Goal: Task Accomplishment & Management: Use online tool/utility

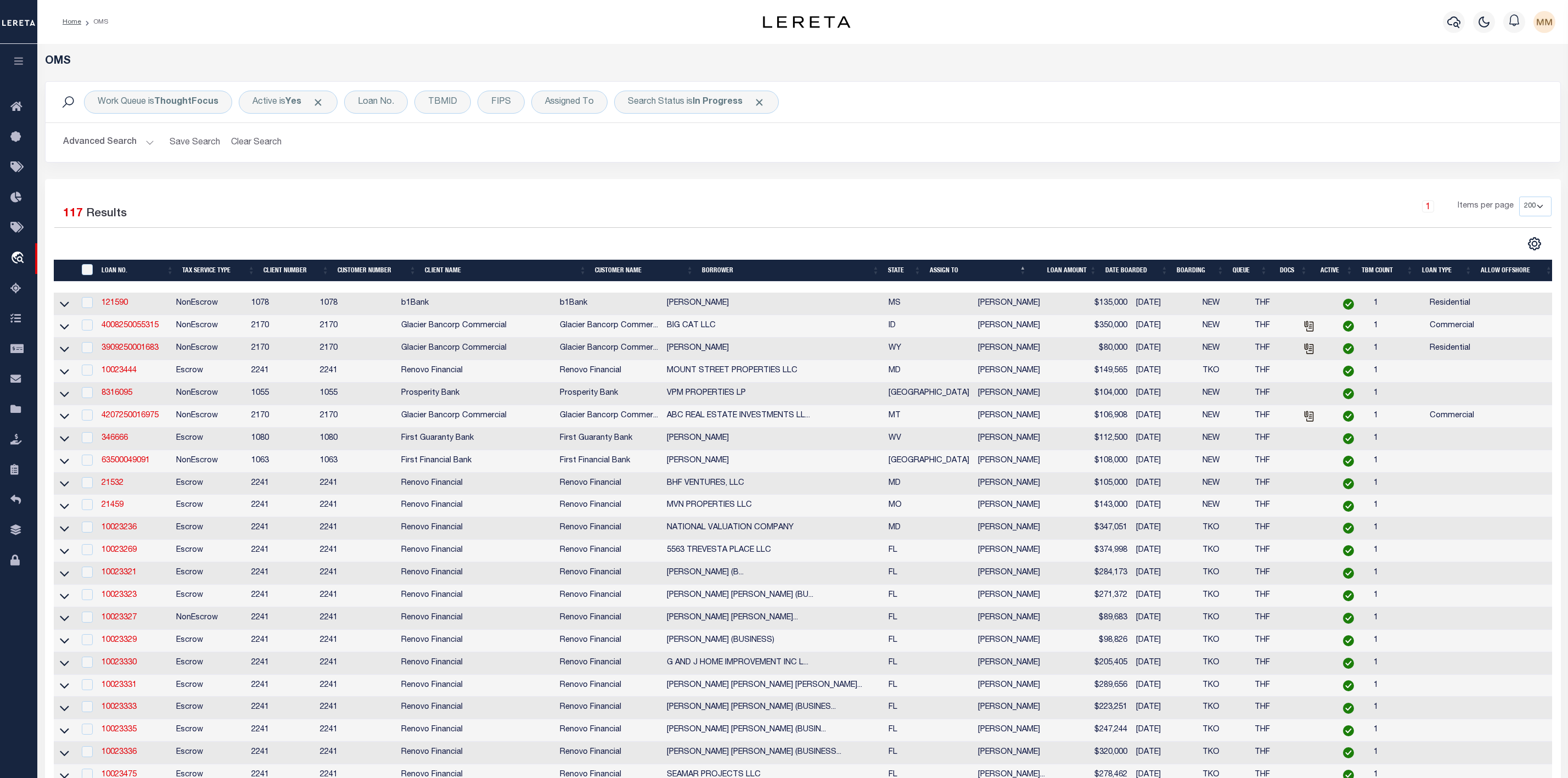
select select "200"
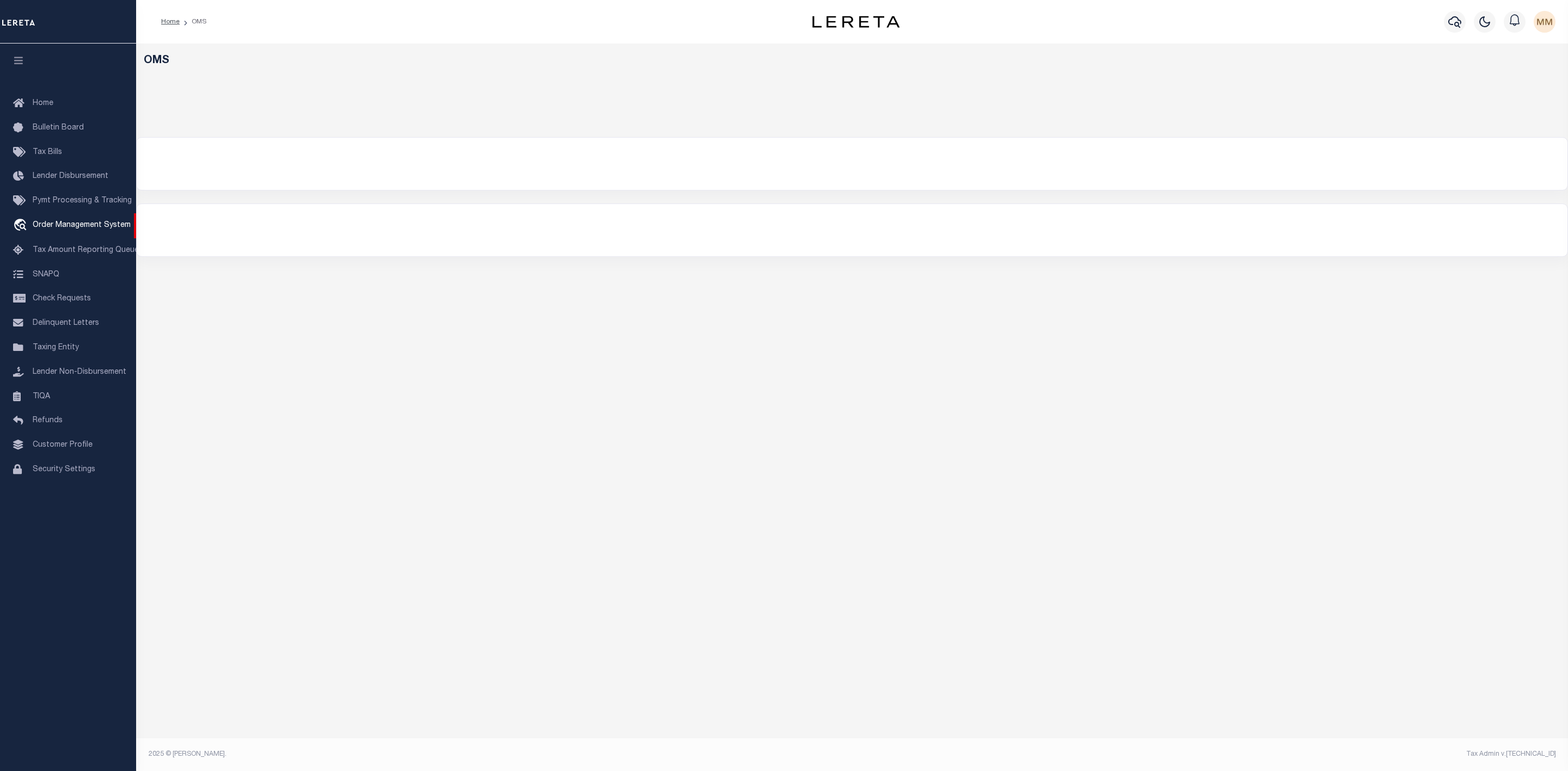
select select "200"
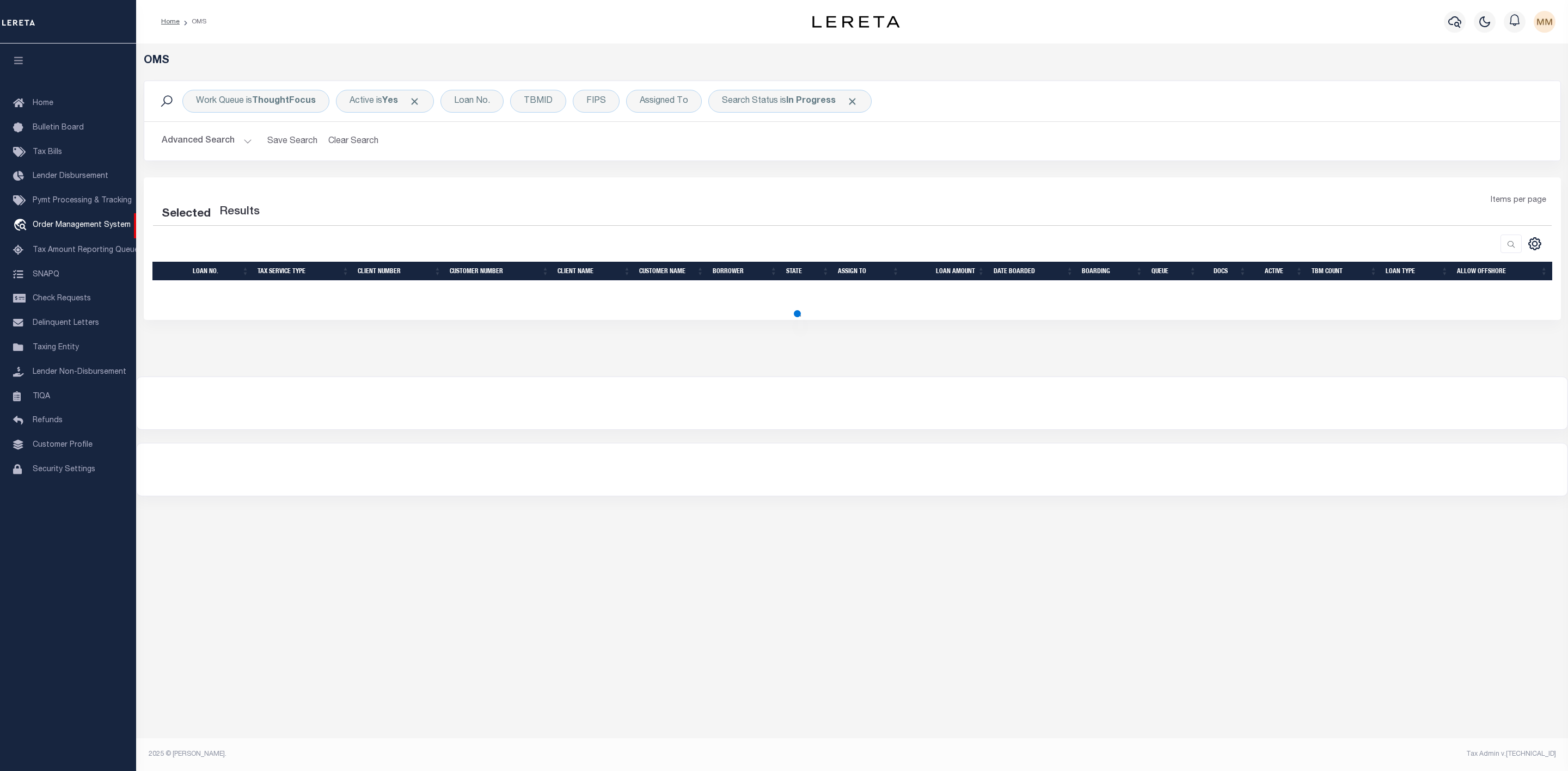
select select "200"
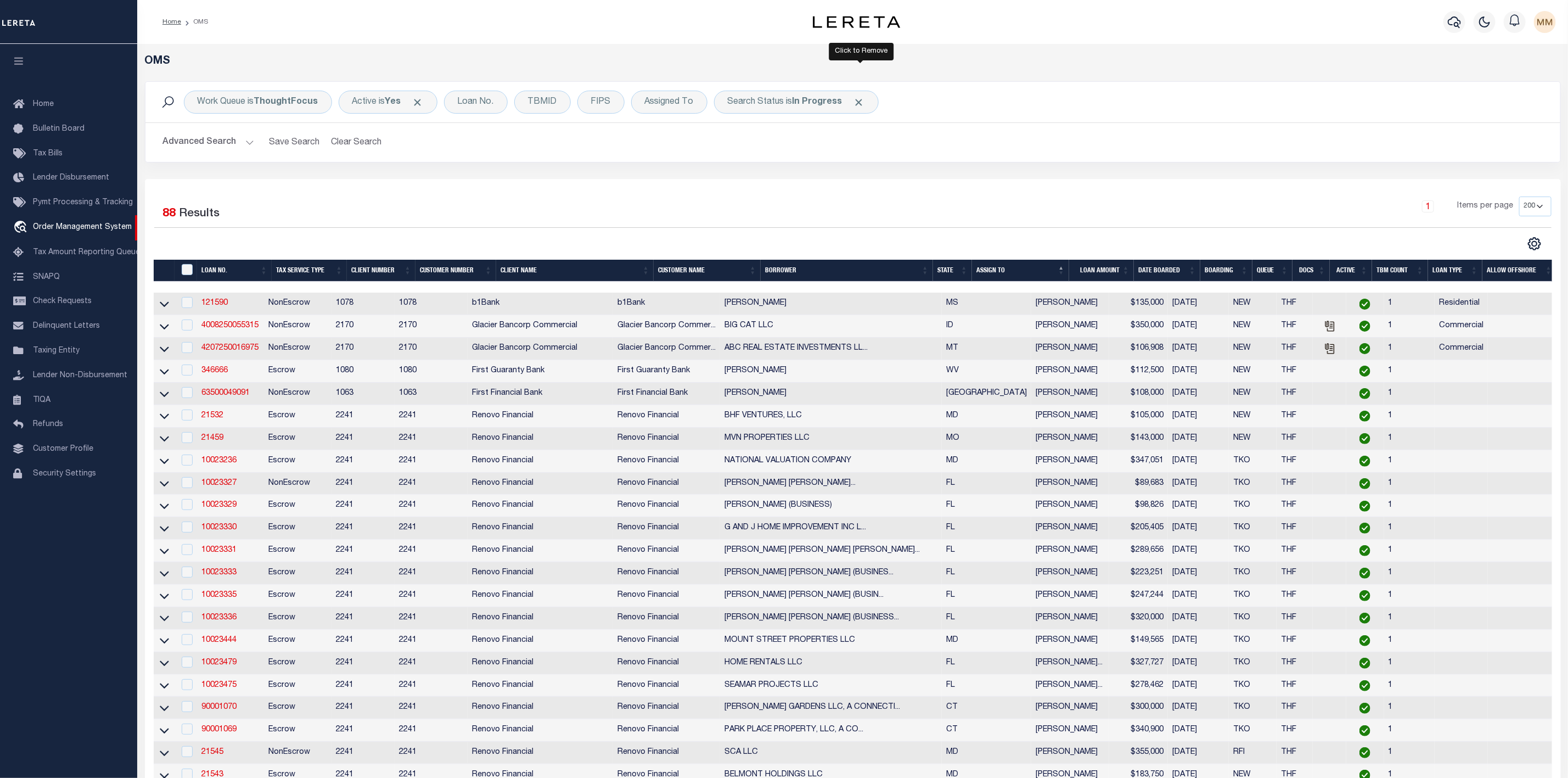
click at [860, 101] on span "Click to Remove" at bounding box center [859, 102] width 12 height 12
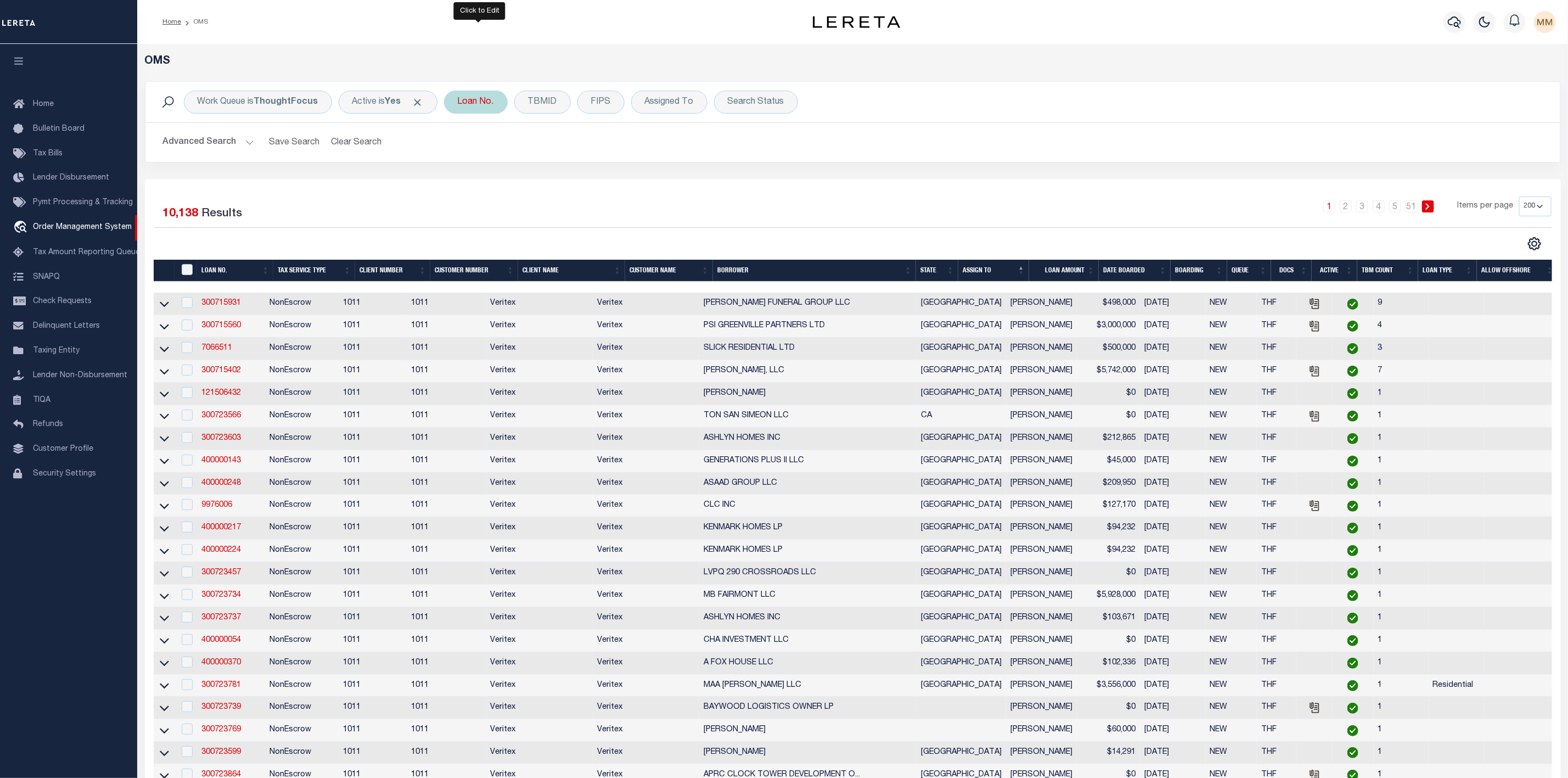
click at [497, 104] on div "Loan No." at bounding box center [476, 103] width 64 height 23
click at [491, 155] on input "text" at bounding box center [539, 156] width 161 height 21
type input "10023466"
click at [615, 179] on input "Apply" at bounding box center [603, 180] width 33 height 18
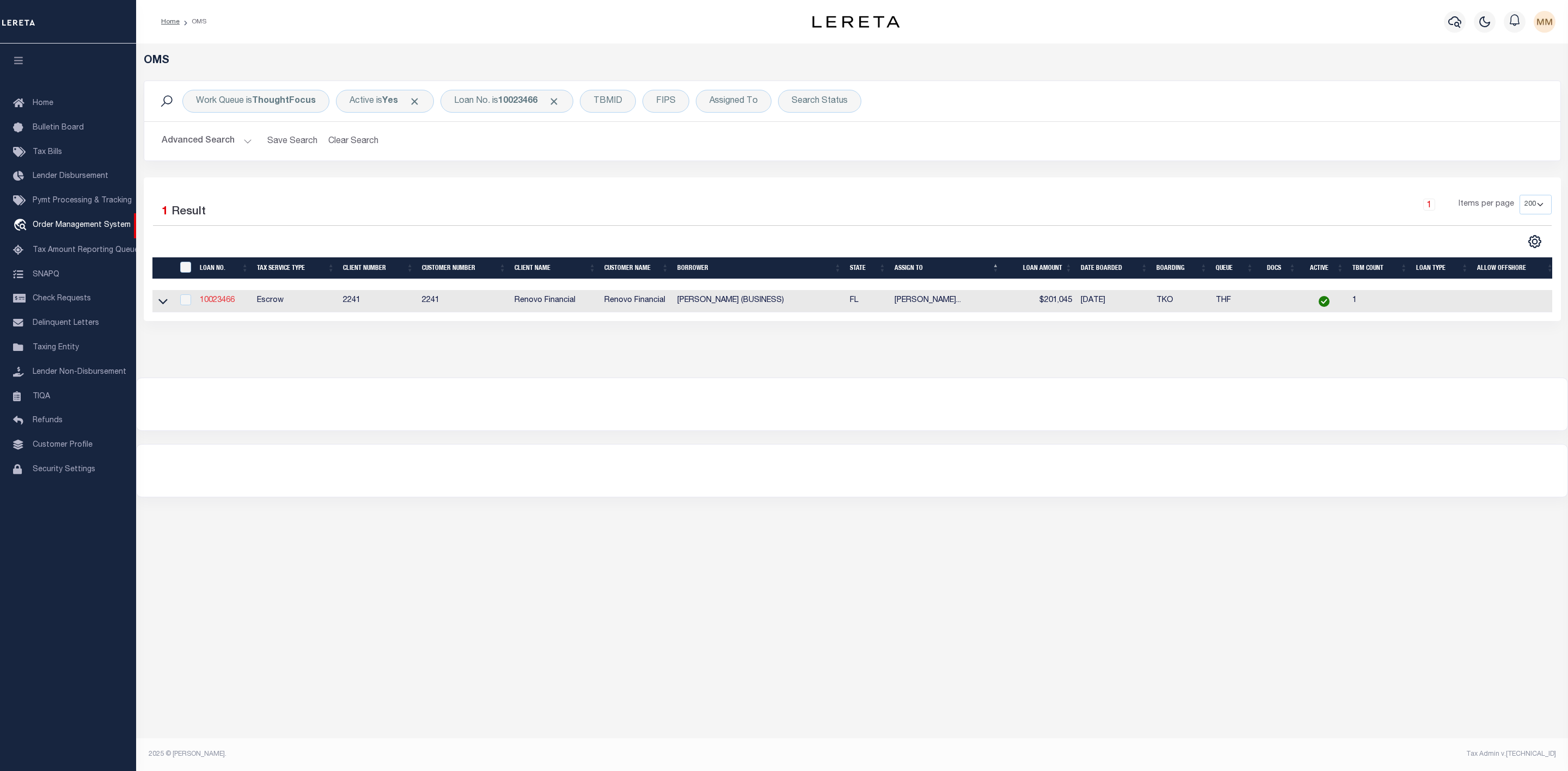
click at [231, 302] on link "10023466" at bounding box center [217, 300] width 35 height 8
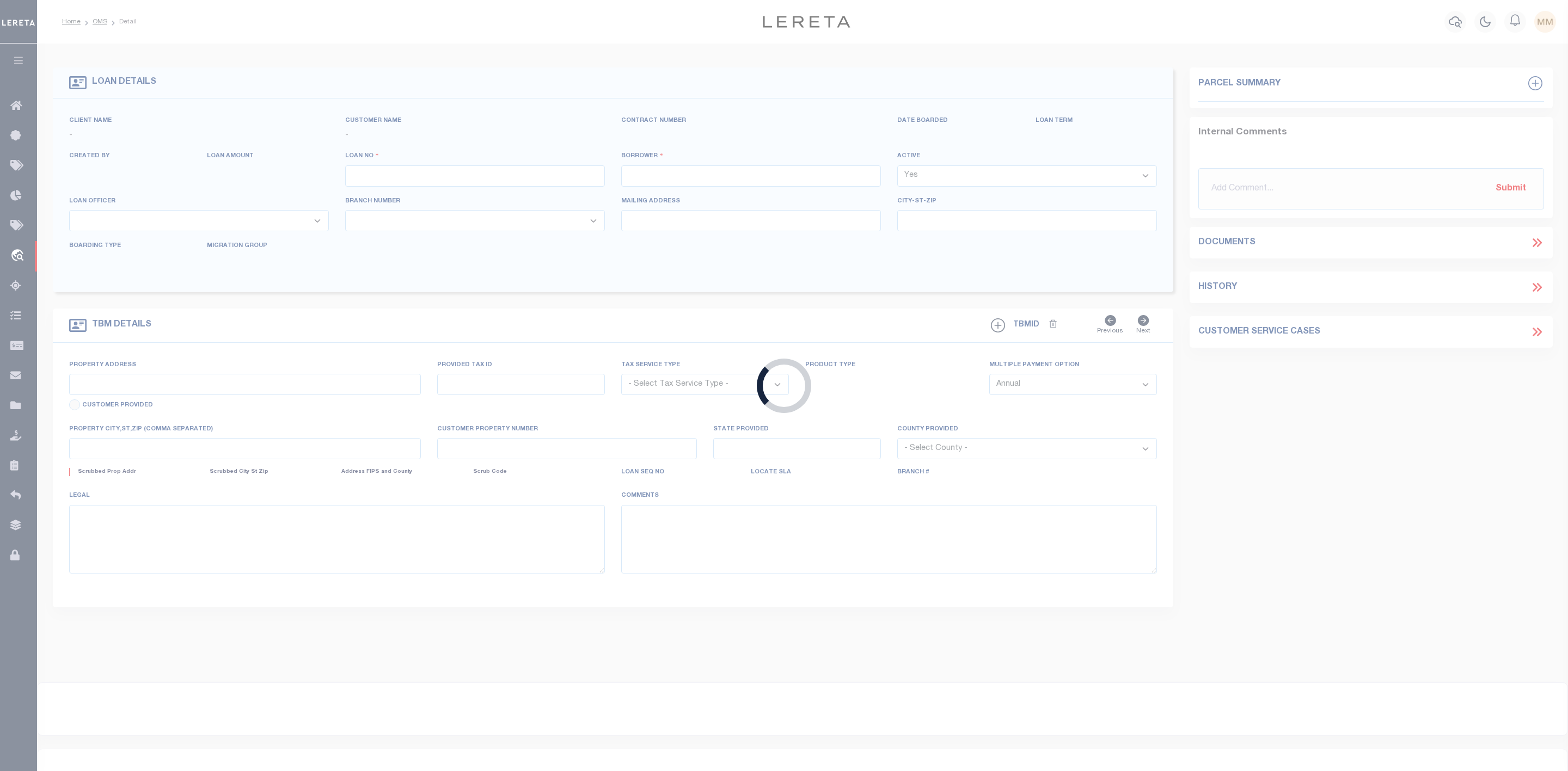
type input "10023466"
type input "ELIZABETH OCAMPO (BUSINESS)"
select select
select select "400"
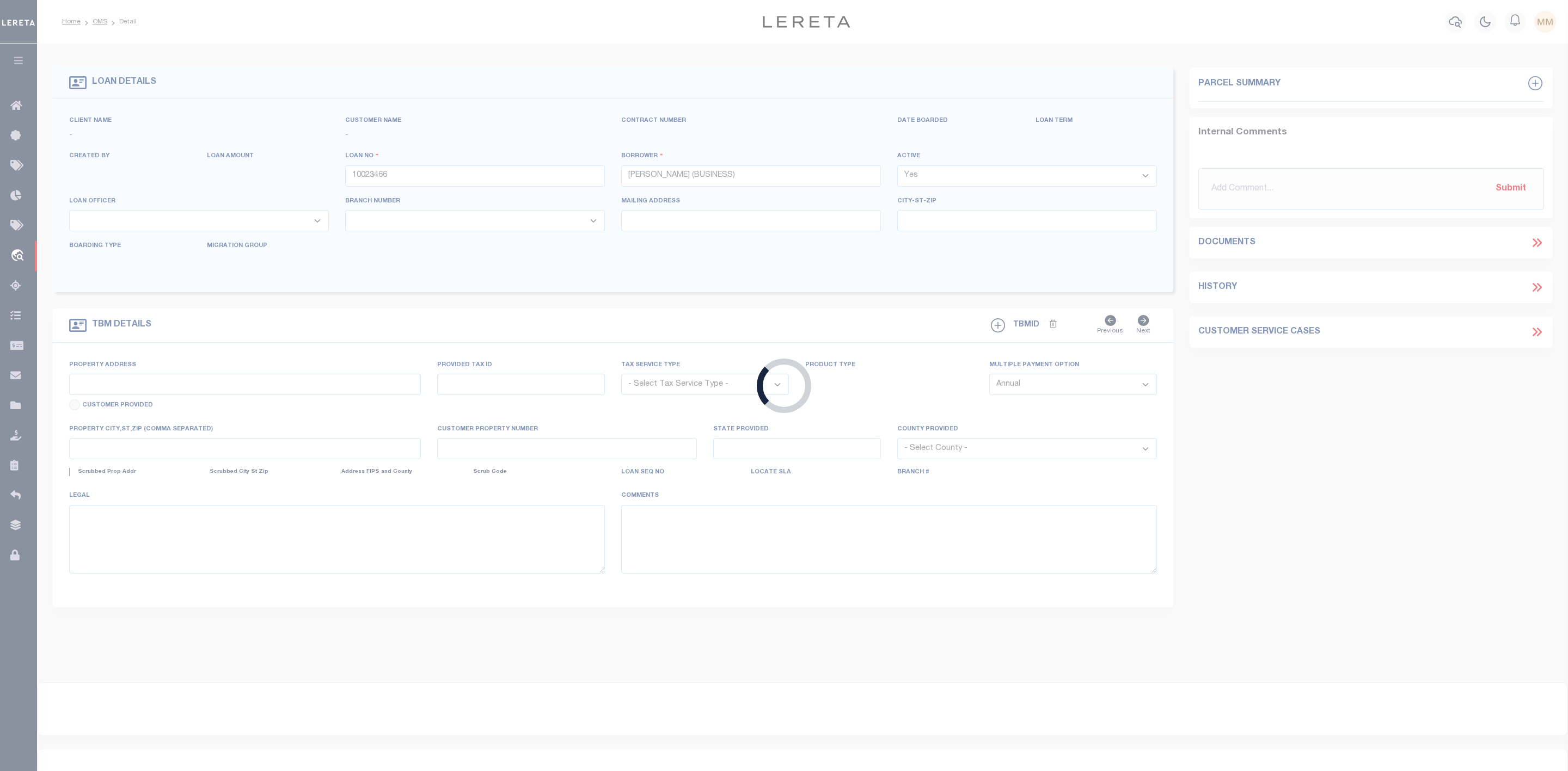
select select "Escrow"
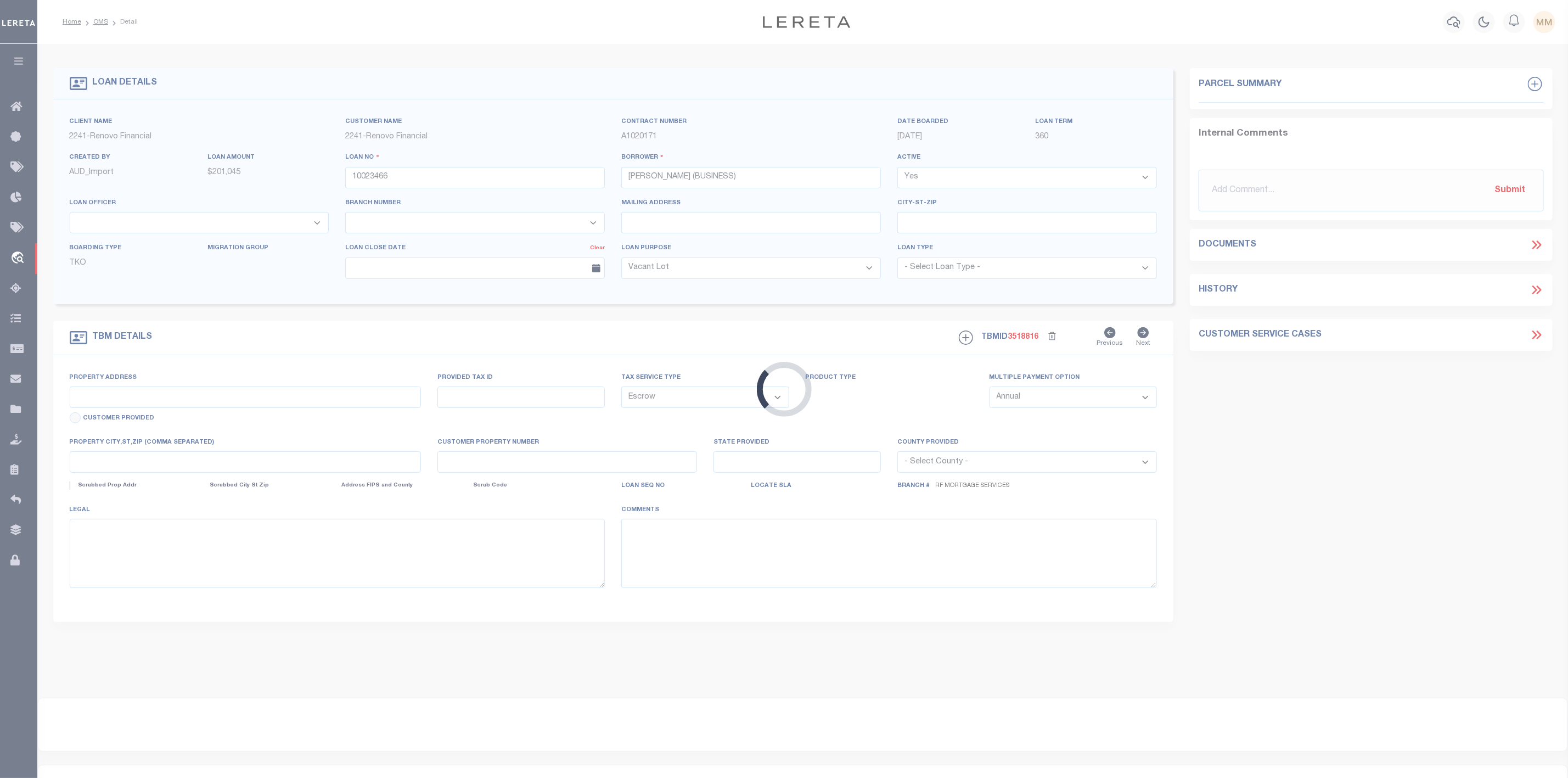
type input "1707 CONSULATE PL Apartment 103"
type input "74434317140031030"
select select
type input "WEST PALM BEACH, FL 33401"
type input "a0kUS00000EDlfO"
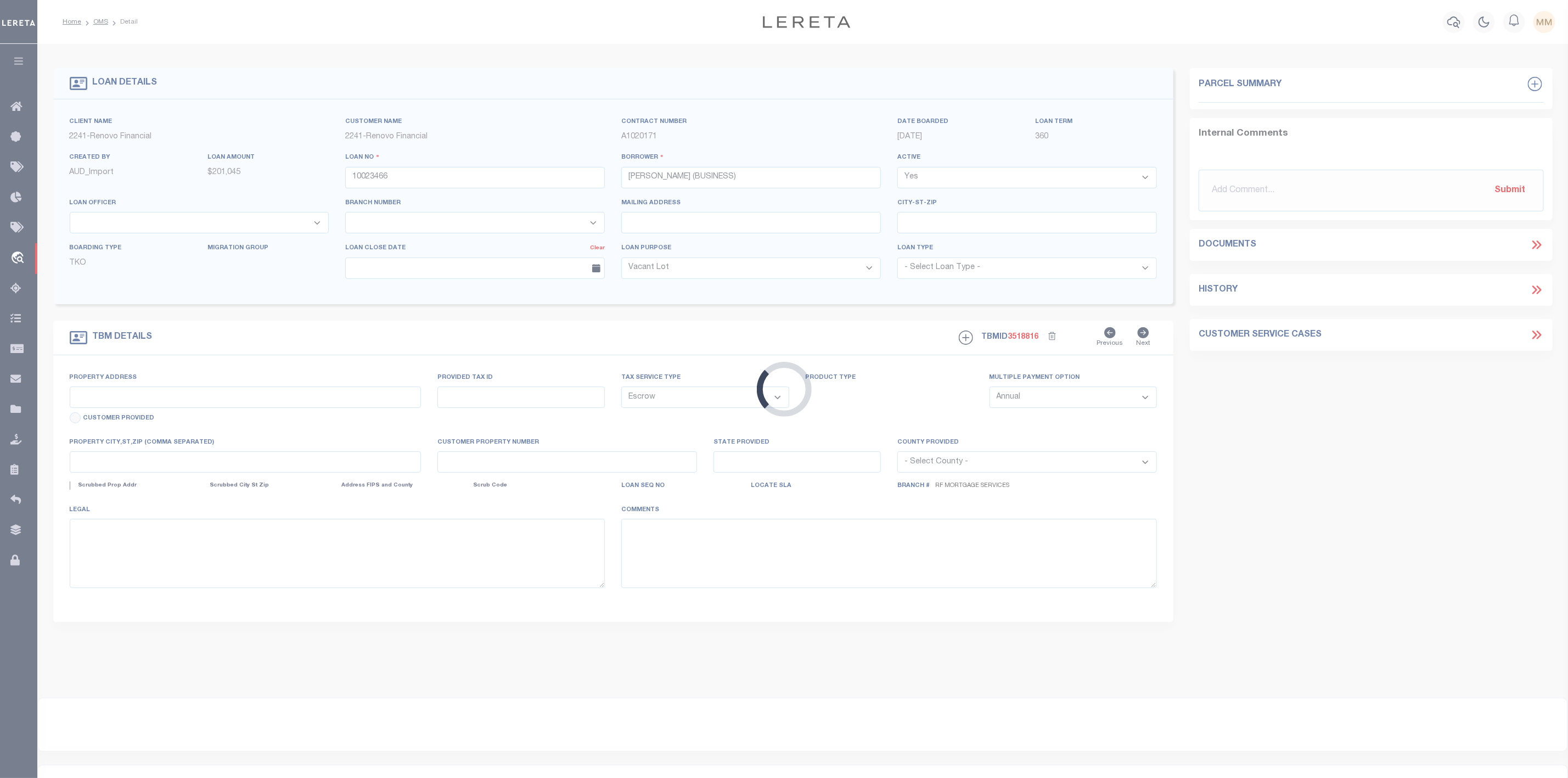
type input "FL"
select select
select select "164194"
select select "25067"
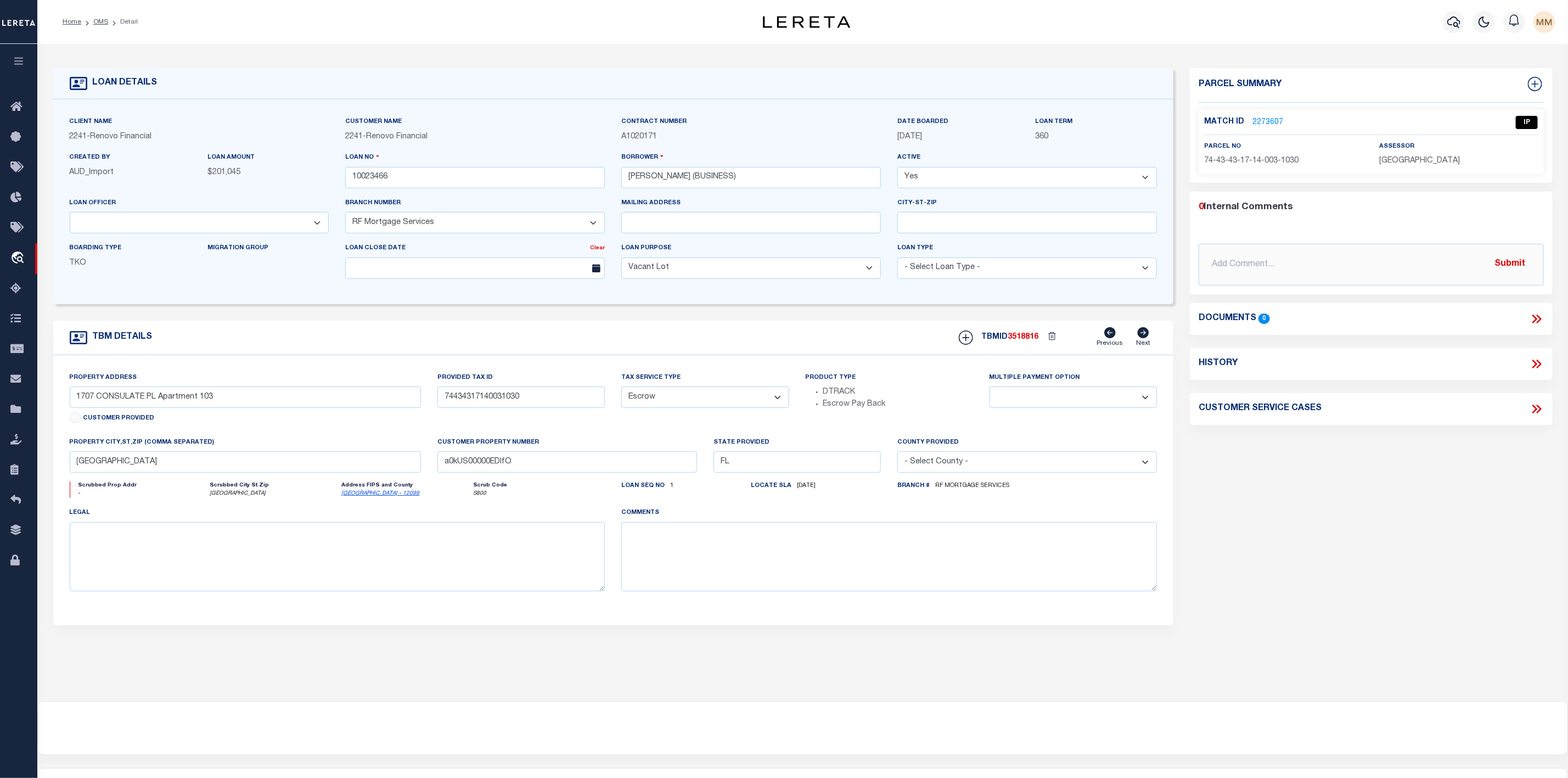
click at [1275, 119] on link "2273607" at bounding box center [1268, 123] width 31 height 12
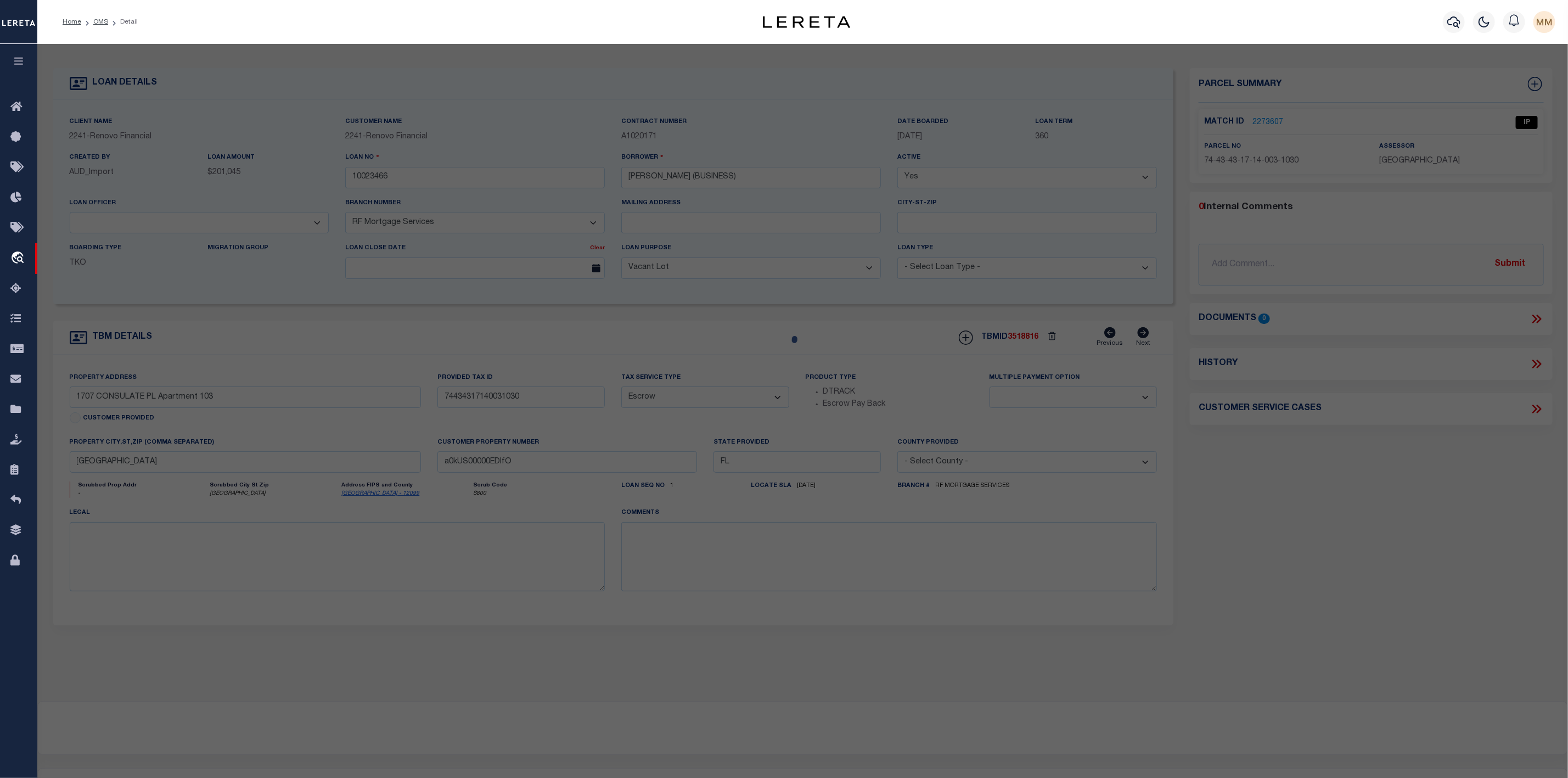
checkbox input "false"
select select "IP"
type input "OCAMPO ELIZABETH"
select select "AGW"
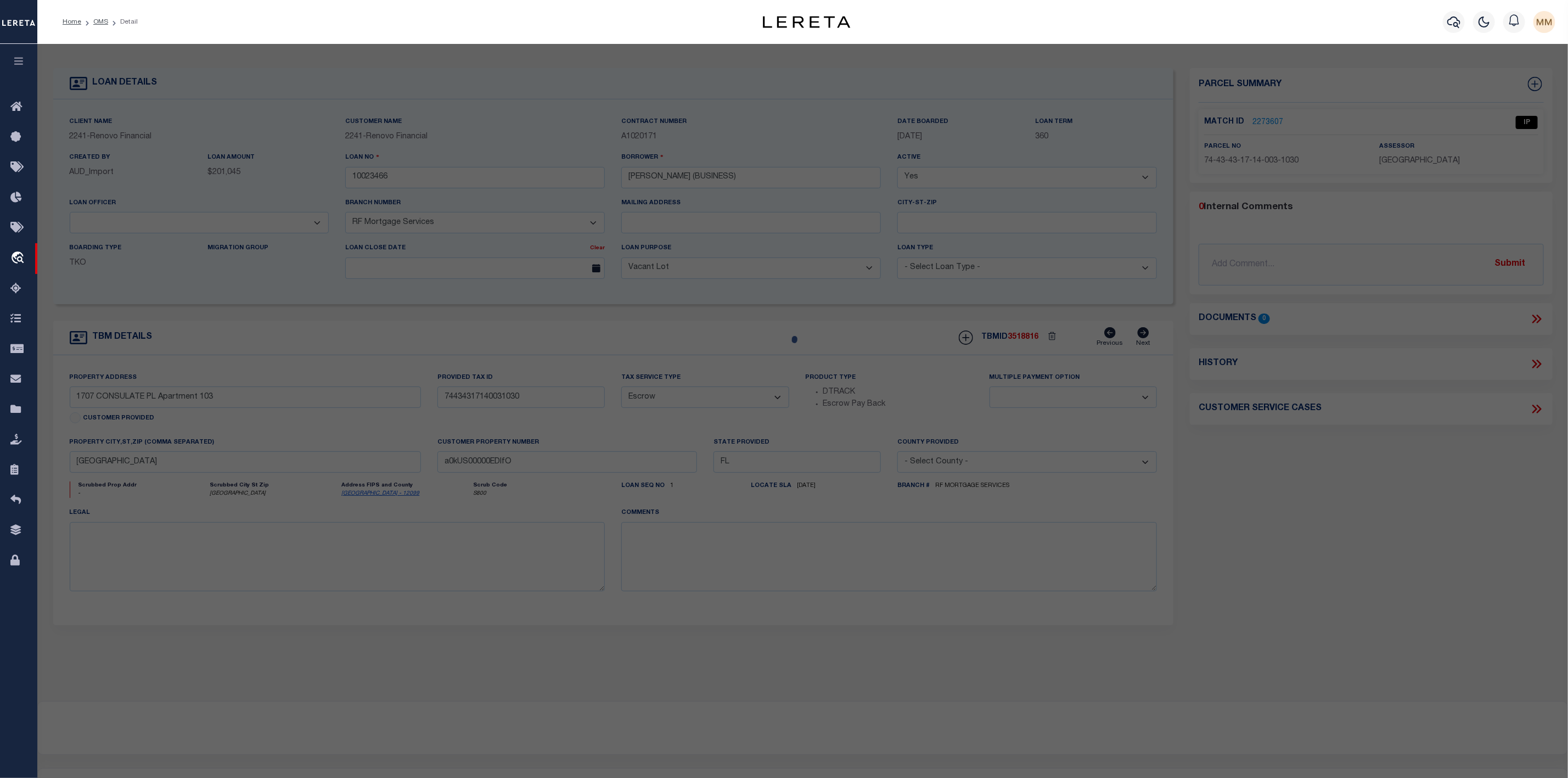
select select "ADD"
type input "1707 CONSULATE PL 103"
type input "WEST PALM BEACH FL 33401"
type textarea "LANDS OF THE PRESIDENT COND 5 UNIT 12-103"
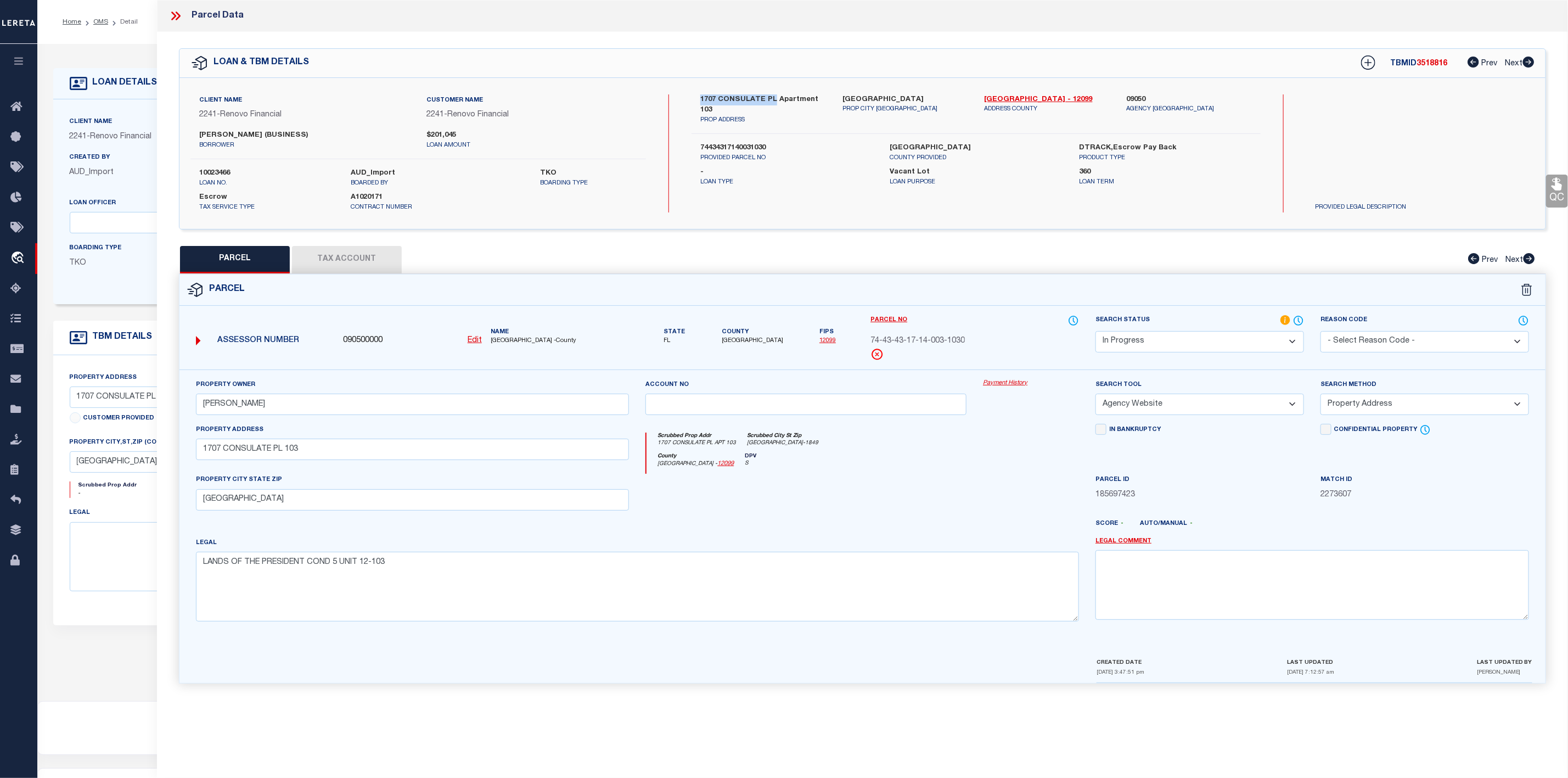
drag, startPoint x: 698, startPoint y: 96, endPoint x: 774, endPoint y: 101, distance: 76.2
click at [774, 101] on div "1707 CONSULATE PL Apartment 103 PROP ADDRESS" at bounding box center [763, 110] width 142 height 31
copy label "1707 CONSULATE PL"
click at [356, 263] on button "Tax Account" at bounding box center [347, 260] width 110 height 28
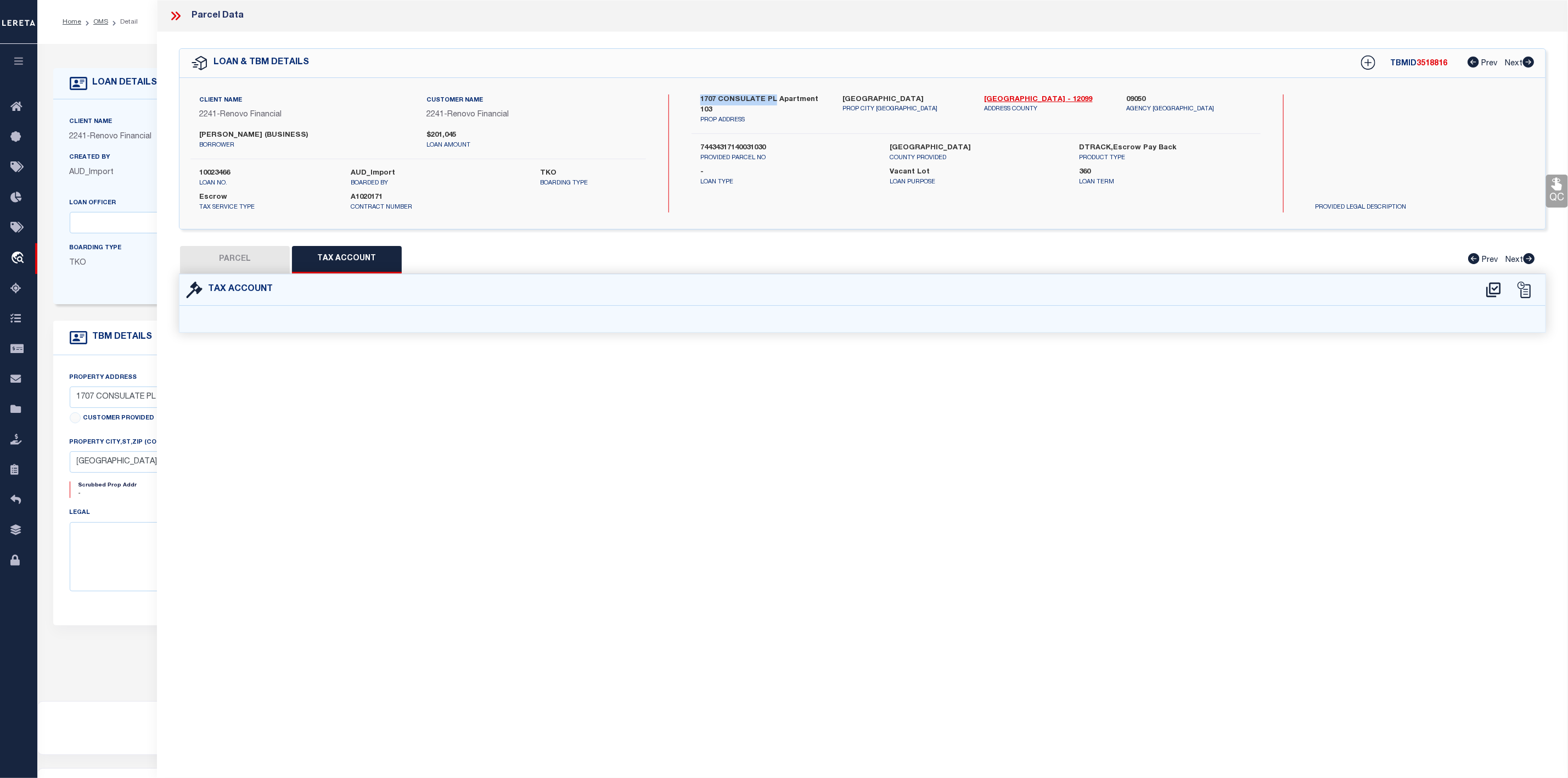
select select "100"
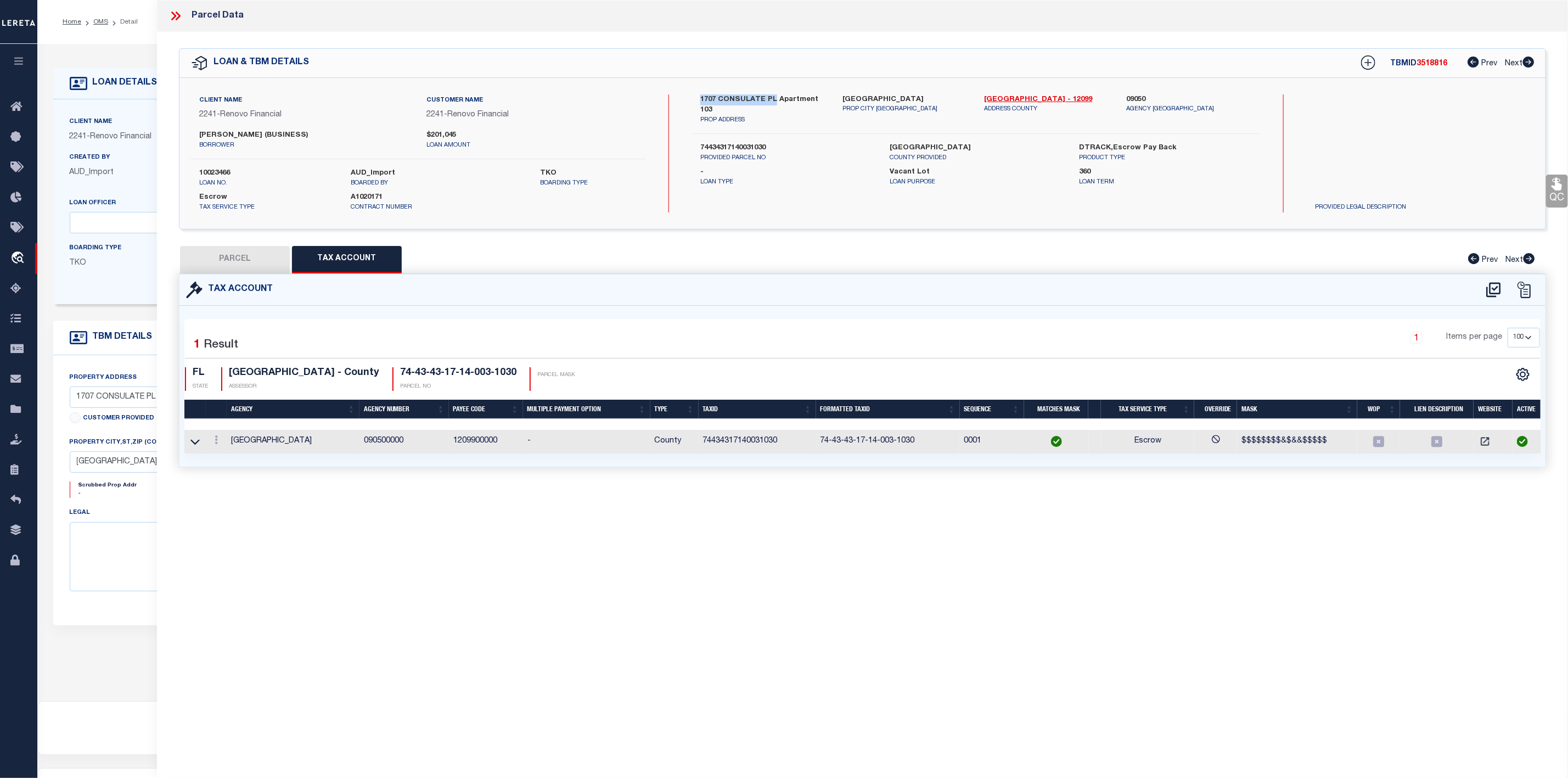
click at [252, 265] on button "PARCEL" at bounding box center [234, 260] width 110 height 28
select select "AS"
select select
checkbox input "false"
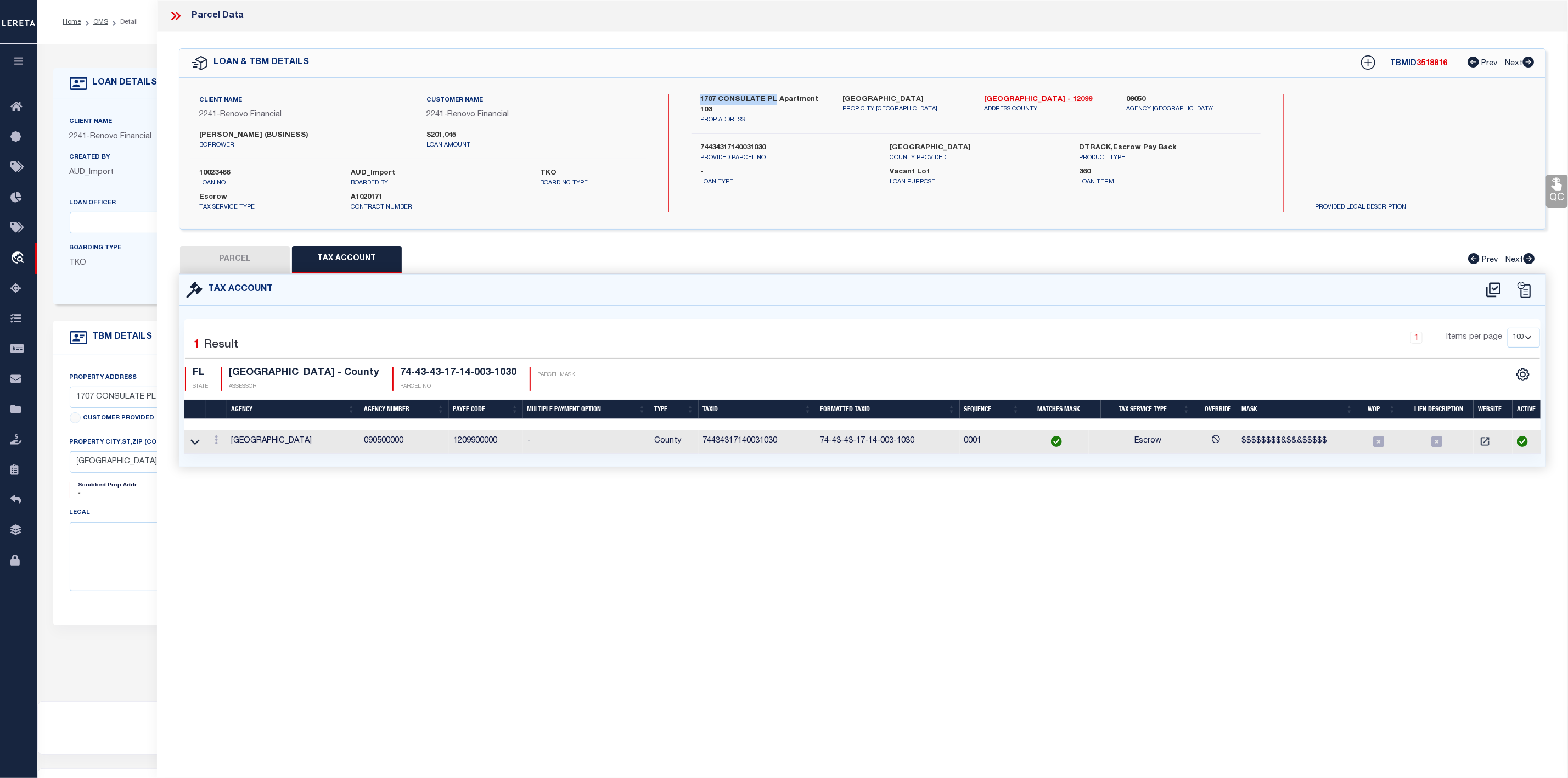
checkbox input "false"
select select "IP"
type input "OCAMPO ELIZABETH"
select select "AGW"
select select "ADD"
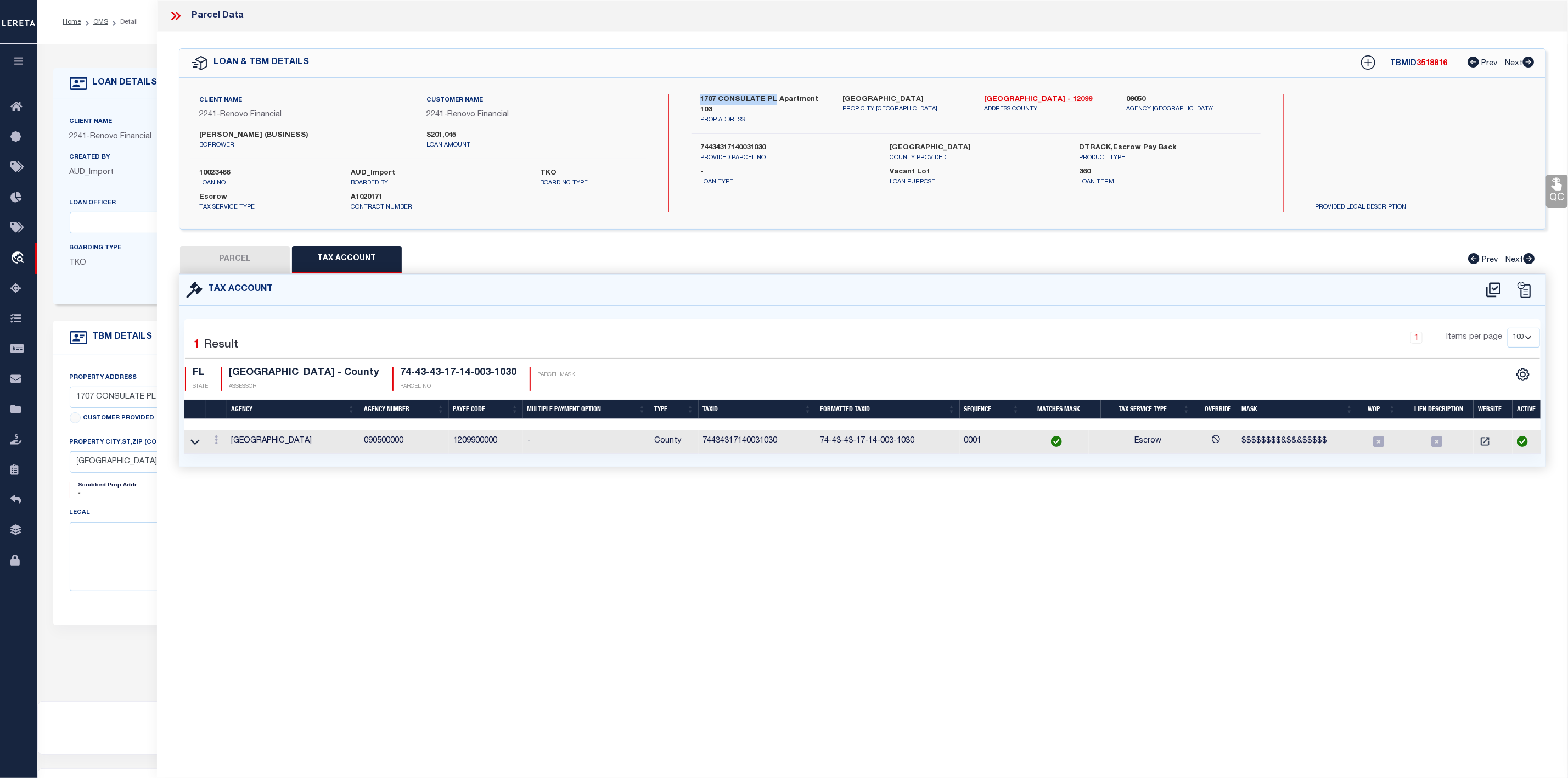
type input "1707 CONSULATE PL 103"
type input "WEST PALM BEACH FL 33401"
type textarea "LANDS OF THE PRESIDENT COND 5 UNIT 12-103"
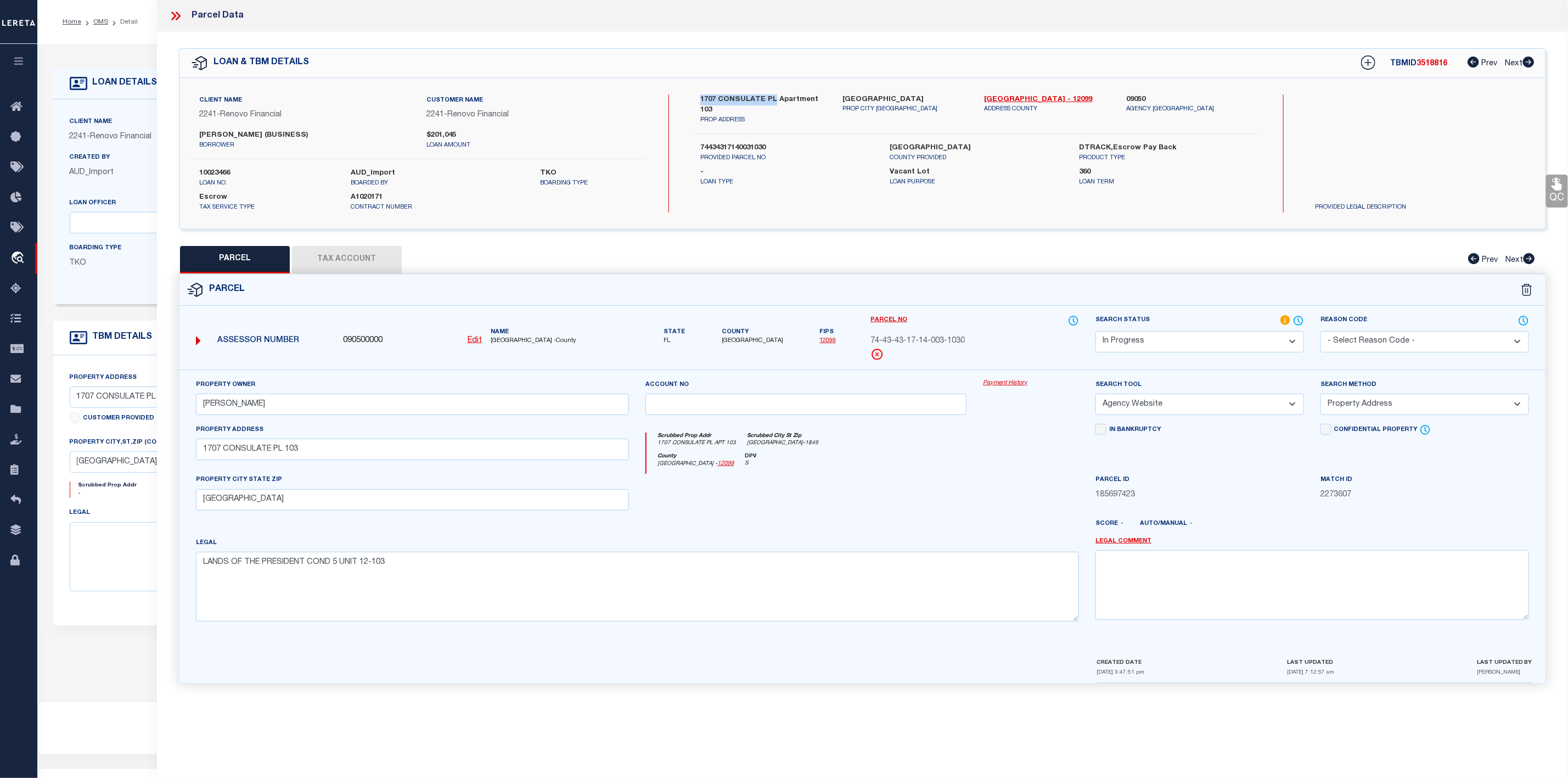
click at [1230, 348] on select "Automated Search Bad Parcel Complete Duplicate Parcel High Dollar Reporting In …" at bounding box center [1200, 341] width 209 height 21
click at [1095, 332] on select "Automated Search Bad Parcel Complete Duplicate Parcel High Dollar Reporting In …" at bounding box center [1200, 341] width 209 height 21
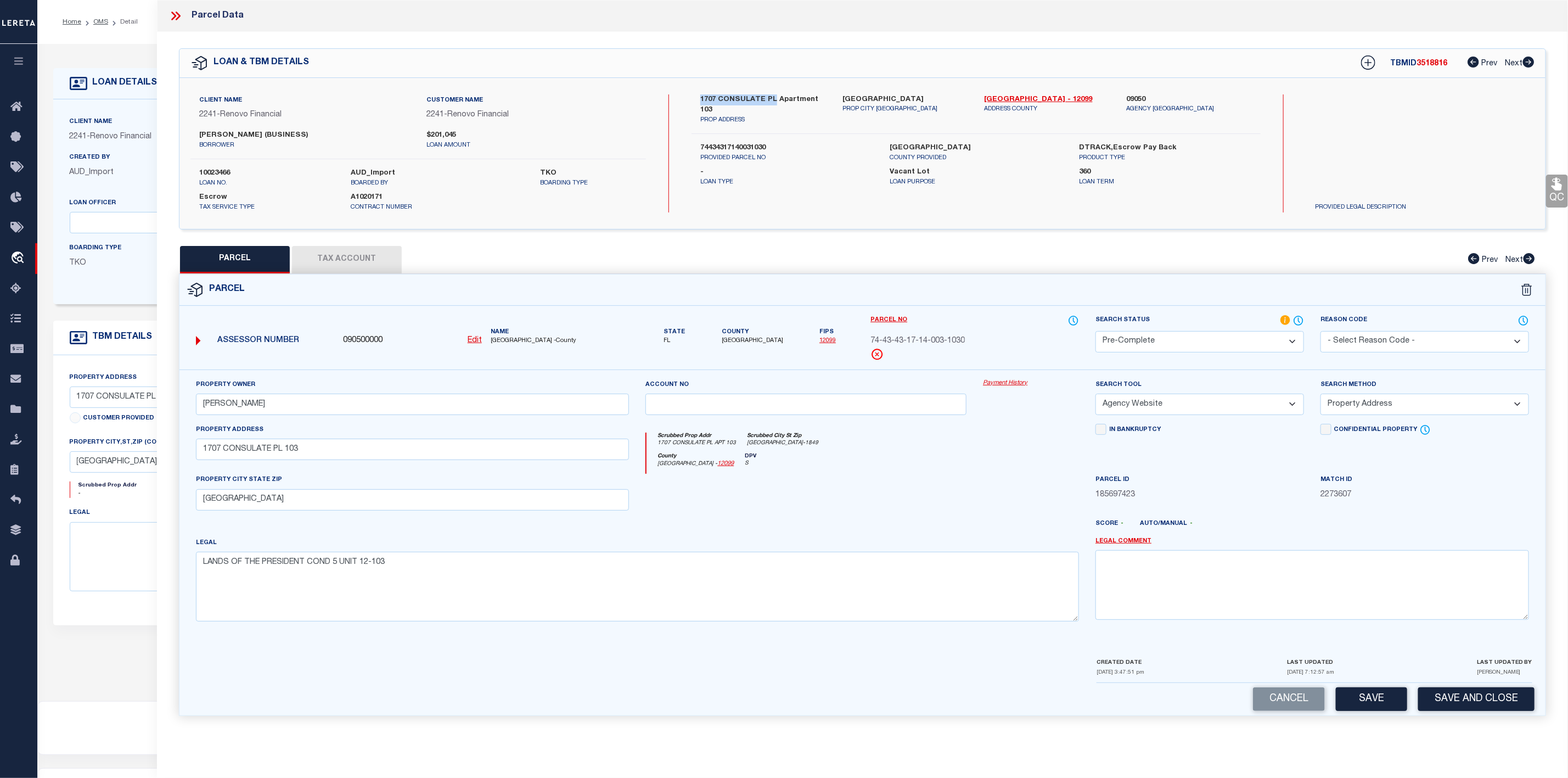
scroll to position [68, 0]
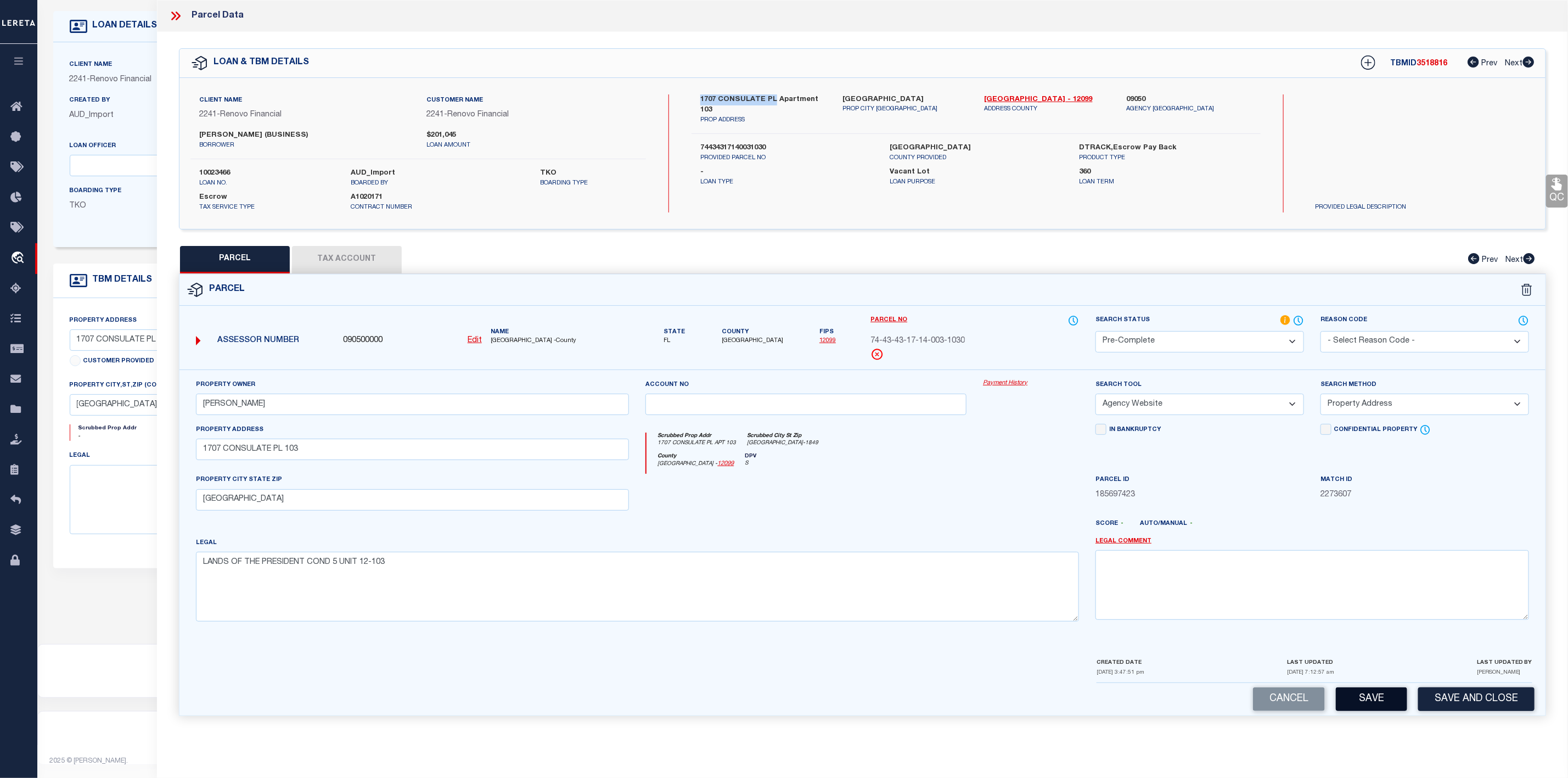
click at [1380, 705] on button "Save" at bounding box center [1372, 699] width 71 height 23
select select "AS"
select select
checkbox input "false"
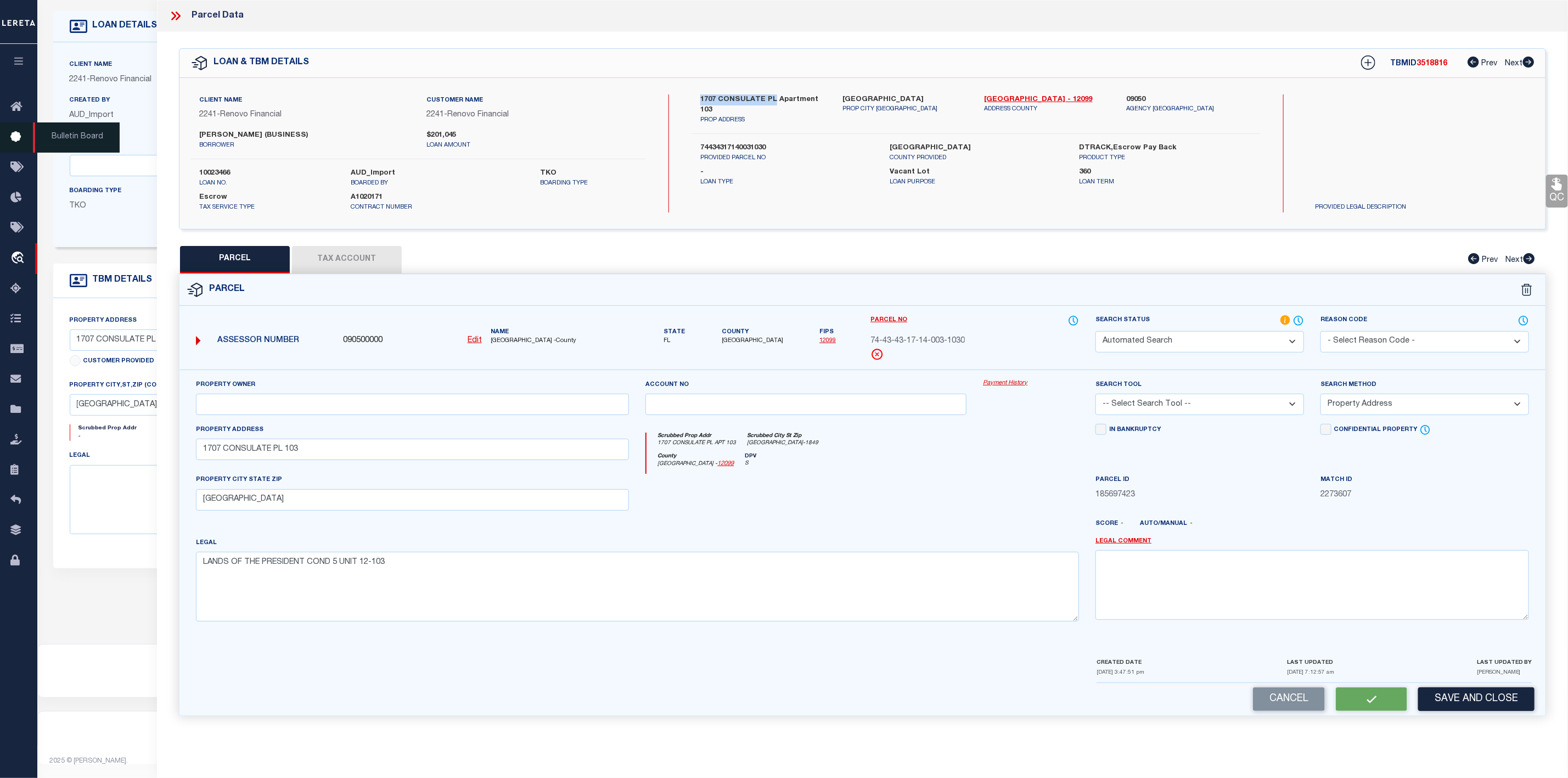
checkbox input "false"
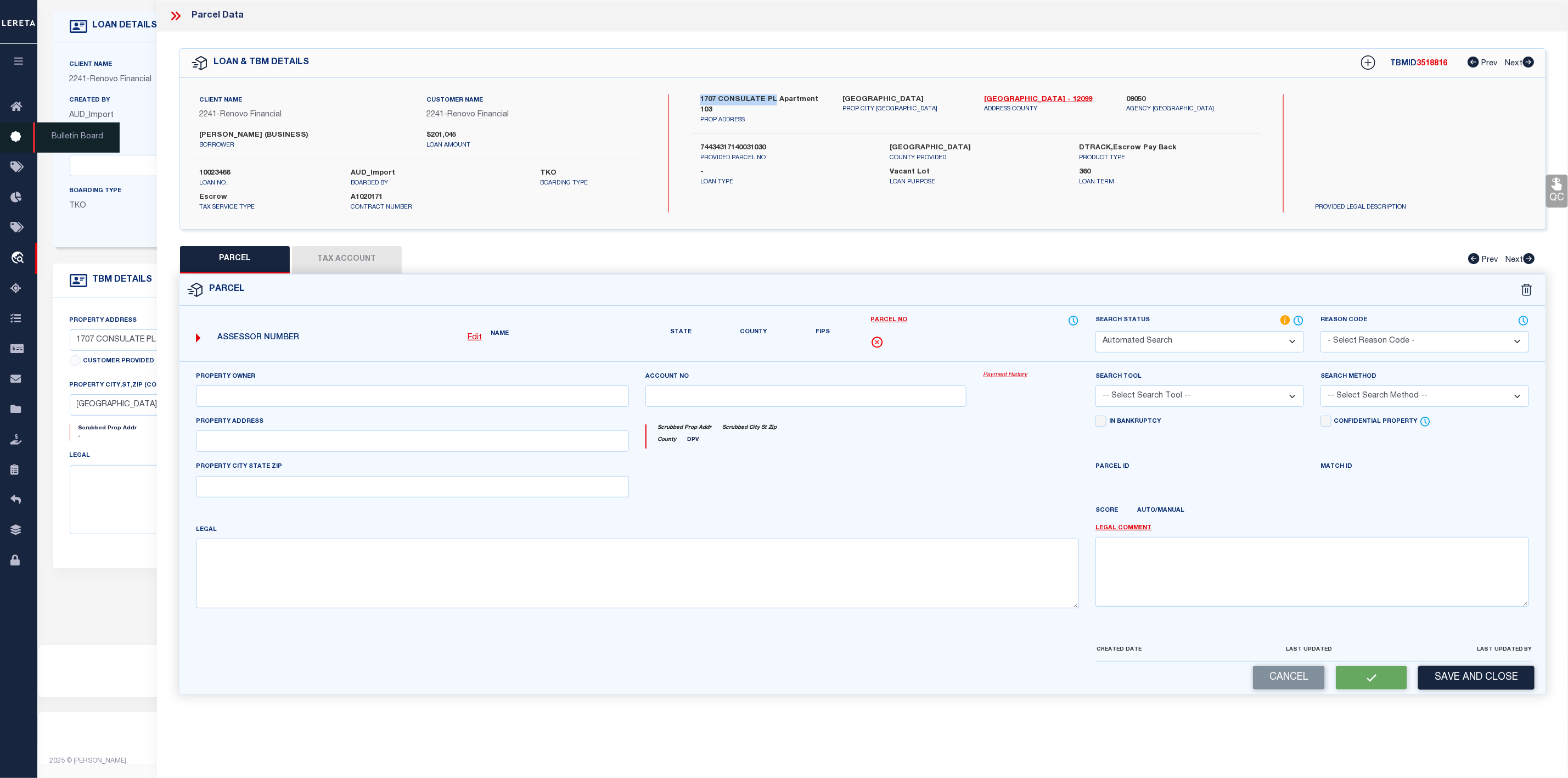
select select "PC"
type input "OCAMPO ELIZABETH"
select select "AGW"
select select "ADD"
type input "1707 CONSULATE PL 103"
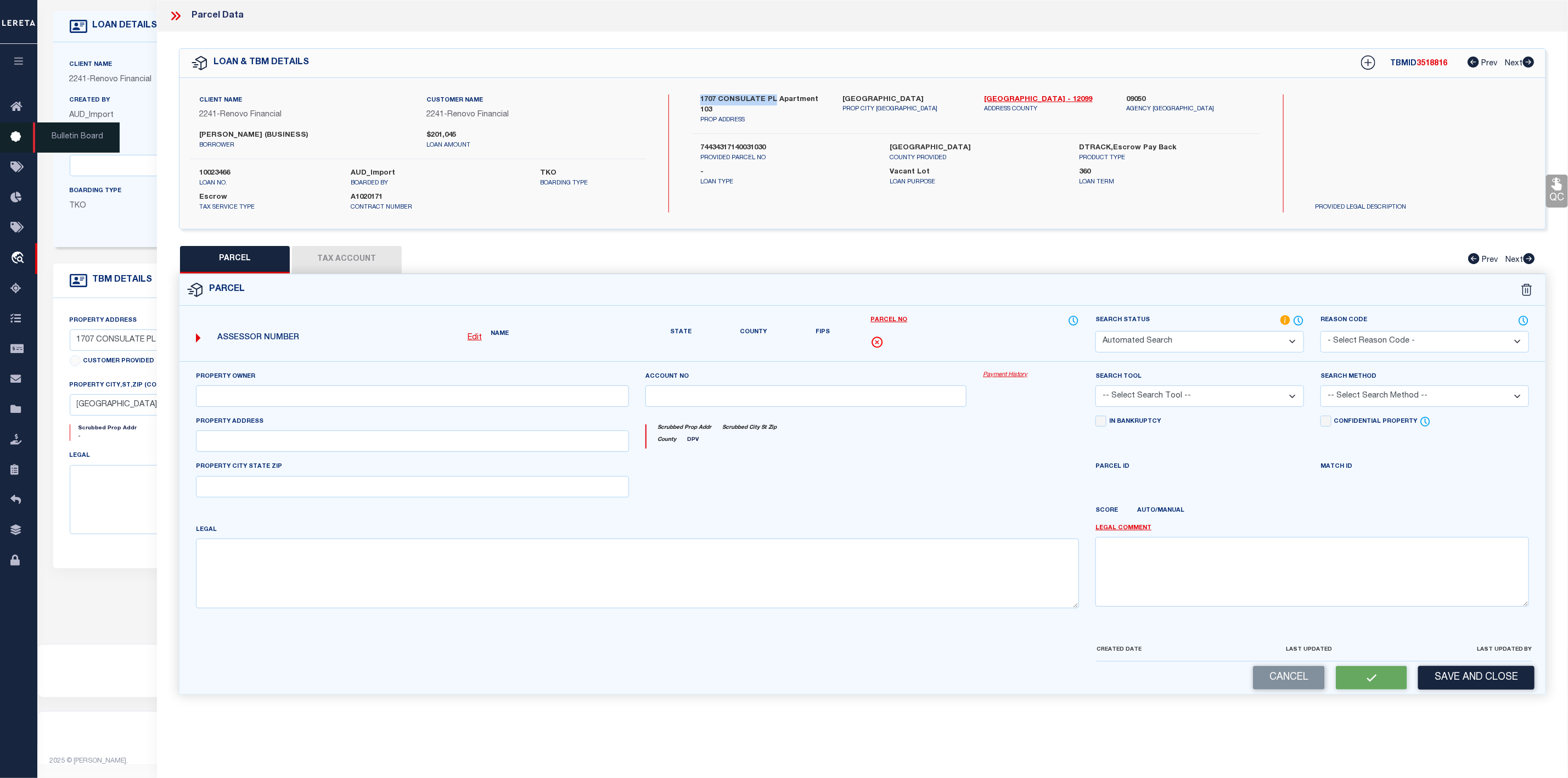
type input "WEST PALM BEACH FL 33401"
type textarea "LANDS OF THE PRESIDENT COND 5 UNIT 12-103"
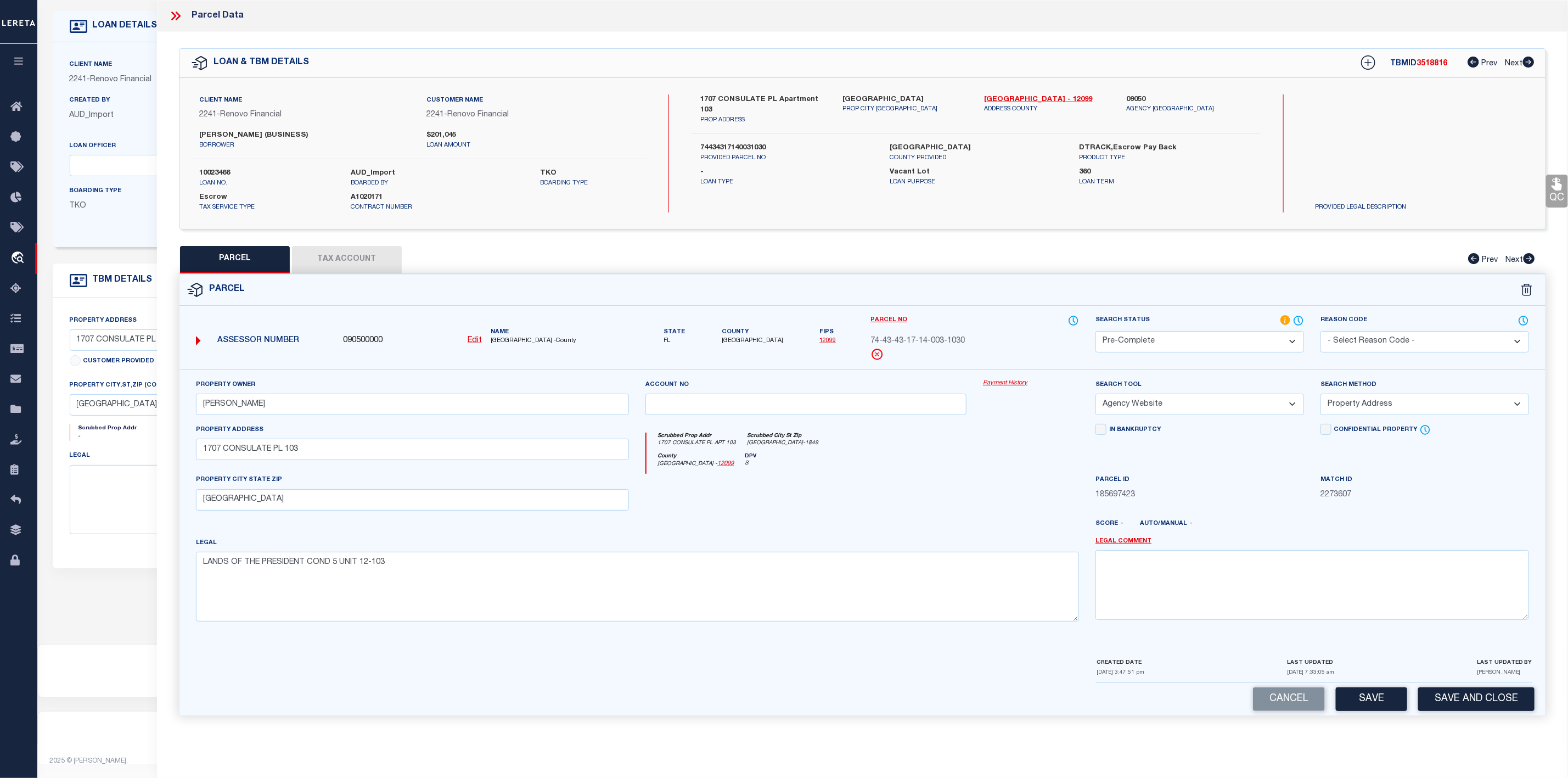
click at [175, 20] on icon at bounding box center [176, 15] width 14 height 14
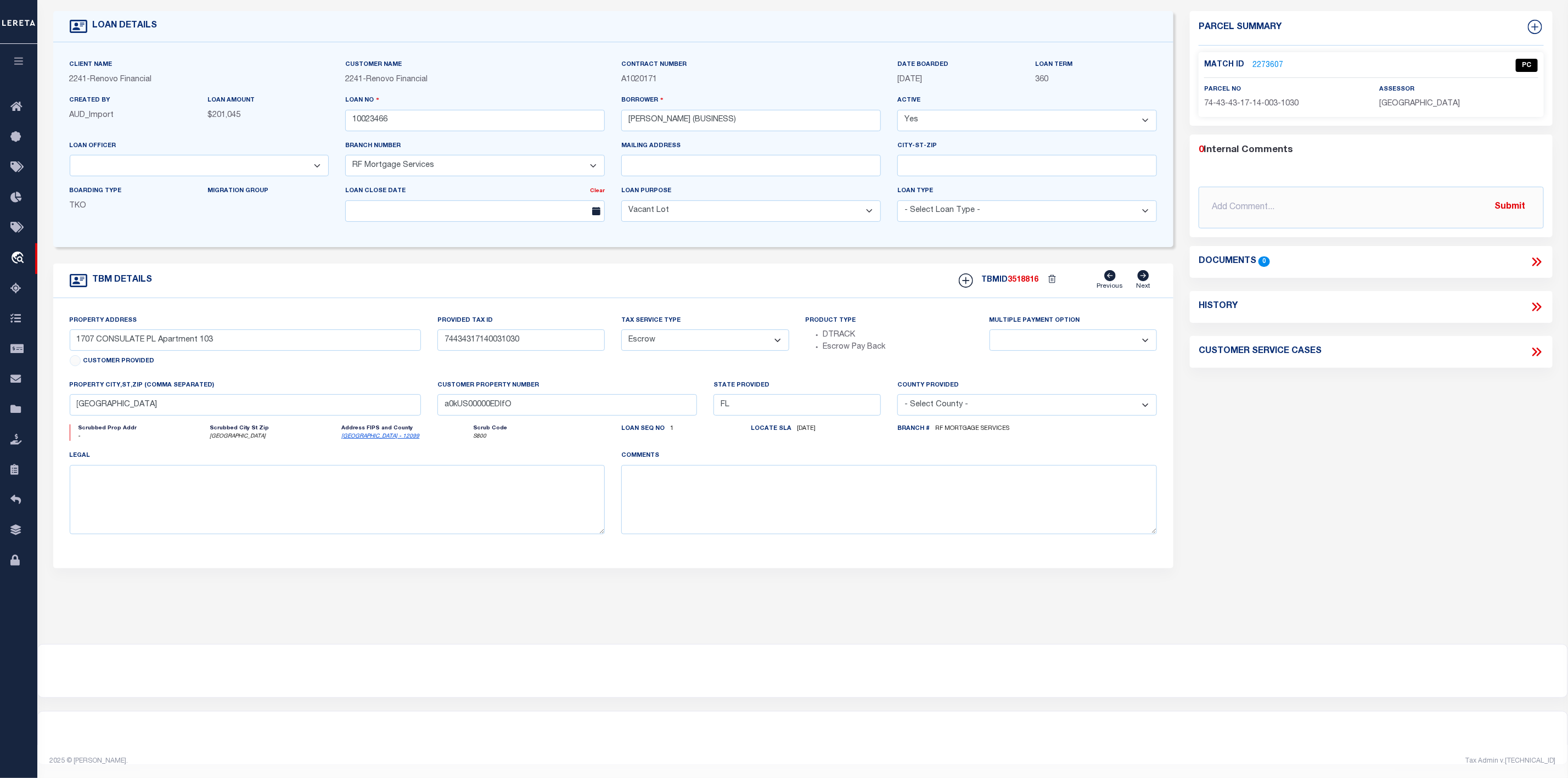
scroll to position [0, 0]
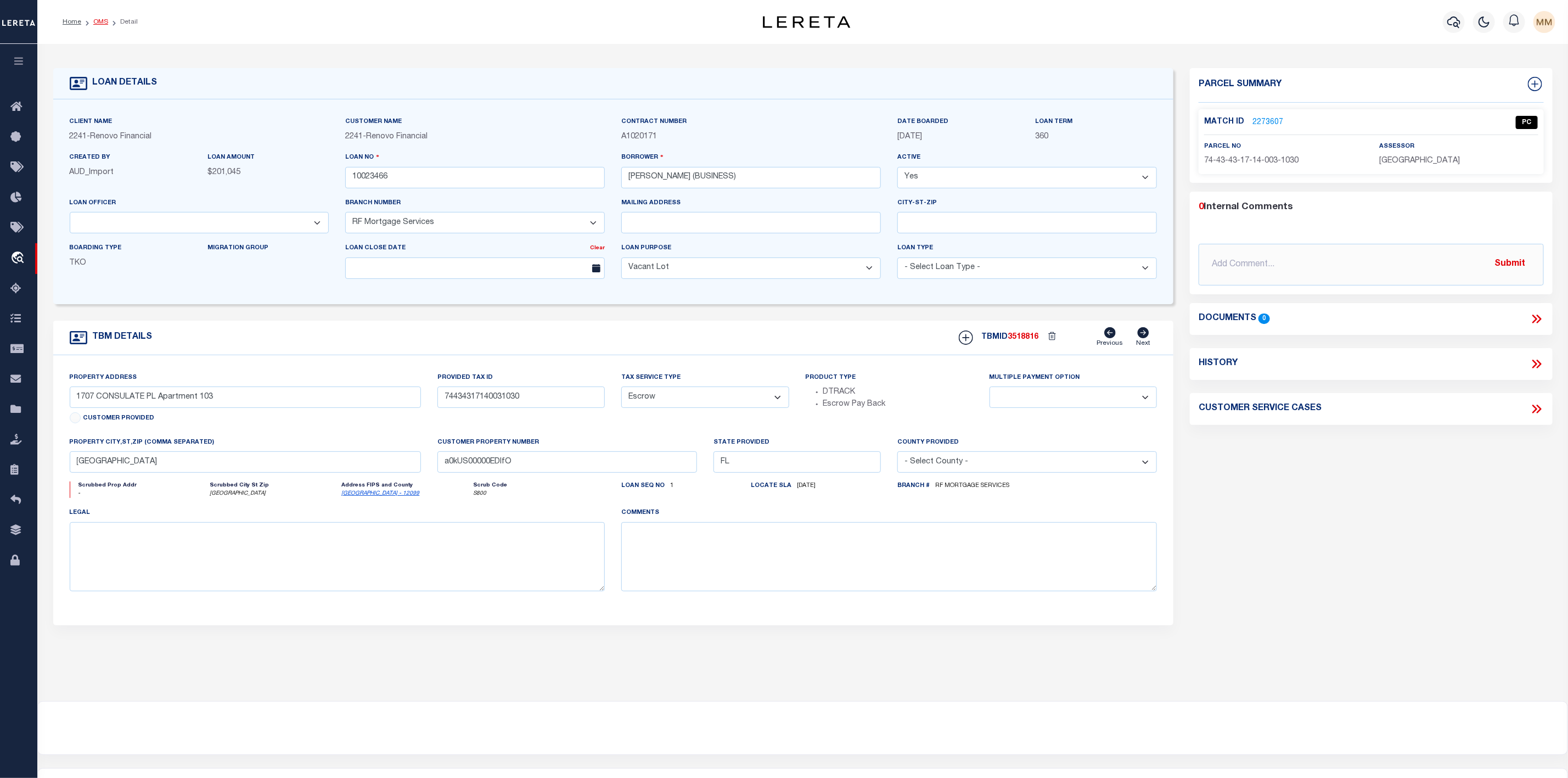
click at [102, 23] on link "OMS" at bounding box center [101, 21] width 15 height 7
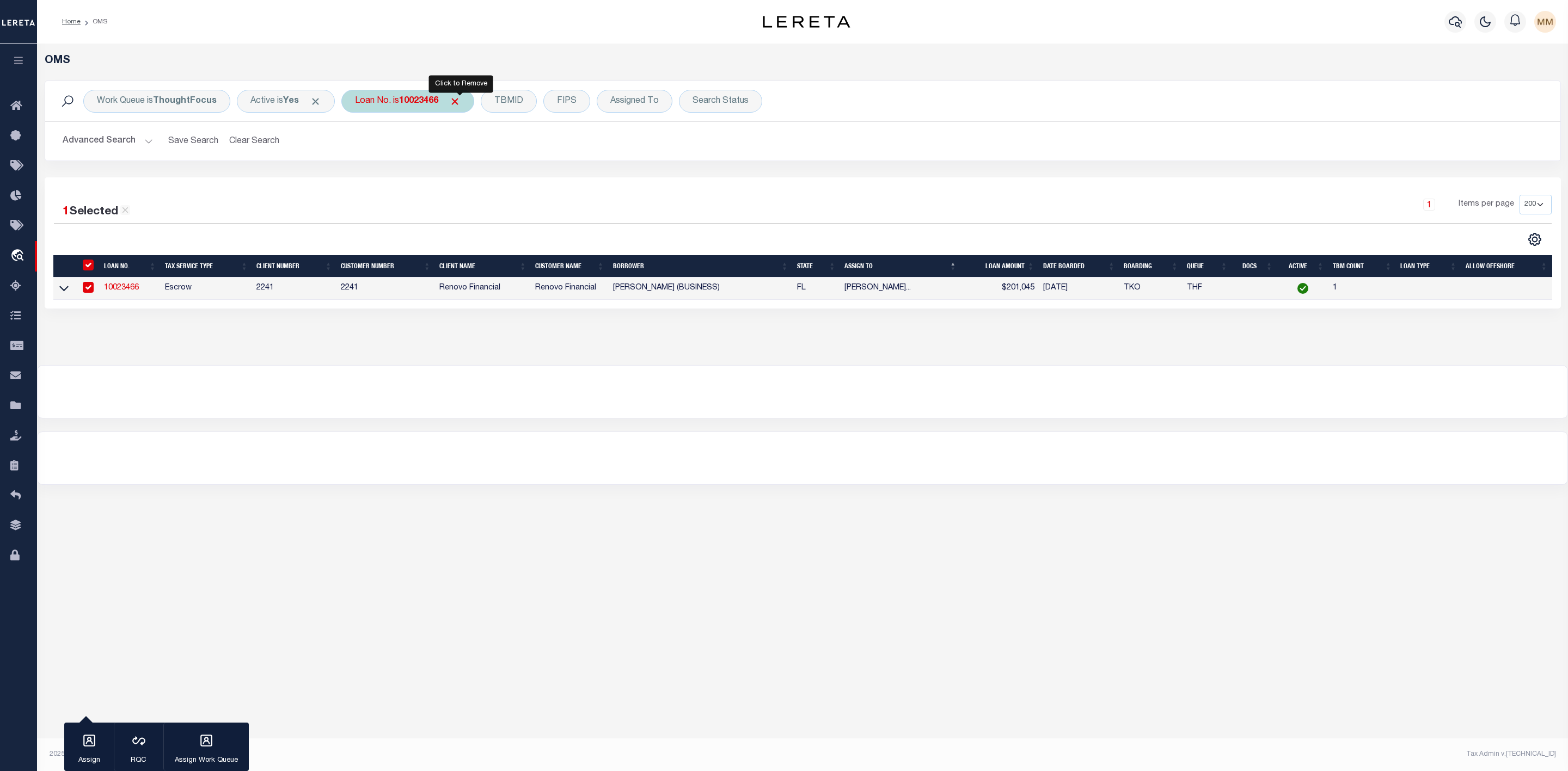
click at [458, 99] on span "Click to Remove" at bounding box center [455, 101] width 12 height 12
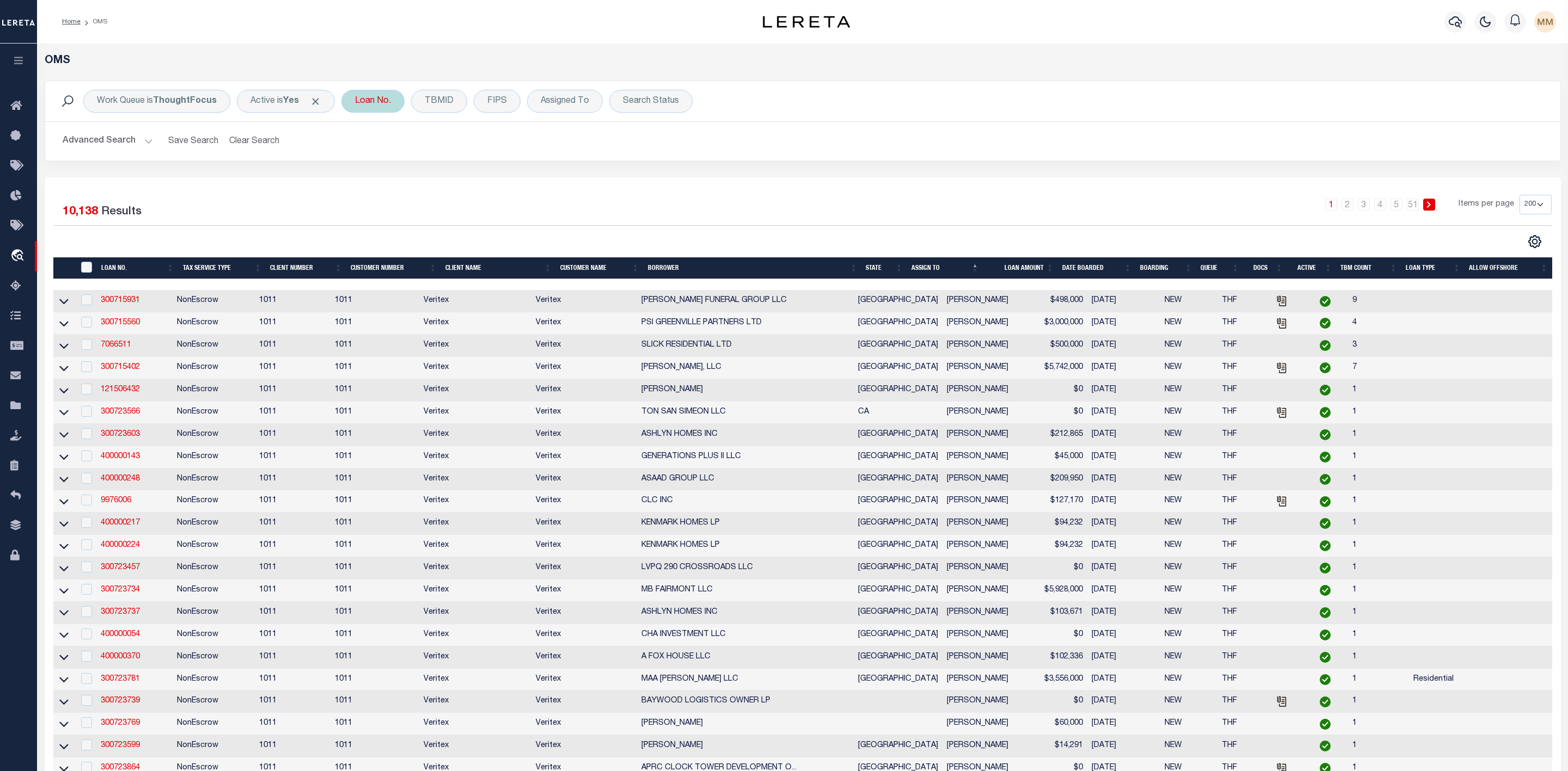
click at [369, 100] on div "Loan No." at bounding box center [373, 102] width 63 height 23
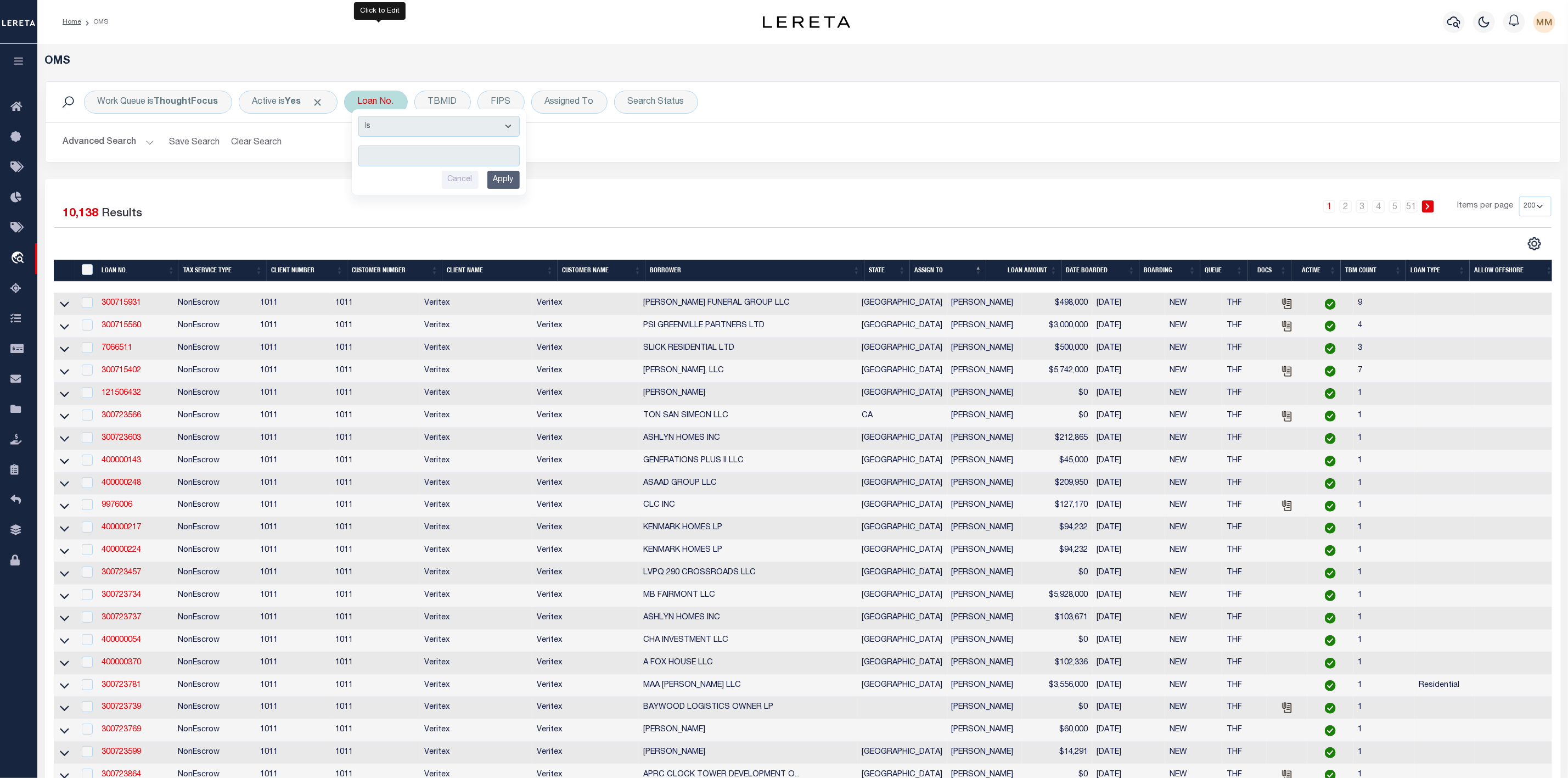
click at [385, 154] on input "text" at bounding box center [439, 156] width 161 height 21
type input "10023467"
click at [501, 179] on input "Apply" at bounding box center [503, 180] width 33 height 18
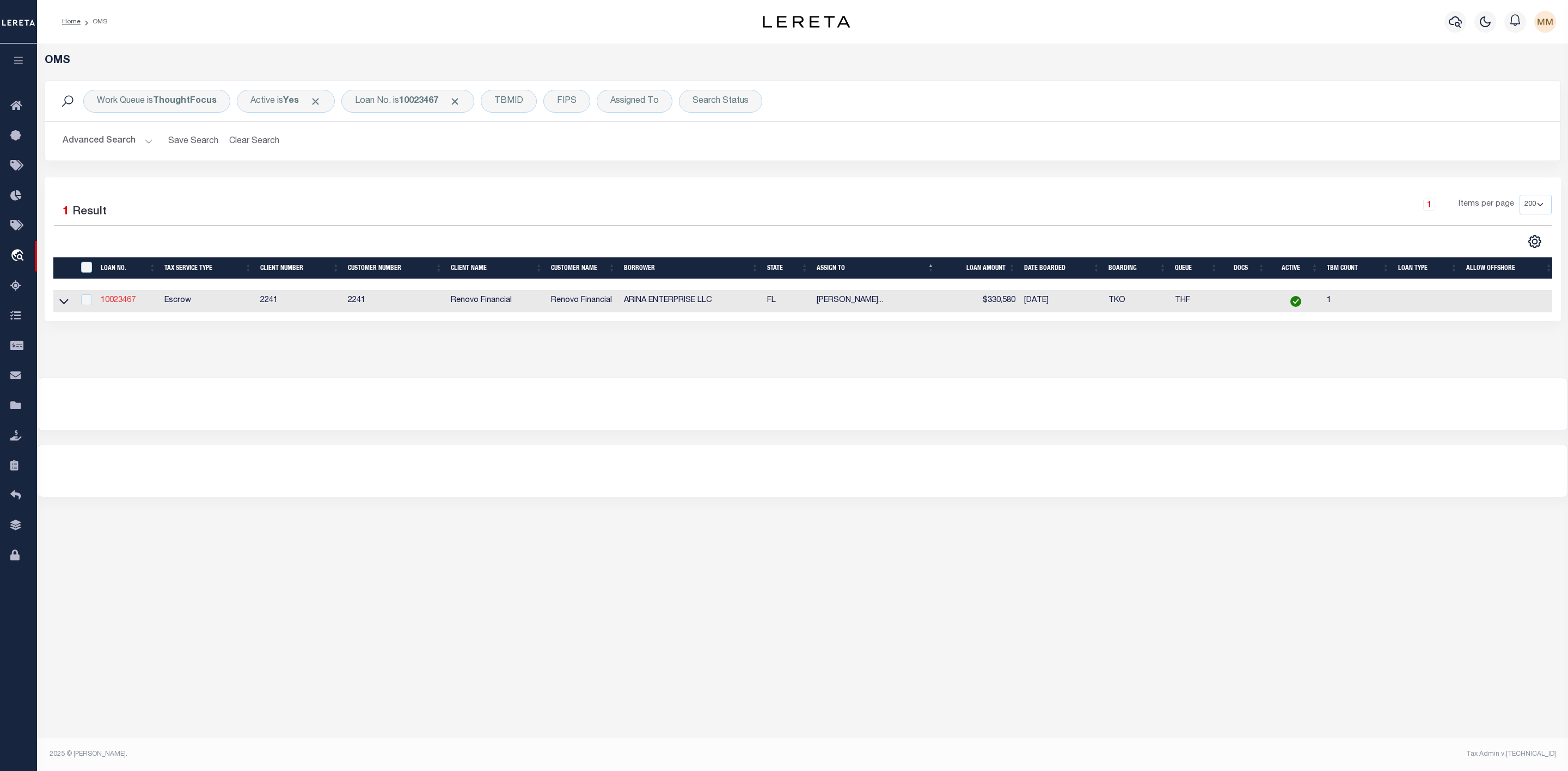
click at [124, 302] on link "10023467" at bounding box center [117, 300] width 35 height 8
type input "10023467"
type input "ARINA ENTERPRISE LLC"
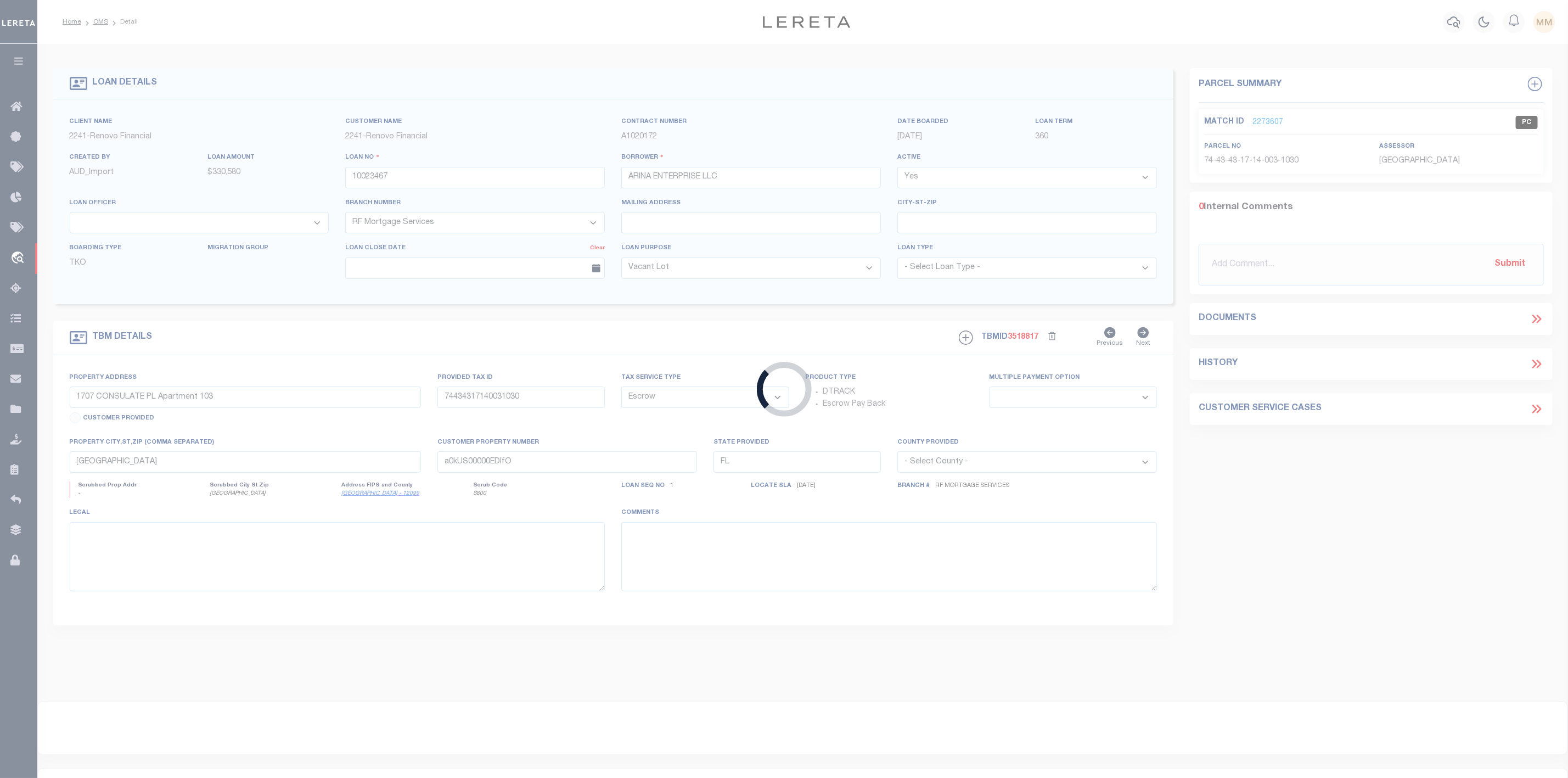
type input "14924 Indigo Lake Drive"
type input "36-24-29-3070-00870"
select select
type input "Orlando, FL 32824"
type input "a0kUS00000EDm6n"
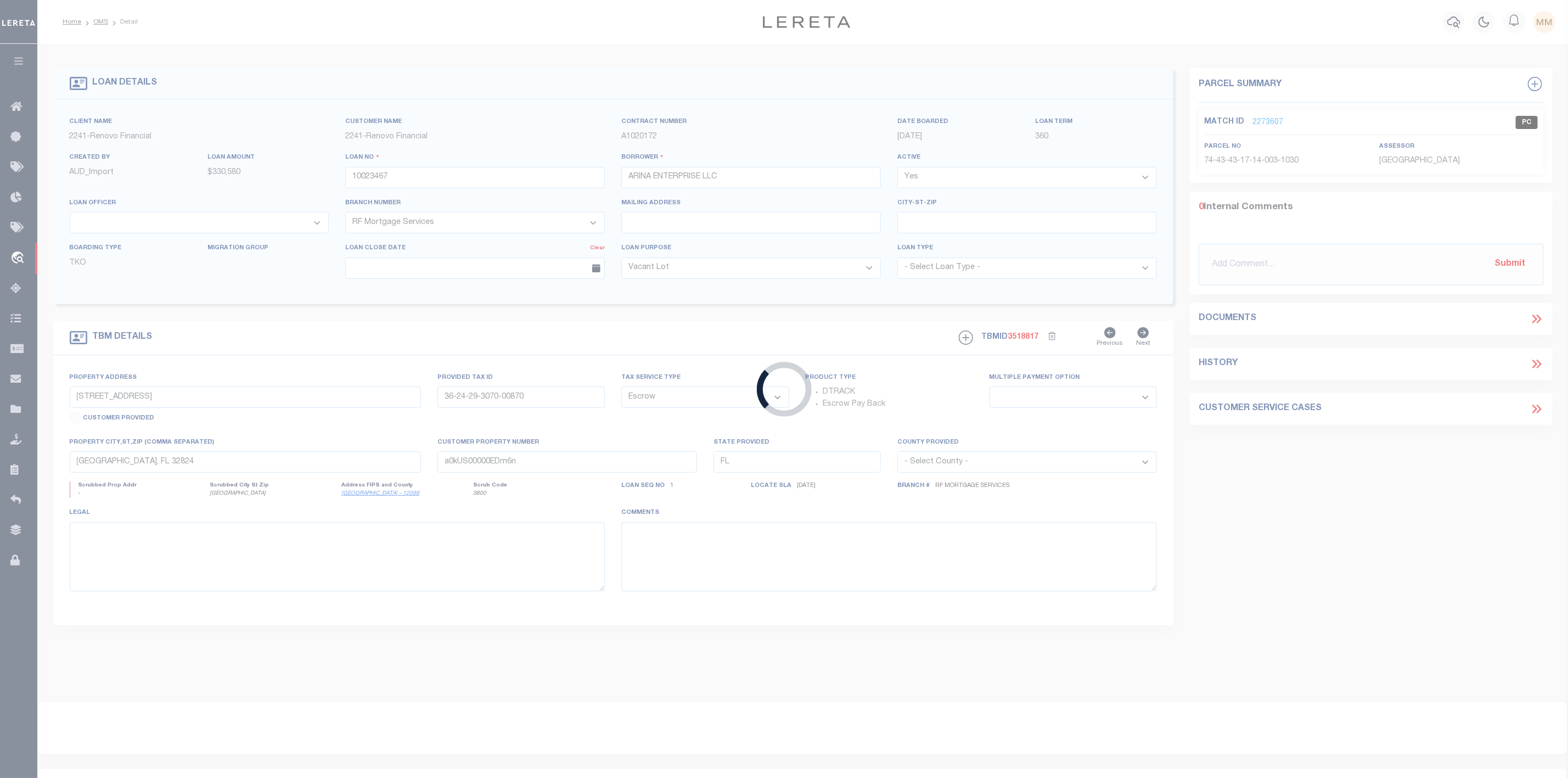
select select
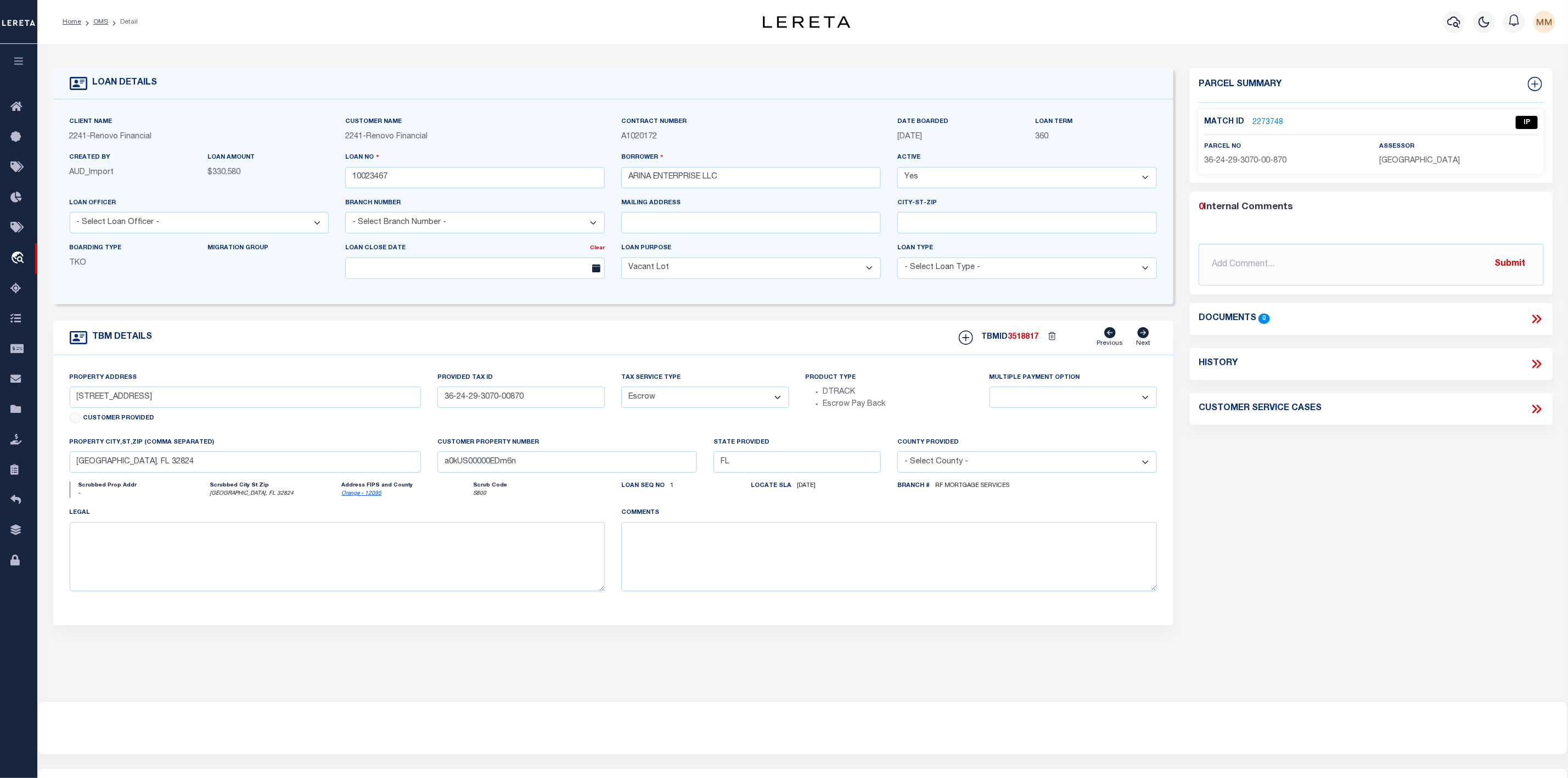
click at [1254, 122] on link "2273748" at bounding box center [1268, 123] width 31 height 12
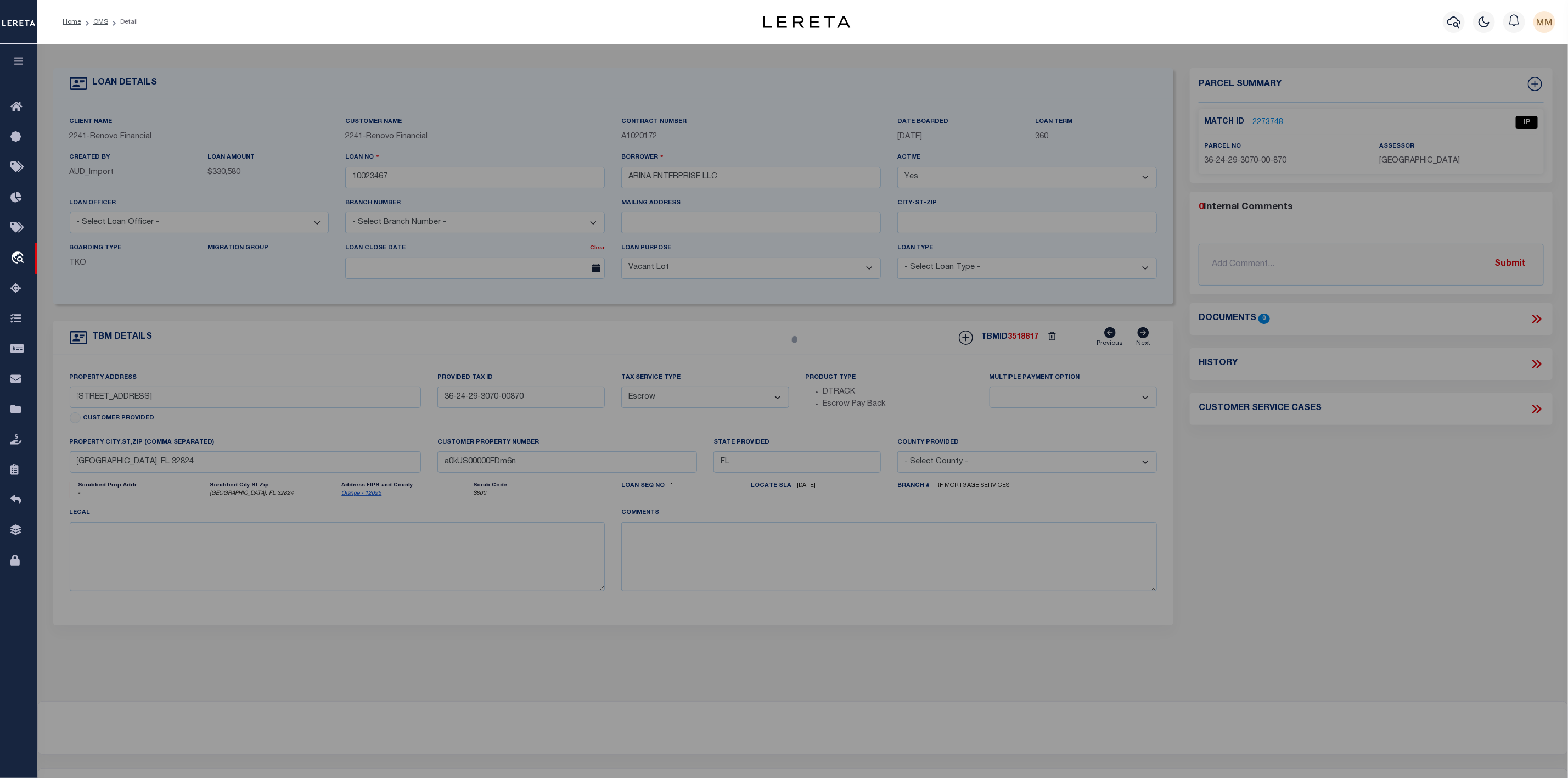
select select "AS"
select select
checkbox input "false"
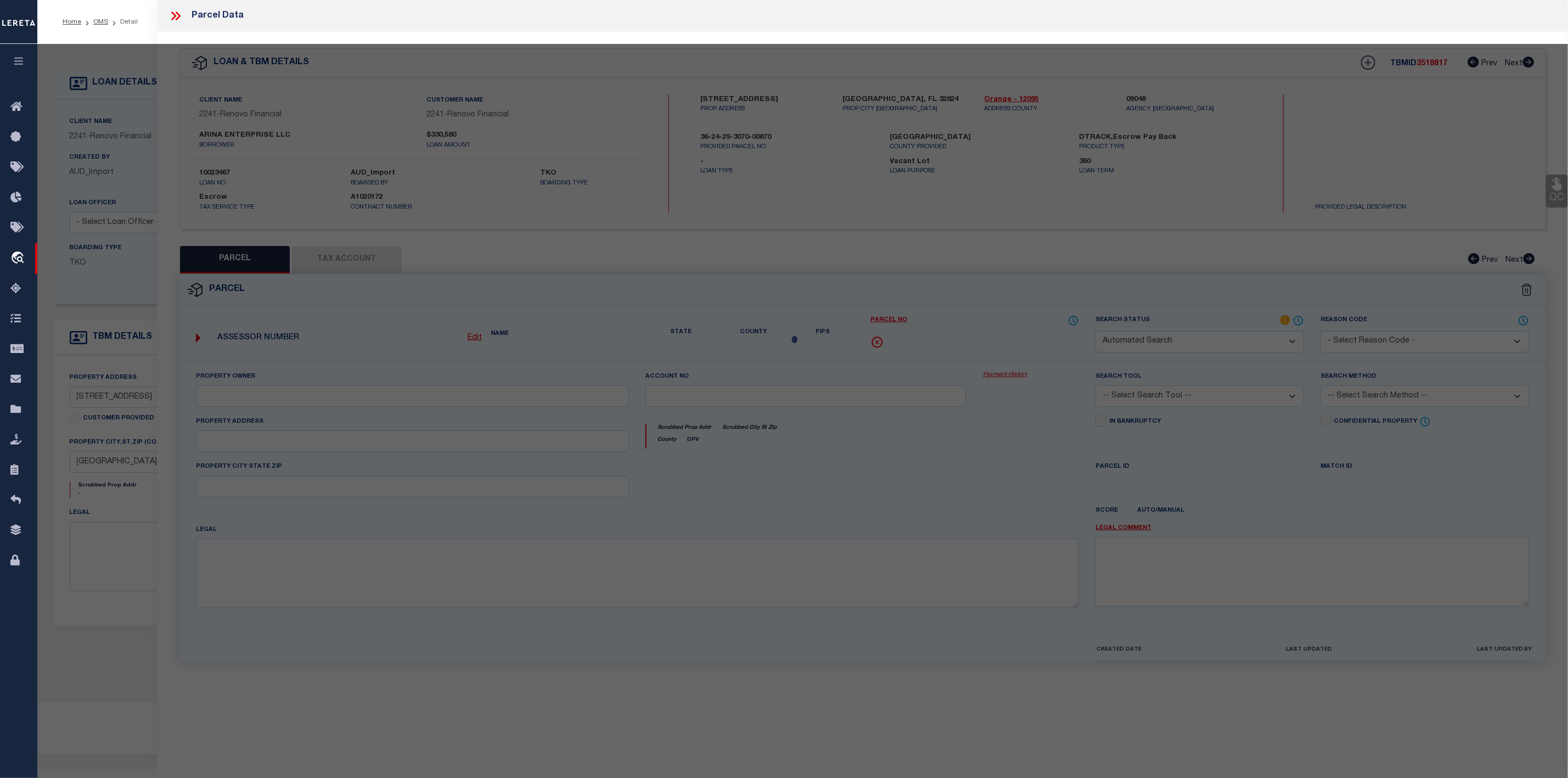
select select "IP"
type input "ARINA ENTERPRISE LLC"
select select "AGW"
select select "ADD"
type input "14924 Indigo Lake Dr"
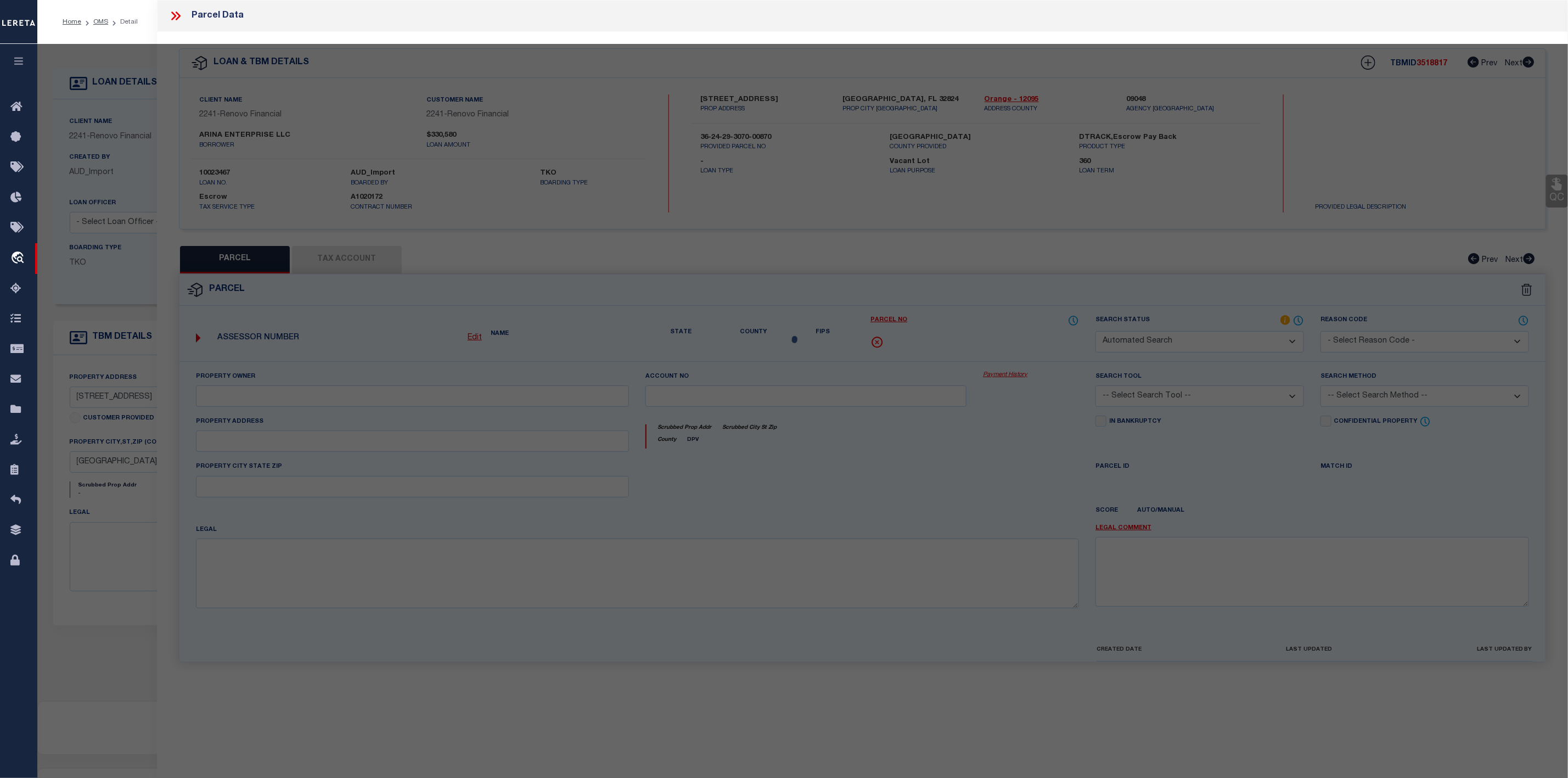
type input "Orlando, FL 32824"
type textarea "HIDDEN LAKES PHASE 1 37/1 LOT 87, 0.17 acres"
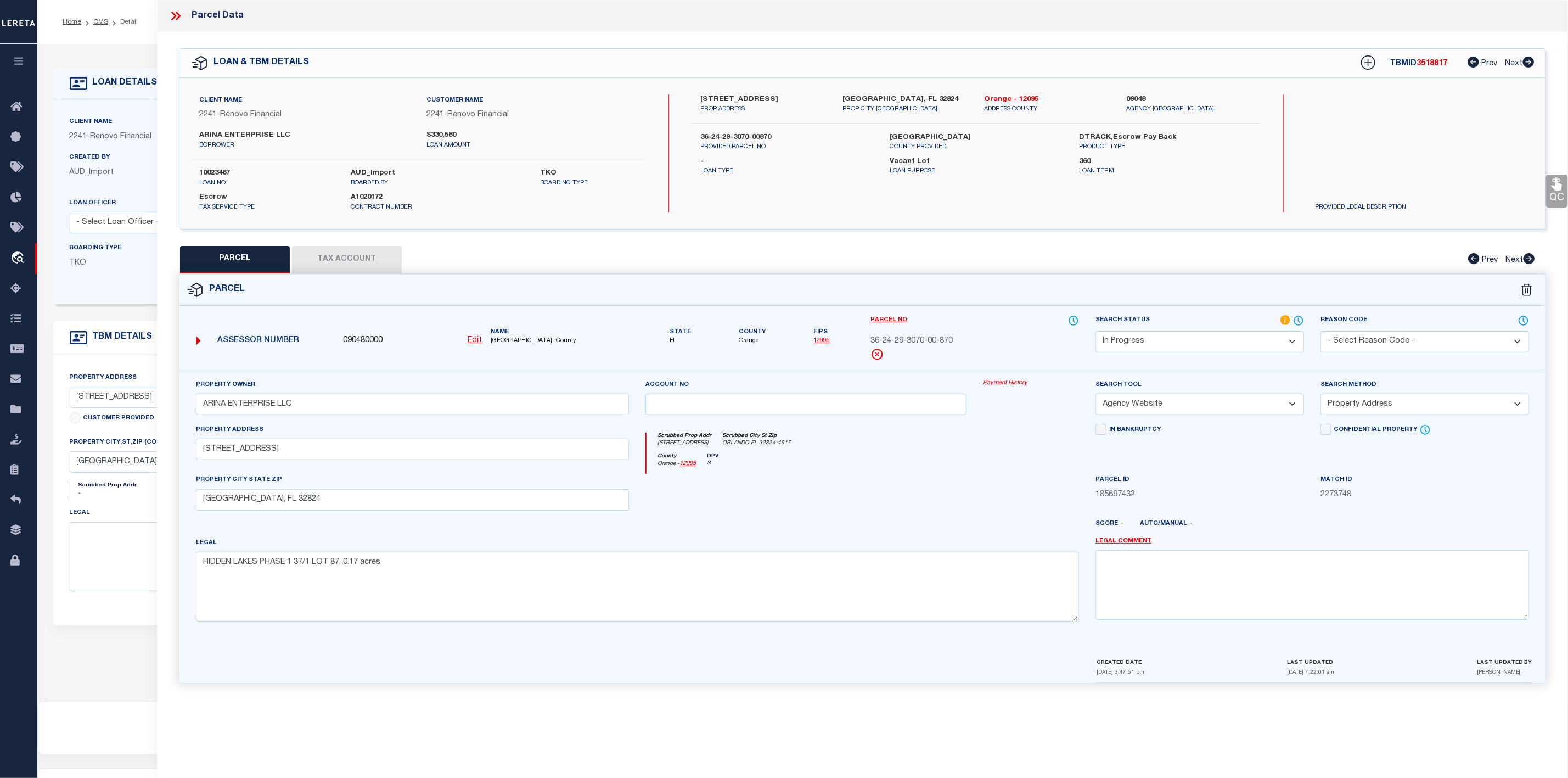
drag, startPoint x: 697, startPoint y: 92, endPoint x: 762, endPoint y: 104, distance: 66.1
click at [762, 104] on div "Client Name 2241 - Renovo Financial Customer Name 2241 - Renovo Financial ARINA…" at bounding box center [862, 154] width 1366 height 151
copy label "14924 Indigo Lake"
click at [1194, 345] on select "Automated Search Bad Parcel Complete Duplicate Parcel High Dollar Reporting In …" at bounding box center [1200, 341] width 209 height 21
click at [1095, 332] on select "Automated Search Bad Parcel Complete Duplicate Parcel High Dollar Reporting In …" at bounding box center [1200, 341] width 209 height 21
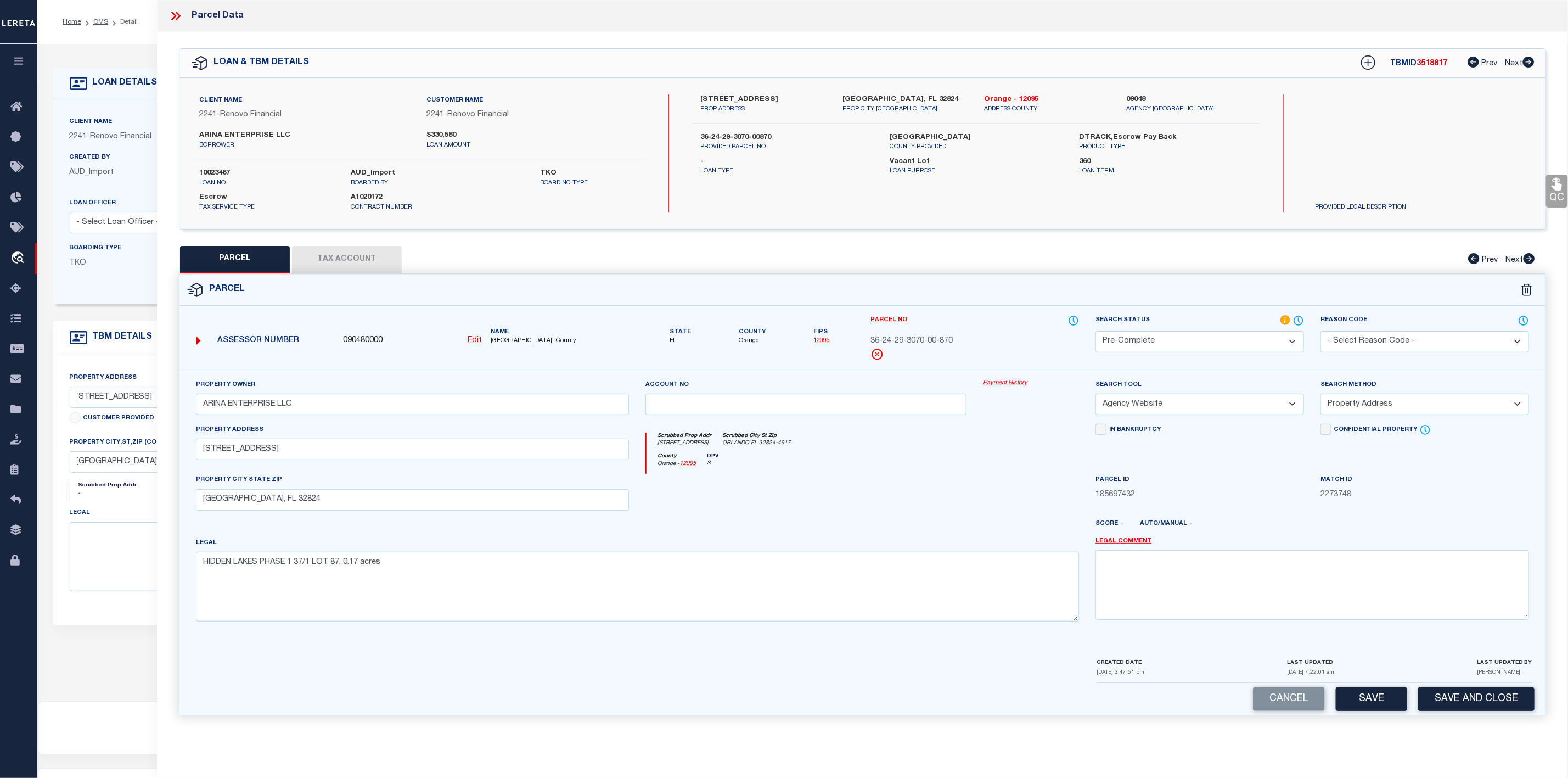
scroll to position [68, 0]
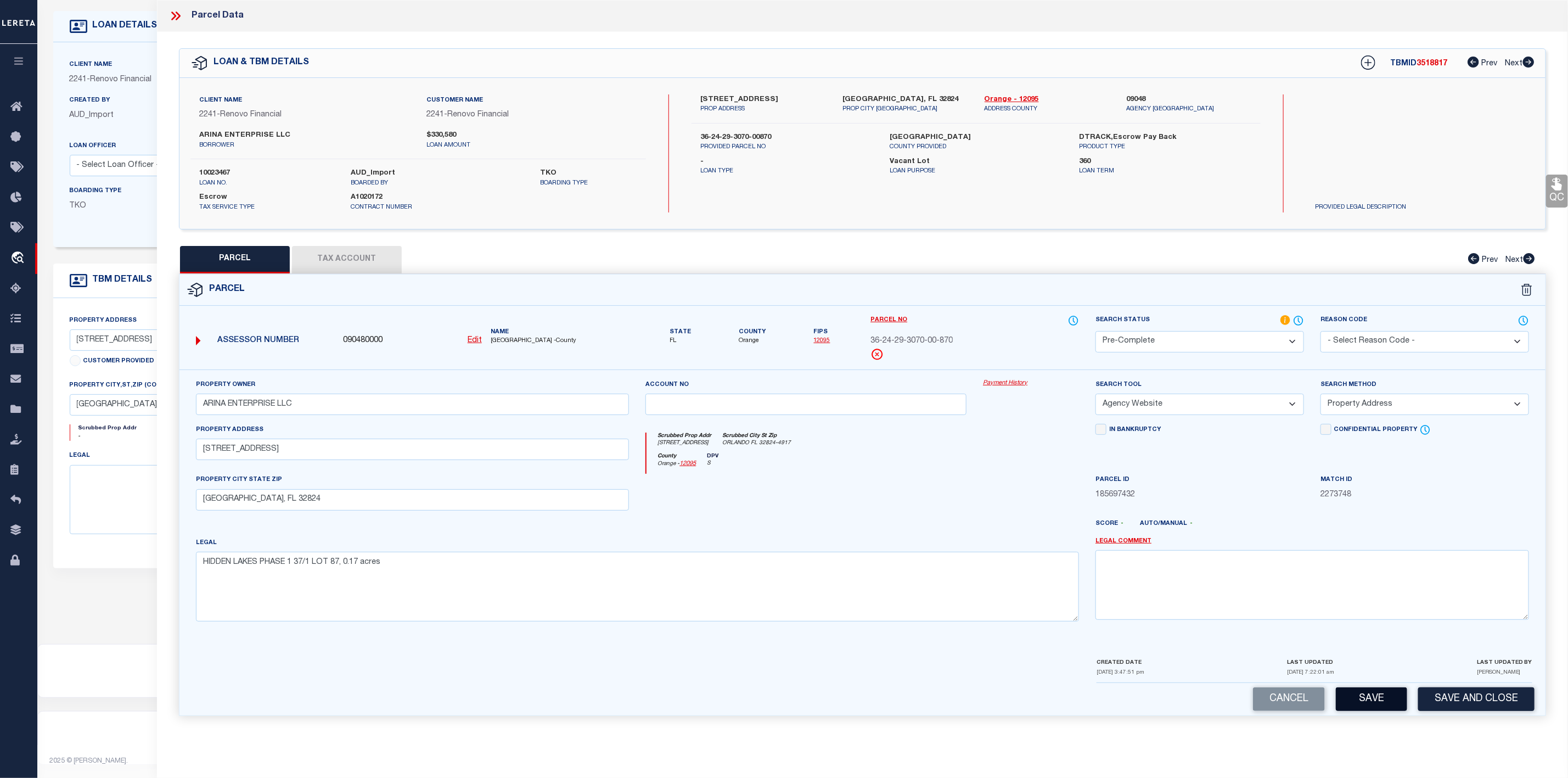
click at [1361, 706] on button "Save" at bounding box center [1372, 699] width 71 height 23
select select "AS"
select select
checkbox input "false"
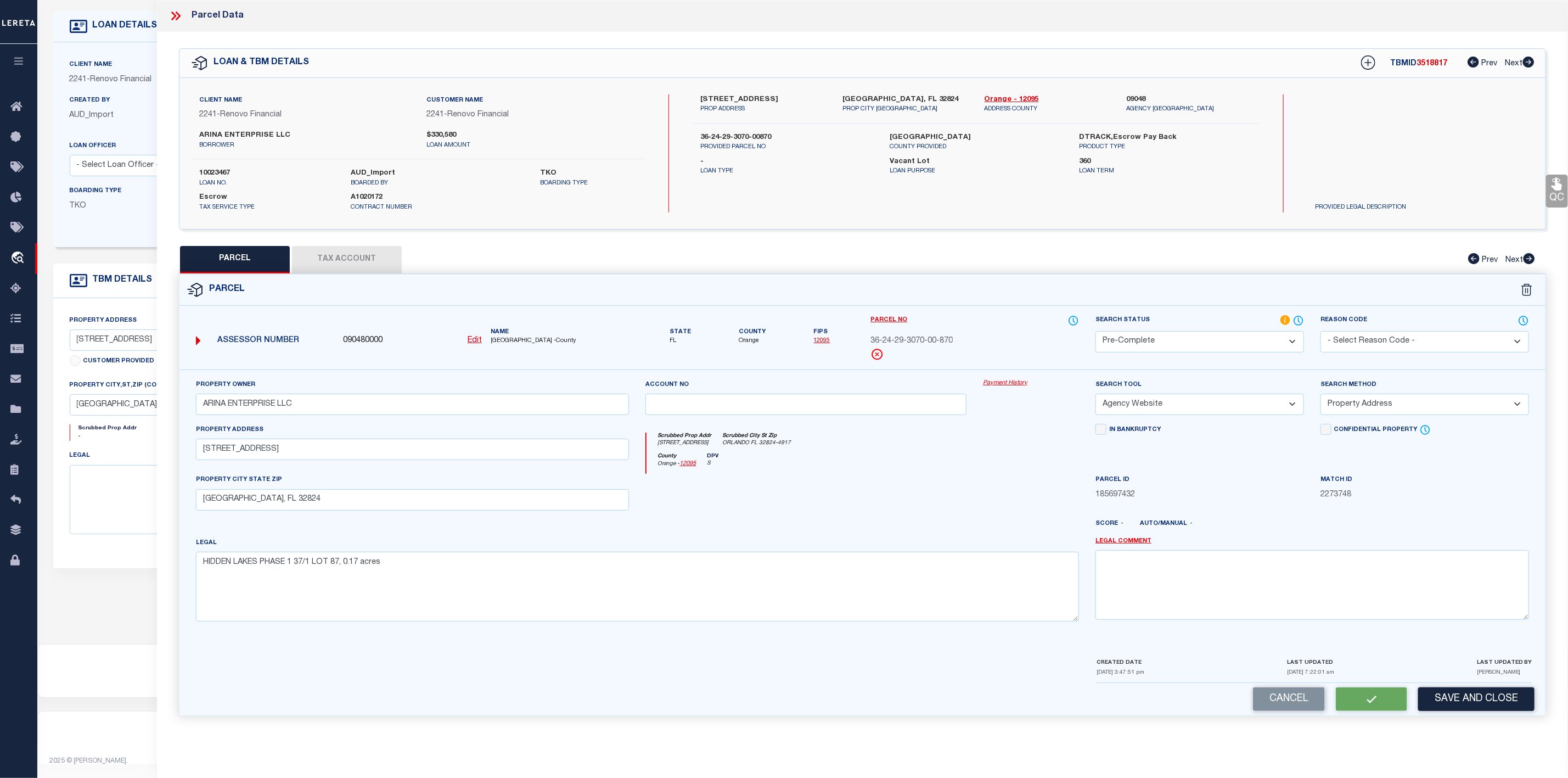
checkbox input "false"
select select "PC"
type input "ARINA ENTERPRISE LLC"
select select "AGW"
select select "ADD"
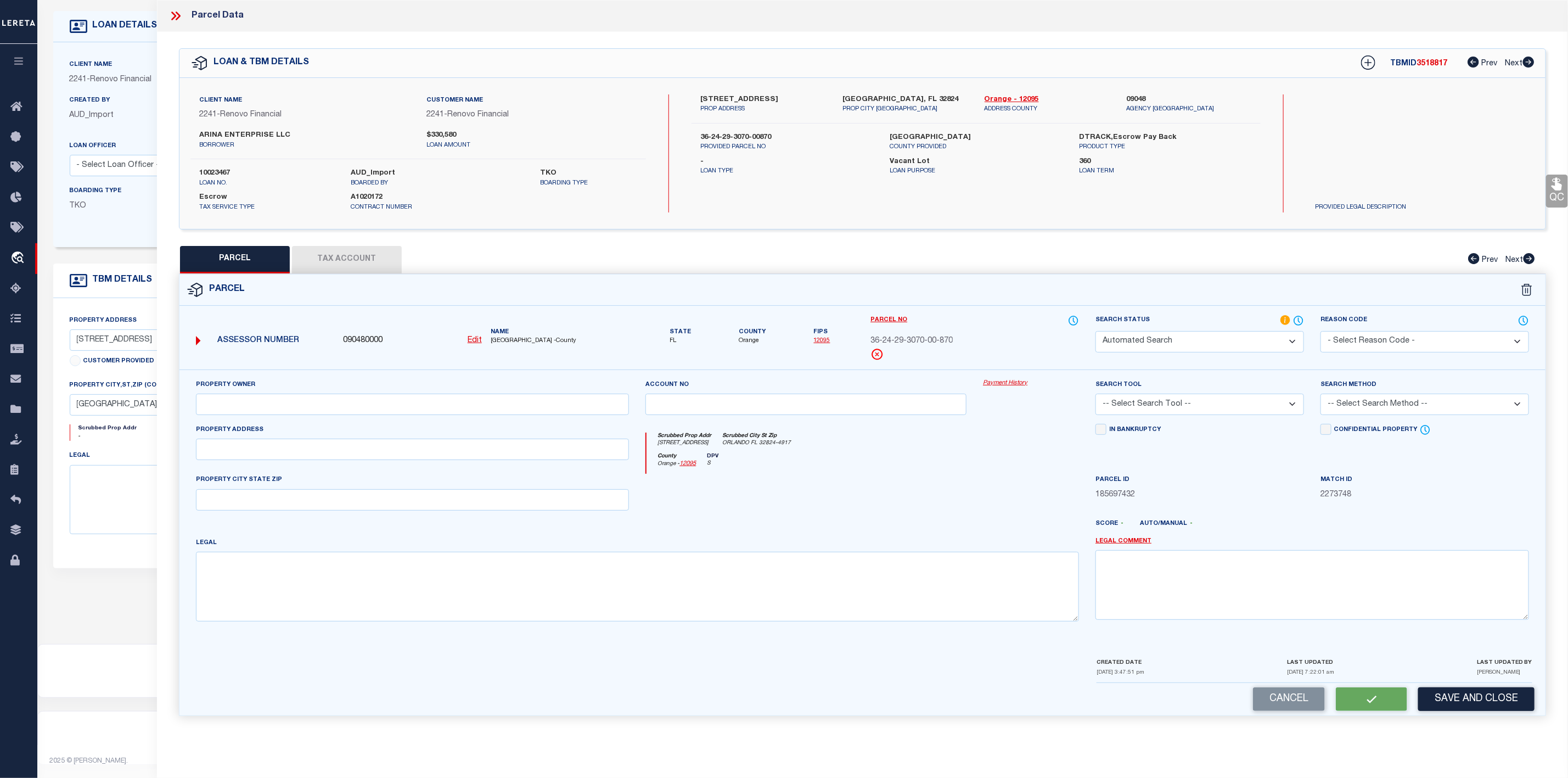
type input "14924 Indigo Lake Dr"
type input "Orlando, FL 32824"
type textarea "HIDDEN LAKES PHASE 1 37/1 LOT 87, 0.17 acres"
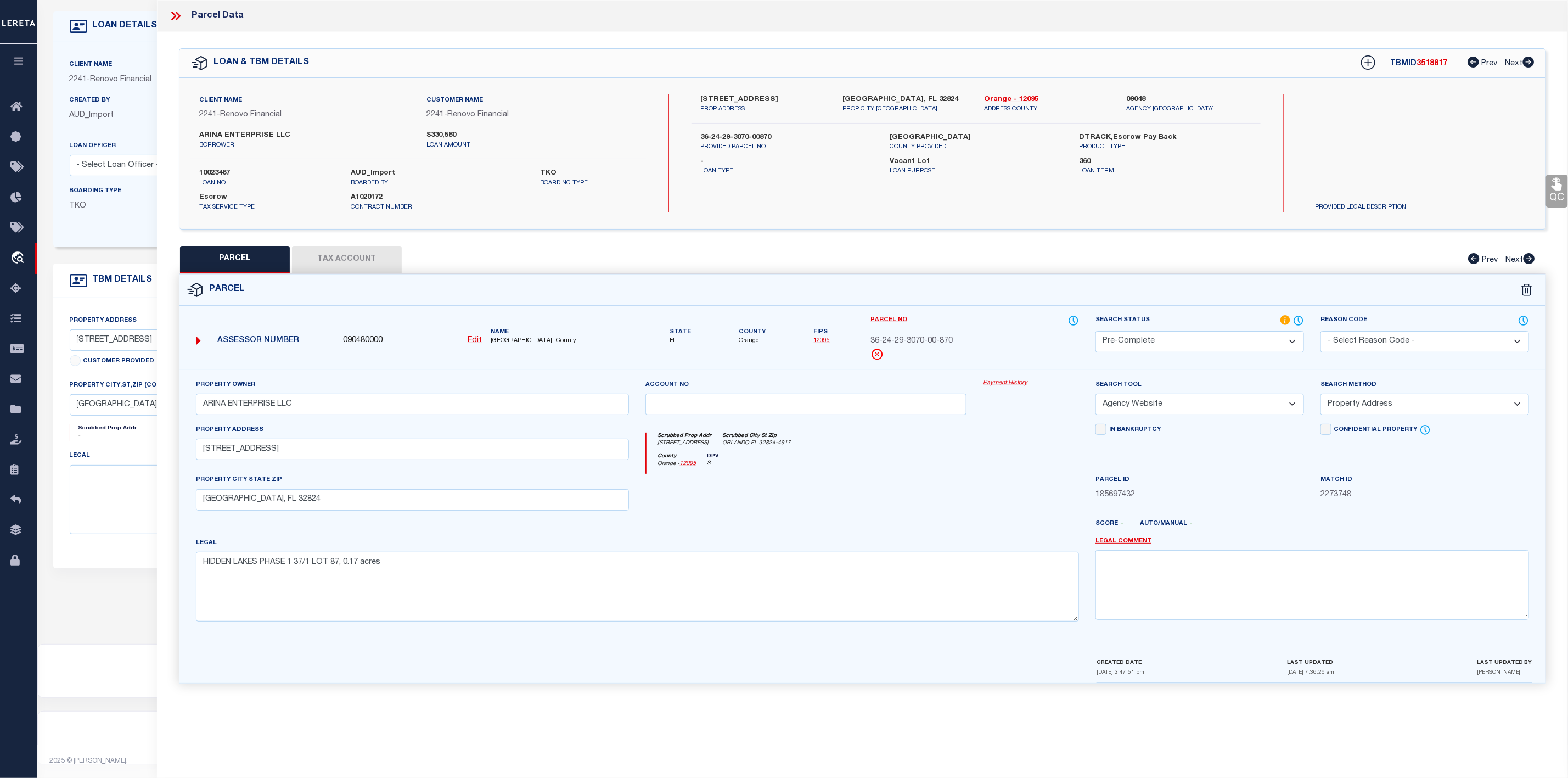
click at [339, 262] on button "Tax Account" at bounding box center [347, 260] width 110 height 28
select select "100"
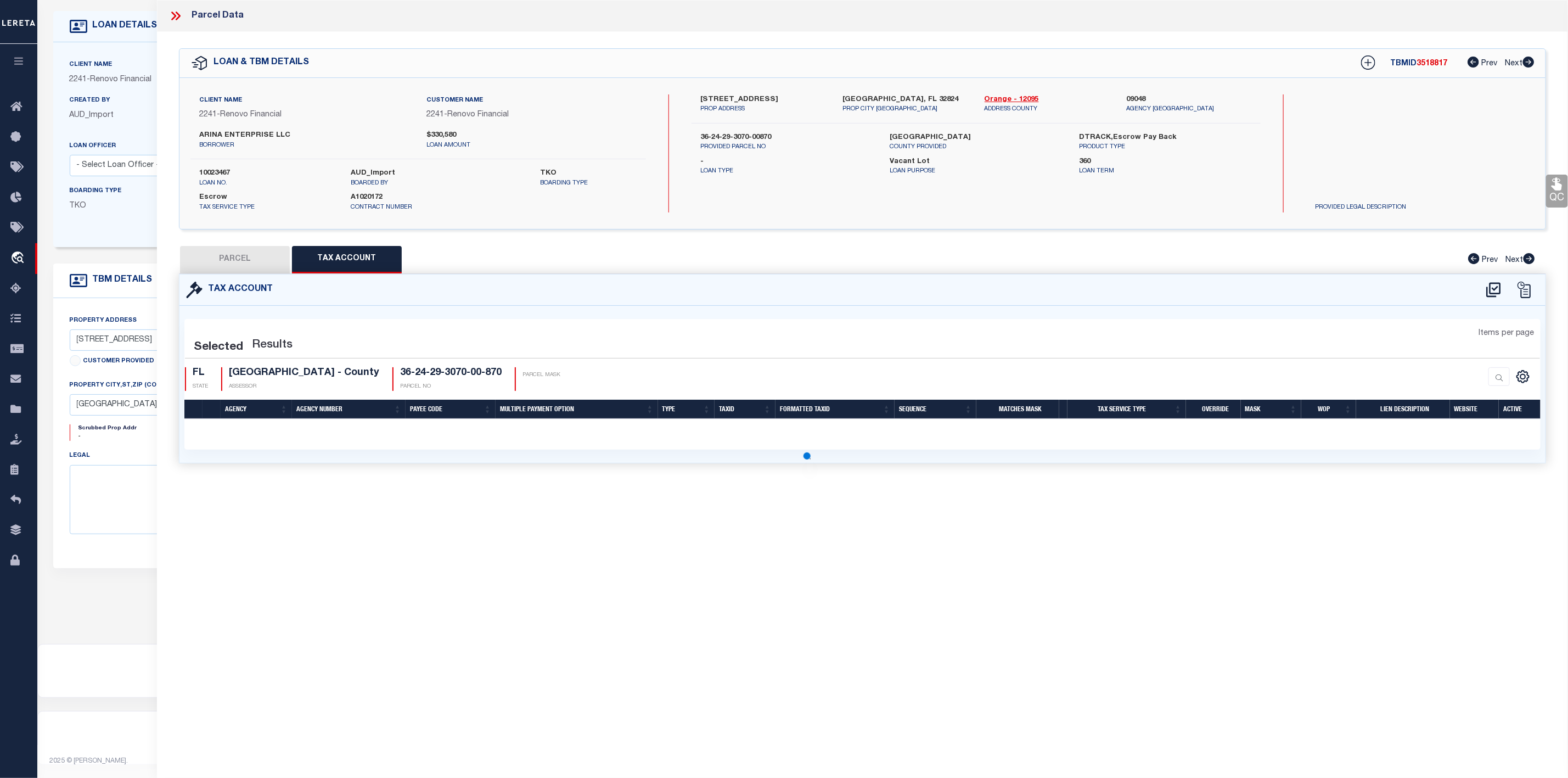
select select "100"
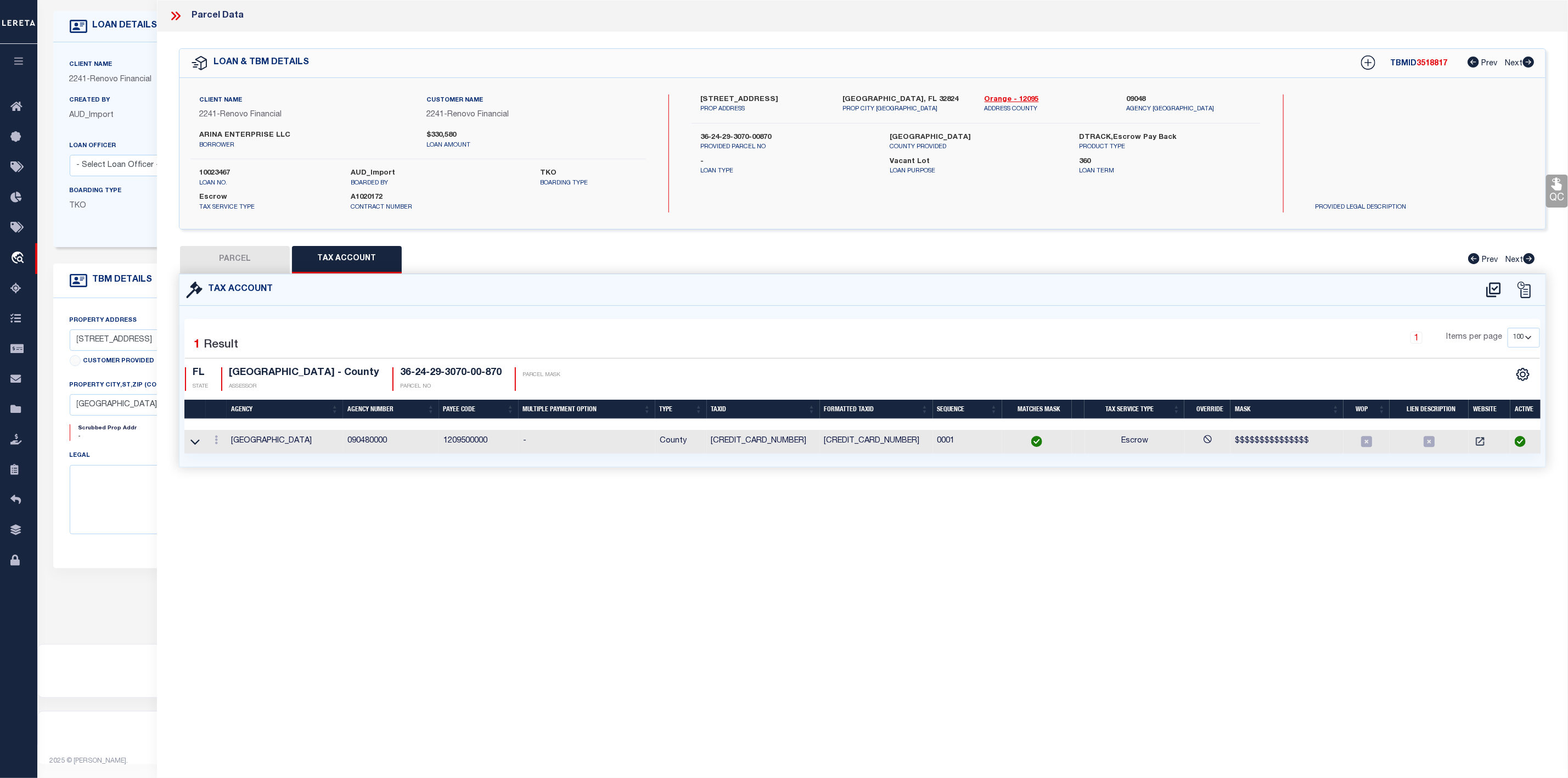
click at [259, 262] on button "PARCEL" at bounding box center [234, 260] width 110 height 28
select select "AS"
select select
checkbox input "false"
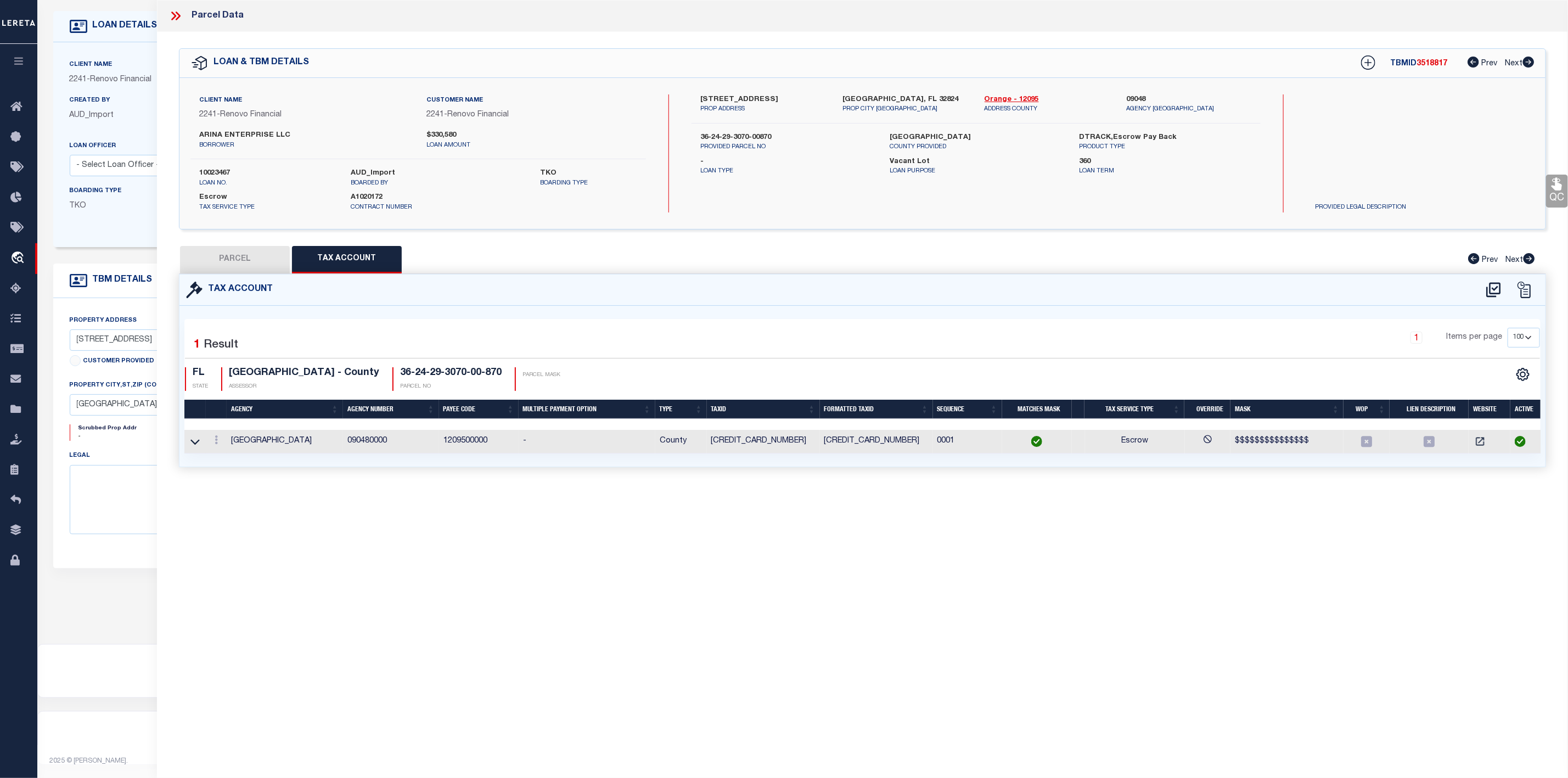
checkbox input "false"
select select "PC"
type input "ARINA ENTERPRISE LLC"
select select "AGW"
select select "ADD"
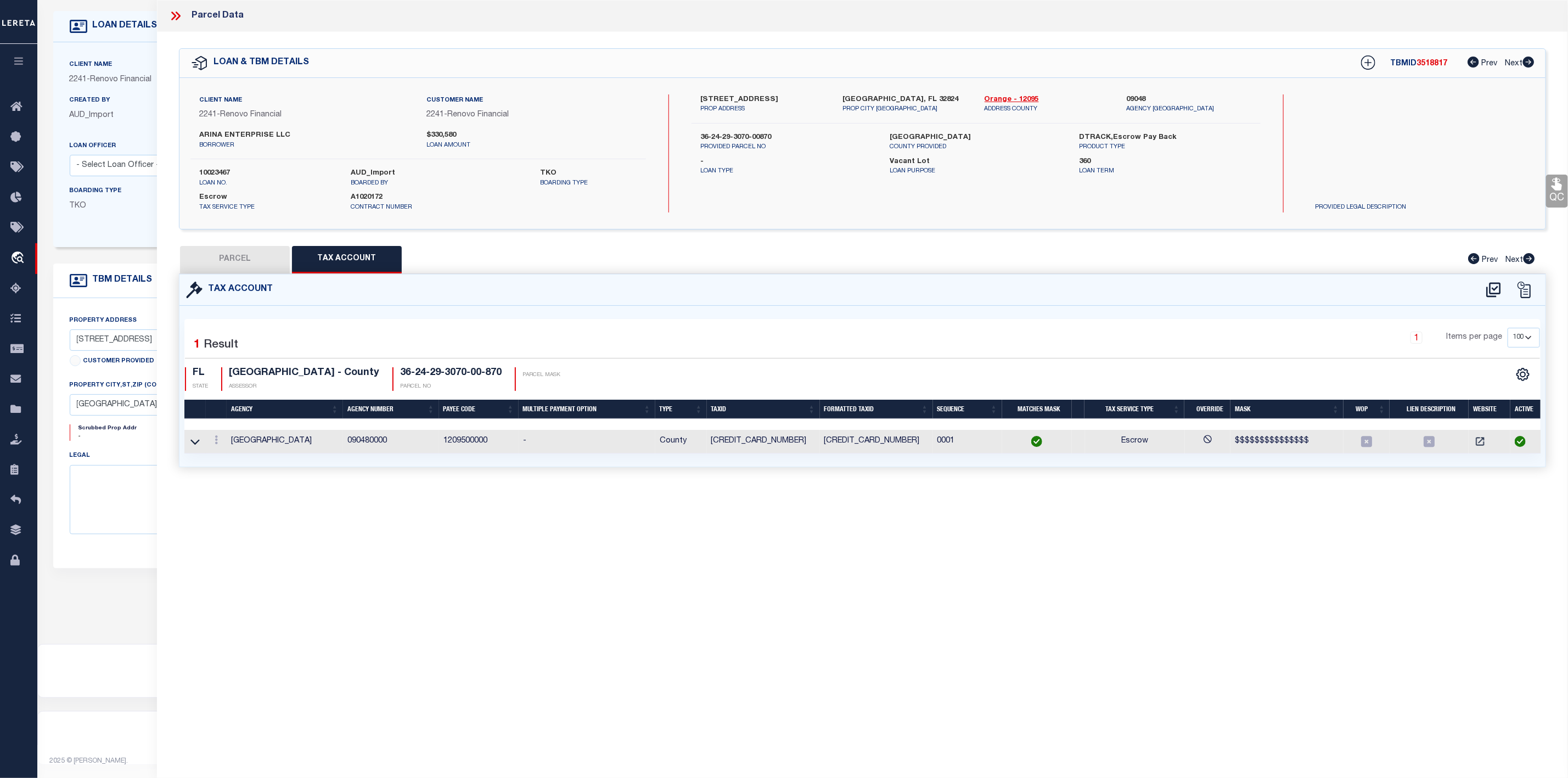
type input "14924 Indigo Lake Dr"
type input "Orlando, FL 32824"
type textarea "HIDDEN LAKES PHASE 1 37/1 LOT 87, 0.17 acres"
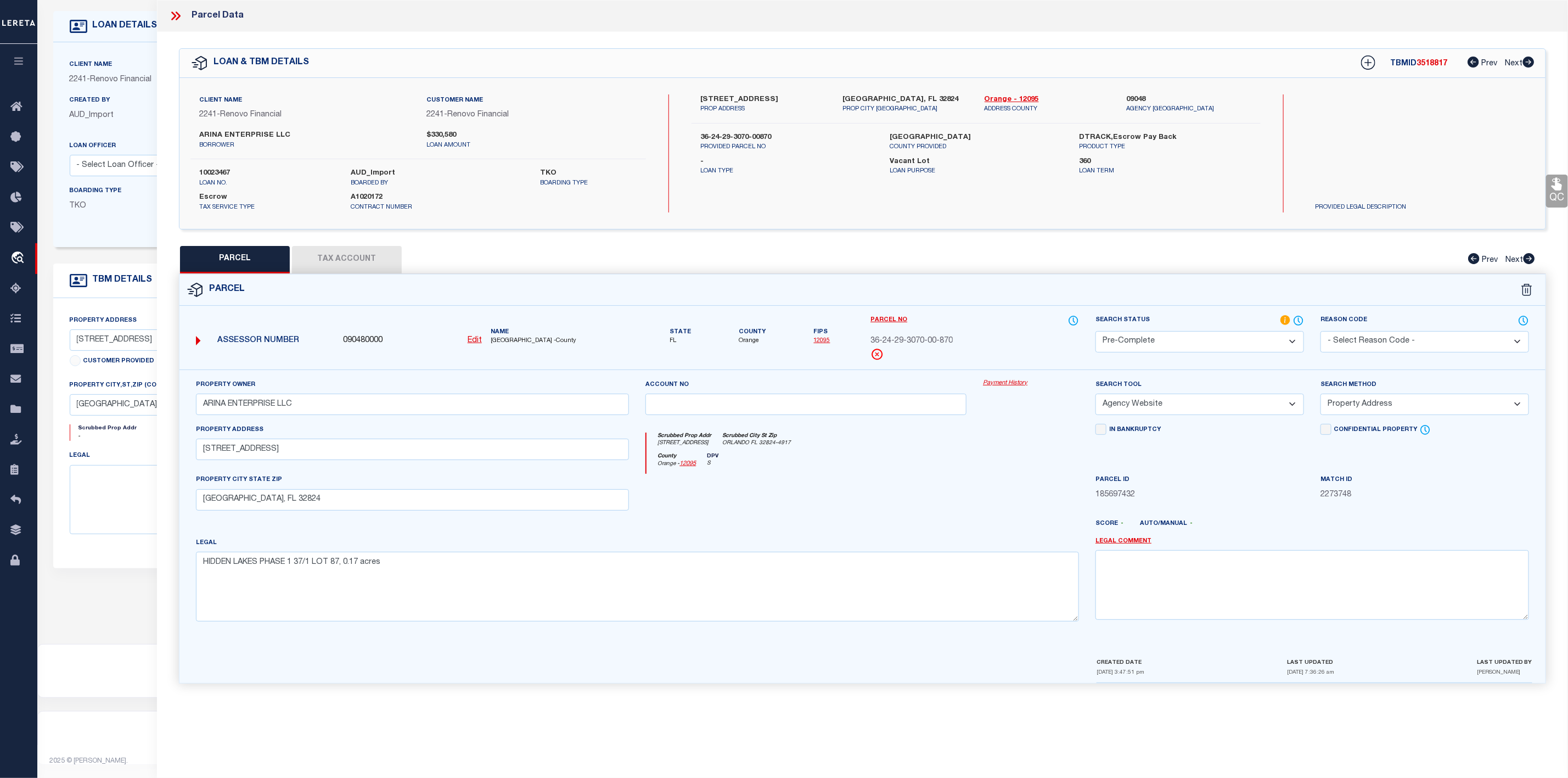
click at [177, 18] on icon at bounding box center [176, 15] width 14 height 14
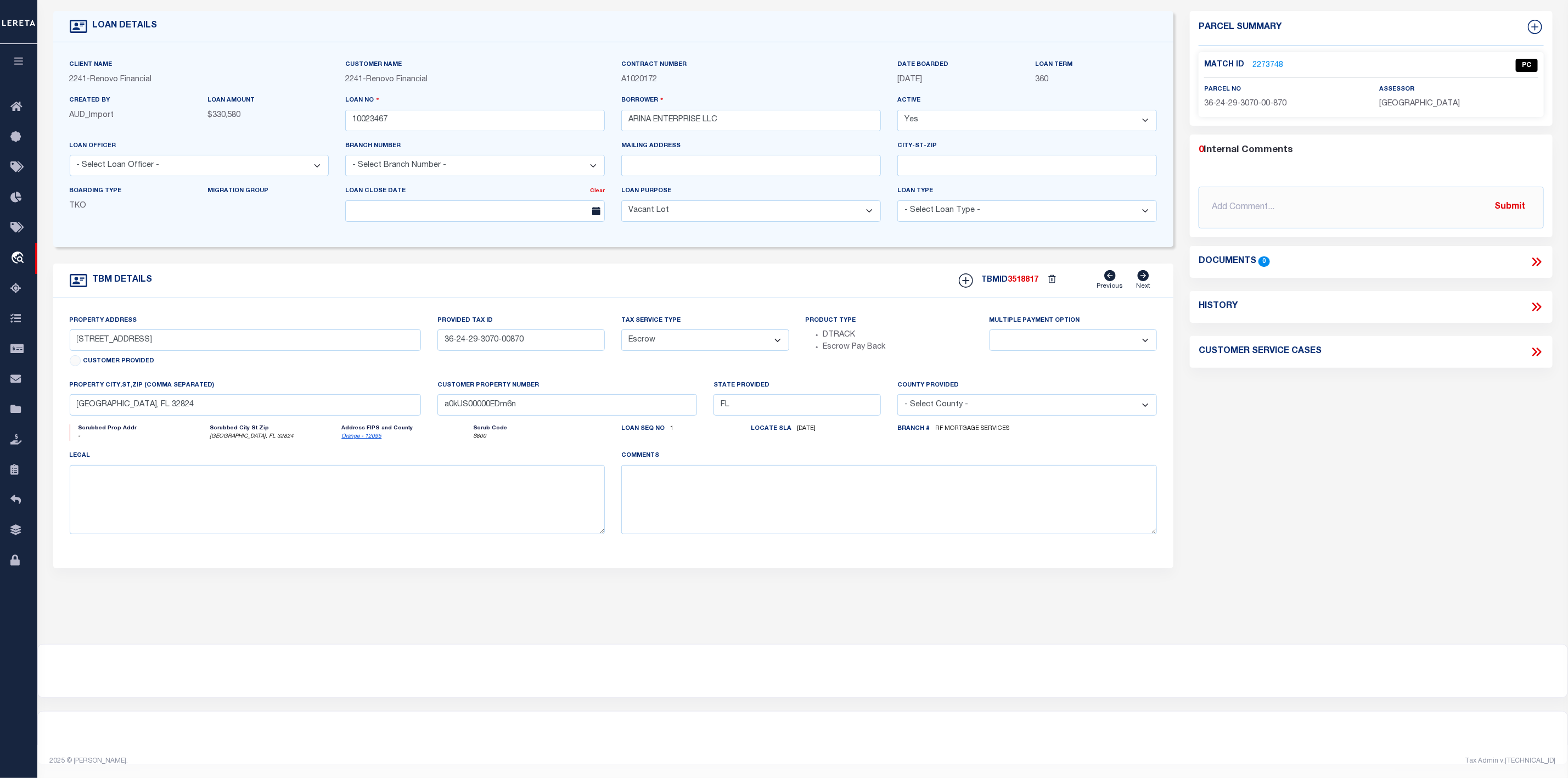
scroll to position [0, 0]
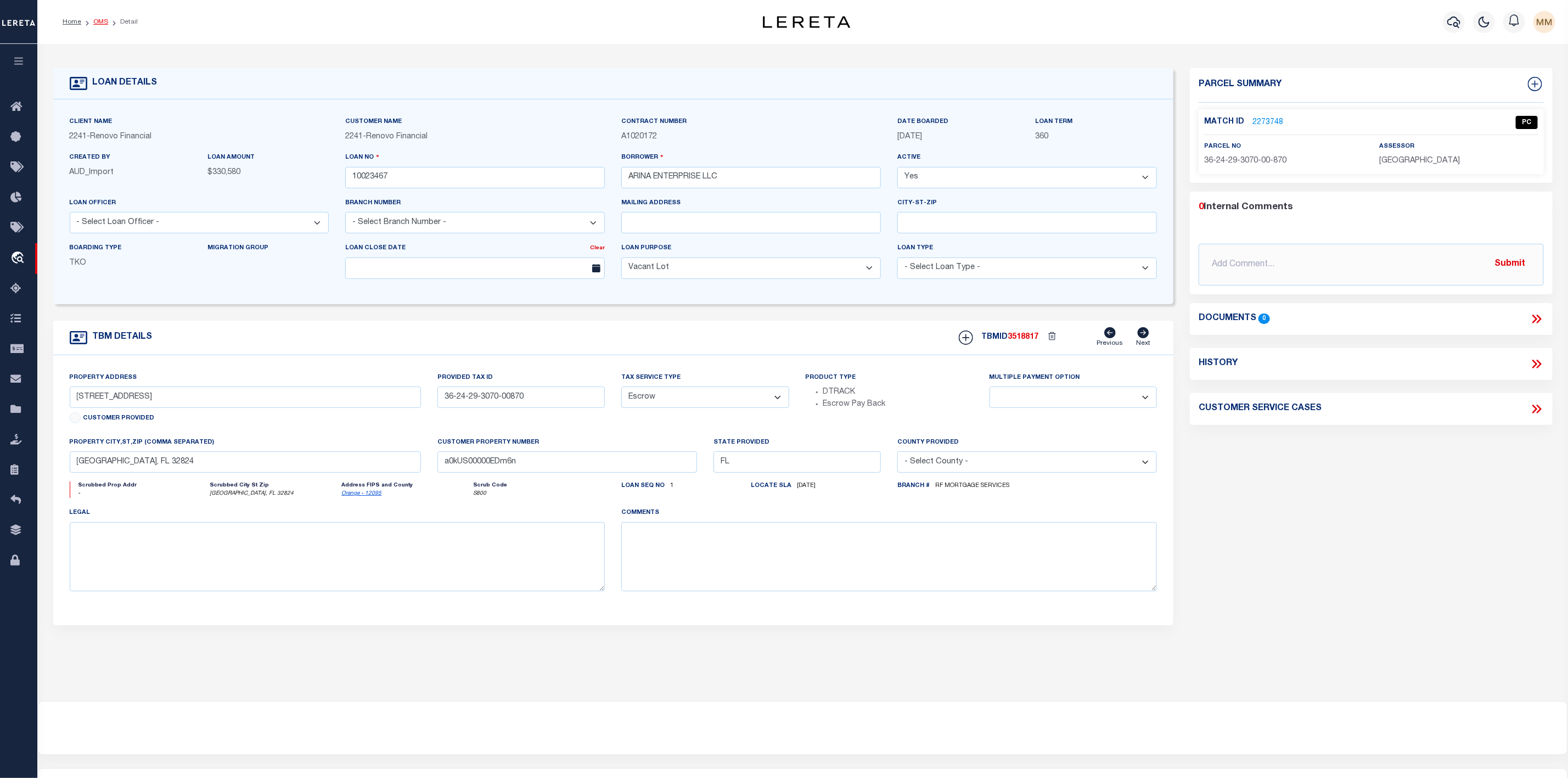
click at [102, 23] on link "OMS" at bounding box center [101, 21] width 15 height 7
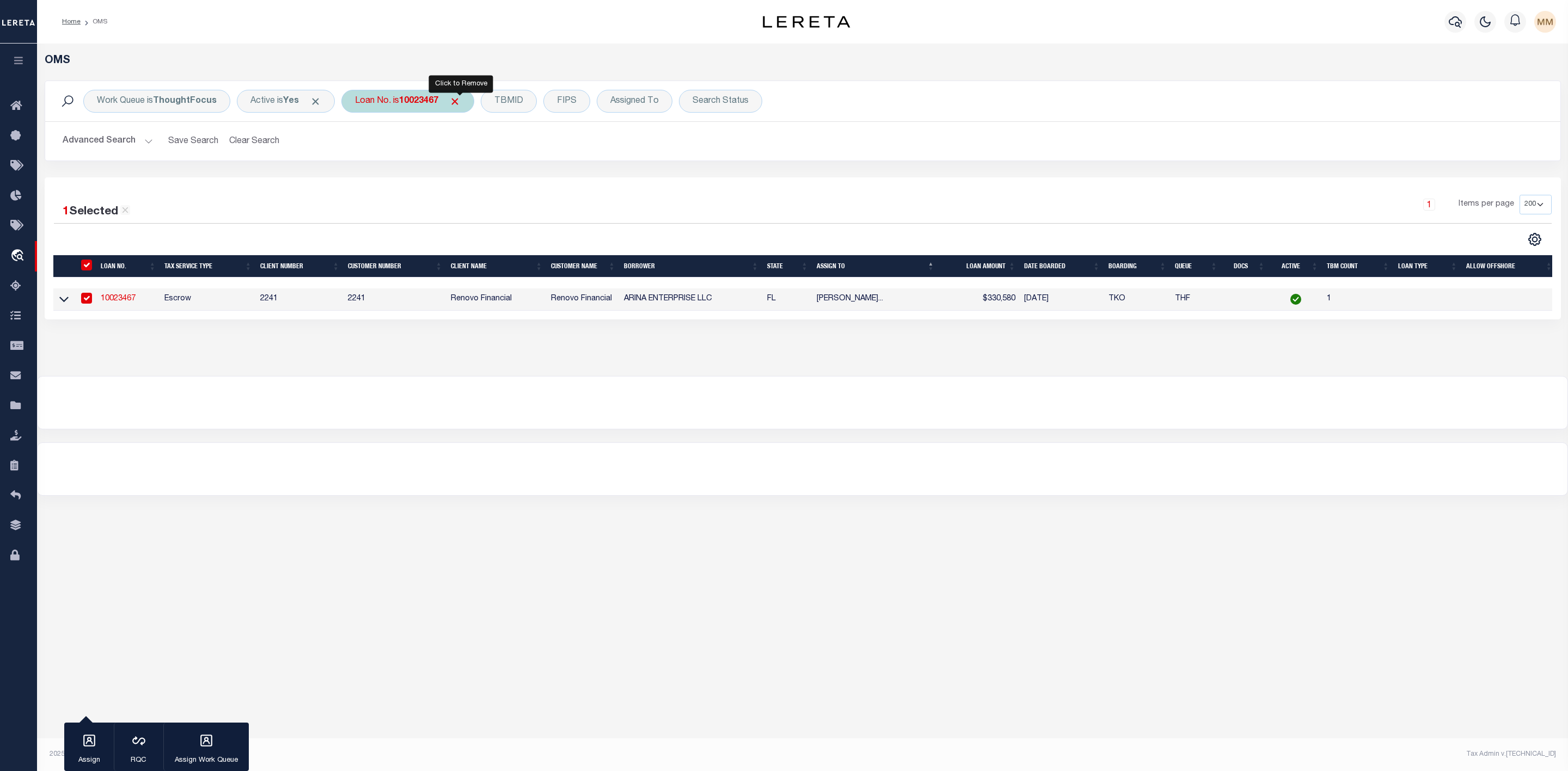
click at [461, 103] on span "Click to Remove" at bounding box center [455, 101] width 12 height 12
click at [379, 106] on div "Loan No." at bounding box center [373, 102] width 63 height 23
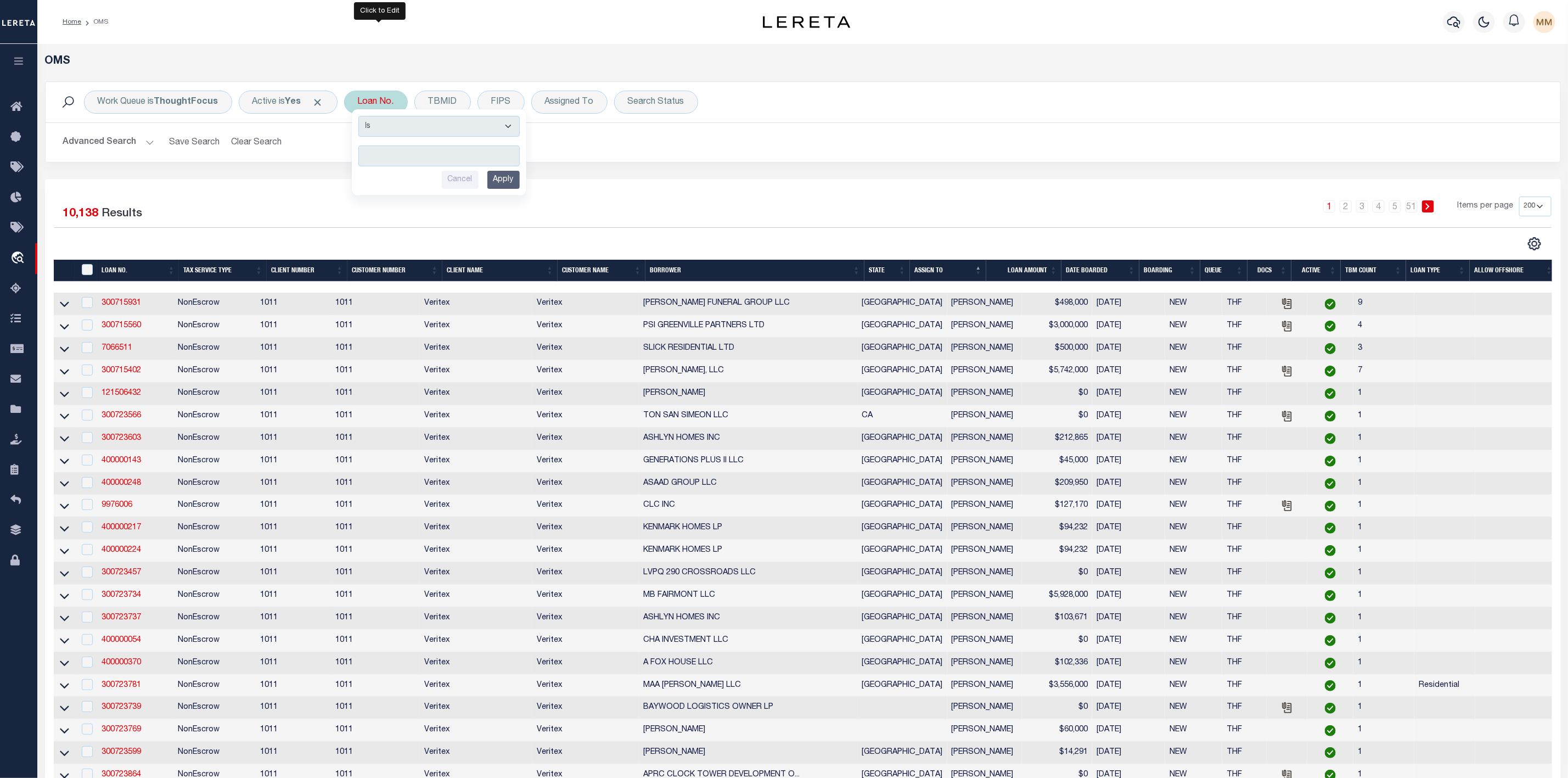
click at [395, 155] on input "text" at bounding box center [439, 156] width 161 height 21
type input "10023475"
click at [501, 184] on input "Apply" at bounding box center [503, 180] width 33 height 18
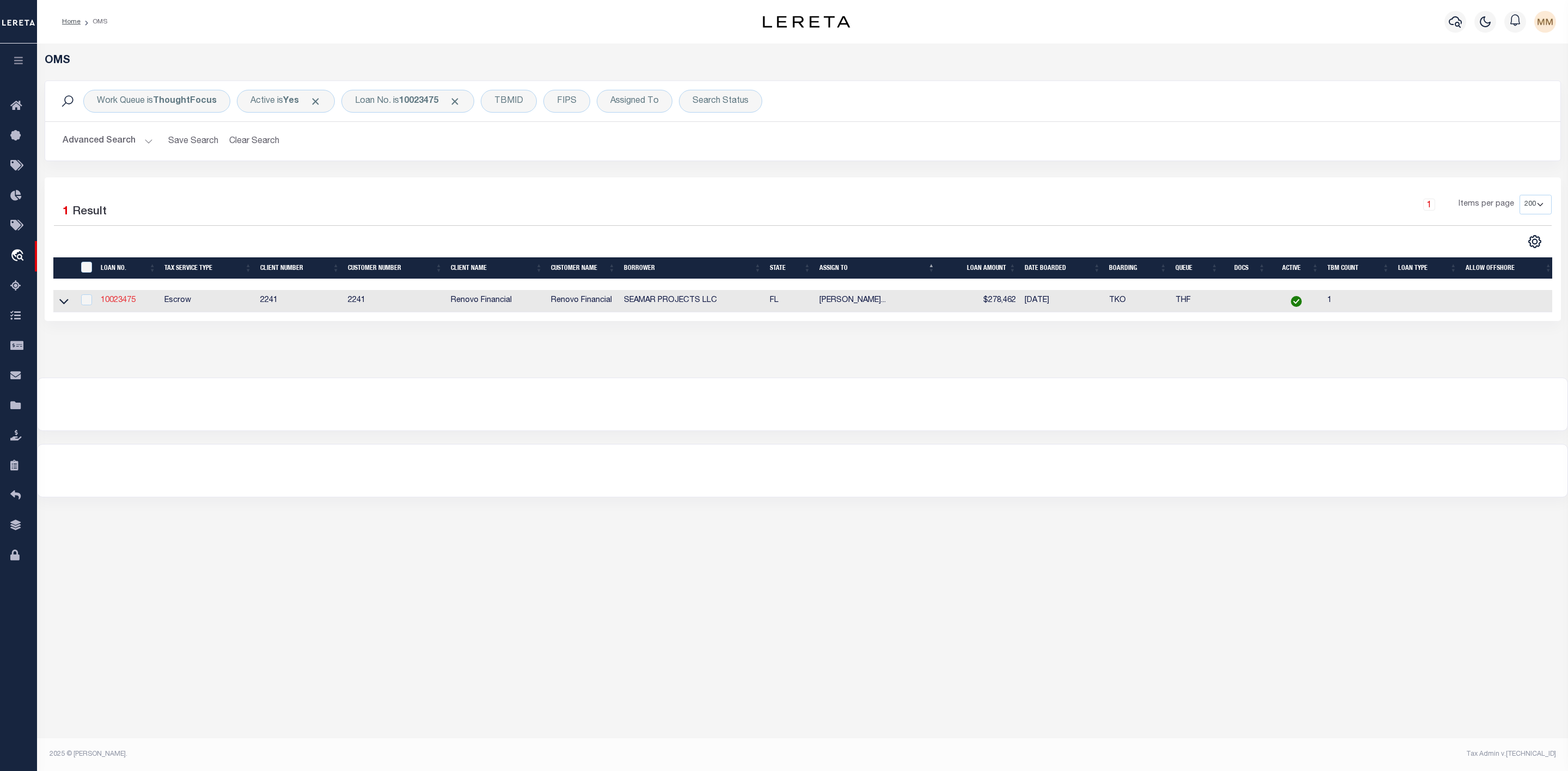
click at [126, 299] on link "10023475" at bounding box center [117, 300] width 35 height 8
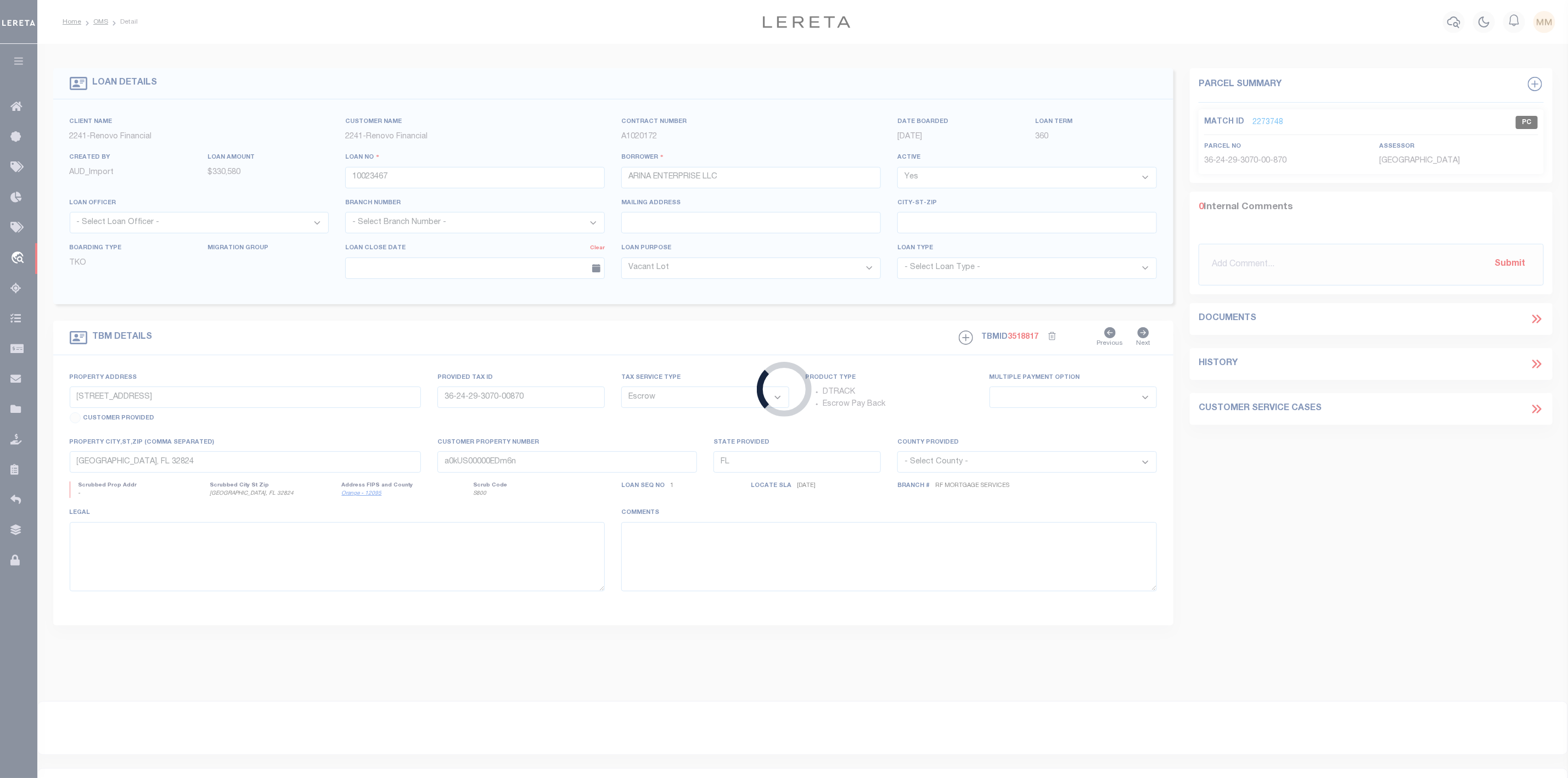
type input "10023475"
type input "SEAMAR PROJECTS LLC"
type input "17409 HIDDEN FOREST DR"
type input "2524261930-000-08000"
select select
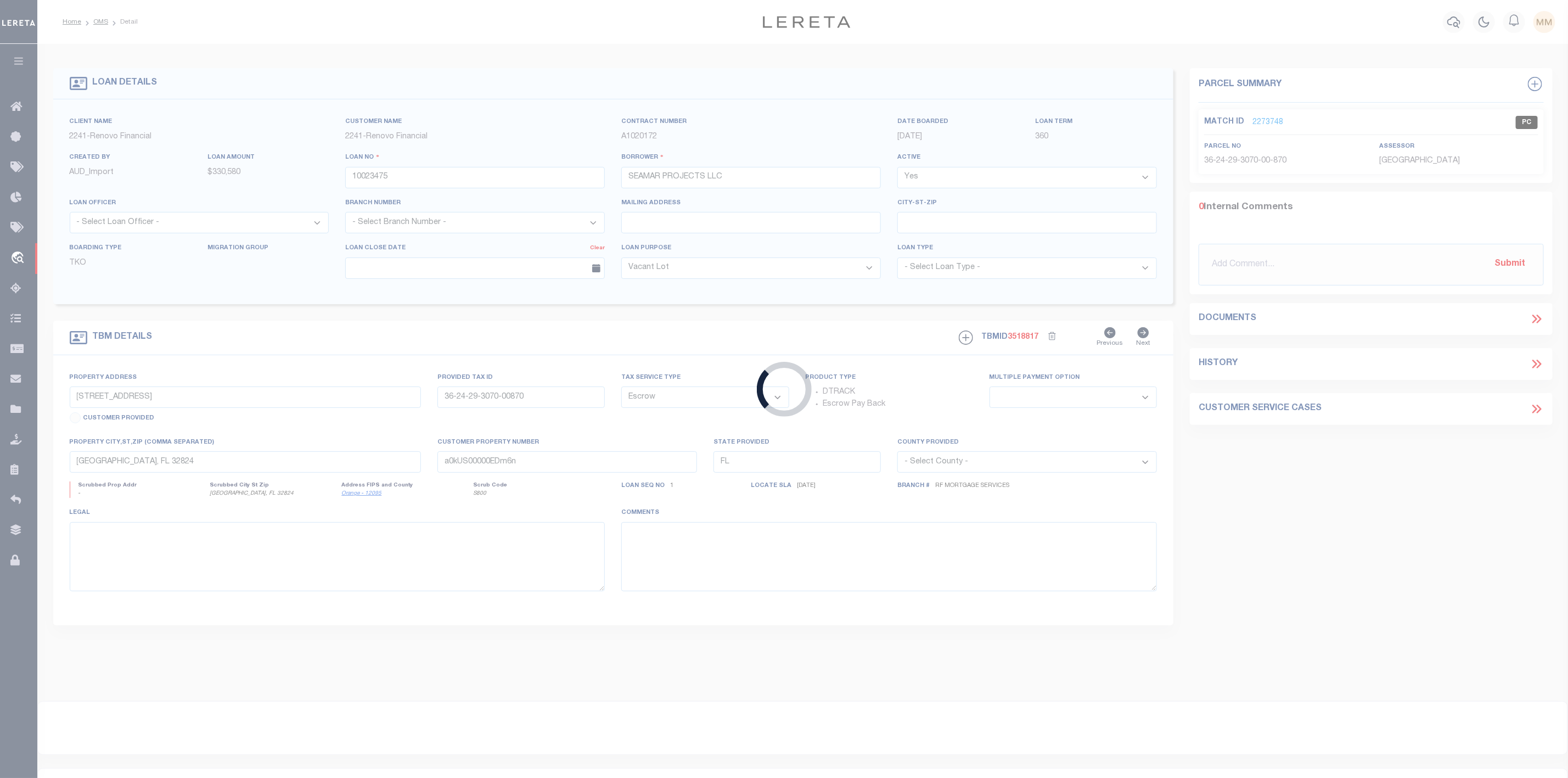
type input "Clermont, FL 34714"
type input "a0kUS00000EDhCE"
select select
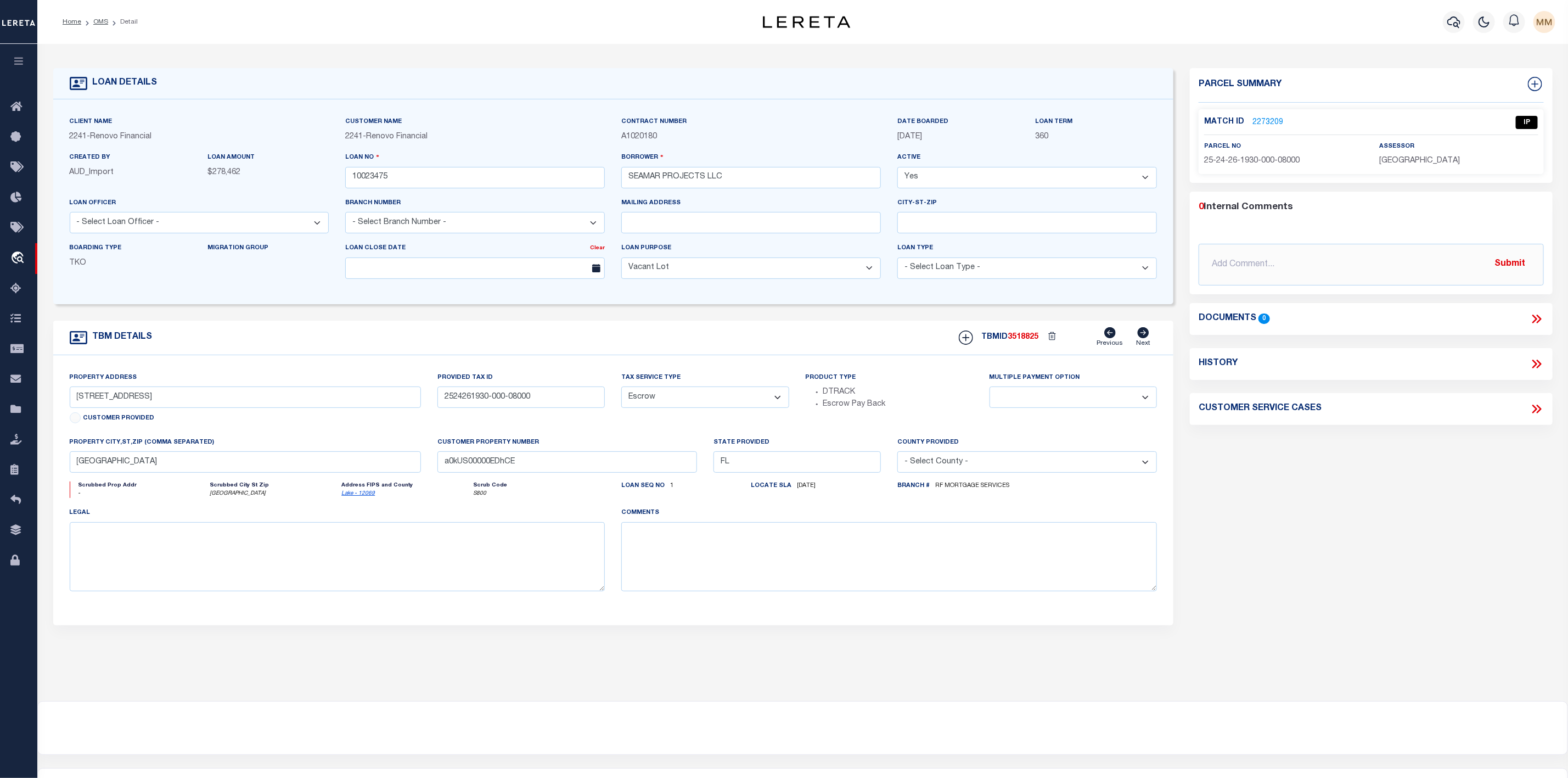
click at [1256, 120] on link "2273209" at bounding box center [1268, 123] width 31 height 12
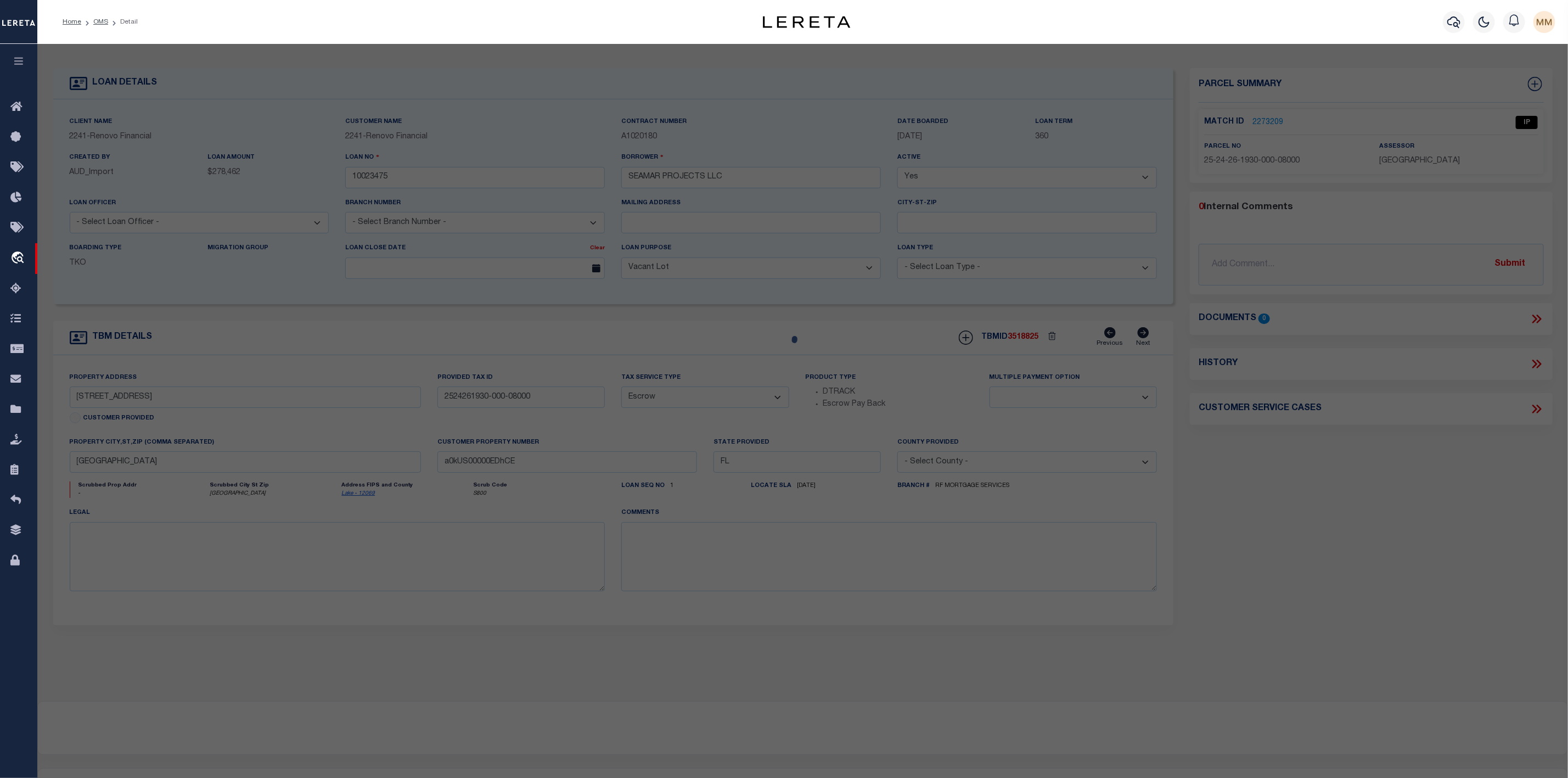
select select "AS"
select select
checkbox input "false"
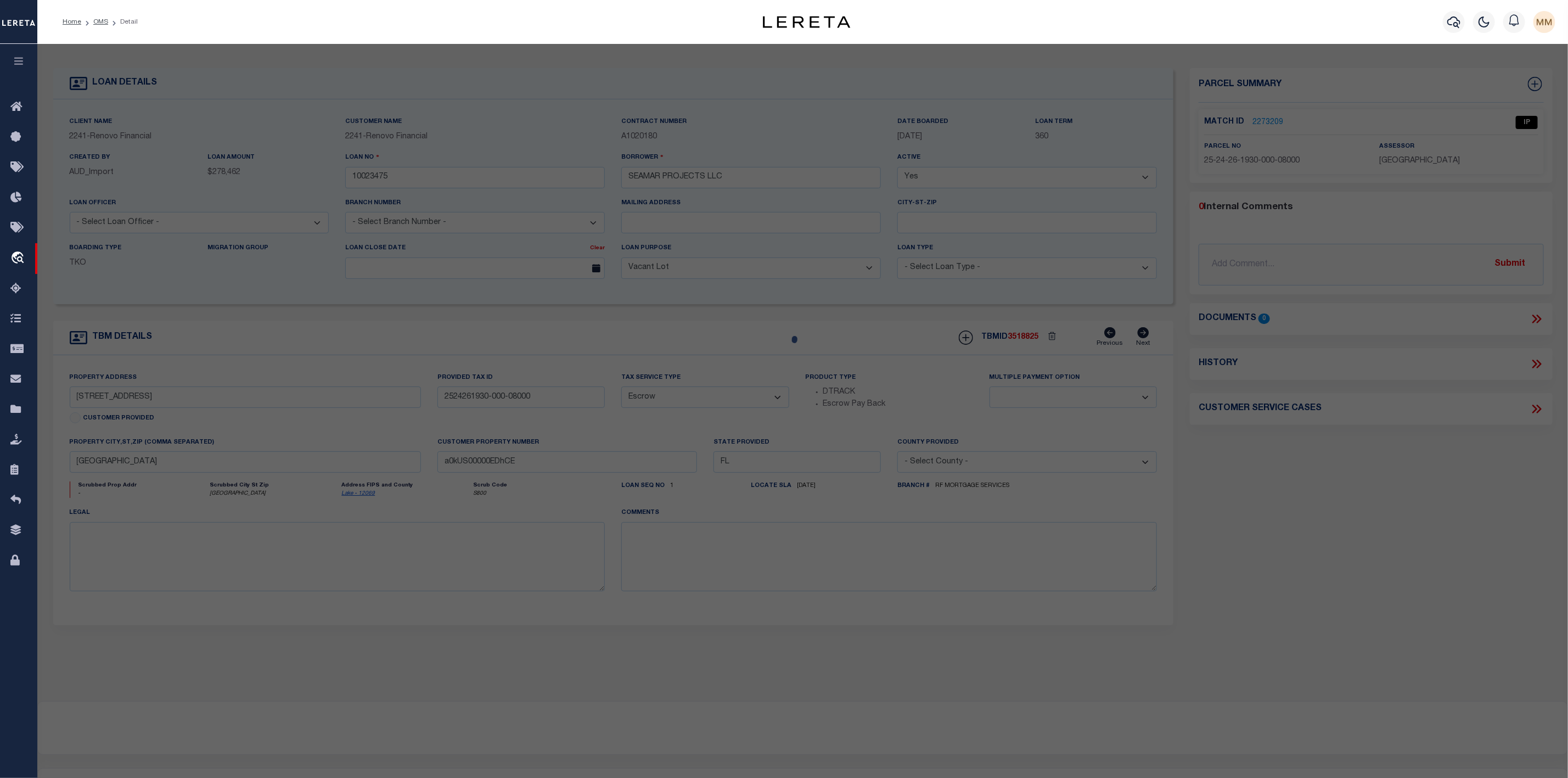
select select "IP"
type input "SEAMAR PROJECTS LLC"
type input "17409 HIDDEN FOREST DR"
type input "CLERMONT FL, 34714"
type textarea "HIDDEN FOREST AT SILVER CREEK PB 62 PG 27-32 LOT 80 ORB 6323 PG 1622 ORB 6473 P…"
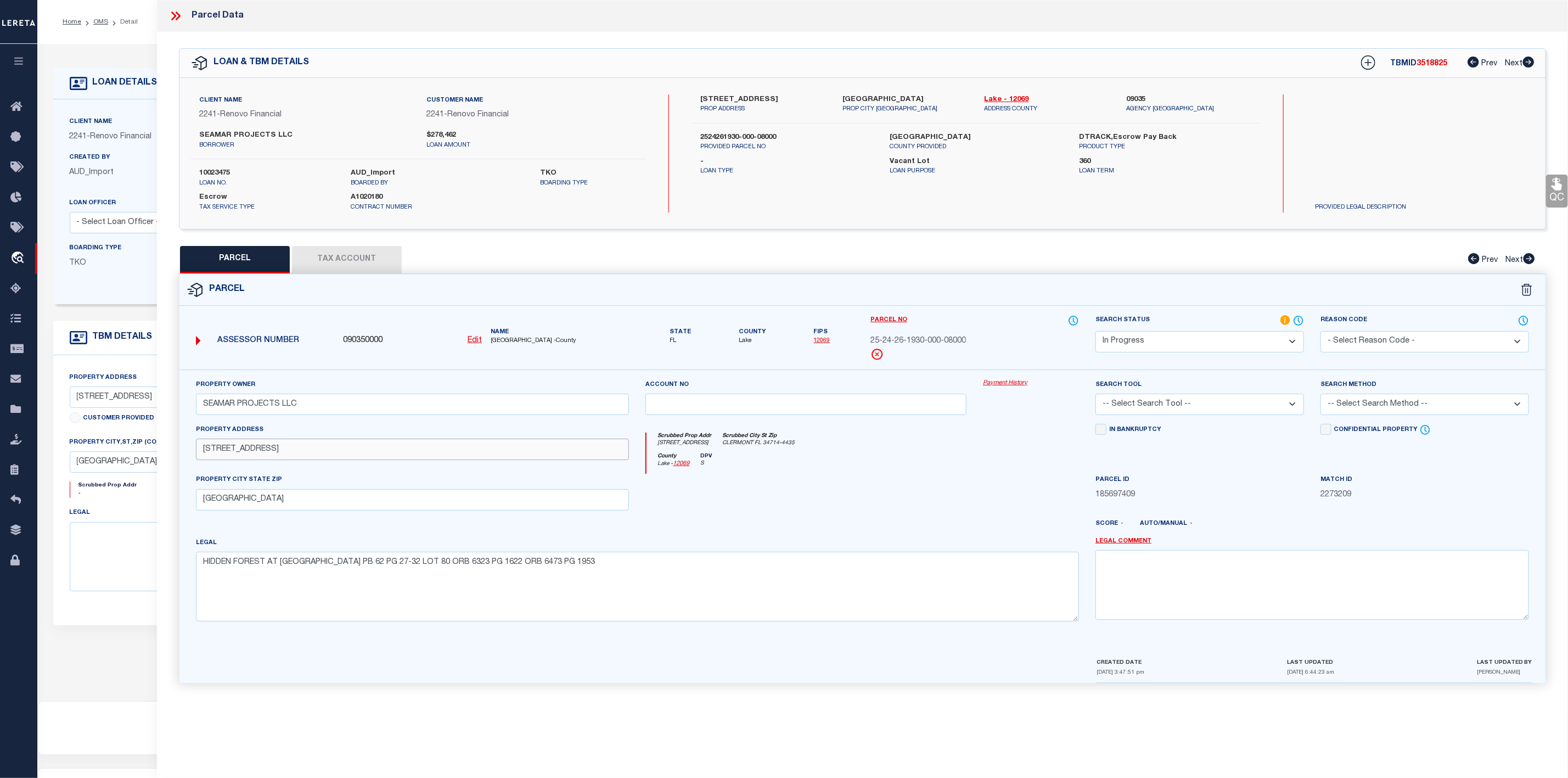
drag, startPoint x: 199, startPoint y: 453, endPoint x: 294, endPoint y: 455, distance: 95.0
click at [294, 455] on input "17409 HIDDEN FOREST DR" at bounding box center [412, 449] width 434 height 21
click at [1206, 410] on select "-- Select Search Tool -- 3rd Party Website Agency File Agency Website ATLS CNV-…" at bounding box center [1200, 404] width 209 height 21
select select "AGW"
click at [1095, 397] on select "-- Select Search Tool -- 3rd Party Website Agency File Agency Website ATLS CNV-…" at bounding box center [1200, 404] width 209 height 21
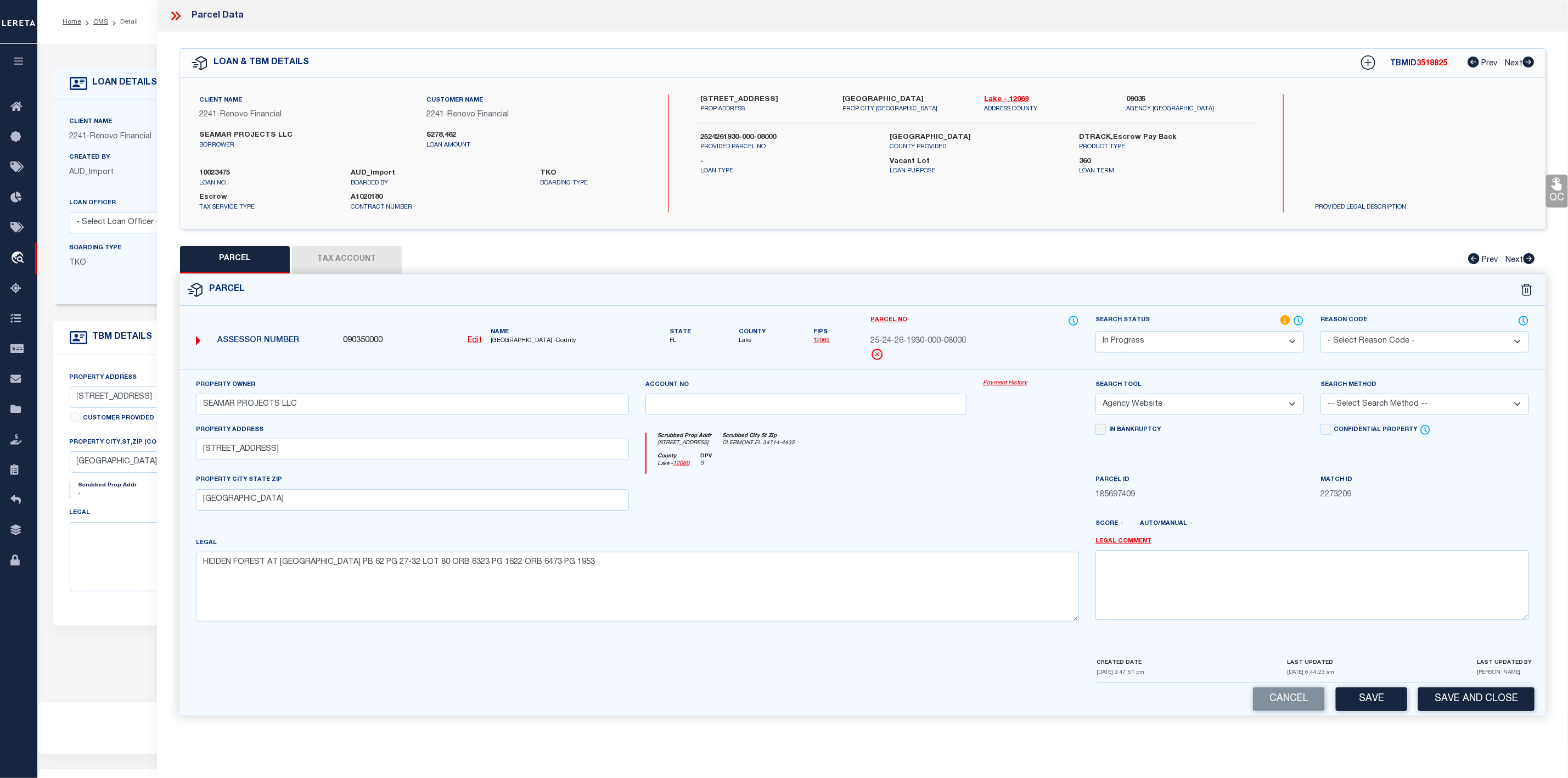
click at [1370, 401] on select "-- Select Search Method -- Property Address Legal Liability Info Provided" at bounding box center [1425, 404] width 209 height 21
select select "ADD"
click at [1321, 397] on select "-- Select Search Method -- Property Address Legal Liability Info Provided" at bounding box center [1425, 404] width 209 height 21
click at [1215, 345] on select "Automated Search Bad Parcel Complete Duplicate Parcel High Dollar Reporting In …" at bounding box center [1200, 341] width 209 height 21
click at [1095, 332] on select "Automated Search Bad Parcel Complete Duplicate Parcel High Dollar Reporting In …" at bounding box center [1200, 341] width 209 height 21
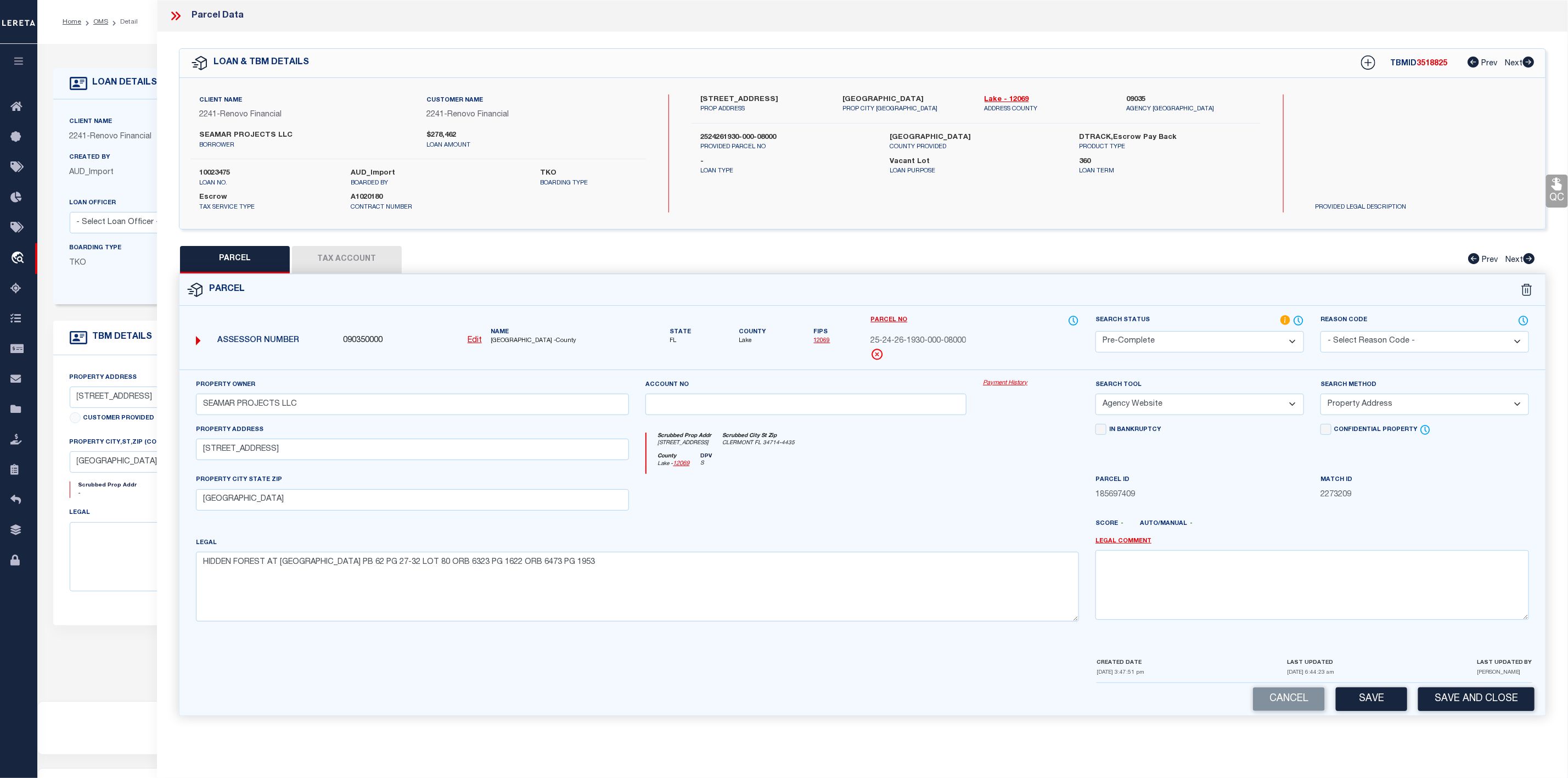
scroll to position [68, 0]
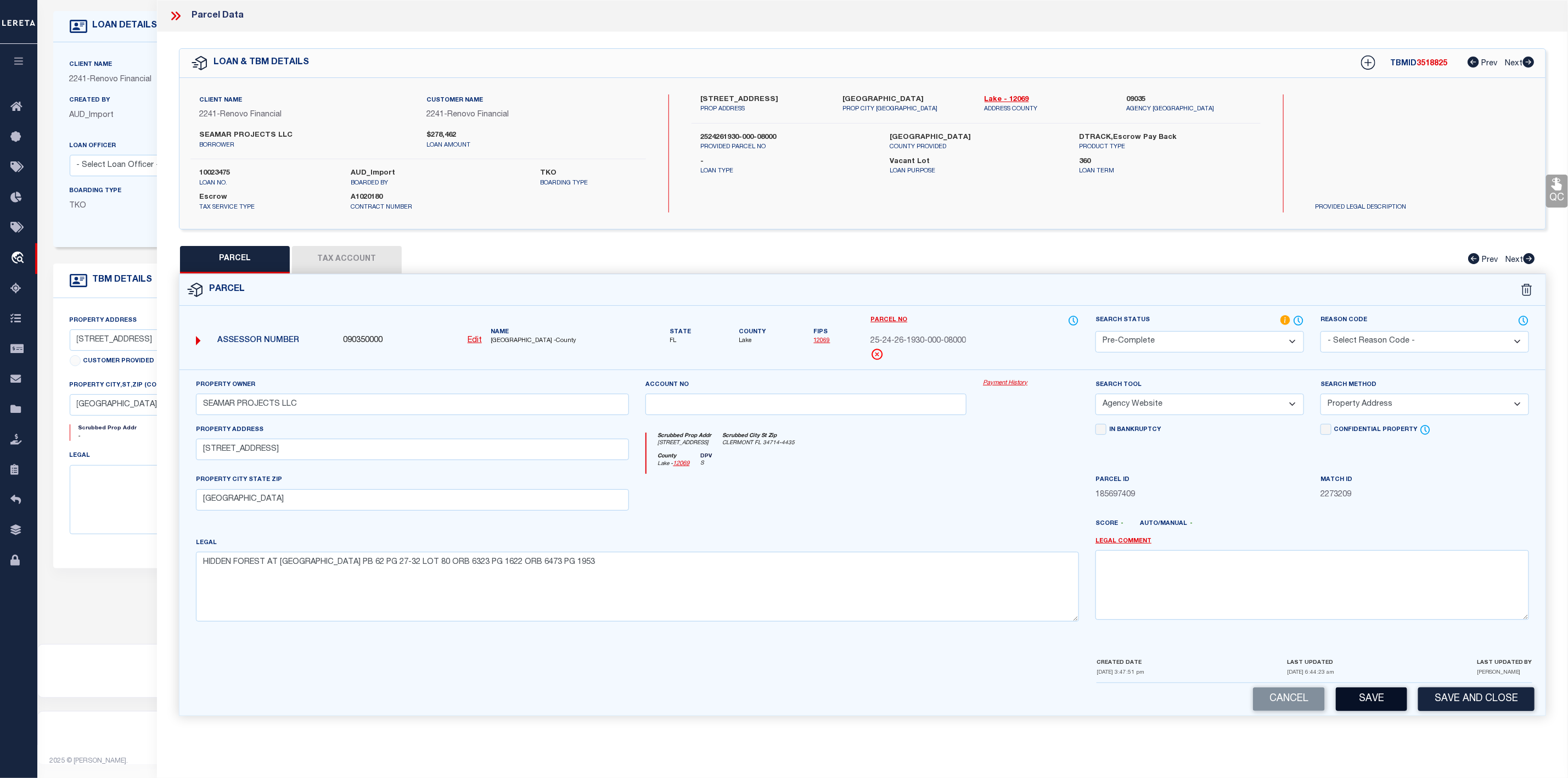
click at [1362, 702] on button "Save" at bounding box center [1372, 699] width 71 height 23
select select "AS"
select select
checkbox input "false"
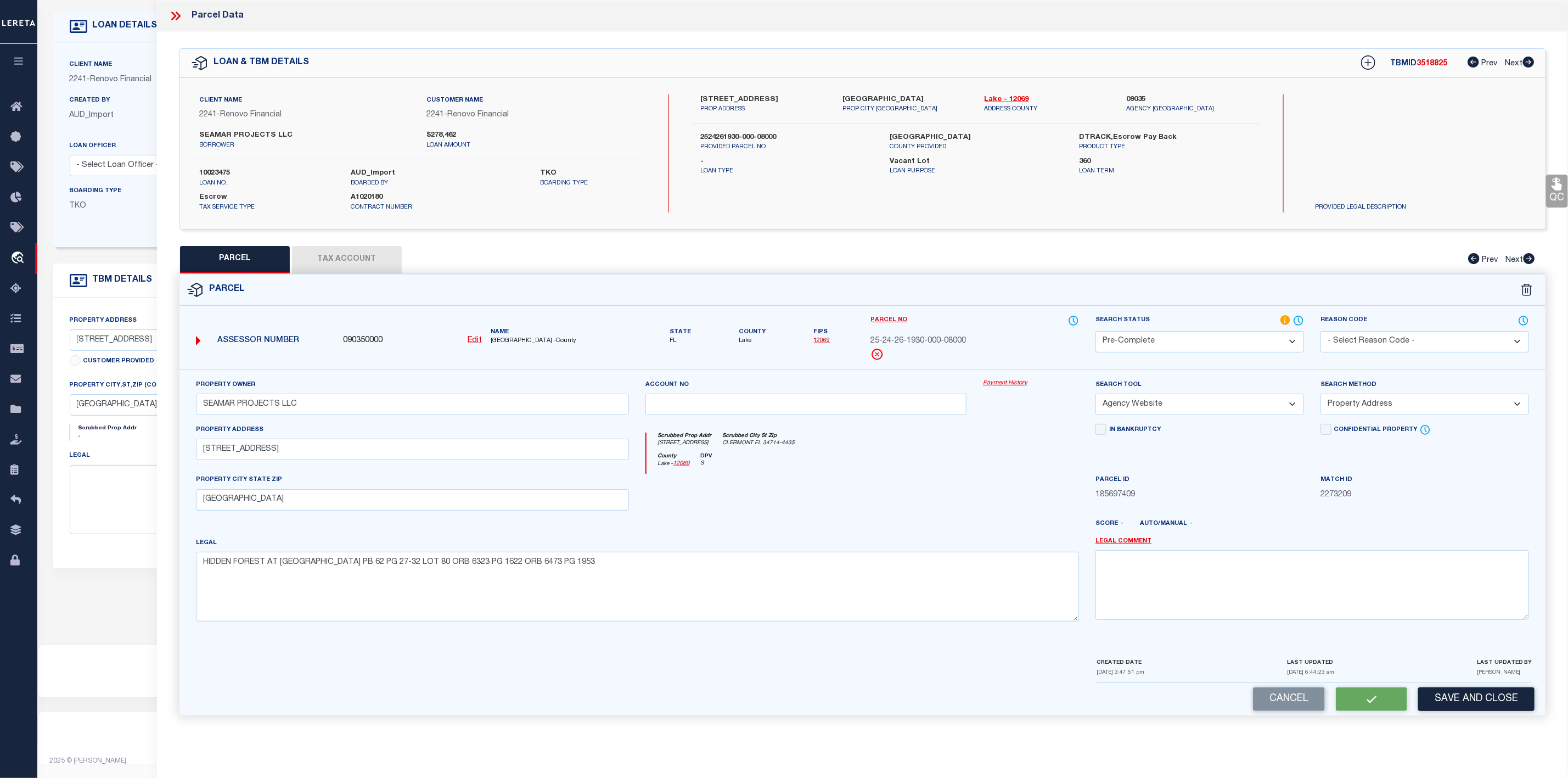
checkbox input "false"
select select "PC"
type input "SEAMAR PROJECTS LLC"
select select "AGW"
select select "ADD"
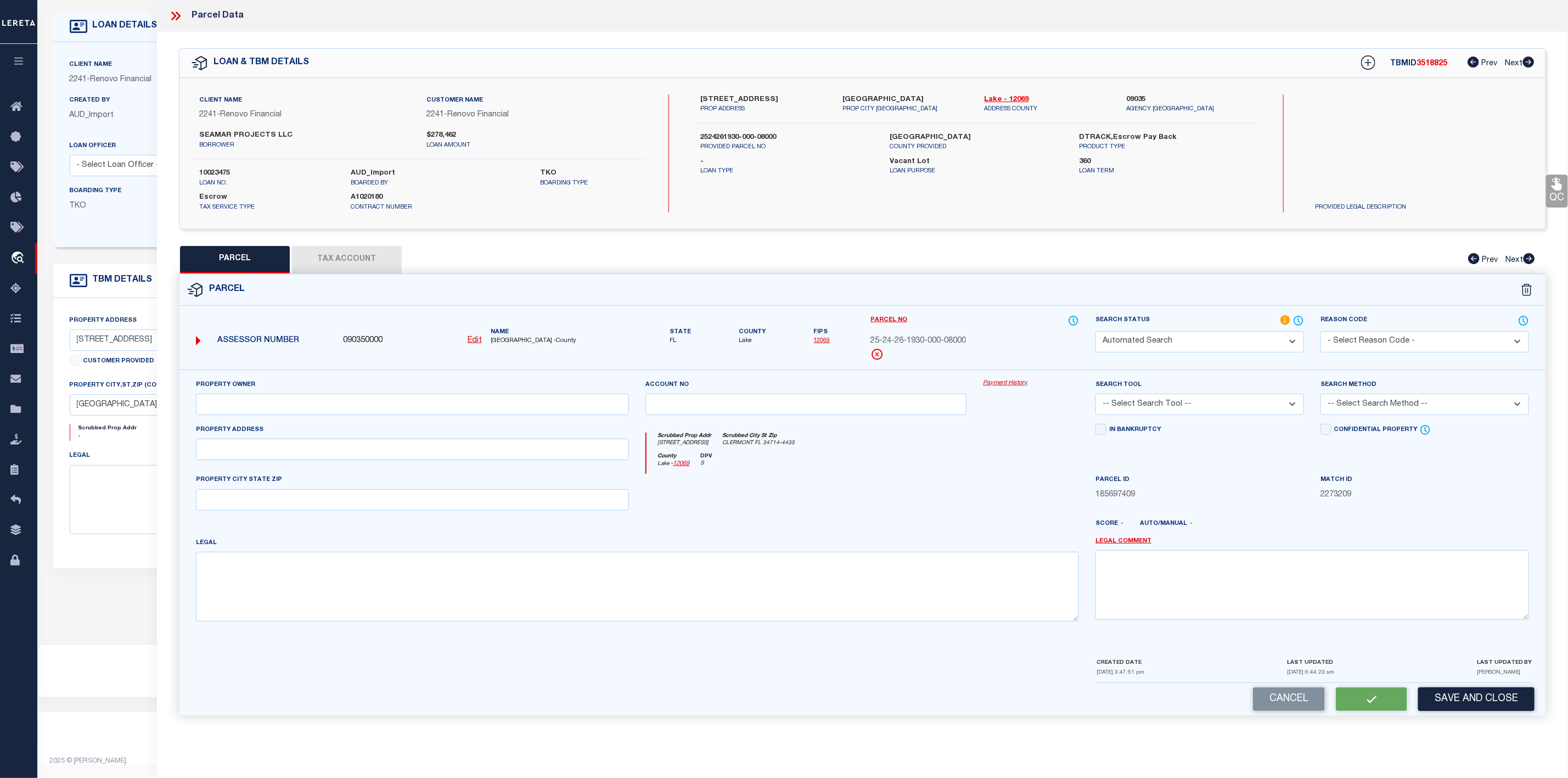
type input "17409 HIDDEN FOREST DR"
type input "CLERMONT FL, 34714"
type textarea "HIDDEN FOREST AT SILVER CREEK PB 62 PG 27-32 LOT 80 ORB 6323 PG 1622 ORB 6473 P…"
click at [384, 265] on button "Tax Account" at bounding box center [347, 260] width 110 height 28
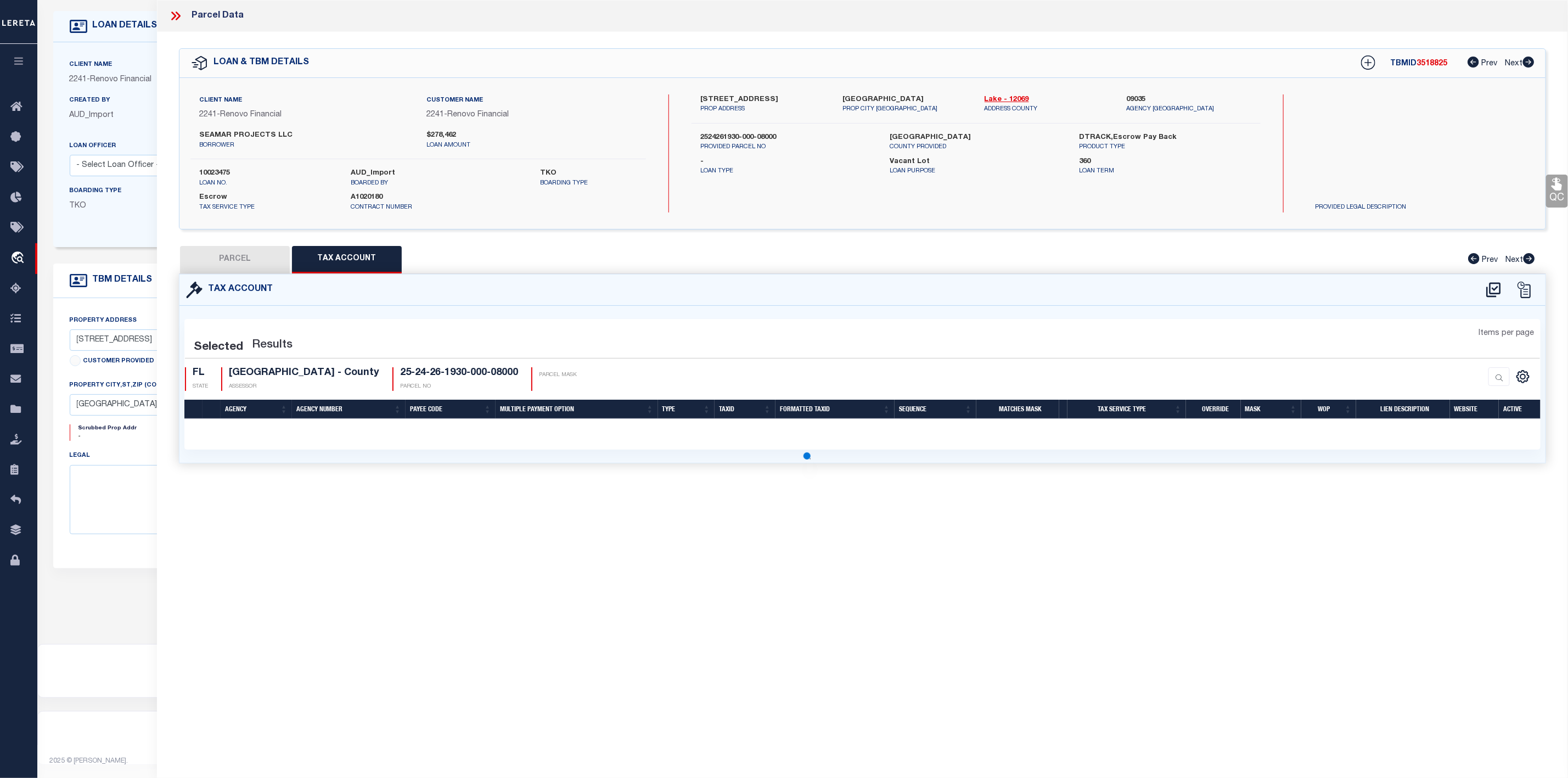
select select "100"
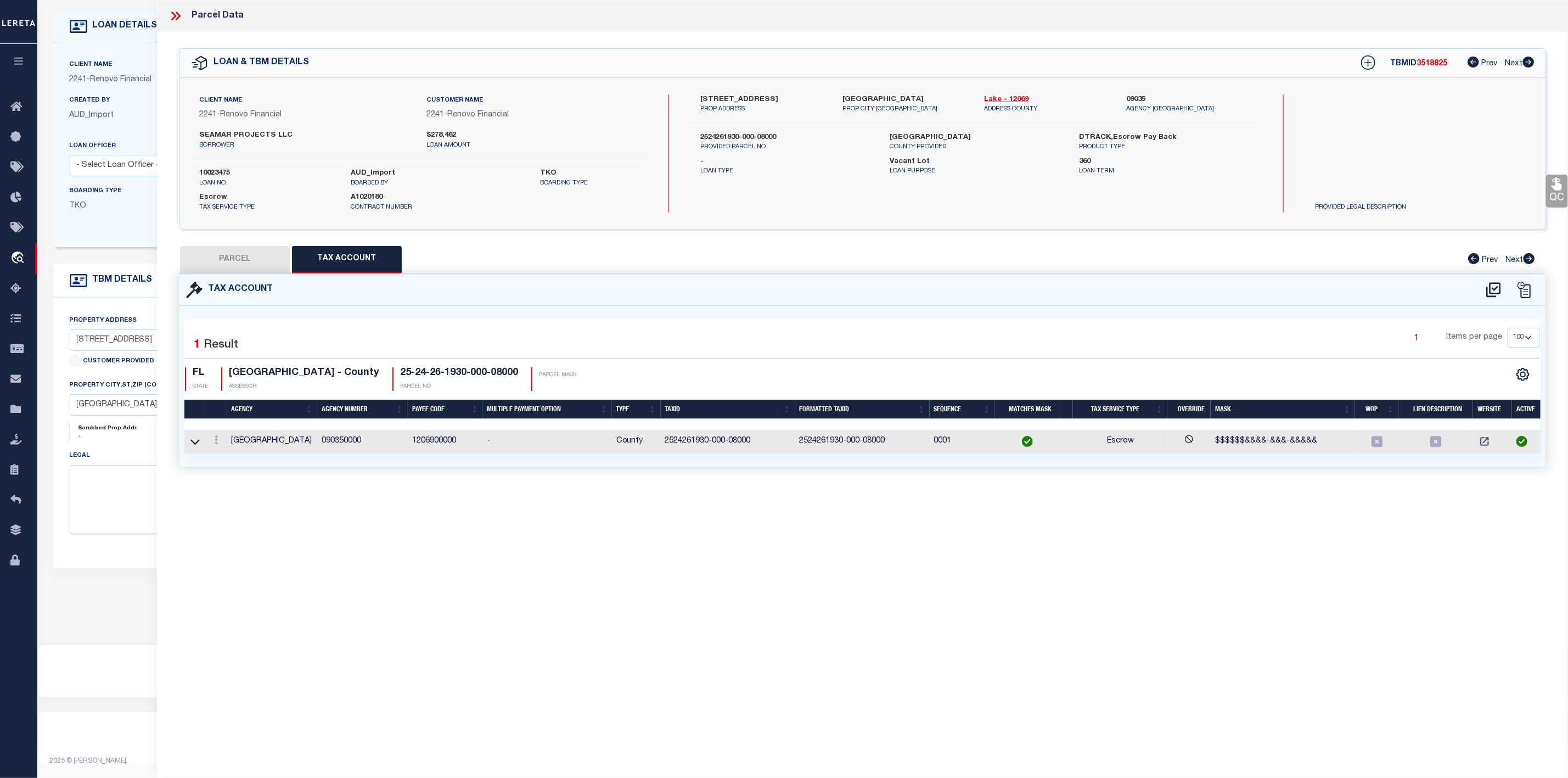
click at [239, 259] on button "PARCEL" at bounding box center [234, 260] width 110 height 28
select select "AS"
select select
checkbox input "false"
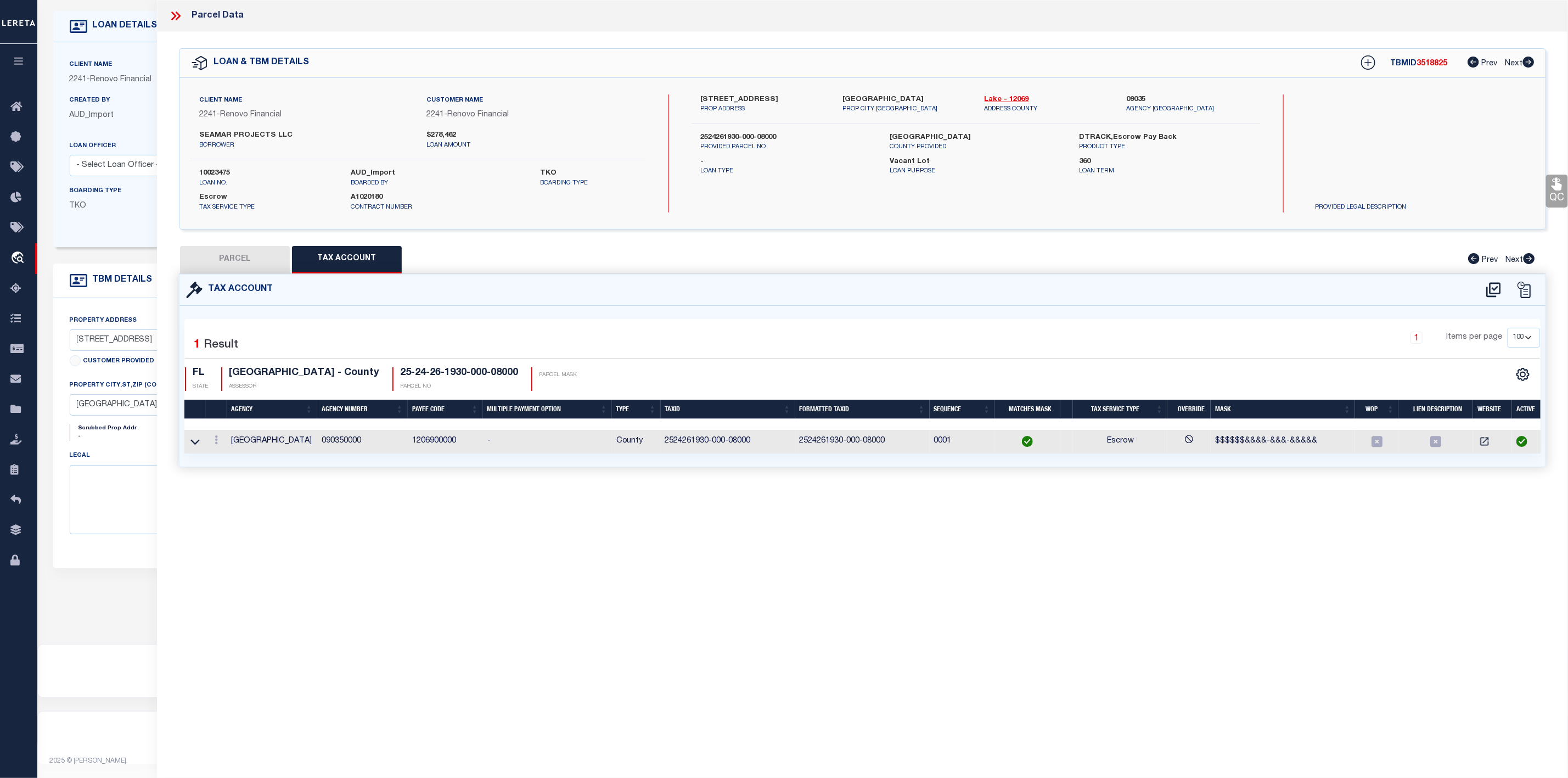
checkbox input "false"
select select "PC"
type input "SEAMAR PROJECTS LLC"
select select "AGW"
select select "ADD"
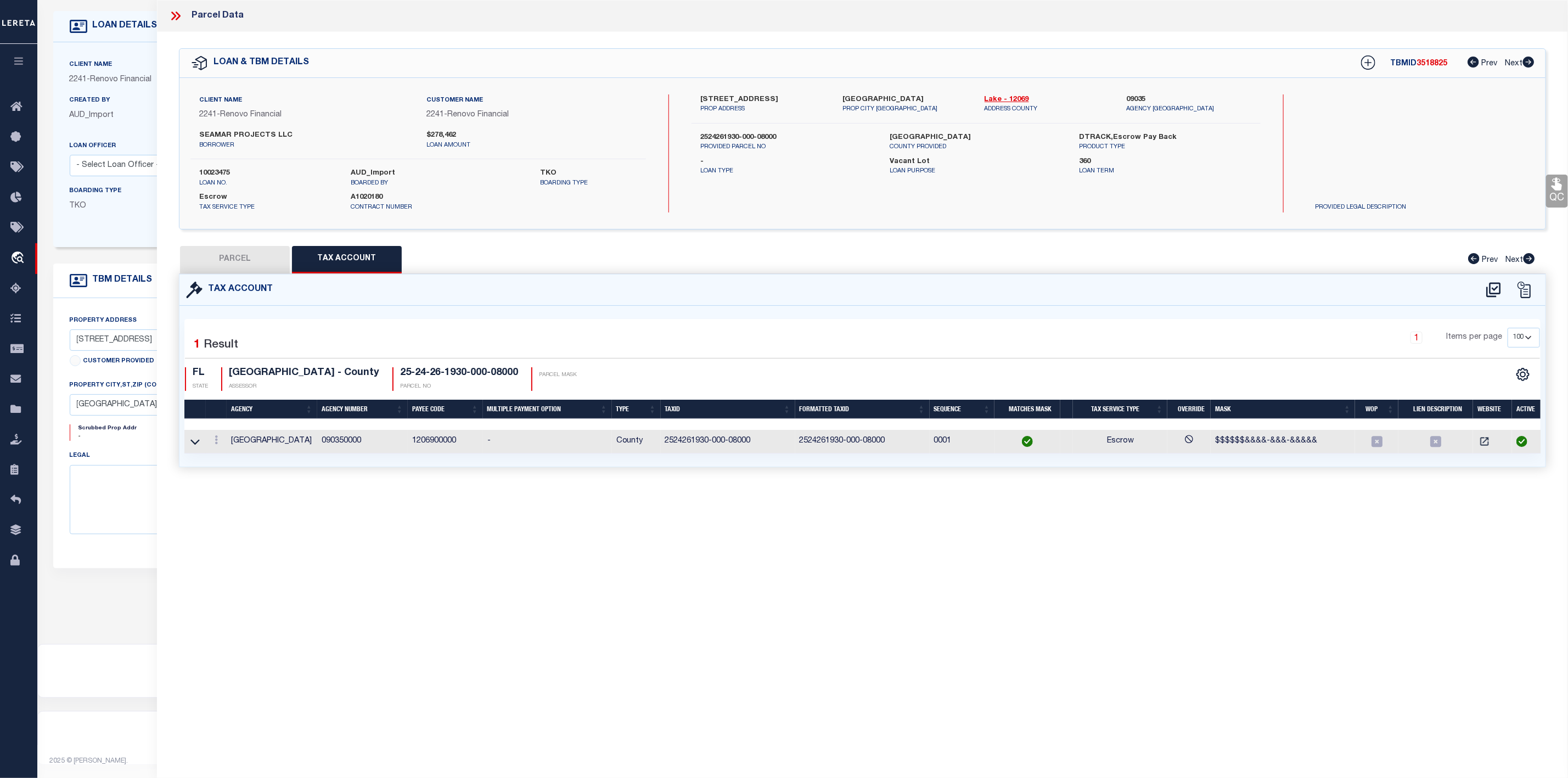
type input "17409 HIDDEN FOREST DR"
type input "CLERMONT FL, 34714"
type textarea "HIDDEN FOREST AT SILVER CREEK PB 62 PG 27-32 LOT 80 ORB 6323 PG 1622 ORB 6473 P…"
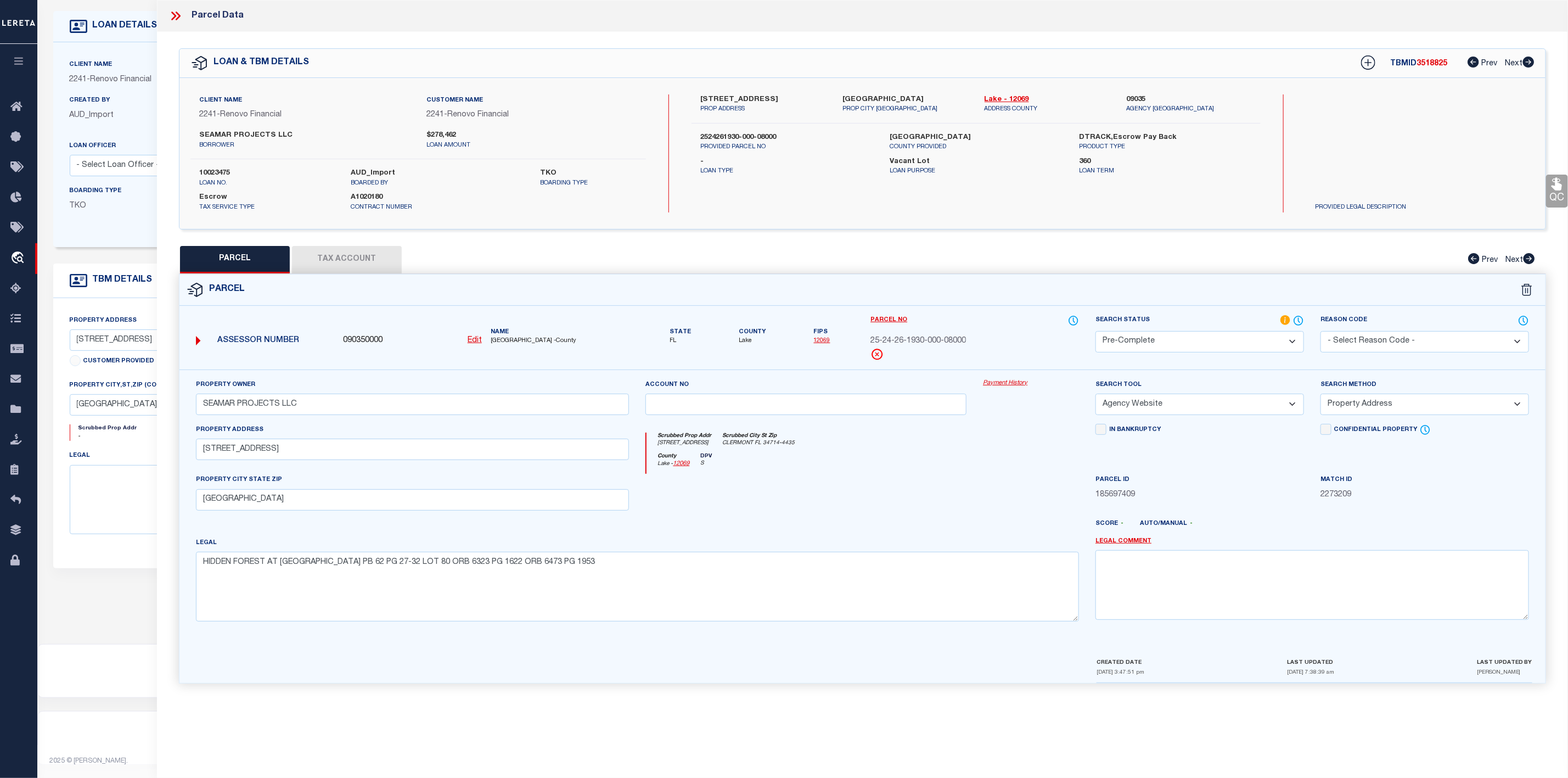
click at [365, 262] on button "Tax Account" at bounding box center [347, 260] width 110 height 28
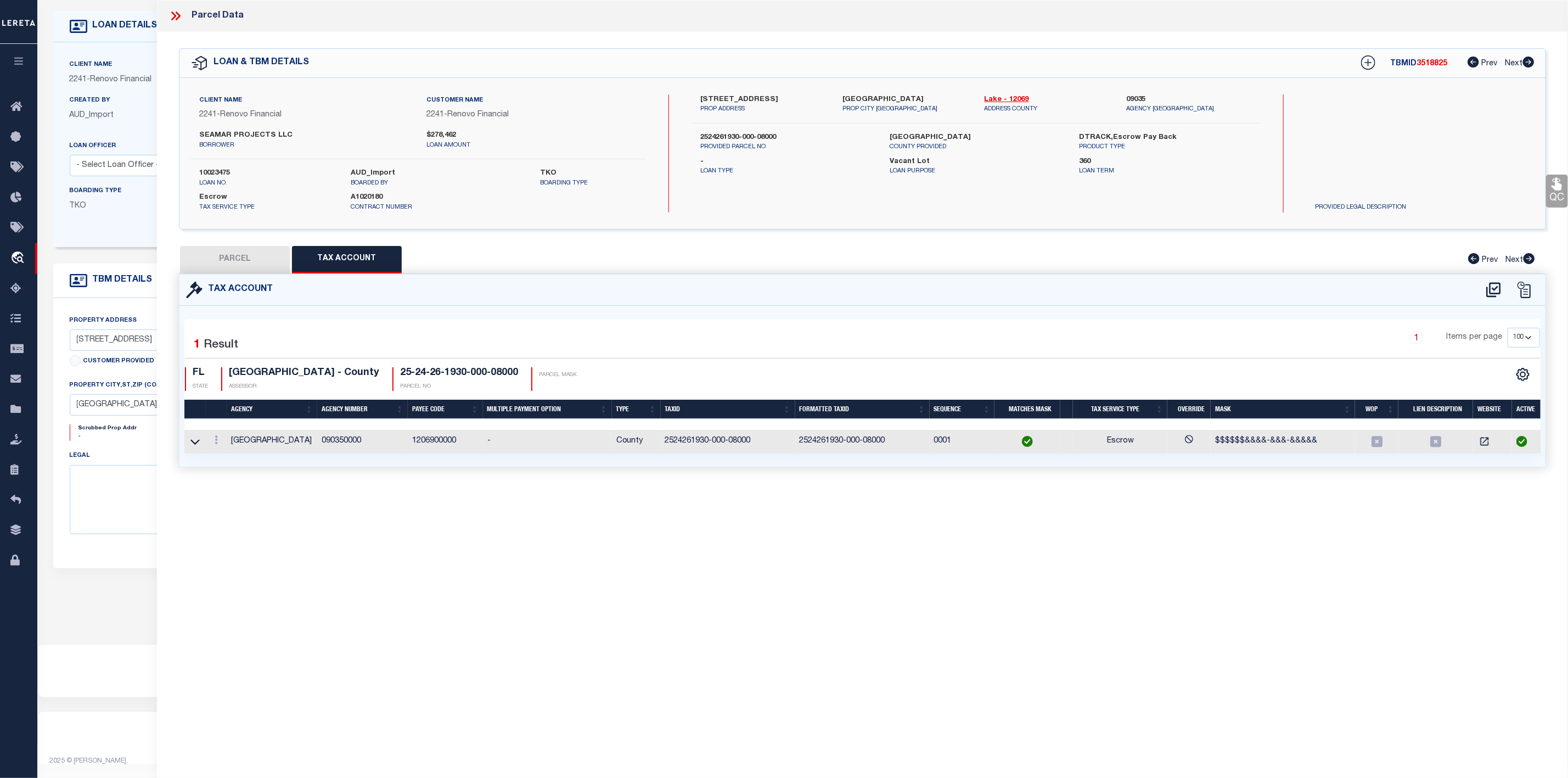
select select "100"
click at [241, 261] on button "PARCEL" at bounding box center [234, 260] width 110 height 28
select select "AS"
select select
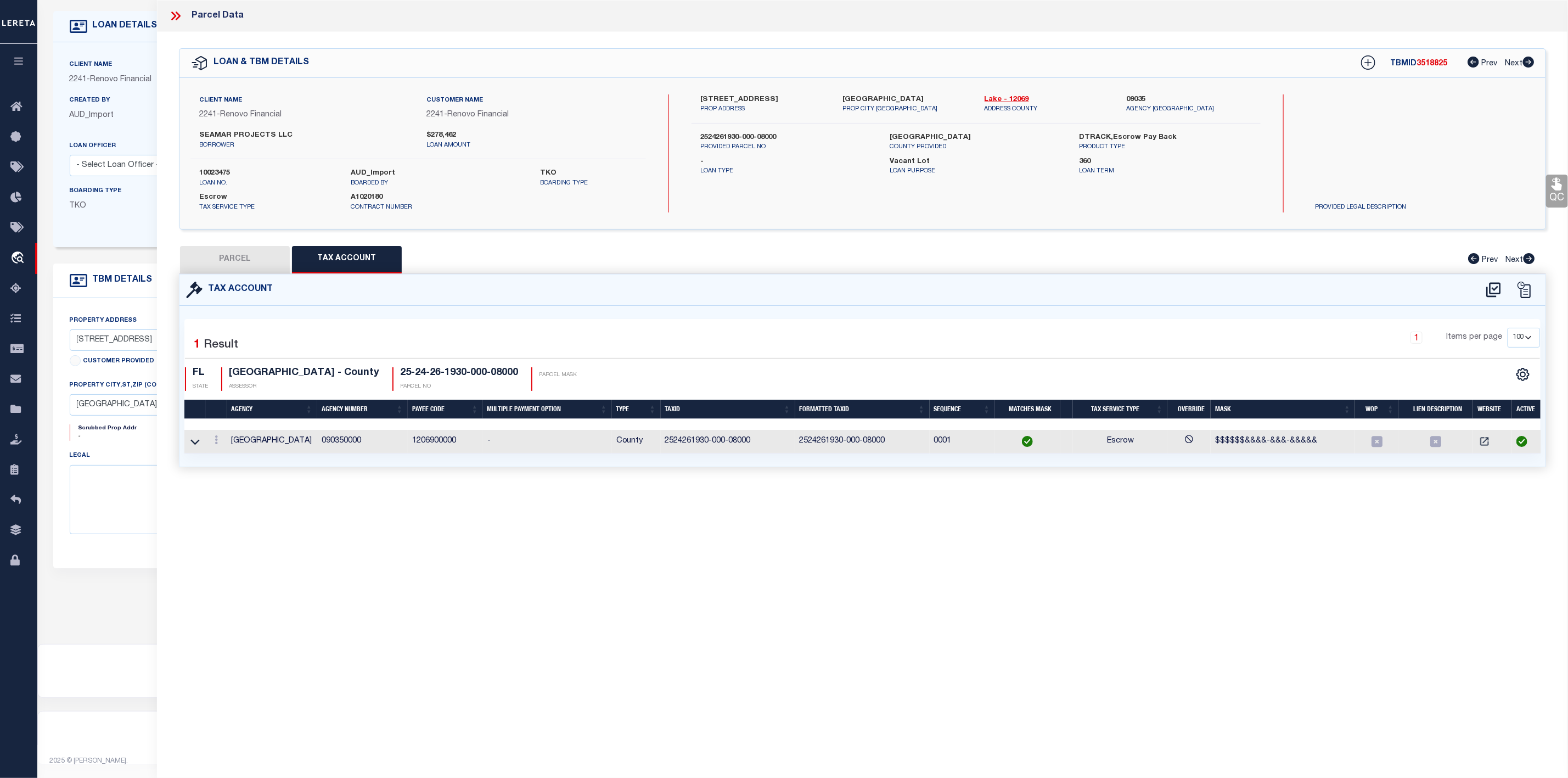
checkbox input "false"
select select "CP"
type input "SEAMAR PROJECTS LLC"
select select "AGW"
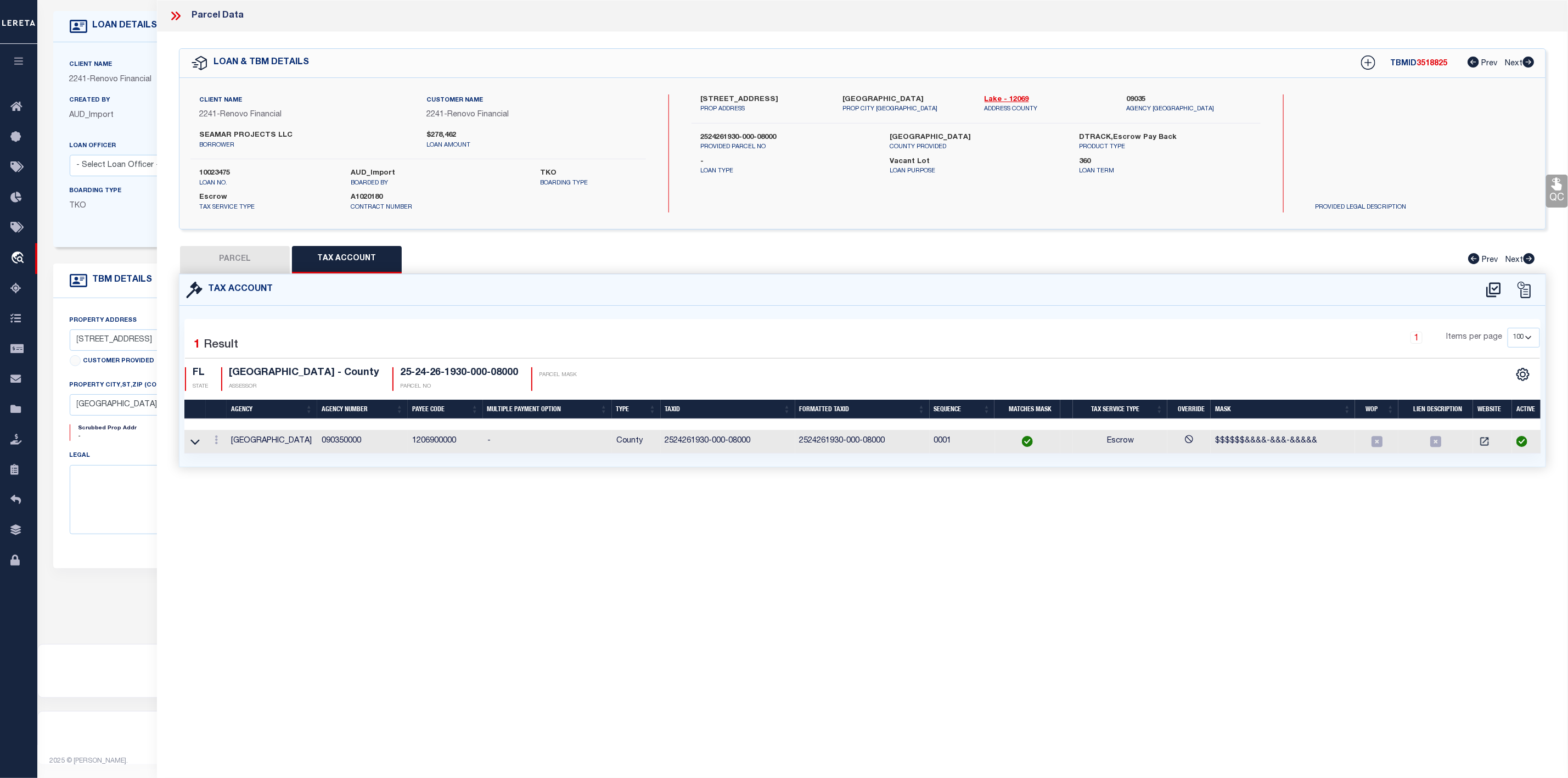
select select "ADD"
type input "17409 HIDDEN FOREST DR"
type input "CLERMONT FL, 34714"
type textarea "HIDDEN FOREST AT SILVER CREEK PB 62 PG 27-32 LOT 80 ORB 6323 PG 1622 ORB 6473 P…"
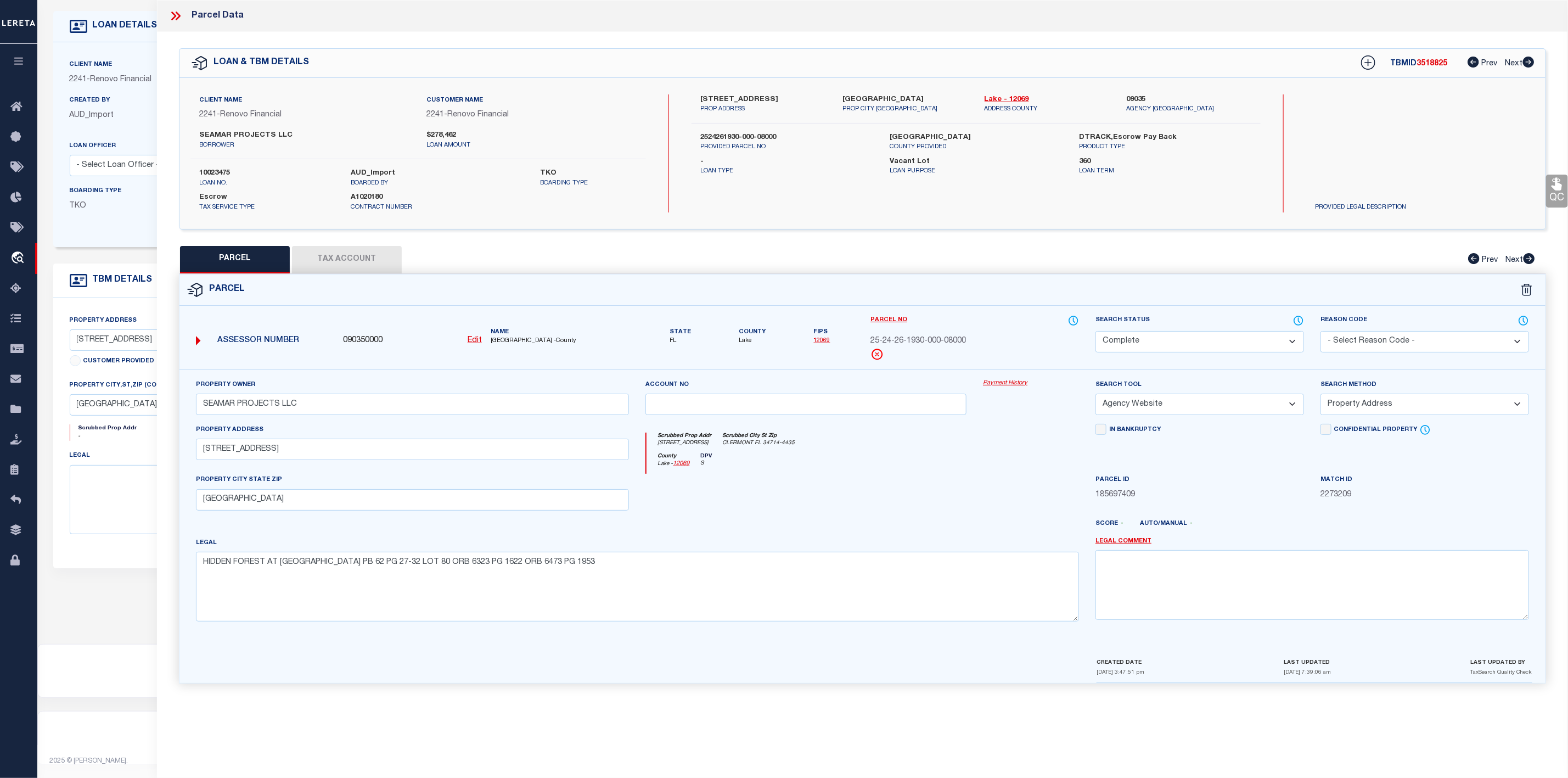
click at [177, 14] on icon at bounding box center [178, 16] width 5 height 9
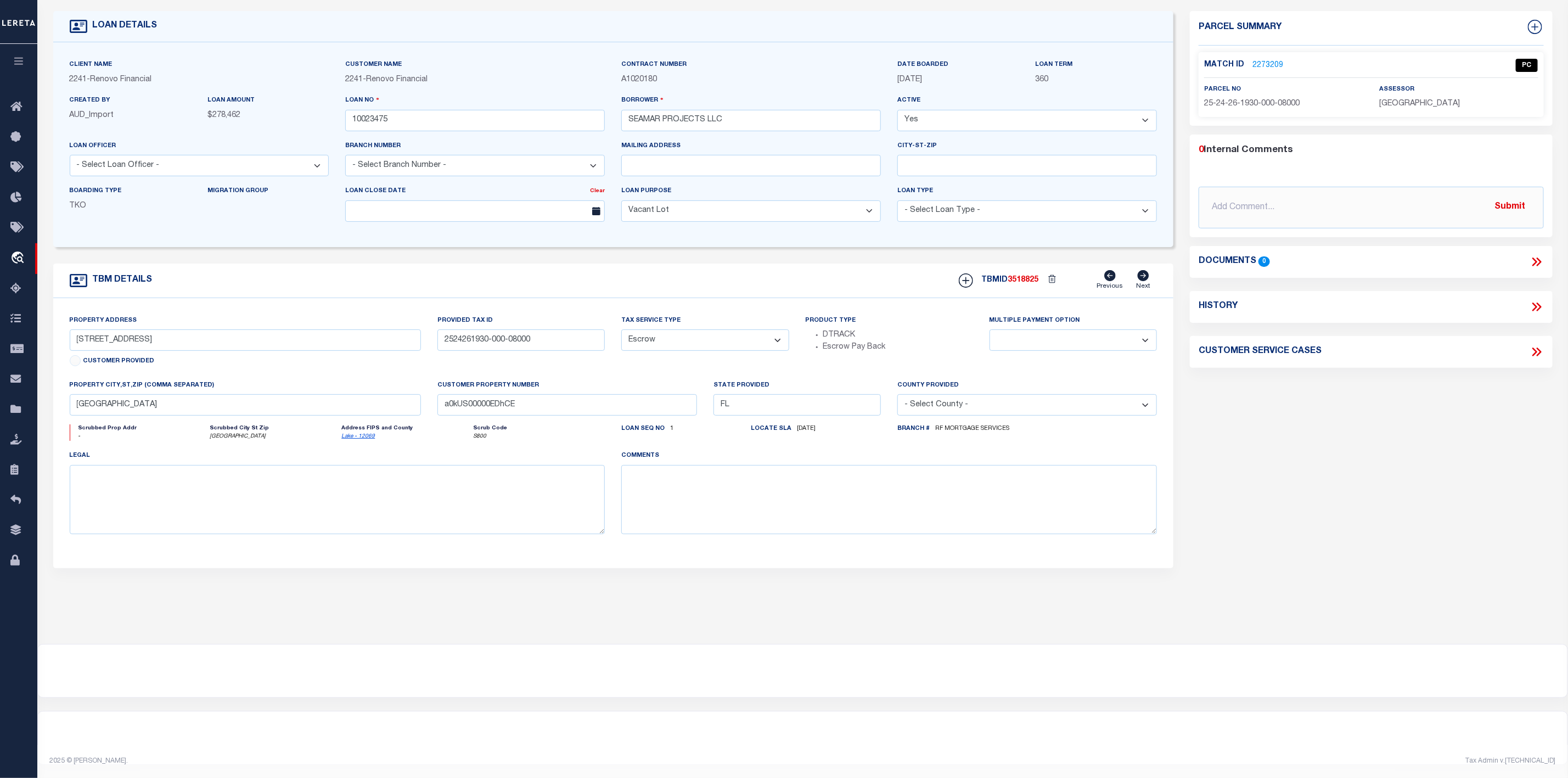
scroll to position [0, 0]
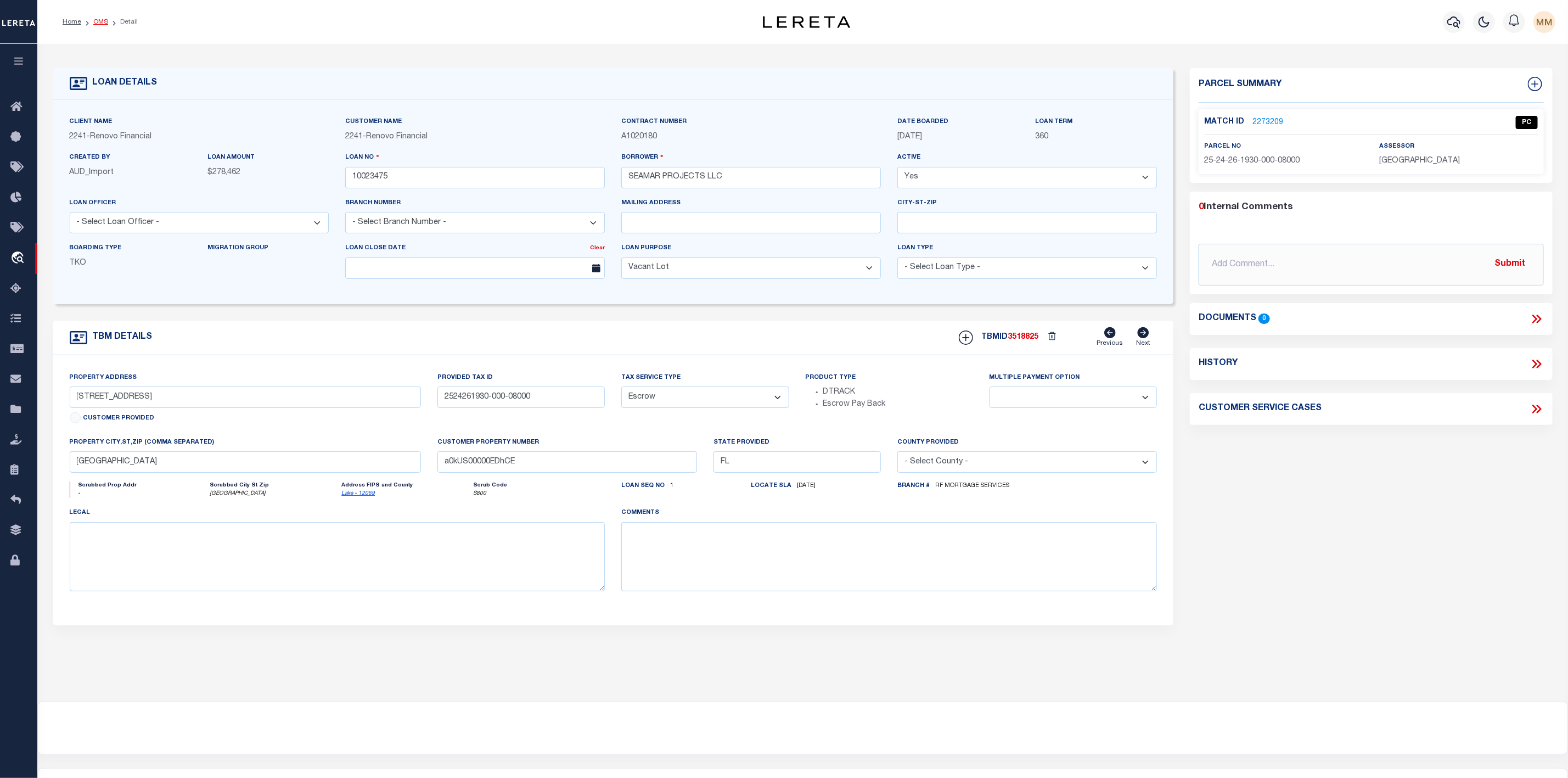
click at [104, 21] on link "OMS" at bounding box center [101, 21] width 15 height 7
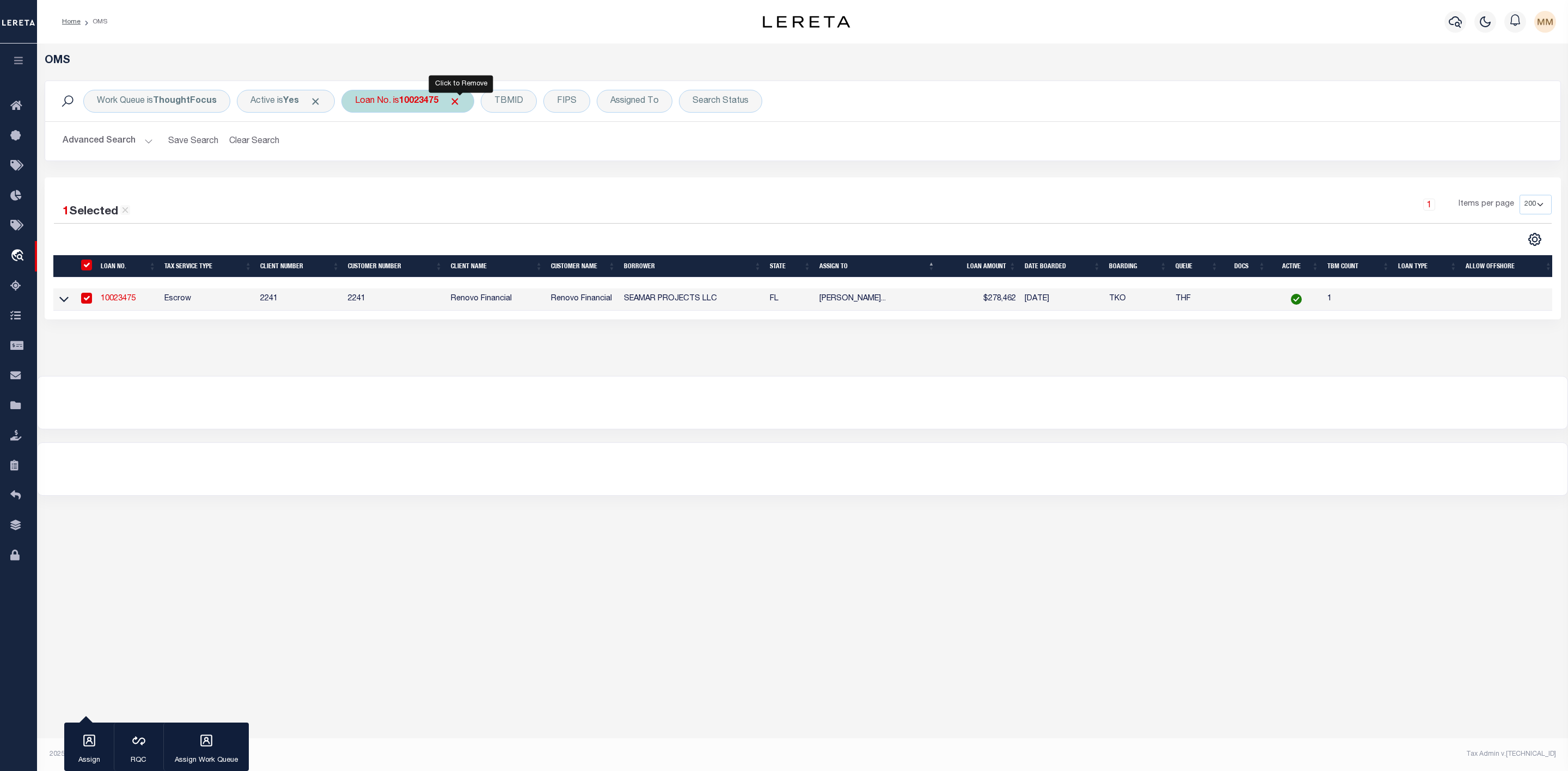
click at [460, 105] on span "Click to Remove" at bounding box center [455, 101] width 12 height 12
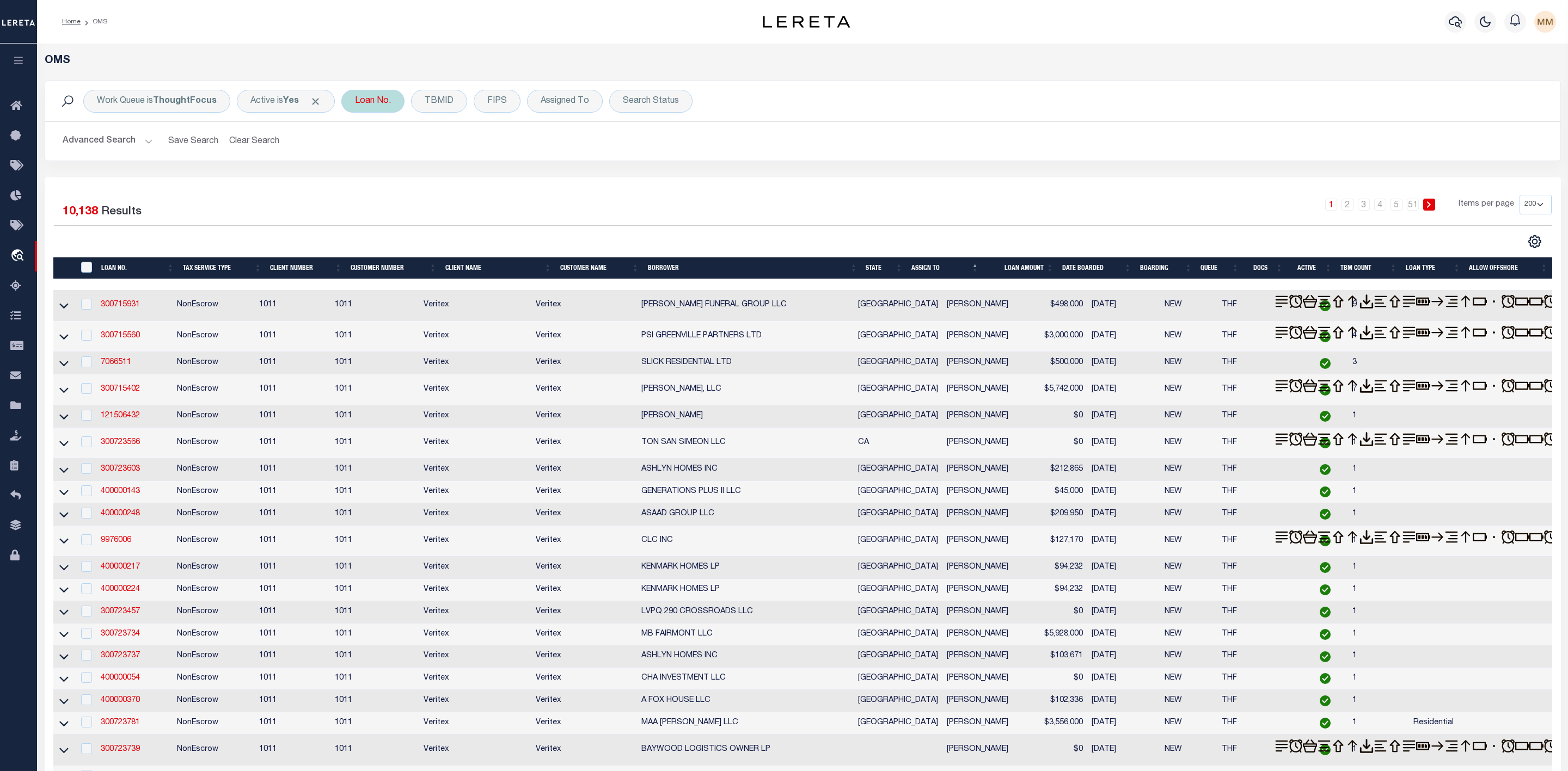
click at [365, 99] on div "Loan No." at bounding box center [373, 102] width 63 height 23
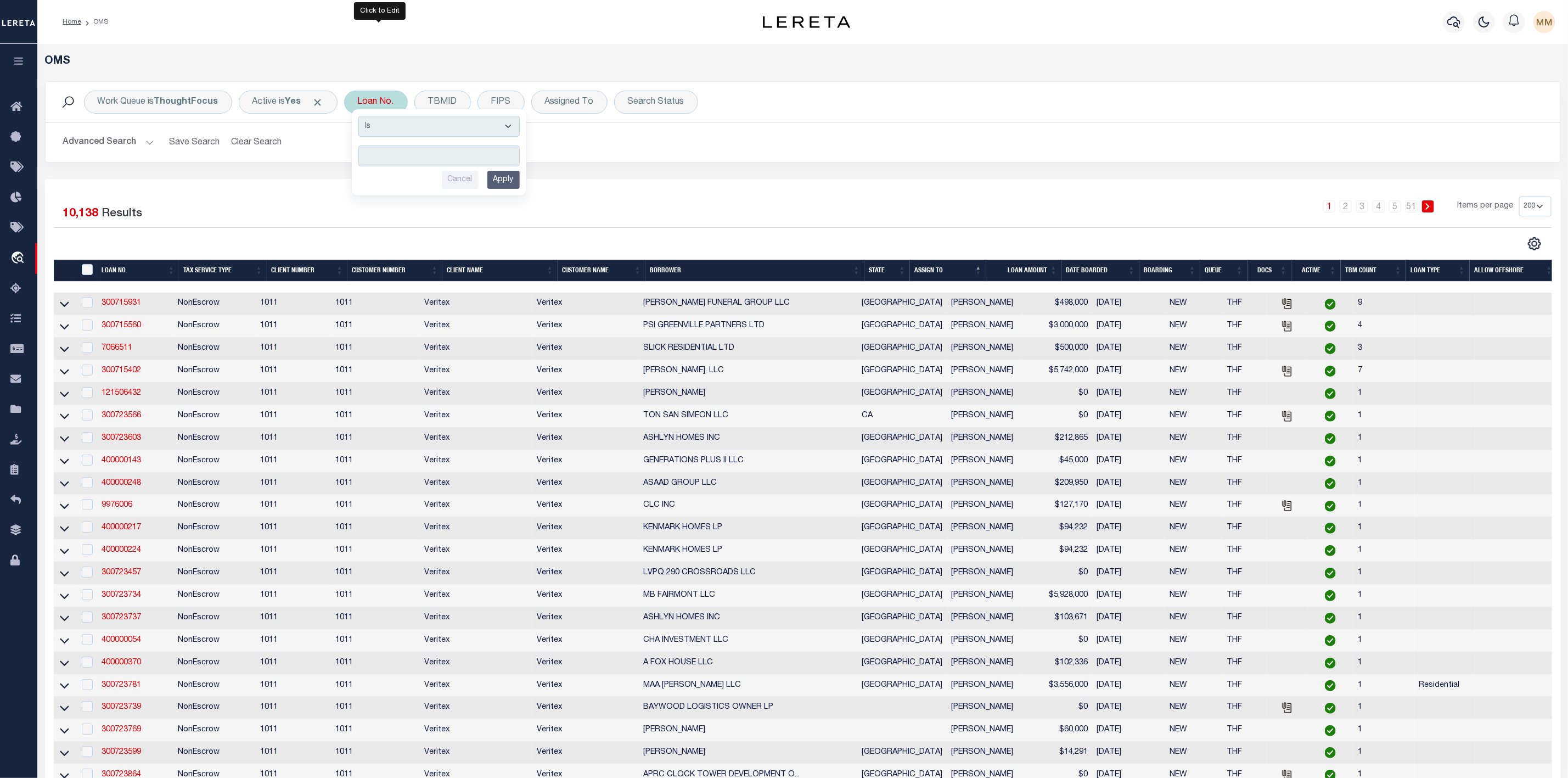
click at [394, 155] on input "text" at bounding box center [439, 156] width 161 height 21
type input "10023479"
click at [498, 179] on input "Apply" at bounding box center [503, 180] width 33 height 18
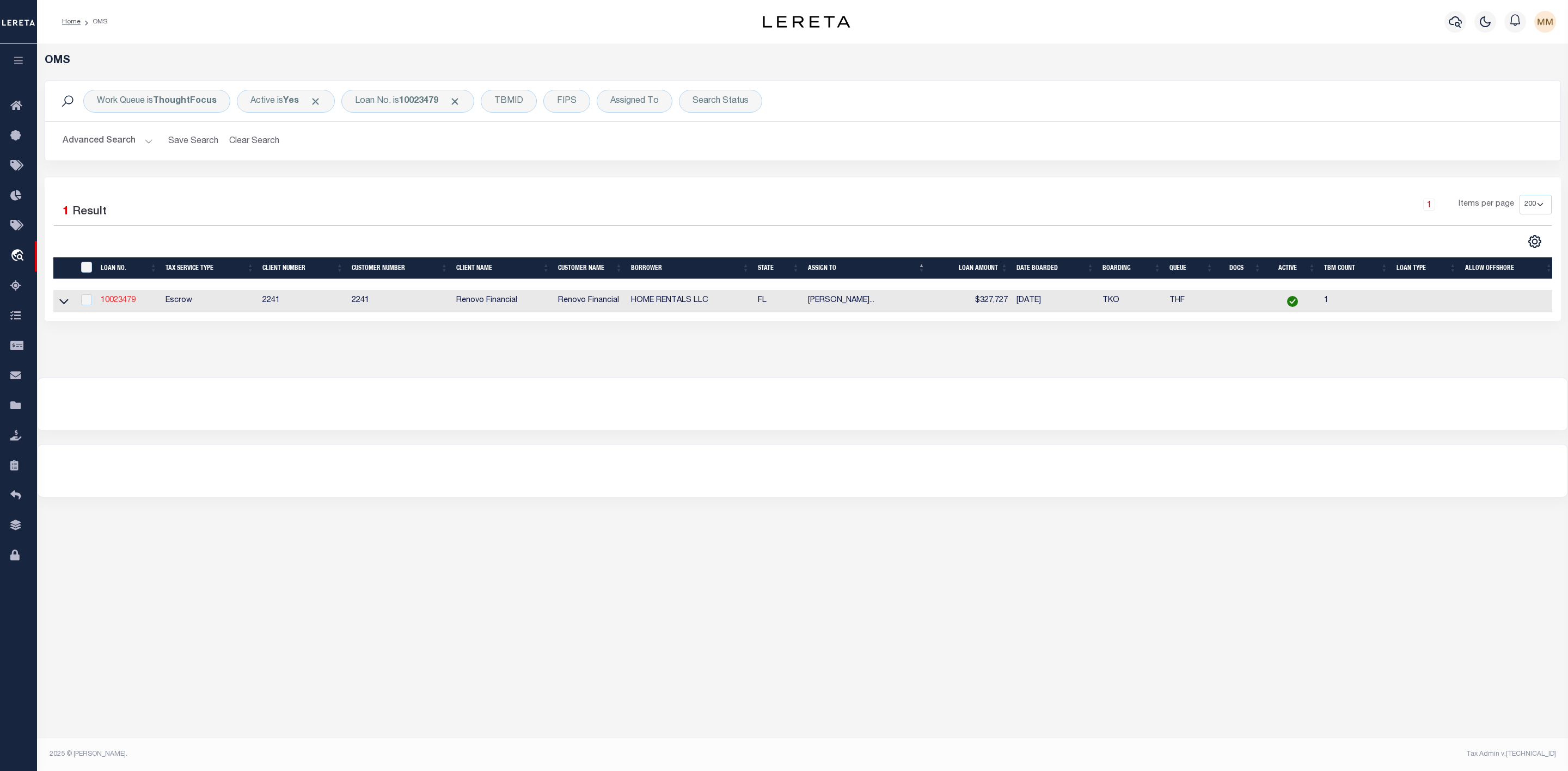
click at [127, 301] on link "10023479" at bounding box center [117, 300] width 35 height 8
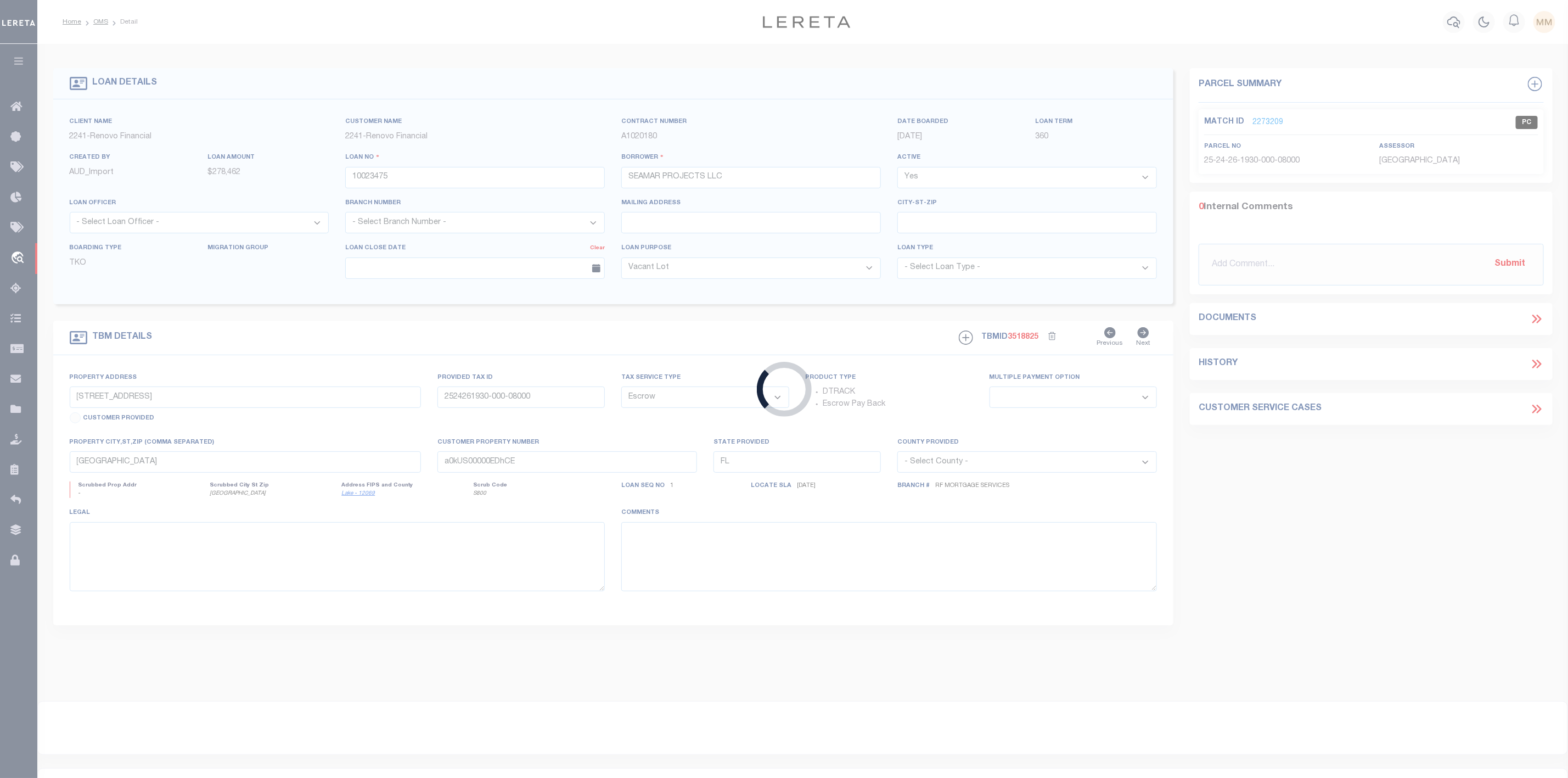
type input "10023479"
type input "HOME RENTALS LLC"
type input "6000 NW 9TH AVE"
type input "0131140120870"
select select
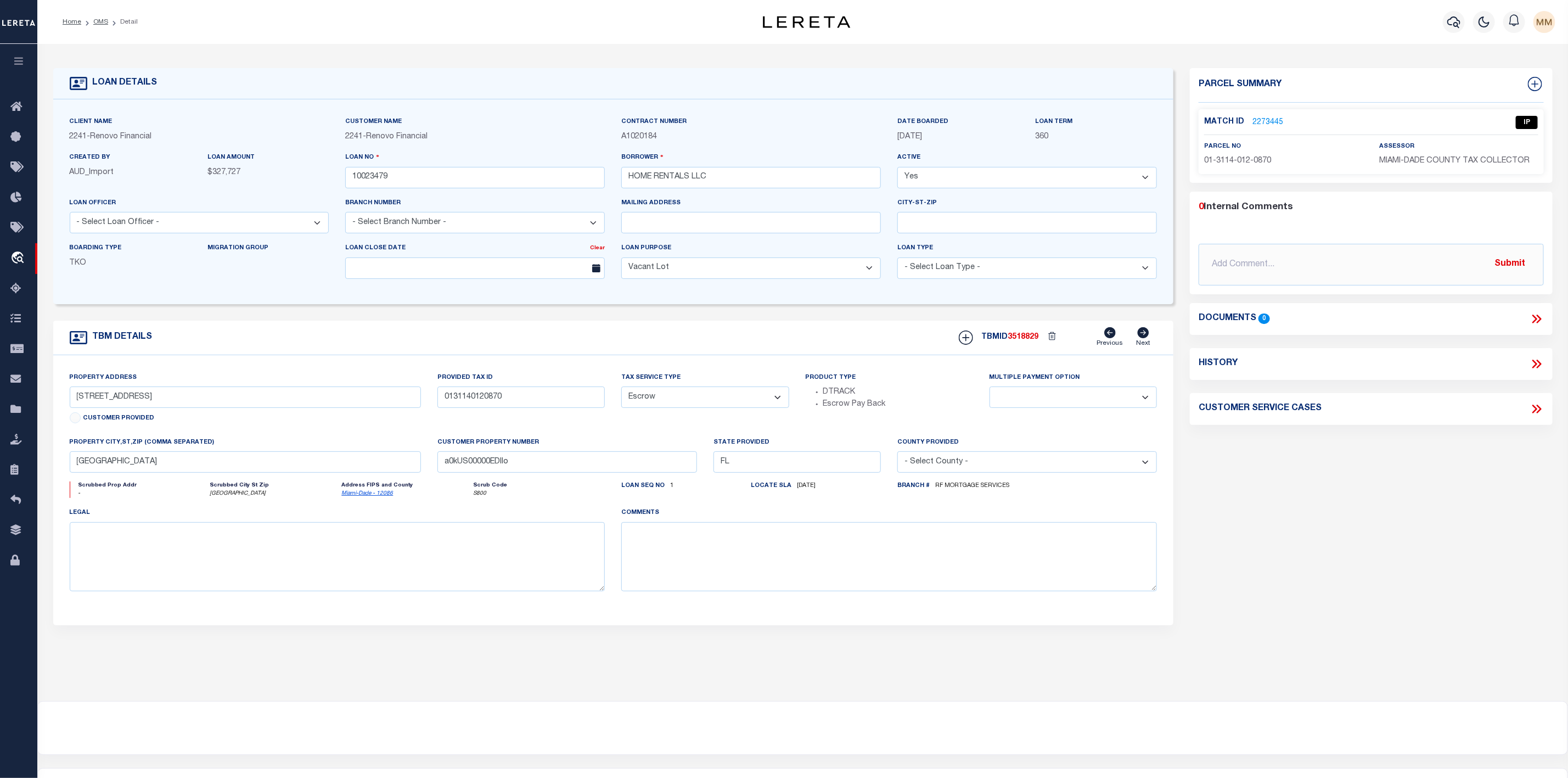
click at [1265, 121] on link "2273445" at bounding box center [1268, 123] width 31 height 12
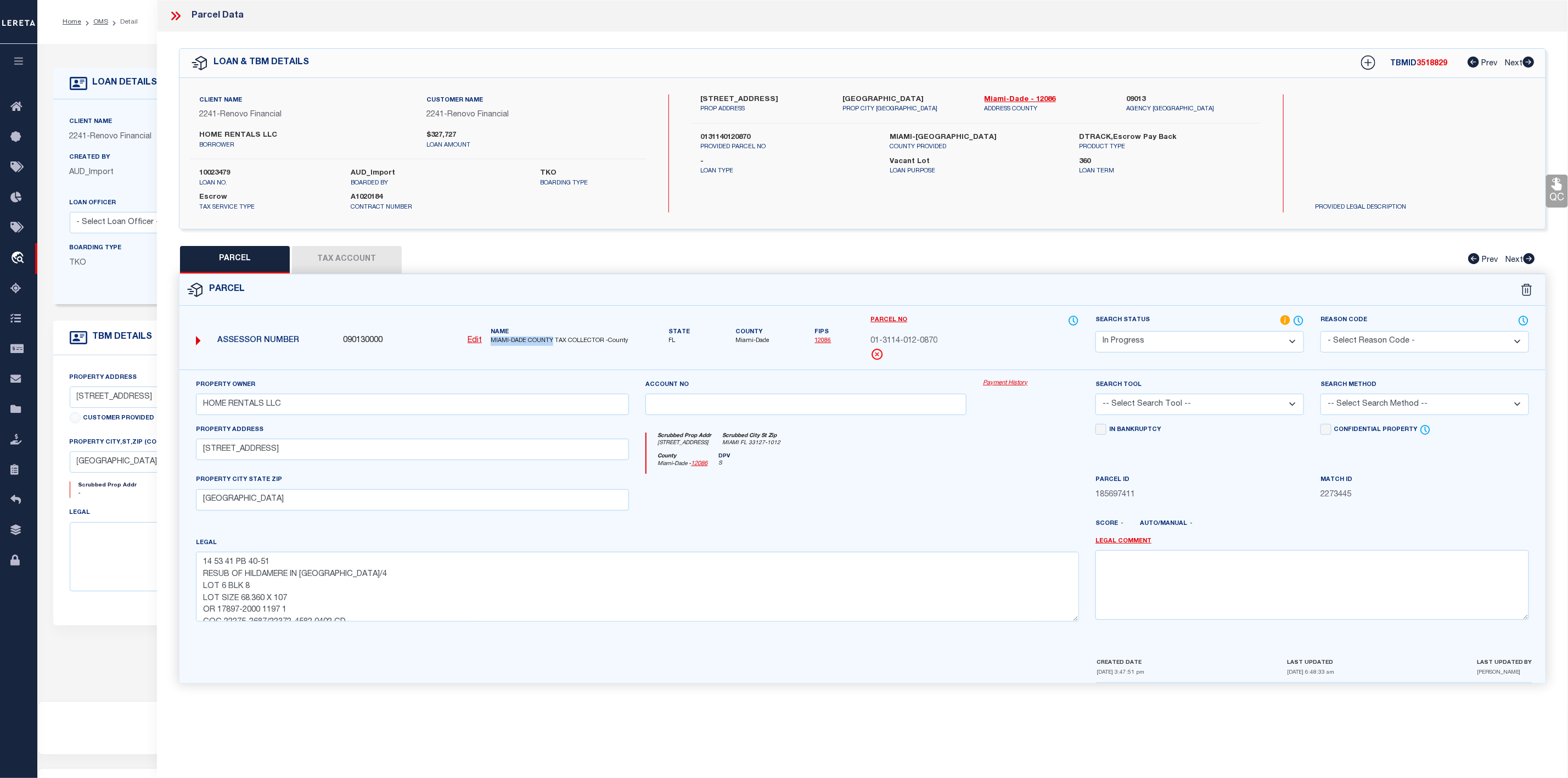
drag, startPoint x: 491, startPoint y: 340, endPoint x: 554, endPoint y: 340, distance: 63.0
click at [554, 340] on span "MIAMI-DADE COUNTY TAX COLLECTOR -County" at bounding box center [560, 341] width 139 height 9
copy span "MIAMI-[GEOGRAPHIC_DATA]"
drag, startPoint x: 201, startPoint y: 455, endPoint x: 272, endPoint y: 452, distance: 71.1
click at [272, 452] on input "6000 NW 9 AVE" at bounding box center [412, 449] width 434 height 21
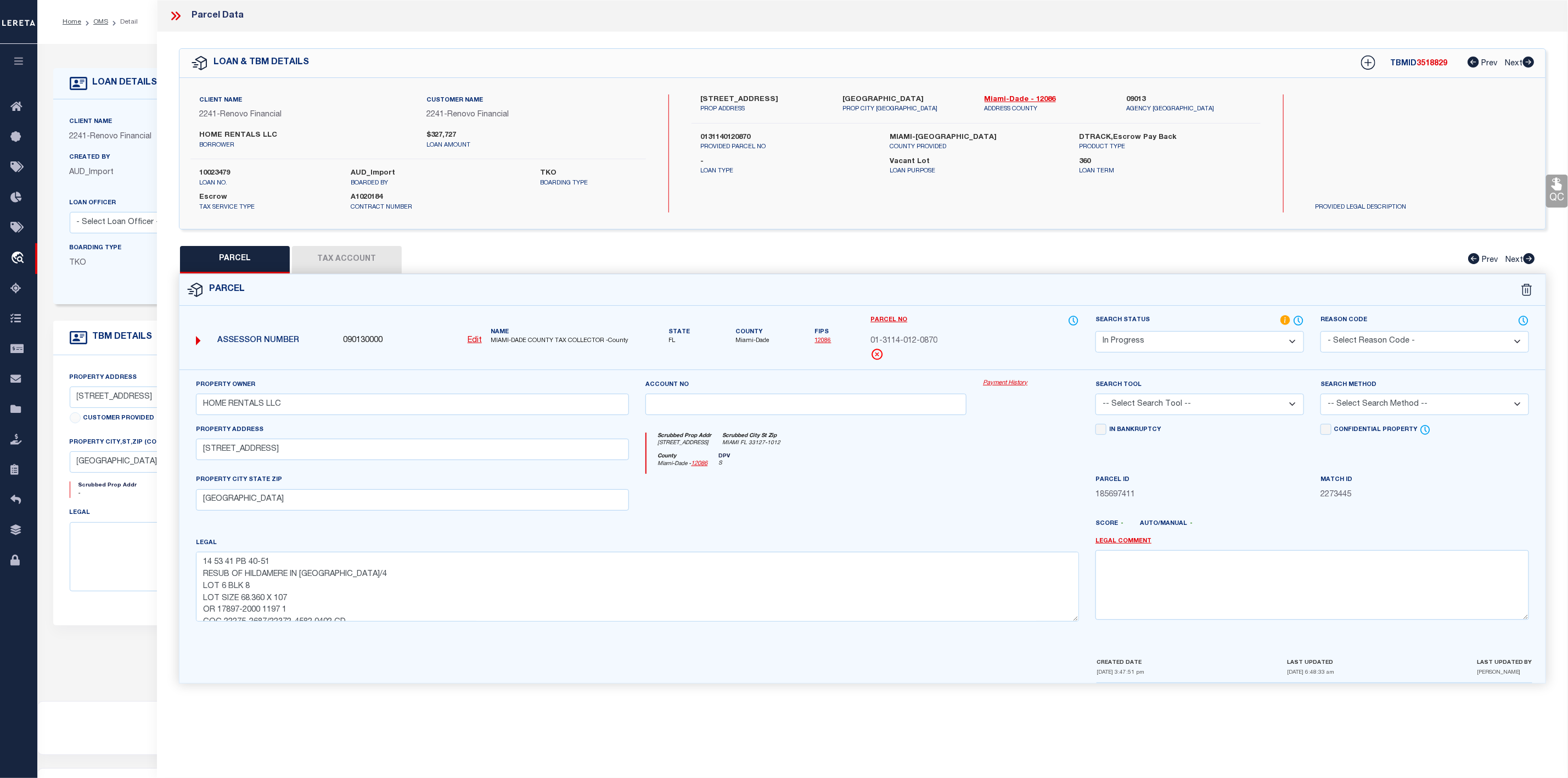
click at [1204, 407] on select "-- Select Search Tool -- 3rd Party Website Agency File Agency Website ATLS CNV-…" at bounding box center [1200, 404] width 209 height 21
click at [1095, 397] on select "-- Select Search Tool -- 3rd Party Website Agency File Agency Website ATLS CNV-…" at bounding box center [1200, 404] width 209 height 21
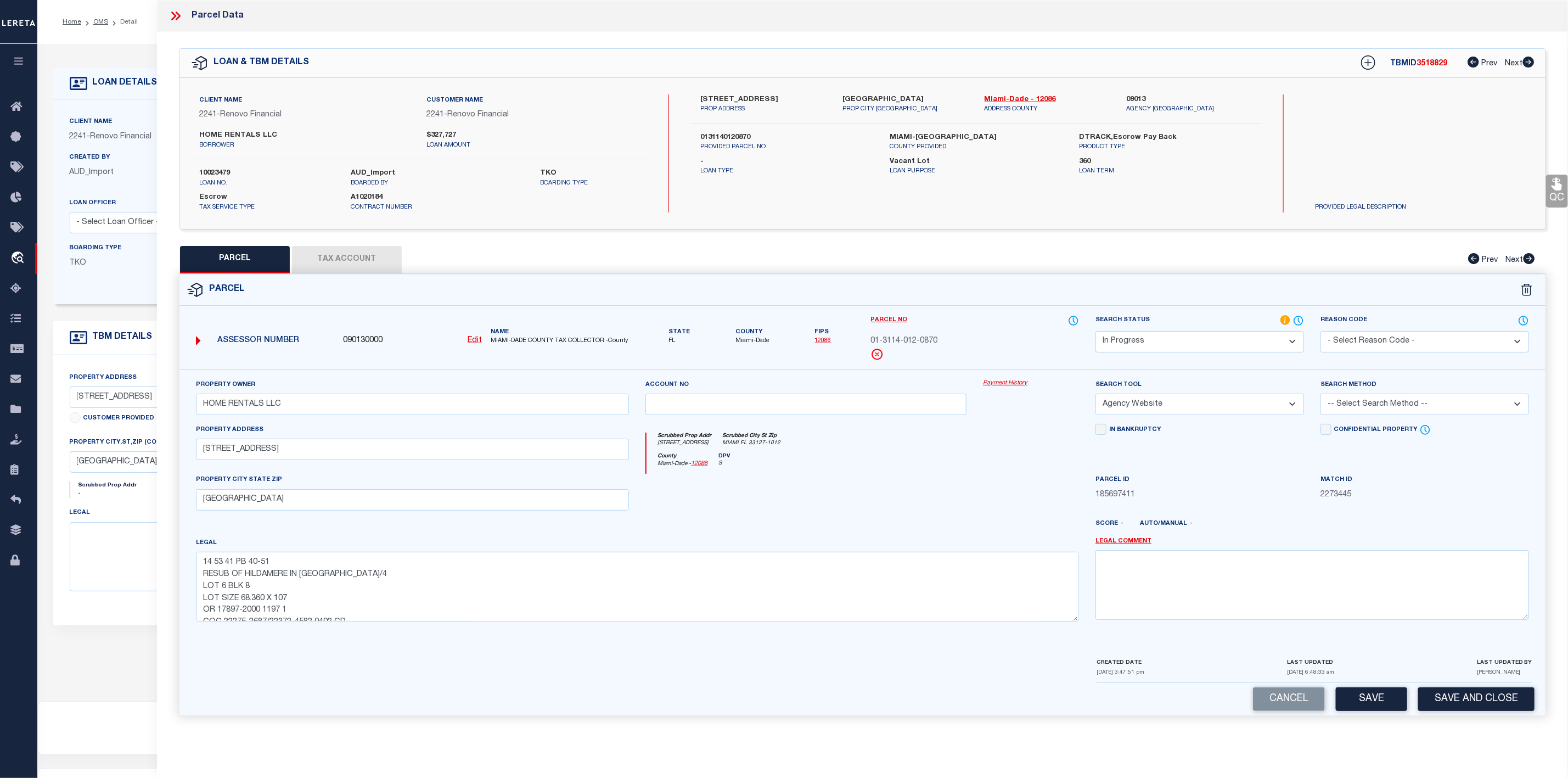
click at [1377, 407] on select "-- Select Search Method -- Property Address Legal Liability Info Provided" at bounding box center [1425, 404] width 209 height 21
click at [1321, 397] on select "-- Select Search Method -- Property Address Legal Liability Info Provided" at bounding box center [1425, 404] width 209 height 21
click at [1195, 343] on select "Automated Search Bad Parcel Complete Duplicate Parcel High Dollar Reporting In …" at bounding box center [1200, 341] width 209 height 21
click at [1095, 332] on select "Automated Search Bad Parcel Complete Duplicate Parcel High Dollar Reporting In …" at bounding box center [1200, 341] width 209 height 21
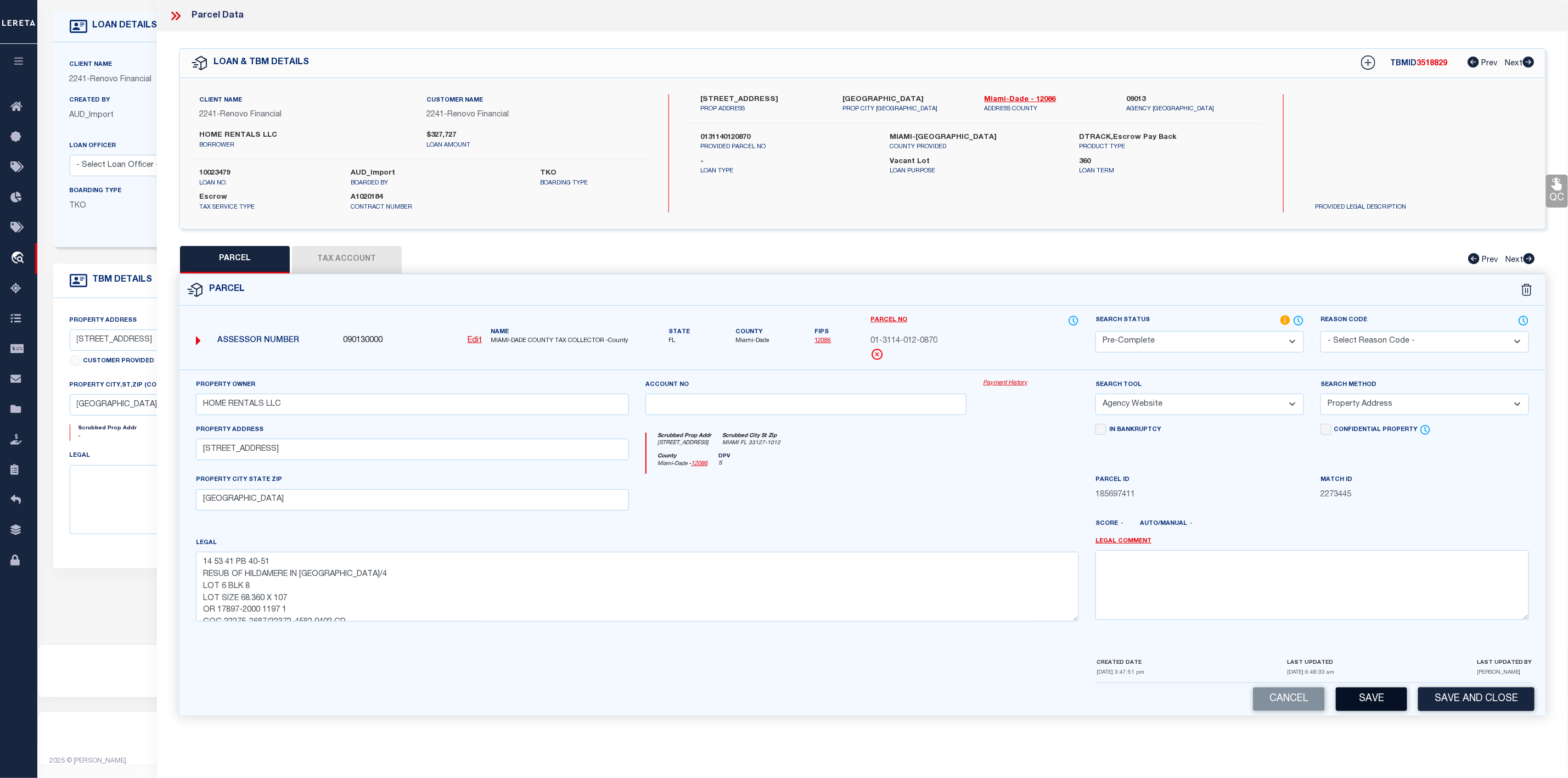
click at [1356, 707] on button "Save" at bounding box center [1372, 699] width 71 height 23
click at [362, 260] on button "Tax Account" at bounding box center [347, 260] width 110 height 28
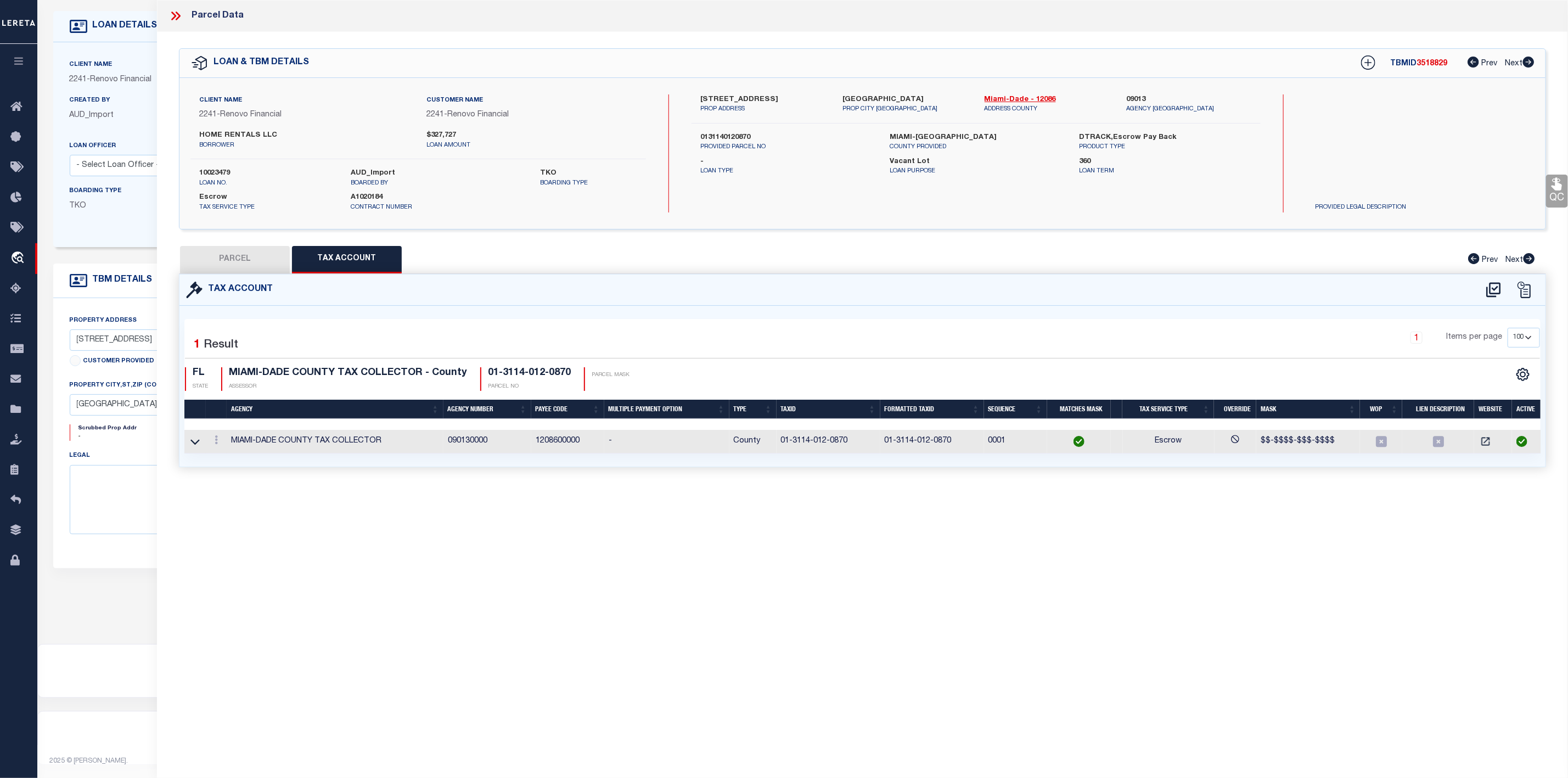
click at [251, 257] on button "PARCEL" at bounding box center [234, 260] width 110 height 28
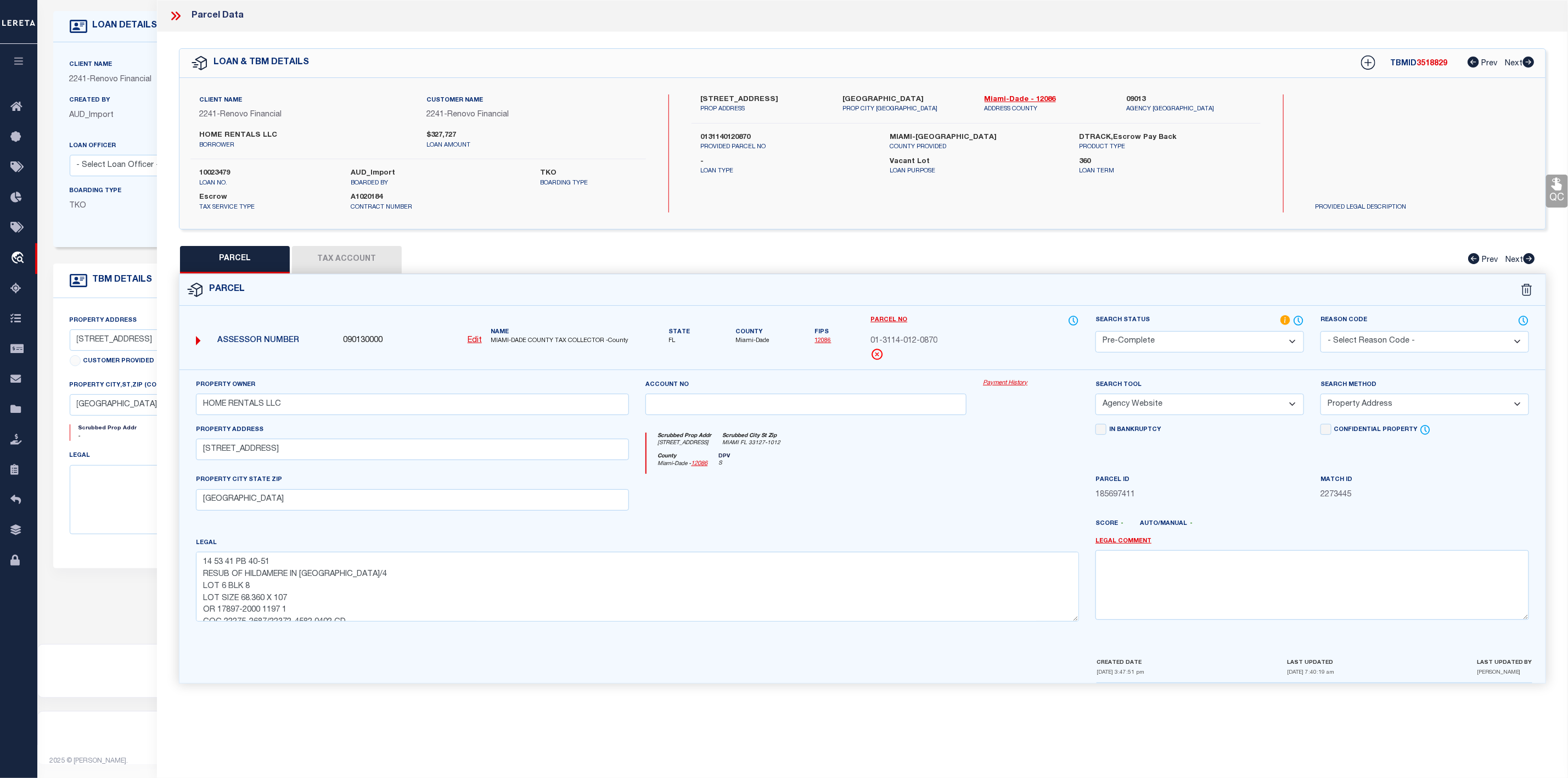
click at [178, 17] on icon at bounding box center [176, 15] width 14 height 14
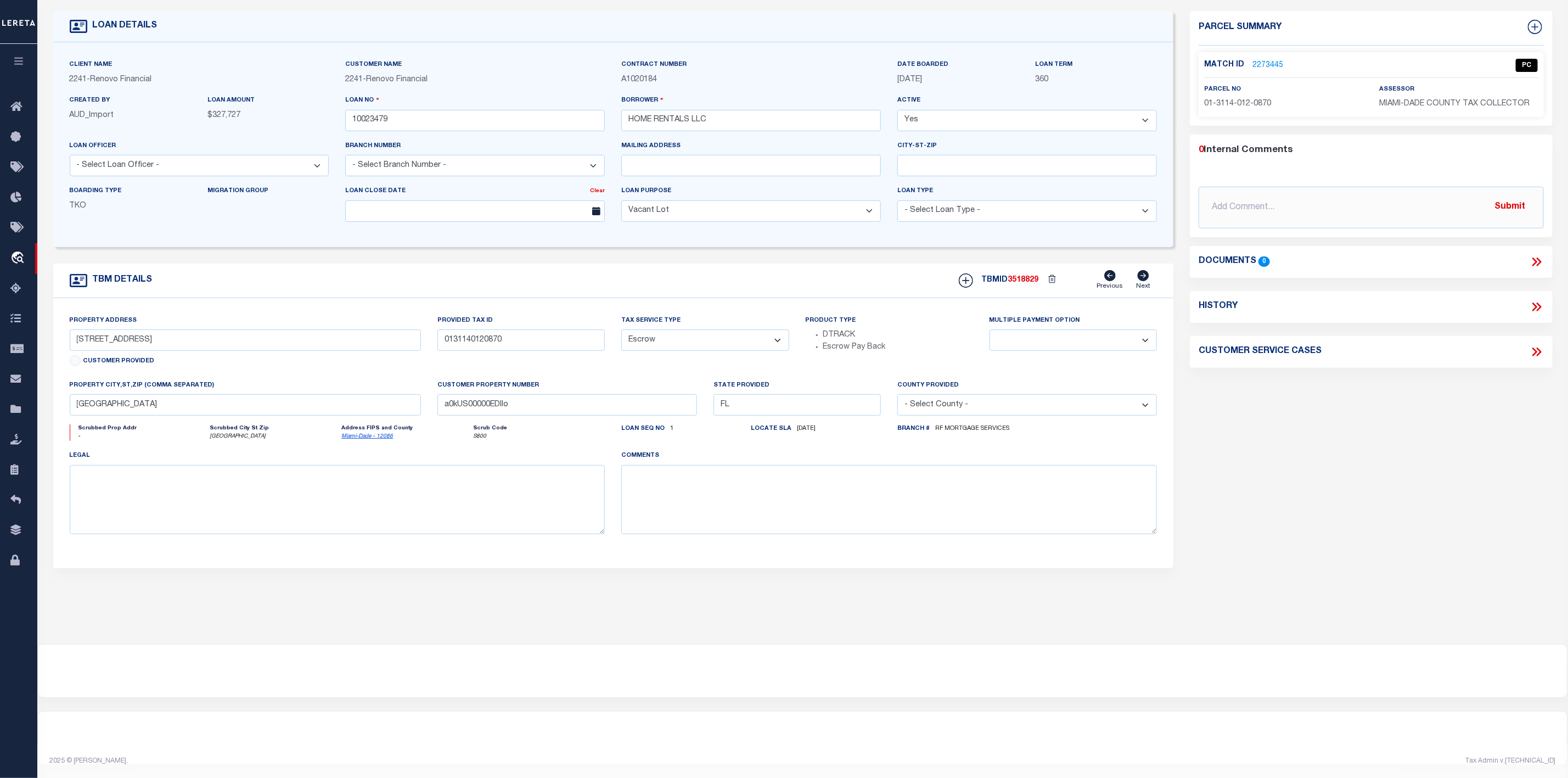
scroll to position [0, 0]
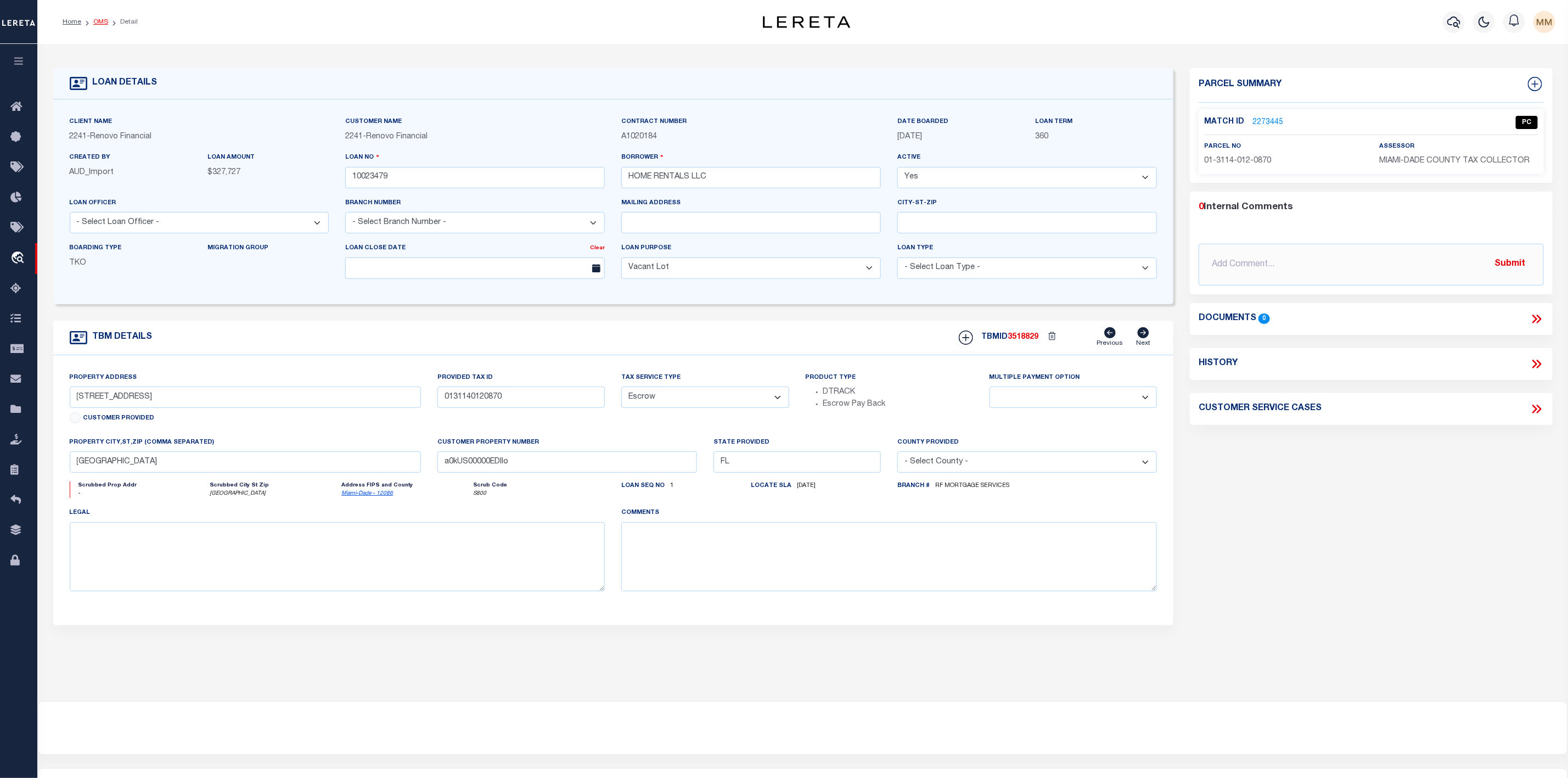
click at [104, 23] on link "OMS" at bounding box center [101, 21] width 15 height 7
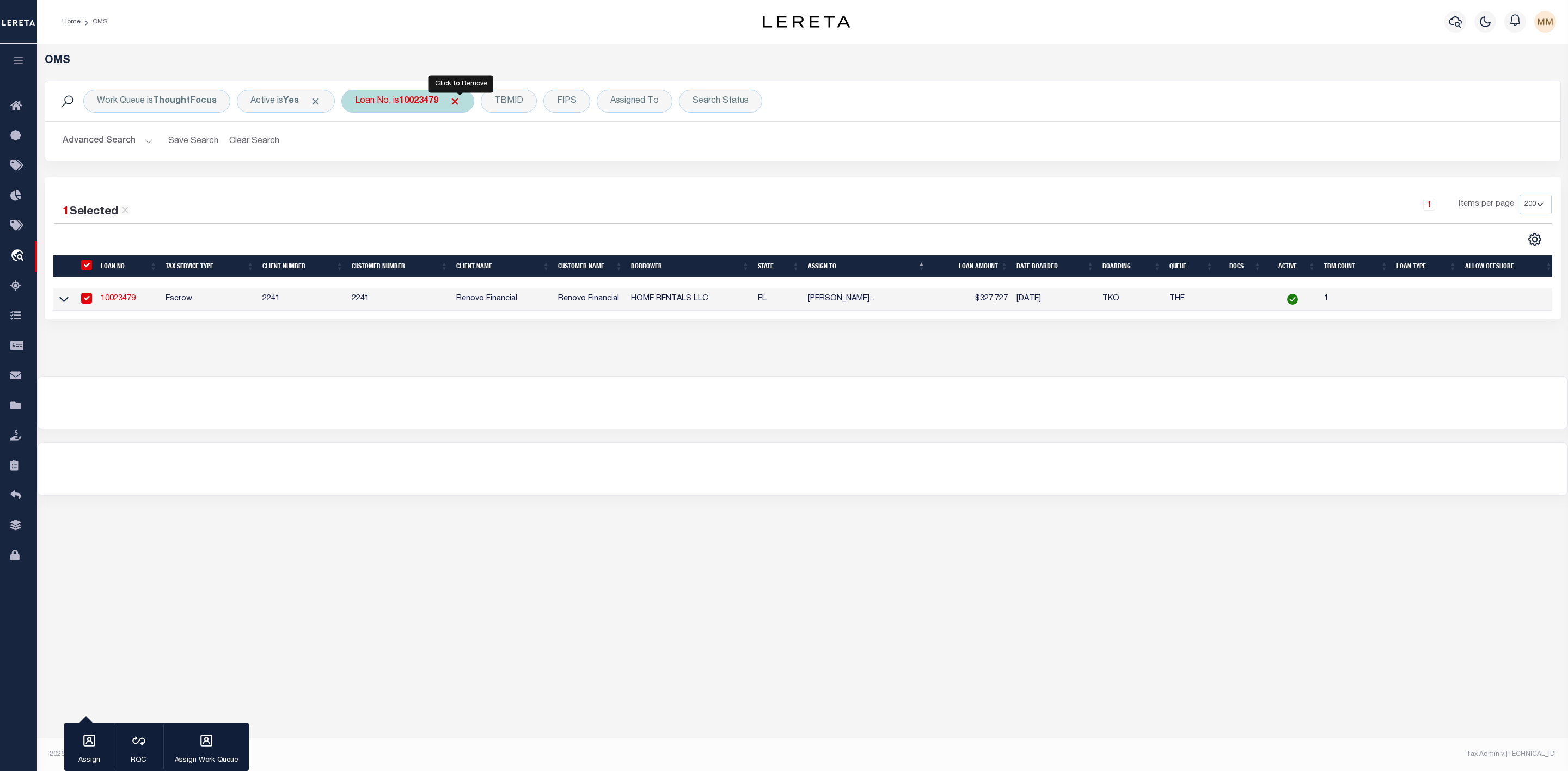
click at [457, 101] on span "Click to Remove" at bounding box center [455, 101] width 12 height 12
click at [391, 106] on div "Loan No." at bounding box center [373, 102] width 63 height 23
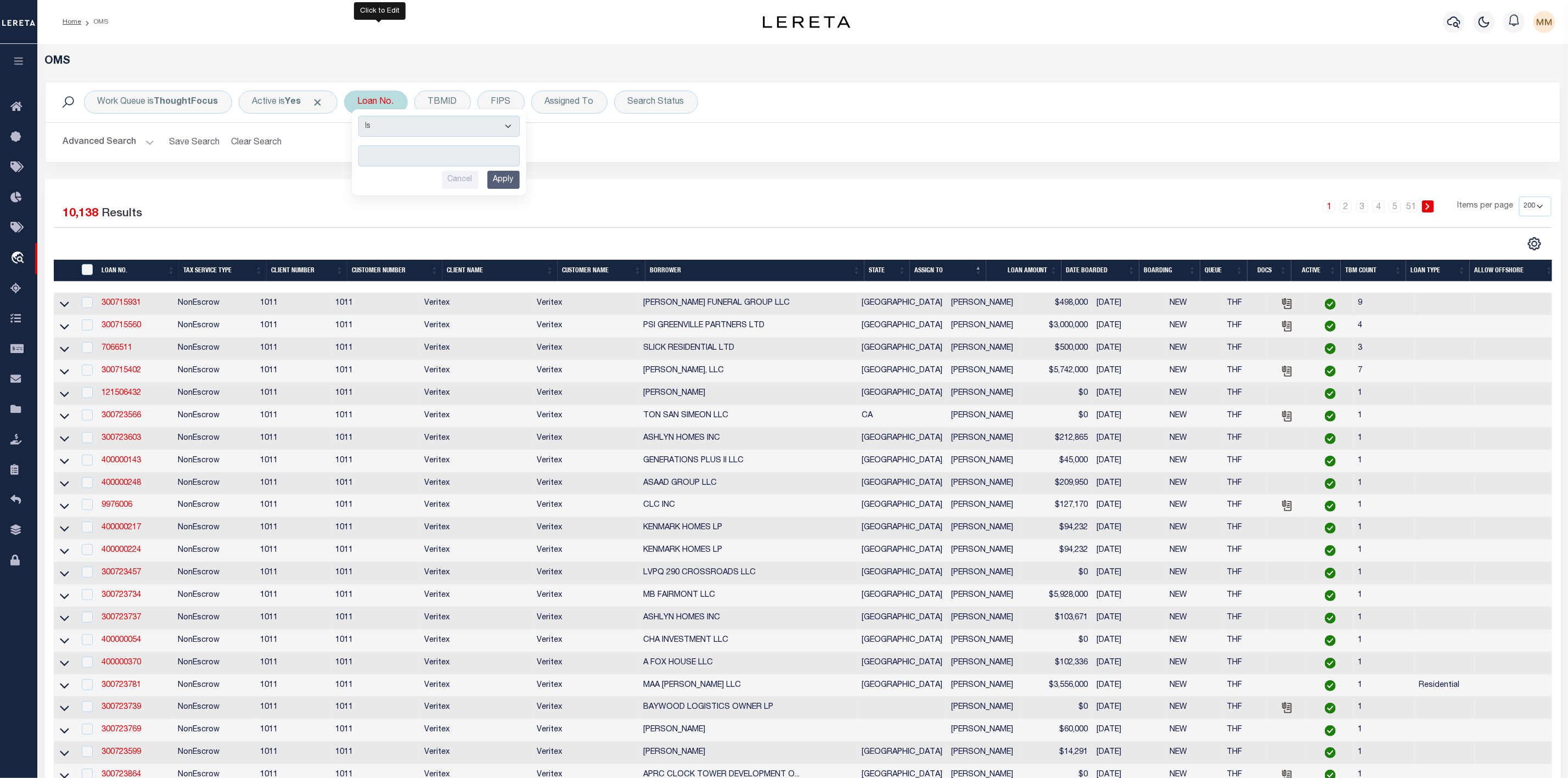
click at [392, 152] on input "text" at bounding box center [439, 156] width 161 height 21
click at [494, 183] on input "Apply" at bounding box center [503, 180] width 33 height 18
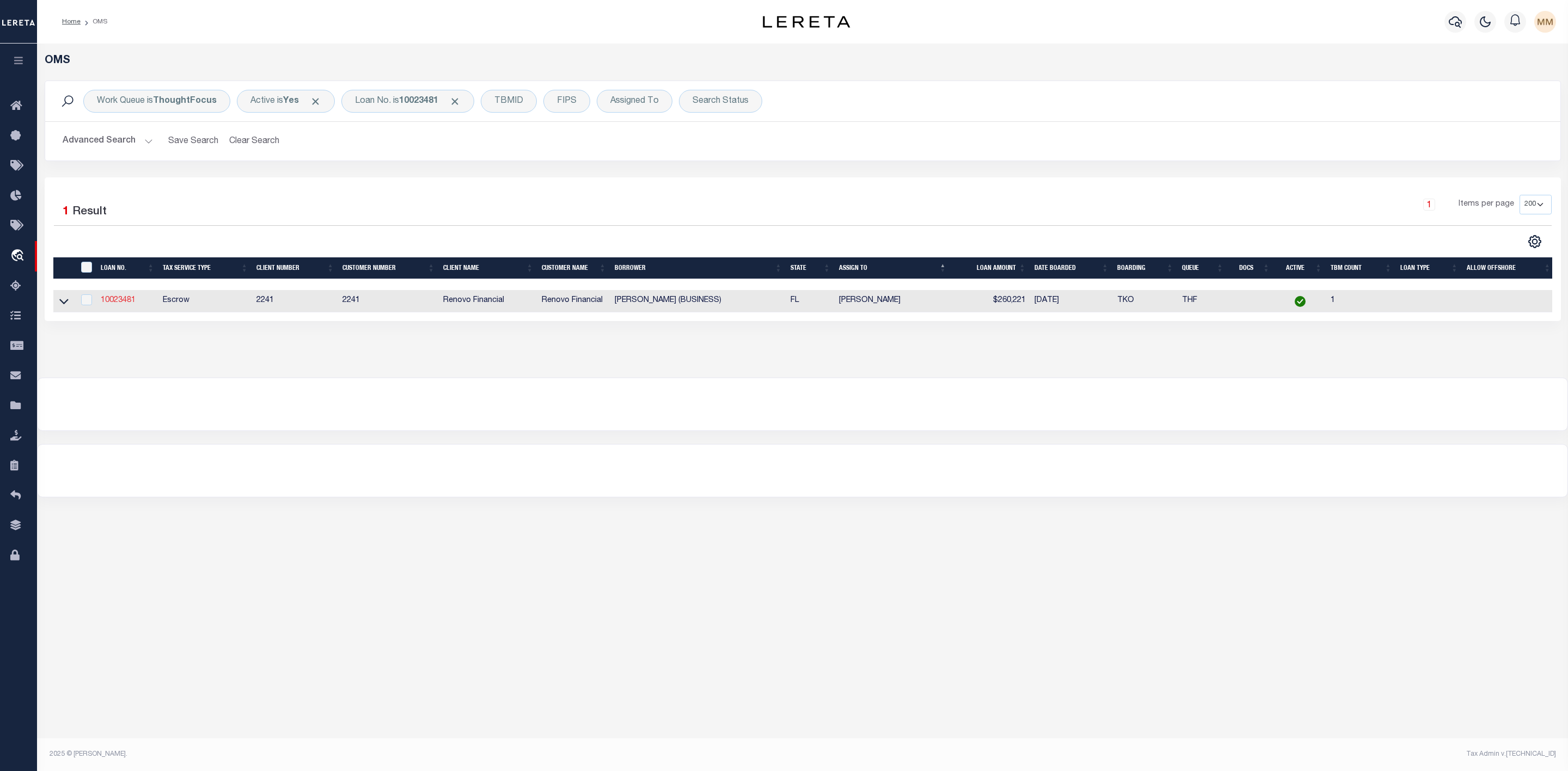
click at [110, 304] on link "10023481" at bounding box center [117, 300] width 35 height 8
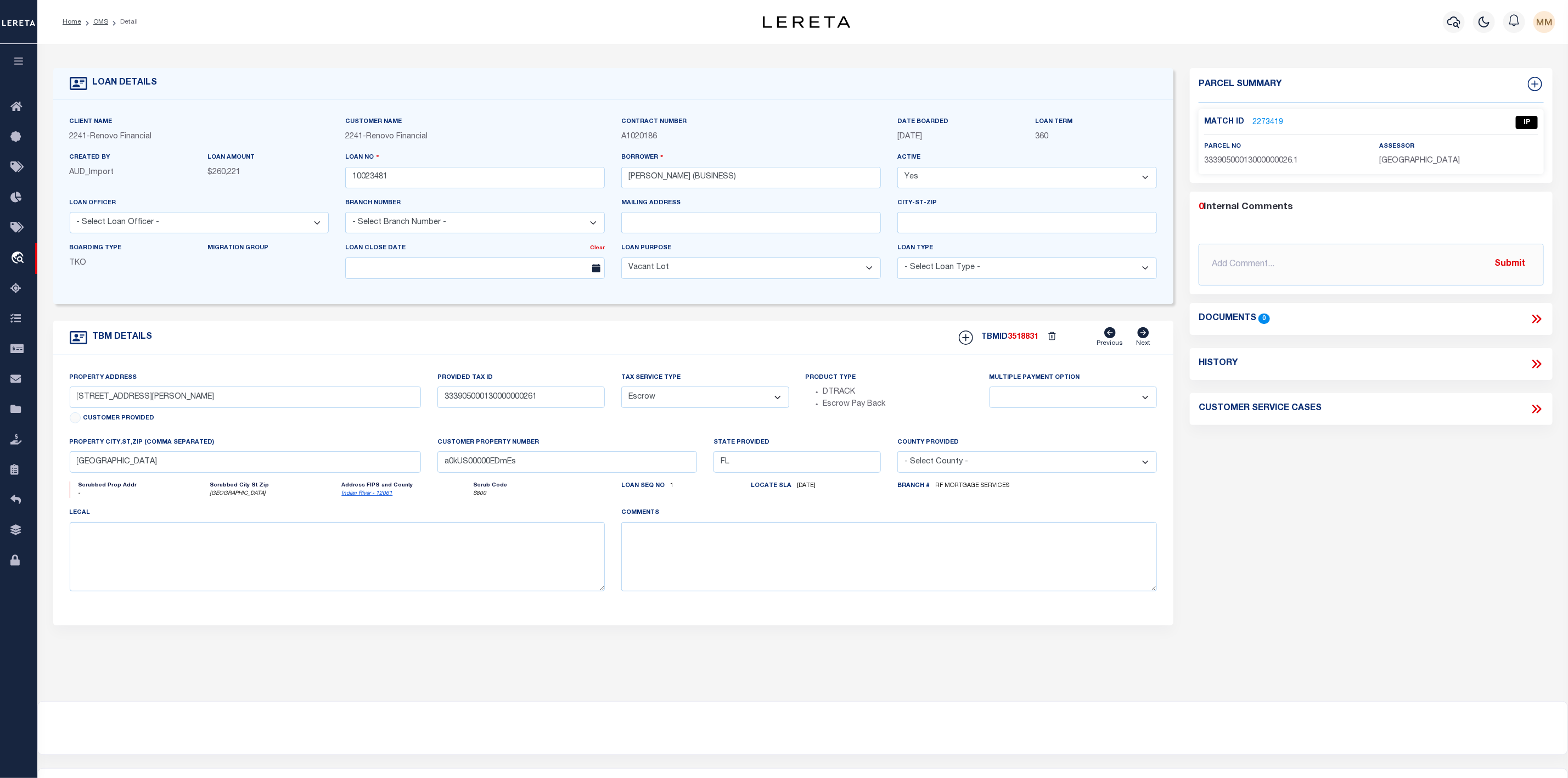
click at [1266, 119] on link "2273419" at bounding box center [1268, 123] width 31 height 12
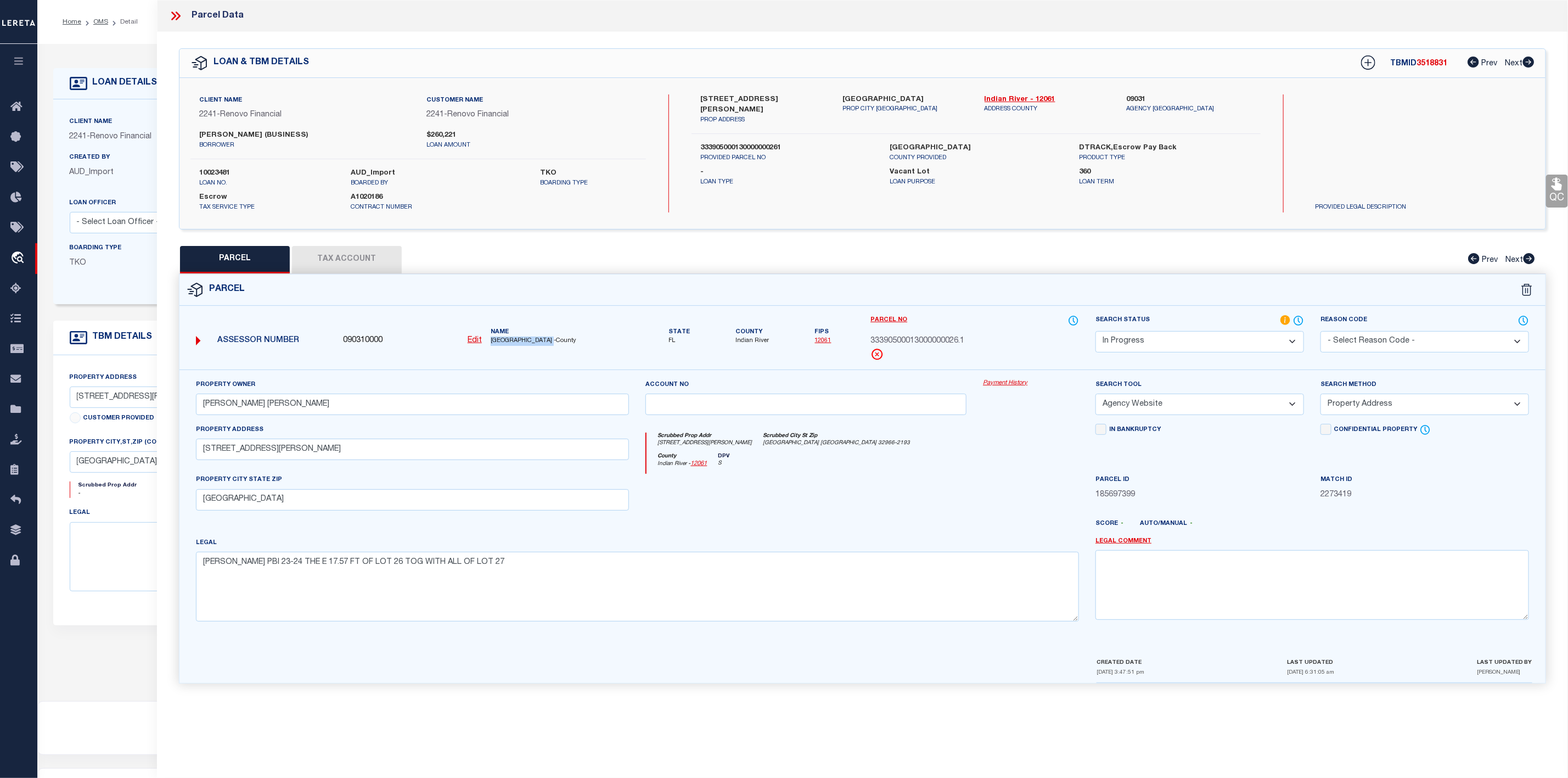
drag, startPoint x: 490, startPoint y: 344, endPoint x: 557, endPoint y: 346, distance: 67.0
click at [557, 346] on div "Name INDIAN RIVER COUNTY -County" at bounding box center [560, 337] width 148 height 18
copy span "INDIAN RIVER COUNTY"
drag, startPoint x: 204, startPoint y: 455, endPoint x: 292, endPoint y: 450, distance: 88.1
click at [292, 450] on input "6100 BELLA ROSA LN" at bounding box center [412, 449] width 434 height 21
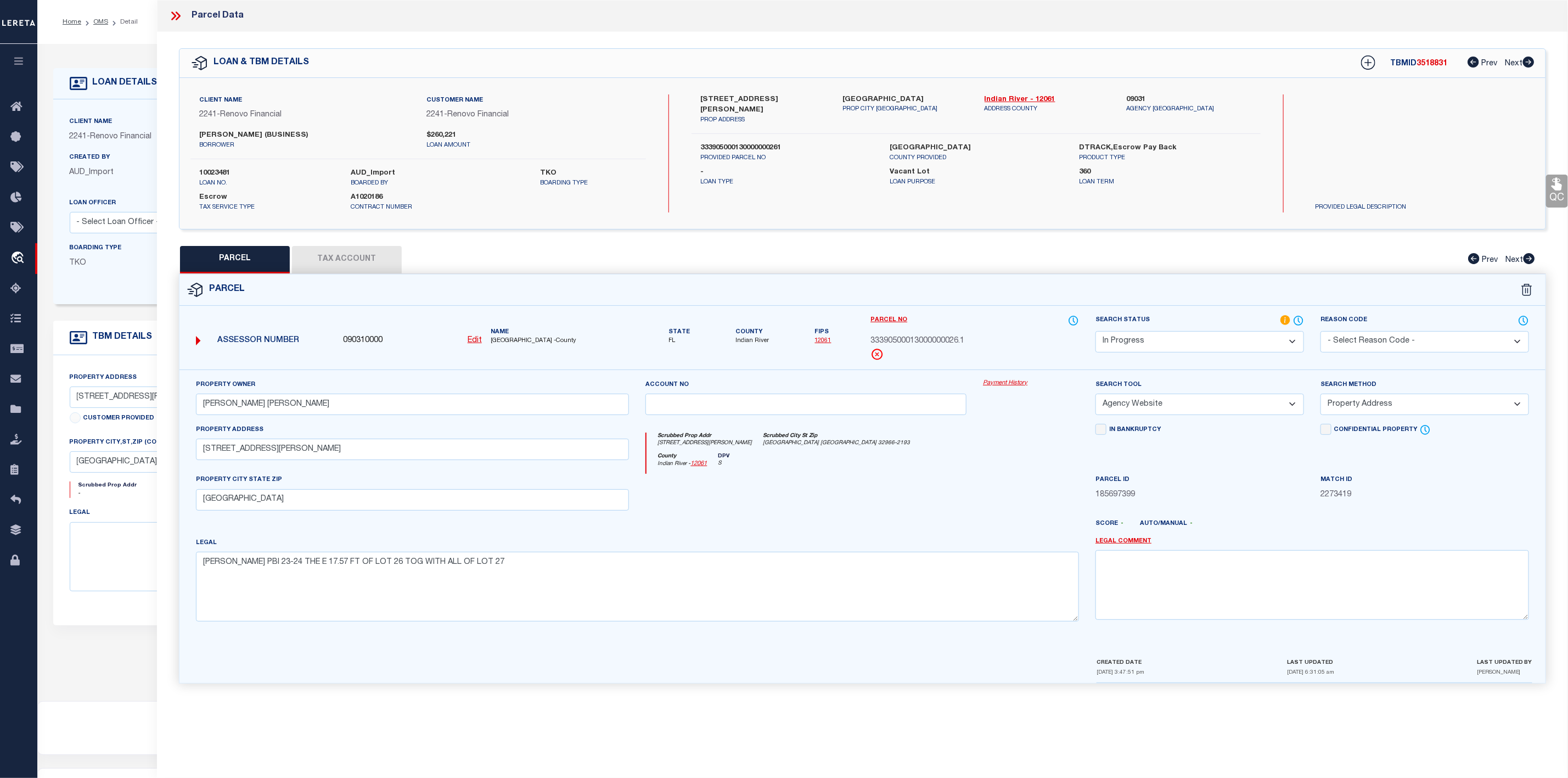
click at [1175, 344] on select "Automated Search Bad Parcel Complete Duplicate Parcel High Dollar Reporting In …" at bounding box center [1200, 341] width 209 height 21
click at [1095, 332] on select "Automated Search Bad Parcel Complete Duplicate Parcel High Dollar Reporting In …" at bounding box center [1200, 341] width 209 height 21
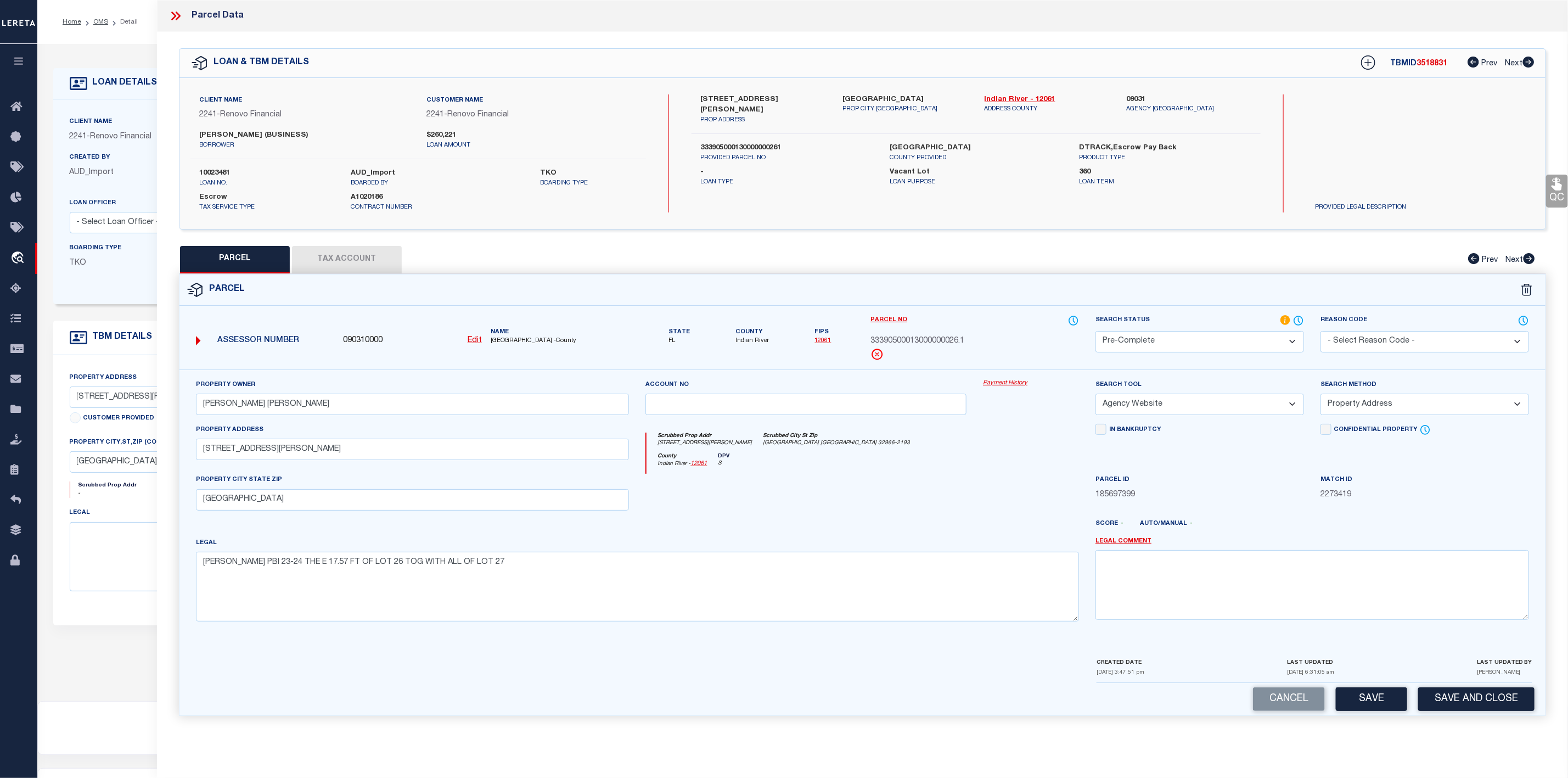
scroll to position [68, 0]
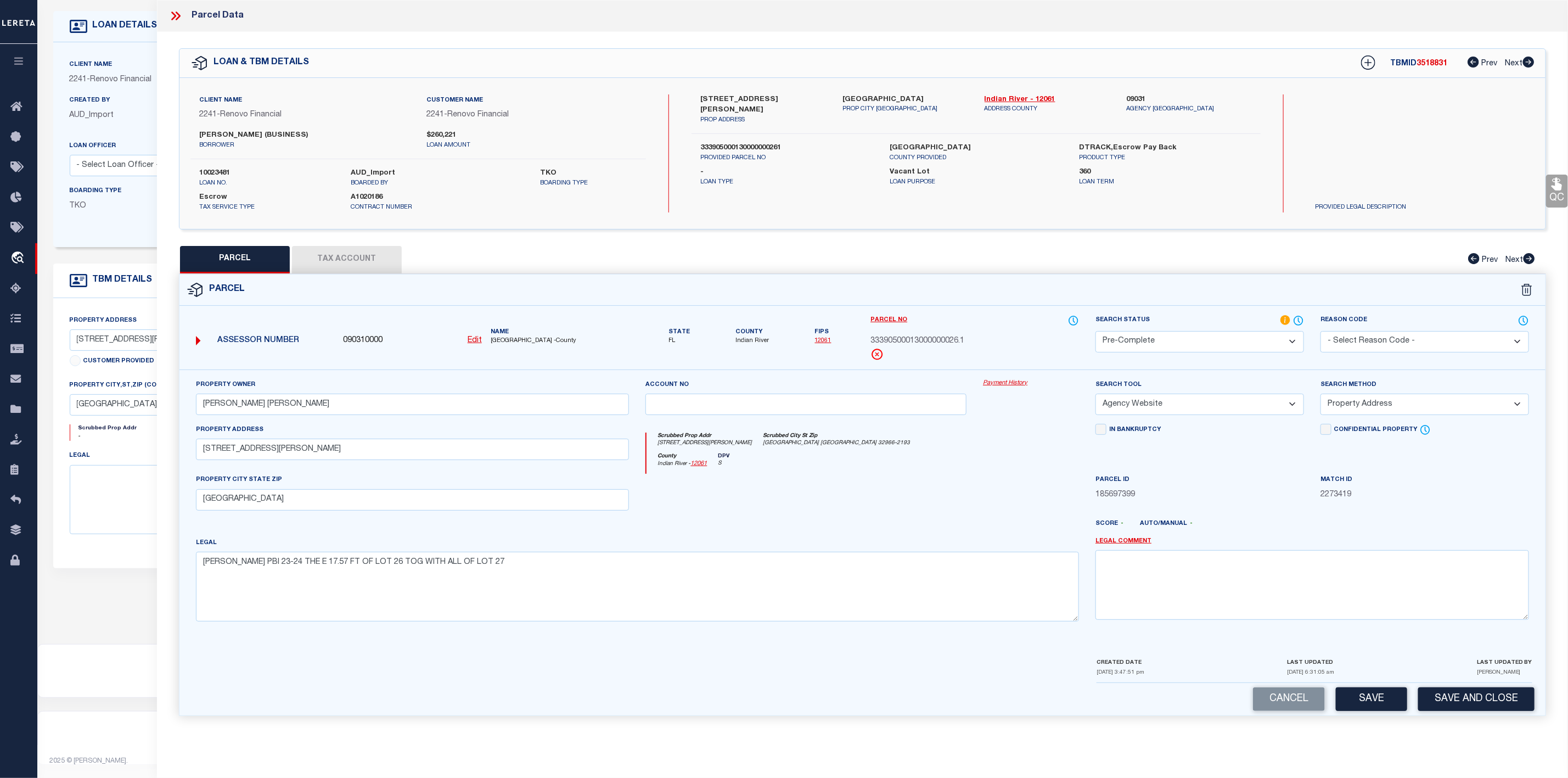
click at [361, 263] on button "Tax Account" at bounding box center [347, 260] width 110 height 28
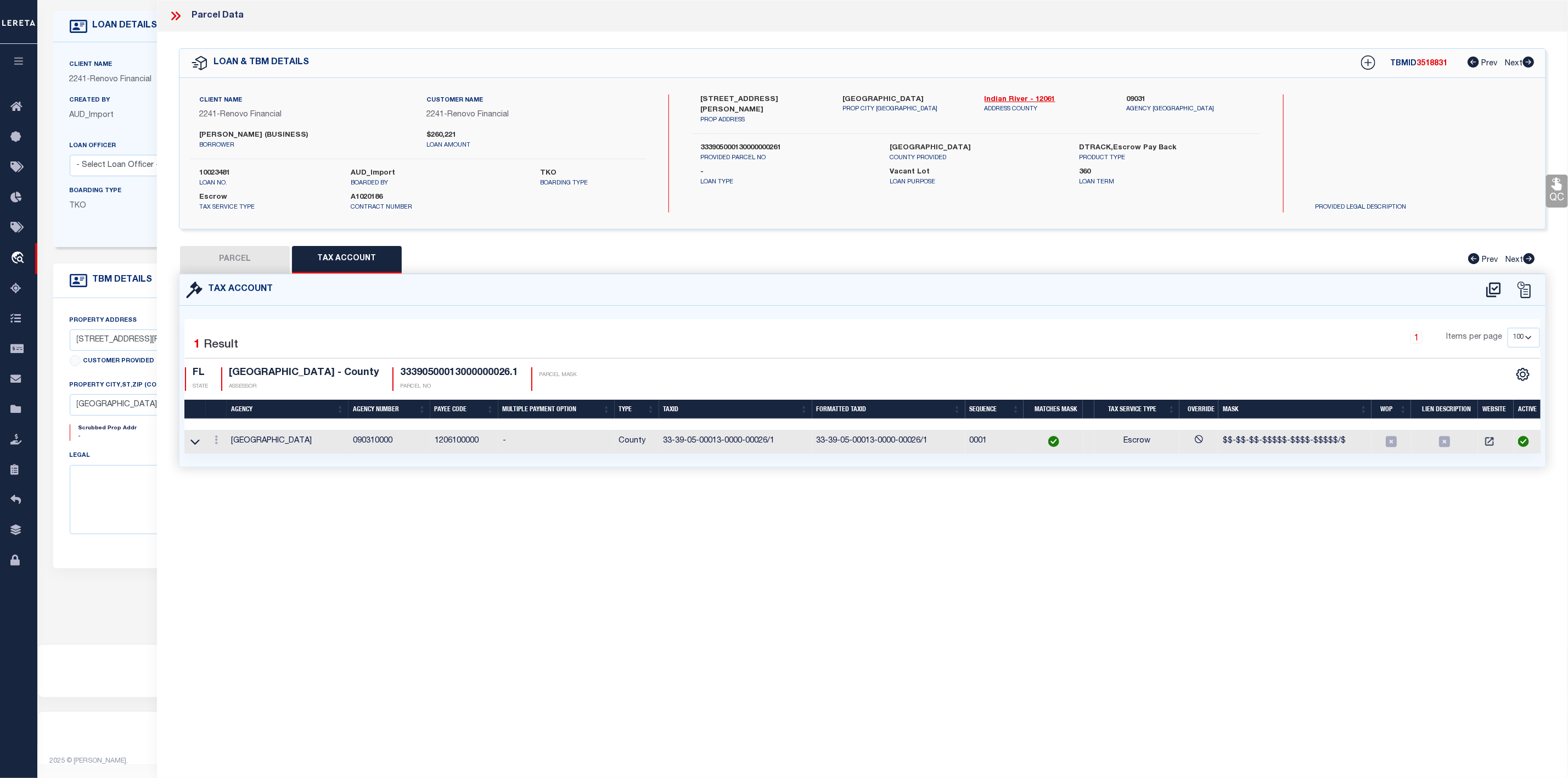
click at [231, 259] on button "PARCEL" at bounding box center [234, 260] width 110 height 28
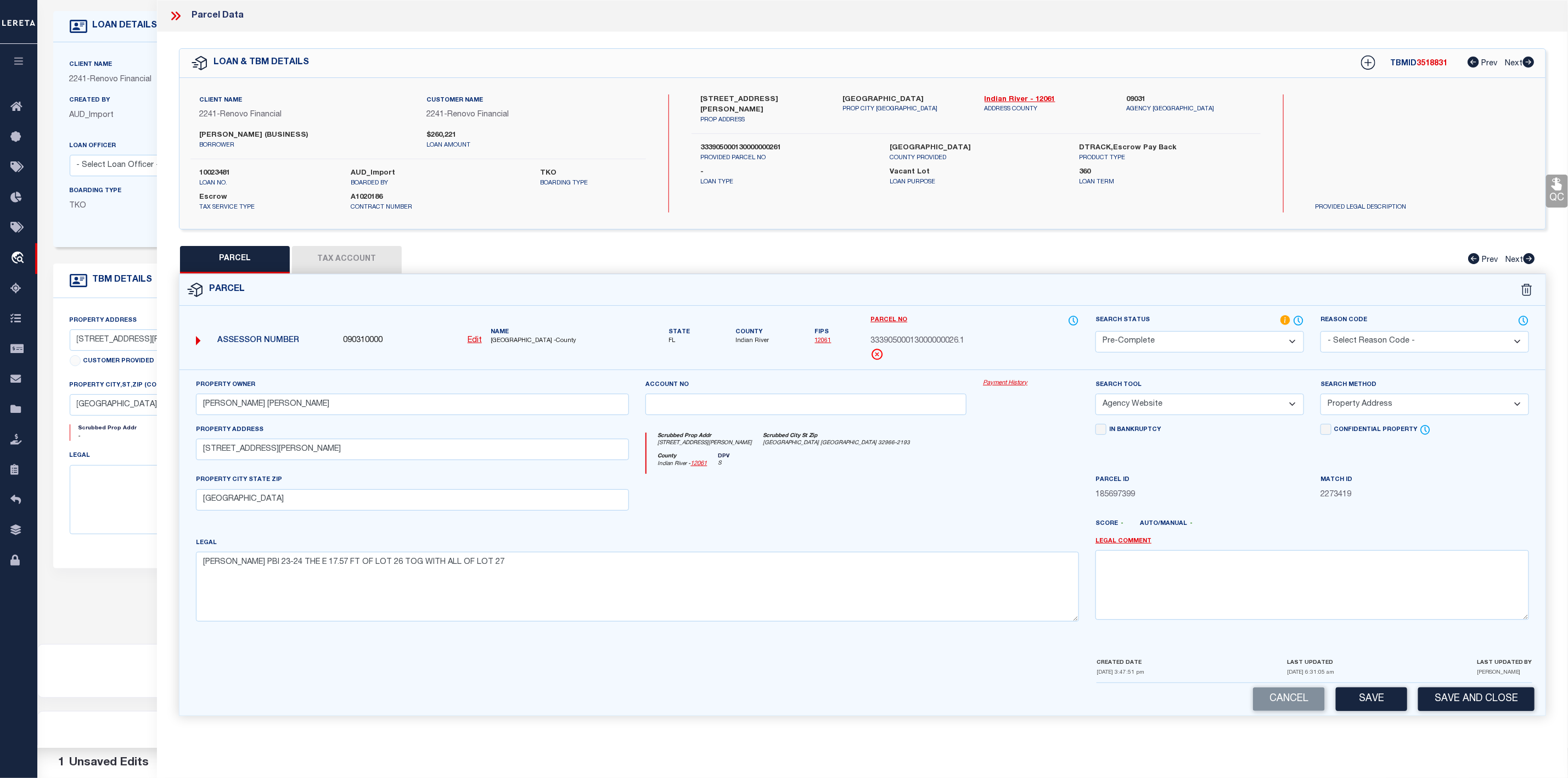
click at [347, 265] on button "Tax Account" at bounding box center [347, 260] width 110 height 28
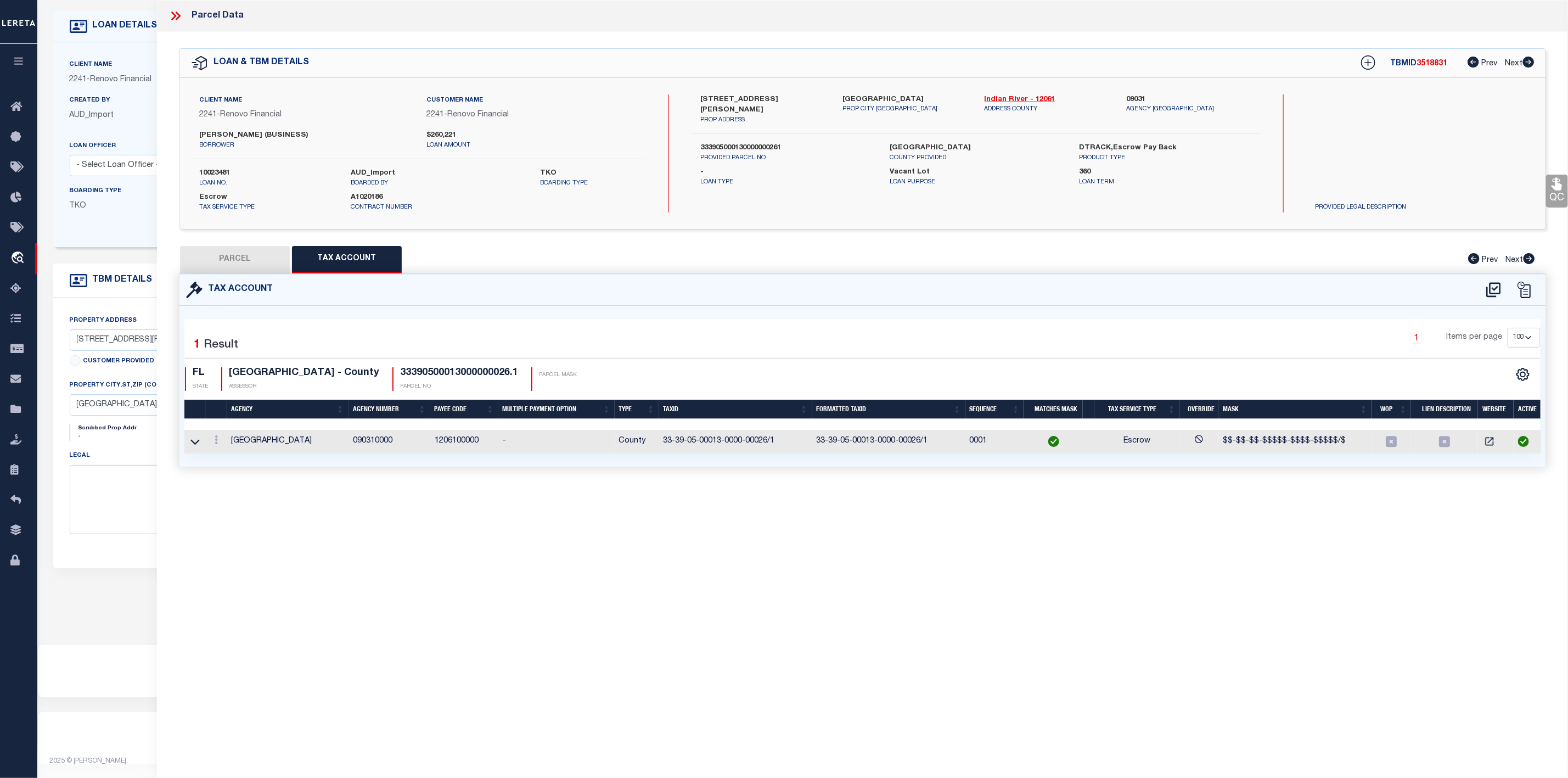
click at [244, 271] on button "PARCEL" at bounding box center [234, 260] width 110 height 28
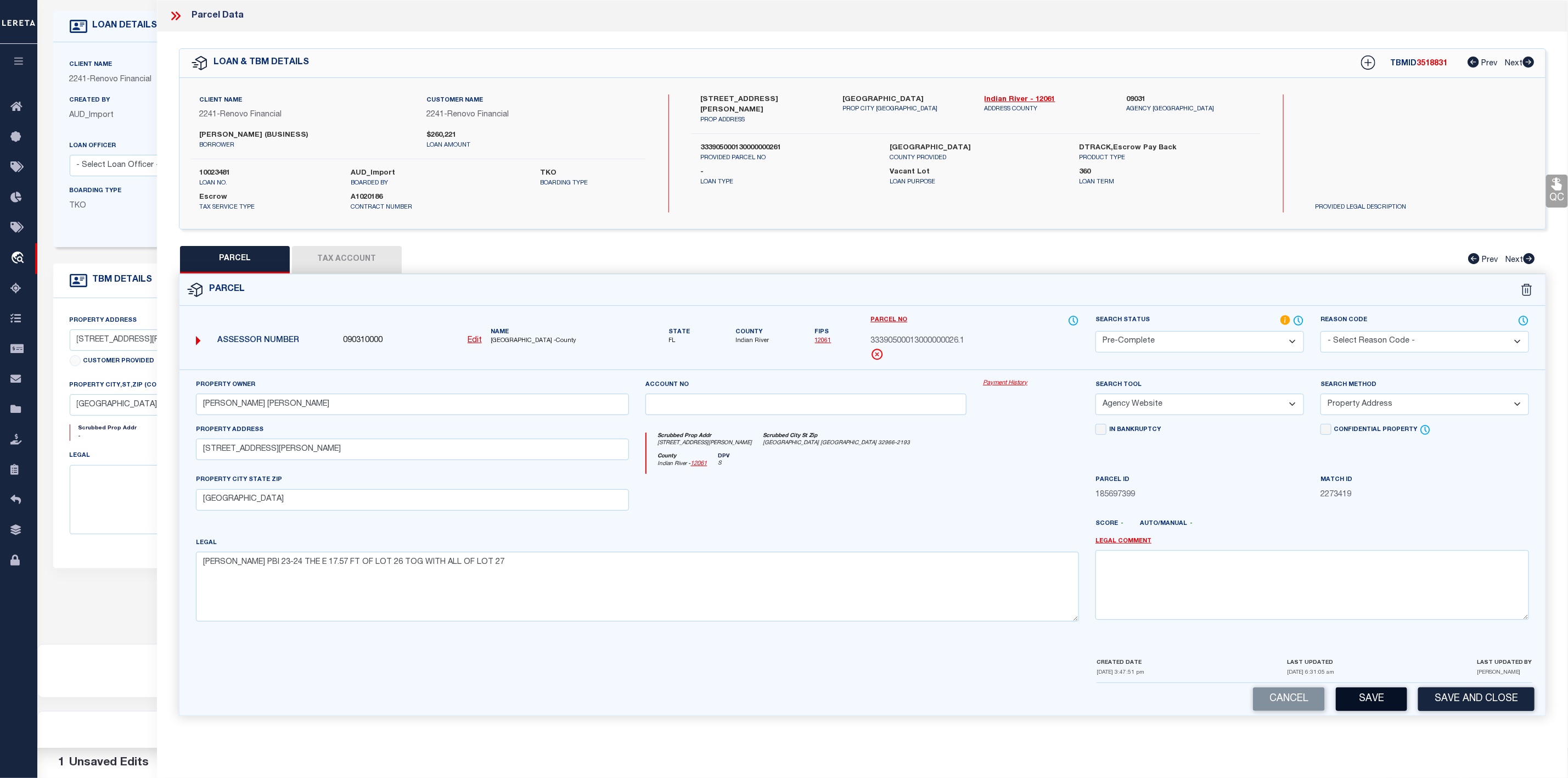
click at [1370, 707] on button "Save" at bounding box center [1372, 699] width 71 height 23
click at [179, 15] on icon at bounding box center [178, 16] width 5 height 9
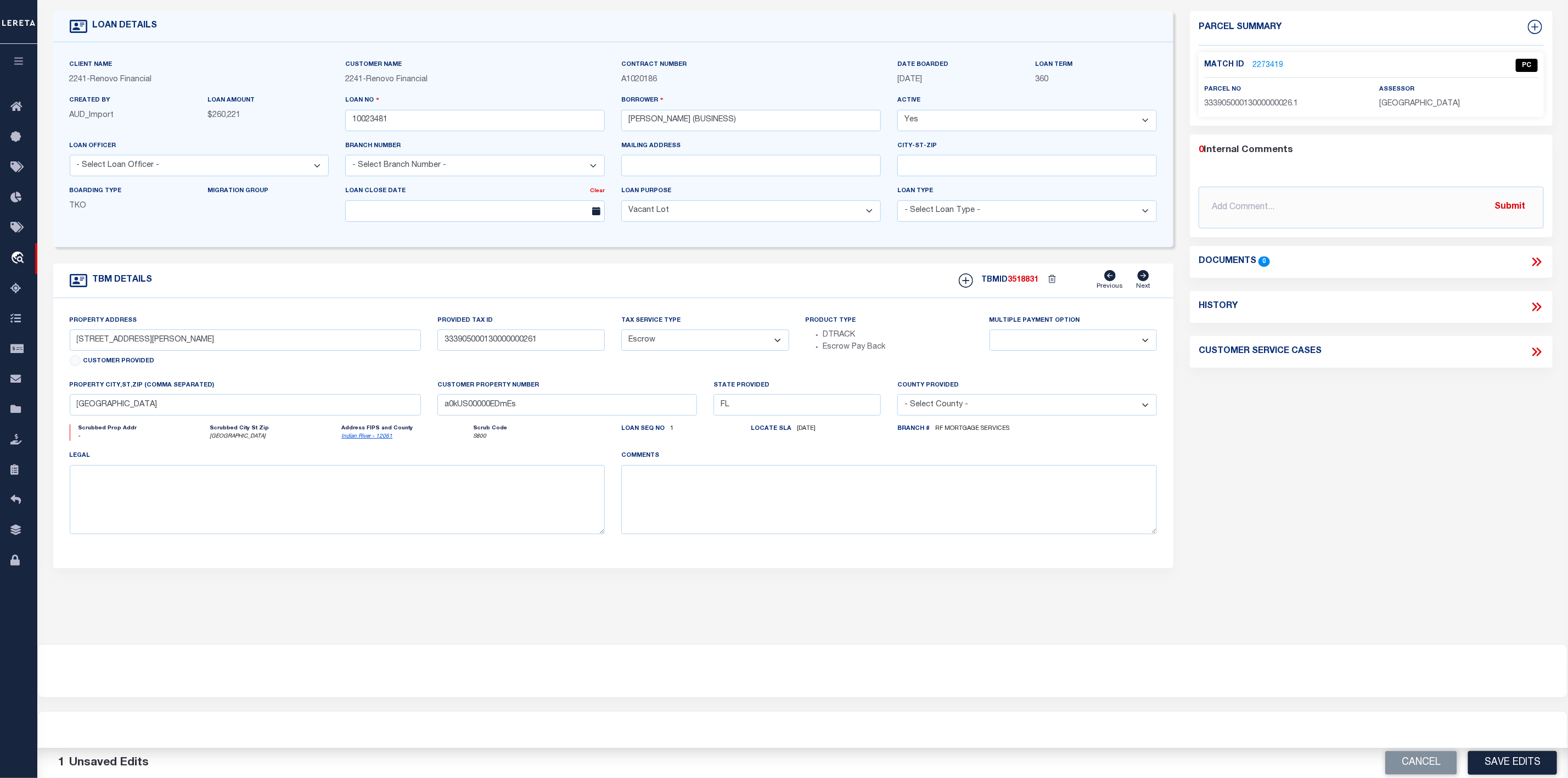
scroll to position [0, 0]
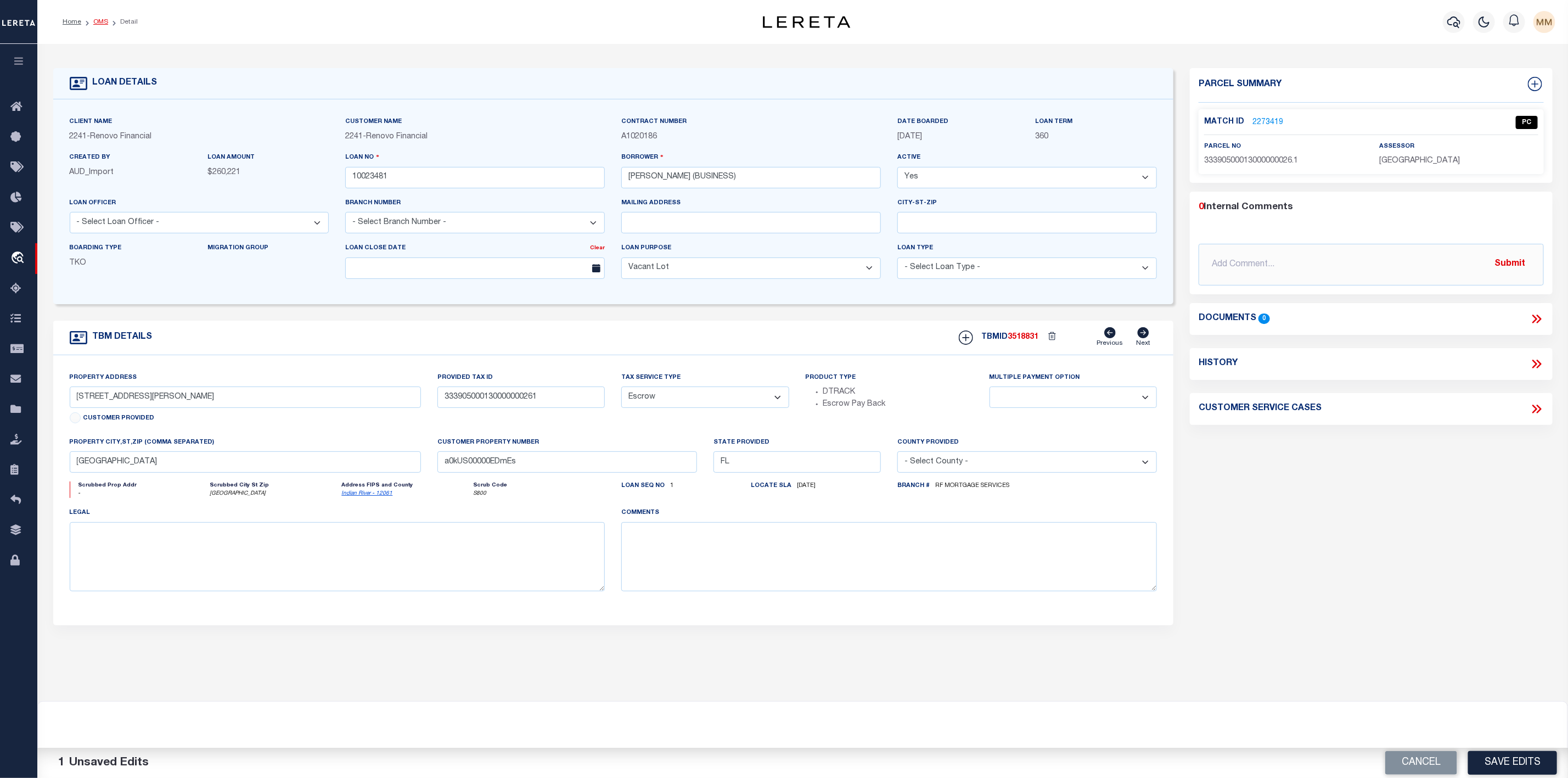
click at [99, 25] on link "OMS" at bounding box center [101, 21] width 15 height 7
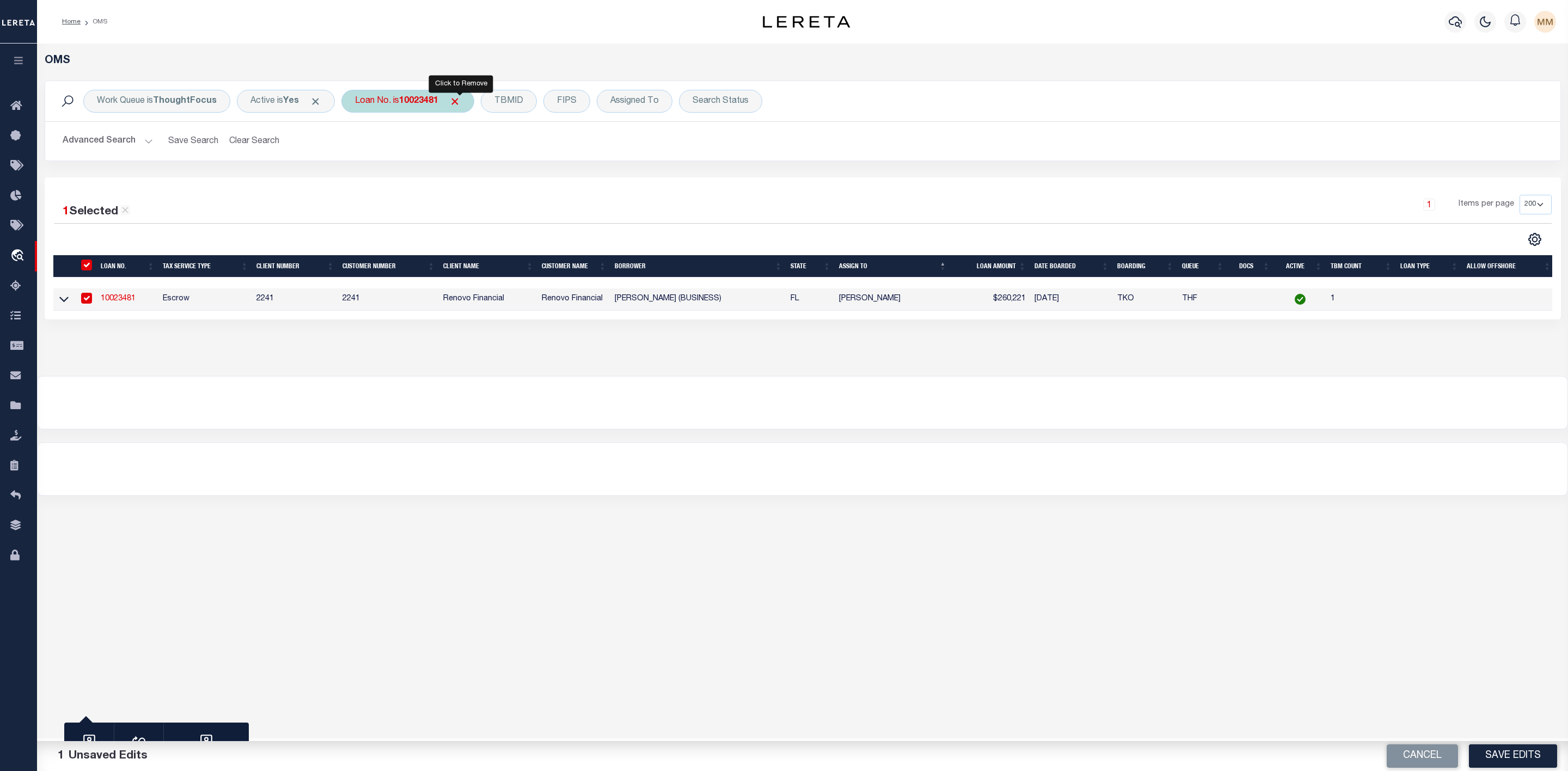
click at [461, 103] on span "Click to Remove" at bounding box center [455, 101] width 12 height 12
click at [387, 108] on div "Loan No." at bounding box center [373, 102] width 63 height 23
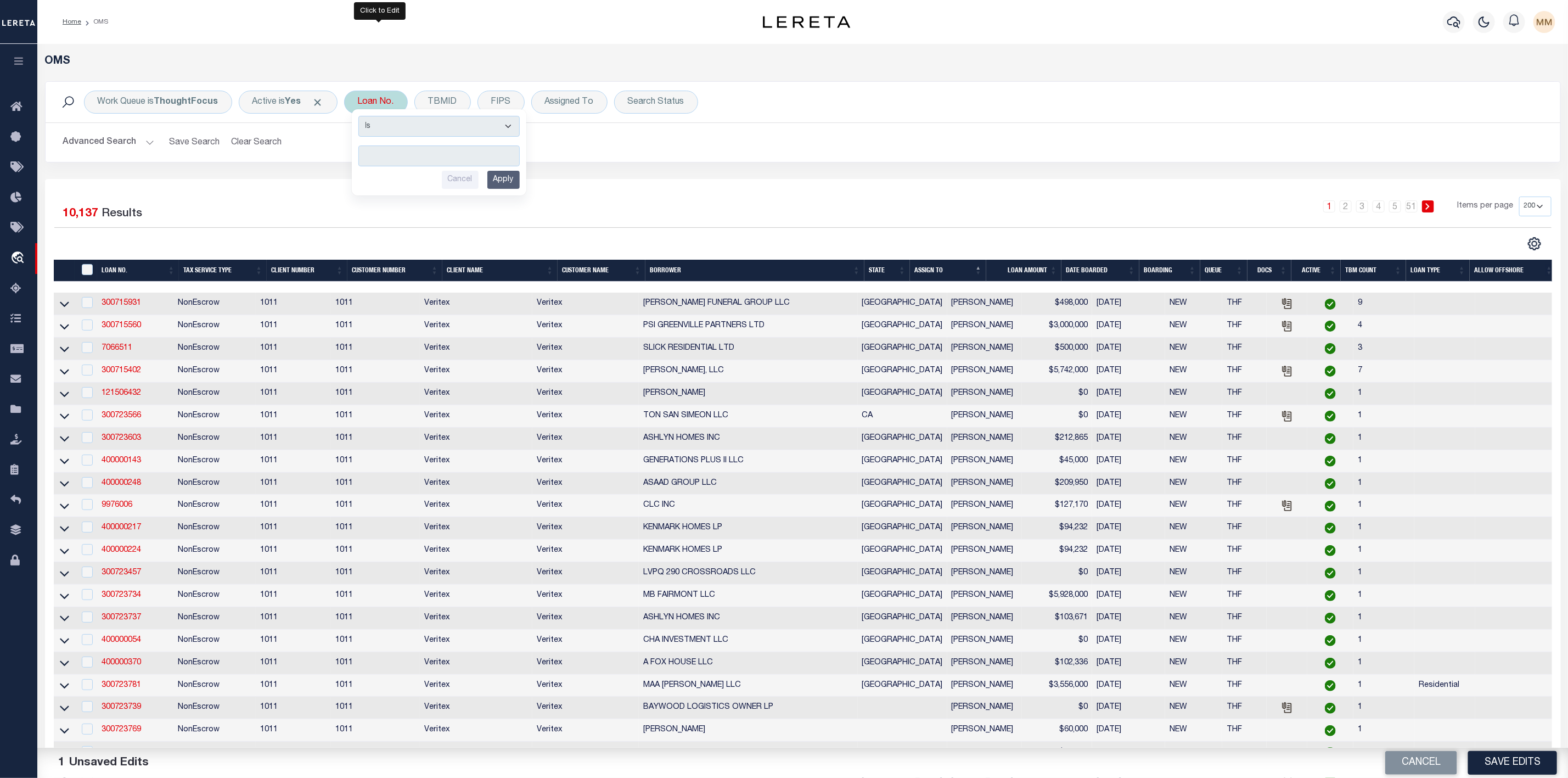
click at [403, 152] on input "text" at bounding box center [439, 156] width 161 height 21
click at [511, 185] on input "Apply" at bounding box center [503, 180] width 33 height 18
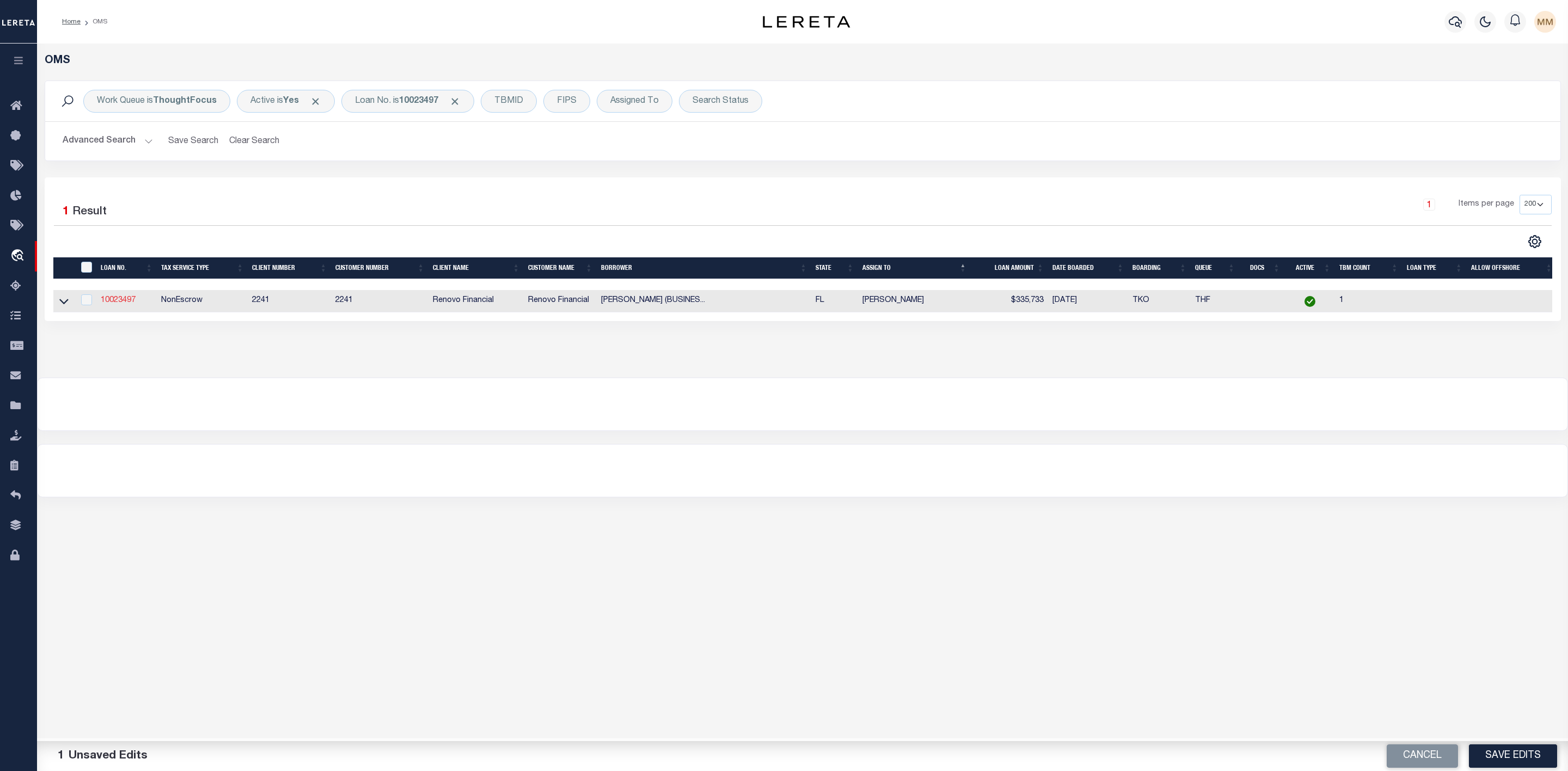
click at [119, 304] on link "10023497" at bounding box center [117, 300] width 35 height 8
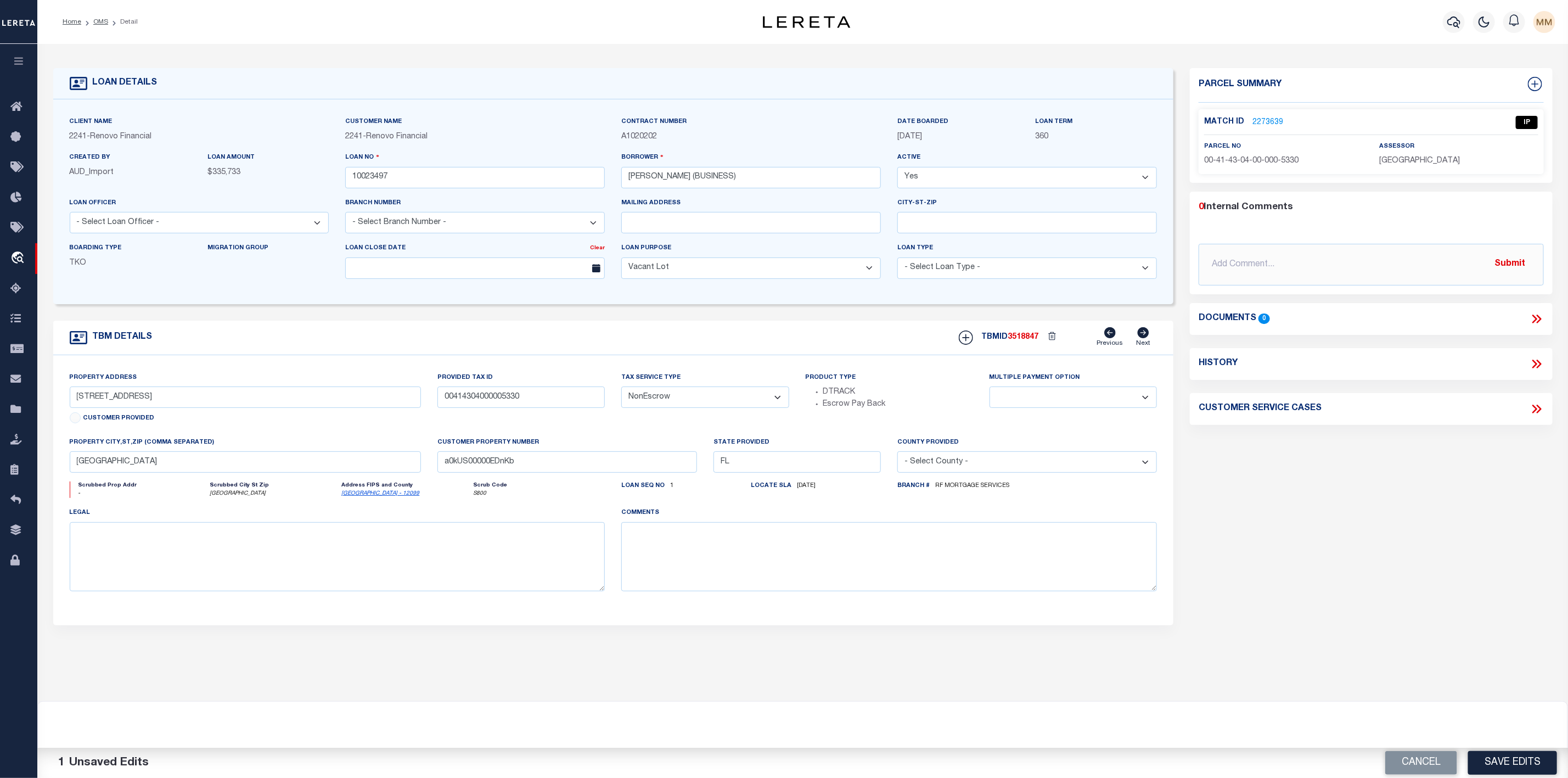
click at [1275, 120] on link "2273639" at bounding box center [1268, 123] width 31 height 12
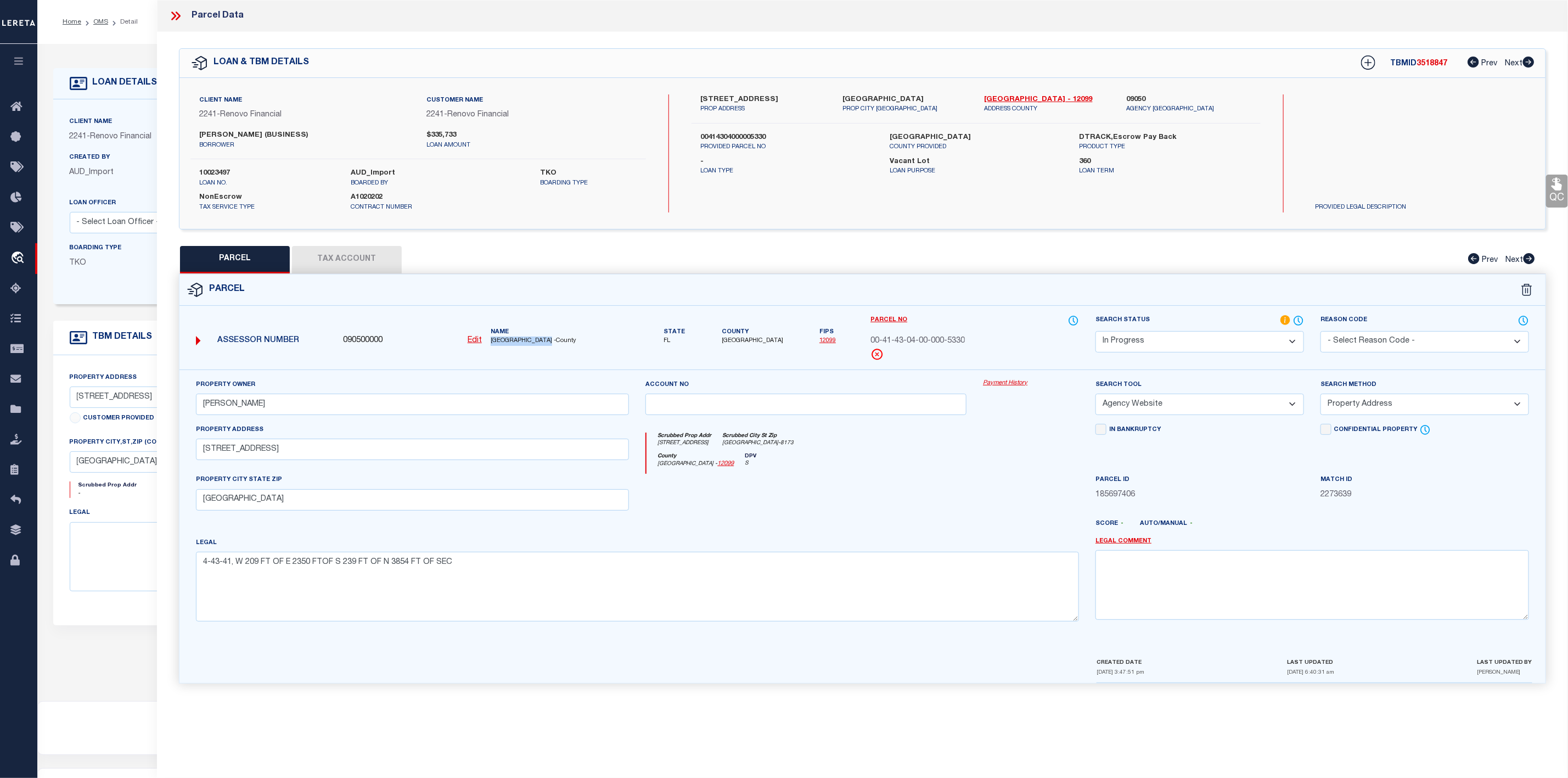
drag, startPoint x: 486, startPoint y: 343, endPoint x: 555, endPoint y: 343, distance: 69.0
click at [555, 343] on div "Name PALM BEACH COUNTY -County" at bounding box center [560, 337] width 148 height 18
copy span "PALM BEACH COUNTY"
drag, startPoint x: 203, startPoint y: 450, endPoint x: 284, endPoint y: 454, distance: 81.1
click at [284, 454] on input "13399 53RD CT N" at bounding box center [412, 449] width 434 height 21
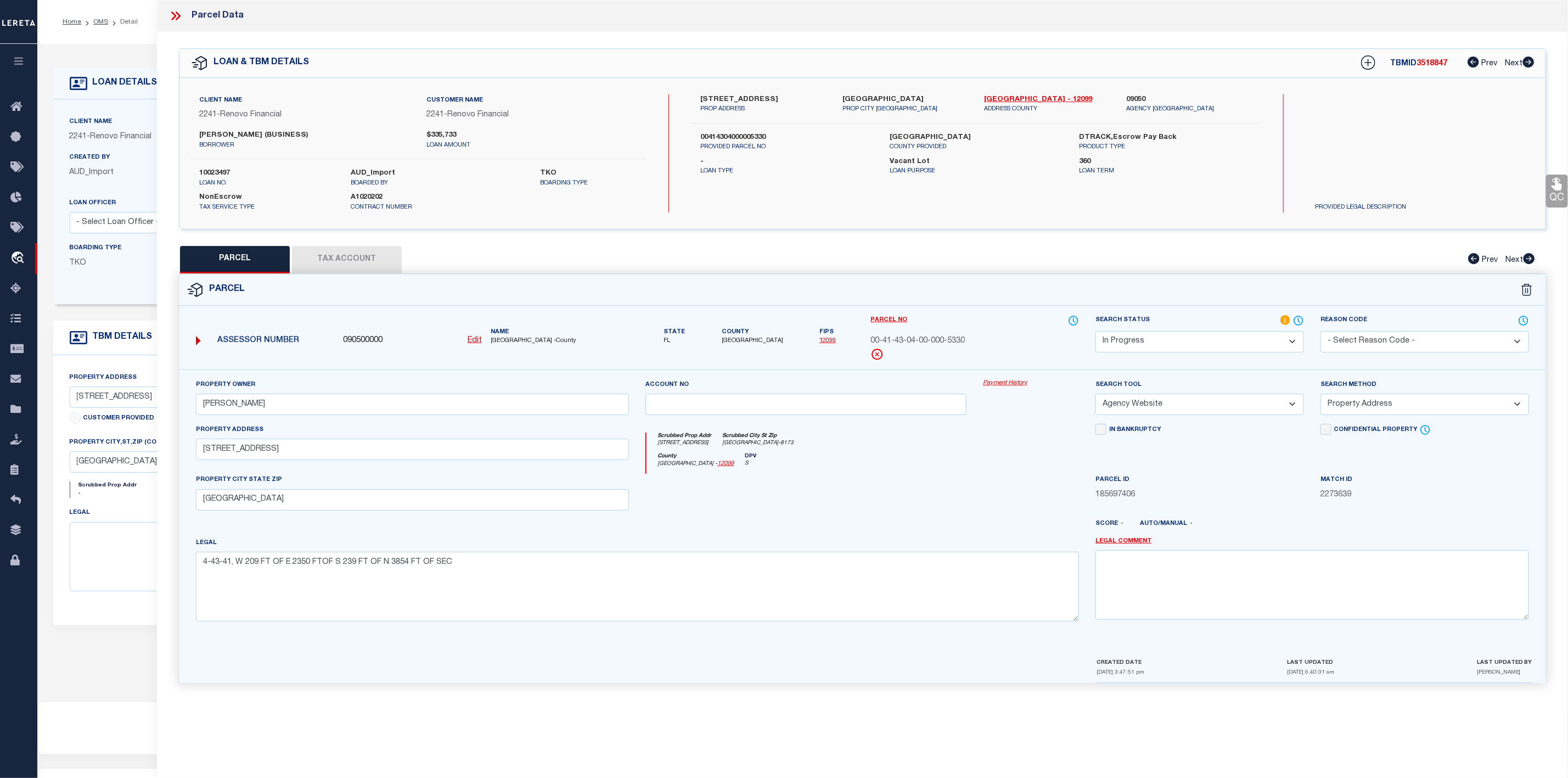
click at [1191, 343] on select "Automated Search Bad Parcel Complete Duplicate Parcel High Dollar Reporting In …" at bounding box center [1200, 341] width 209 height 21
click at [1095, 332] on select "Automated Search Bad Parcel Complete Duplicate Parcel High Dollar Reporting In …" at bounding box center [1200, 341] width 209 height 21
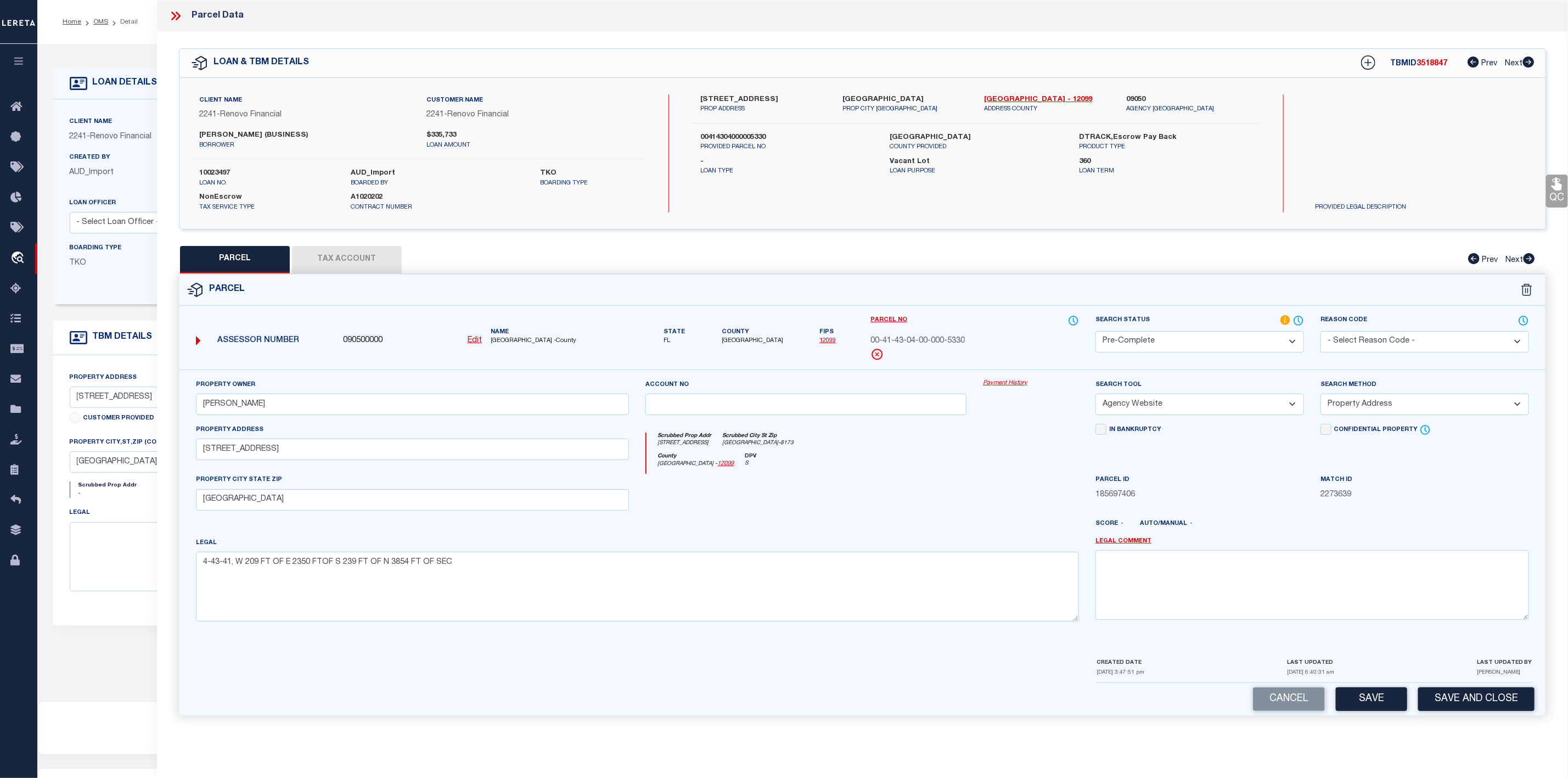
scroll to position [68, 0]
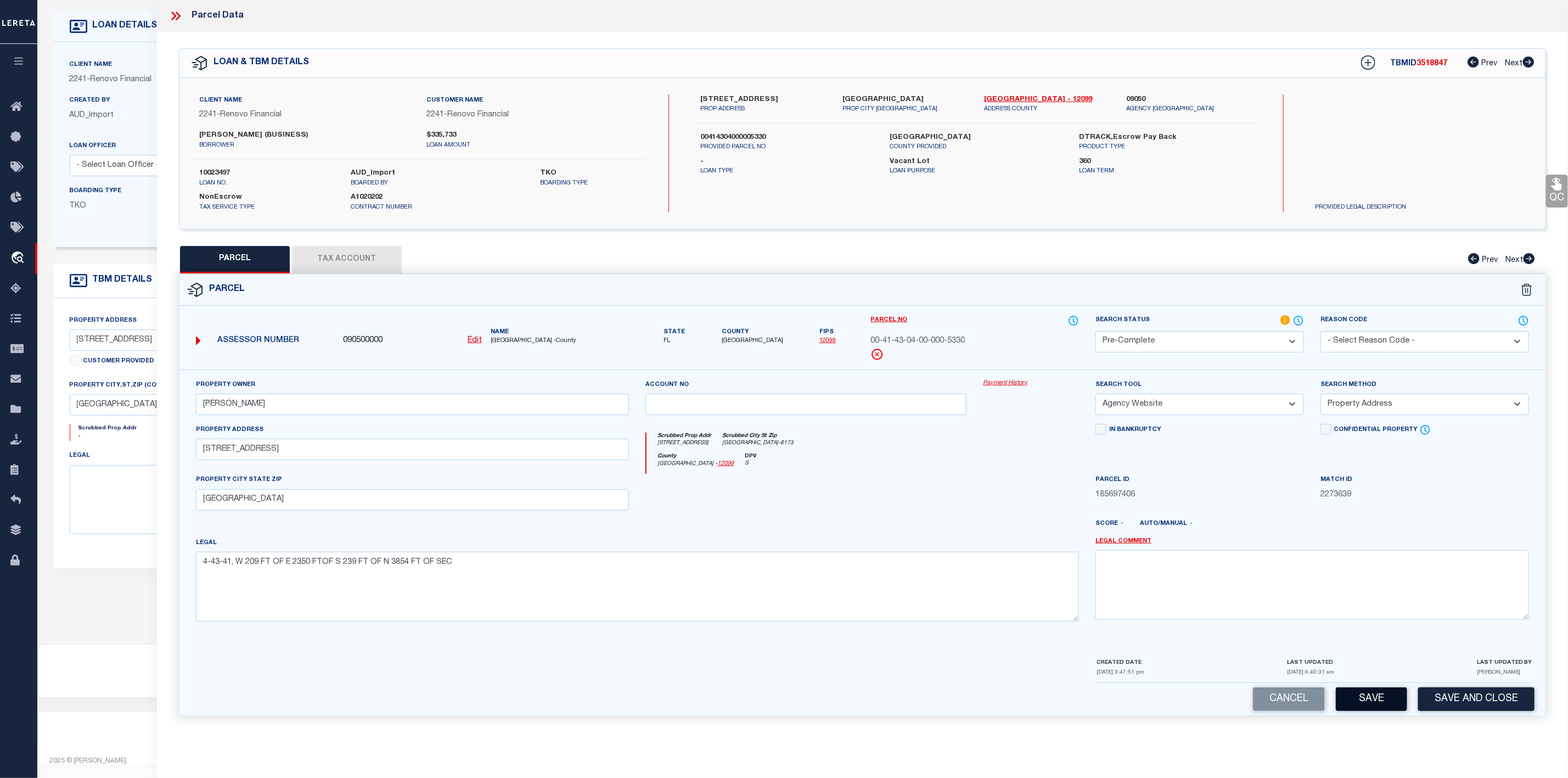
click at [1362, 711] on button "Save" at bounding box center [1372, 699] width 71 height 23
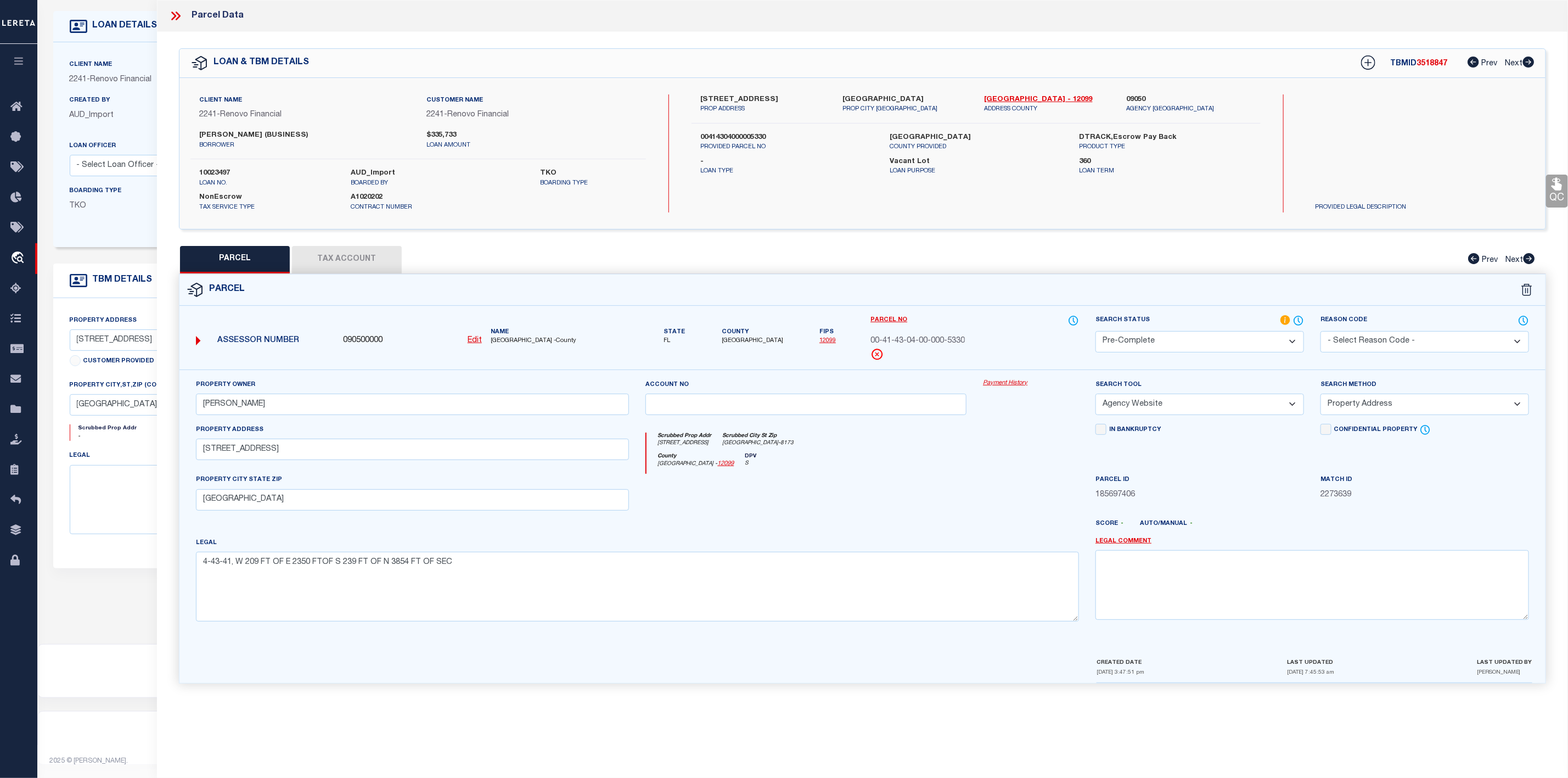
click at [171, 17] on icon at bounding box center [176, 15] width 14 height 14
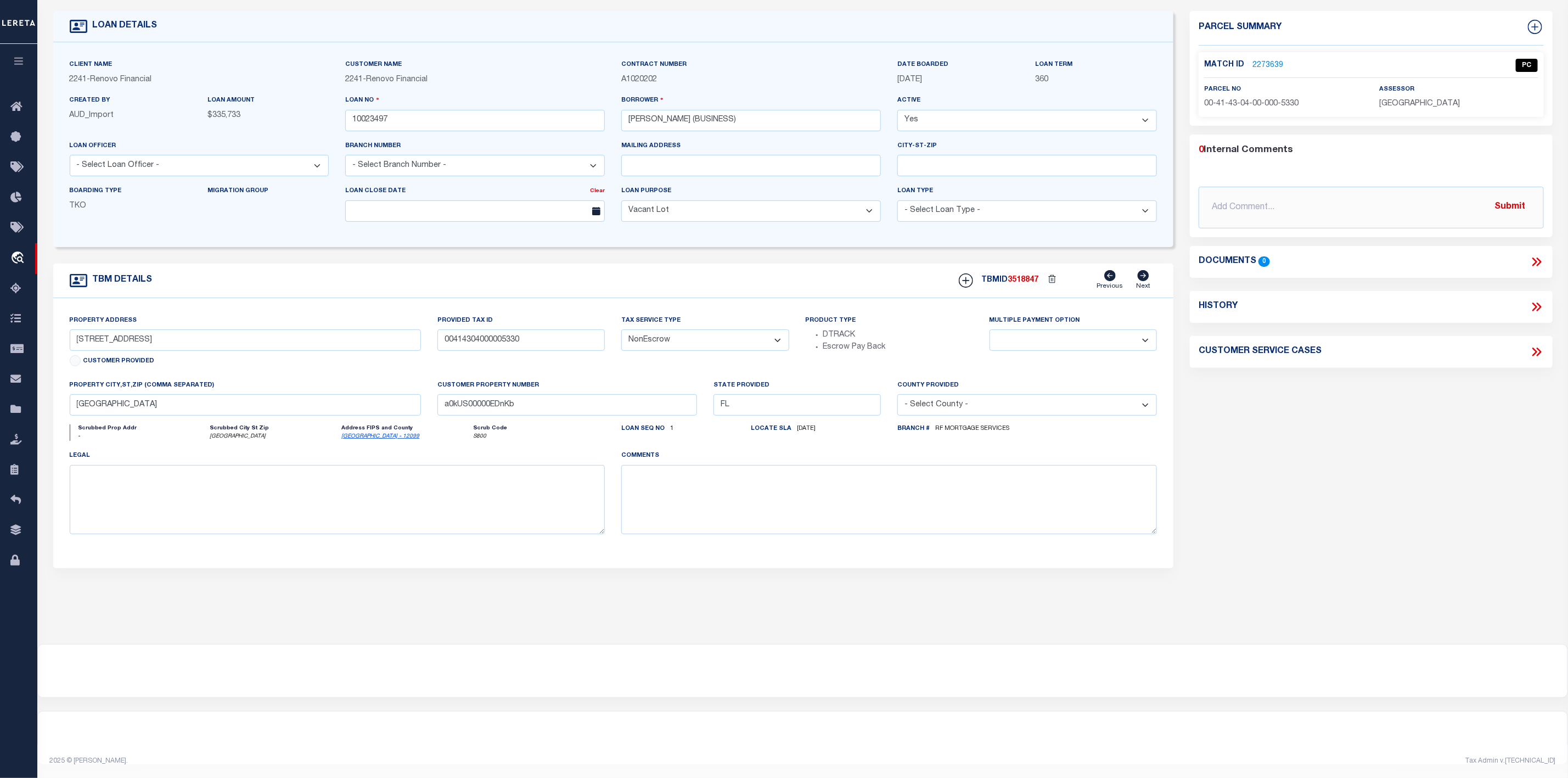
scroll to position [0, 0]
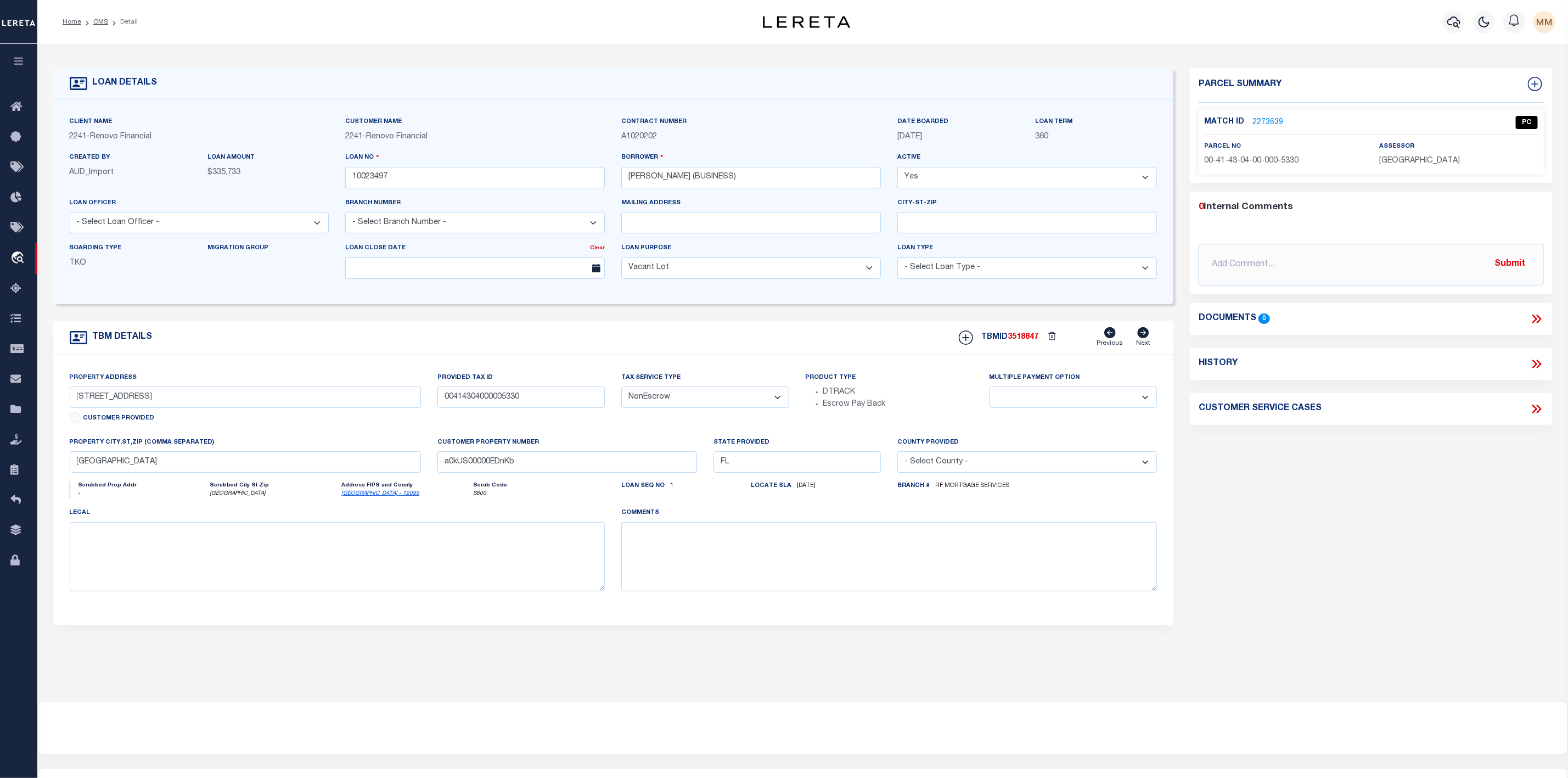
click at [101, 26] on li "OMS" at bounding box center [95, 22] width 27 height 10
click at [101, 21] on link "OMS" at bounding box center [101, 21] width 15 height 7
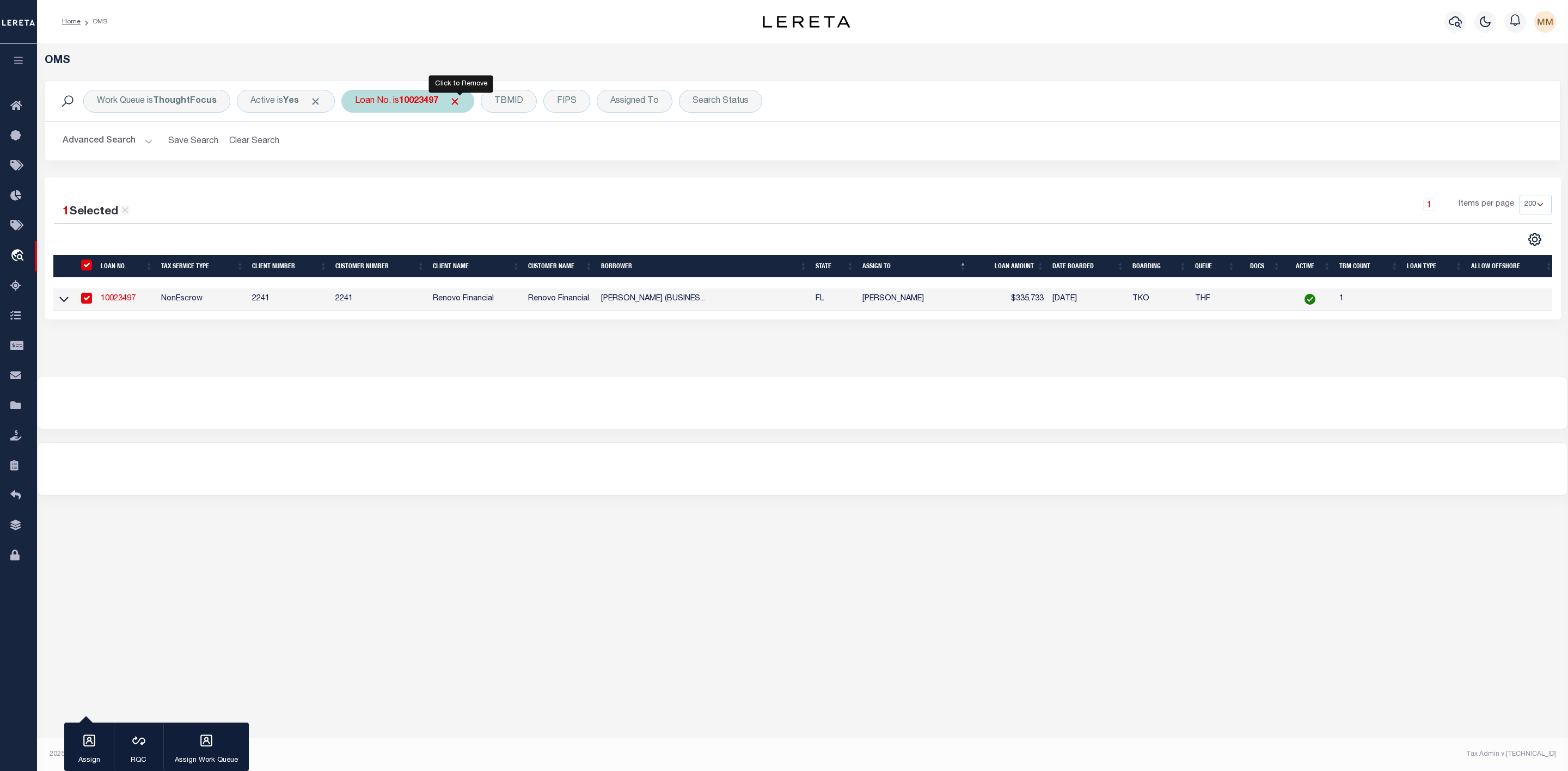
click at [461, 102] on span "Click to Remove" at bounding box center [455, 101] width 12 height 12
click at [384, 106] on div "Loan No." at bounding box center [373, 102] width 63 height 23
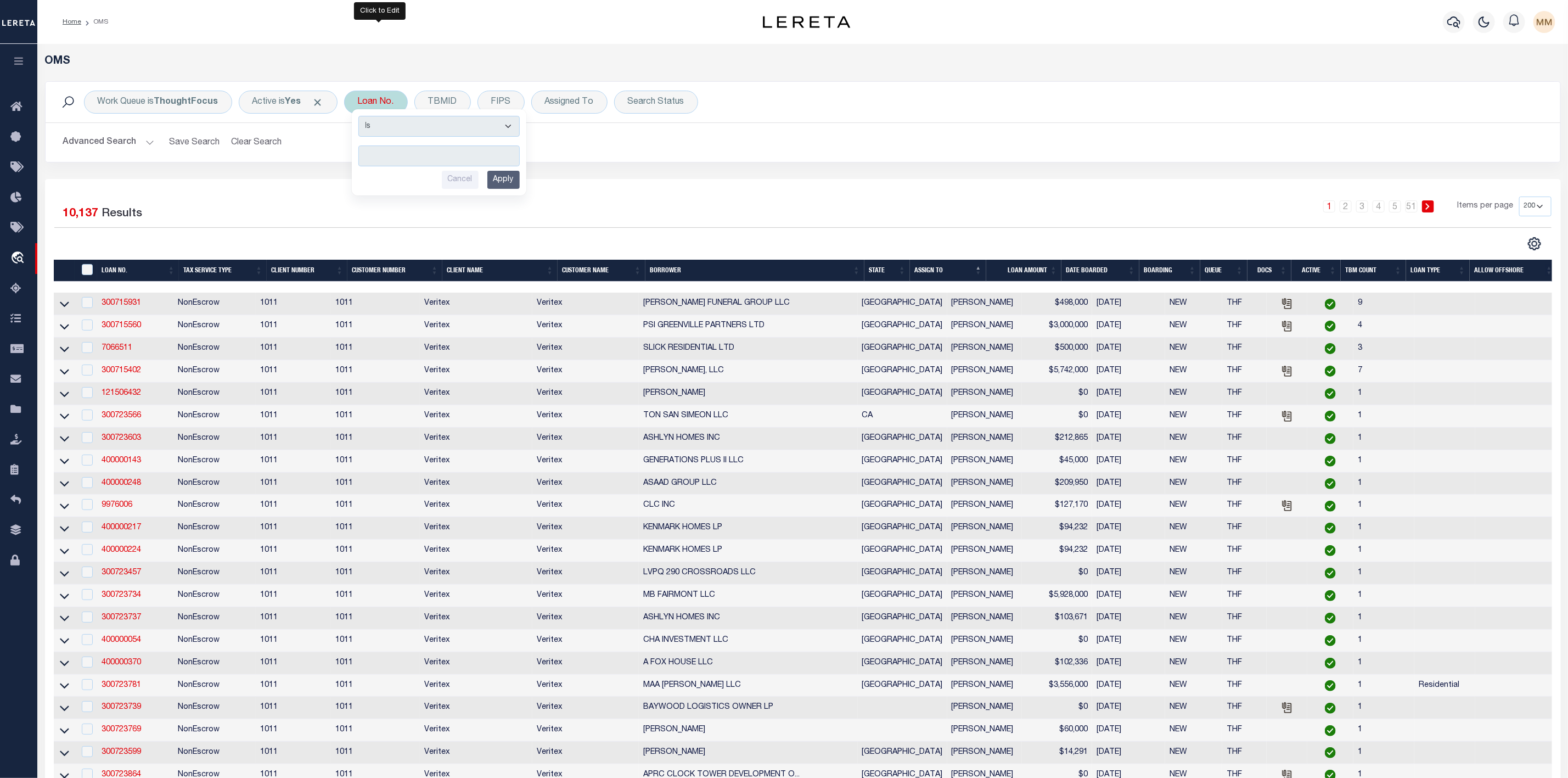
click at [390, 157] on input "text" at bounding box center [439, 156] width 161 height 21
click at [517, 184] on input "Apply" at bounding box center [503, 180] width 33 height 18
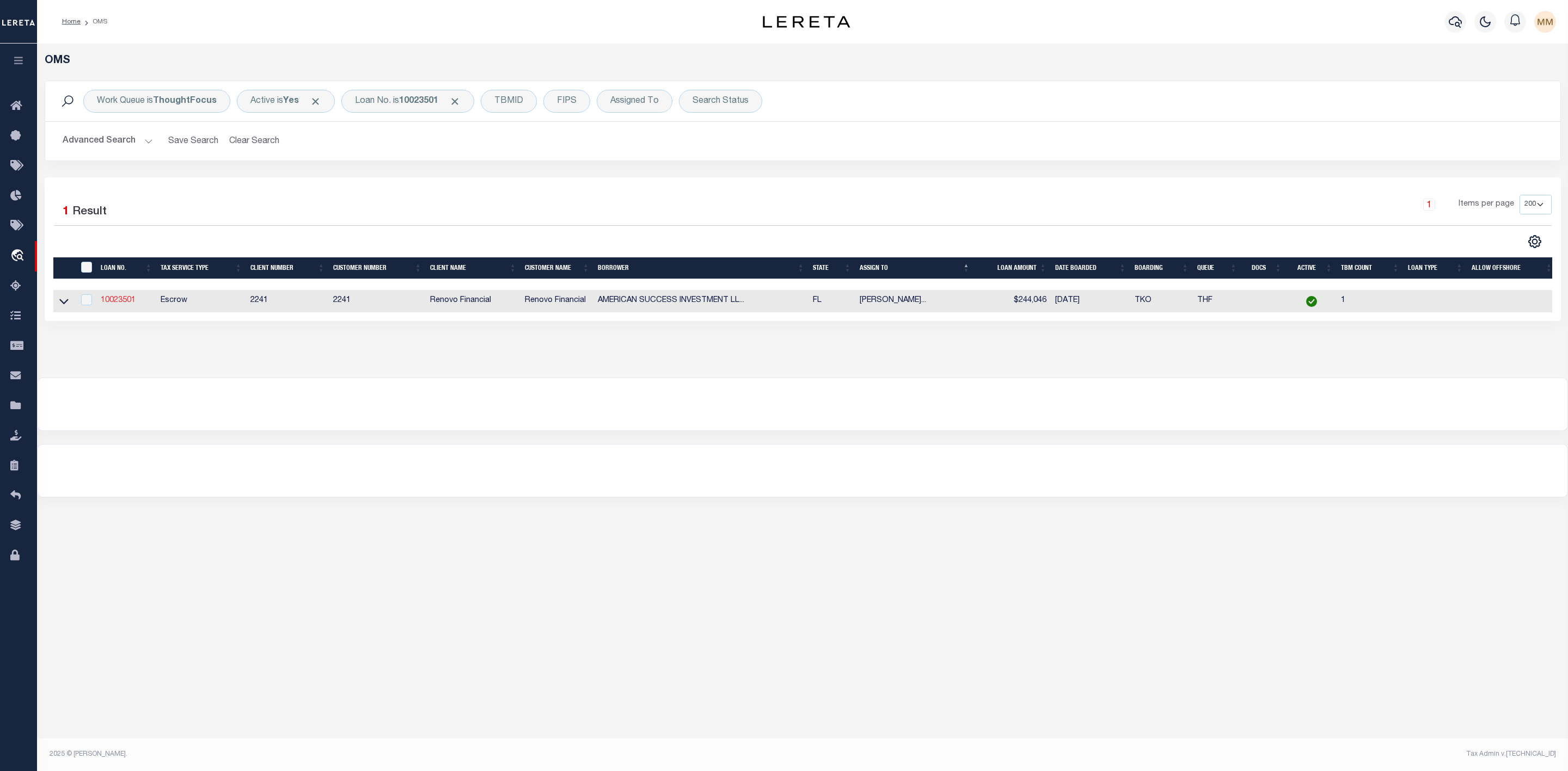
click at [126, 302] on link "10023501" at bounding box center [117, 300] width 35 height 8
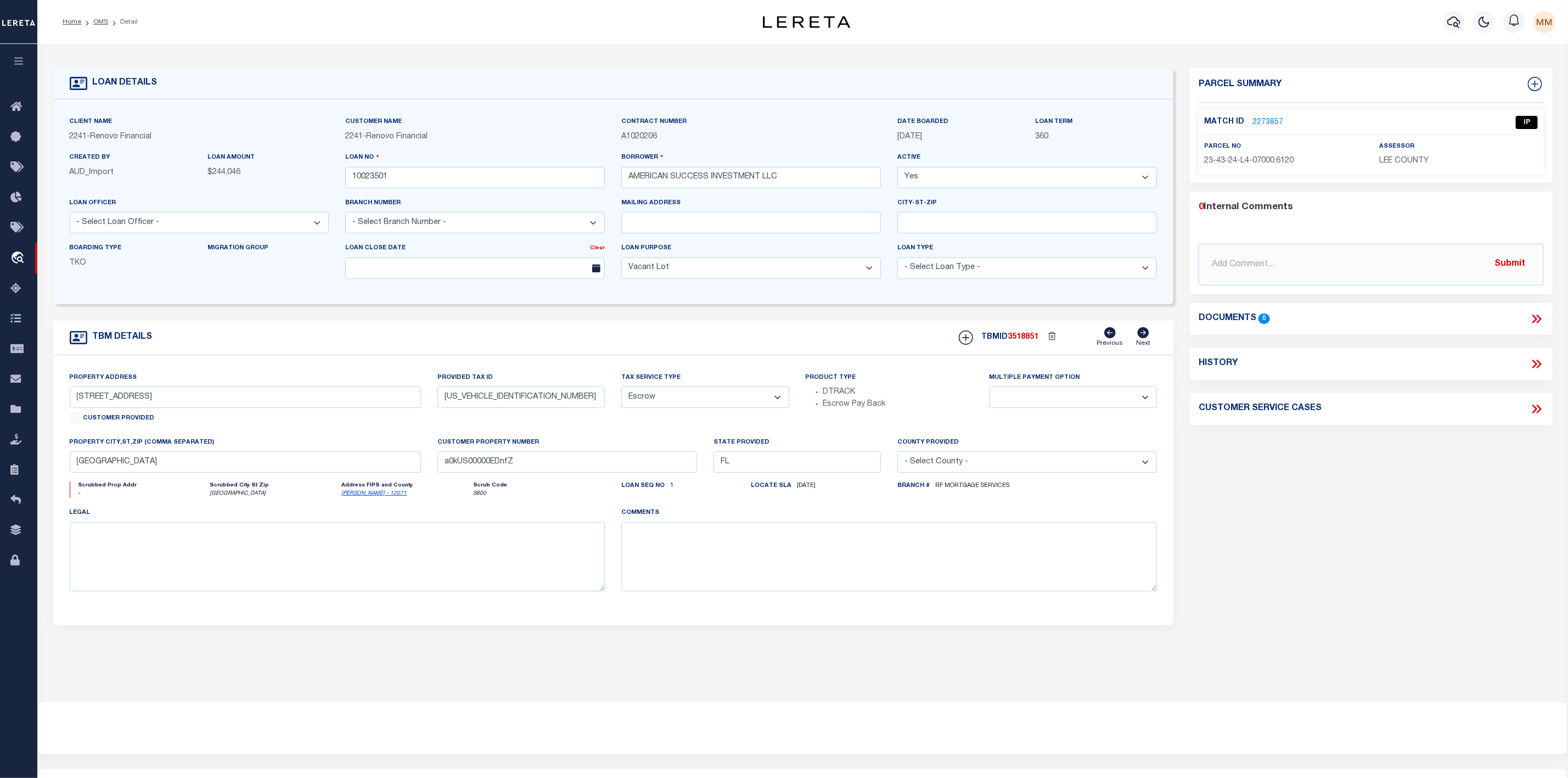
click at [1268, 121] on link "2273857" at bounding box center [1268, 123] width 31 height 12
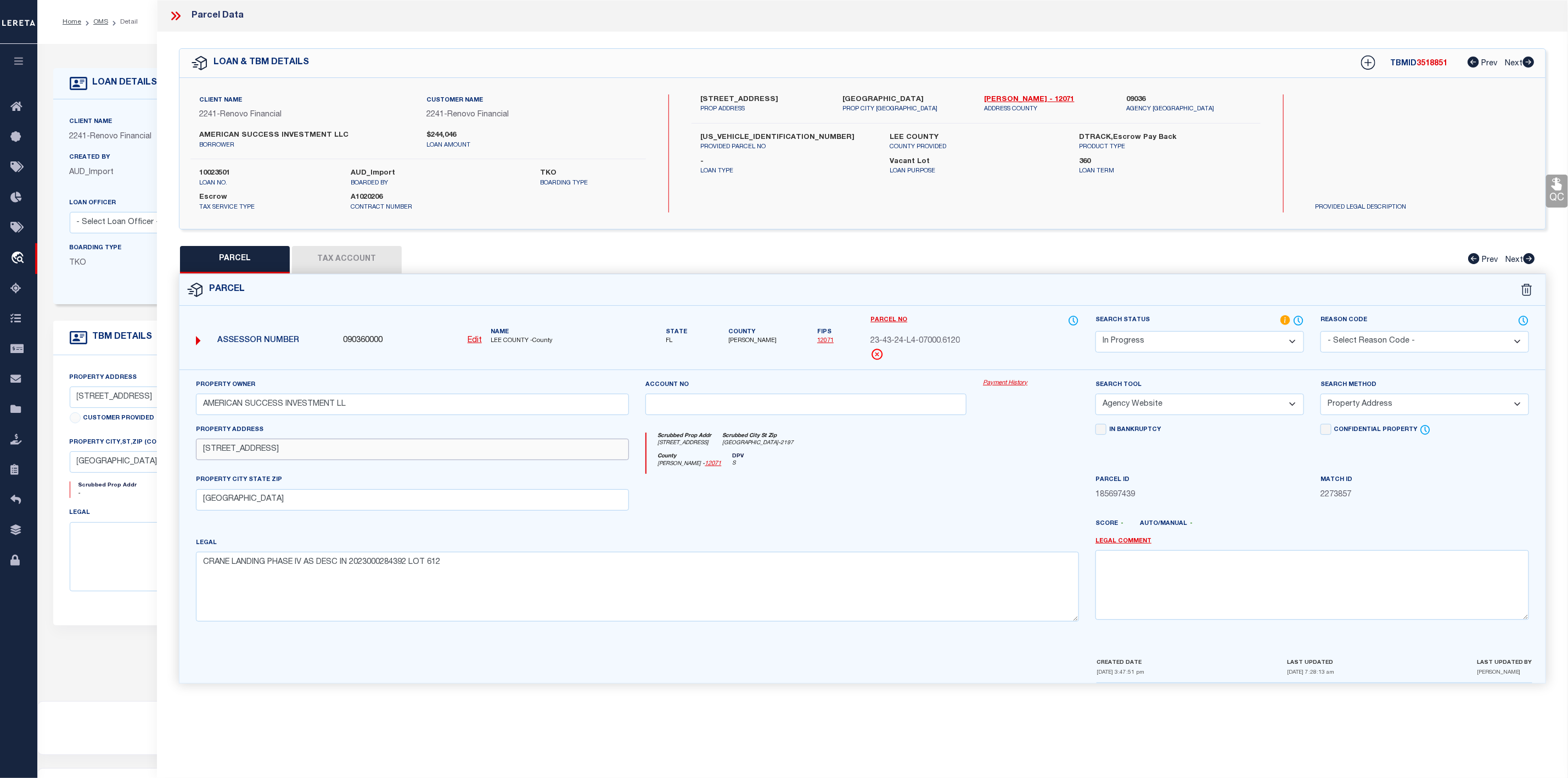
drag, startPoint x: 199, startPoint y: 452, endPoint x: 309, endPoint y: 455, distance: 110.0
click at [309, 455] on input "17520 MONTE ISOLA WAY" at bounding box center [412, 449] width 434 height 21
click at [1188, 340] on select "Automated Search Bad Parcel Complete Duplicate Parcel High Dollar Reporting In …" at bounding box center [1200, 341] width 209 height 21
click at [1095, 332] on select "Automated Search Bad Parcel Complete Duplicate Parcel High Dollar Reporting In …" at bounding box center [1200, 341] width 209 height 21
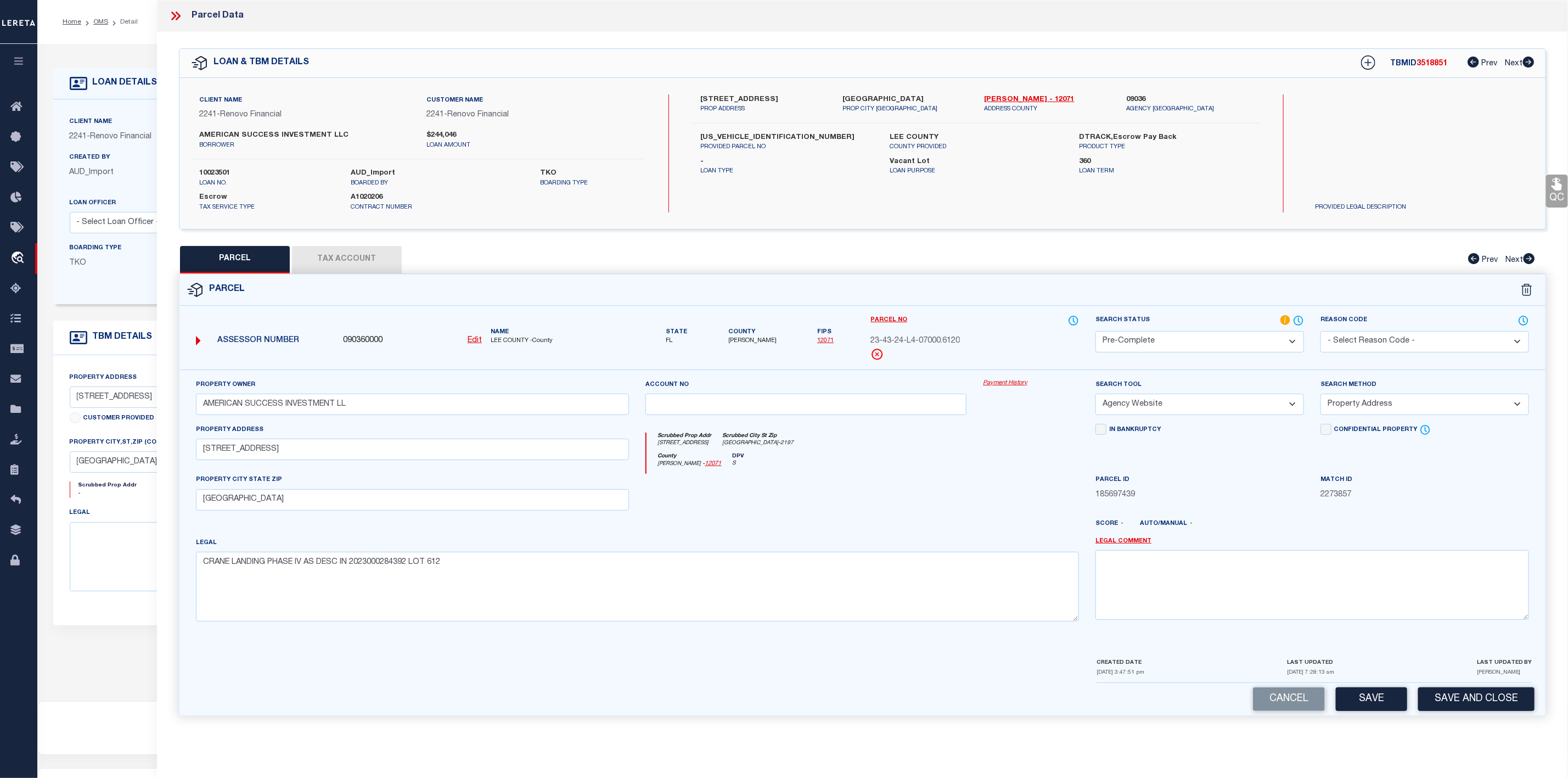
scroll to position [68, 0]
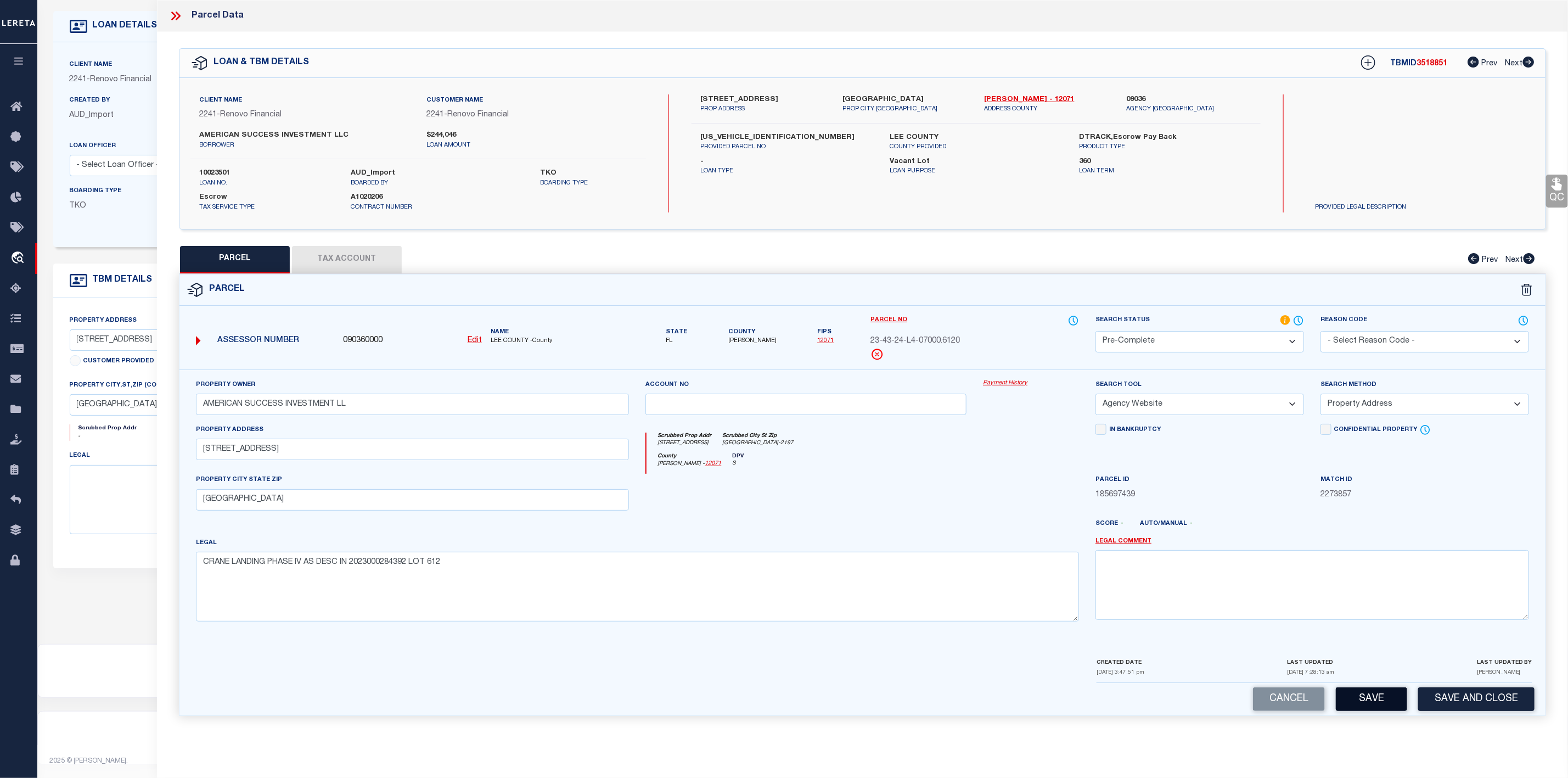
click at [1367, 706] on button "Save" at bounding box center [1372, 699] width 71 height 23
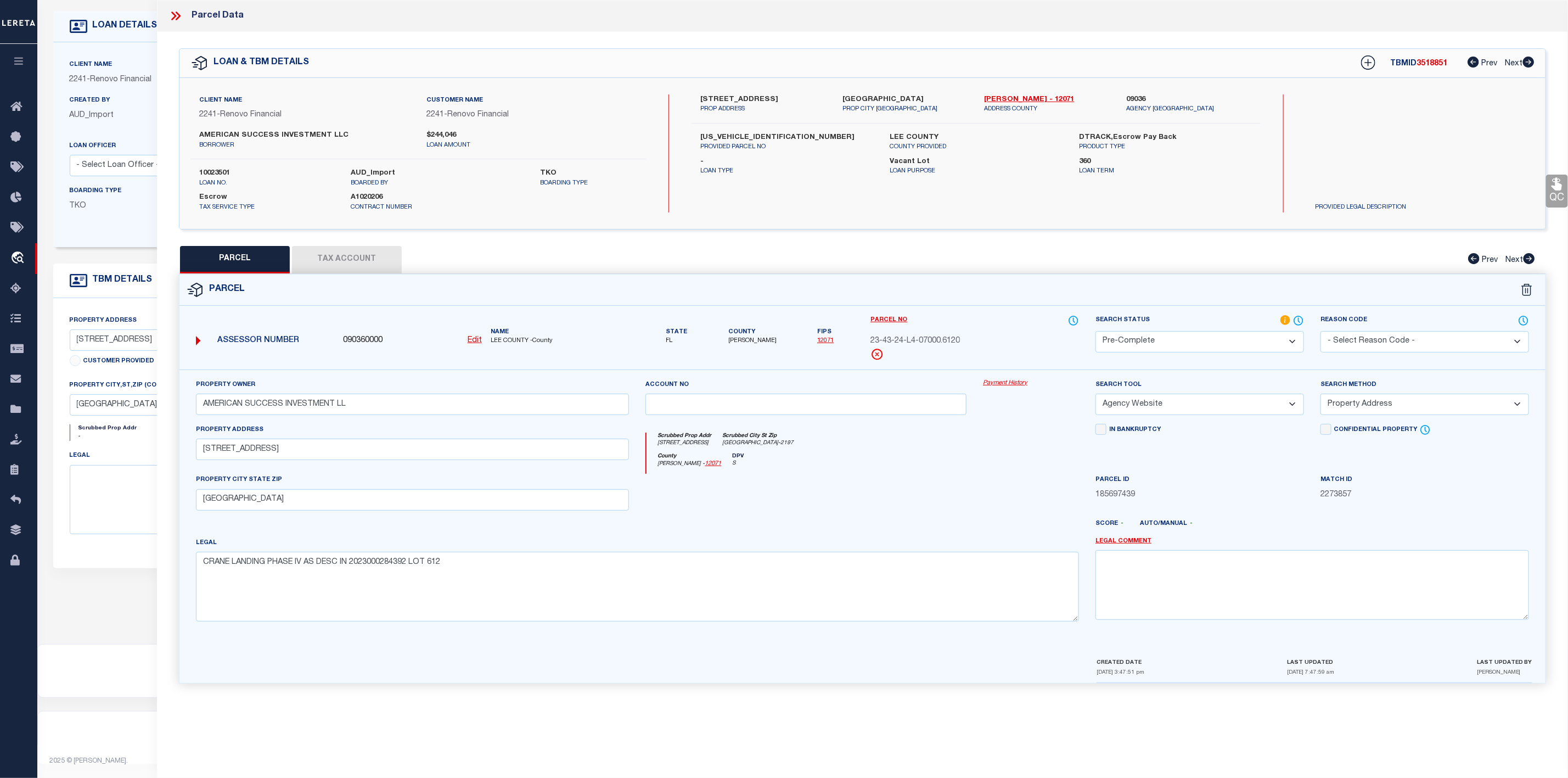
click at [351, 257] on button "Tax Account" at bounding box center [347, 260] width 110 height 28
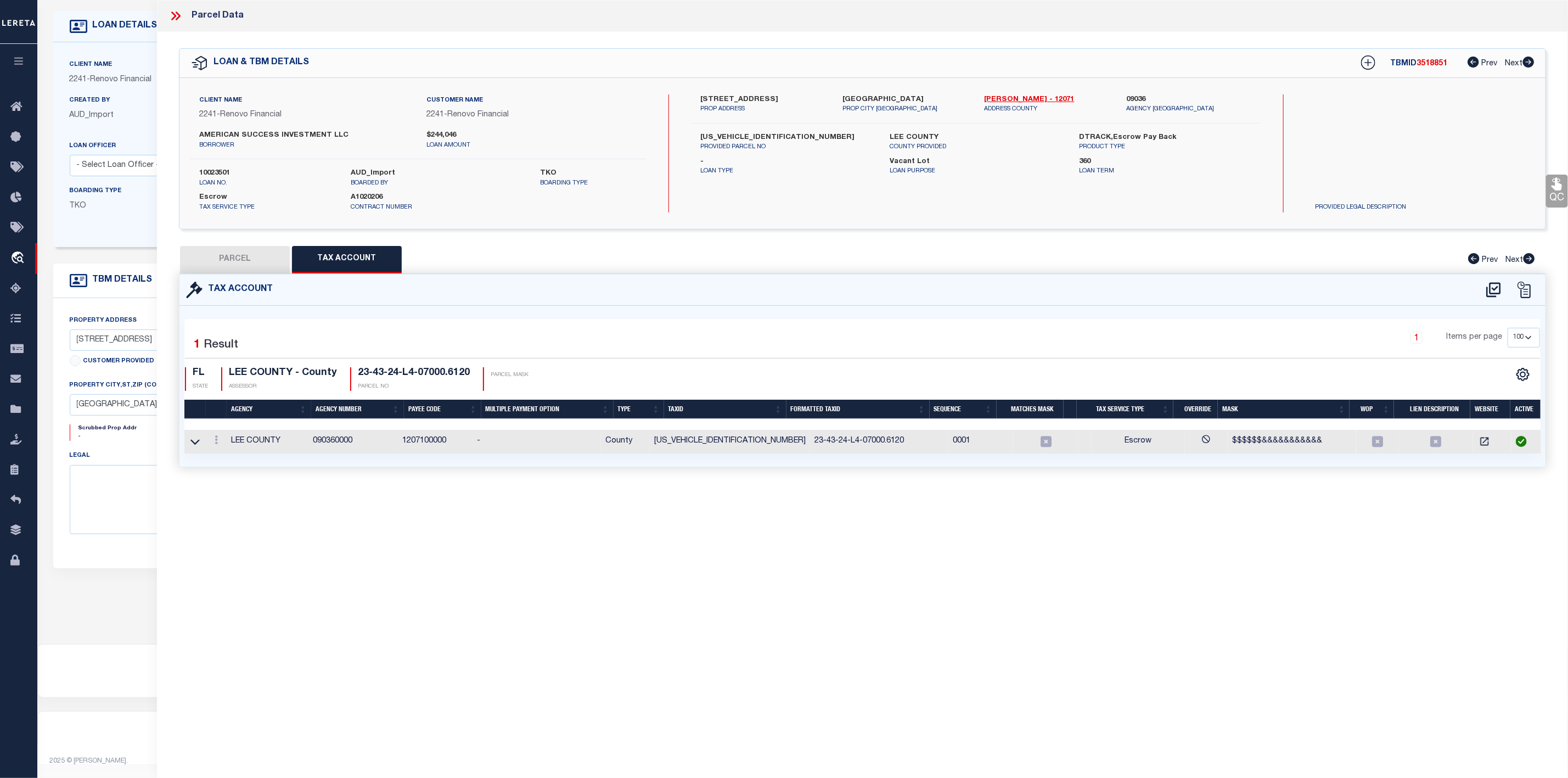
click at [242, 254] on button "PARCEL" at bounding box center [234, 260] width 110 height 28
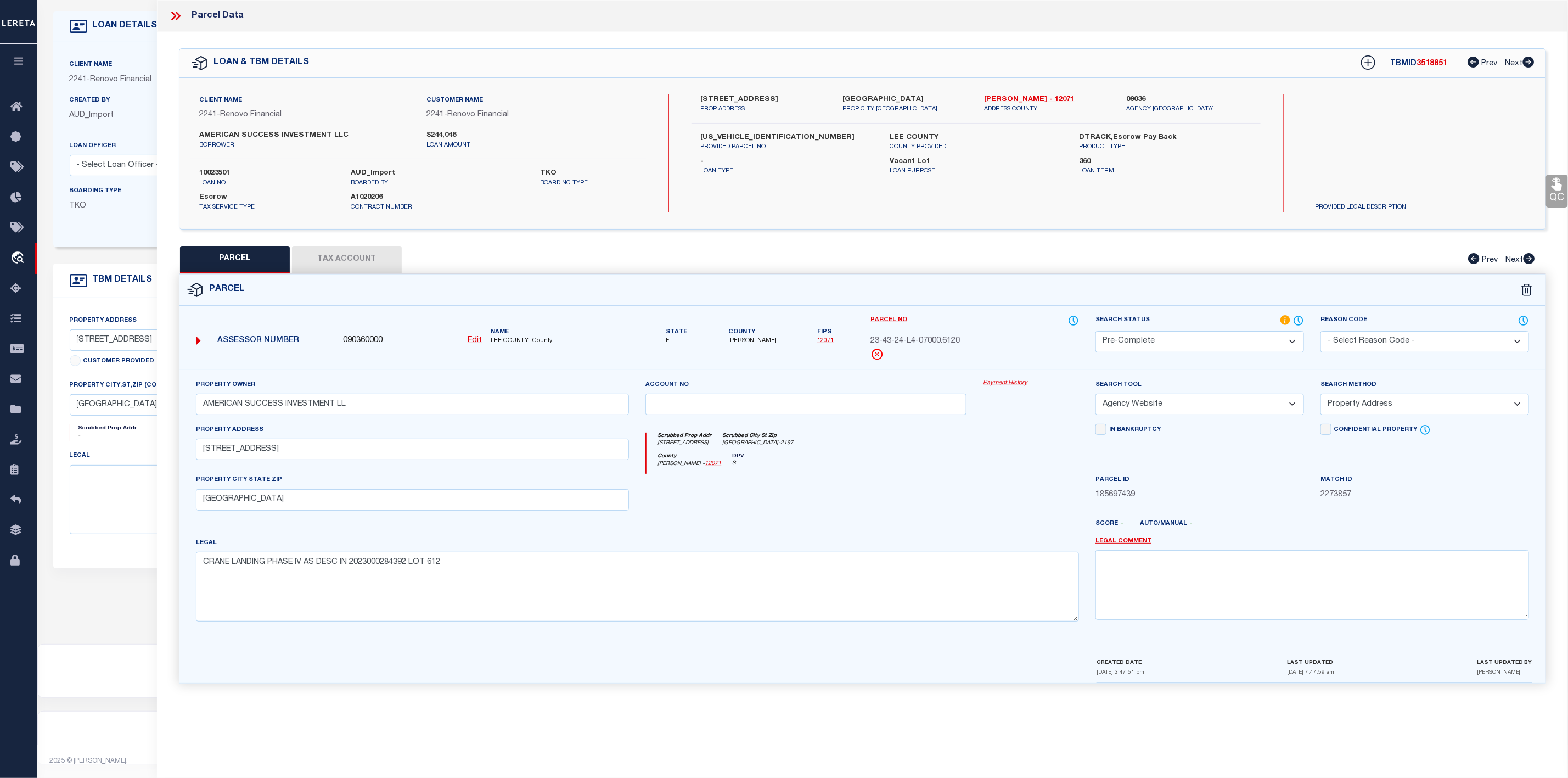
click at [174, 15] on icon at bounding box center [174, 16] width 5 height 9
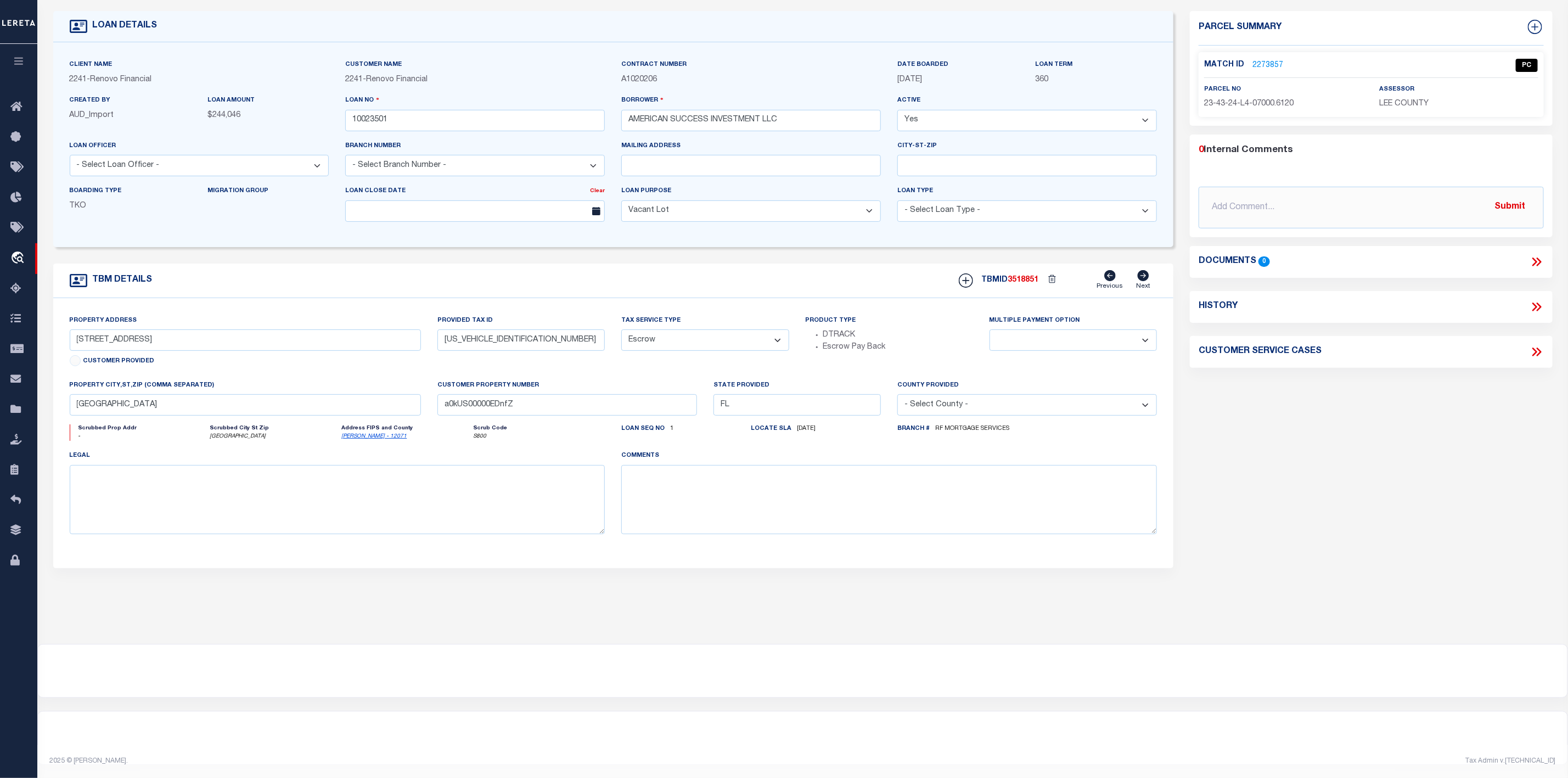
scroll to position [0, 0]
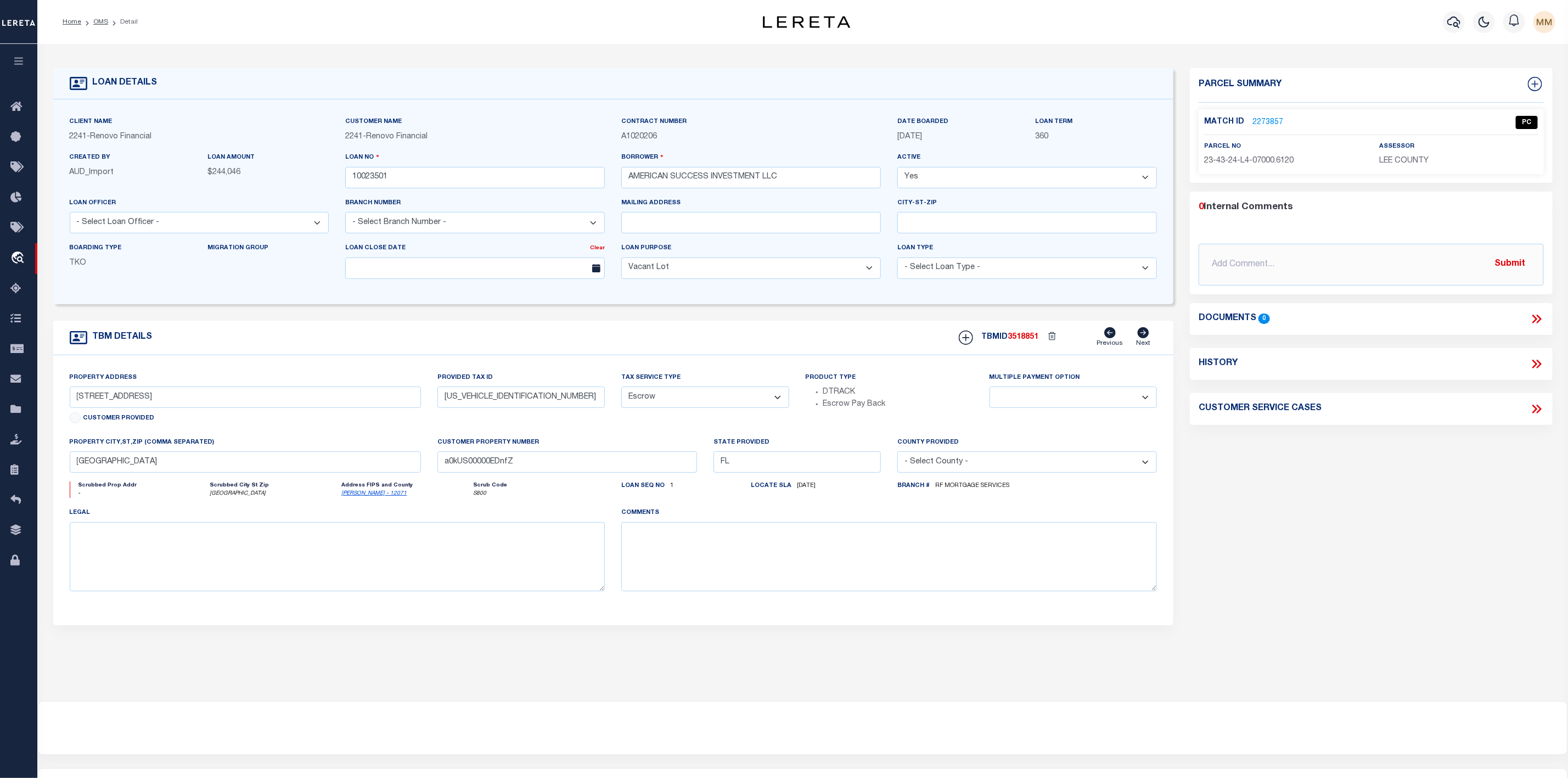
click at [71, 14] on ol "Home OMS Detail" at bounding box center [100, 22] width 93 height 23
click at [104, 23] on link "OMS" at bounding box center [101, 21] width 15 height 7
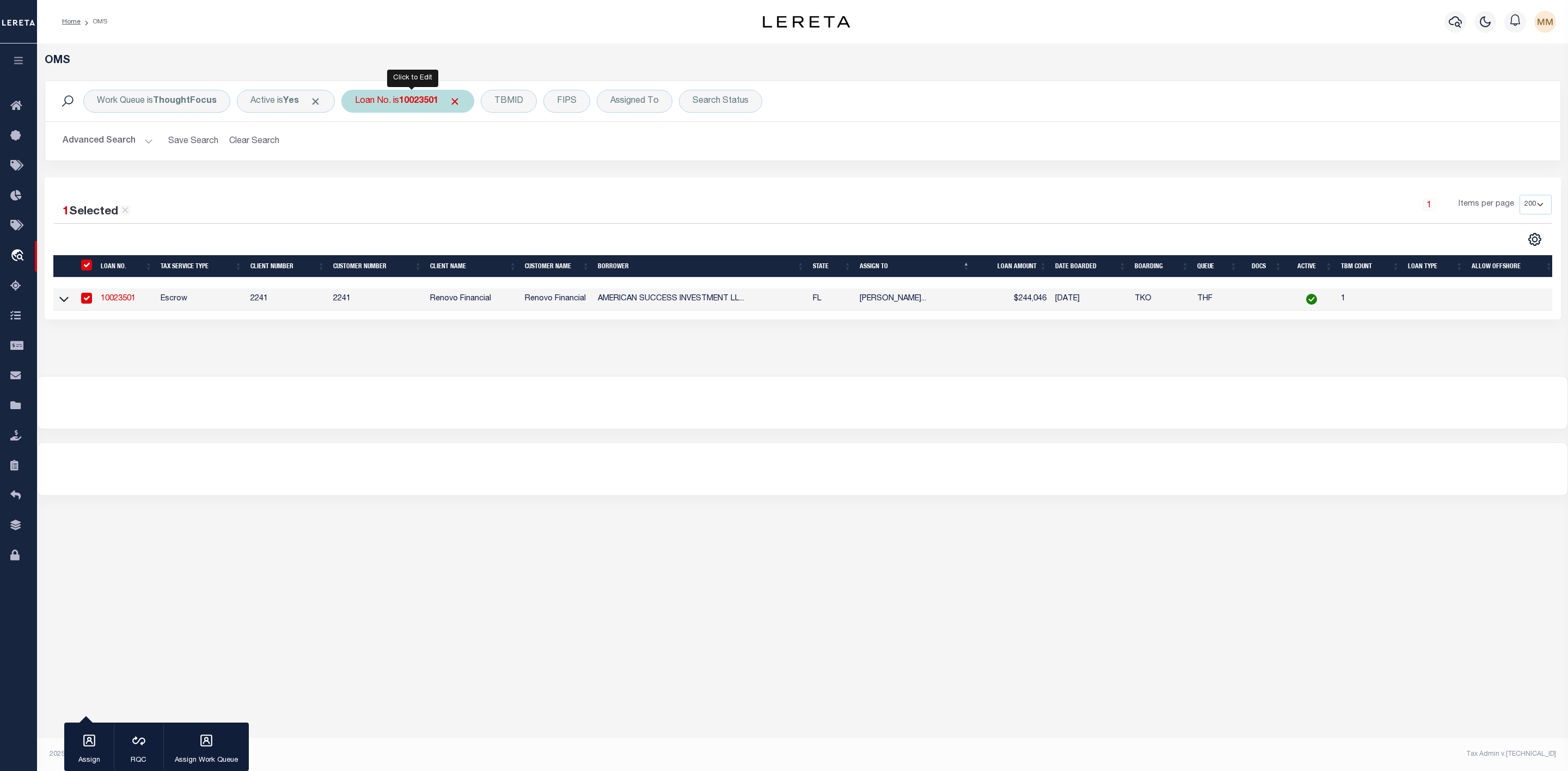
click at [466, 105] on div "Loan No. is 10023501" at bounding box center [408, 102] width 133 height 23
click at [461, 105] on span "Click to Remove" at bounding box center [455, 101] width 12 height 12
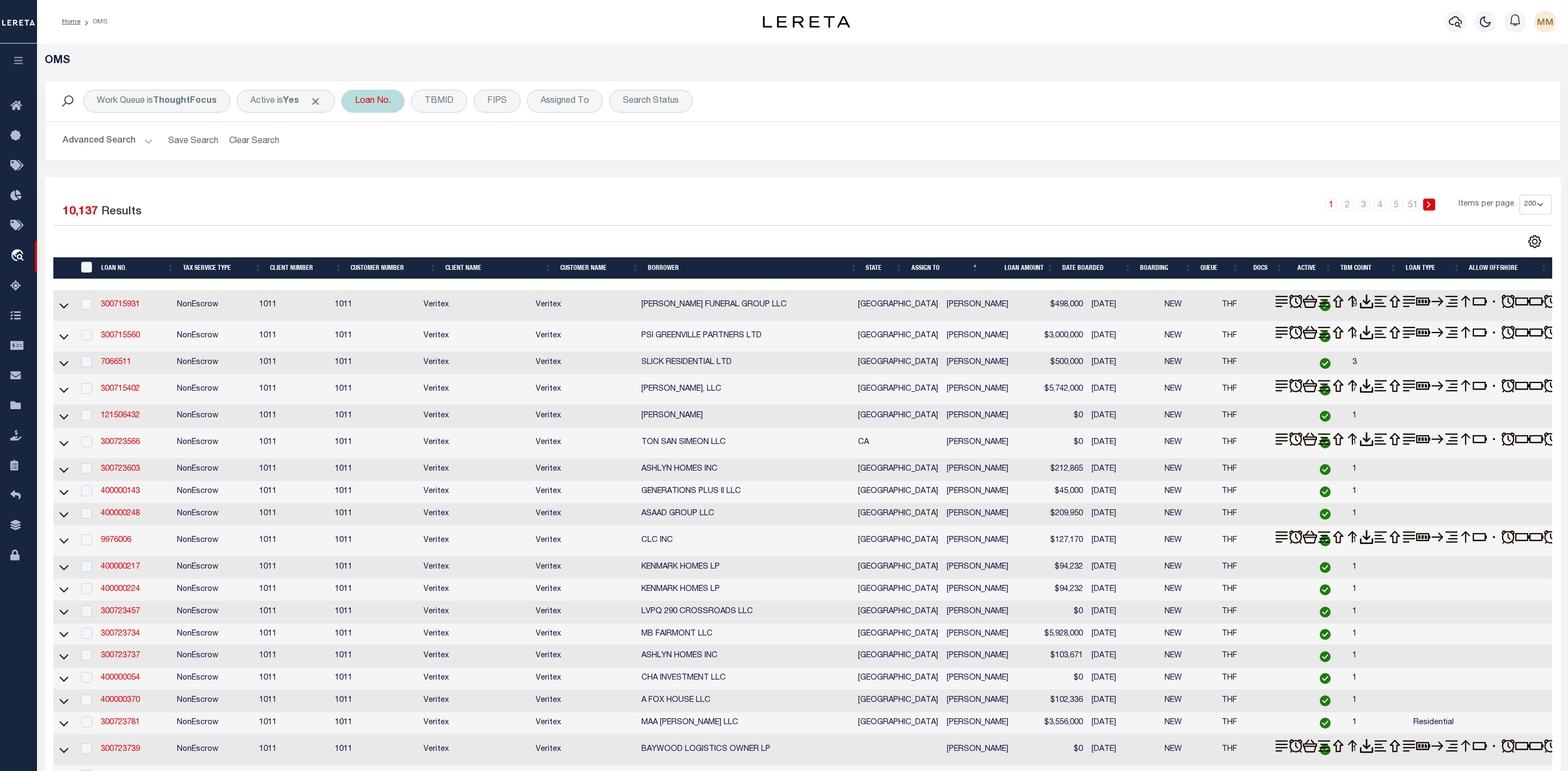
click at [381, 105] on div "Loan No." at bounding box center [373, 102] width 63 height 23
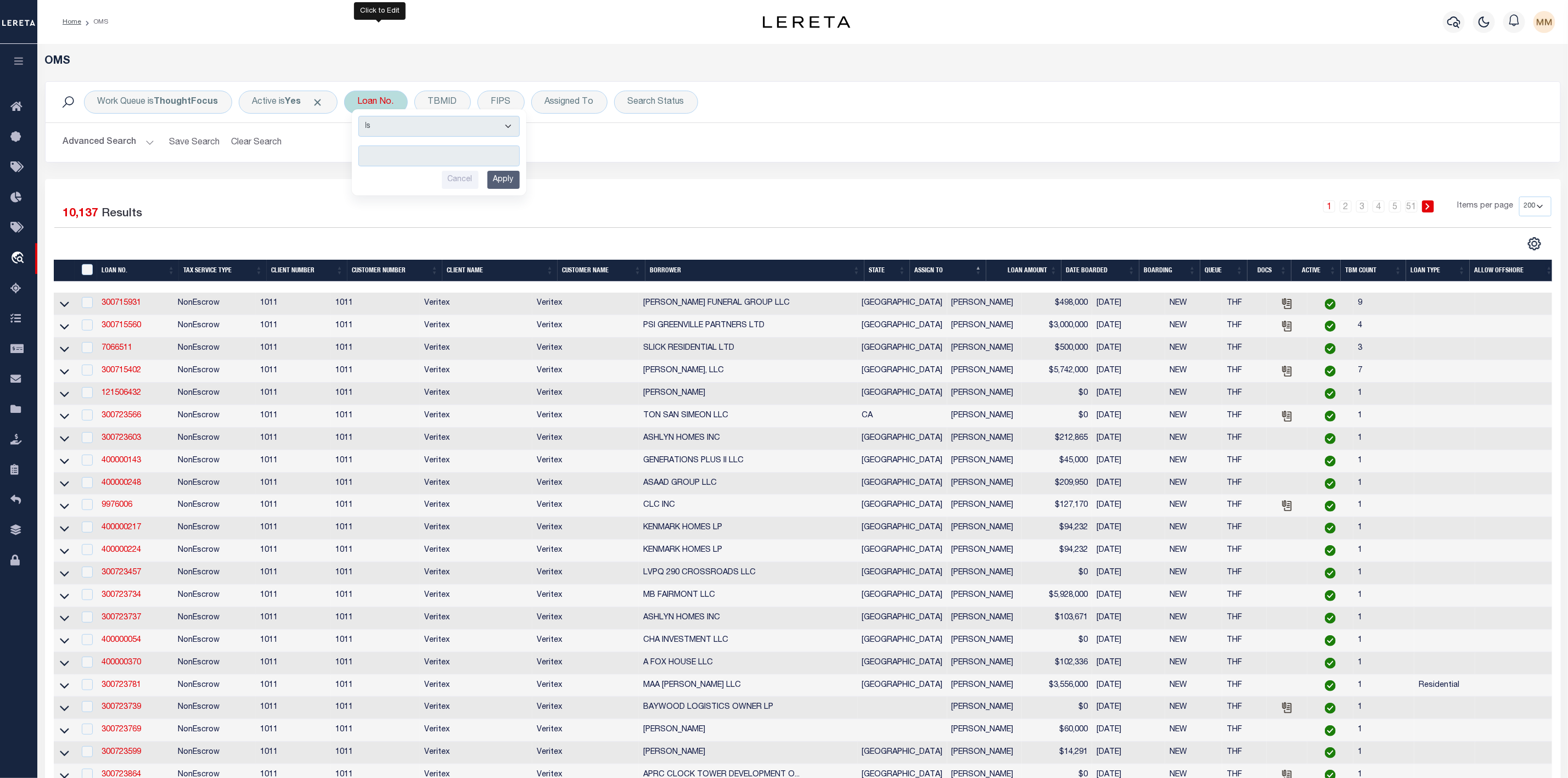
click at [405, 161] on input "text" at bounding box center [439, 156] width 161 height 21
click at [504, 185] on input "Apply" at bounding box center [503, 180] width 33 height 18
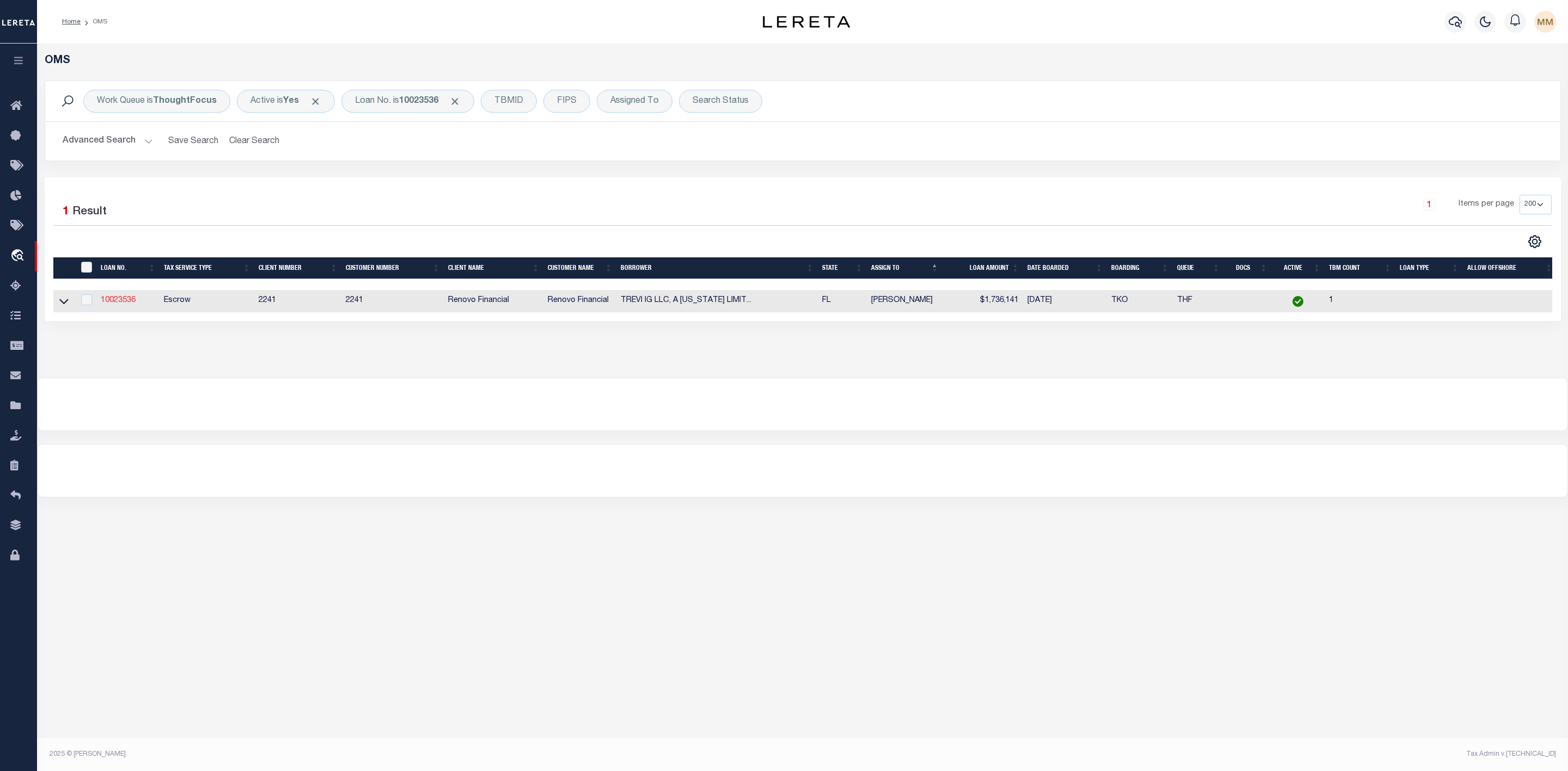
click at [127, 301] on link "10023536" at bounding box center [117, 300] width 35 height 8
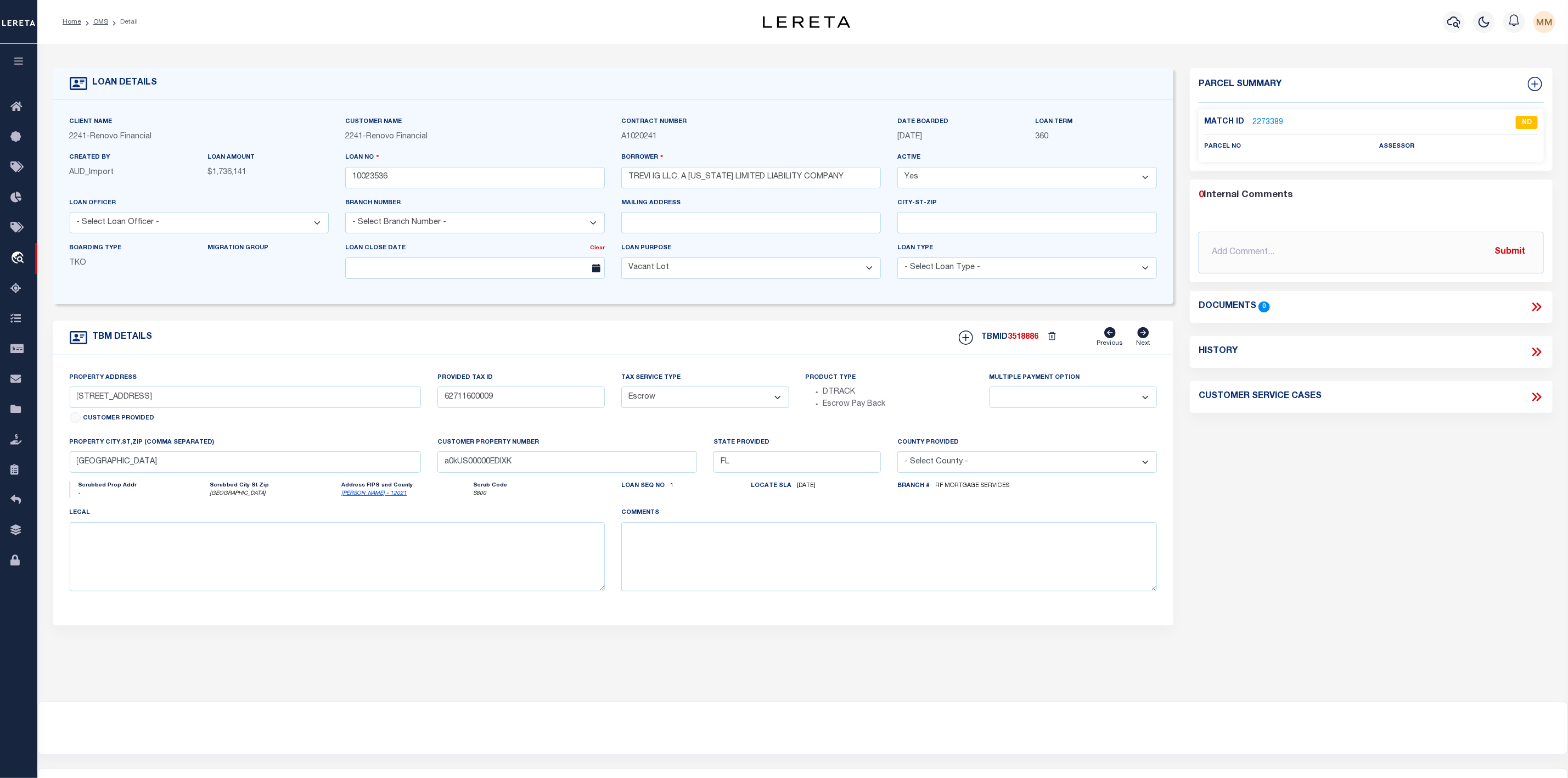
click at [1272, 119] on link "2273389" at bounding box center [1268, 123] width 31 height 12
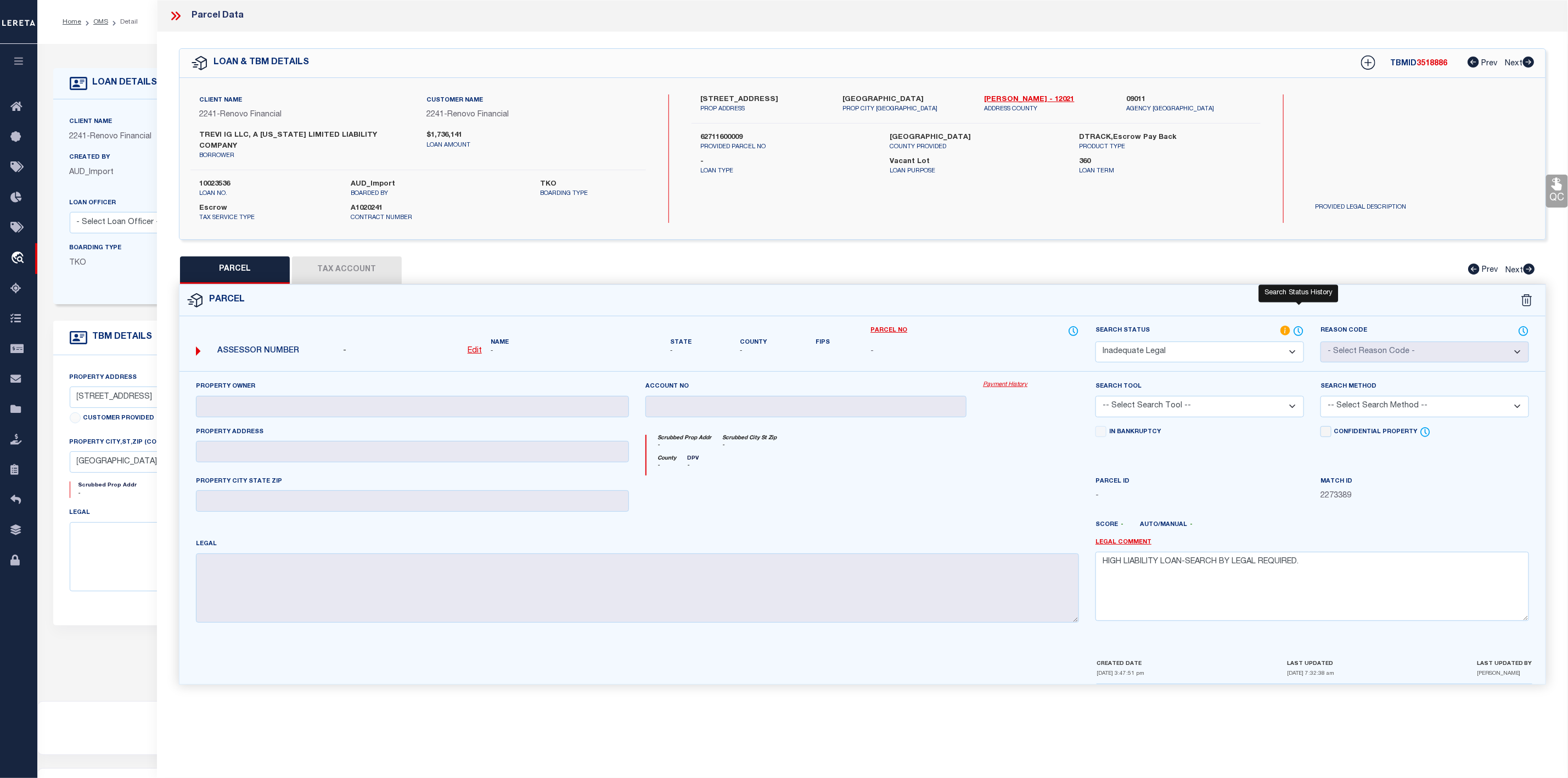
click at [1301, 325] on icon at bounding box center [1299, 332] width 11 height 12
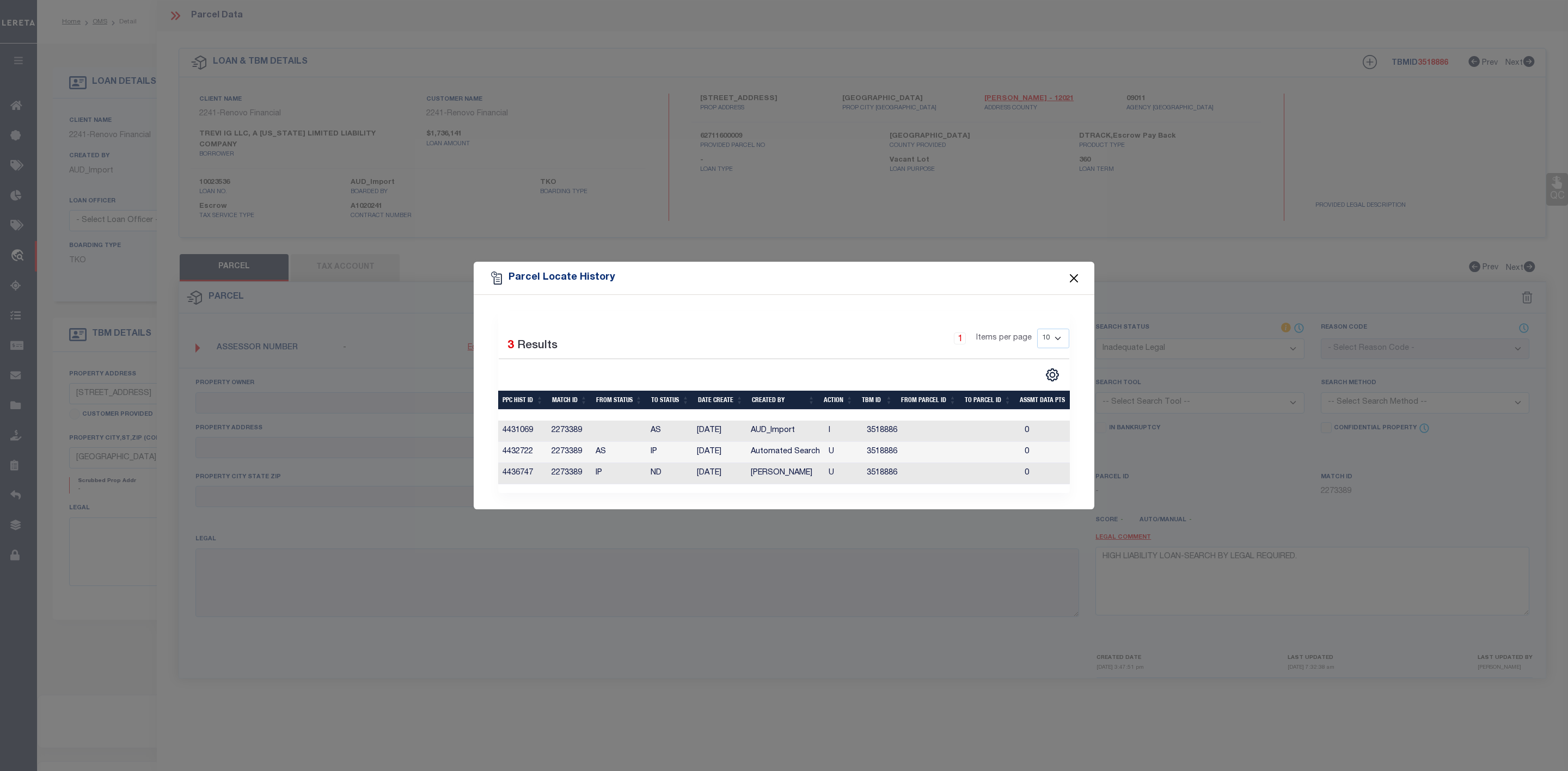
click at [1077, 273] on button "Close" at bounding box center [1074, 277] width 14 height 14
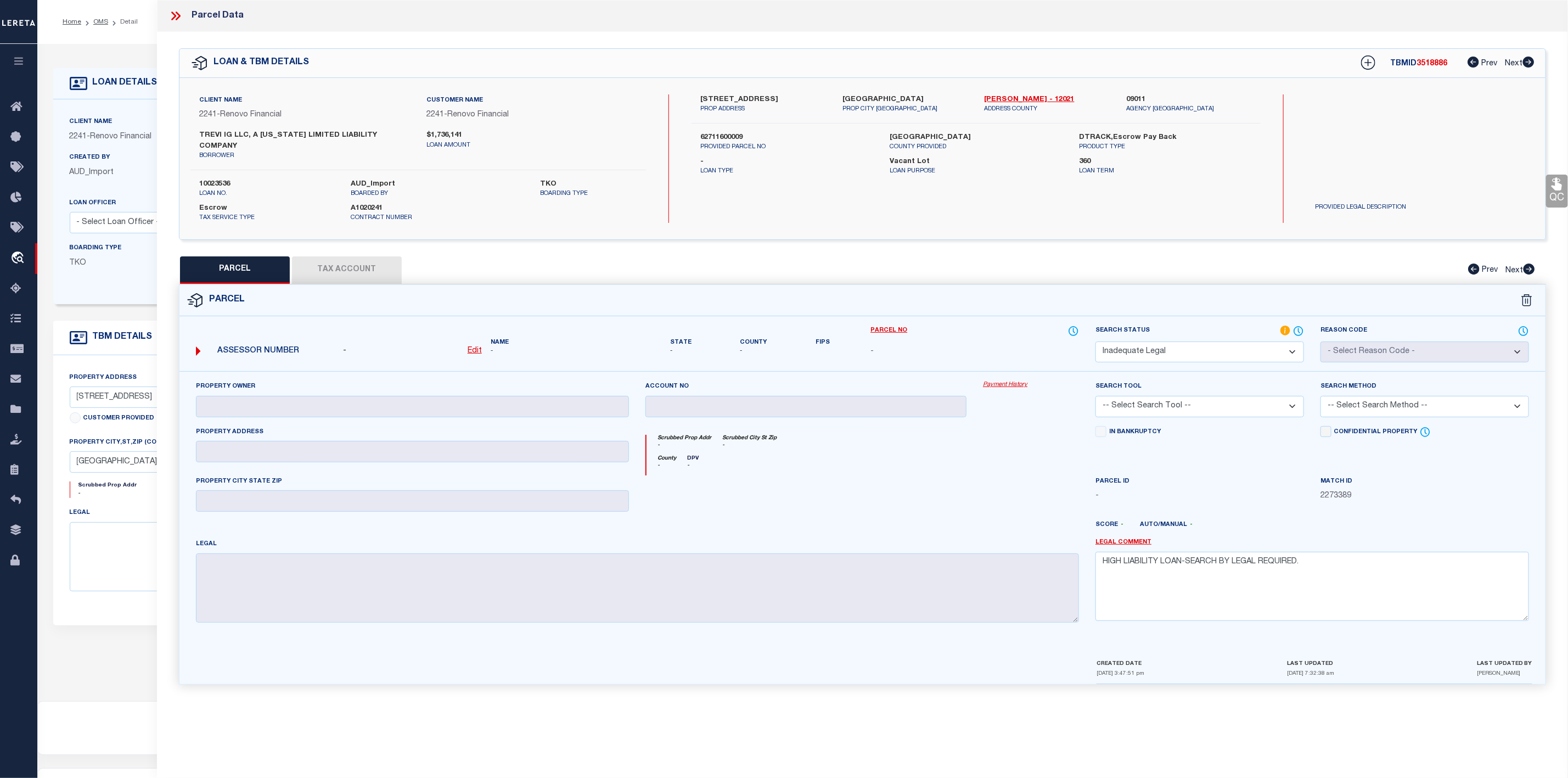
click at [174, 17] on icon at bounding box center [174, 16] width 5 height 9
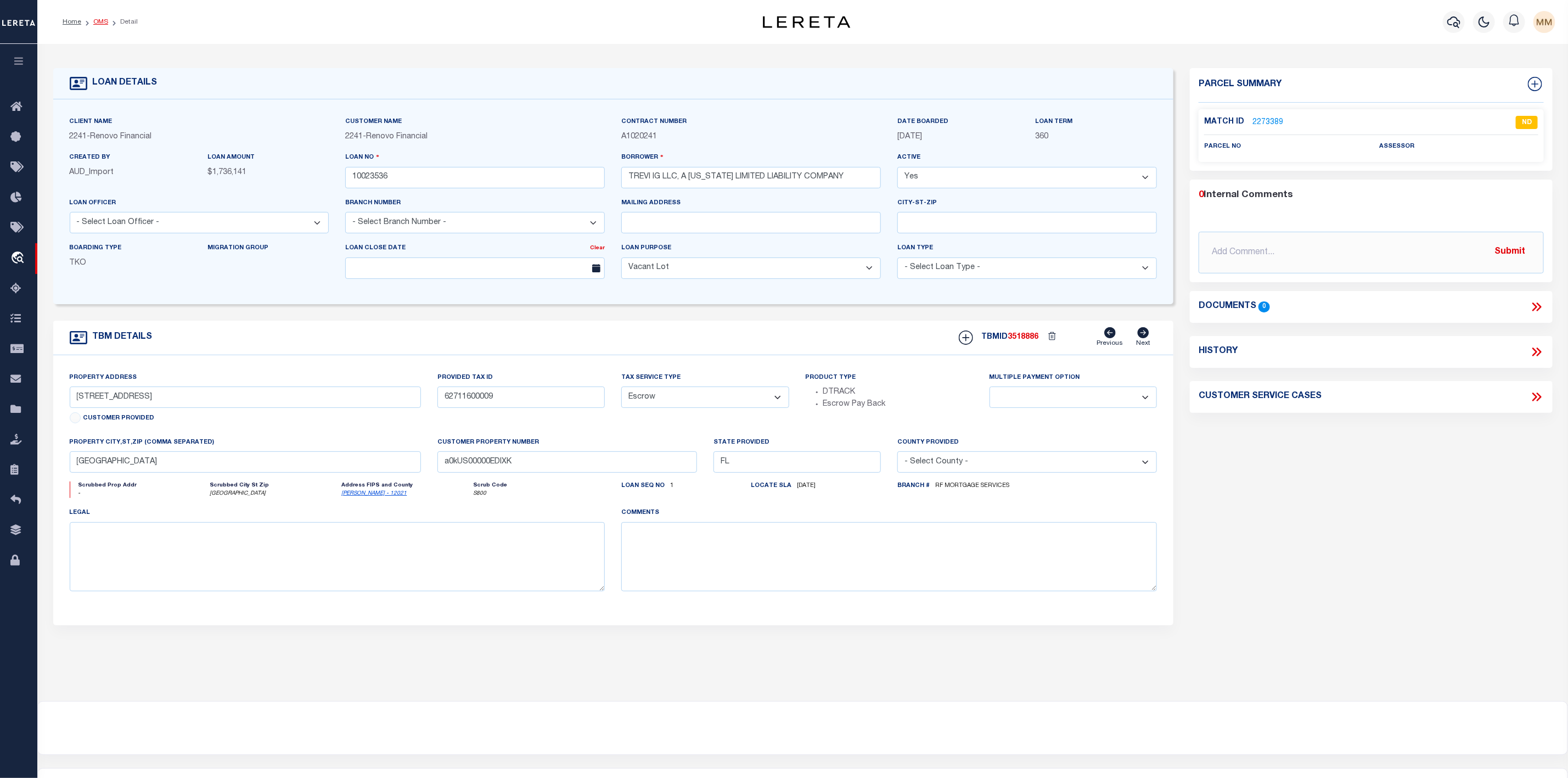
click at [101, 23] on link "OMS" at bounding box center [101, 21] width 15 height 7
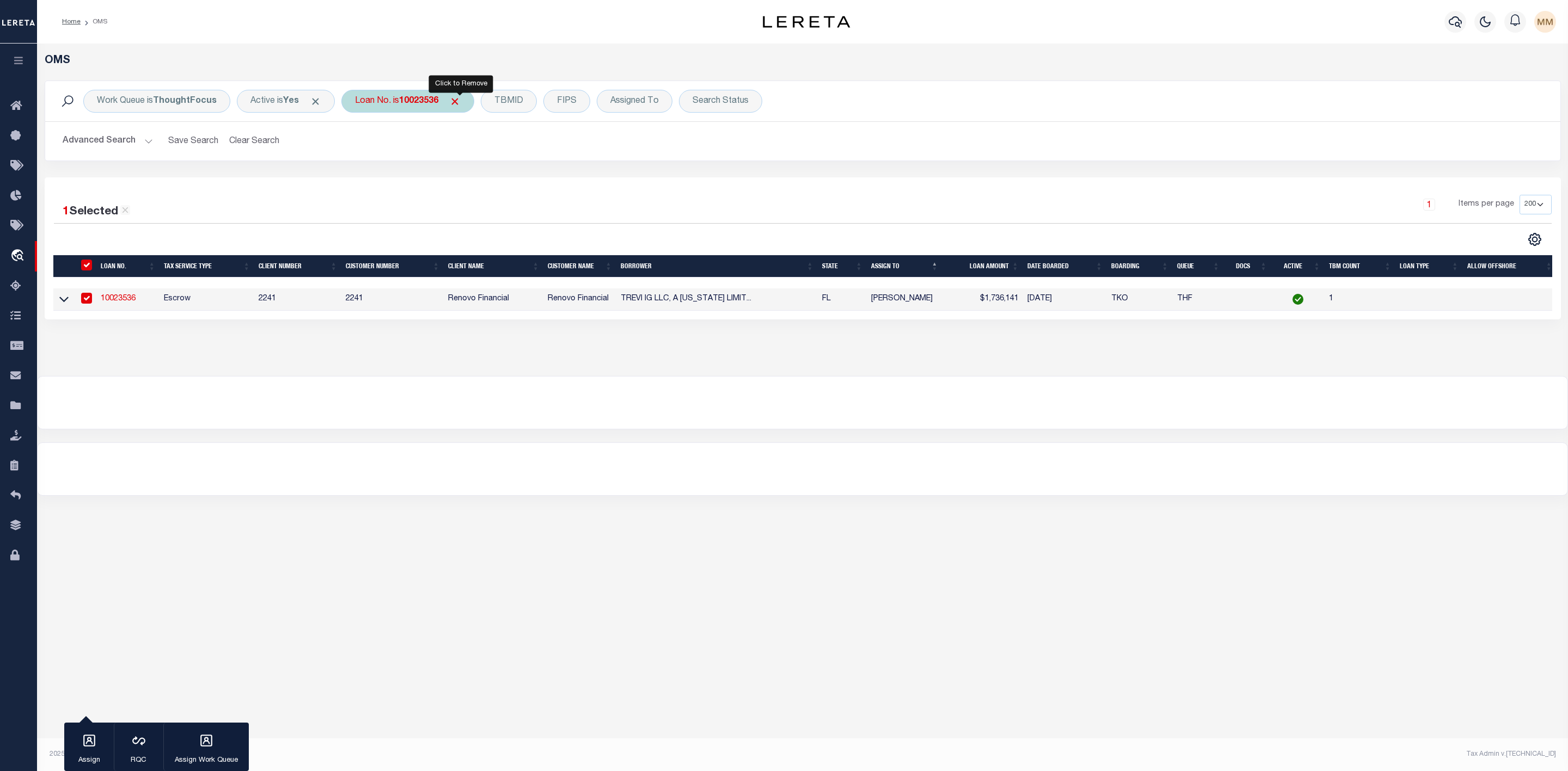
click at [461, 101] on span "Click to Remove" at bounding box center [455, 101] width 12 height 12
click at [391, 103] on div "Loan No." at bounding box center [373, 102] width 63 height 23
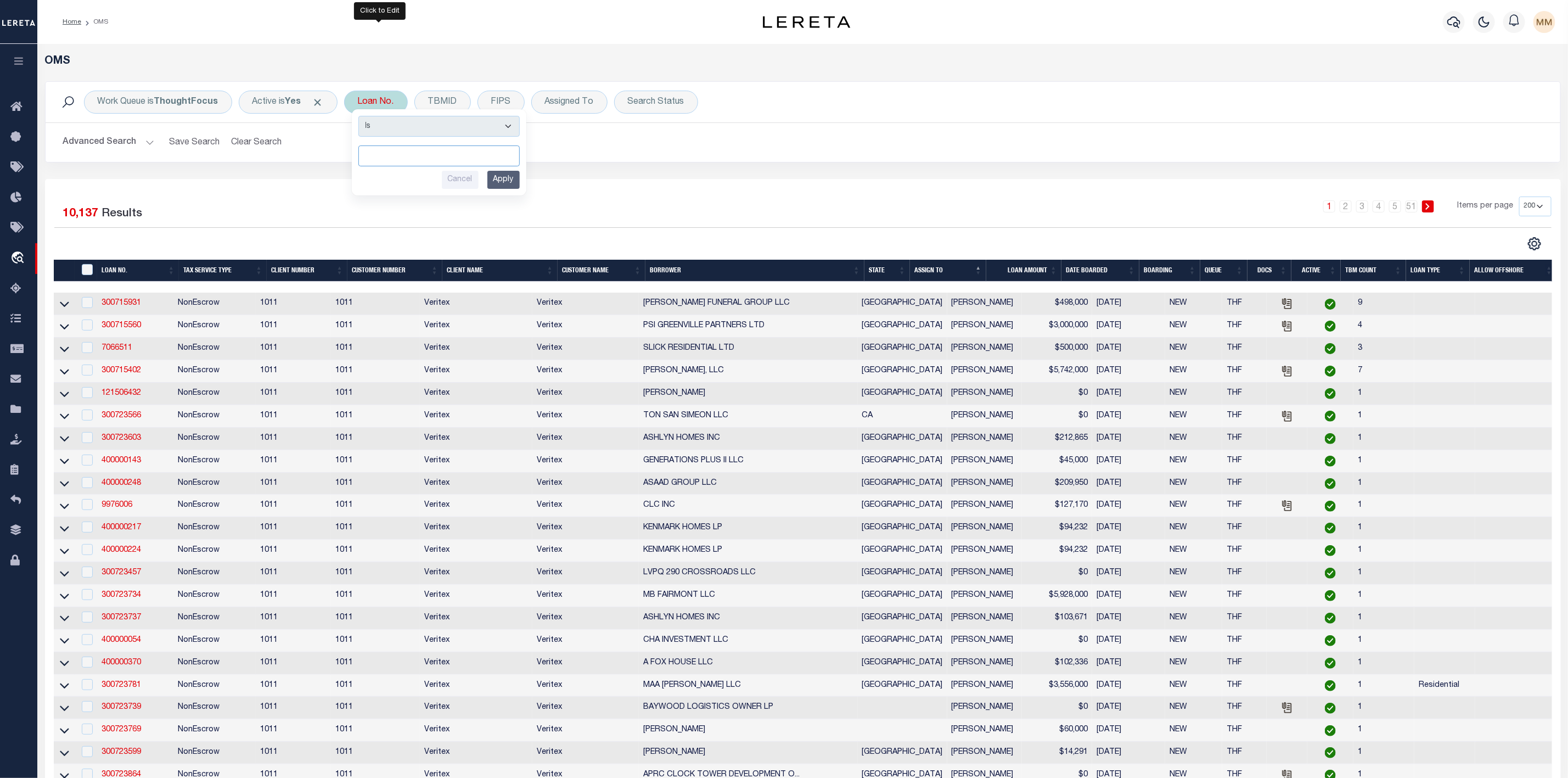
click at [422, 160] on input "text" at bounding box center [439, 156] width 161 height 21
paste input "10023540"
click at [501, 181] on input "Apply" at bounding box center [503, 180] width 33 height 18
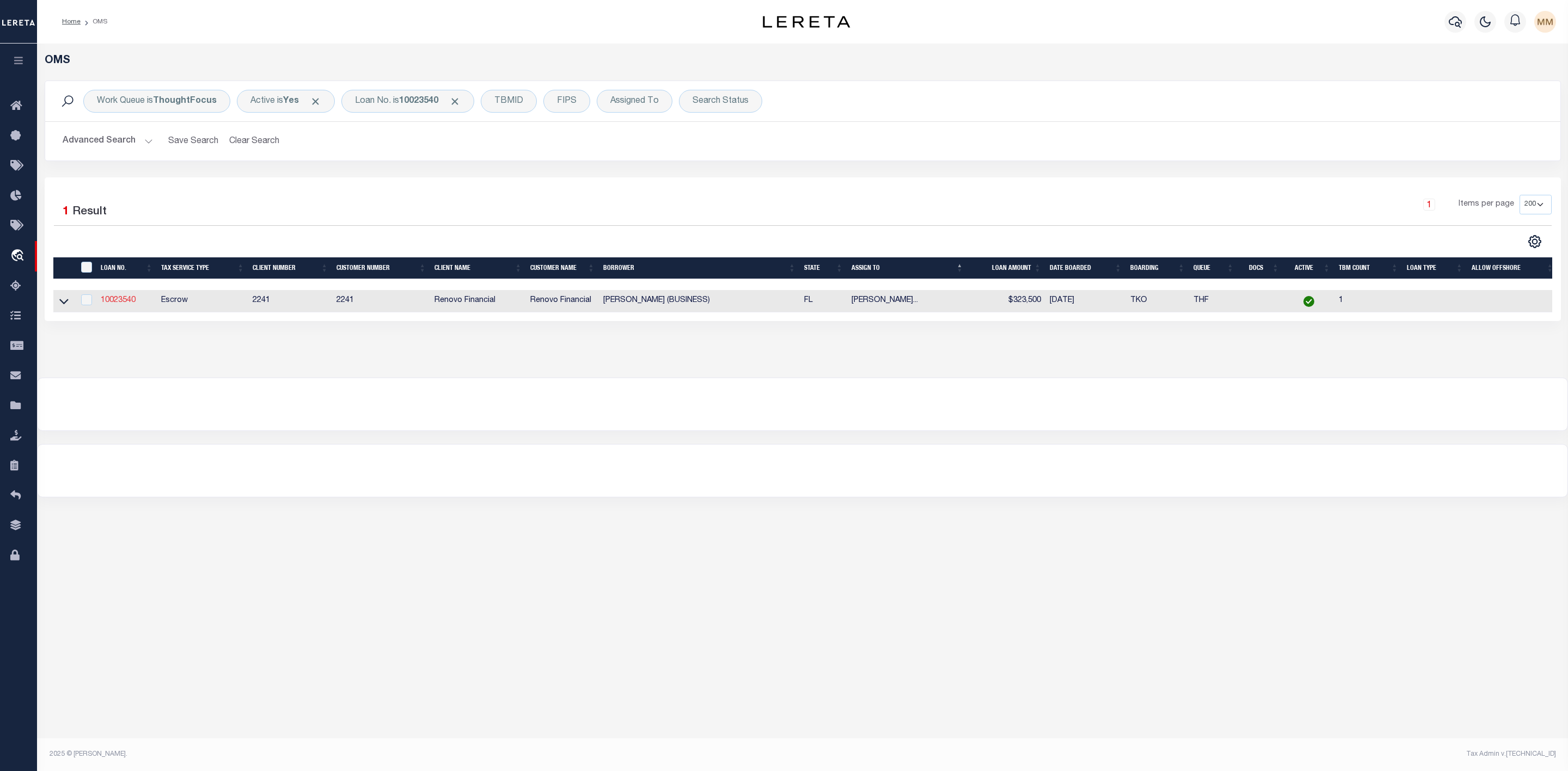
click at [113, 302] on link "10023540" at bounding box center [117, 300] width 35 height 8
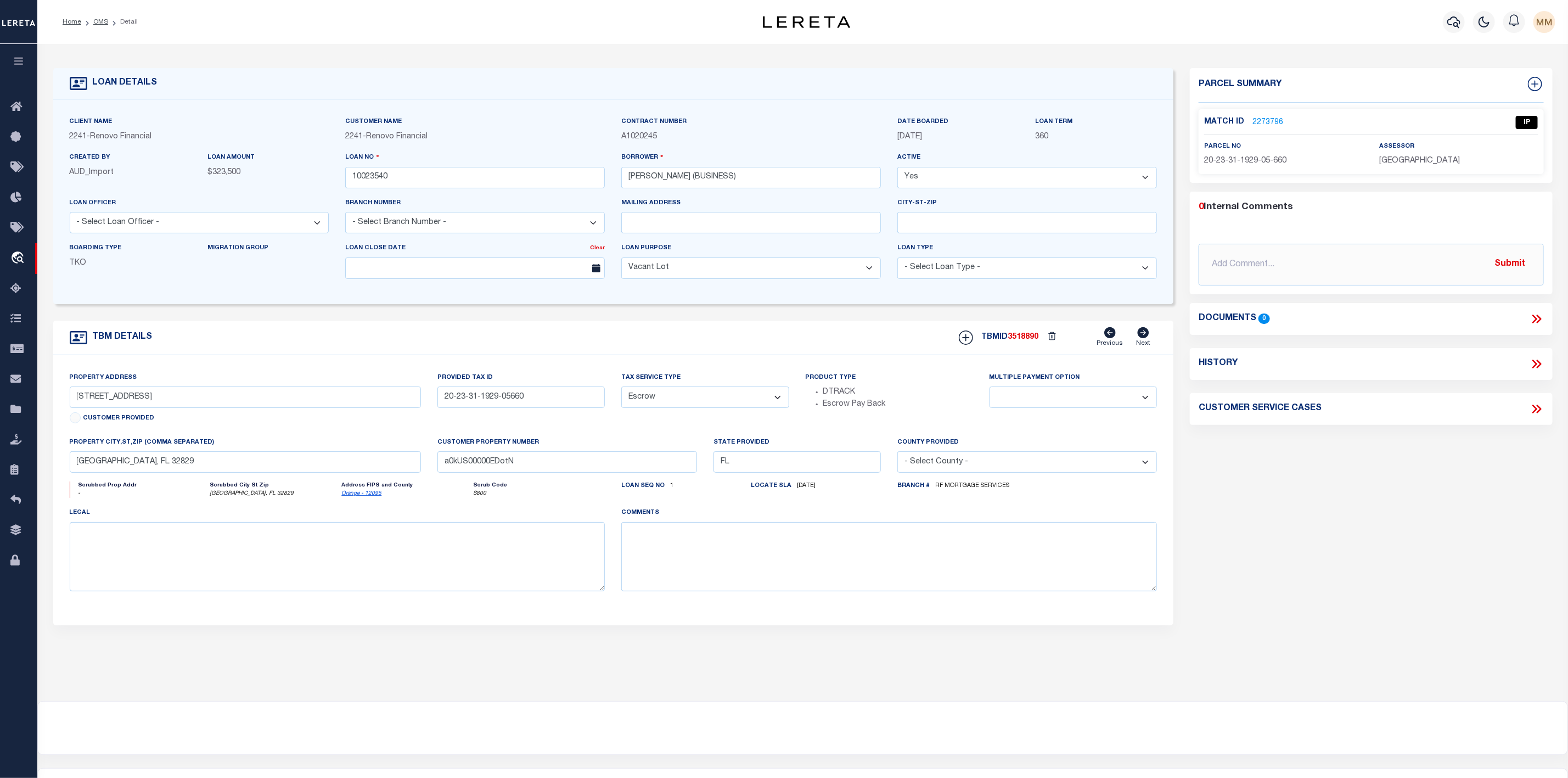
click at [1261, 125] on link "2273796" at bounding box center [1268, 123] width 31 height 12
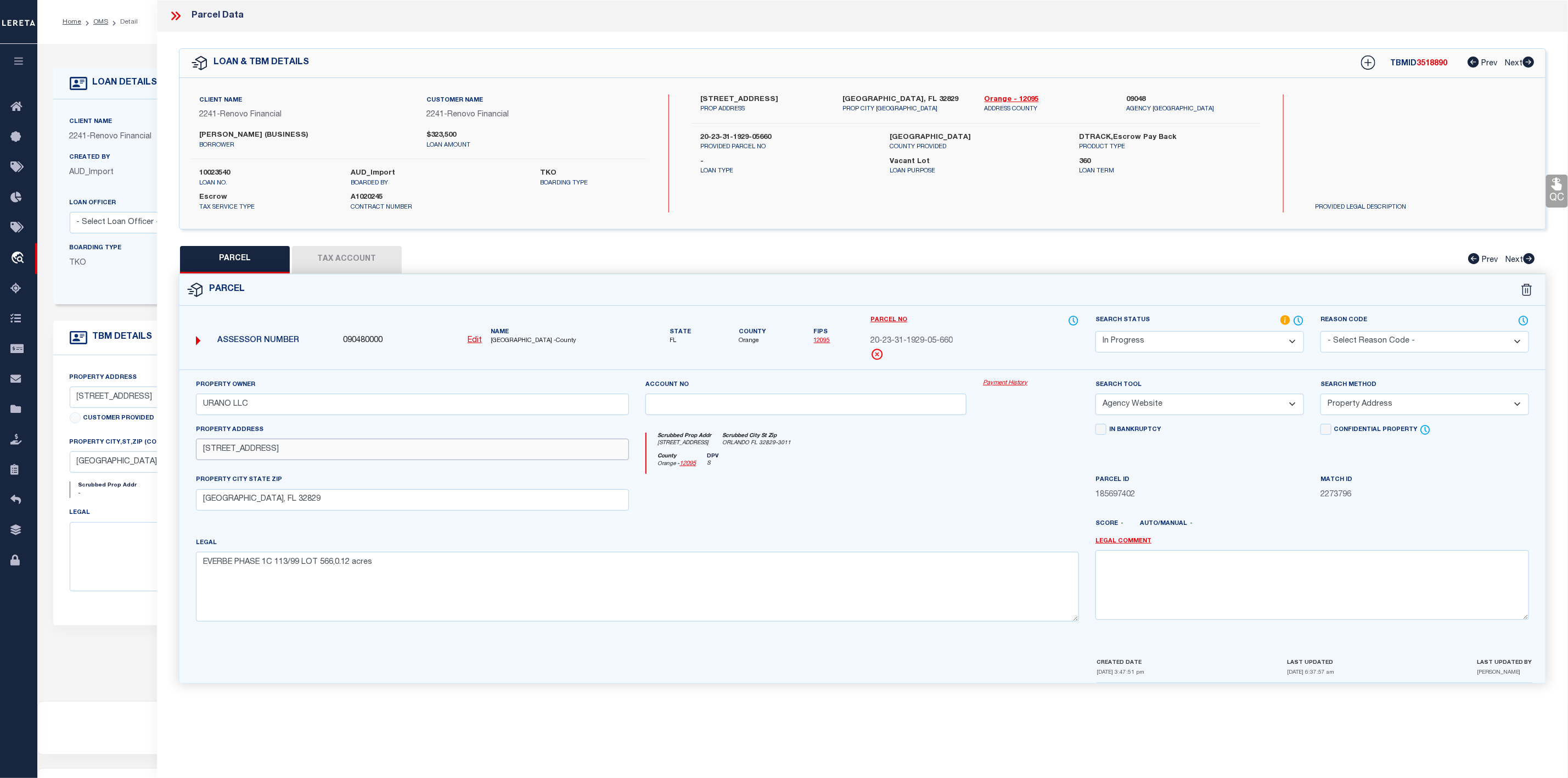
drag, startPoint x: 200, startPoint y: 460, endPoint x: 279, endPoint y: 450, distance: 79.6
click at [279, 450] on input "9515 Passaic Pkwy" at bounding box center [412, 449] width 434 height 21
click at [339, 570] on textarea "EVERBE PHASE 1C 113/99 LOT 566,0.12 acres" at bounding box center [638, 586] width 884 height 69
click at [1217, 336] on select "Automated Search Bad Parcel Complete Duplicate Parcel High Dollar Reporting In …" at bounding box center [1200, 341] width 209 height 21
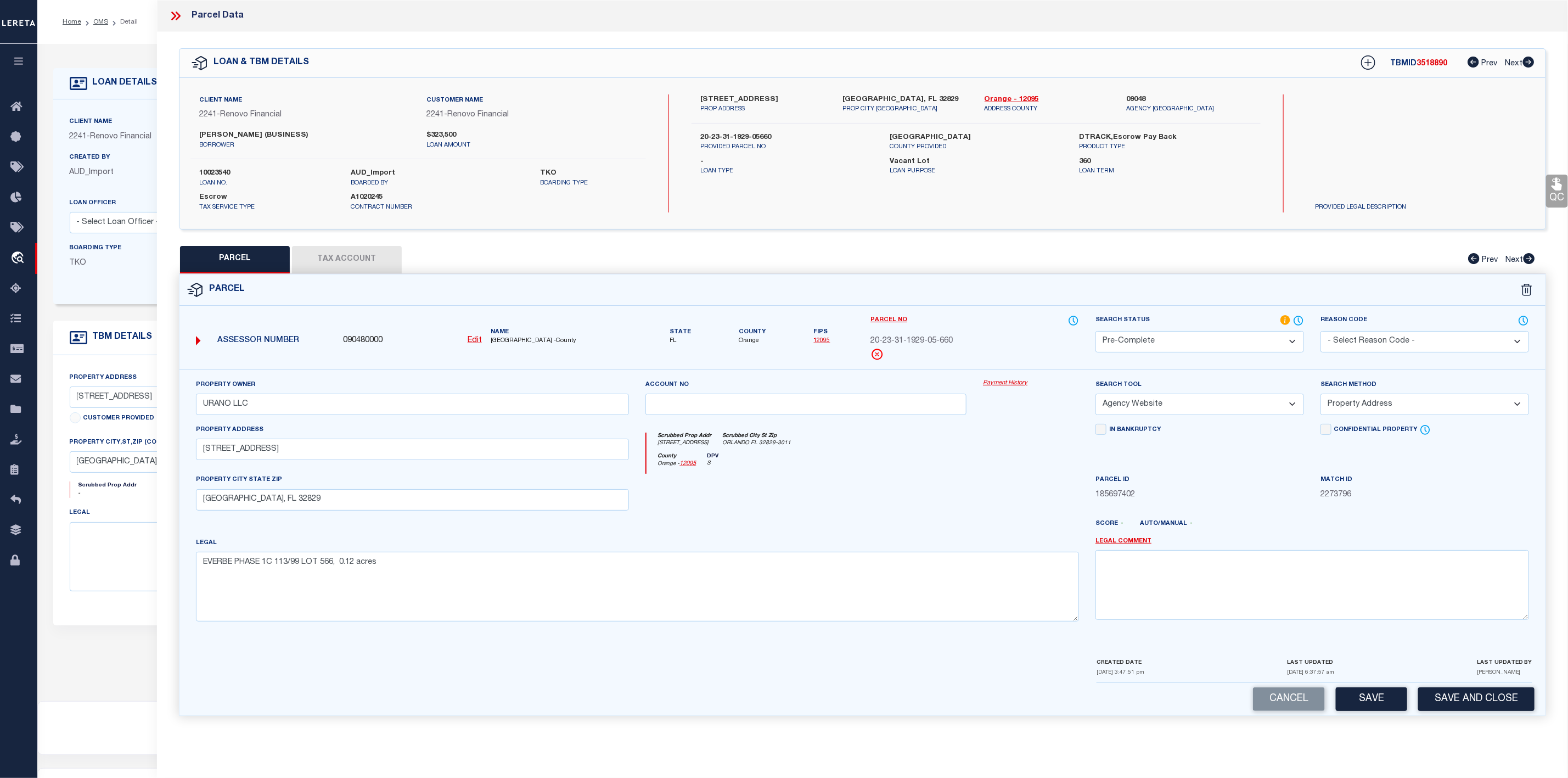
click at [1095, 332] on select "Automated Search Bad Parcel Complete Duplicate Parcel High Dollar Reporting In …" at bounding box center [1200, 341] width 209 height 21
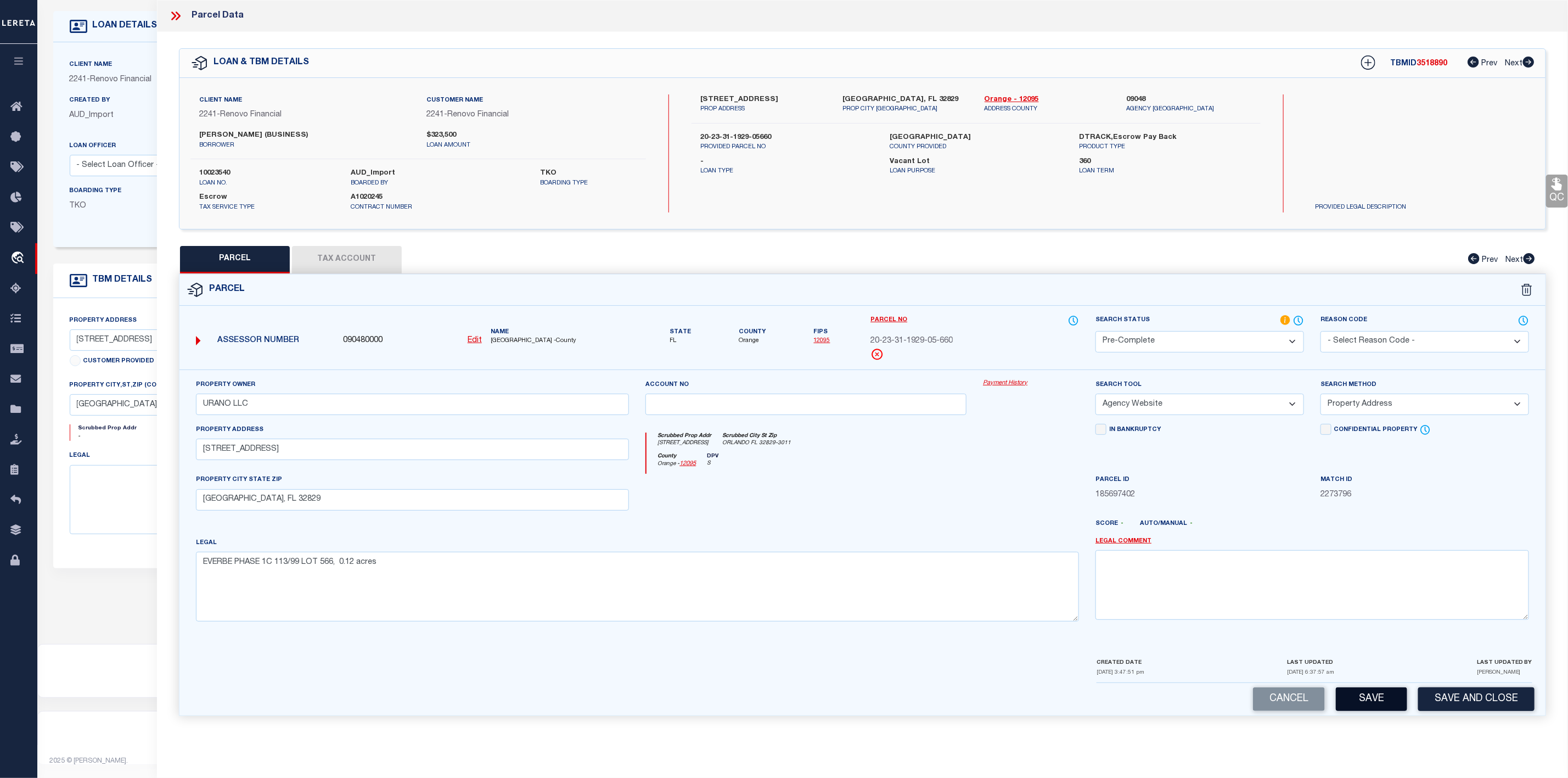
click at [1374, 711] on button "Save" at bounding box center [1372, 699] width 71 height 23
click at [174, 14] on icon at bounding box center [174, 16] width 5 height 9
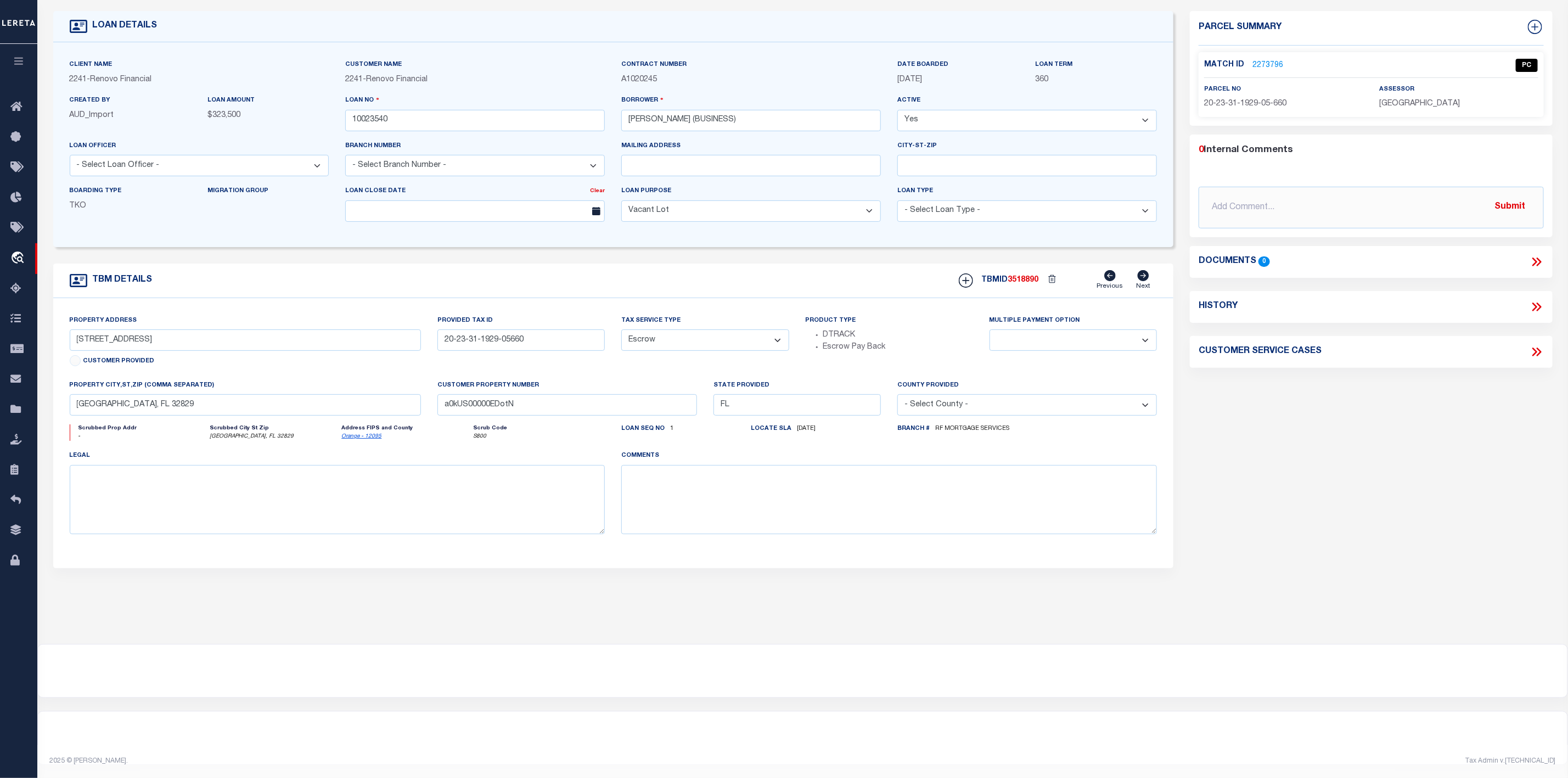
scroll to position [0, 0]
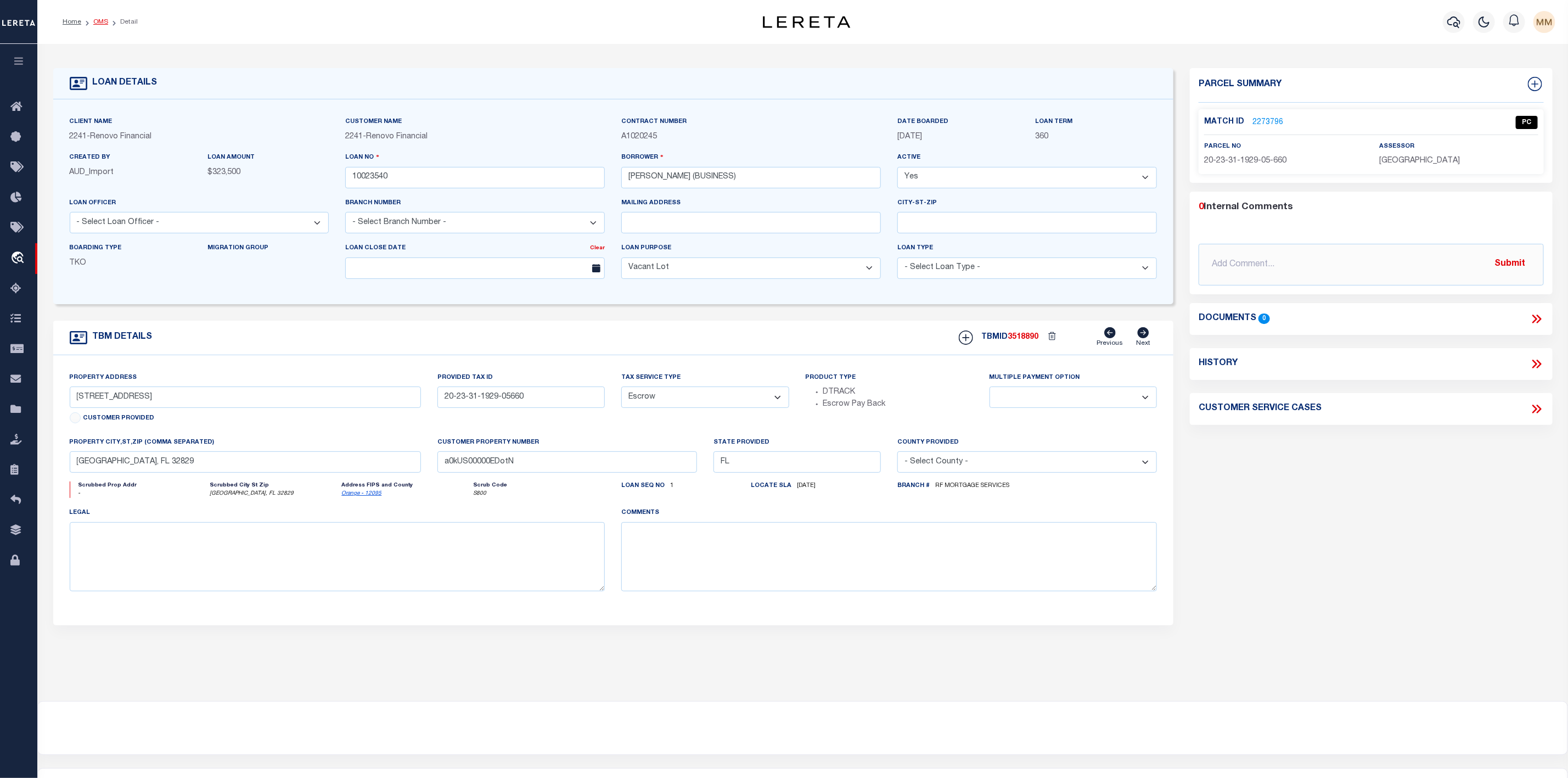
click at [101, 18] on link "OMS" at bounding box center [101, 21] width 15 height 7
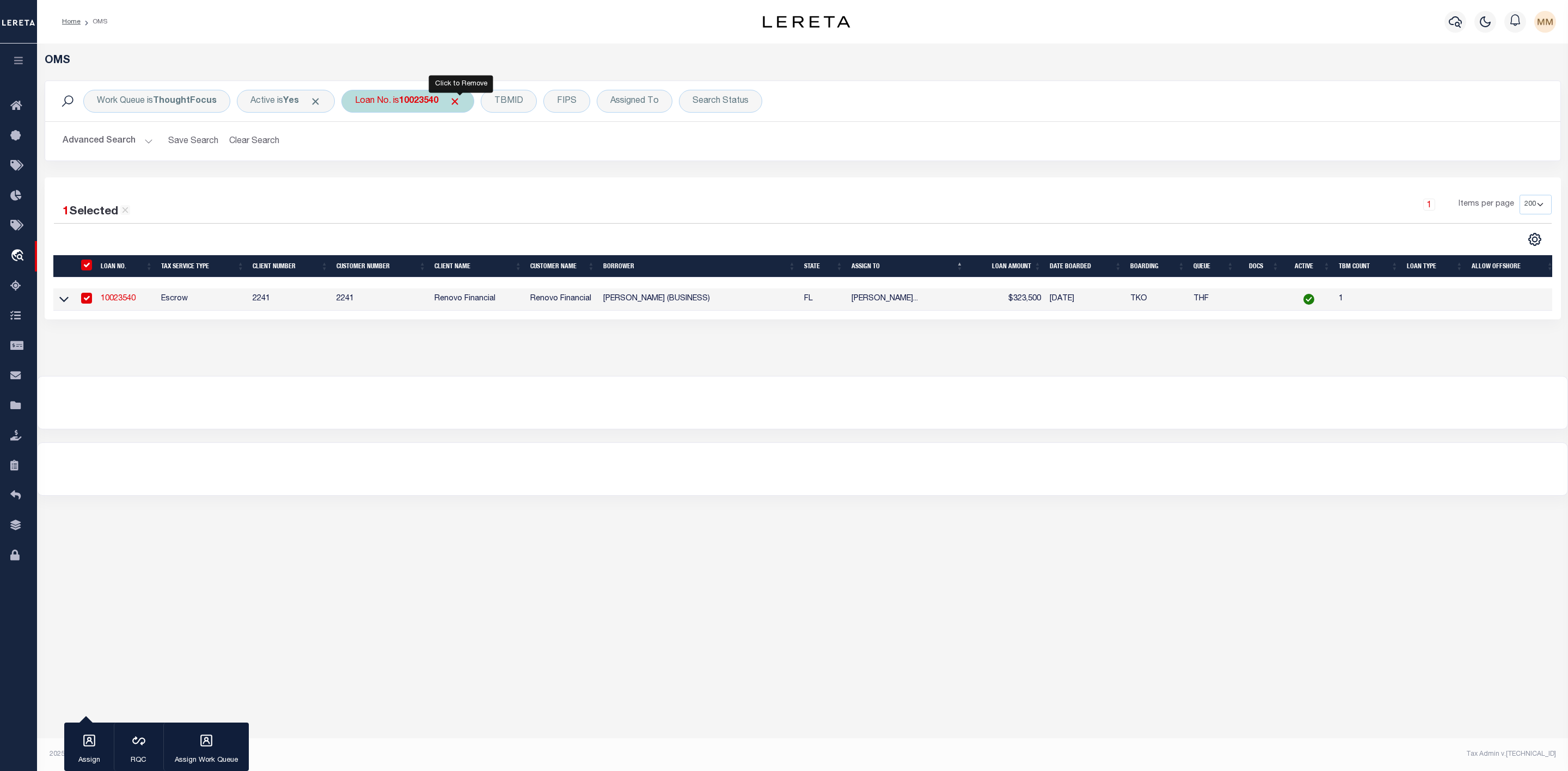
click at [461, 103] on span "Click to Remove" at bounding box center [455, 101] width 12 height 12
click at [374, 105] on div "Loan No." at bounding box center [373, 102] width 63 height 23
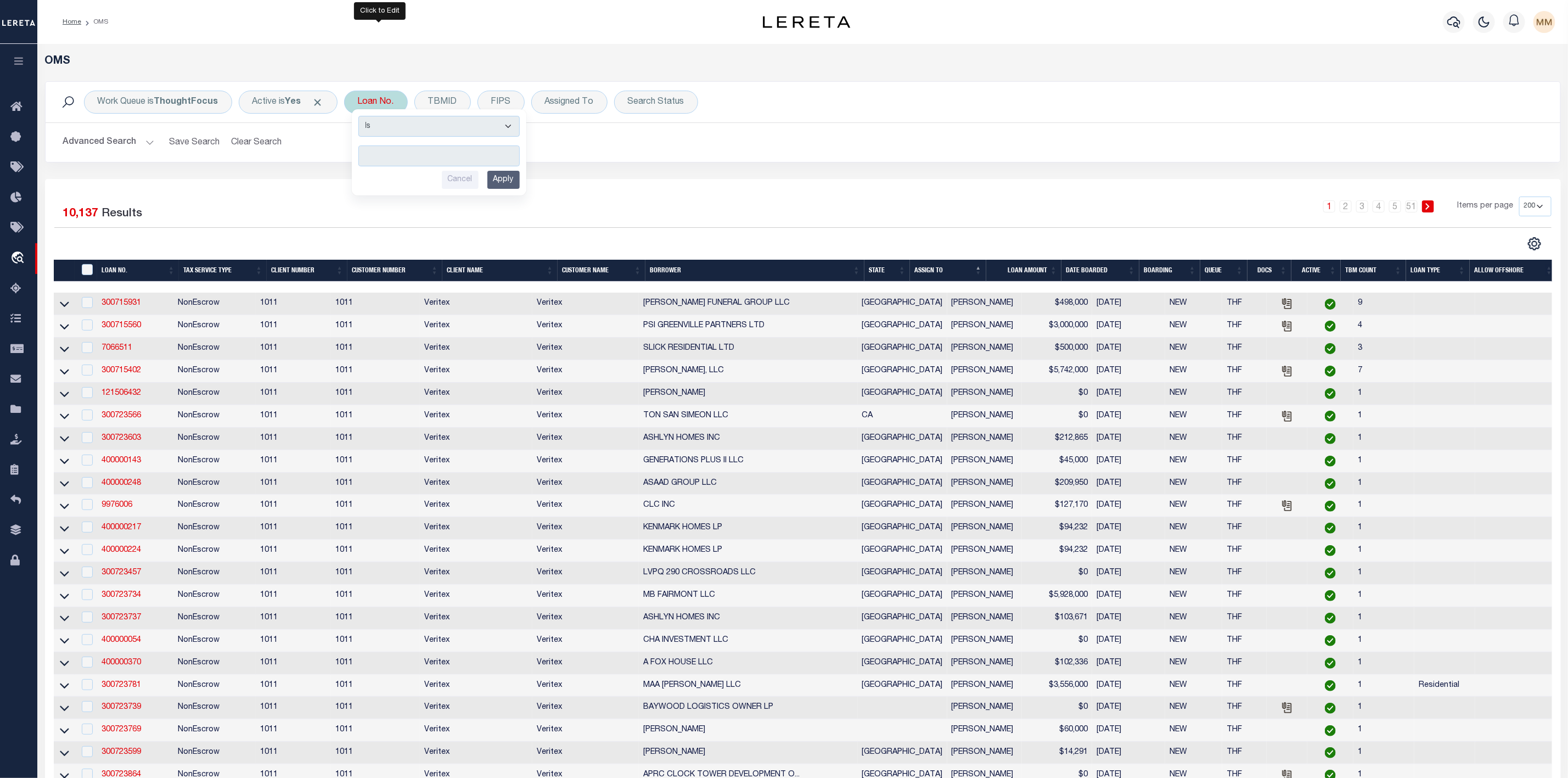
click at [379, 154] on input "text" at bounding box center [439, 156] width 161 height 21
click at [507, 188] on input "Apply" at bounding box center [503, 180] width 33 height 18
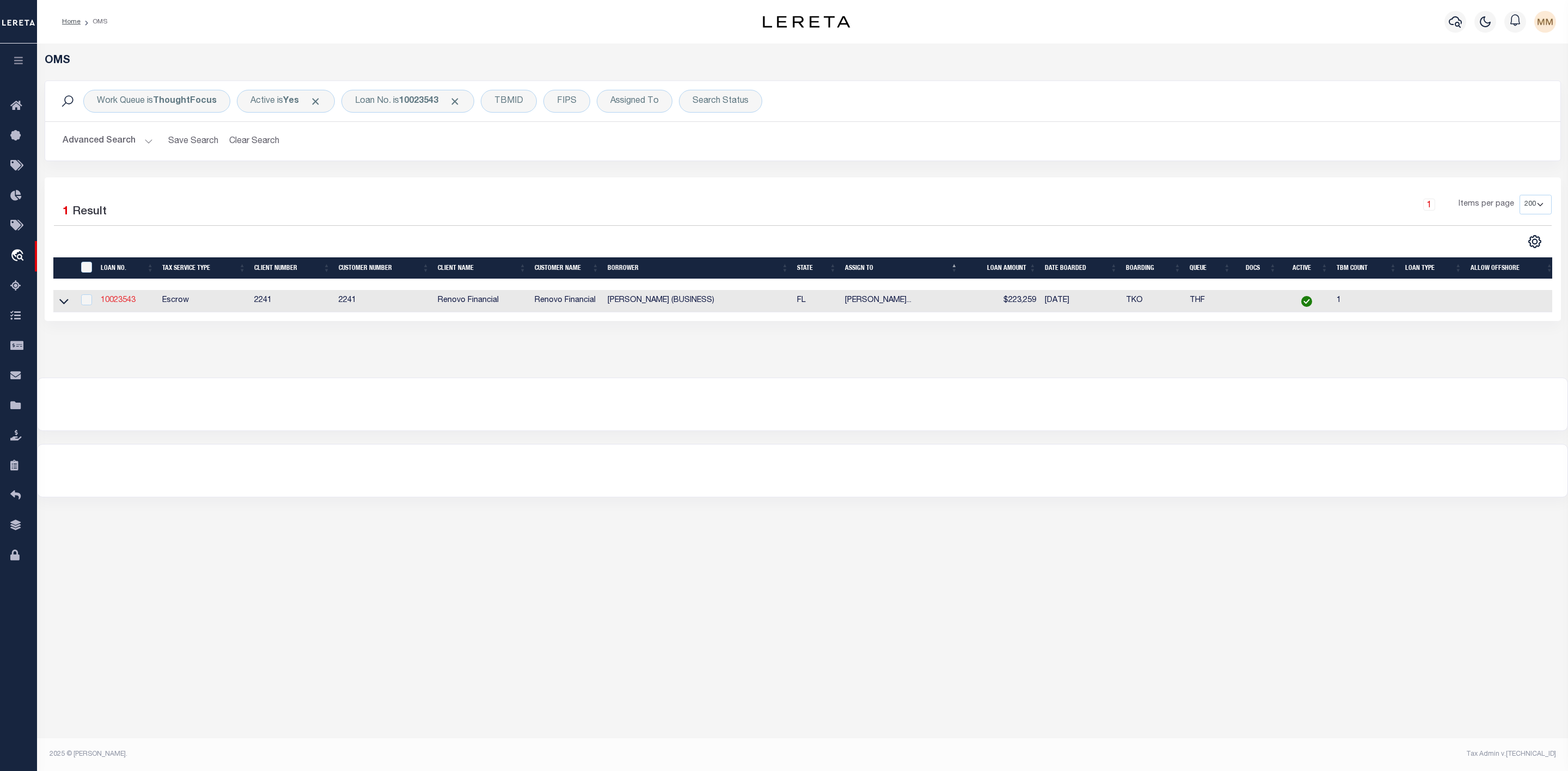
click at [127, 302] on link "10023543" at bounding box center [117, 300] width 35 height 8
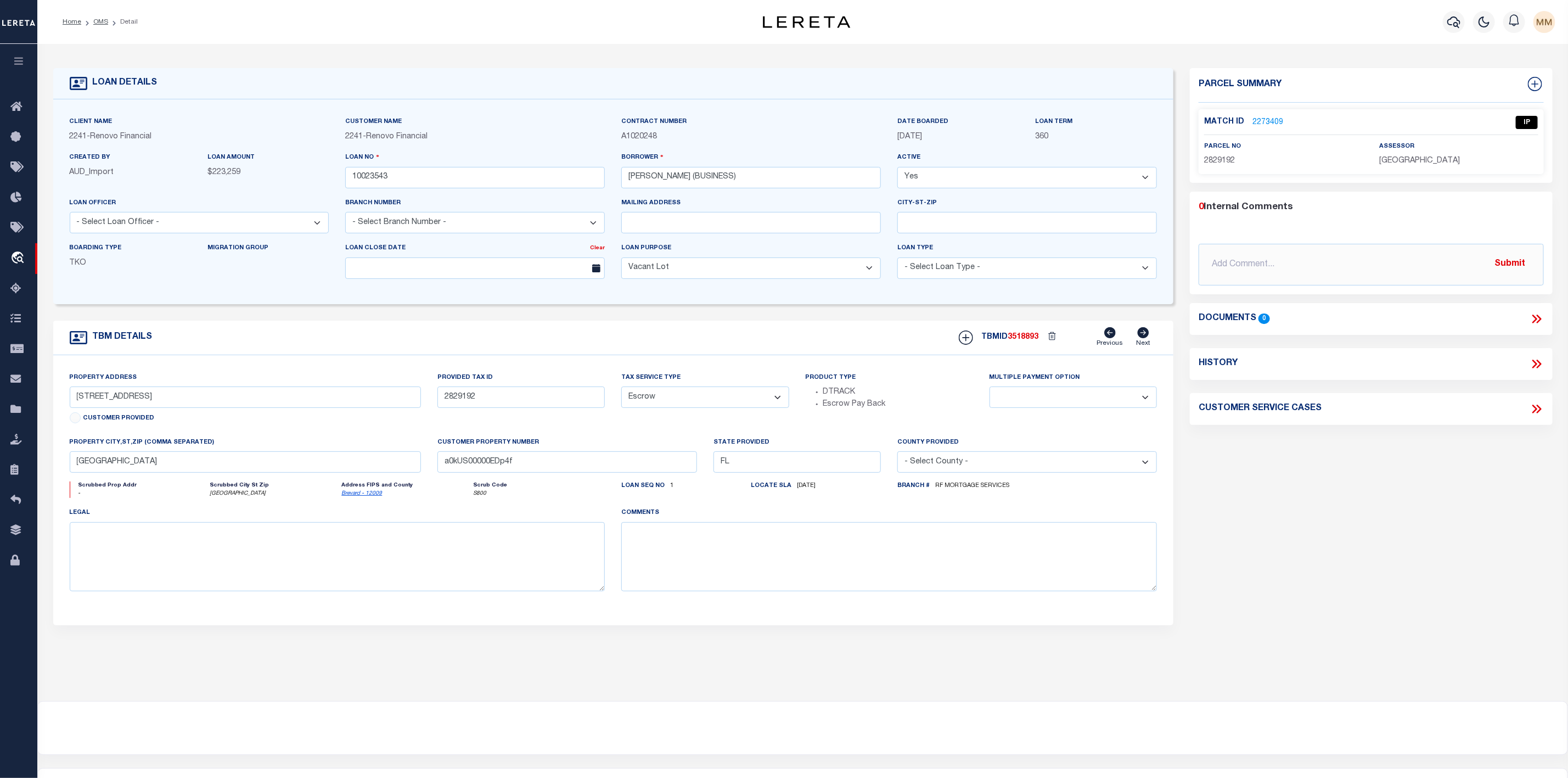
click at [1257, 120] on link "2273409" at bounding box center [1268, 123] width 31 height 12
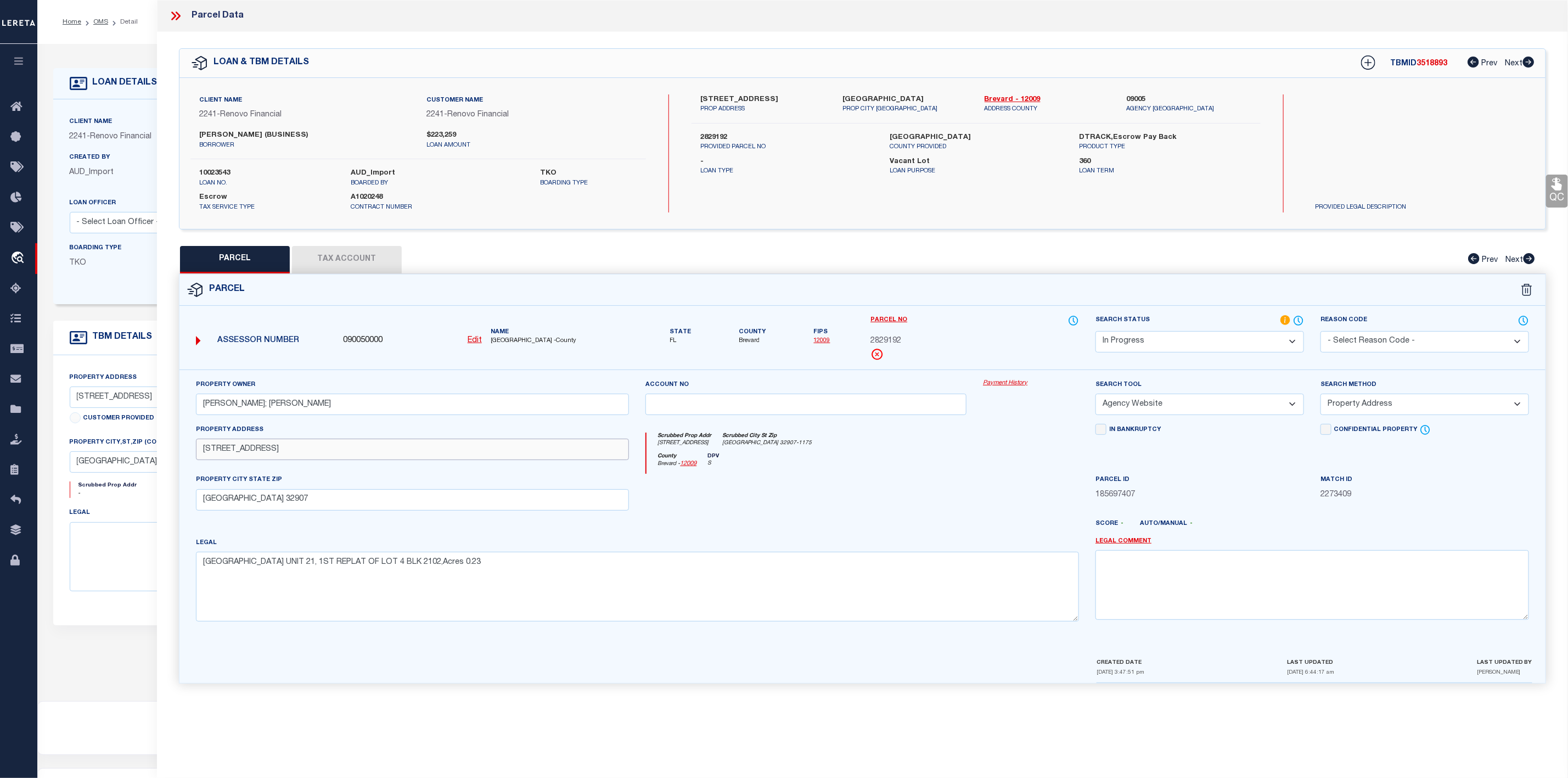
drag, startPoint x: 203, startPoint y: 453, endPoint x: 280, endPoint y: 461, distance: 77.4
click at [280, 461] on input "1337 ASHFORD AVE NE" at bounding box center [412, 449] width 434 height 21
click at [423, 570] on textarea "PORT MALABAR UNIT 21, 1ST REPLAT OF LOT 4 BLK 2102,Acres 0.23" at bounding box center [638, 586] width 884 height 69
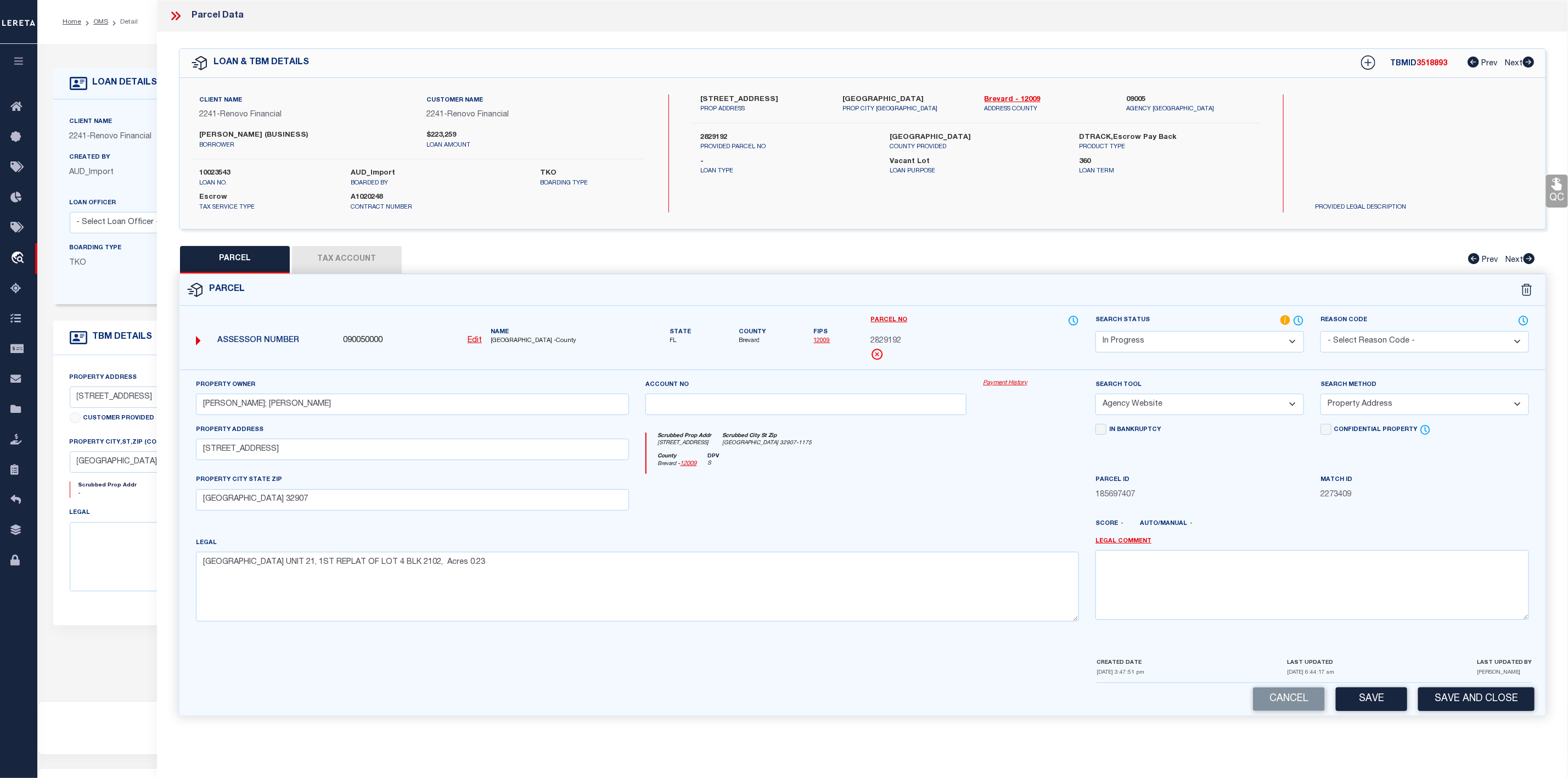
click at [1167, 346] on select "Automated Search Bad Parcel Complete Duplicate Parcel High Dollar Reporting In …" at bounding box center [1200, 341] width 209 height 21
click at [1095, 332] on select "Automated Search Bad Parcel Complete Duplicate Parcel High Dollar Reporting In …" at bounding box center [1200, 341] width 209 height 21
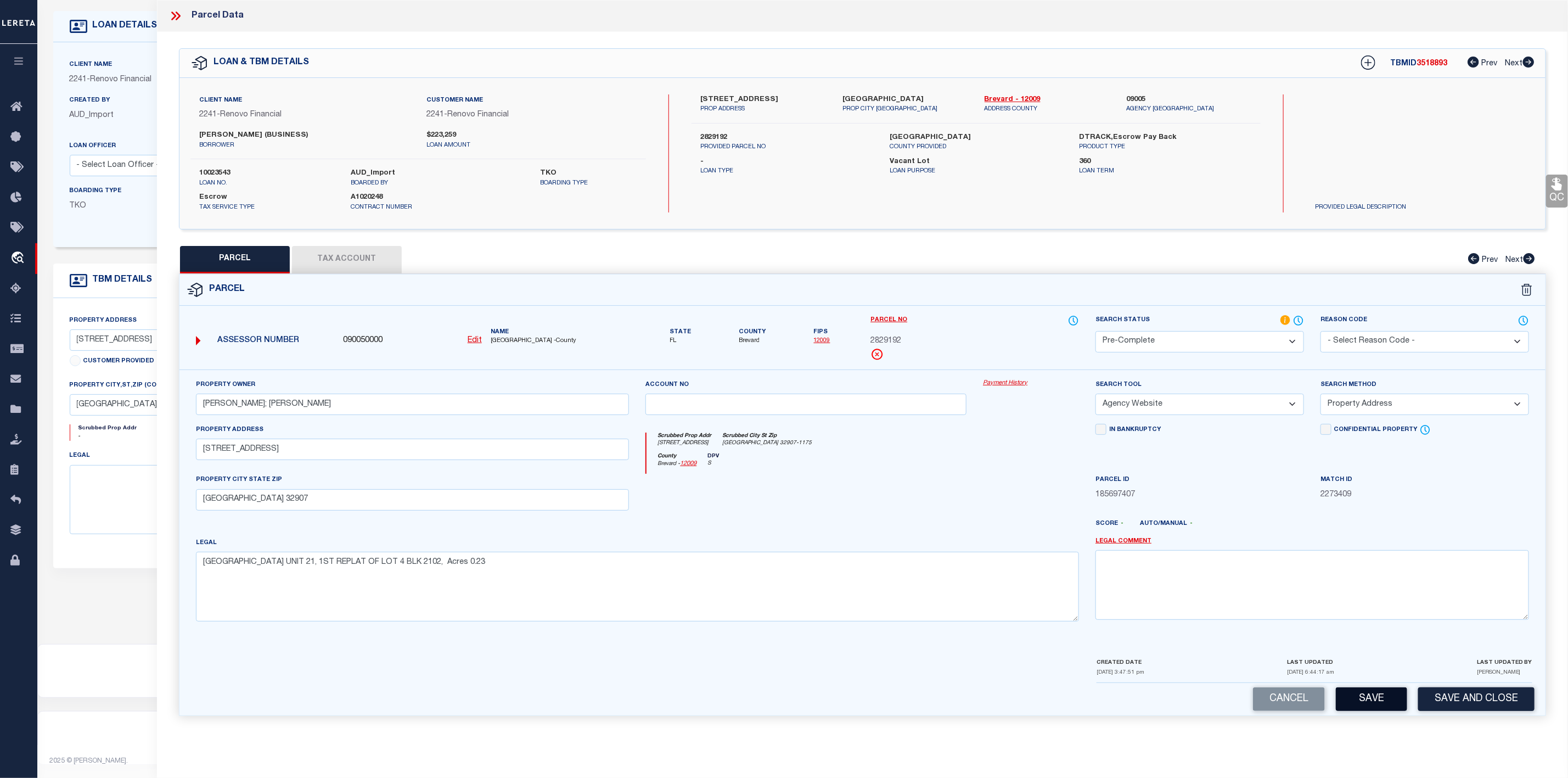
click at [1370, 711] on button "Save" at bounding box center [1372, 699] width 71 height 23
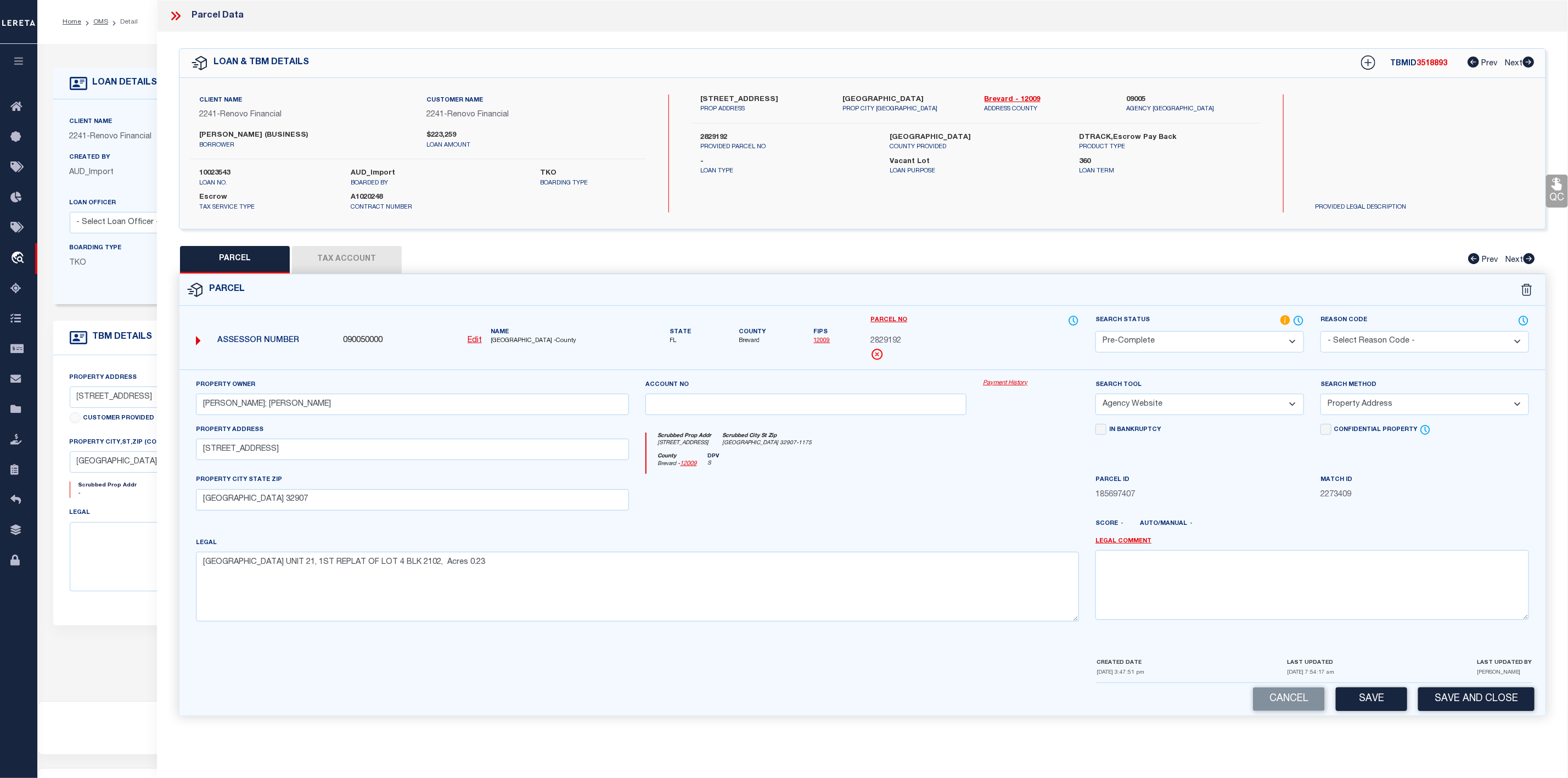
click at [176, 13] on icon at bounding box center [178, 16] width 5 height 9
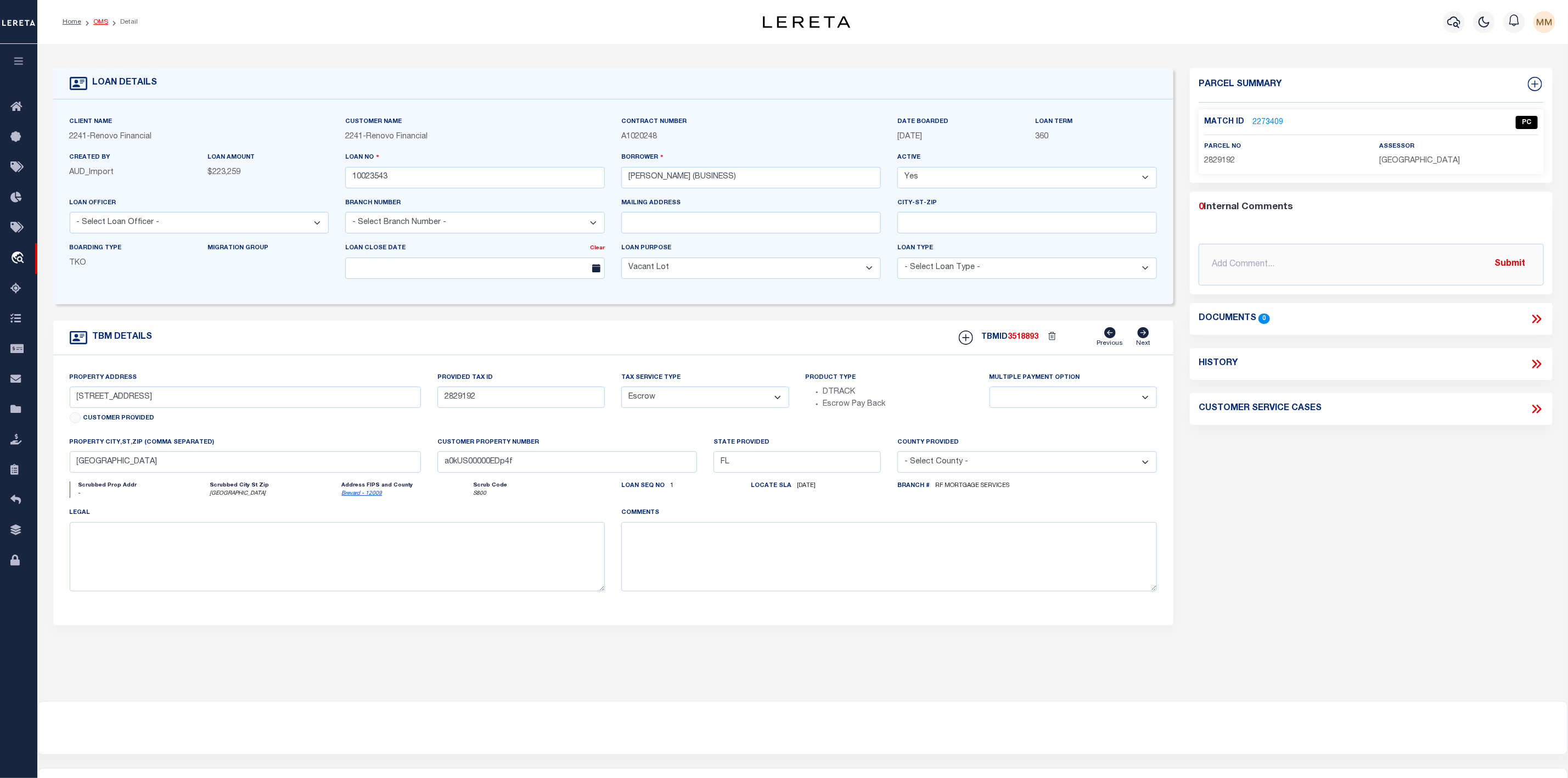
click at [101, 23] on link "OMS" at bounding box center [101, 21] width 15 height 7
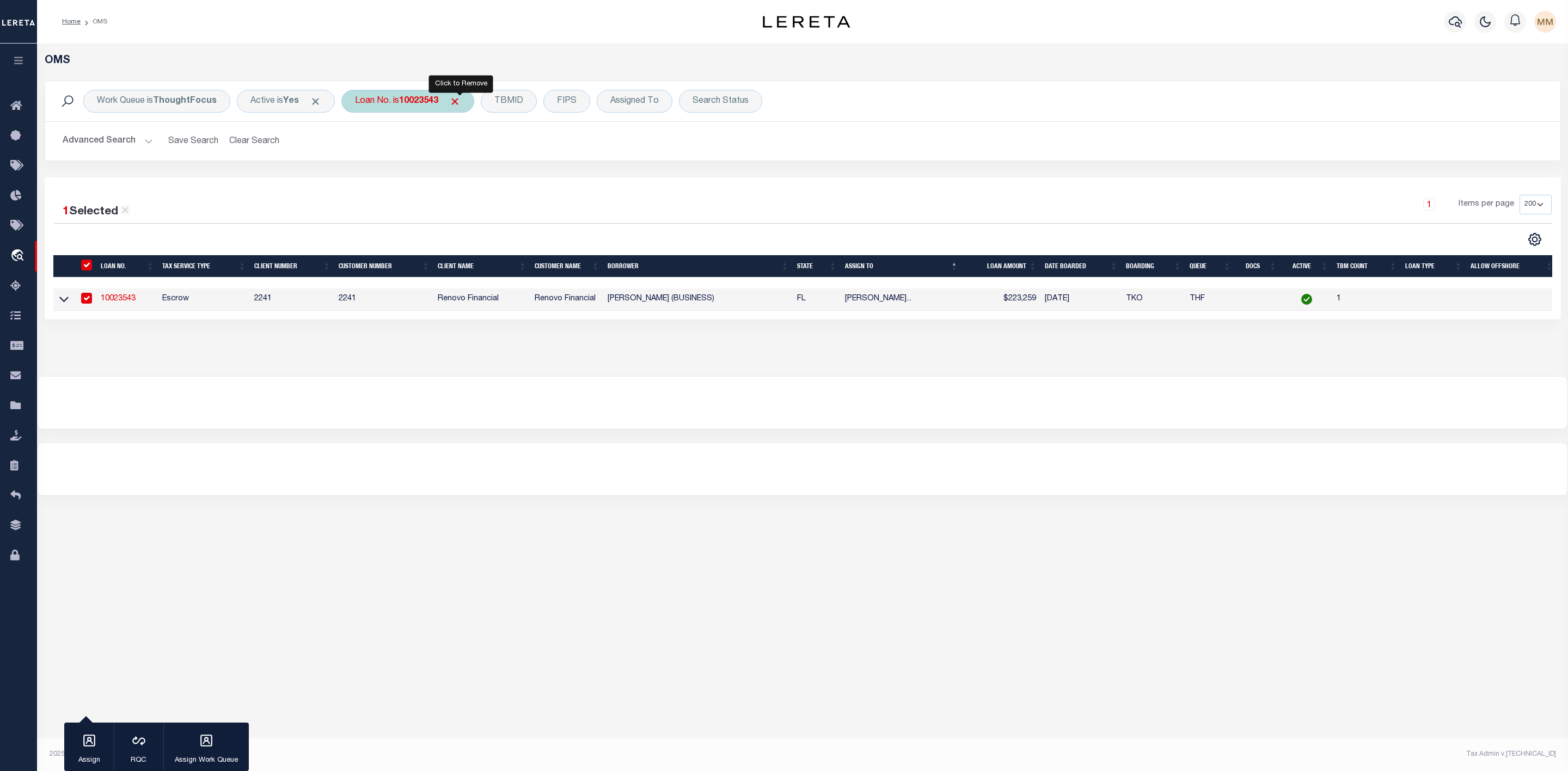
click at [461, 102] on span "Click to Remove" at bounding box center [455, 101] width 12 height 12
click at [386, 105] on div "Loan No." at bounding box center [373, 102] width 63 height 23
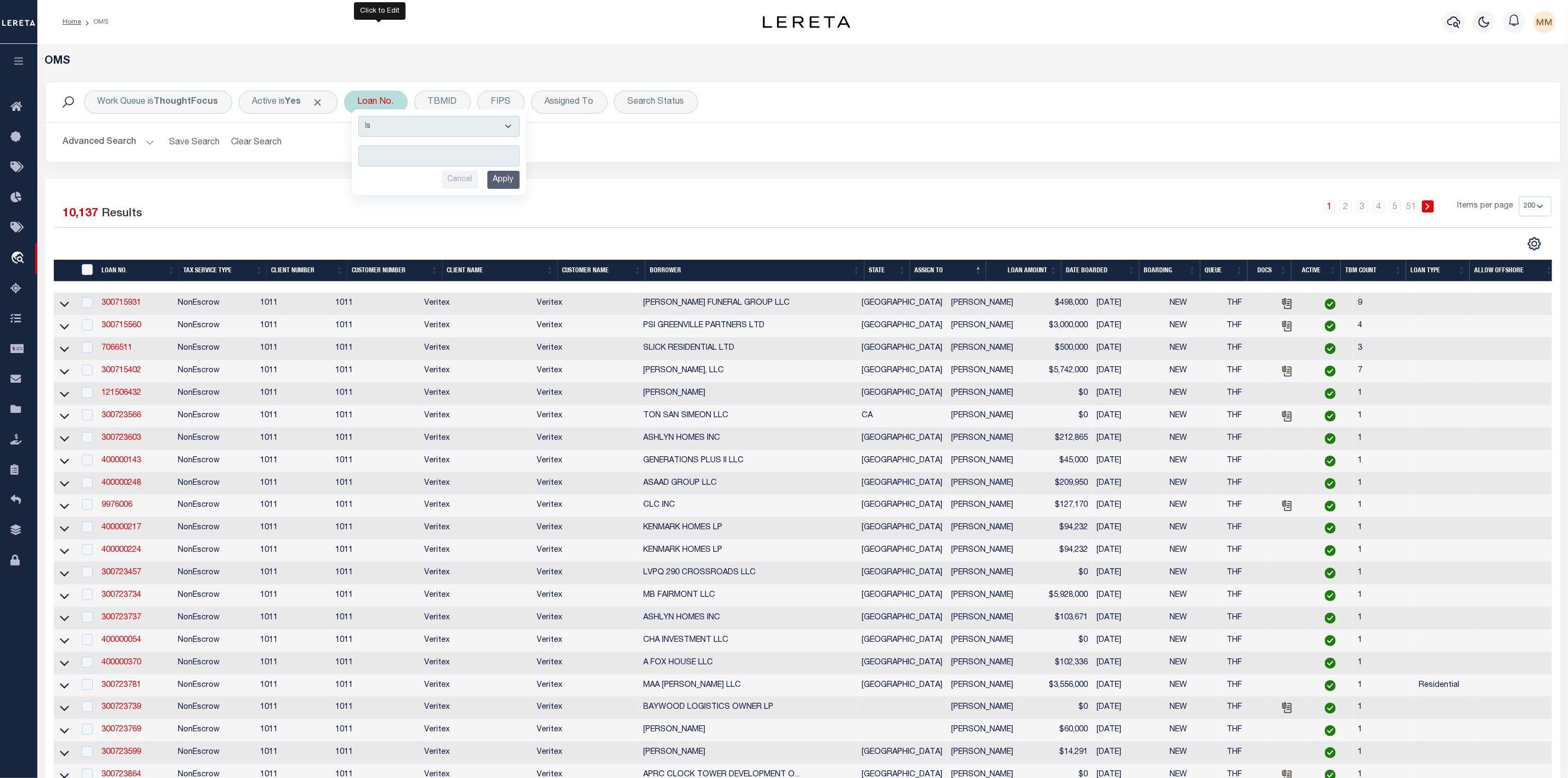
click at [397, 155] on input "text" at bounding box center [439, 156] width 161 height 21
click at [501, 185] on input "Apply" at bounding box center [503, 180] width 33 height 18
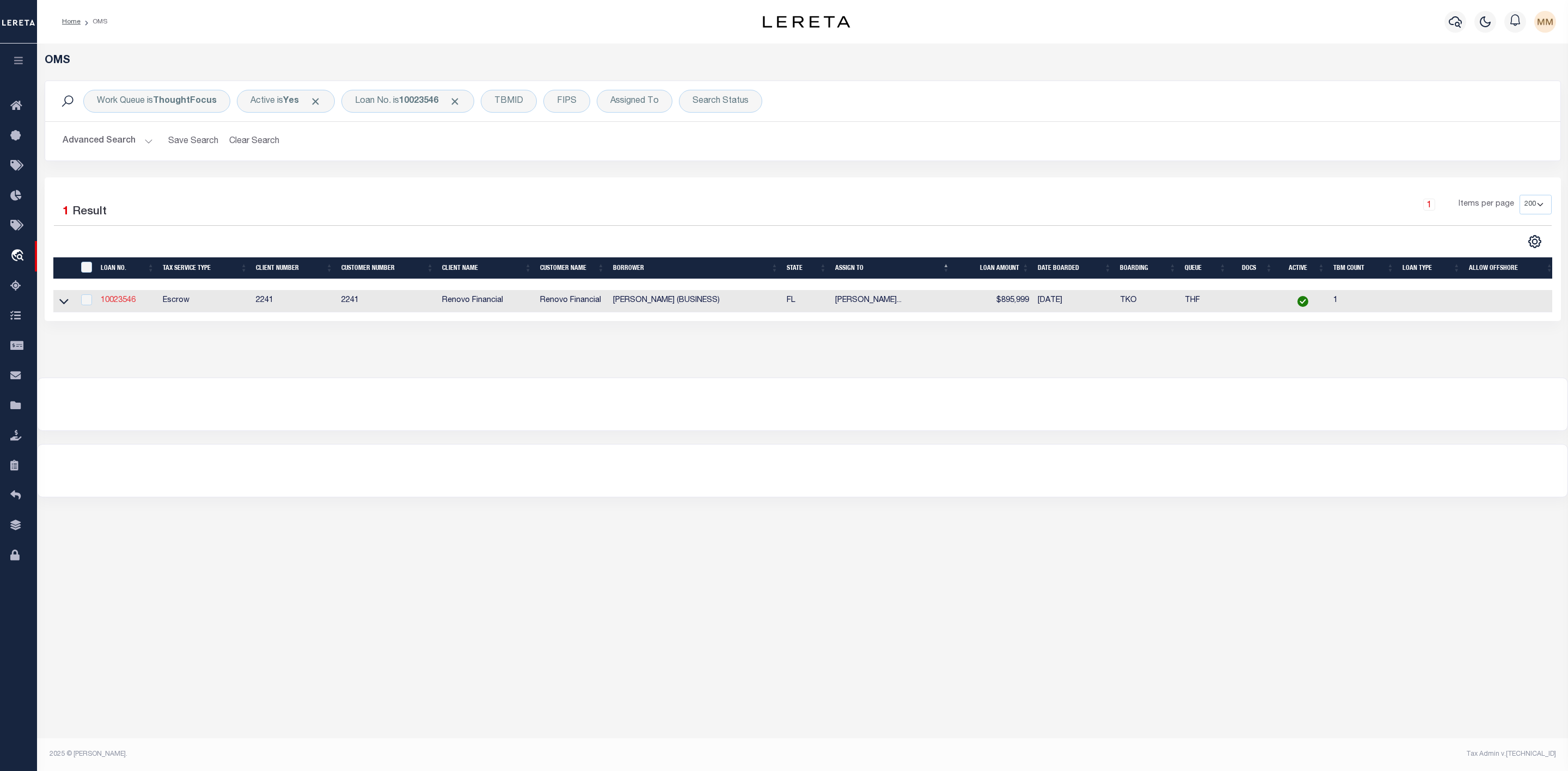
click at [116, 298] on link "10023546" at bounding box center [117, 300] width 35 height 8
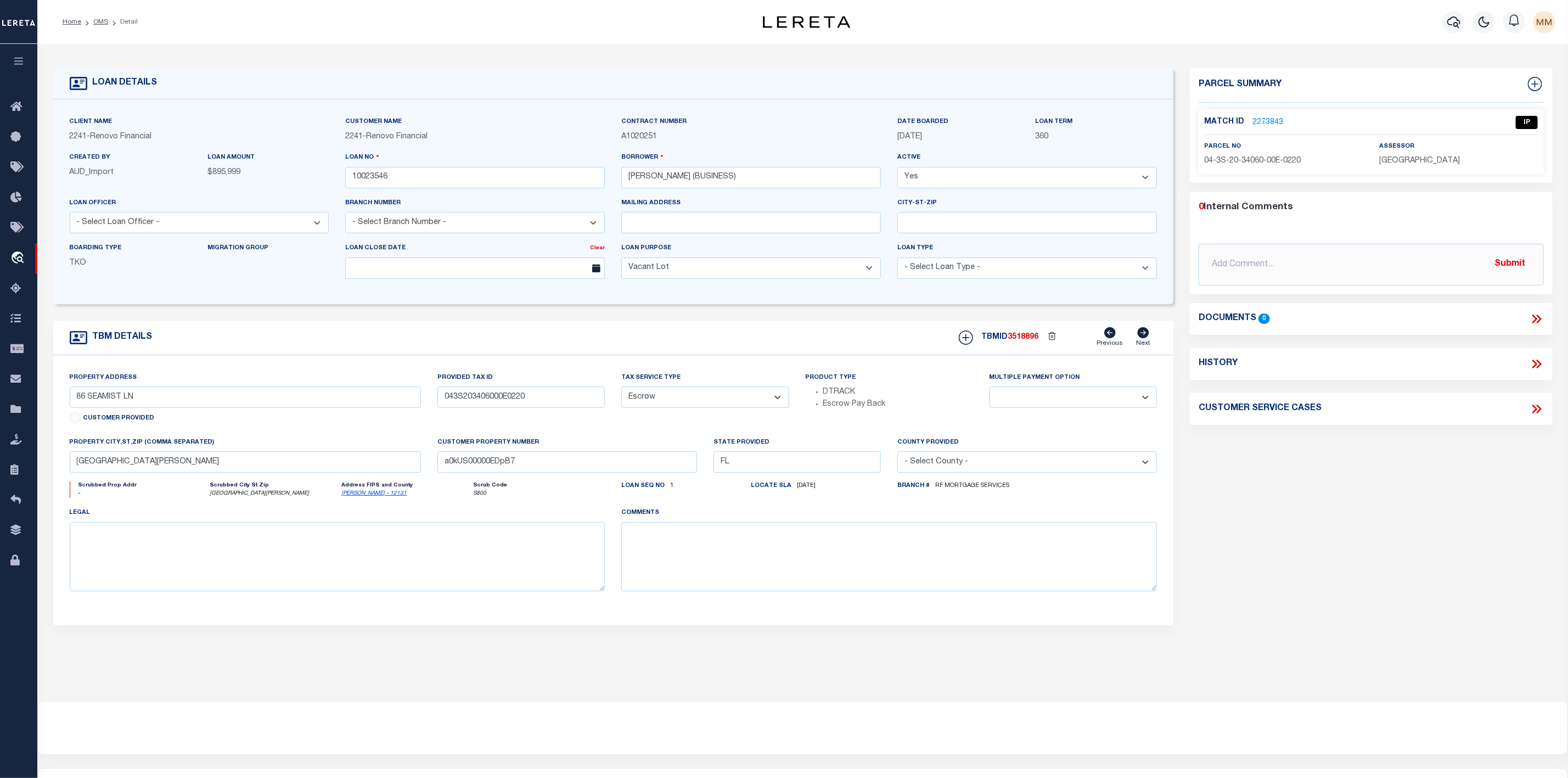
click at [1270, 119] on link "2273843" at bounding box center [1268, 123] width 31 height 12
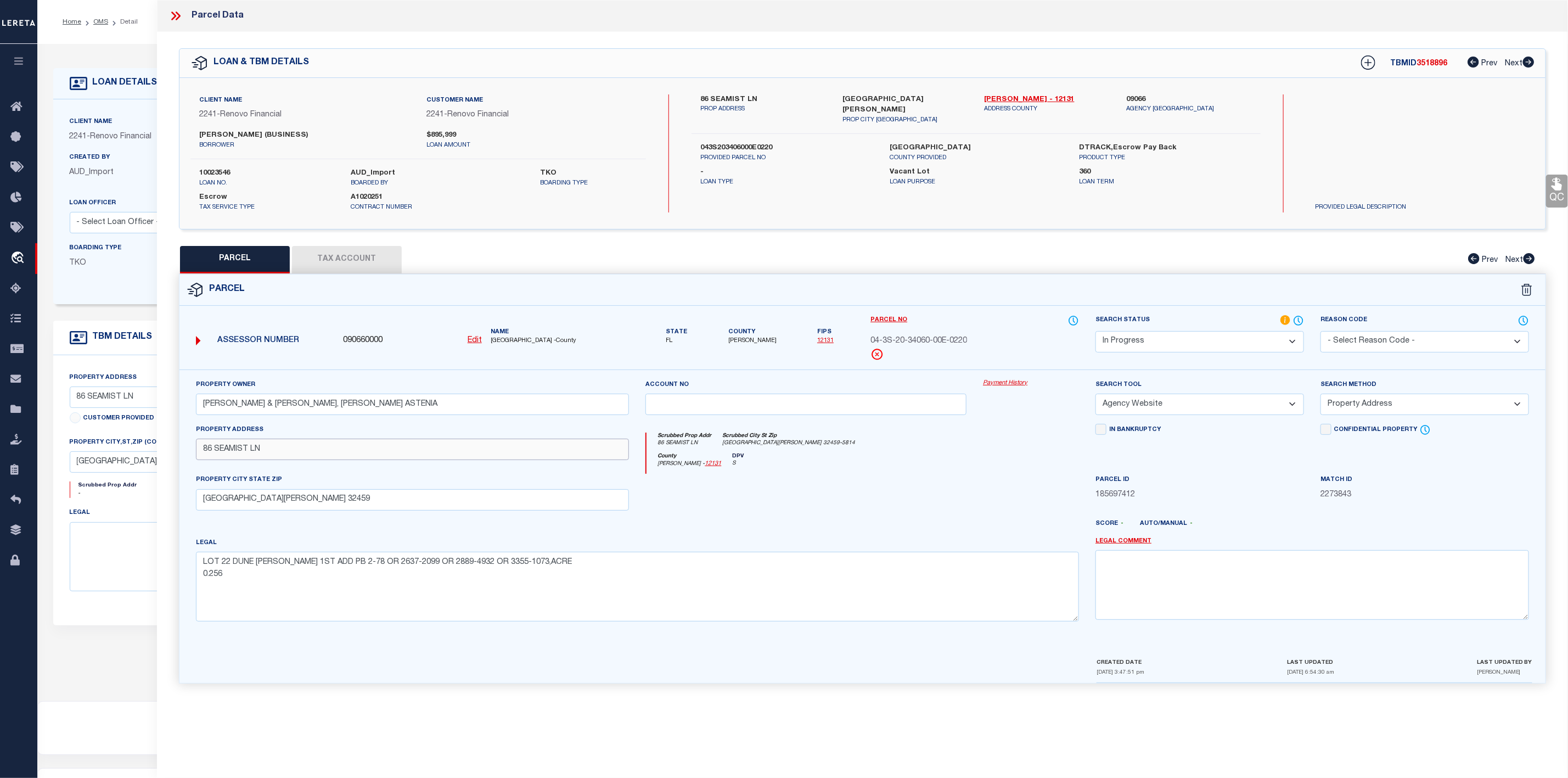
drag, startPoint x: 201, startPoint y: 455, endPoint x: 264, endPoint y: 456, distance: 63.0
click at [264, 456] on input "86 SEAMIST LN" at bounding box center [412, 449] width 434 height 21
click at [1217, 344] on select "Automated Search Bad Parcel Complete Duplicate Parcel High Dollar Reporting In …" at bounding box center [1200, 341] width 209 height 21
click at [1095, 332] on select "Automated Search Bad Parcel Complete Duplicate Parcel High Dollar Reporting In …" at bounding box center [1200, 341] width 209 height 21
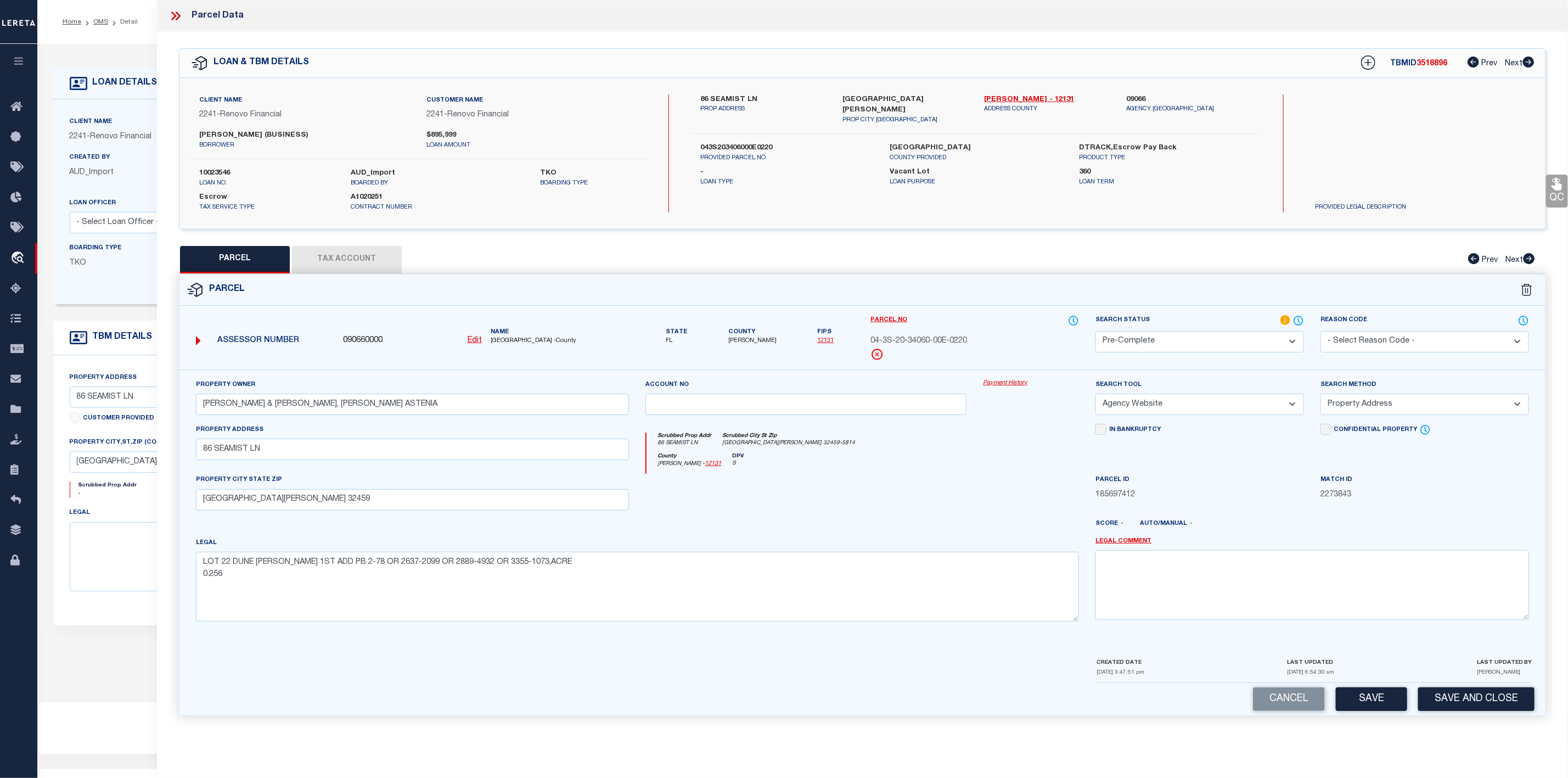
scroll to position [68, 0]
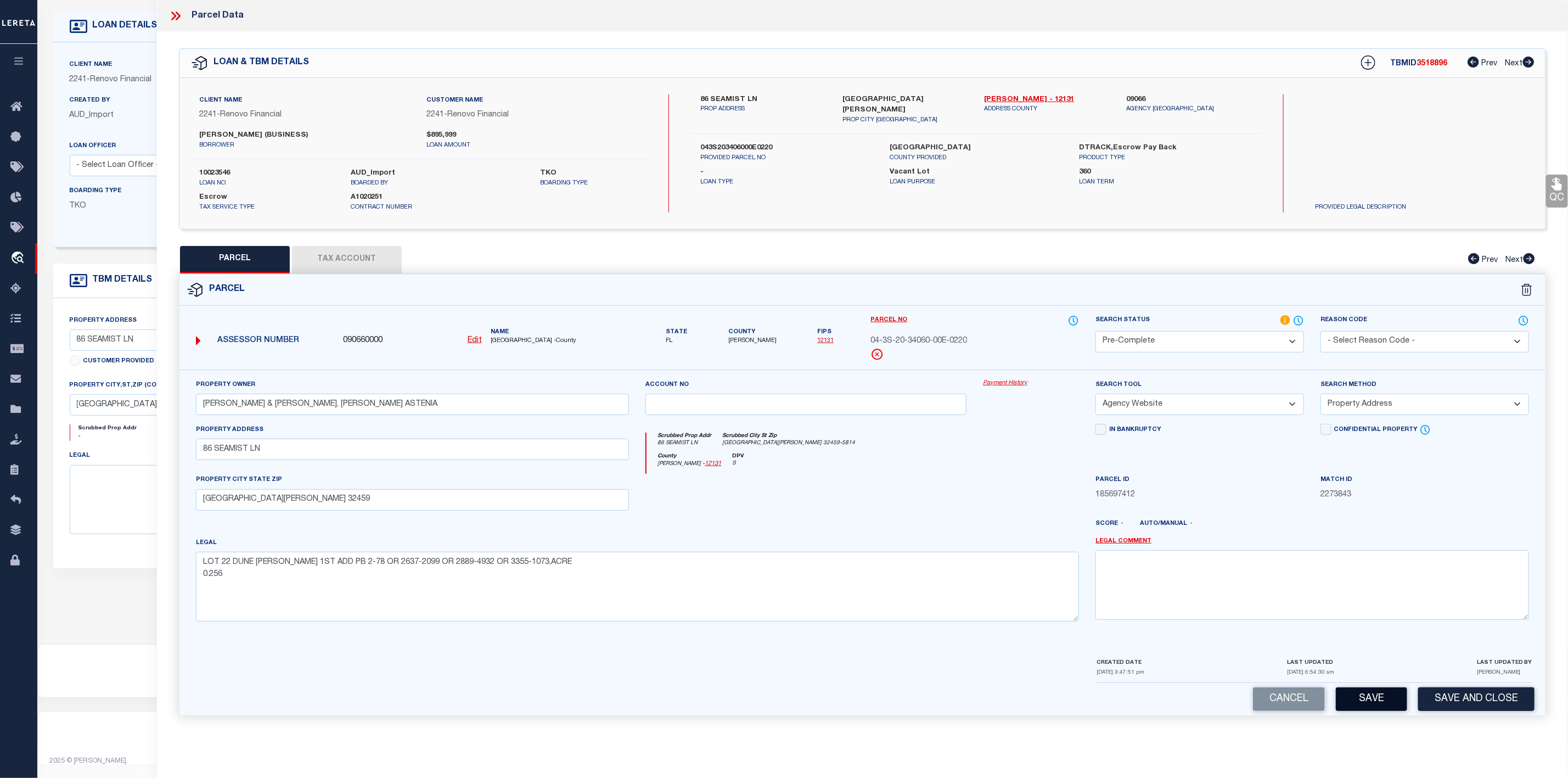
click at [1374, 709] on button "Save" at bounding box center [1372, 699] width 71 height 23
click at [174, 15] on icon at bounding box center [174, 16] width 5 height 9
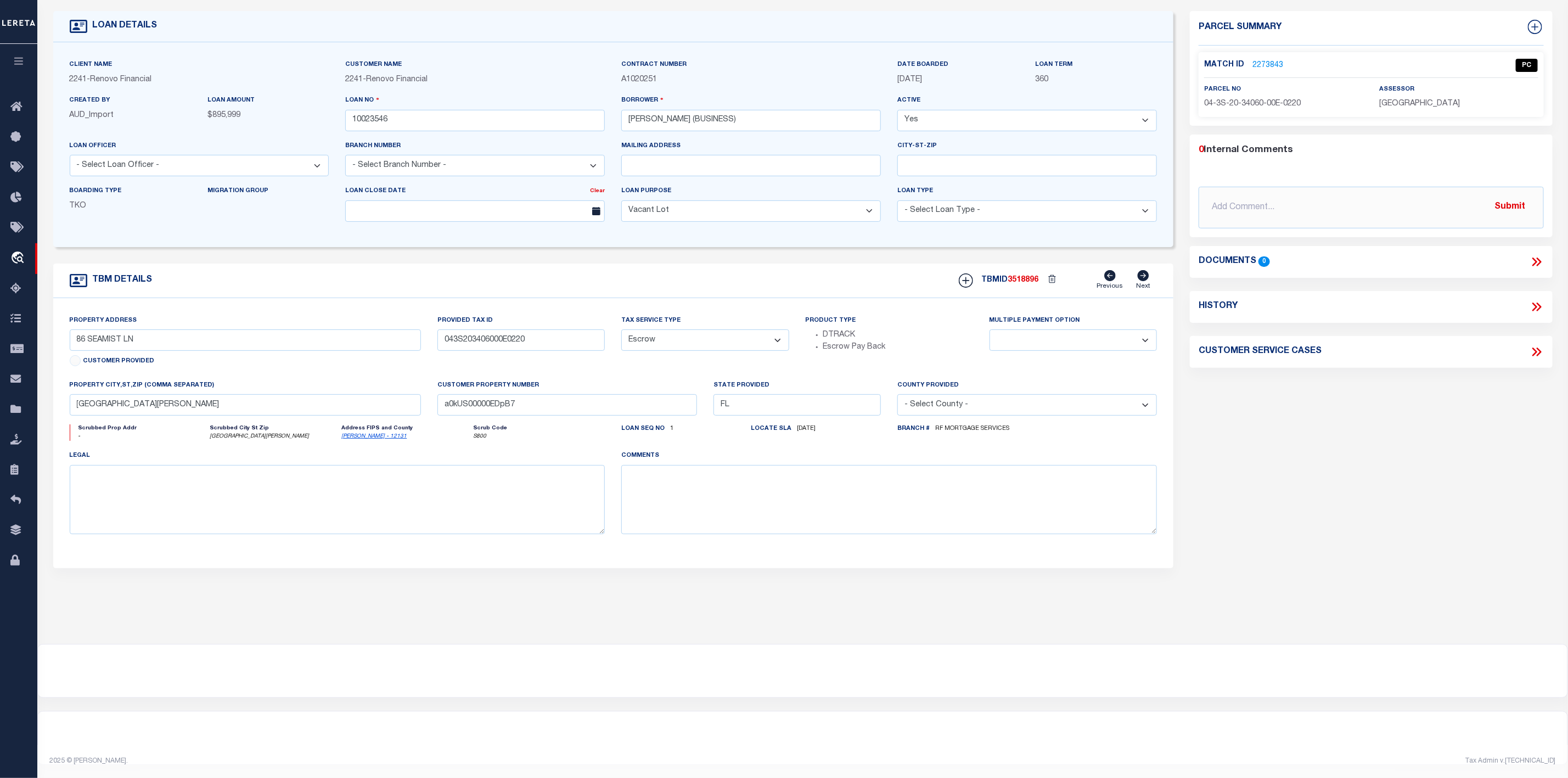
scroll to position [0, 0]
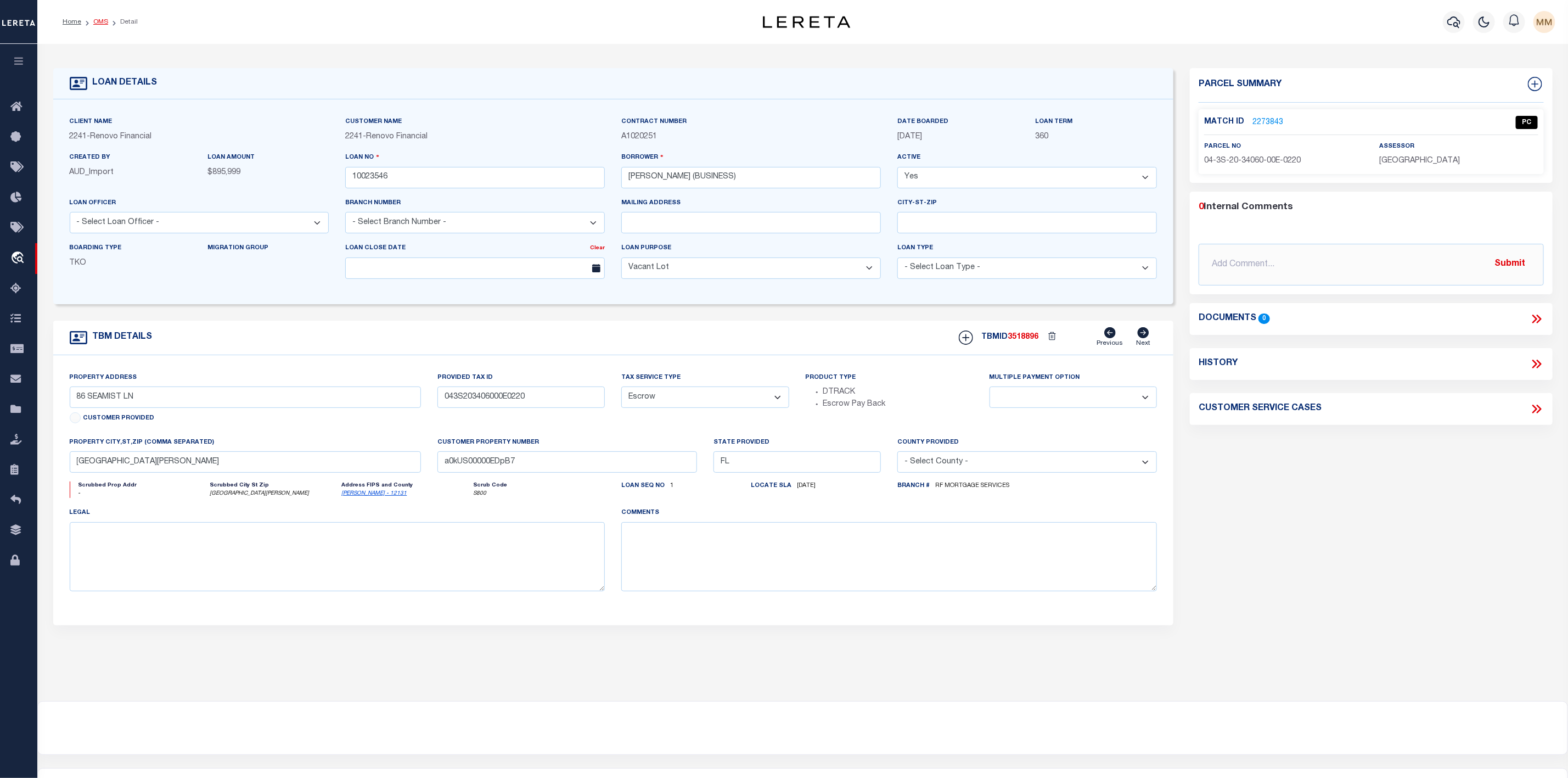
click at [104, 25] on link "OMS" at bounding box center [101, 21] width 15 height 7
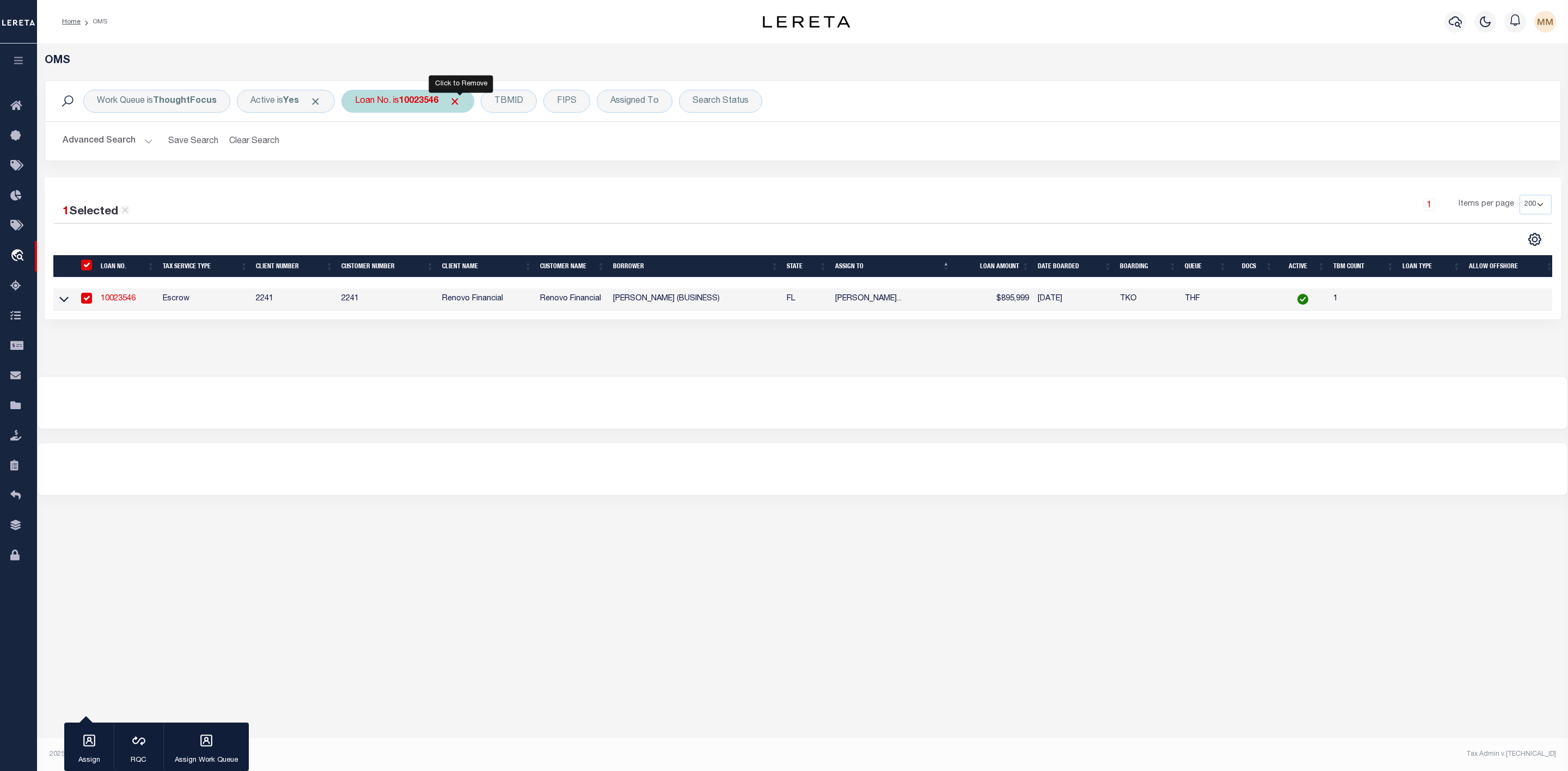
click at [461, 101] on span "Click to Remove" at bounding box center [455, 101] width 12 height 12
click at [379, 100] on div "Loan No." at bounding box center [373, 102] width 63 height 23
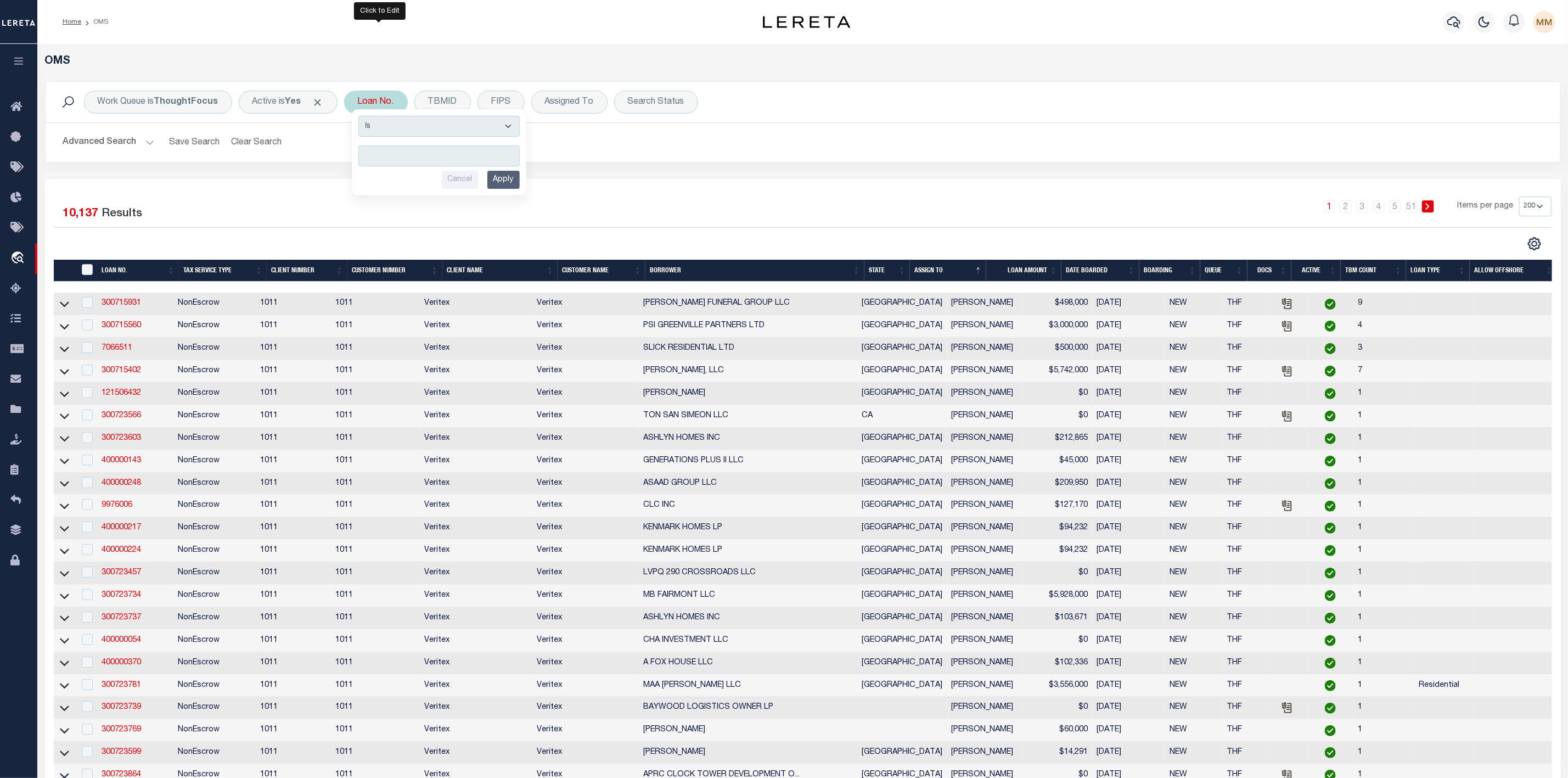
click at [385, 157] on input "text" at bounding box center [439, 156] width 161 height 21
click at [506, 181] on input "Apply" at bounding box center [503, 180] width 33 height 18
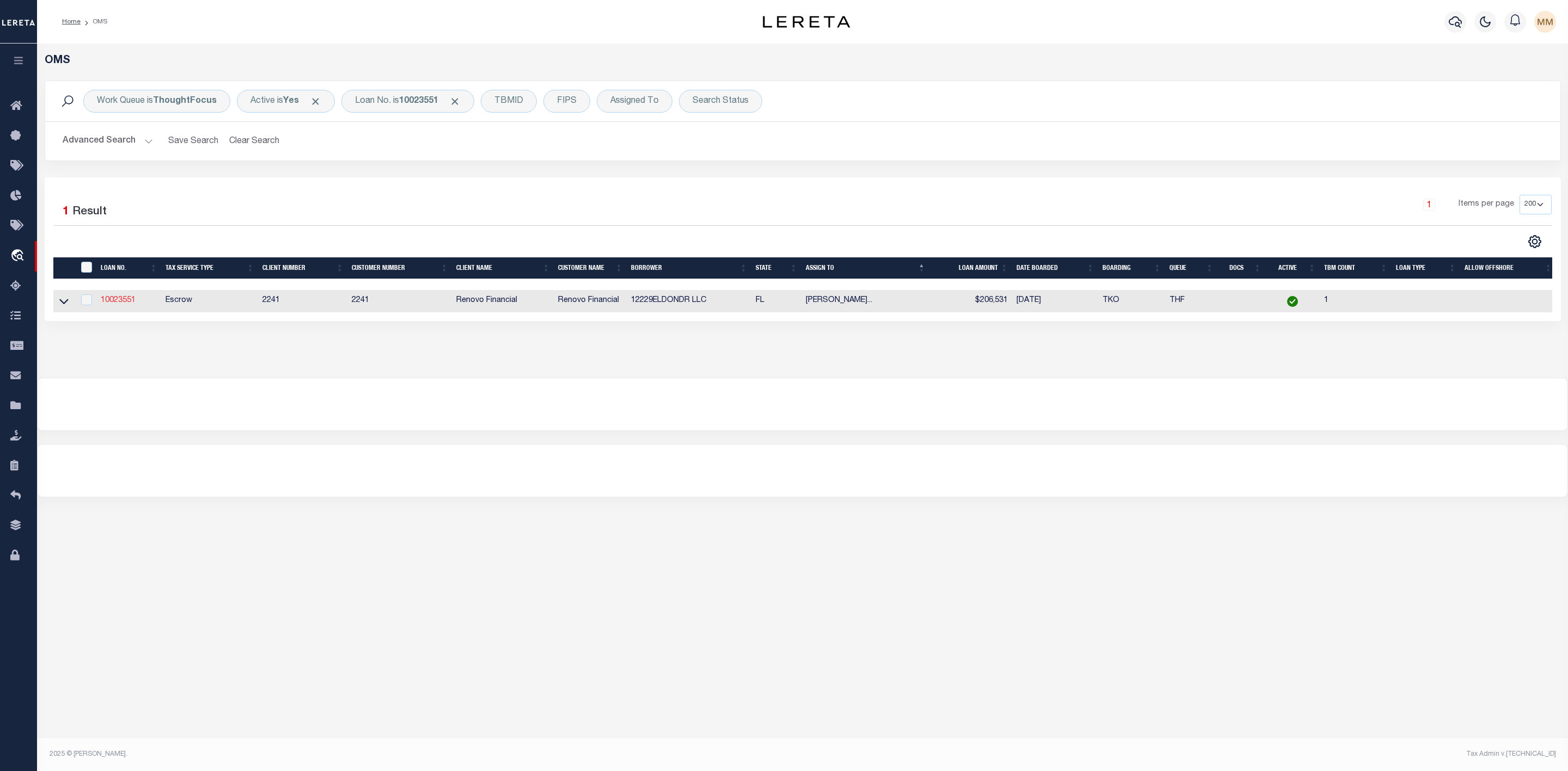
click at [121, 301] on link "10023551" at bounding box center [117, 300] width 35 height 8
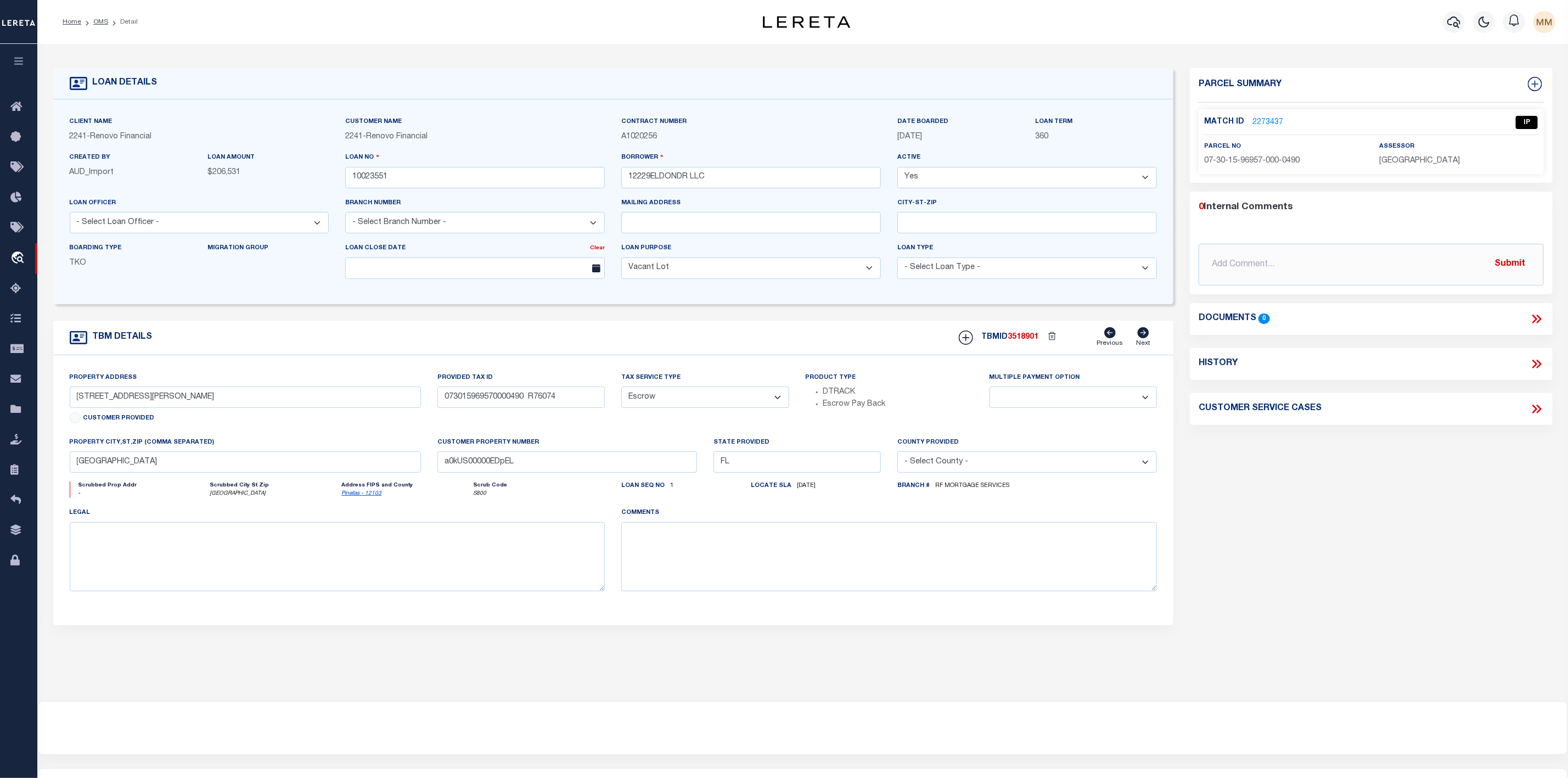
click at [1272, 121] on link "2273437" at bounding box center [1268, 123] width 31 height 12
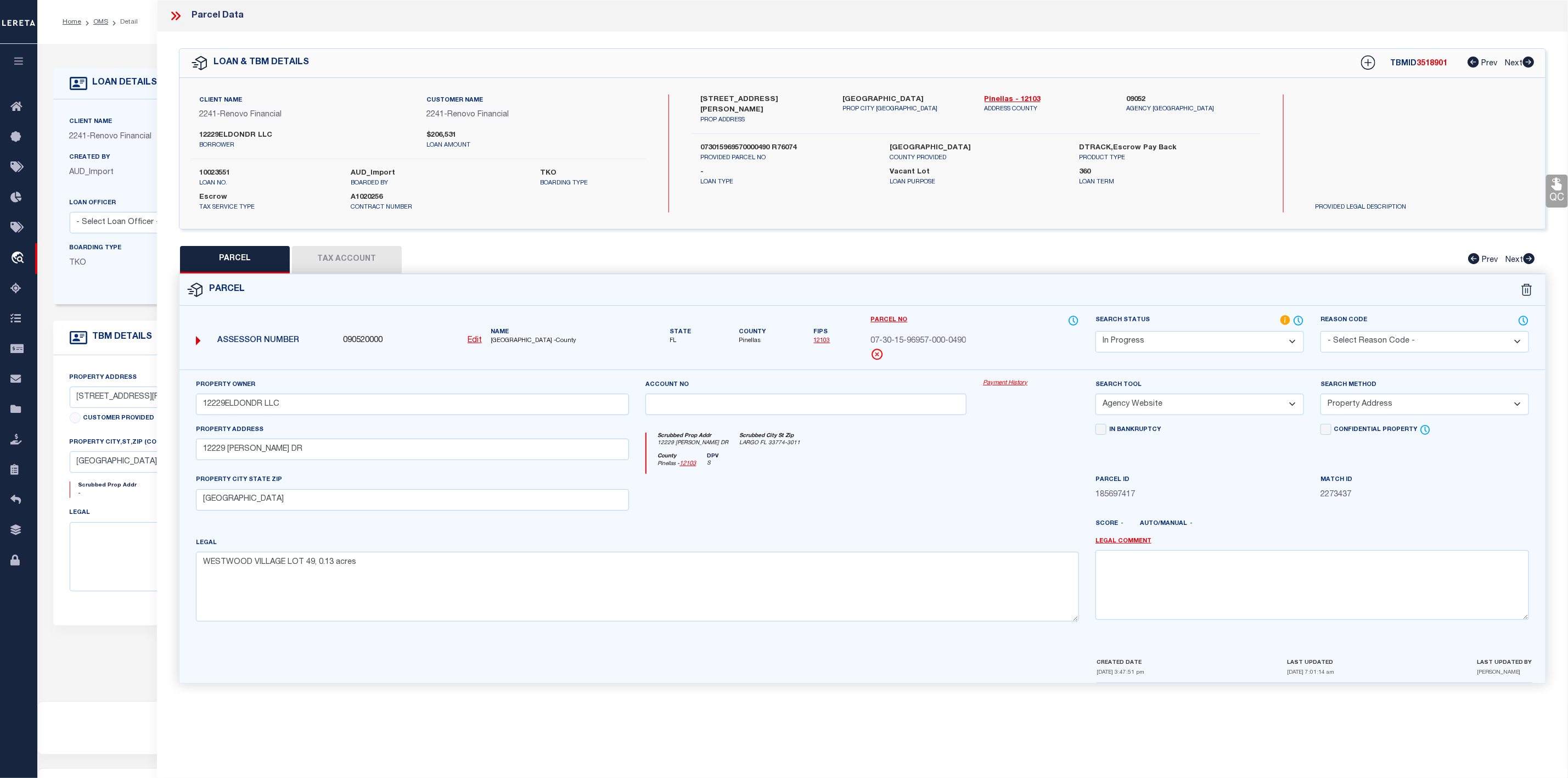
click at [751, 340] on span "Pinellas" at bounding box center [752, 341] width 27 height 9
copy span "Pinellas"
drag, startPoint x: 198, startPoint y: 450, endPoint x: 278, endPoint y: 459, distance: 80.5
click at [278, 459] on input "12229 ELDON DR" at bounding box center [412, 449] width 434 height 21
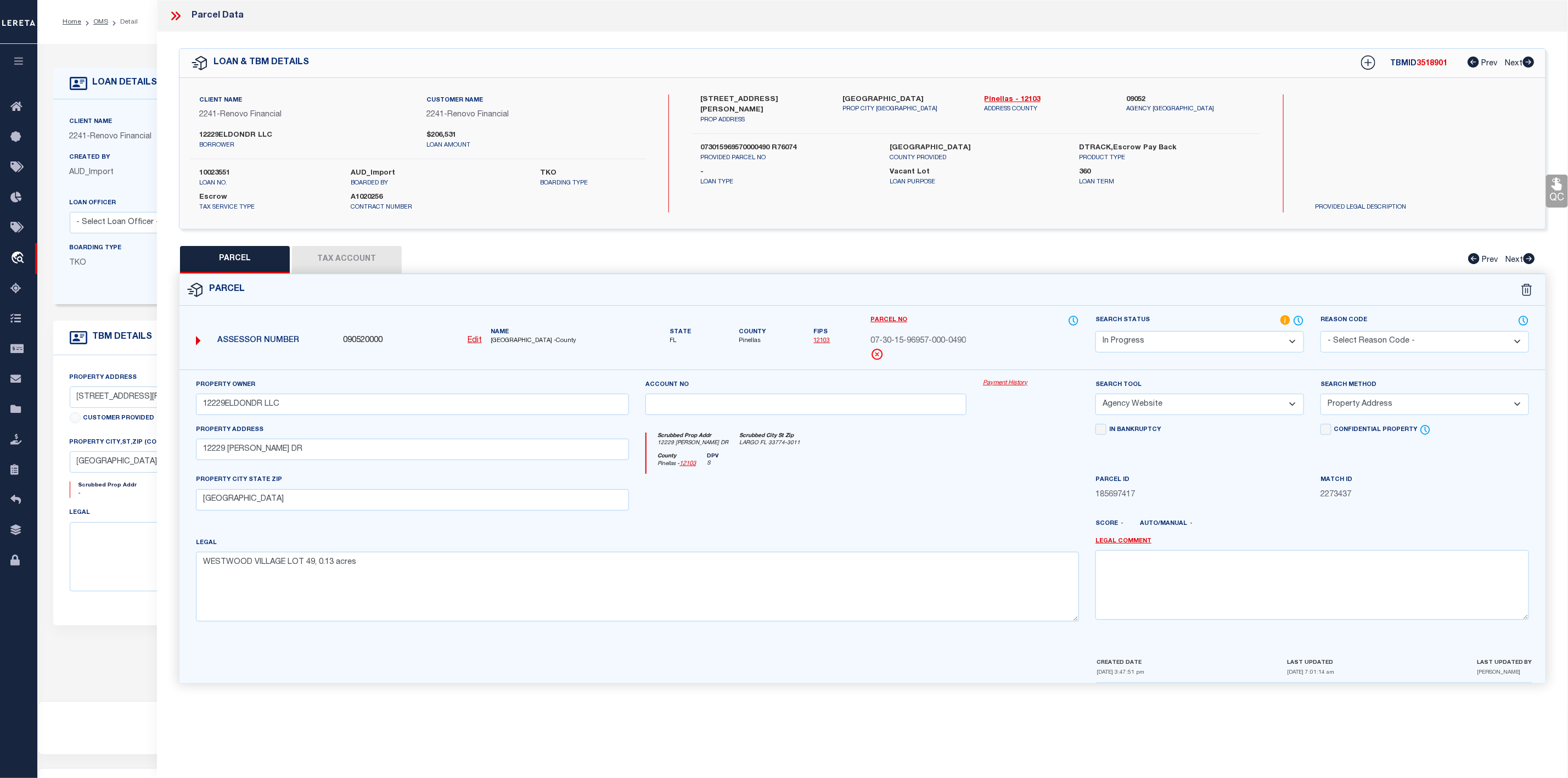
click at [1250, 346] on select "Automated Search Bad Parcel Complete Duplicate Parcel High Dollar Reporting In …" at bounding box center [1200, 341] width 209 height 21
click at [1095, 332] on select "Automated Search Bad Parcel Complete Duplicate Parcel High Dollar Reporting In …" at bounding box center [1200, 341] width 209 height 21
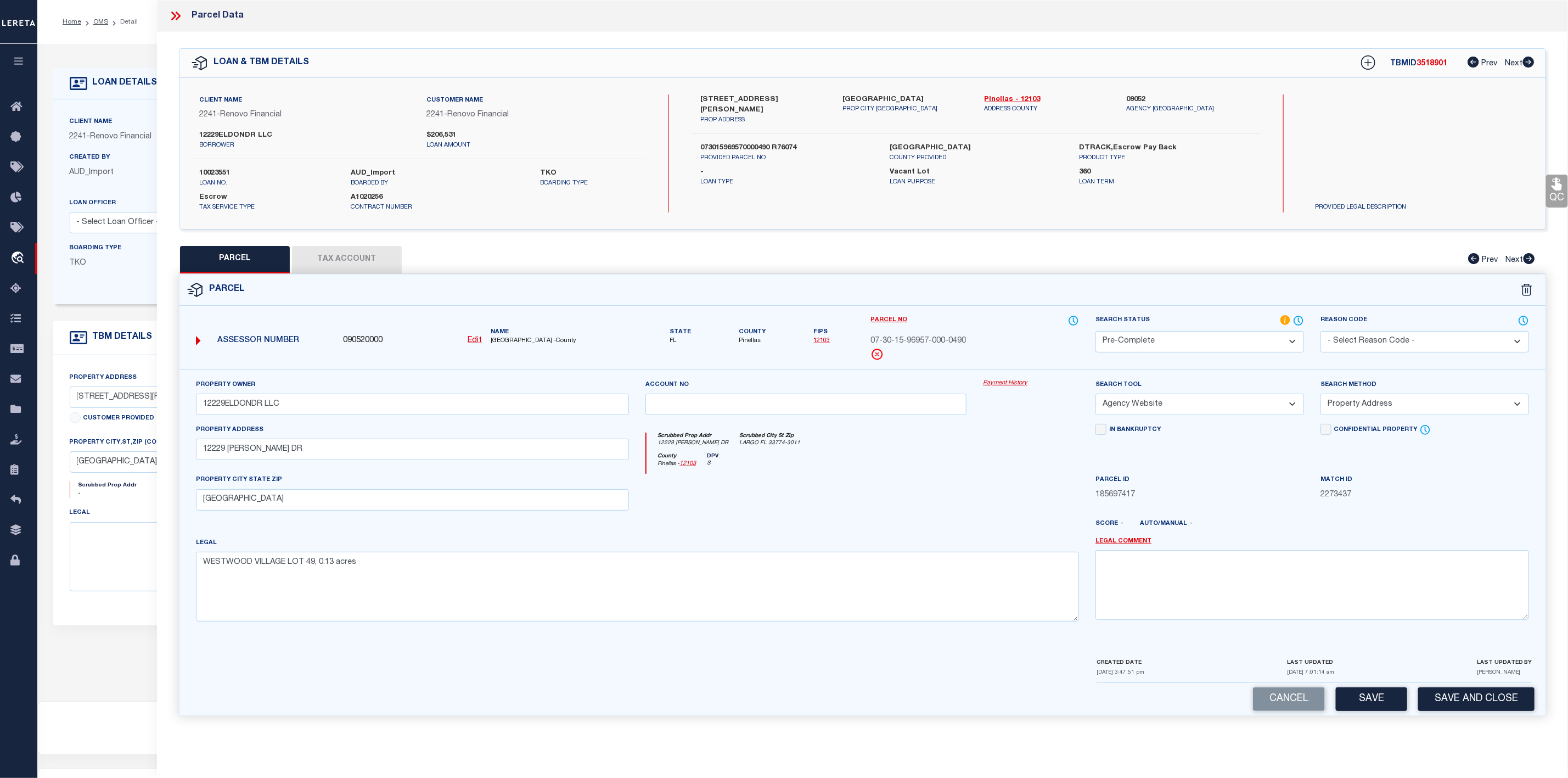
scroll to position [68, 0]
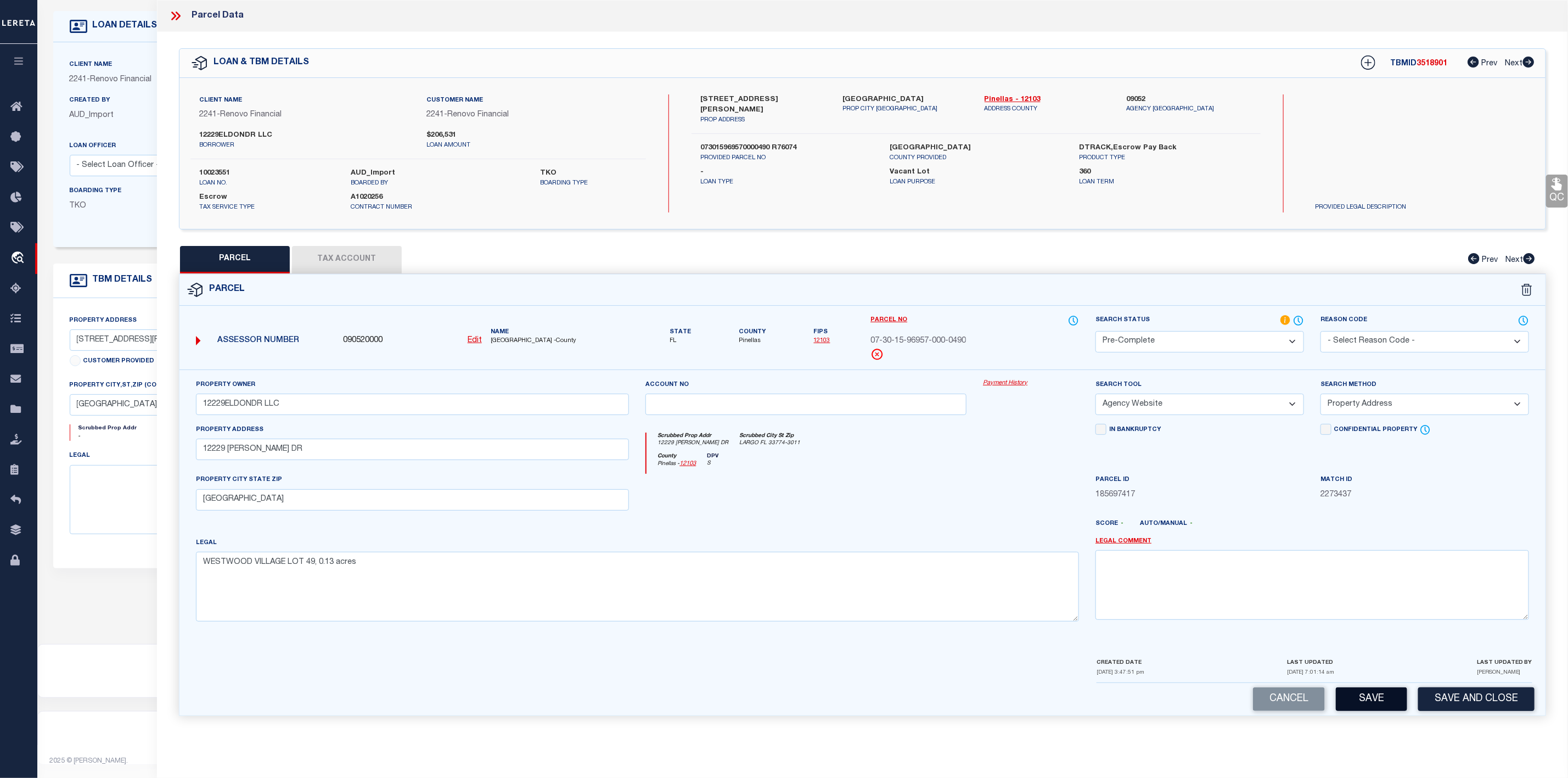
click at [1353, 707] on button "Save" at bounding box center [1372, 699] width 71 height 23
click at [179, 12] on icon at bounding box center [176, 15] width 14 height 14
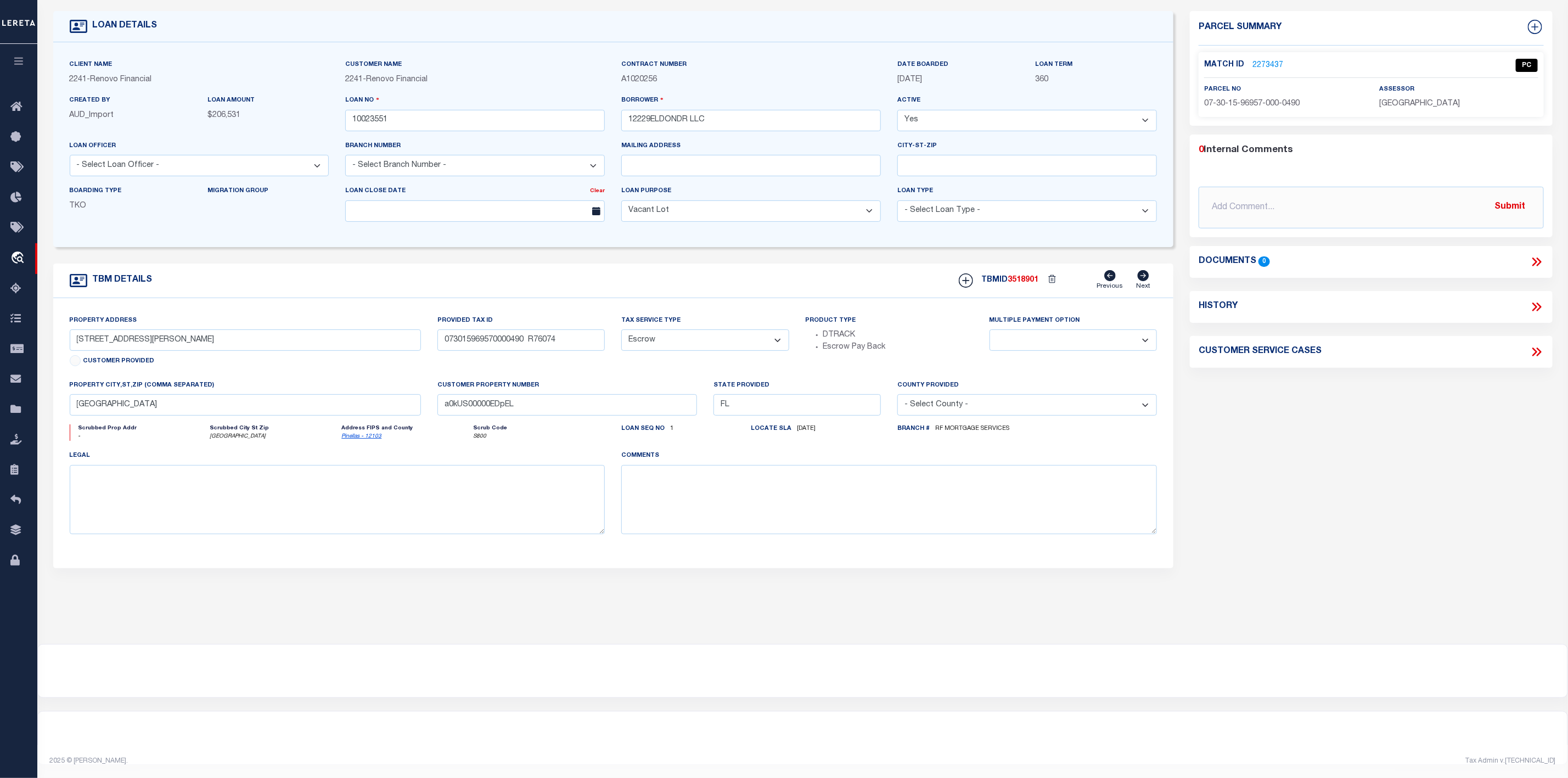
scroll to position [0, 0]
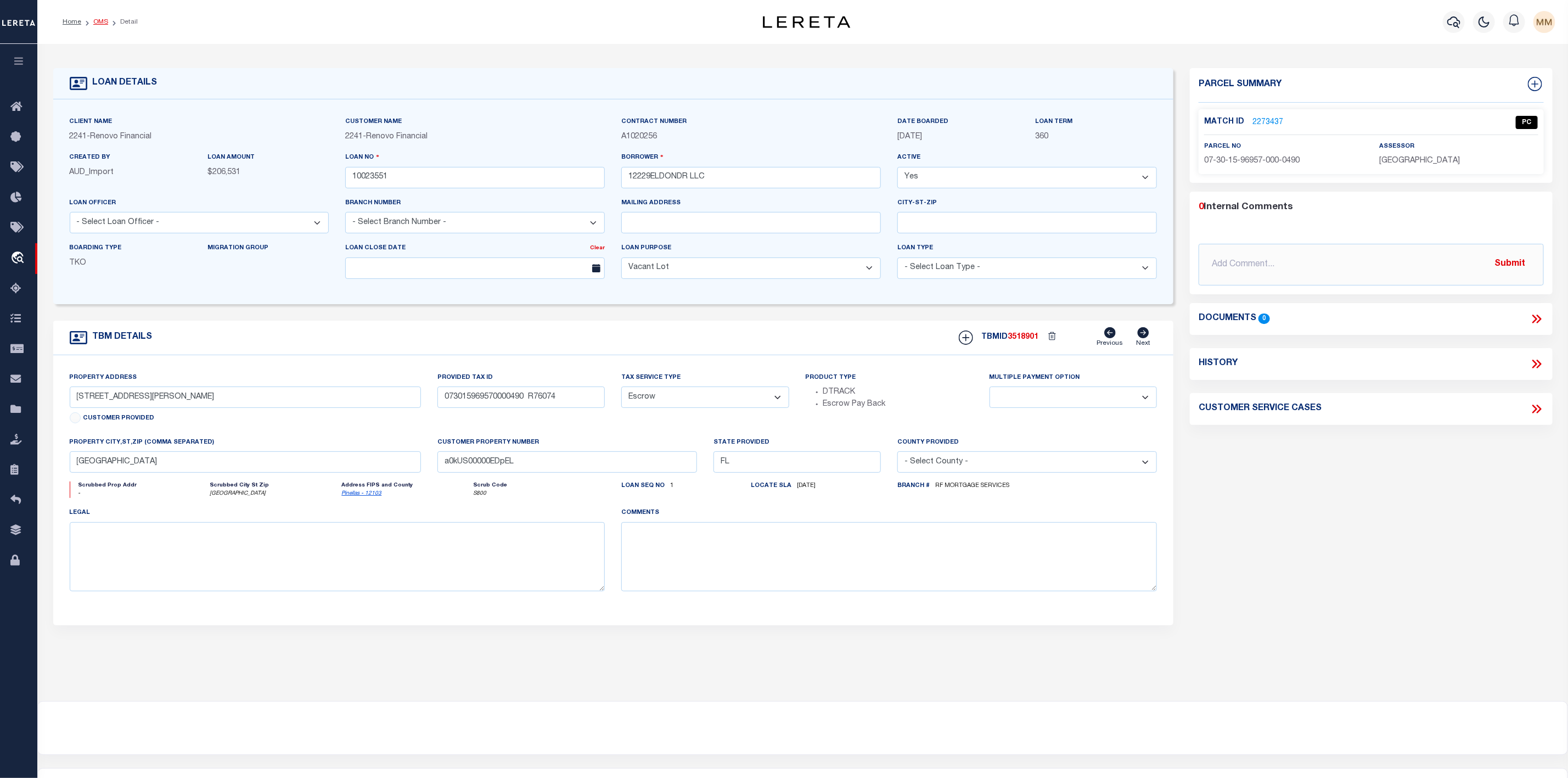
click at [102, 23] on link "OMS" at bounding box center [101, 21] width 15 height 7
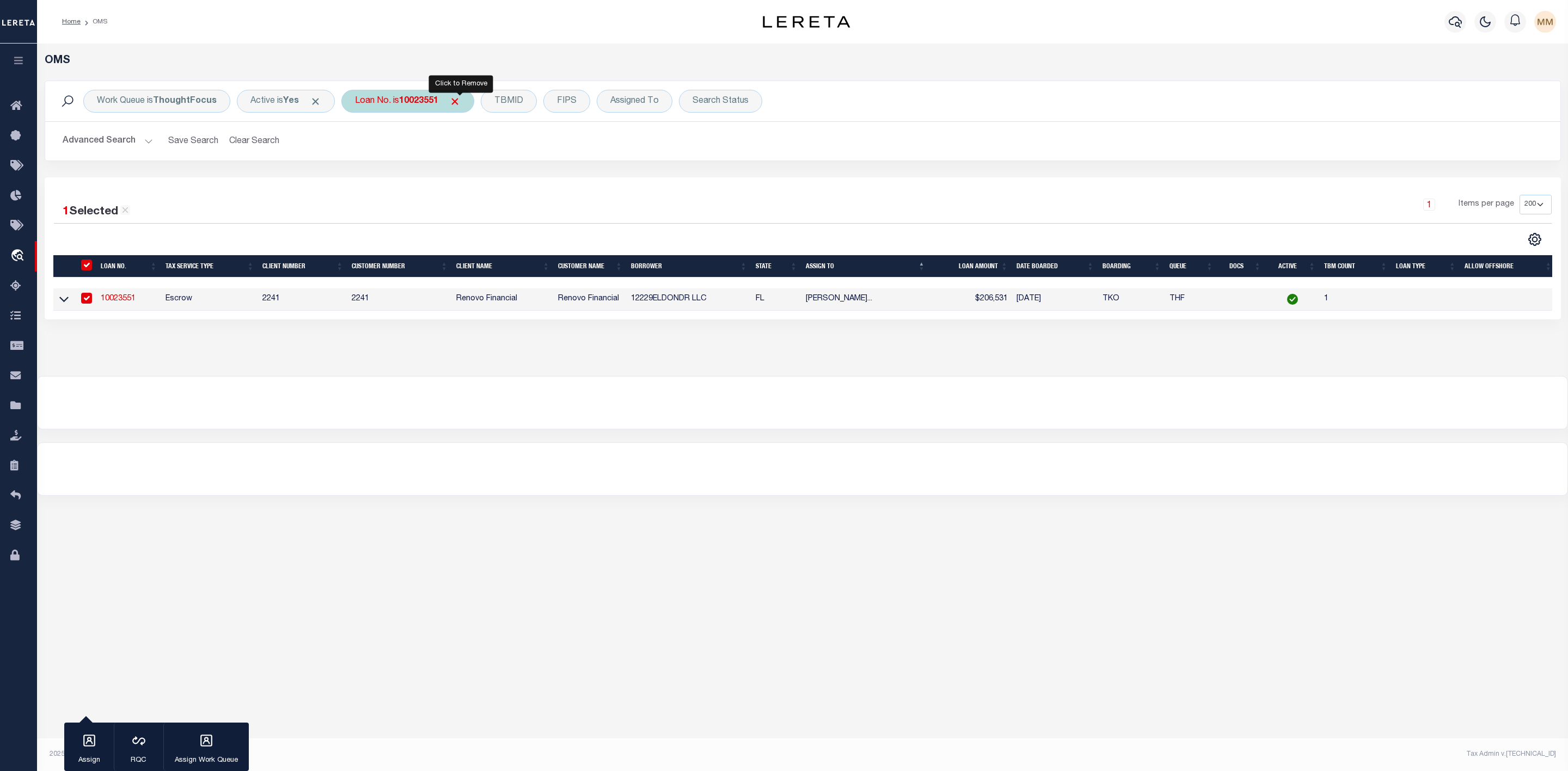
click at [460, 101] on span "Click to Remove" at bounding box center [455, 101] width 12 height 12
click at [371, 102] on div "Loan No." at bounding box center [373, 102] width 63 height 23
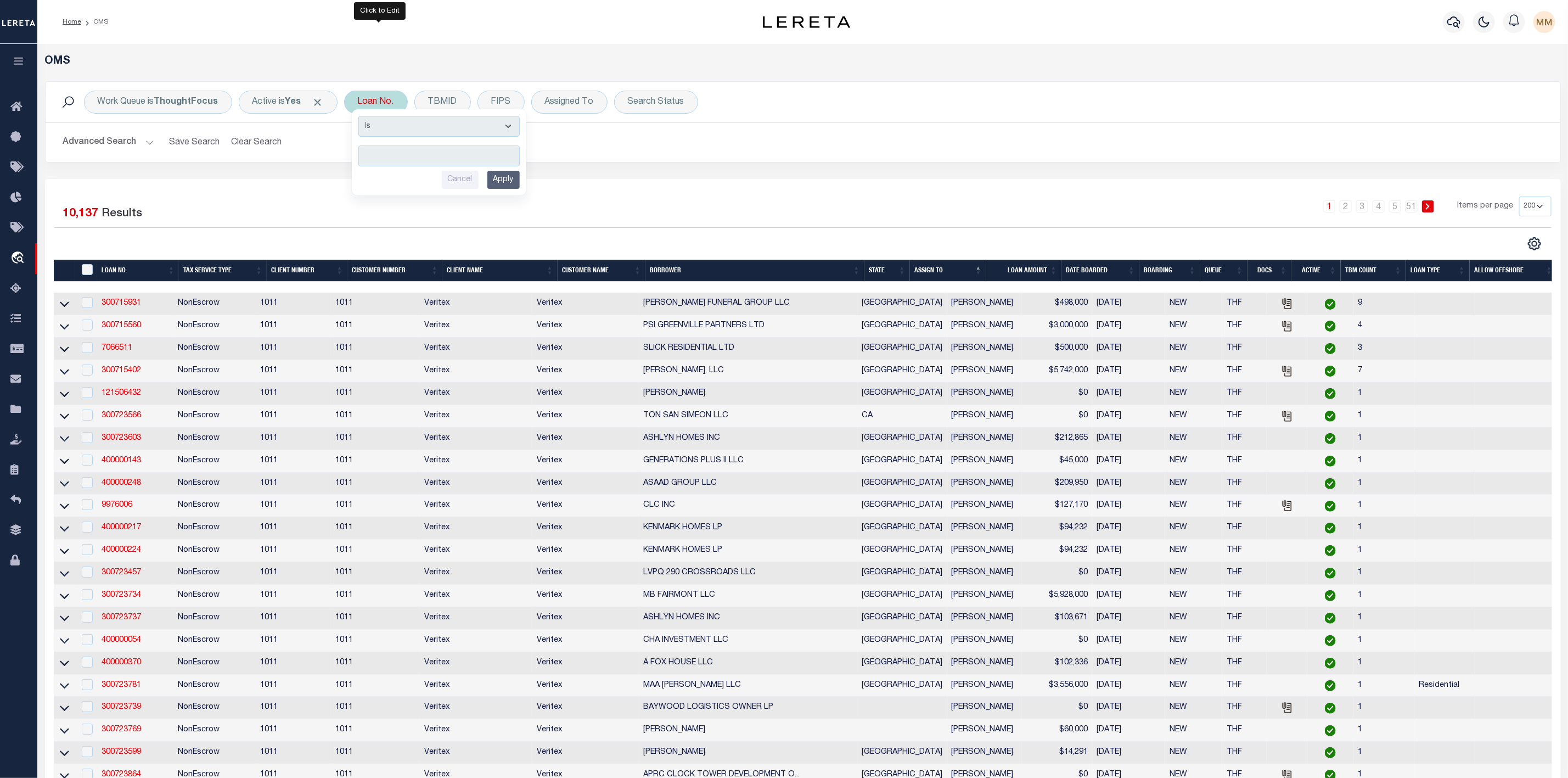
click at [414, 160] on input "text" at bounding box center [439, 156] width 161 height 21
click at [520, 179] on input "Apply" at bounding box center [503, 180] width 33 height 18
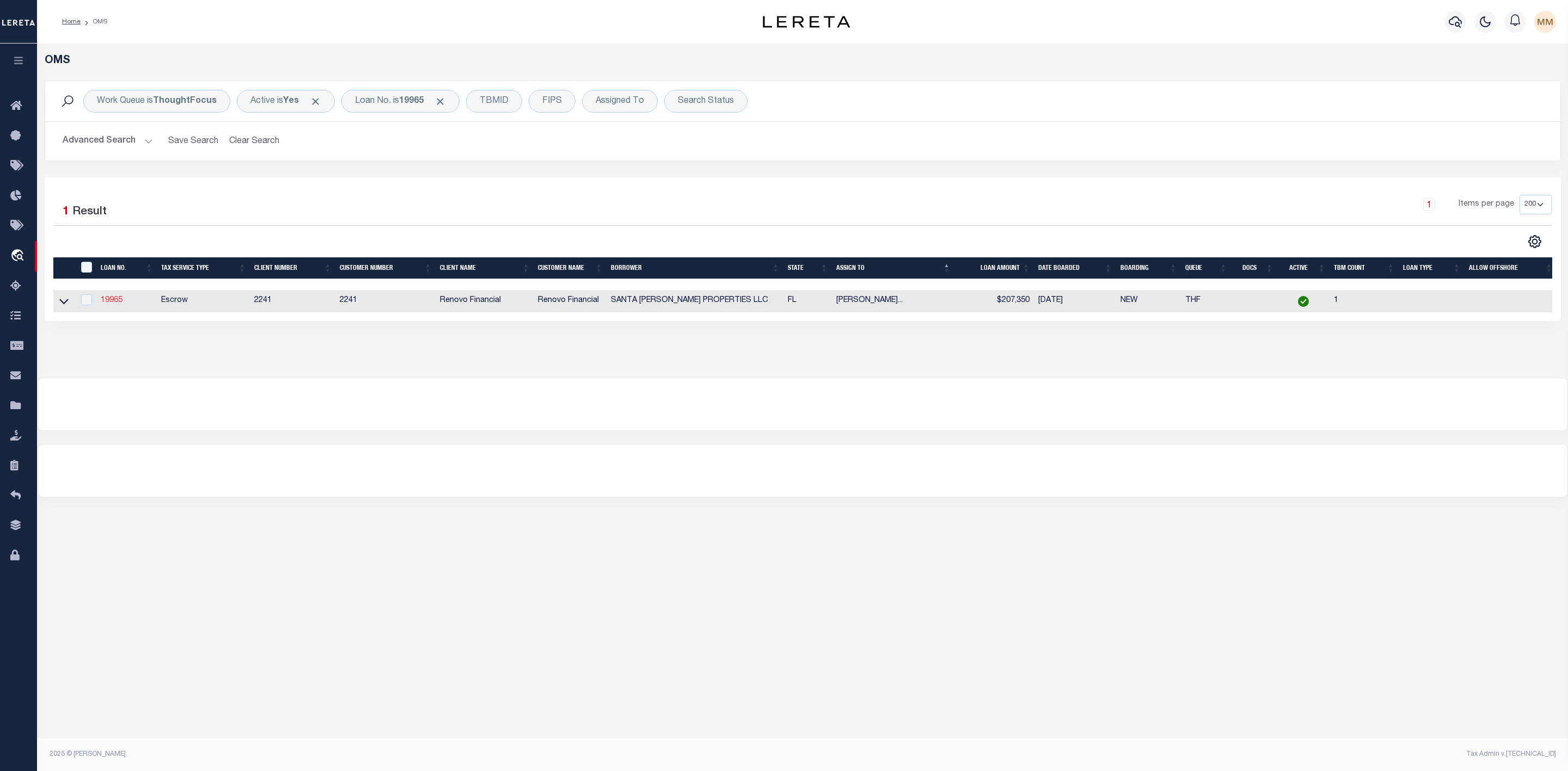
click at [106, 299] on link "19965" at bounding box center [111, 300] width 22 height 8
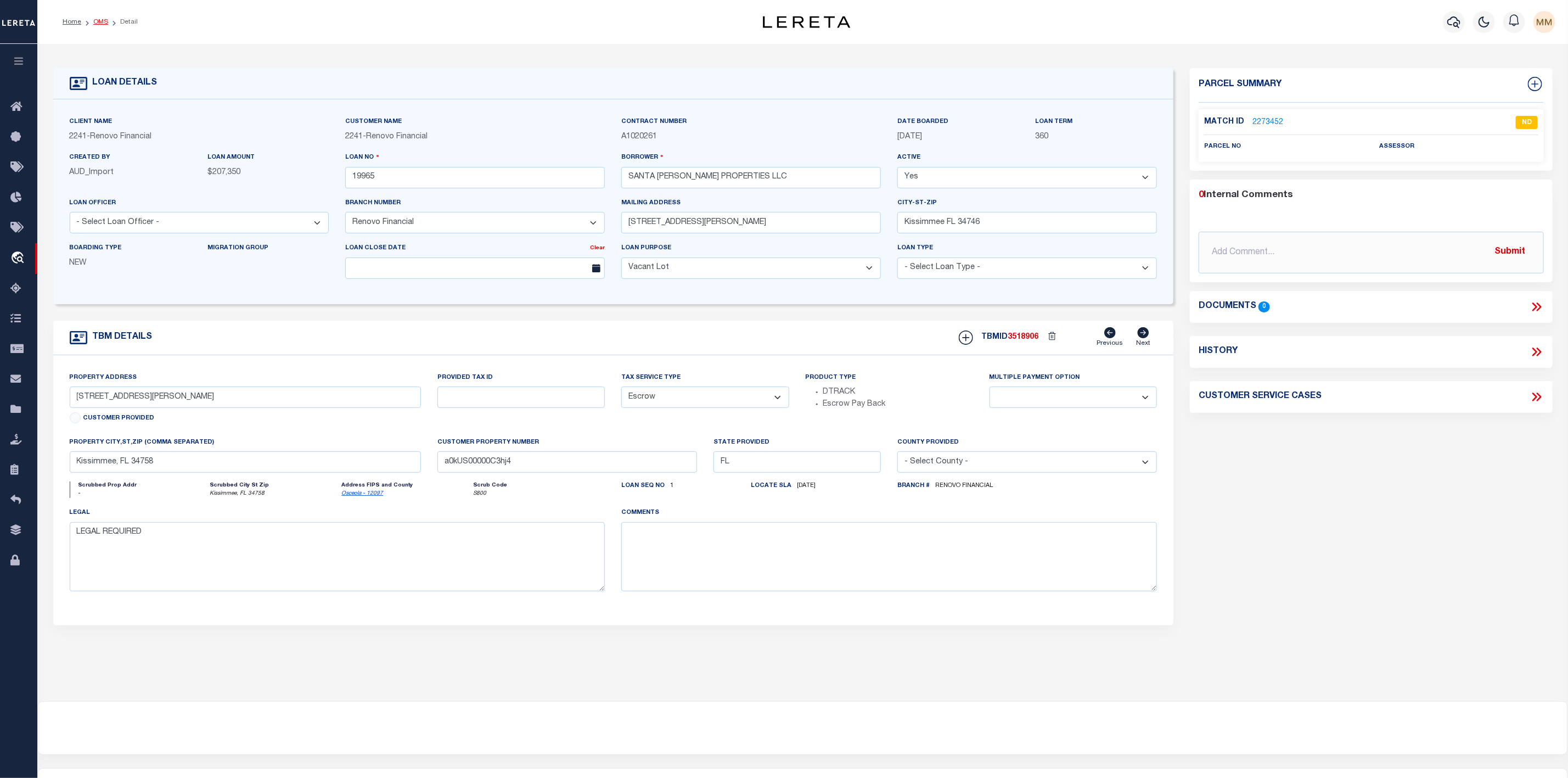
click at [102, 22] on link "OMS" at bounding box center [101, 21] width 15 height 7
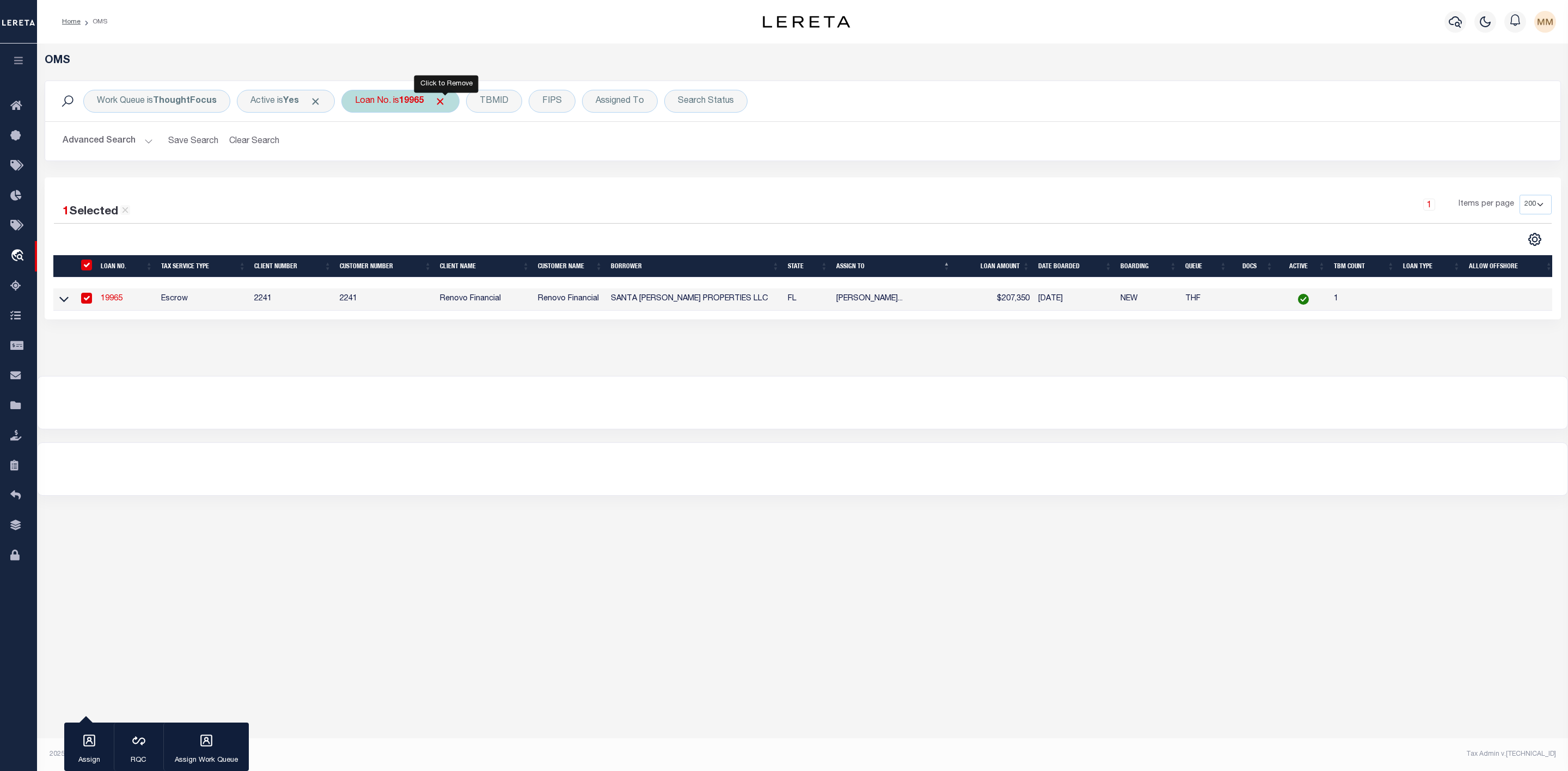
click at [441, 103] on span "Click to Remove" at bounding box center [440, 101] width 12 height 12
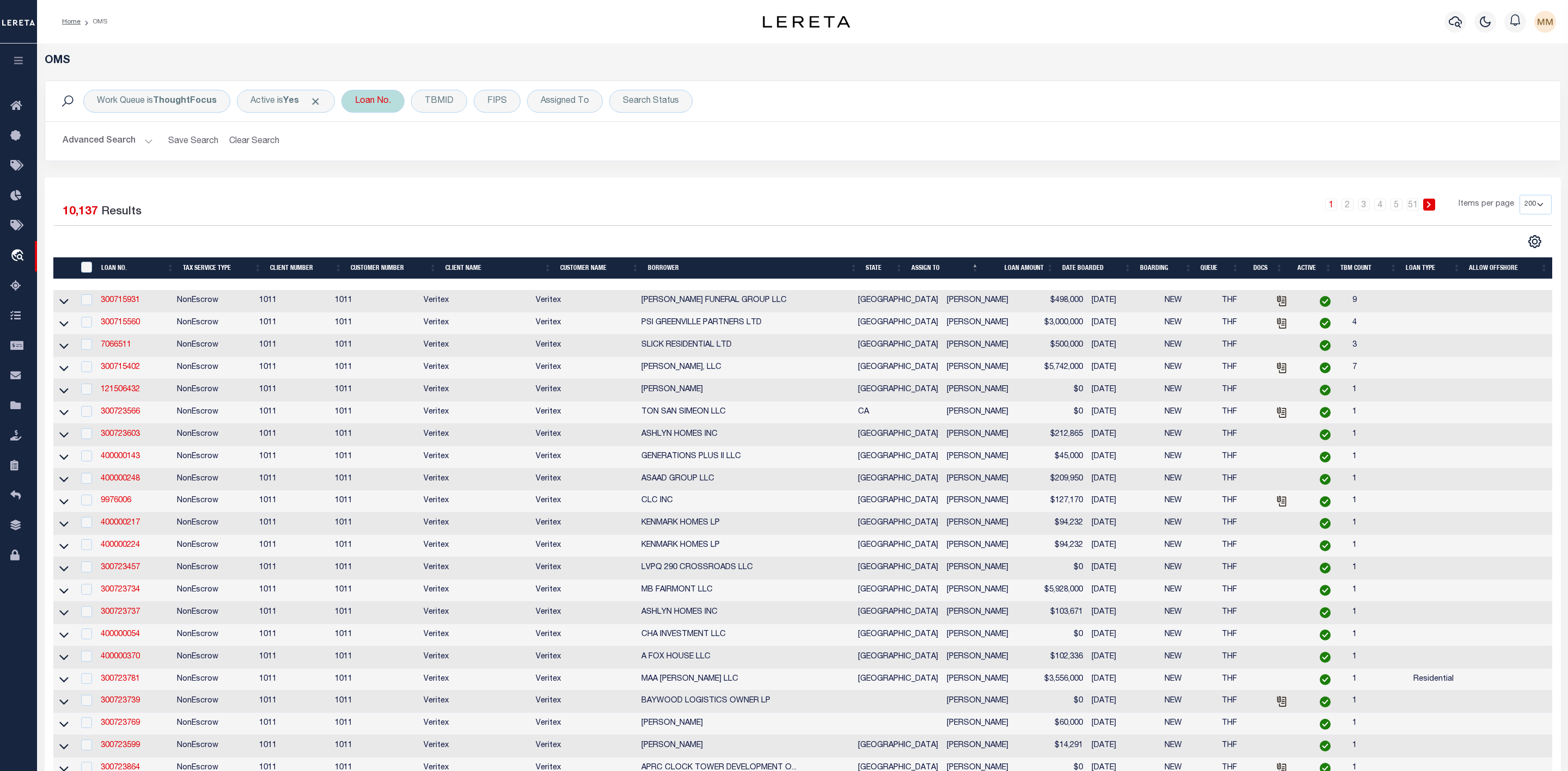
click at [391, 108] on div "Loan No." at bounding box center [373, 102] width 63 height 23
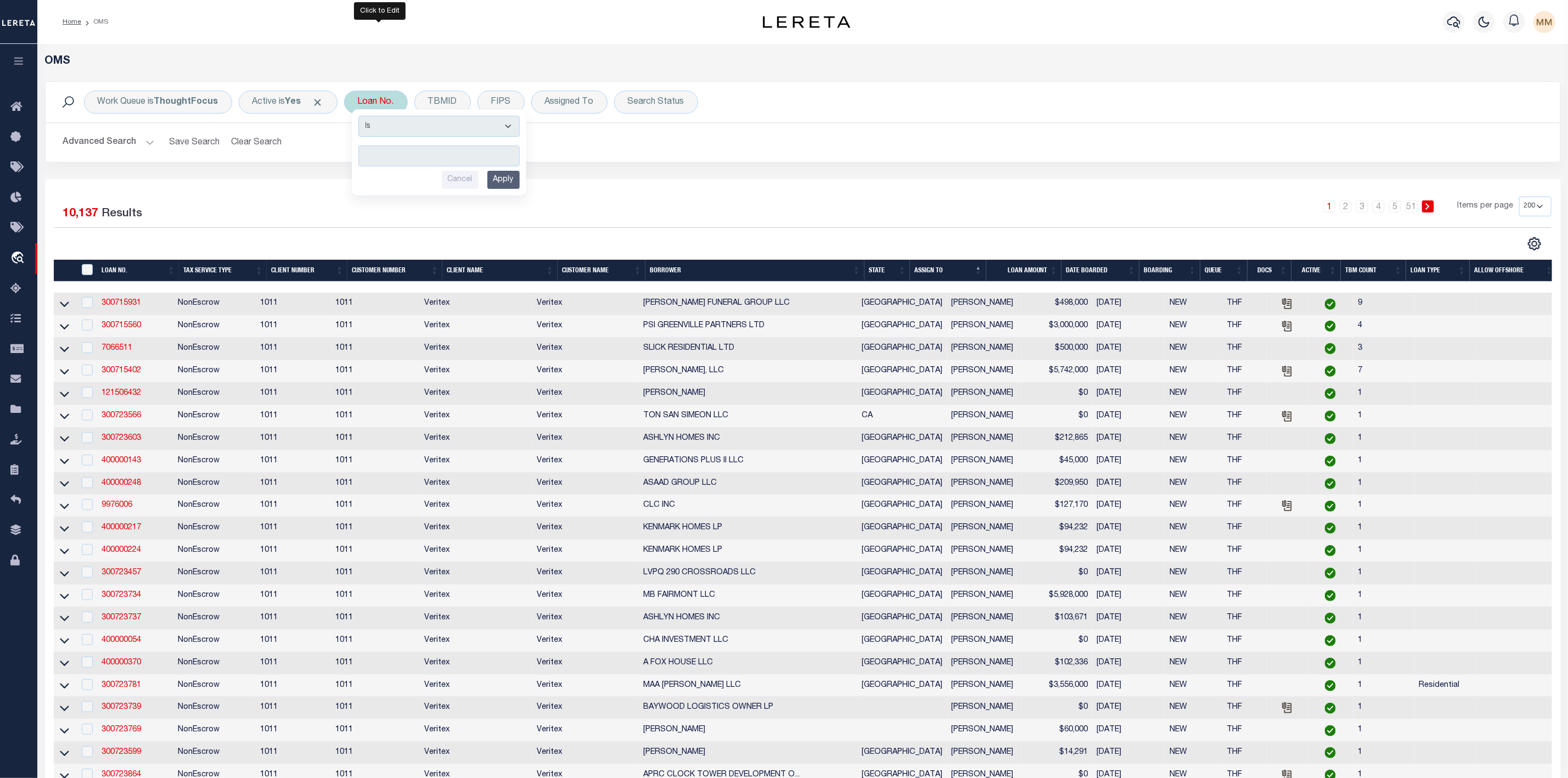
click at [412, 154] on input "text" at bounding box center [439, 156] width 161 height 21
click at [512, 182] on input "Apply" at bounding box center [503, 180] width 33 height 18
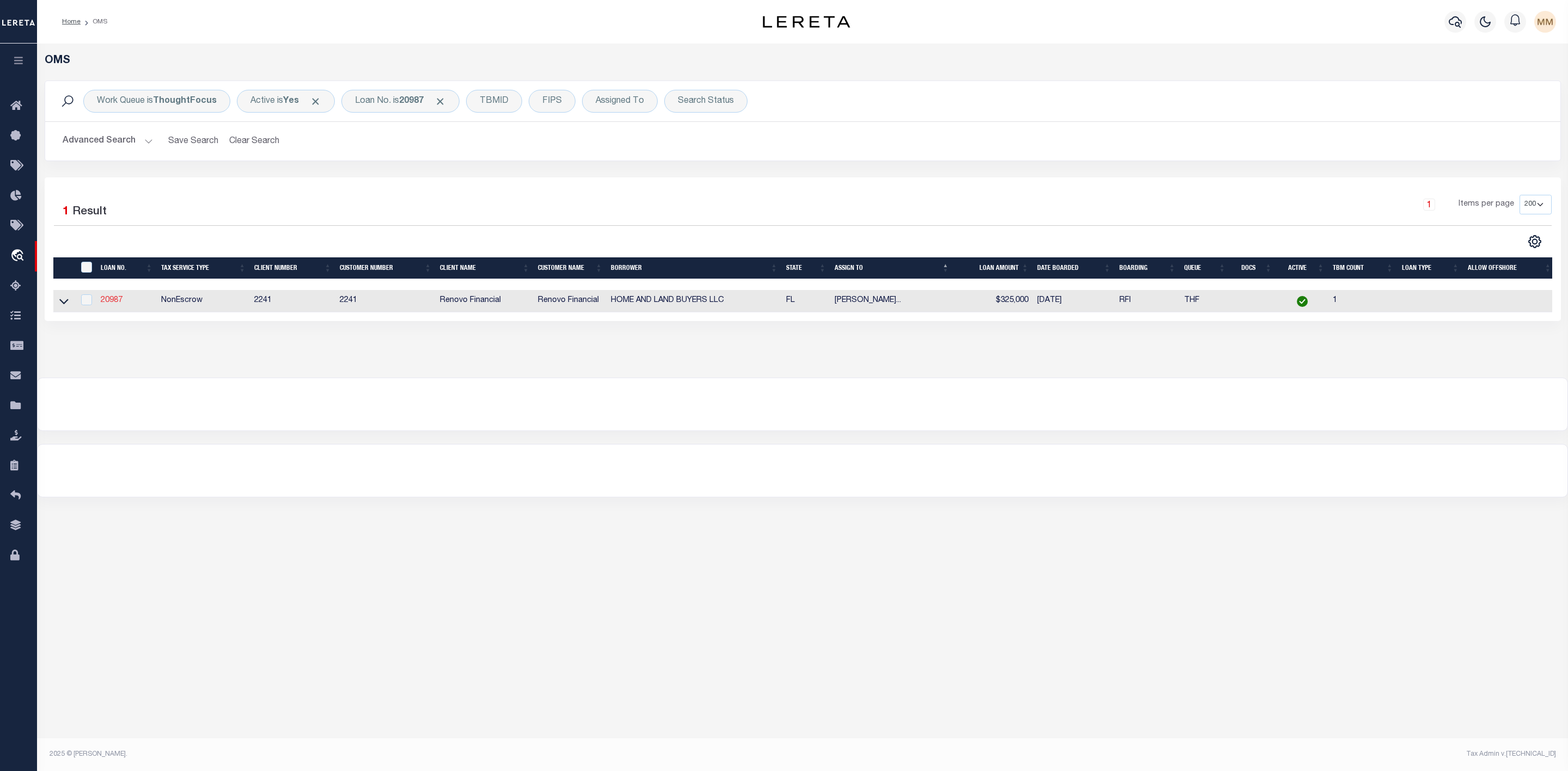
click at [108, 304] on link "20987" at bounding box center [111, 300] width 22 height 8
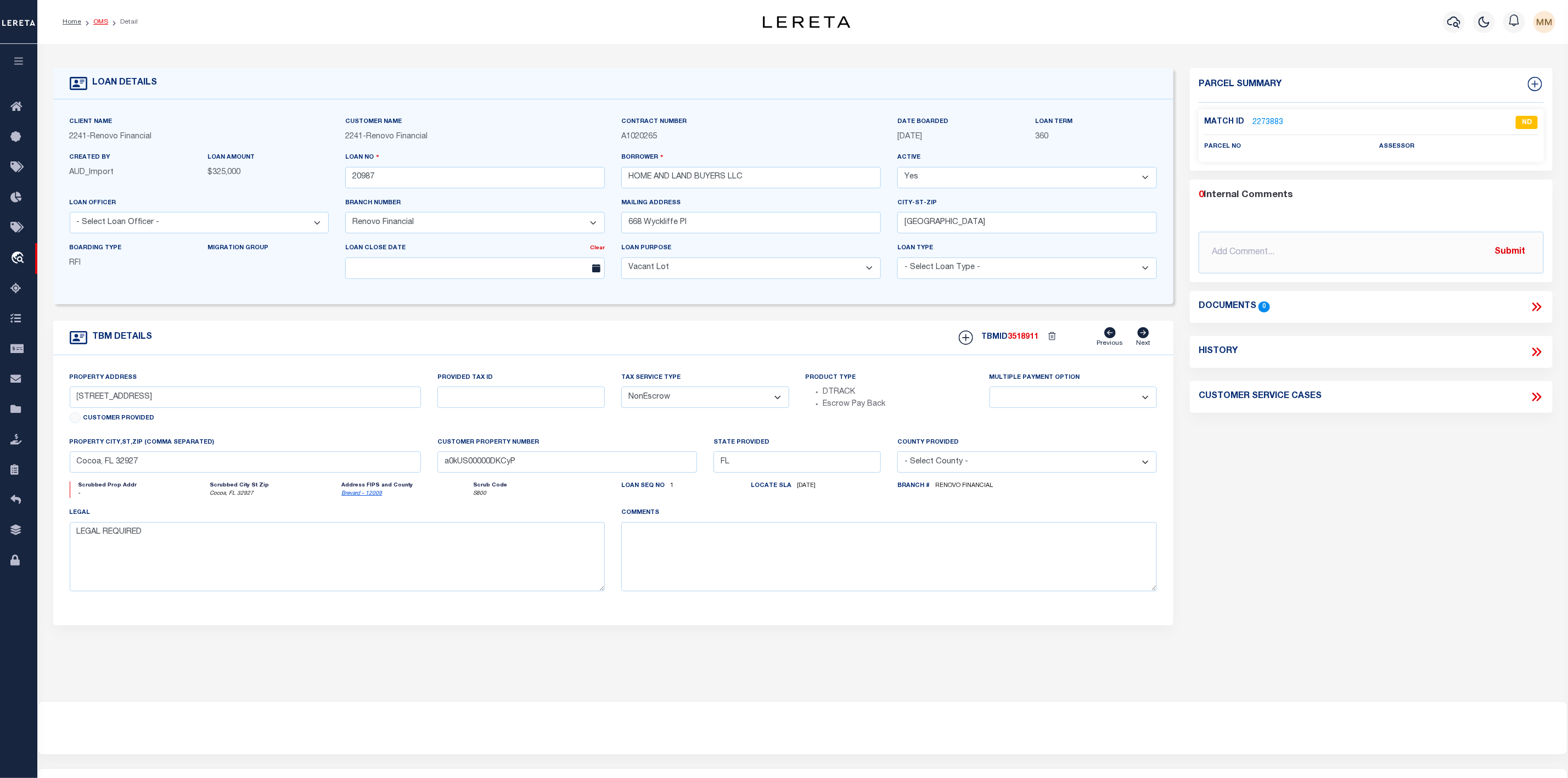
click at [99, 25] on link "OMS" at bounding box center [101, 21] width 15 height 7
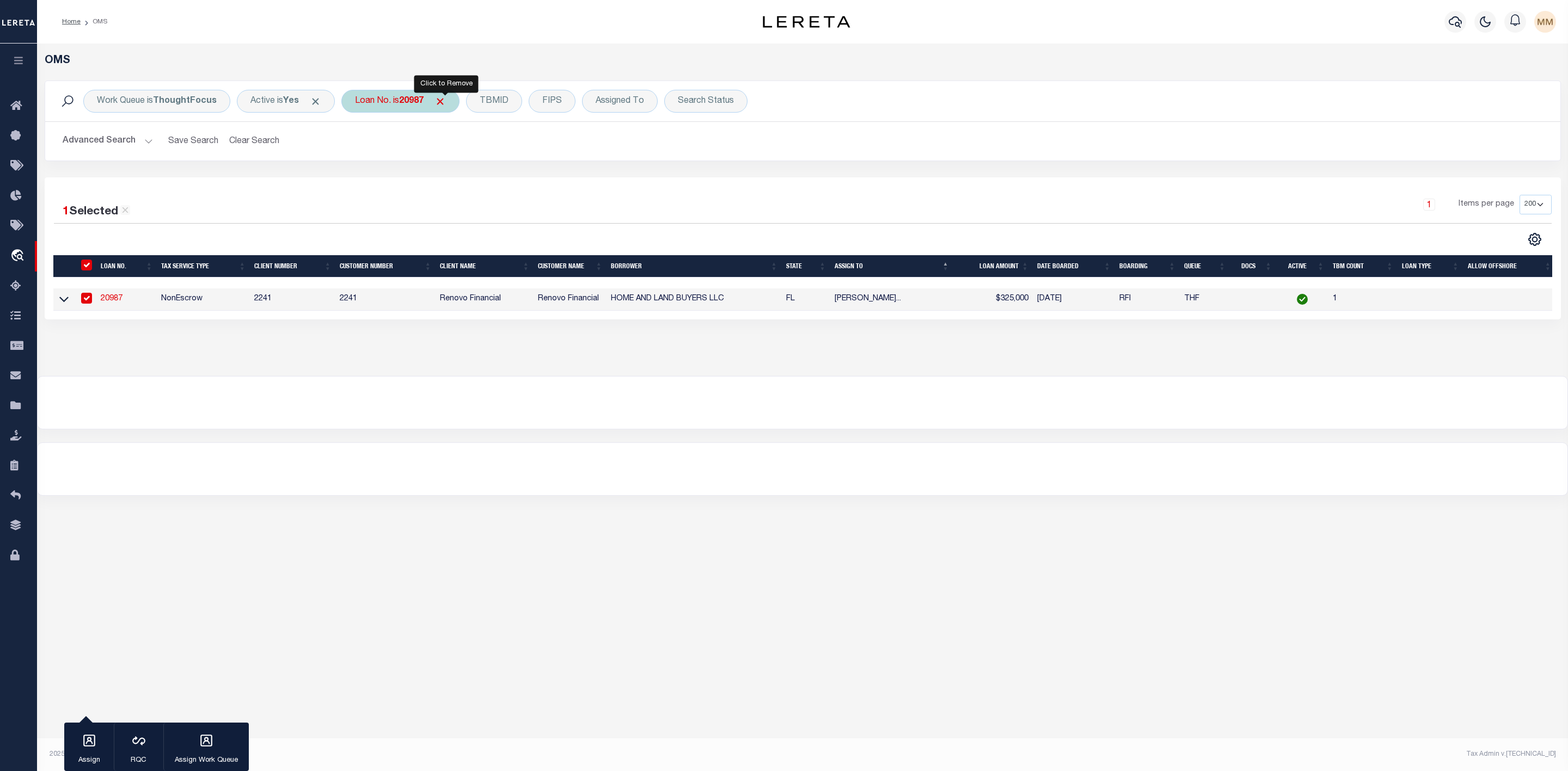
click at [446, 100] on span "Click to Remove" at bounding box center [440, 101] width 12 height 12
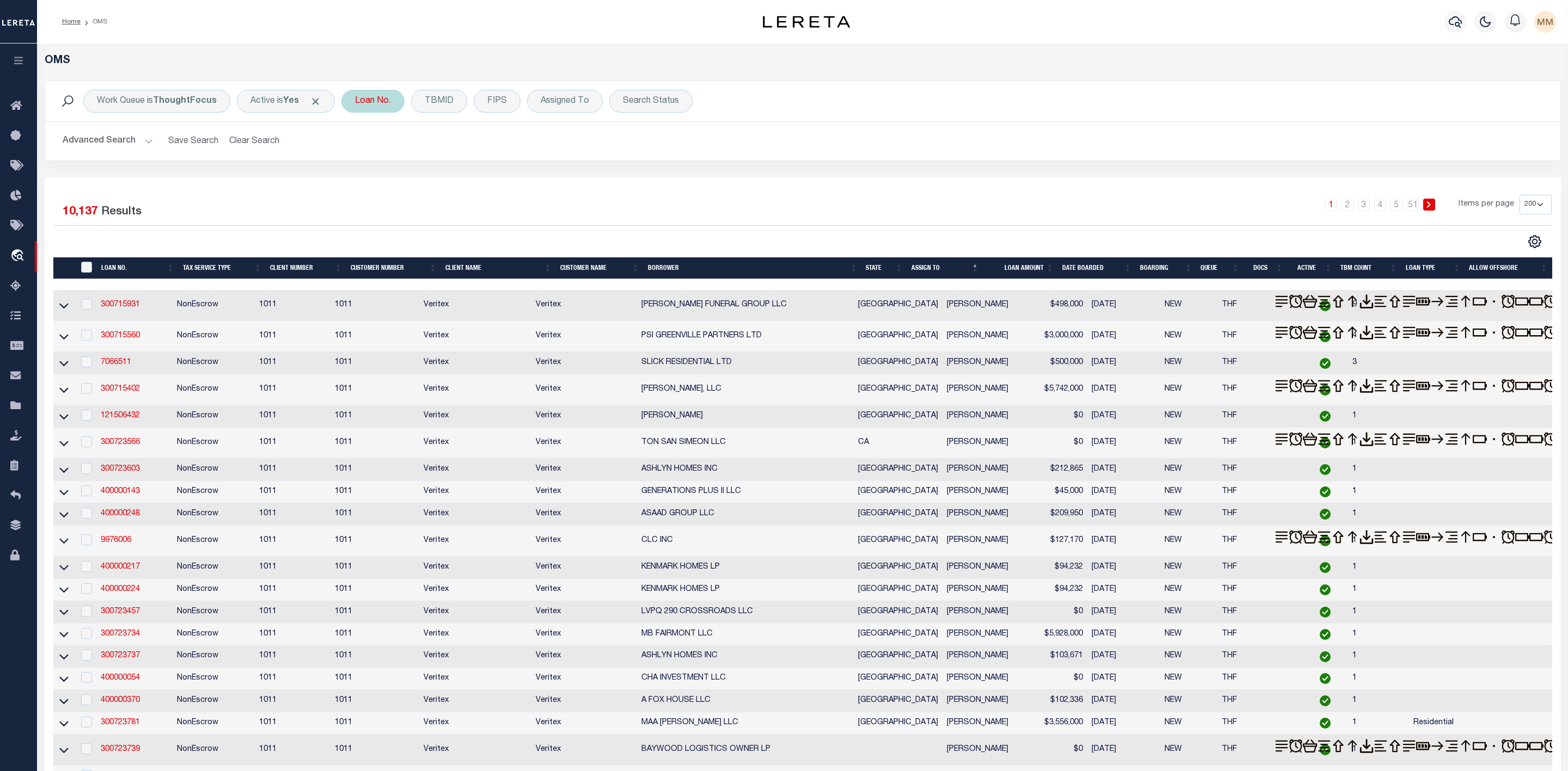
click at [387, 108] on div "Loan No." at bounding box center [373, 102] width 63 height 23
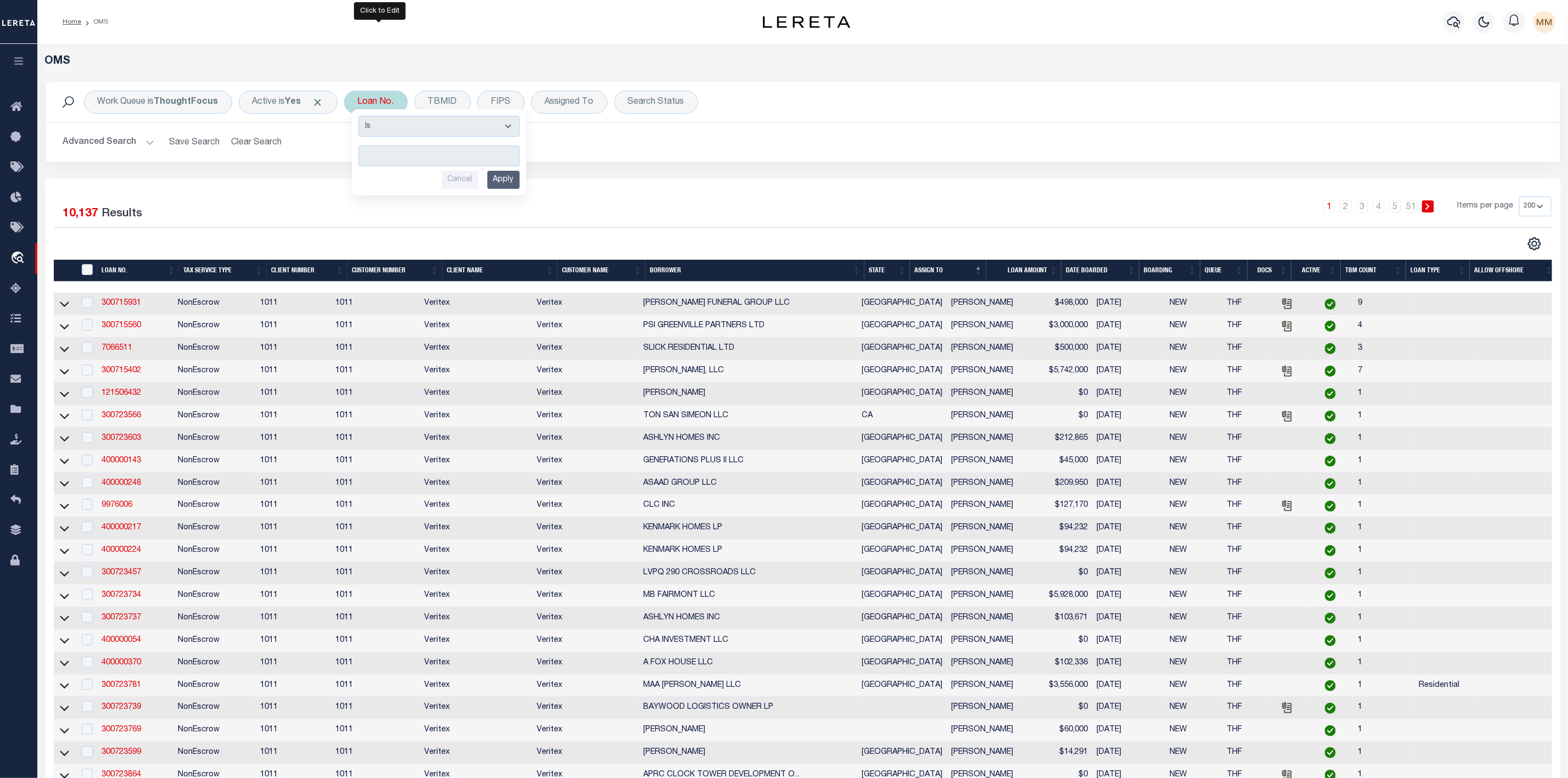
click at [384, 154] on input "text" at bounding box center [439, 156] width 161 height 21
click at [502, 178] on input "Apply" at bounding box center [503, 180] width 33 height 18
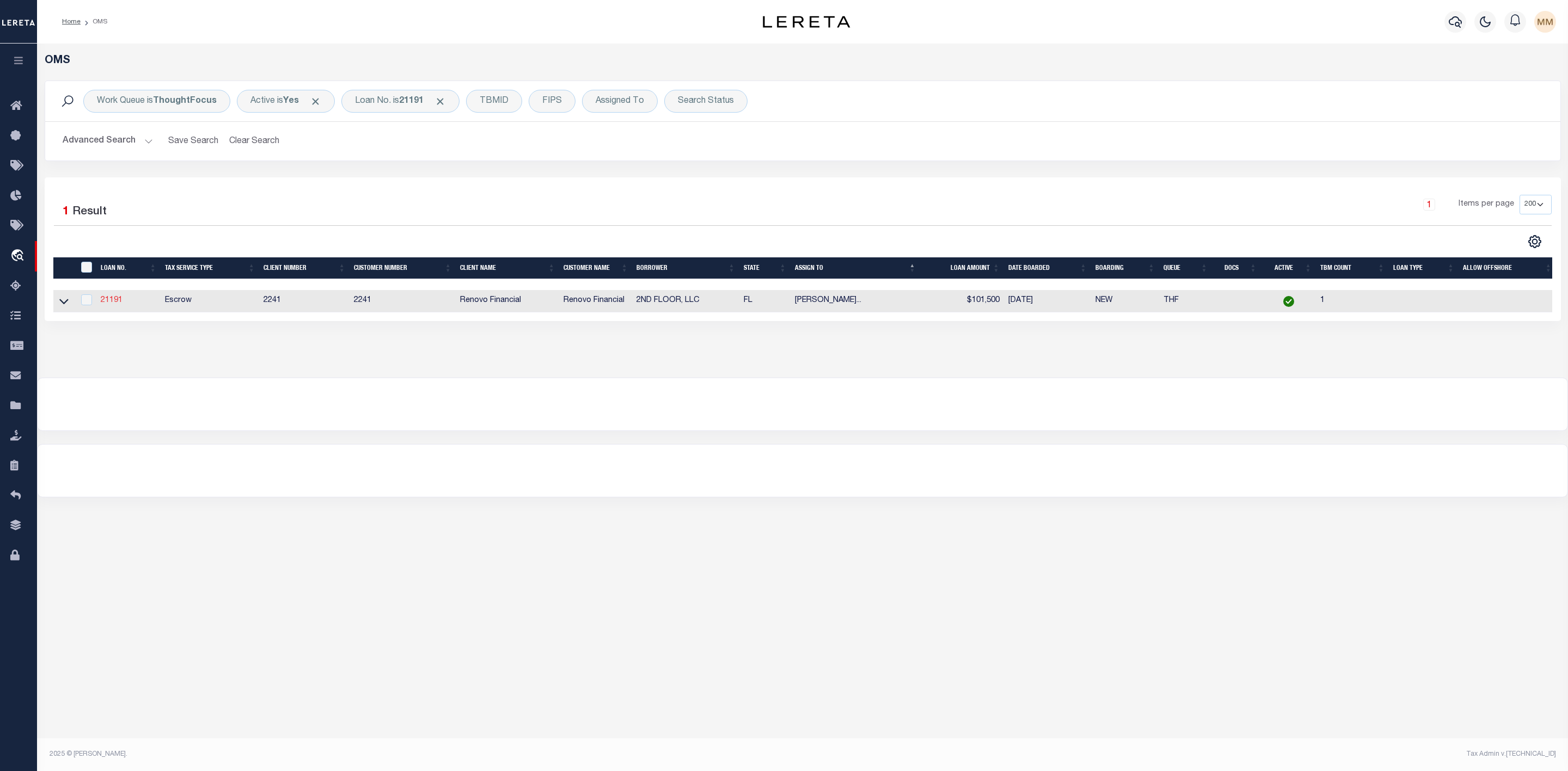
click at [116, 302] on link "21191" at bounding box center [111, 300] width 22 height 8
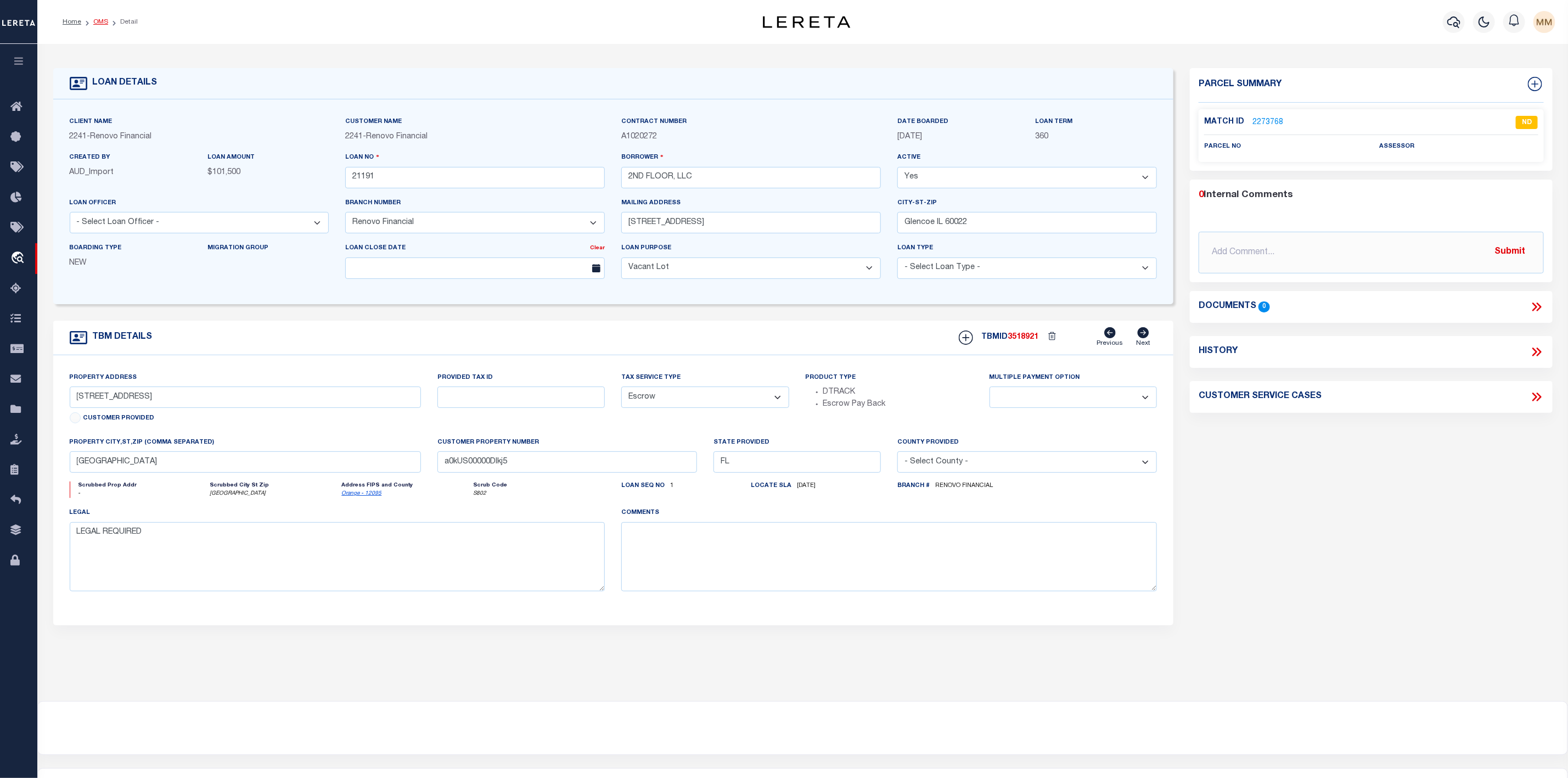
click at [104, 23] on link "OMS" at bounding box center [101, 21] width 15 height 7
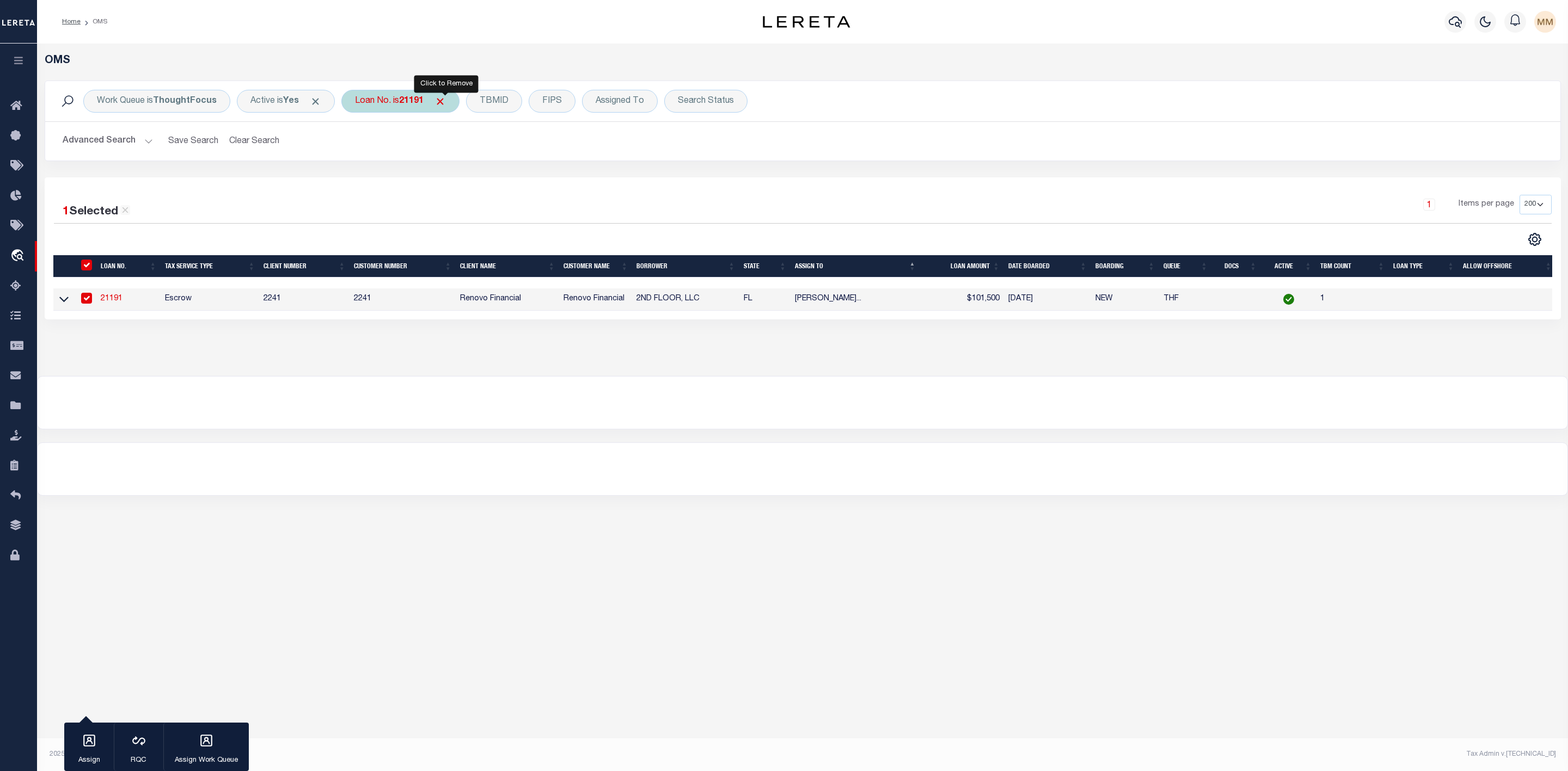
click at [446, 103] on span "Click to Remove" at bounding box center [440, 101] width 12 height 12
click at [376, 105] on div "Loan No." at bounding box center [373, 102] width 63 height 23
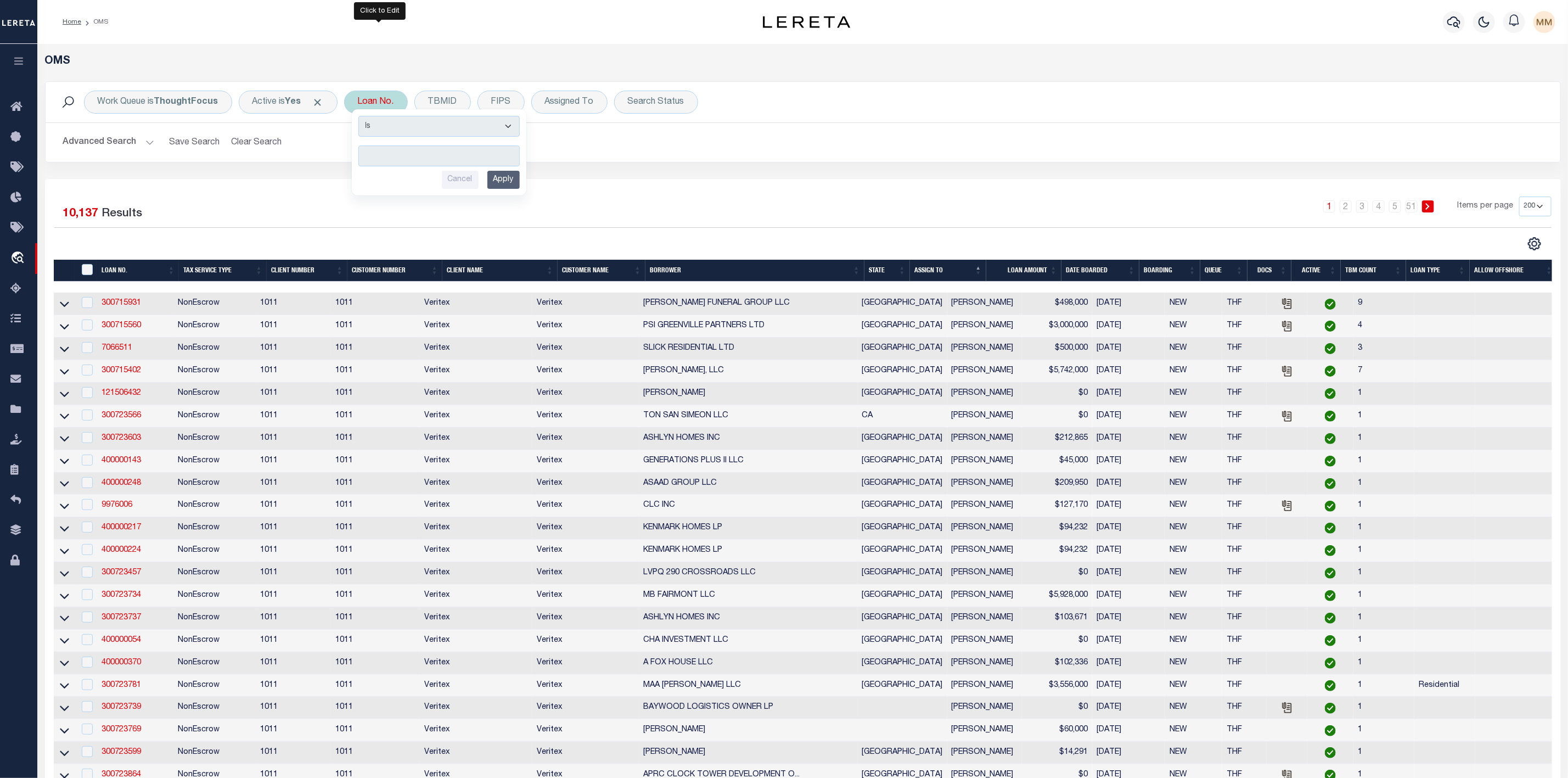
click at [382, 154] on input "text" at bounding box center [439, 156] width 161 height 21
click at [504, 181] on input "Apply" at bounding box center [503, 180] width 33 height 18
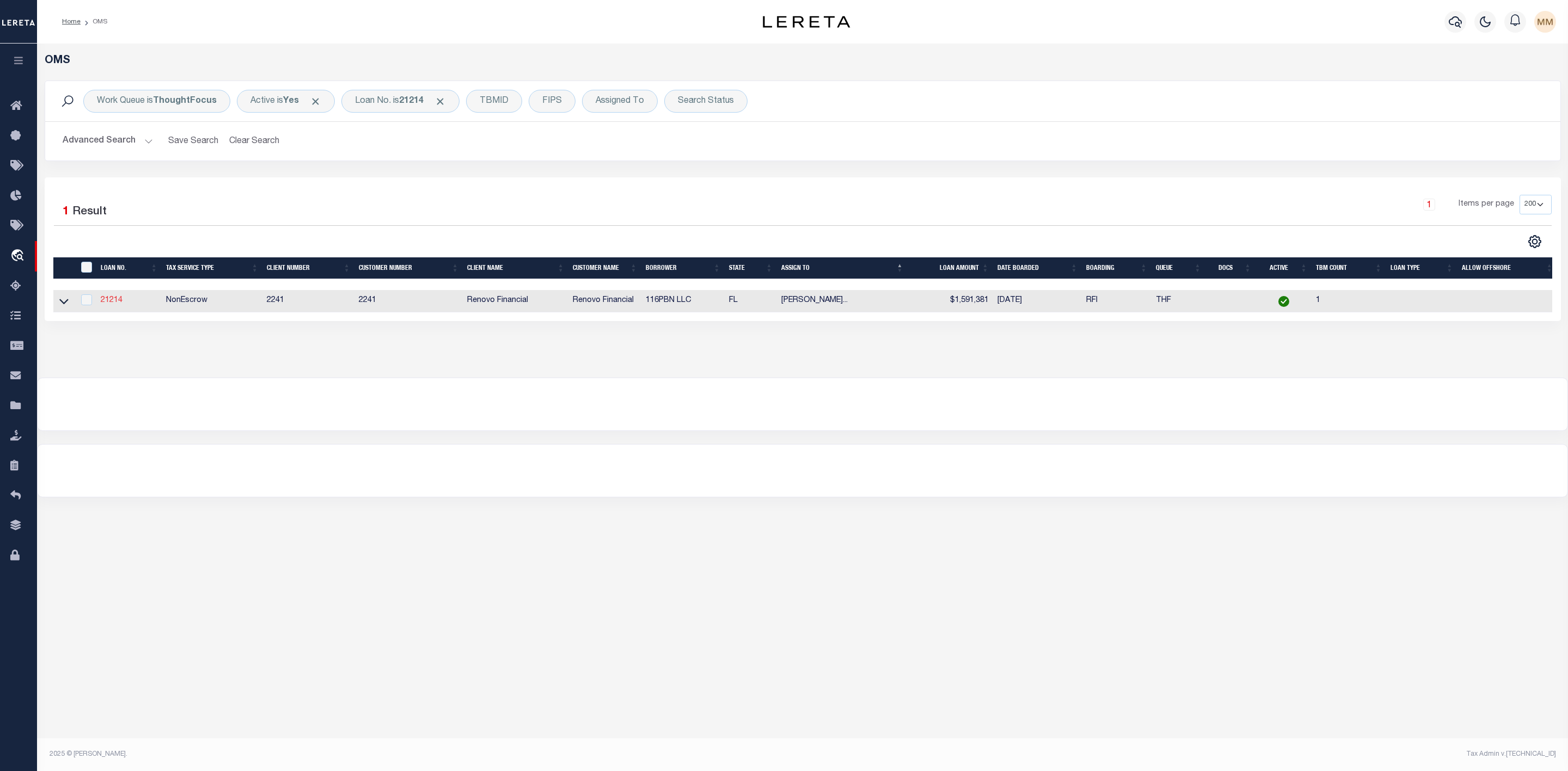
click at [114, 301] on link "21214" at bounding box center [111, 300] width 22 height 8
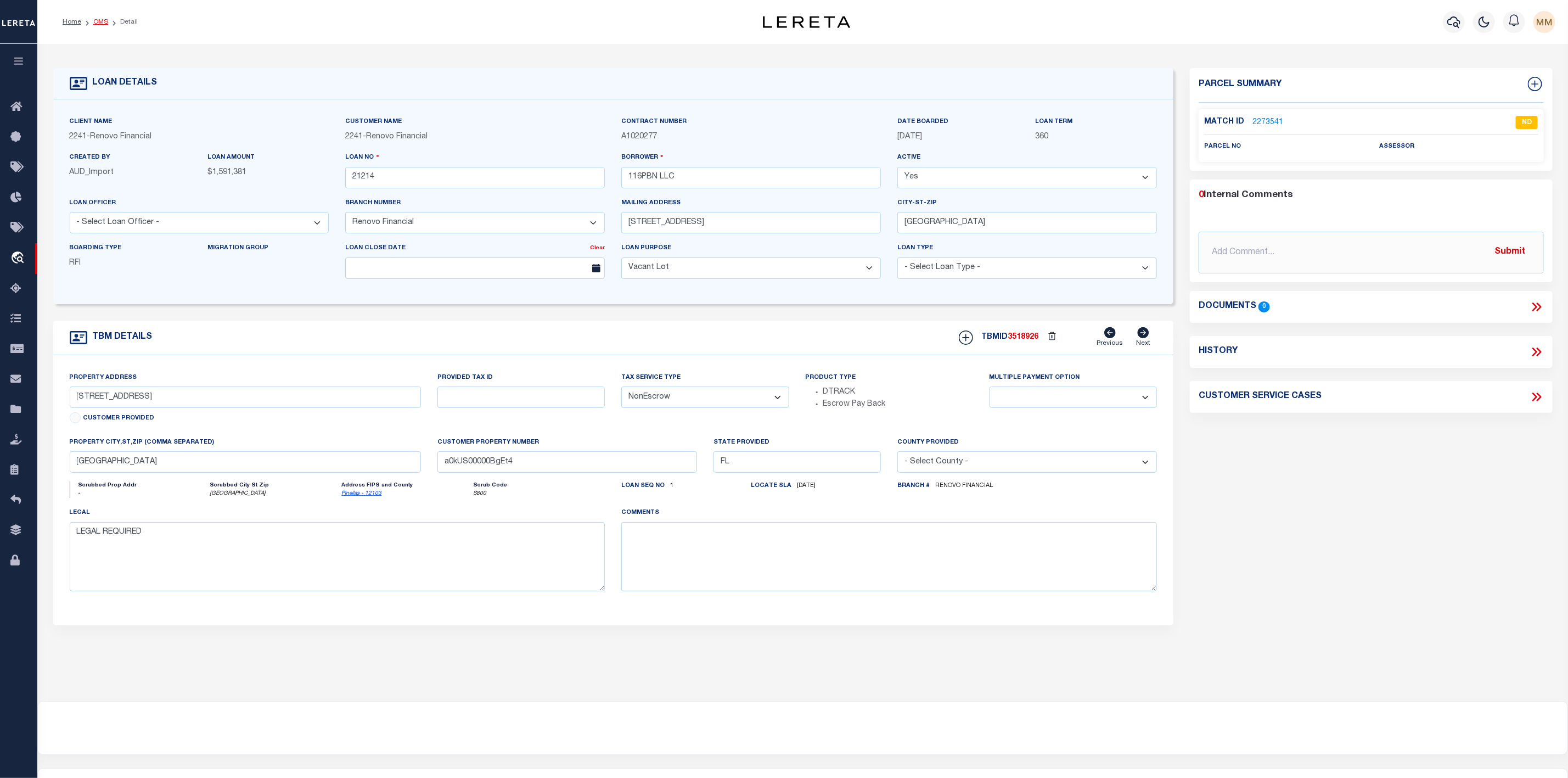
click at [102, 22] on link "OMS" at bounding box center [101, 21] width 15 height 7
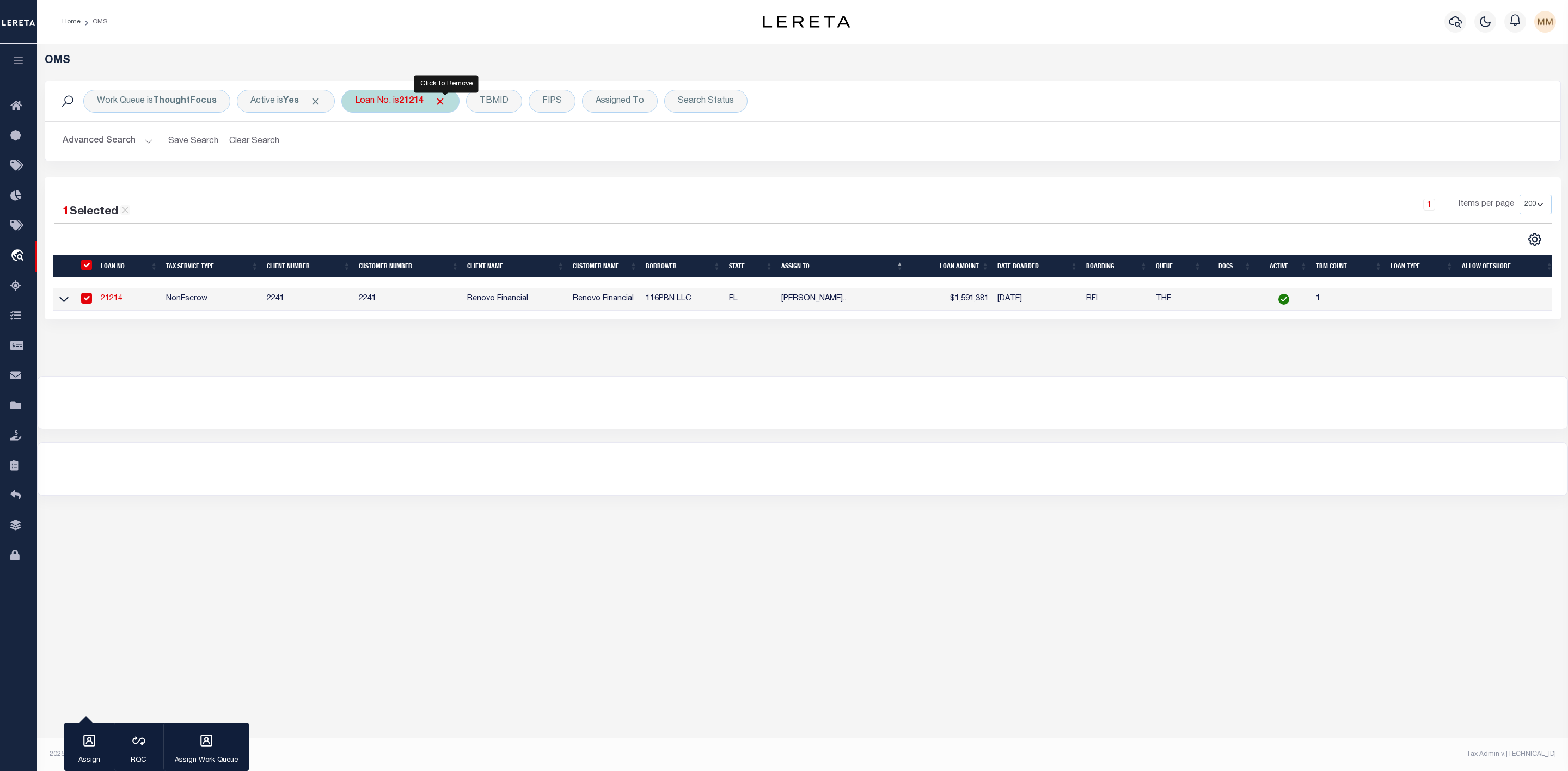
click at [445, 105] on span "Click to Remove" at bounding box center [440, 101] width 12 height 12
click at [381, 106] on div "Loan No." at bounding box center [373, 102] width 63 height 23
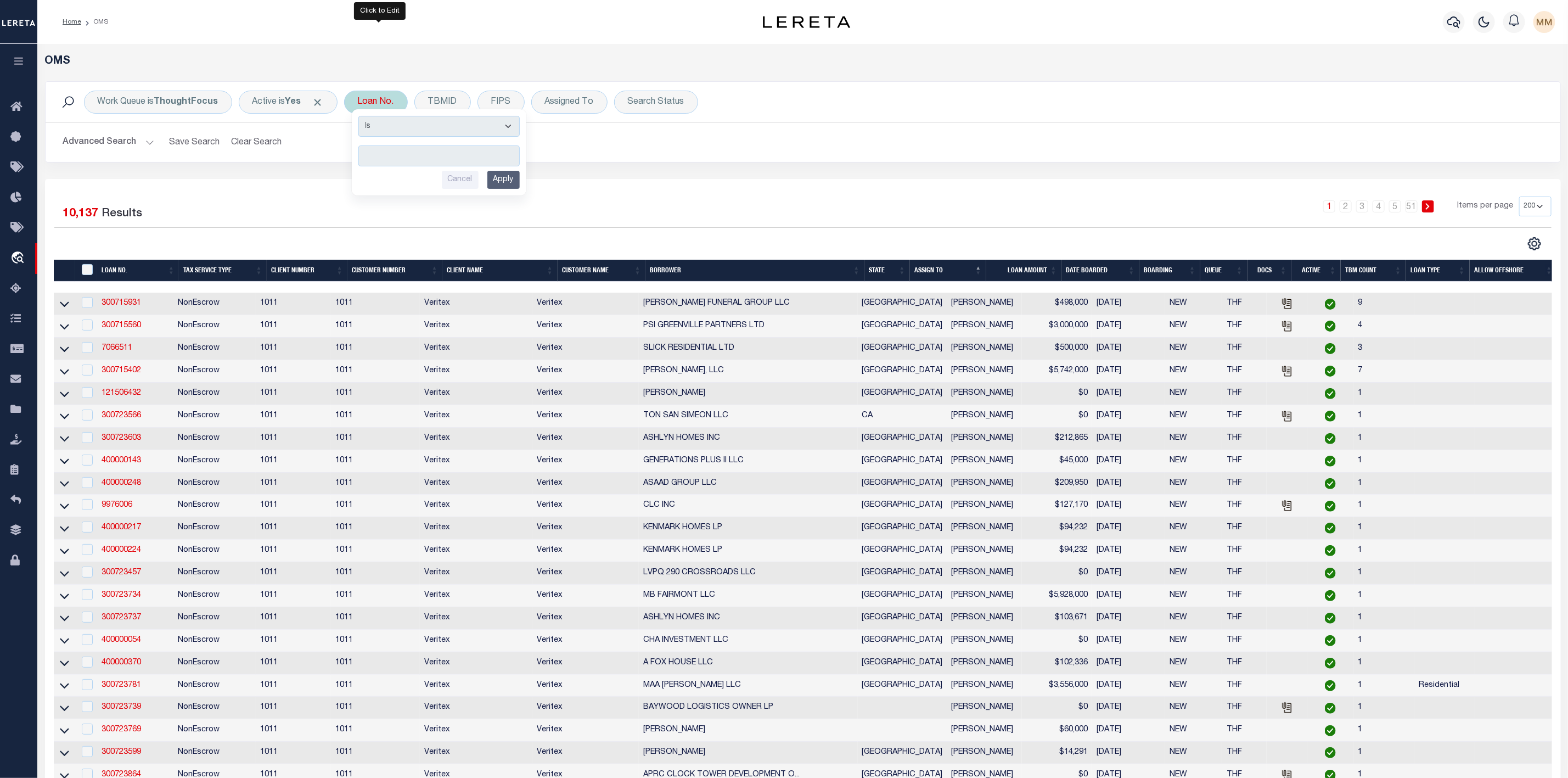
click at [398, 154] on input "text" at bounding box center [439, 156] width 161 height 21
click at [516, 182] on input "Apply" at bounding box center [503, 180] width 33 height 18
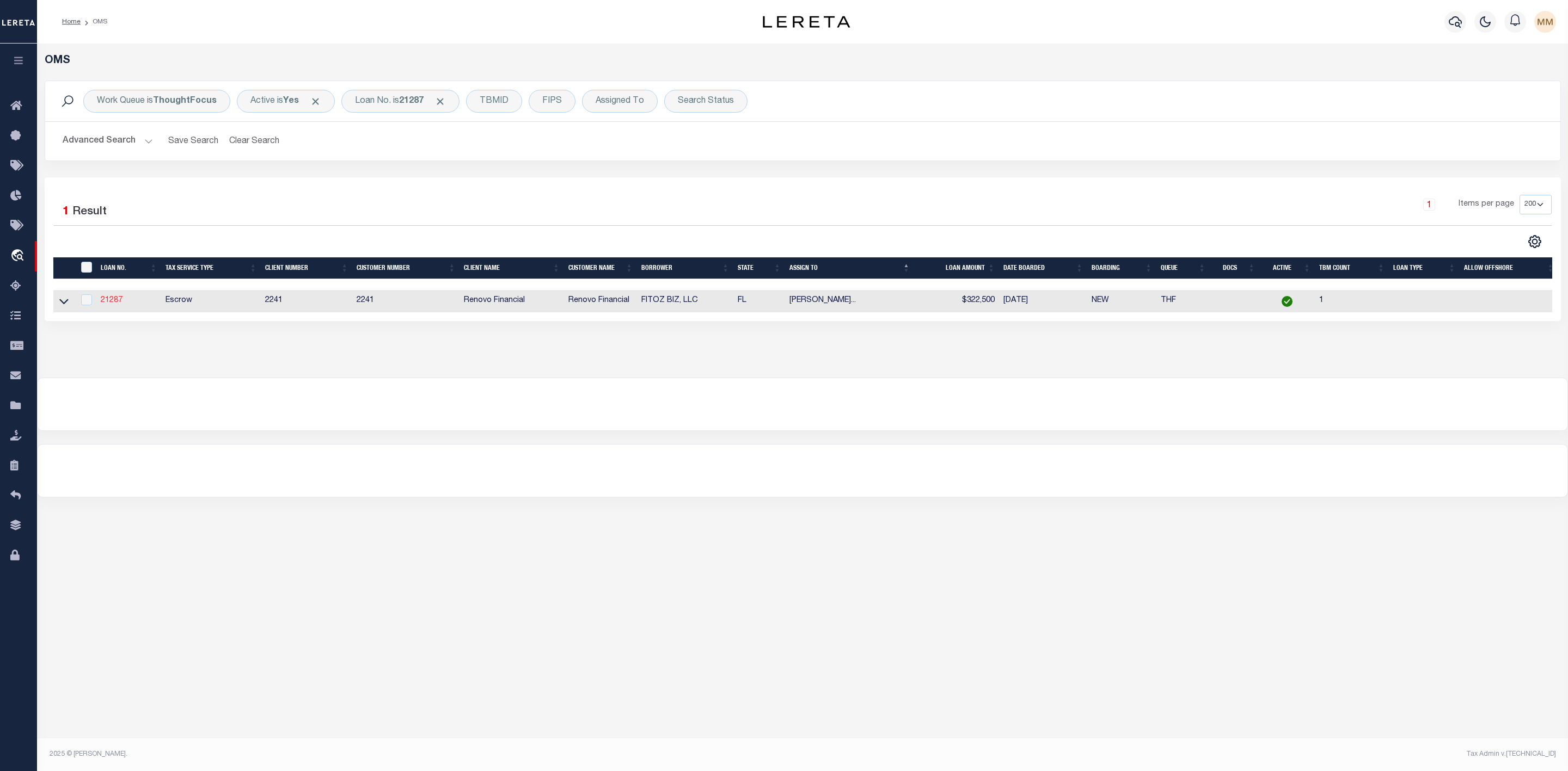
click at [111, 301] on link "21287" at bounding box center [111, 300] width 22 height 8
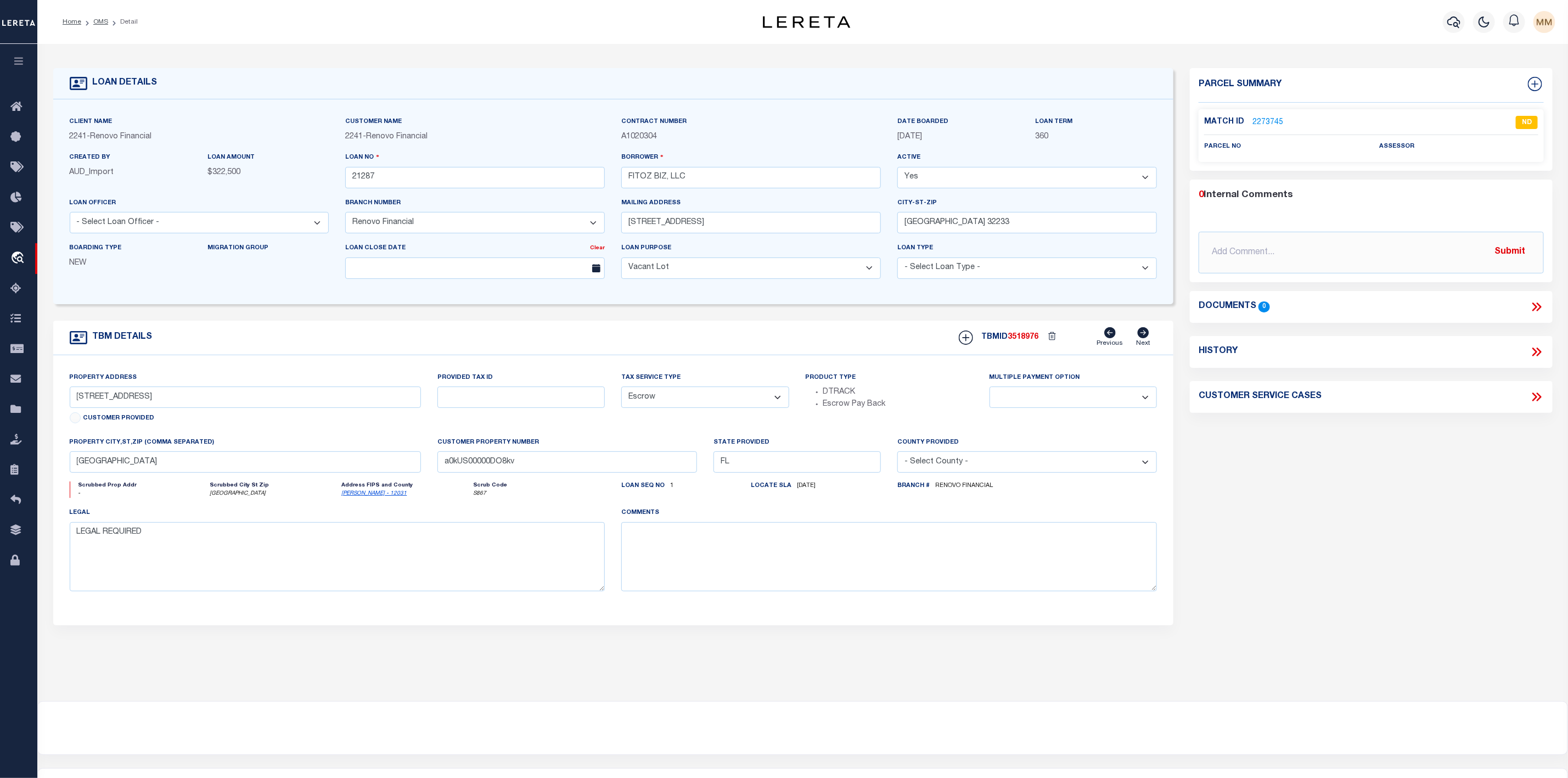
click at [102, 27] on ol "Home OMS Detail" at bounding box center [100, 22] width 93 height 23
click at [99, 20] on link "OMS" at bounding box center [101, 21] width 15 height 7
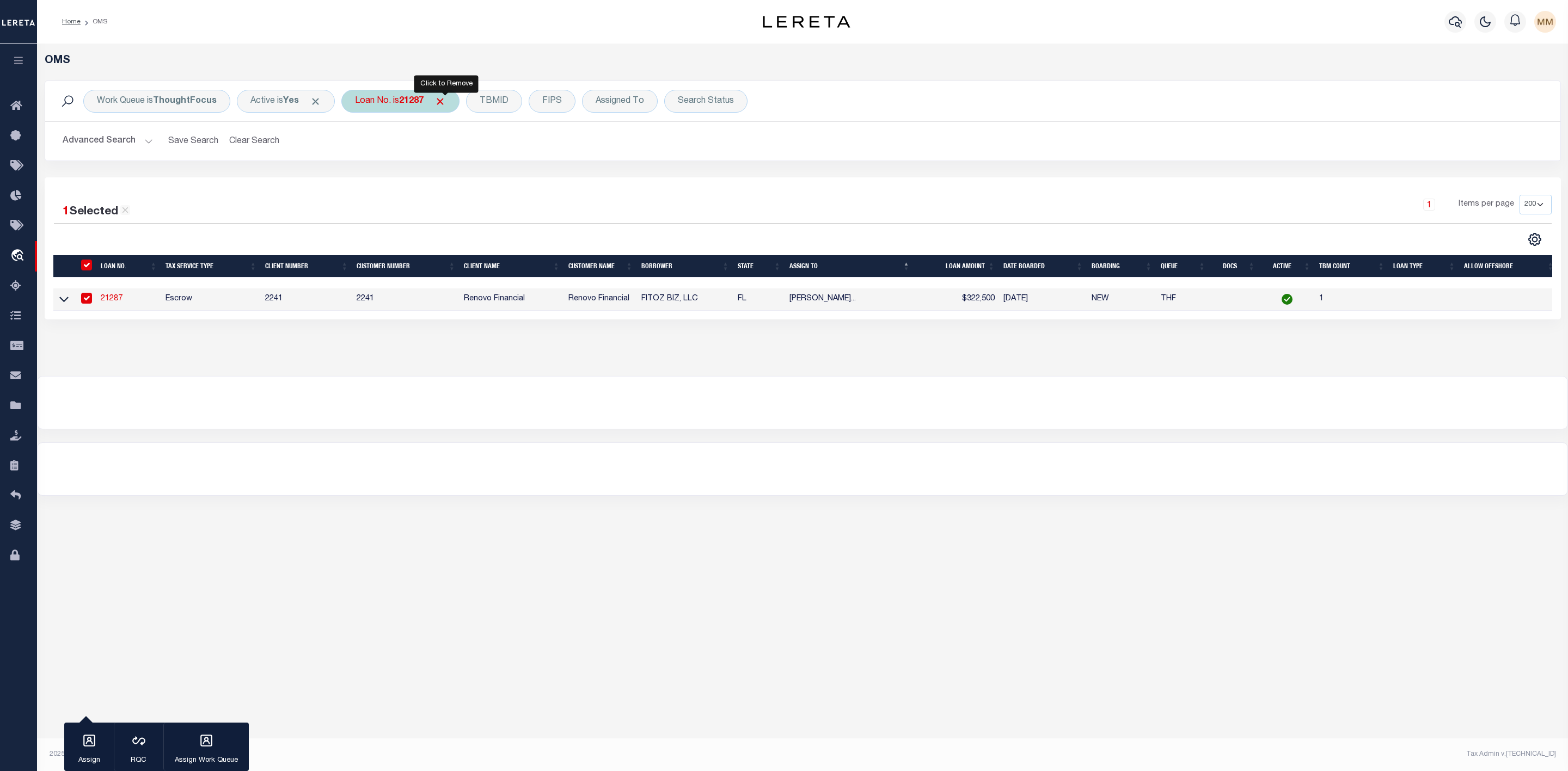
click at [444, 103] on span "Click to Remove" at bounding box center [440, 101] width 12 height 12
click at [385, 103] on div "Loan No." at bounding box center [373, 102] width 63 height 23
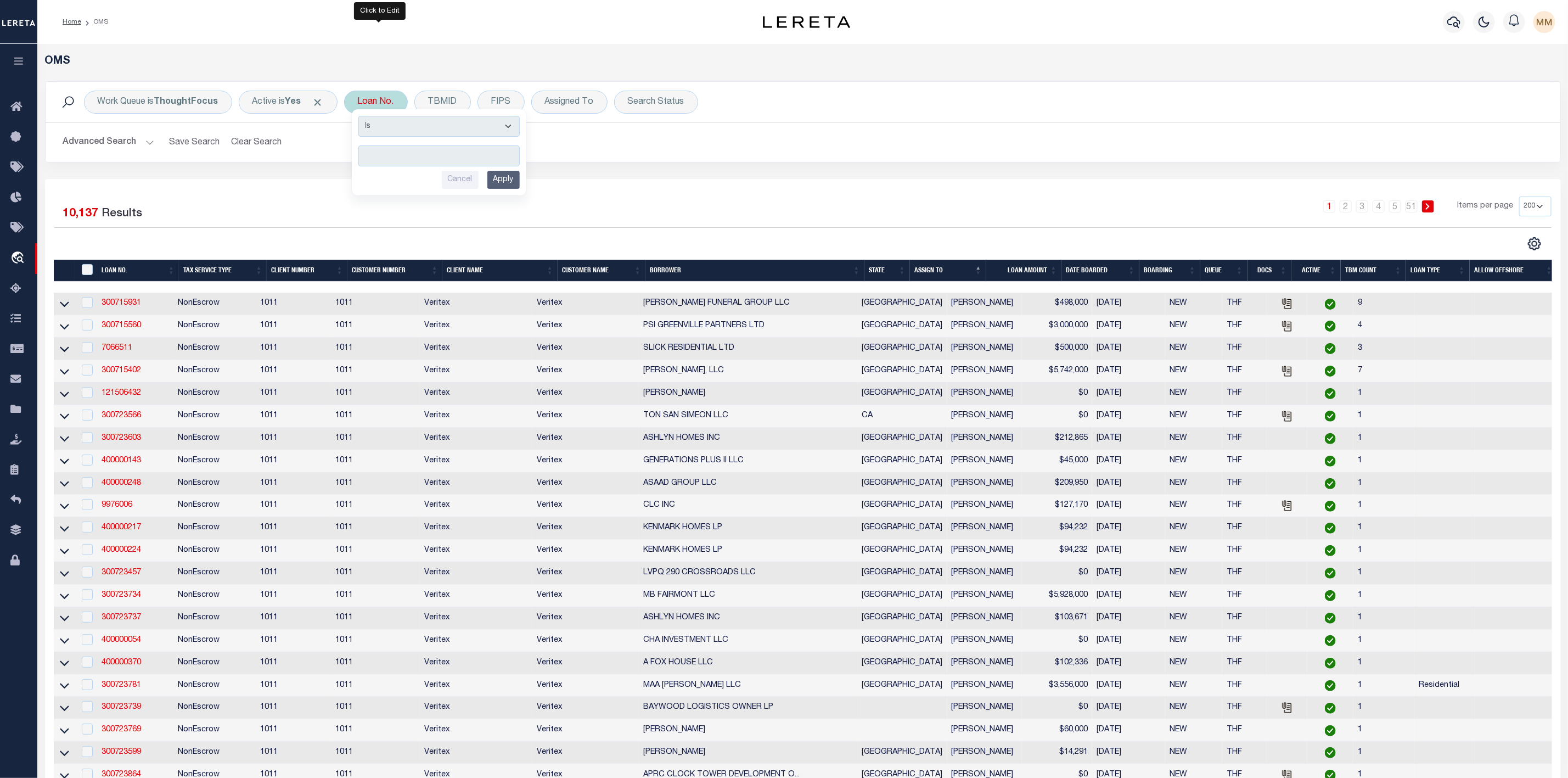
click at [396, 158] on input "text" at bounding box center [439, 156] width 161 height 21
click at [506, 182] on input "Apply" at bounding box center [503, 180] width 33 height 18
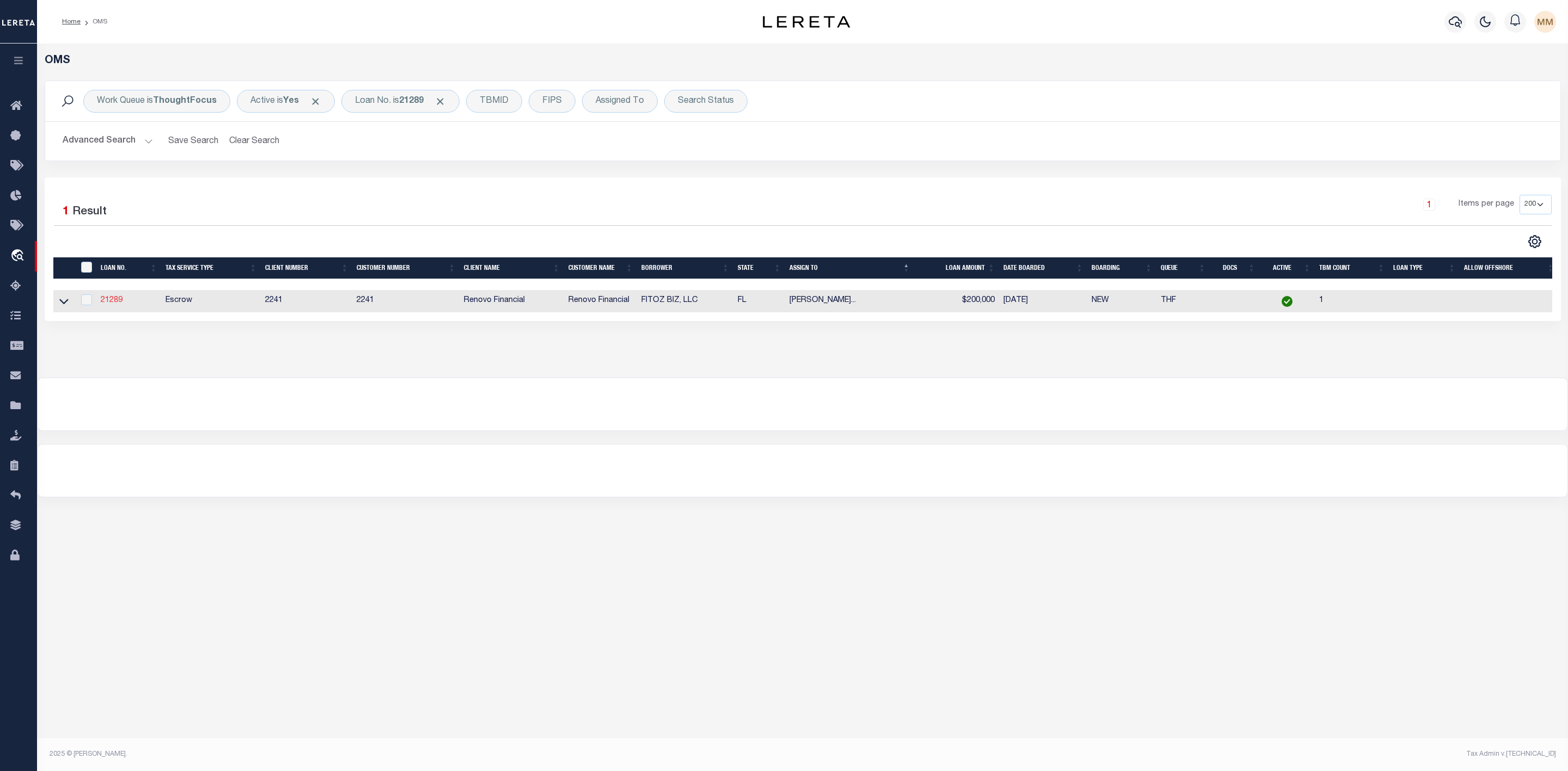
click at [115, 302] on link "21289" at bounding box center [111, 300] width 22 height 8
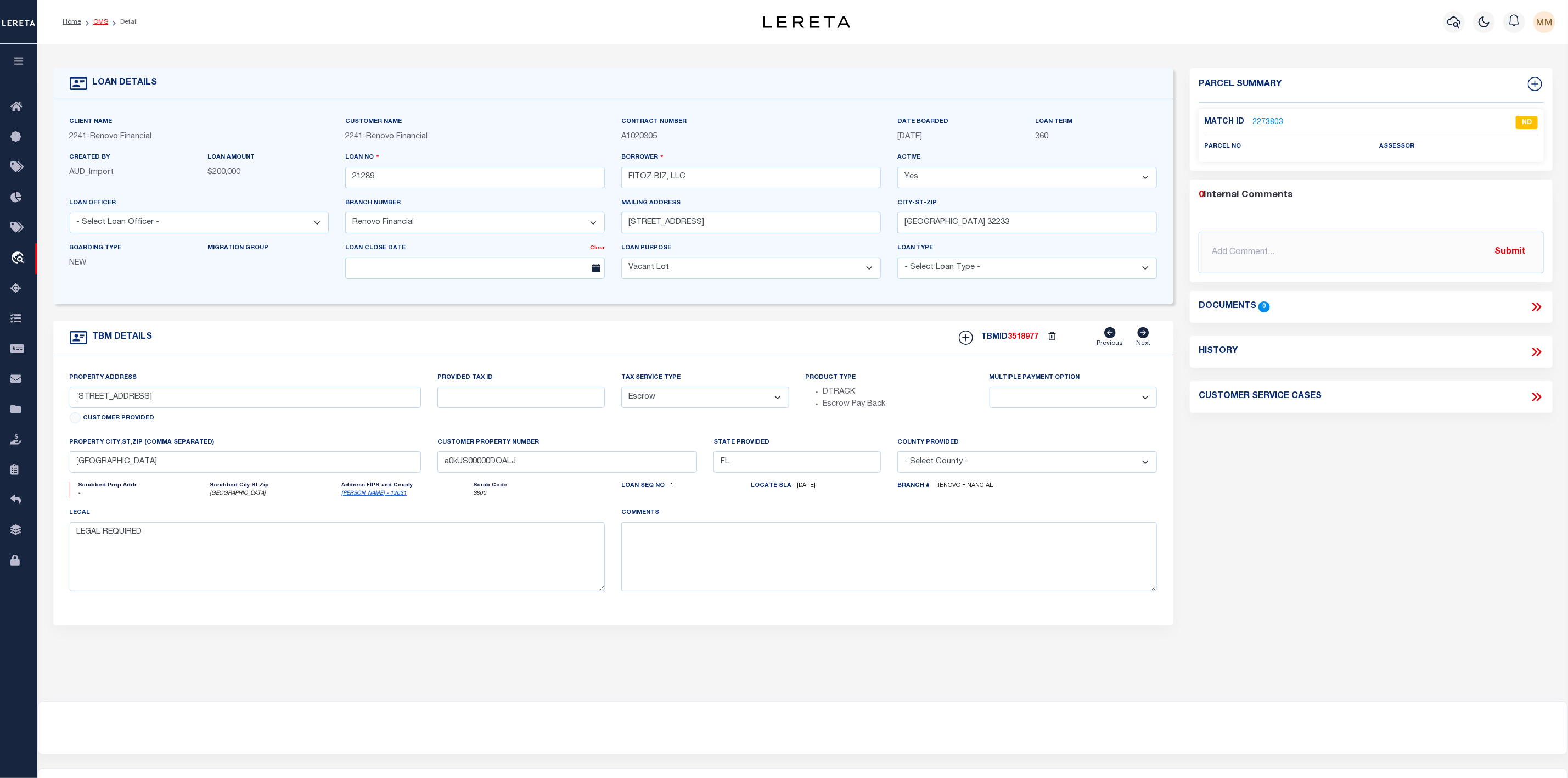
click at [98, 23] on link "OMS" at bounding box center [101, 21] width 15 height 7
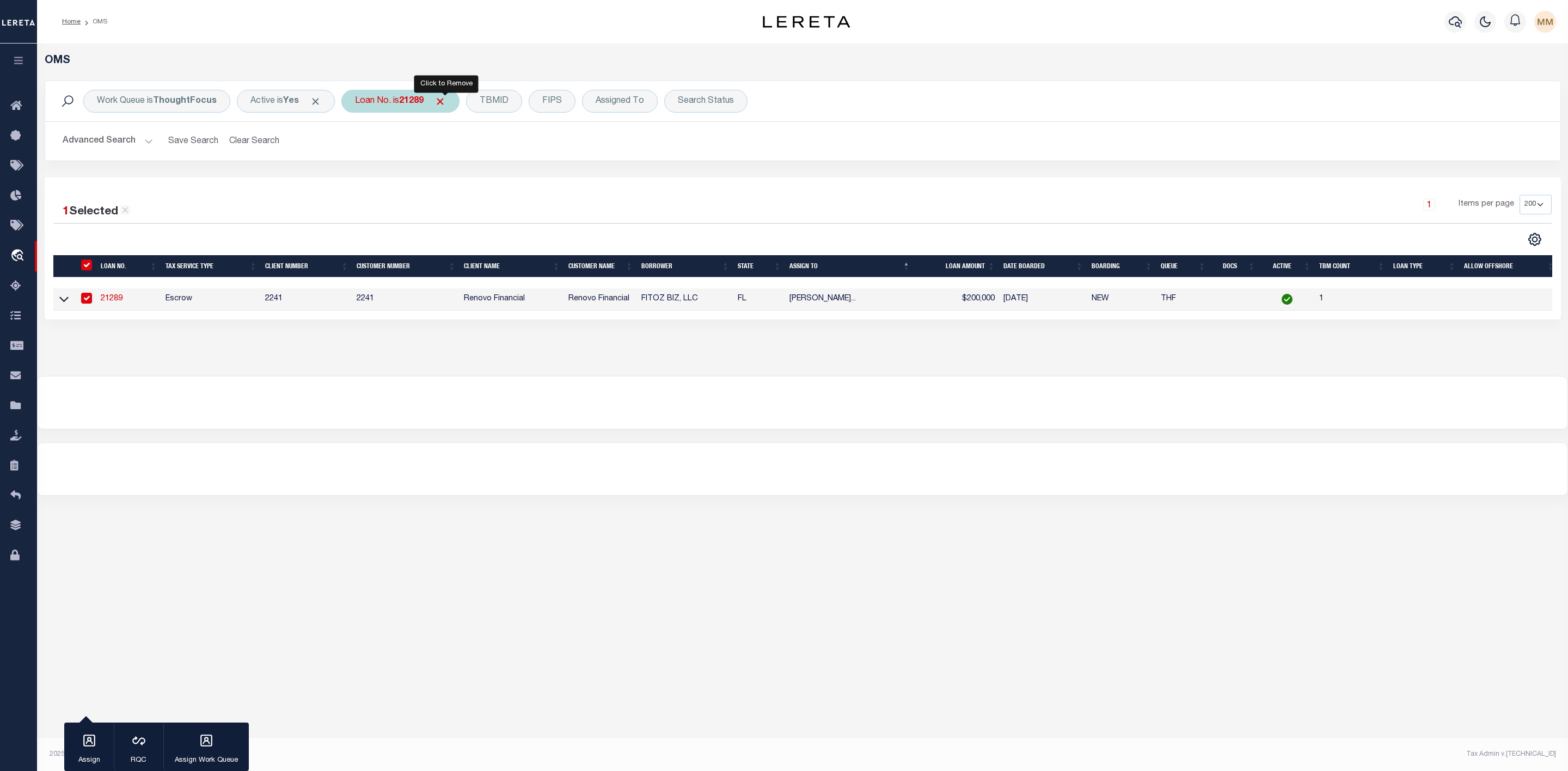
click at [446, 100] on span "Click to Remove" at bounding box center [440, 101] width 12 height 12
click at [385, 102] on div "Loan No." at bounding box center [373, 102] width 63 height 23
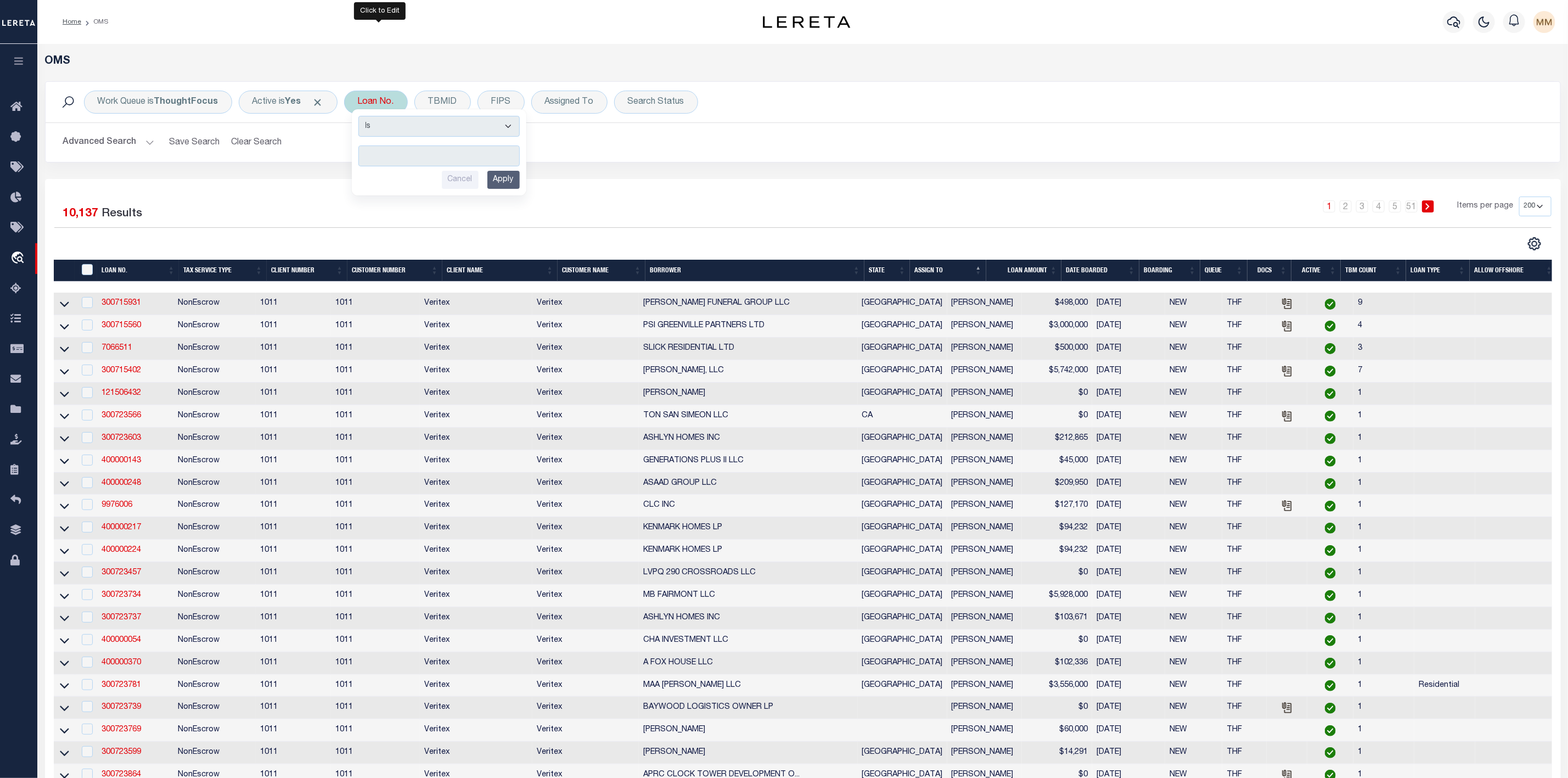
click at [407, 154] on input "text" at bounding box center [439, 156] width 161 height 21
click at [512, 179] on input "Apply" at bounding box center [503, 180] width 33 height 18
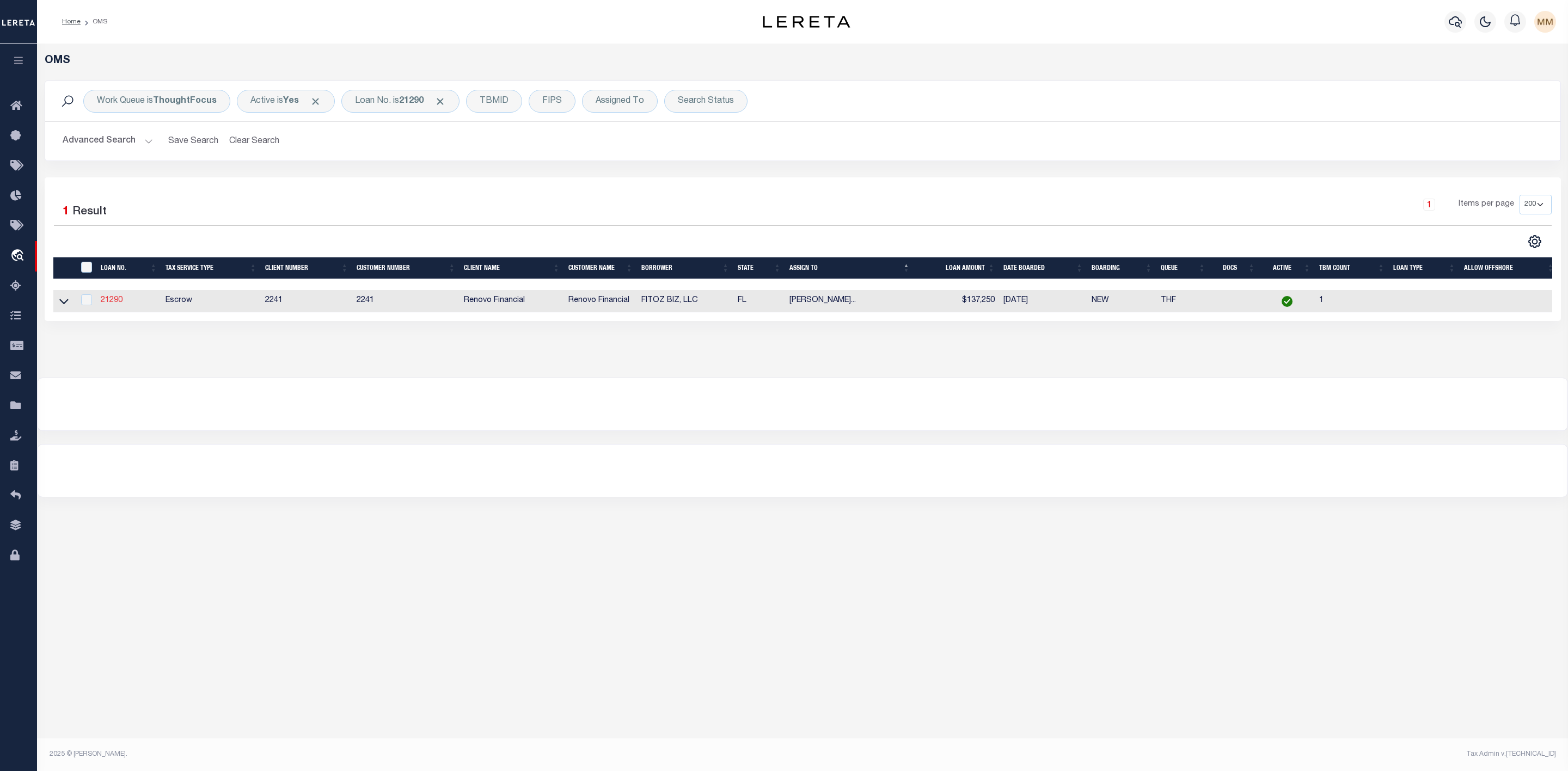
click at [110, 304] on link "21290" at bounding box center [111, 300] width 22 height 8
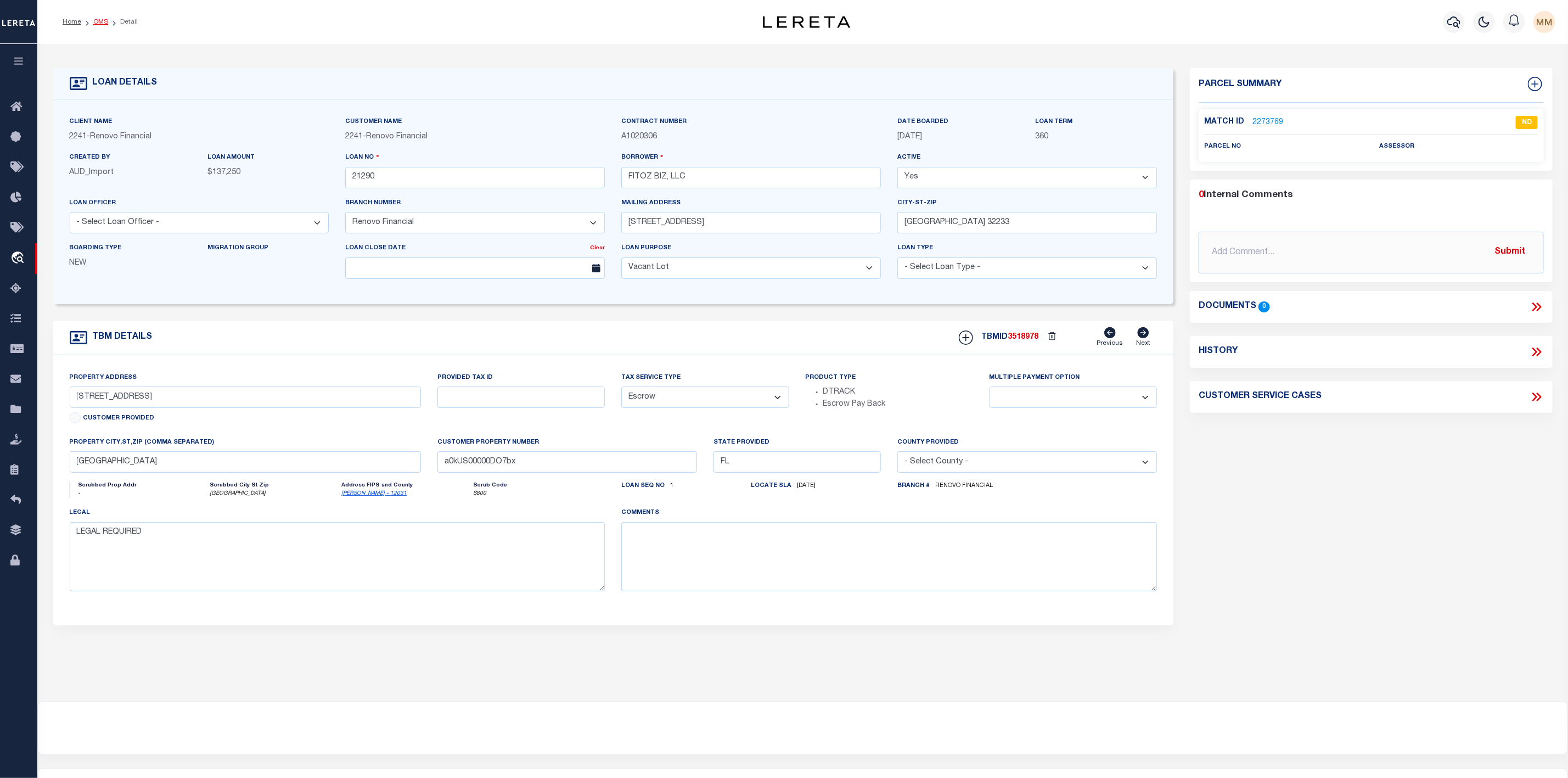
click at [96, 23] on link "OMS" at bounding box center [101, 21] width 15 height 7
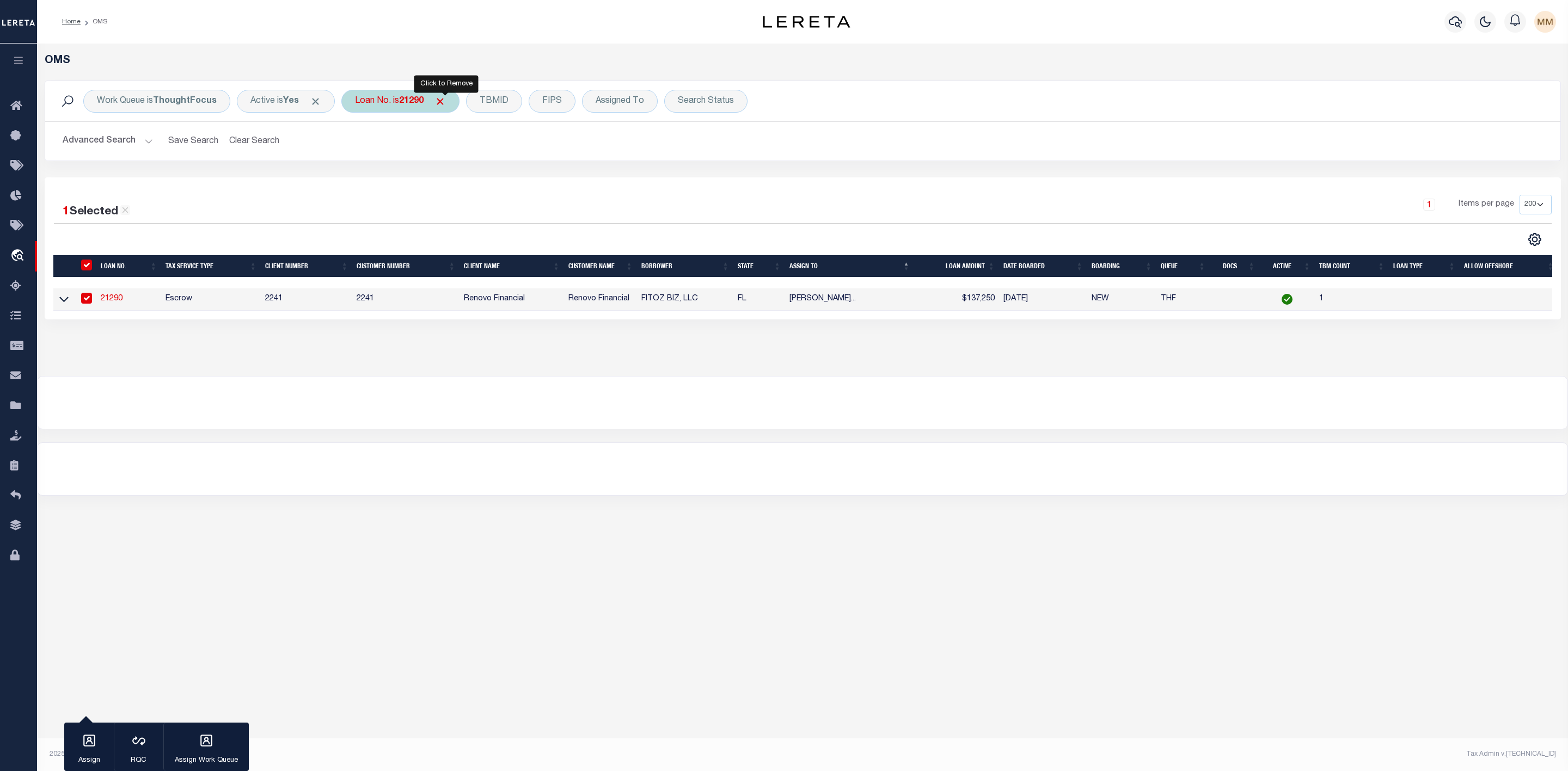
click at [446, 105] on span "Click to Remove" at bounding box center [440, 101] width 12 height 12
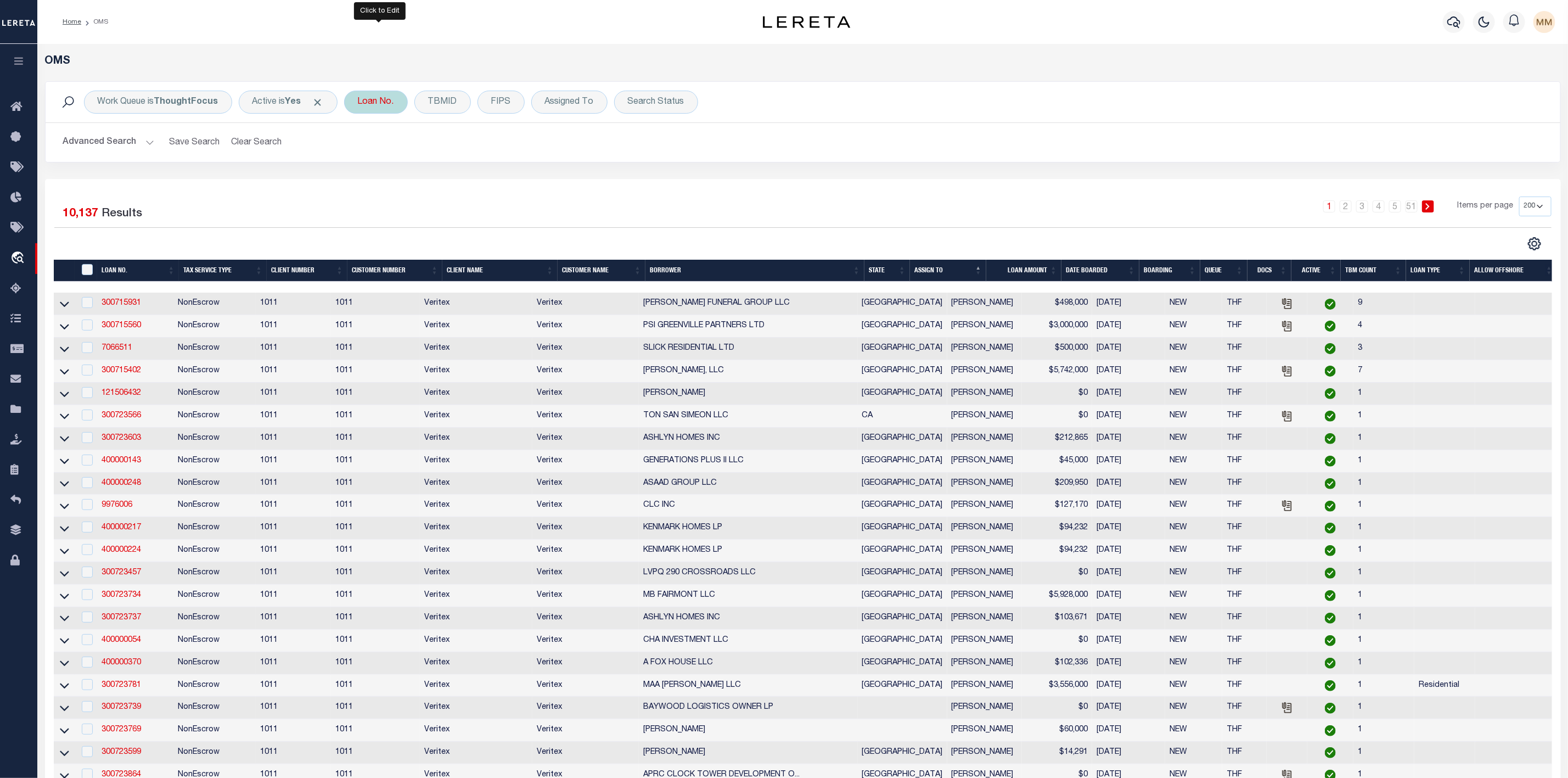
click at [382, 109] on div "Loan No." at bounding box center [376, 103] width 64 height 23
click at [400, 157] on input "text" at bounding box center [439, 156] width 161 height 21
click at [501, 179] on input "Apply" at bounding box center [503, 180] width 33 height 18
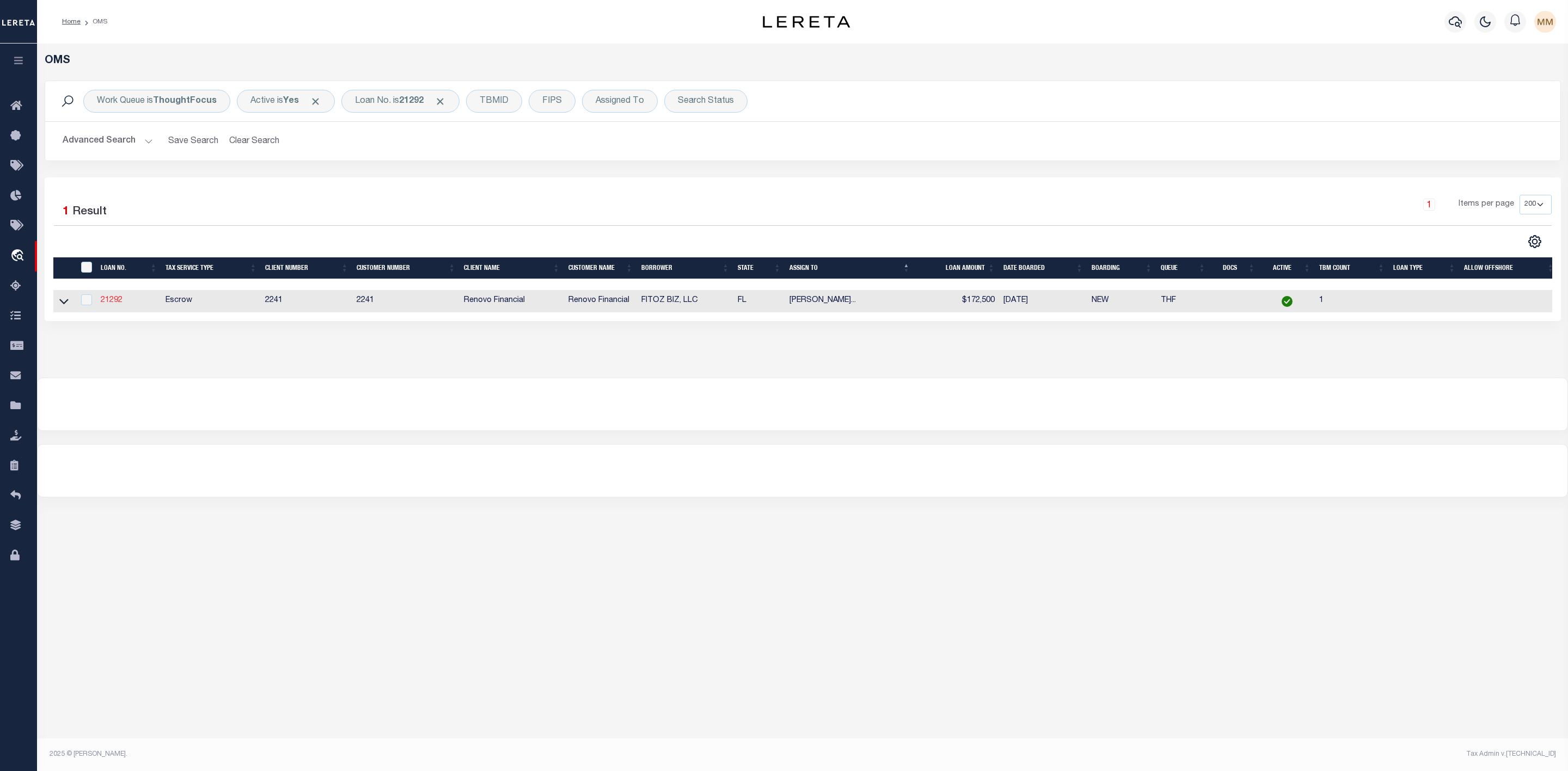
click at [113, 301] on link "21292" at bounding box center [111, 300] width 22 height 8
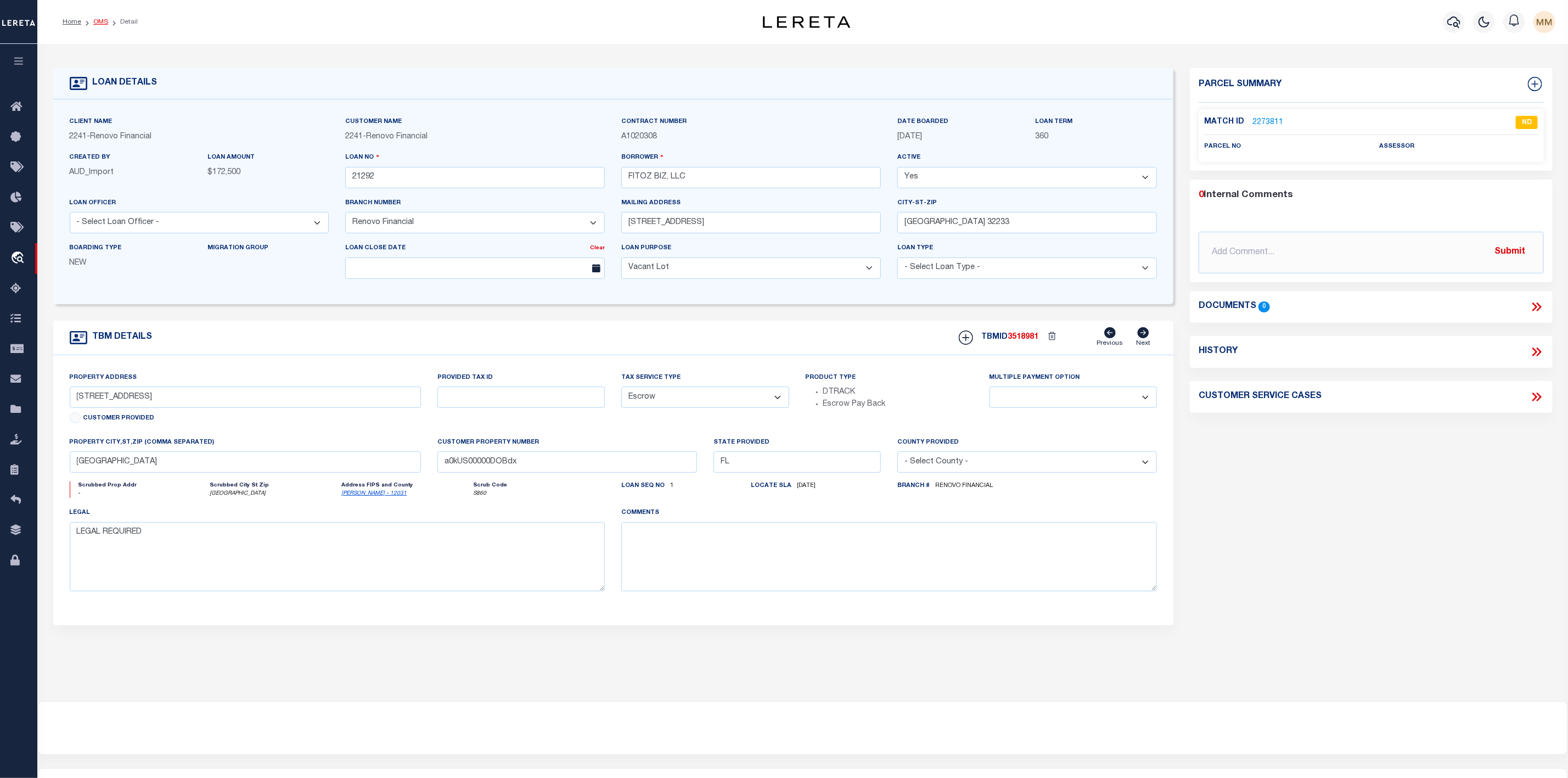
click at [102, 18] on link "OMS" at bounding box center [101, 21] width 15 height 7
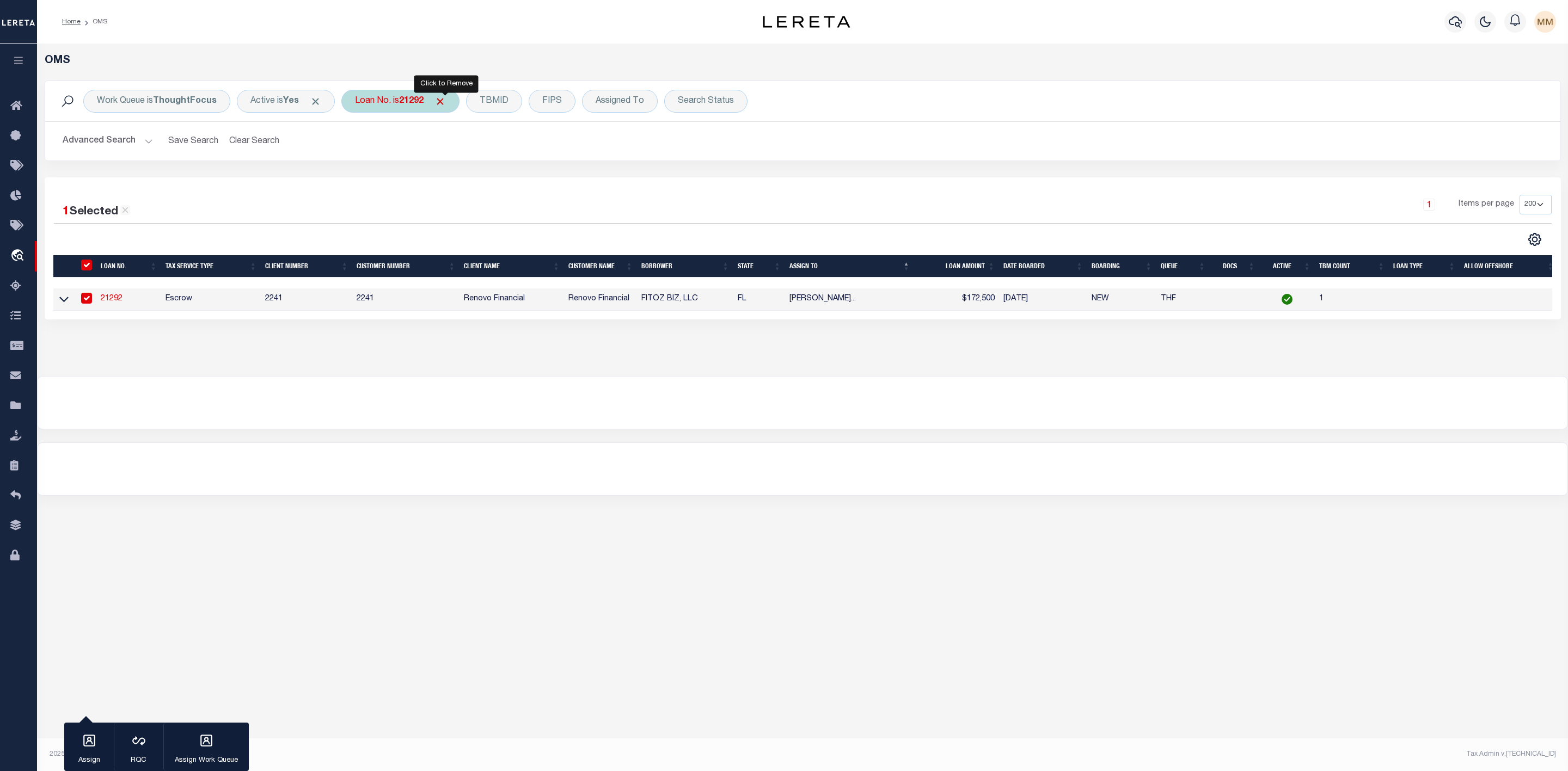
click at [445, 103] on span "Click to Remove" at bounding box center [440, 101] width 12 height 12
click at [380, 106] on div "Loan No." at bounding box center [373, 102] width 63 height 23
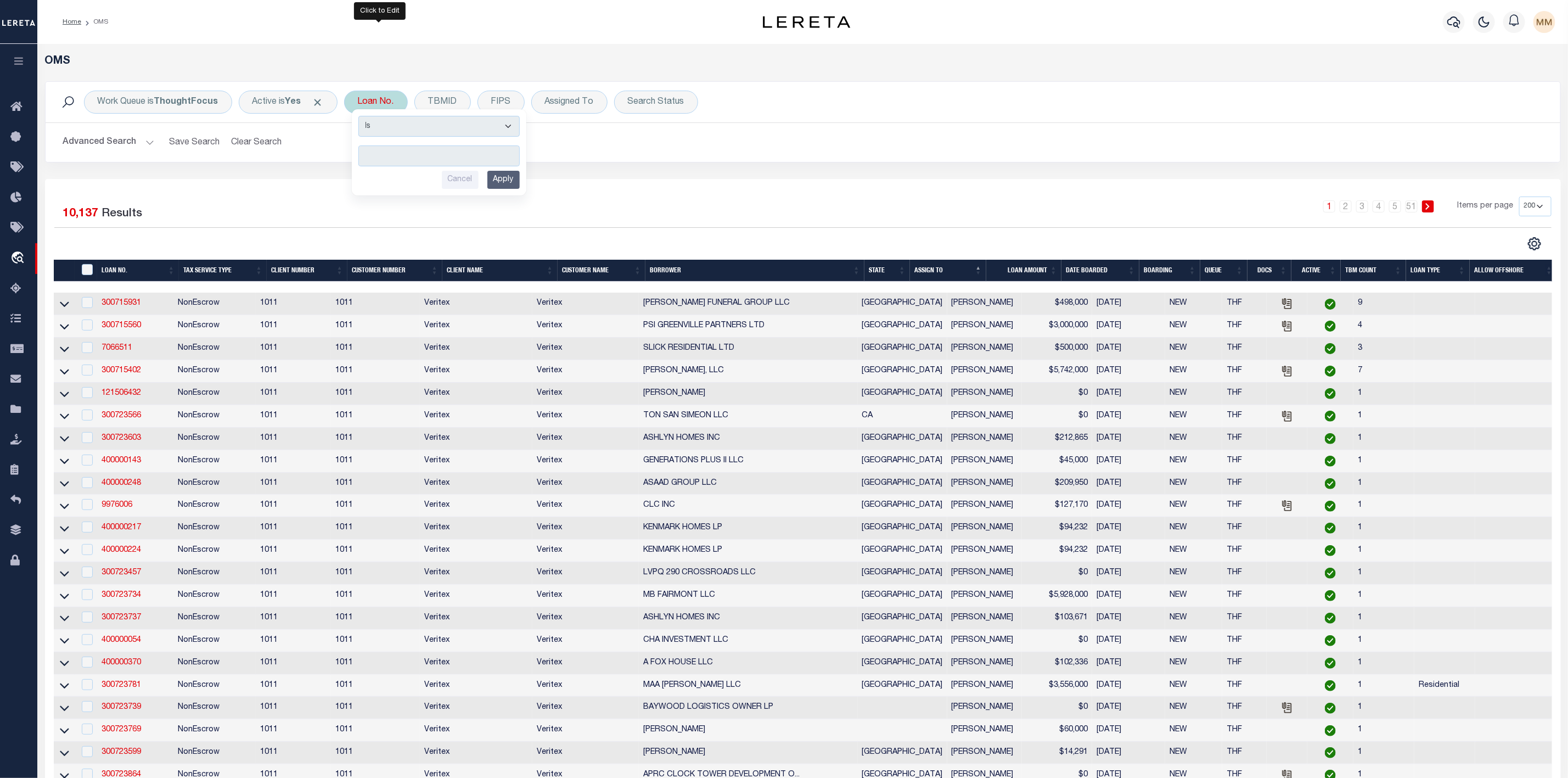
click at [396, 161] on input "text" at bounding box center [439, 156] width 161 height 21
click at [508, 178] on input "Apply" at bounding box center [503, 180] width 33 height 18
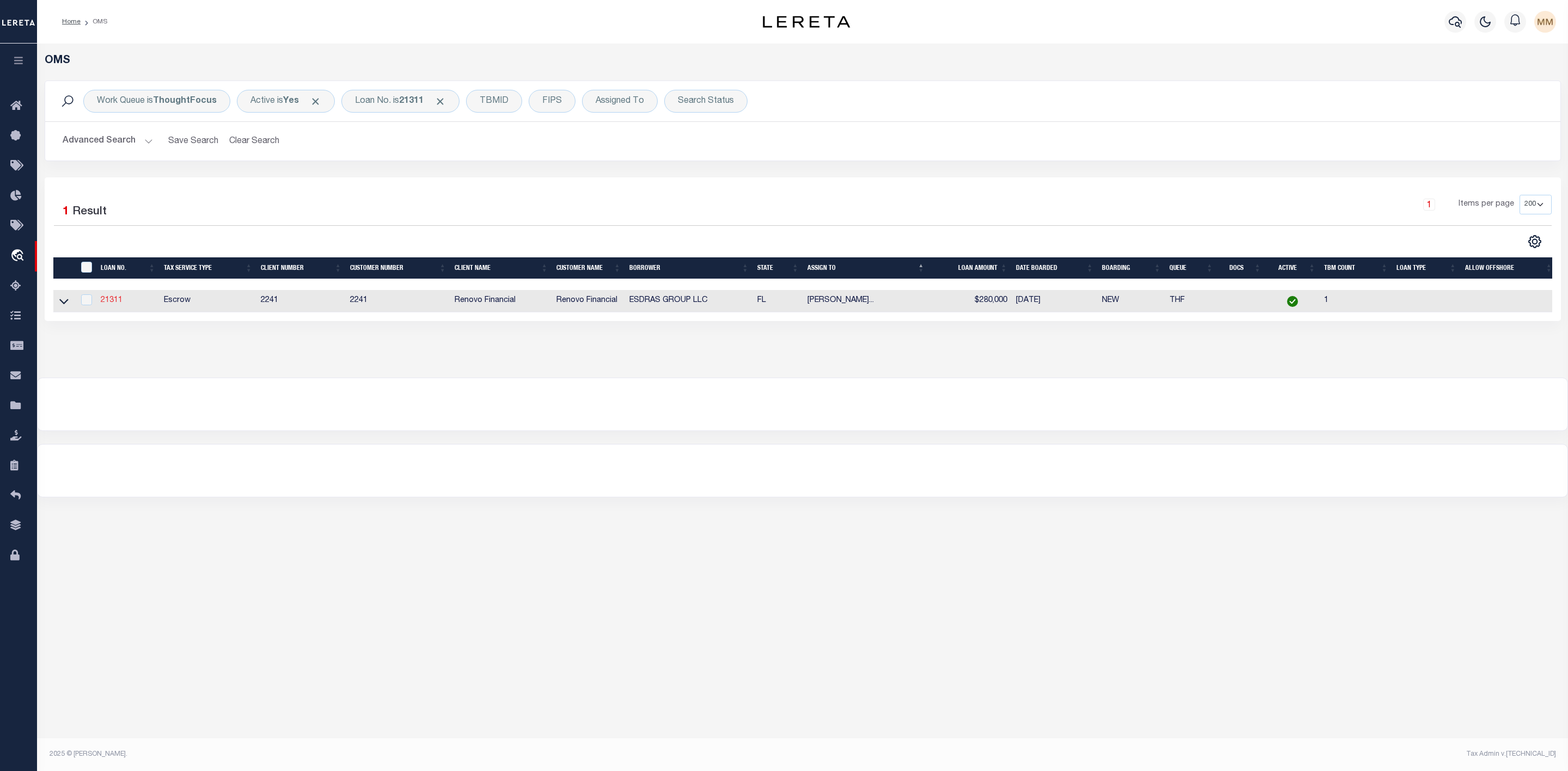
click at [116, 302] on link "21311" at bounding box center [111, 300] width 22 height 8
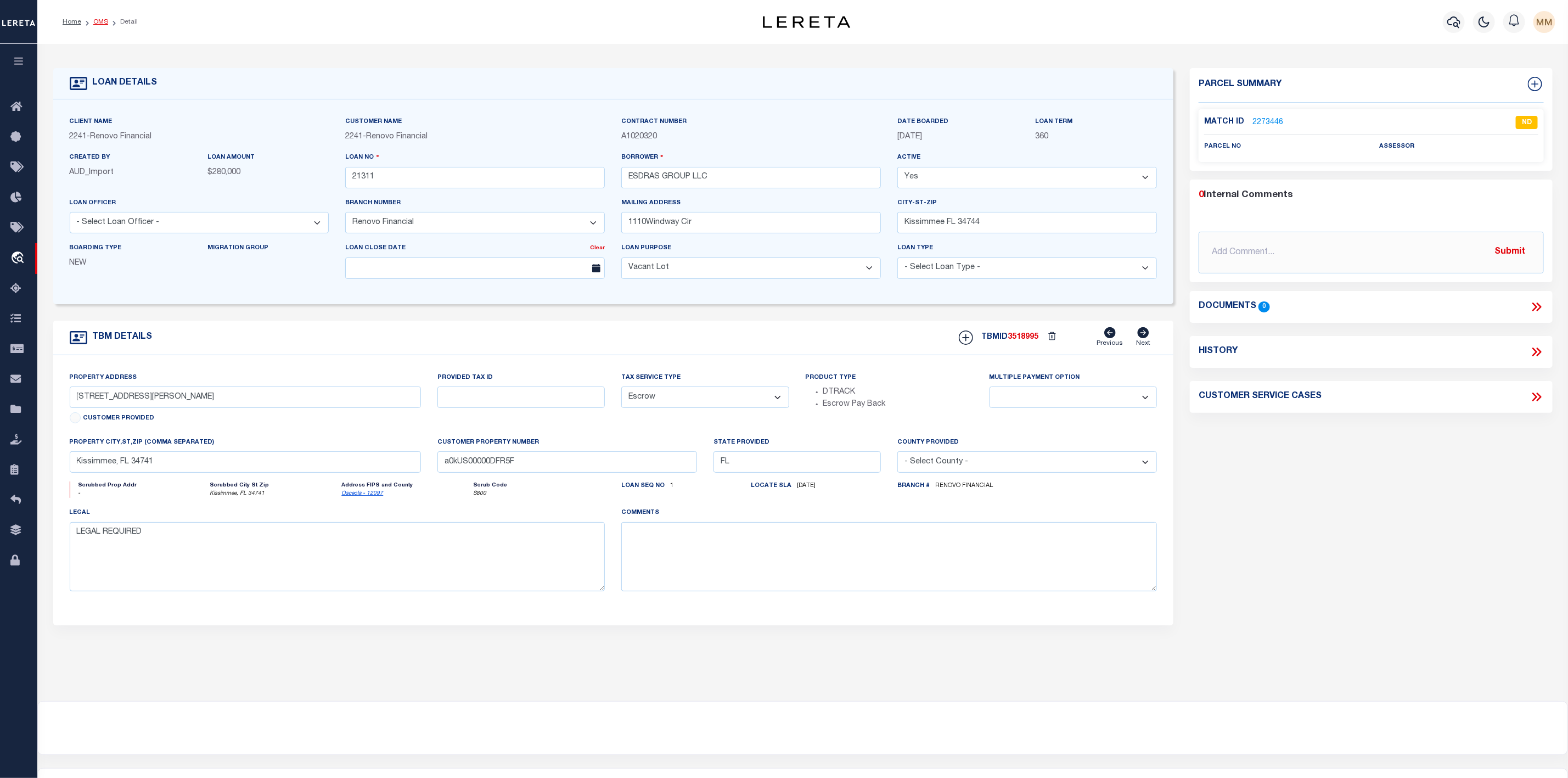
click at [104, 25] on link "OMS" at bounding box center [101, 21] width 15 height 7
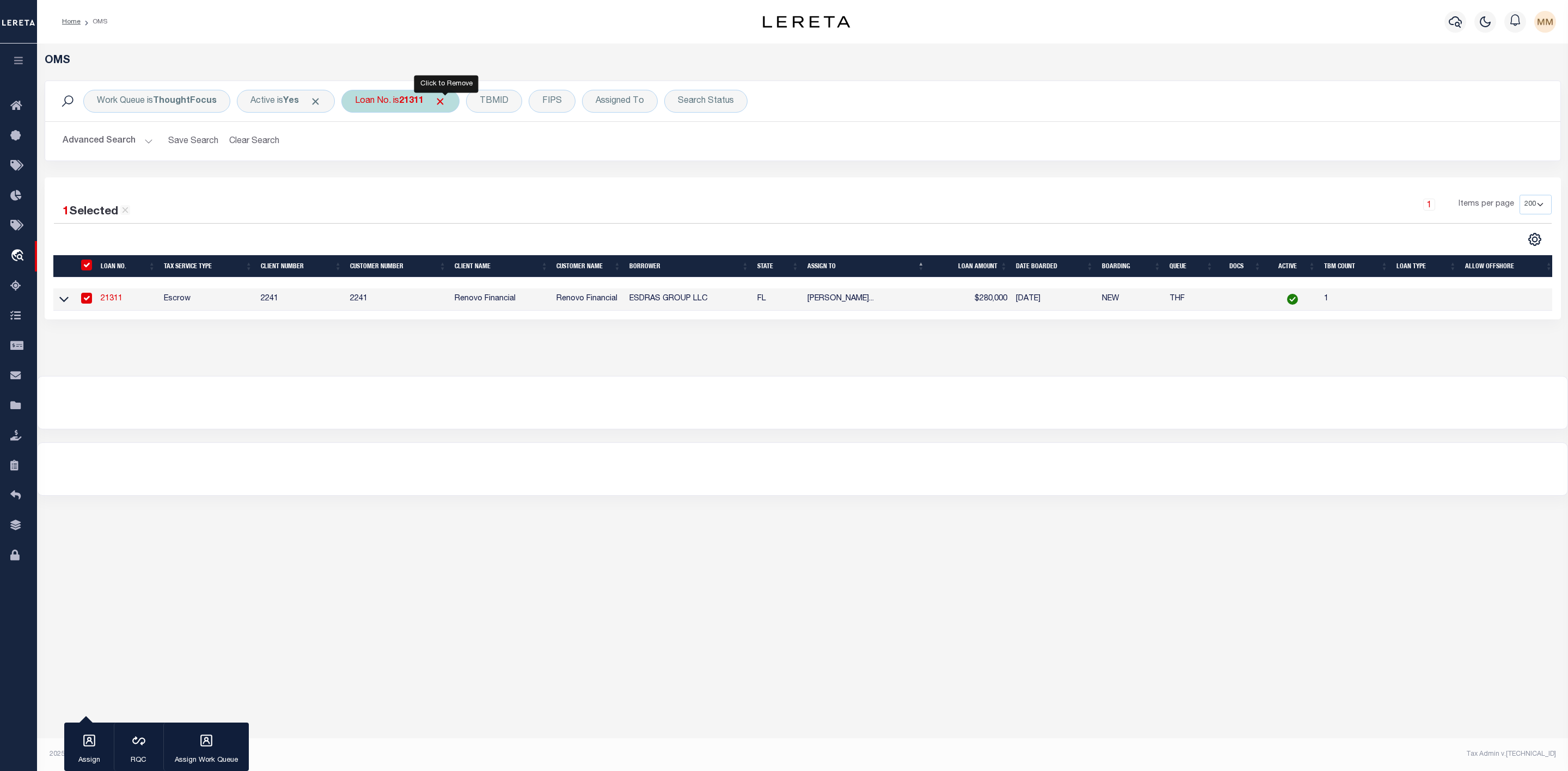
click at [446, 103] on span "Click to Remove" at bounding box center [440, 101] width 12 height 12
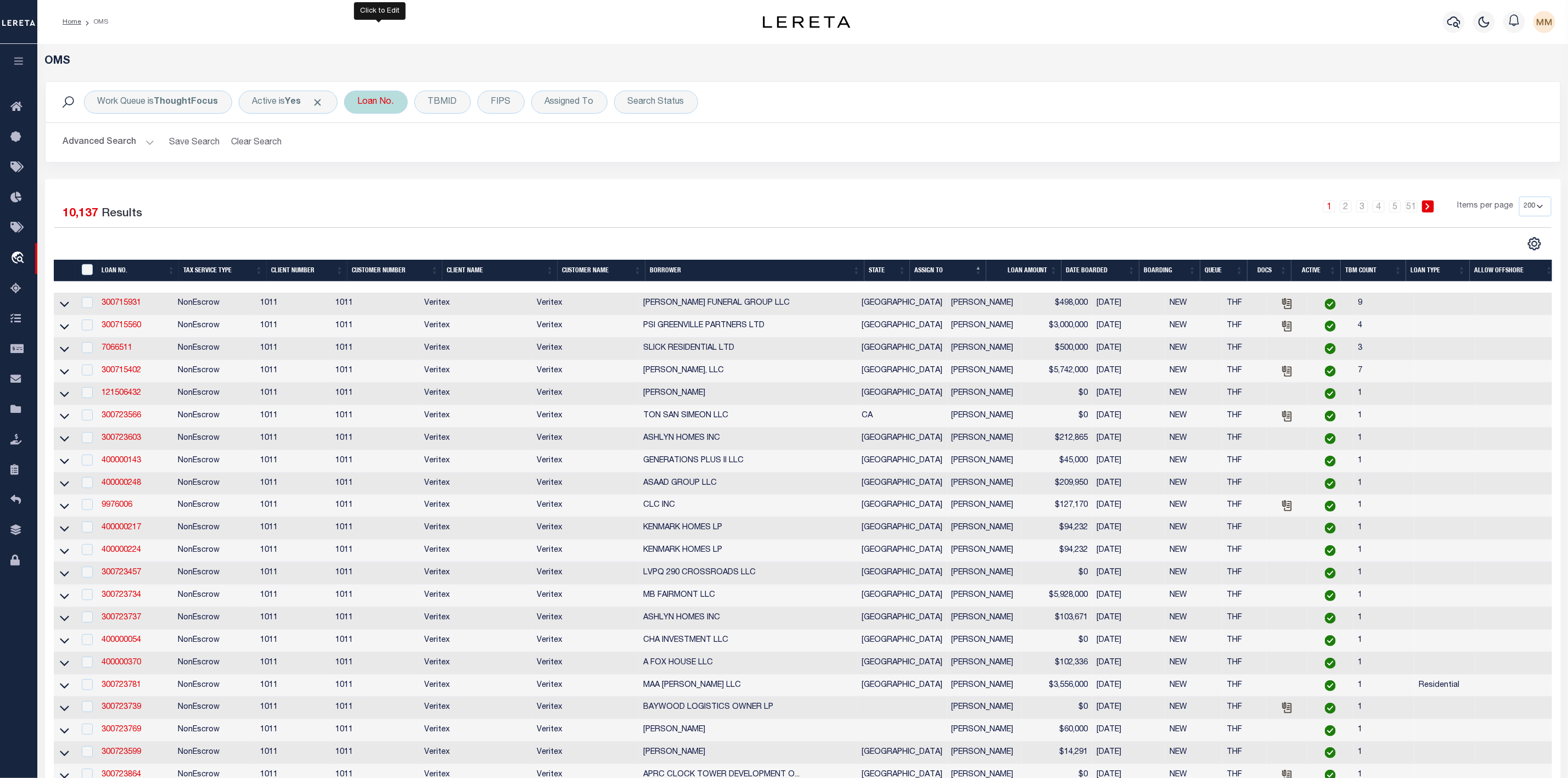
click at [377, 106] on div "Loan No." at bounding box center [376, 103] width 64 height 23
click at [379, 158] on input "text" at bounding box center [439, 156] width 161 height 21
click at [504, 179] on input "Apply" at bounding box center [503, 180] width 33 height 18
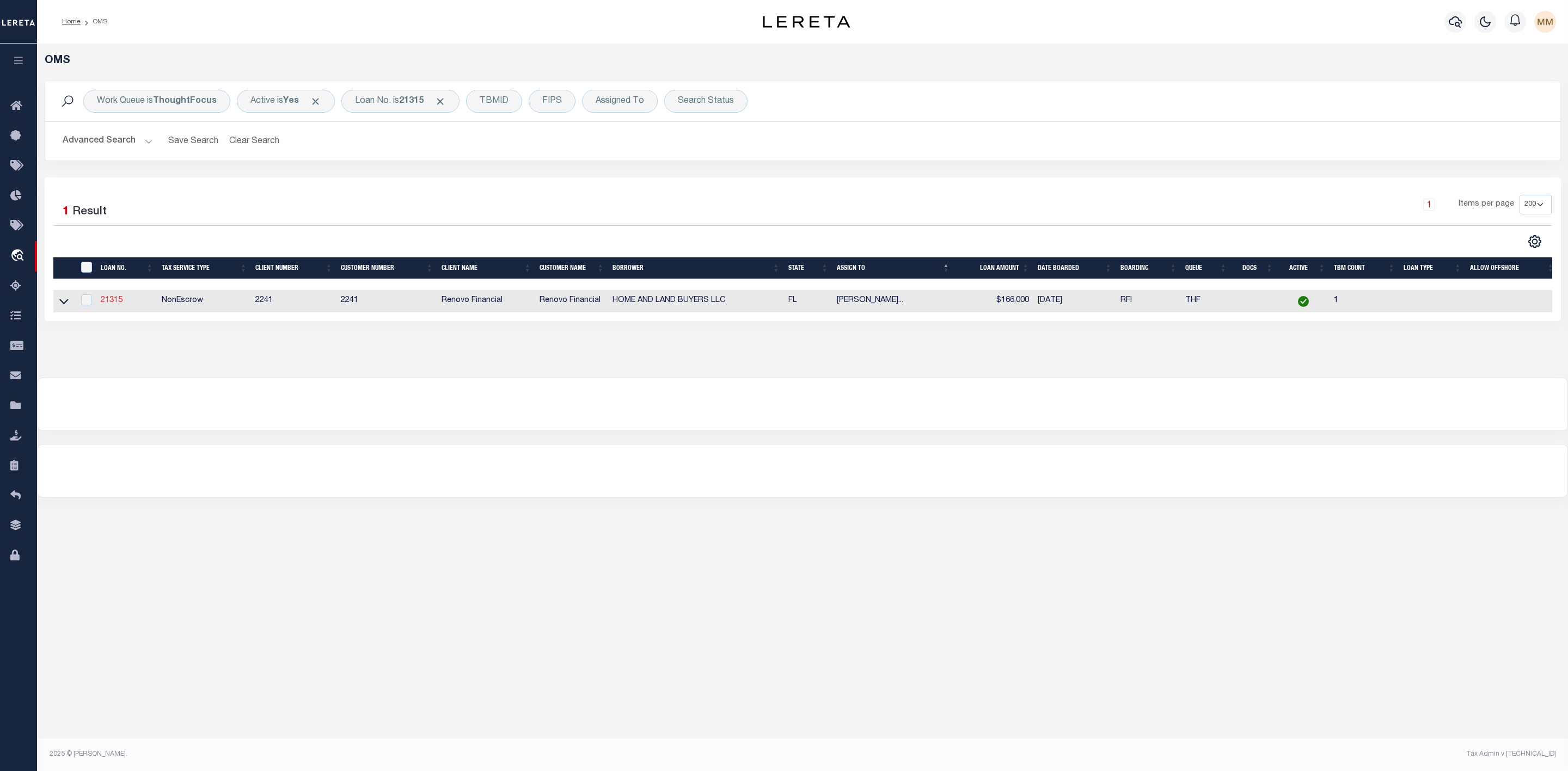
click at [115, 304] on link "21315" at bounding box center [111, 300] width 22 height 8
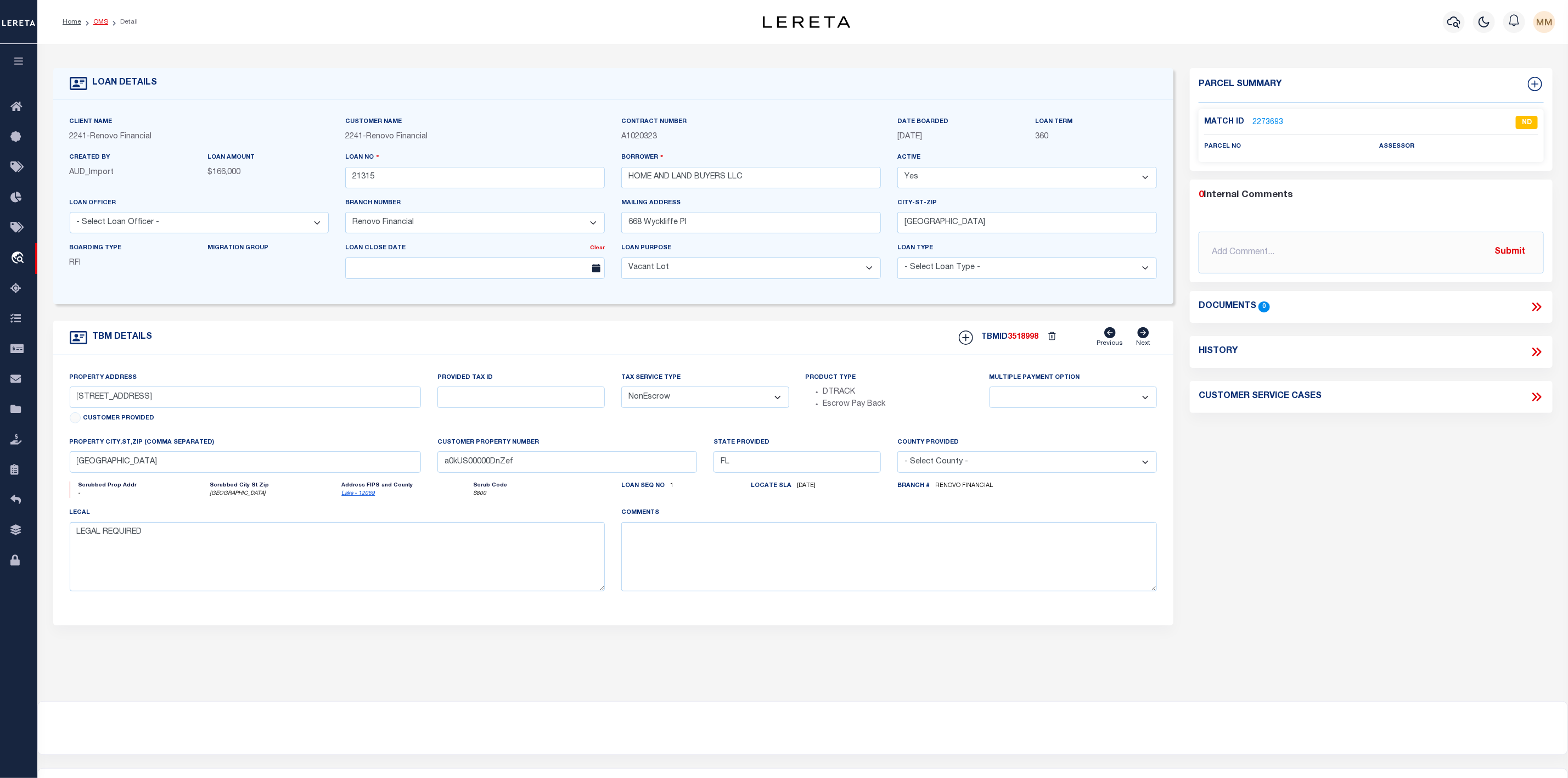
click at [99, 22] on link "OMS" at bounding box center [101, 21] width 15 height 7
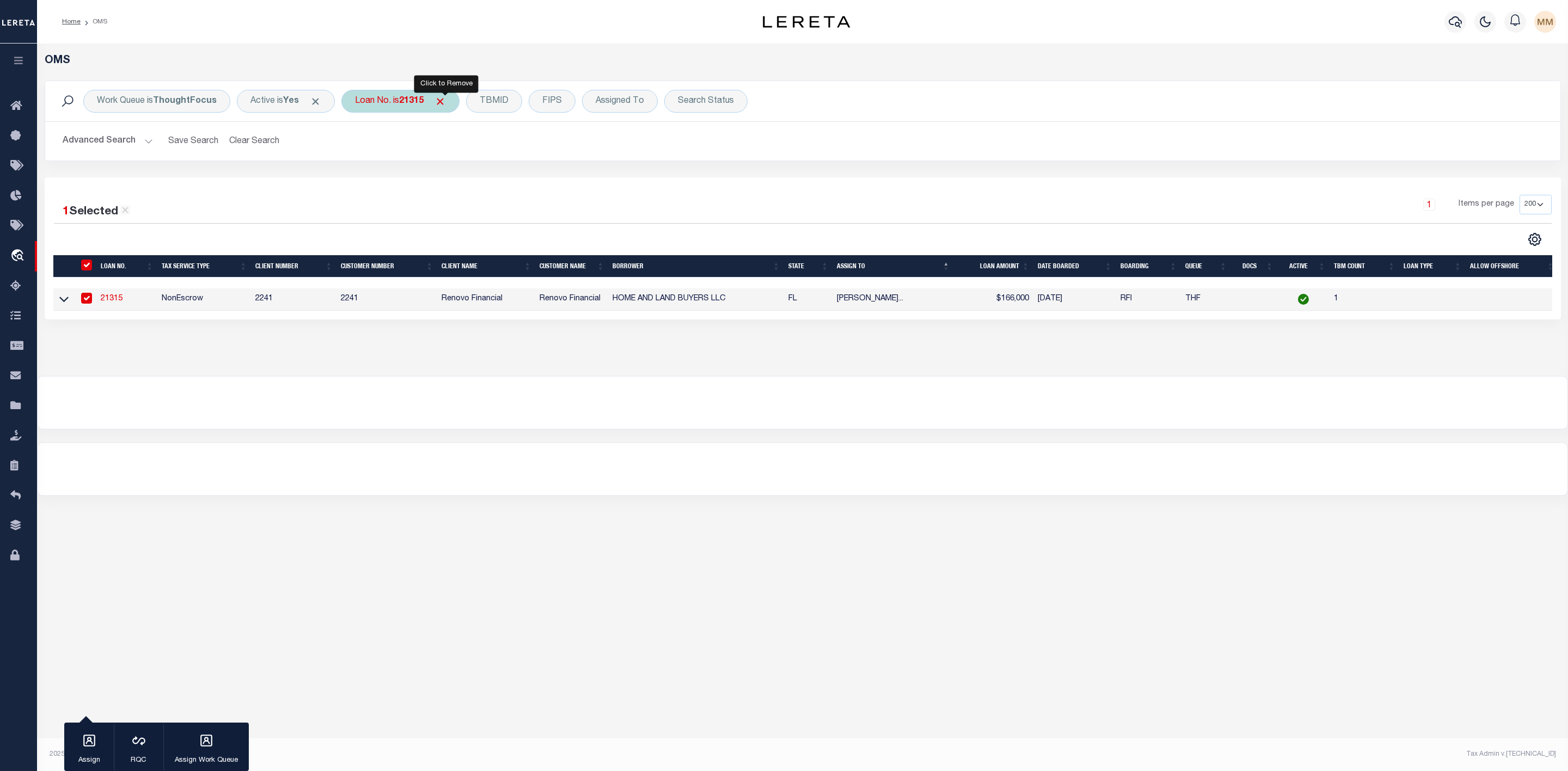
click at [446, 103] on span "Click to Remove" at bounding box center [440, 101] width 12 height 12
click at [366, 105] on div "Loan No." at bounding box center [373, 102] width 63 height 23
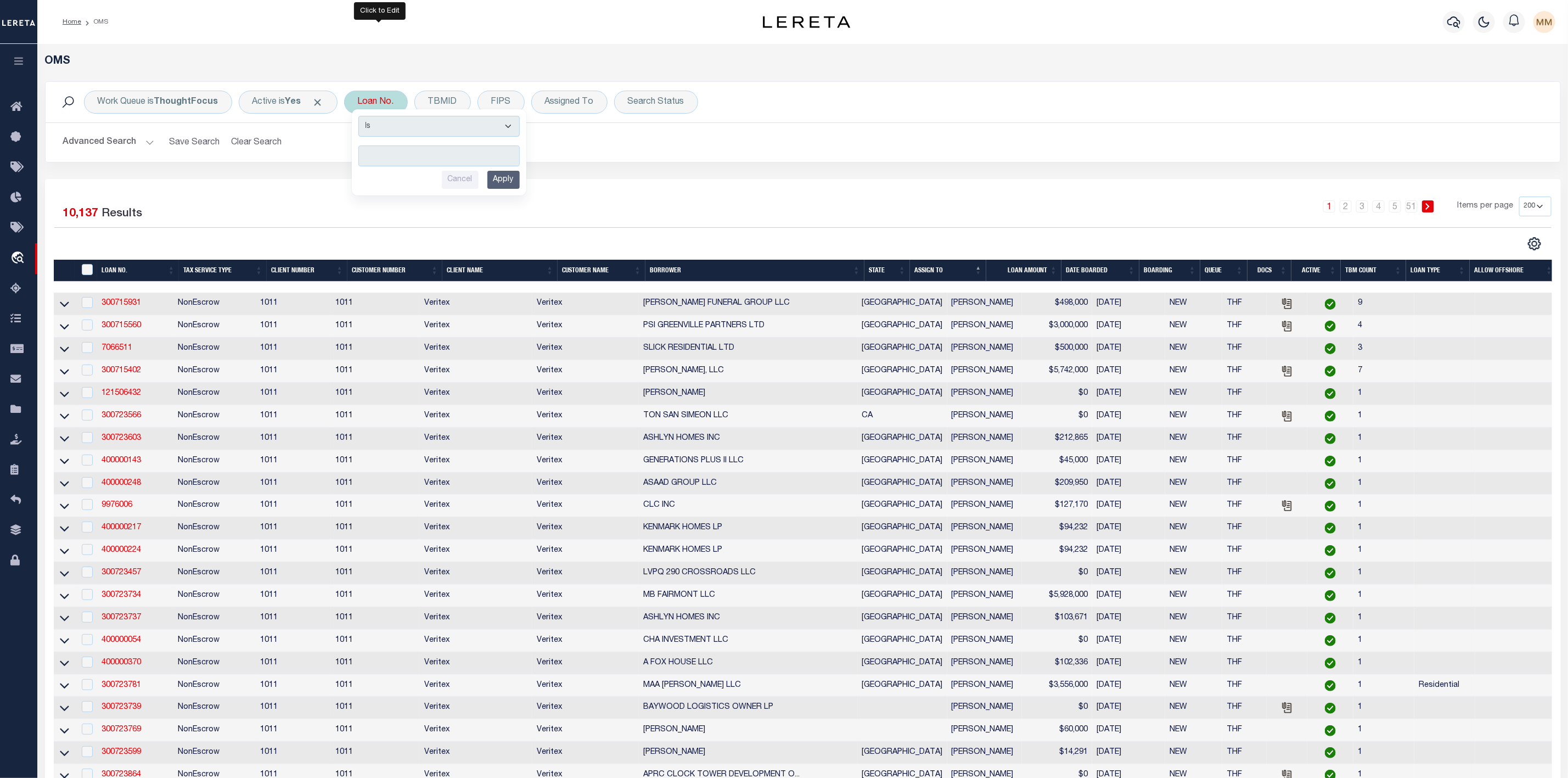
click at [398, 160] on input "text" at bounding box center [439, 156] width 161 height 21
click at [509, 179] on input "Apply" at bounding box center [503, 180] width 33 height 18
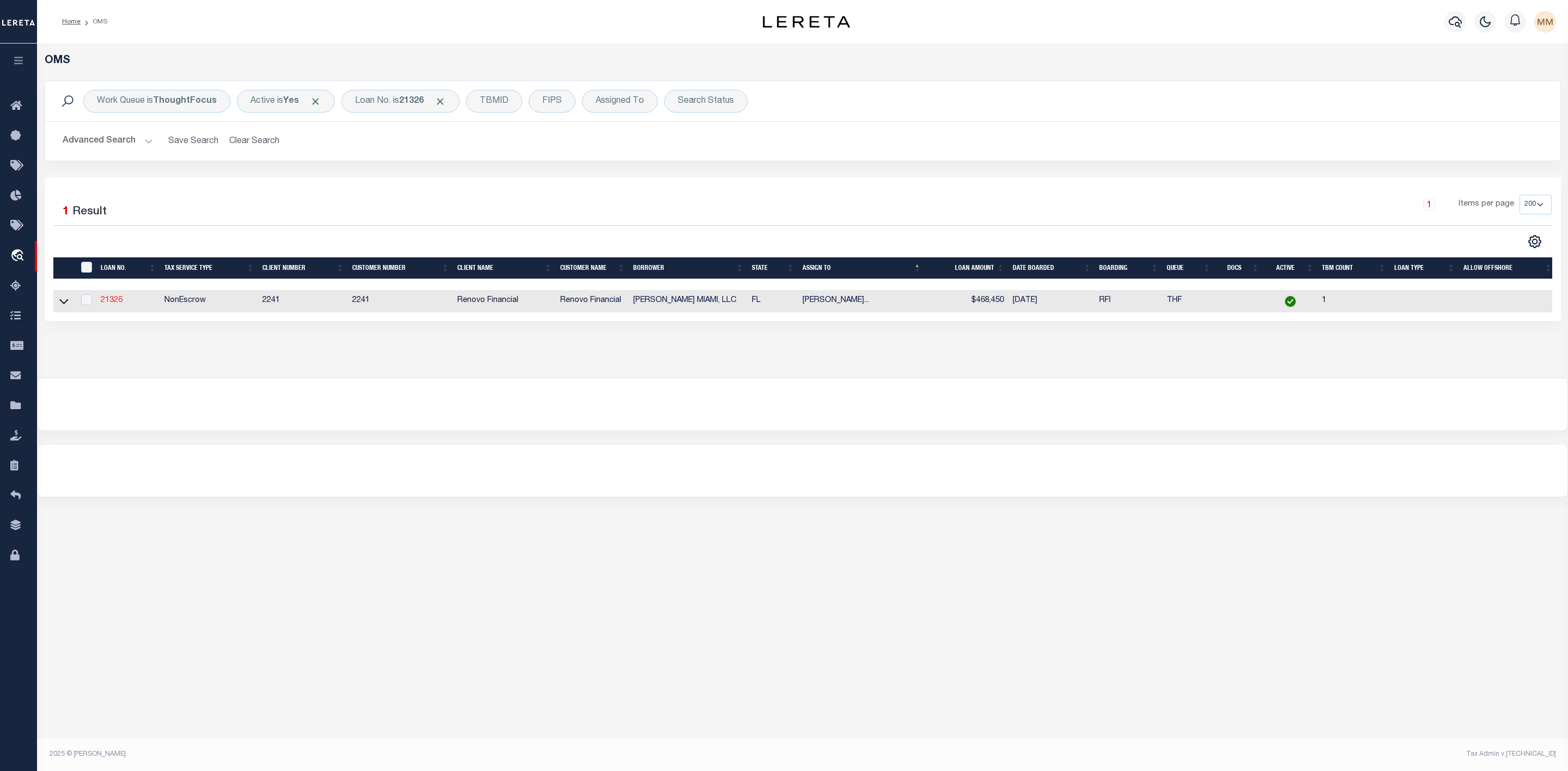
click at [108, 301] on link "21326" at bounding box center [111, 300] width 22 height 8
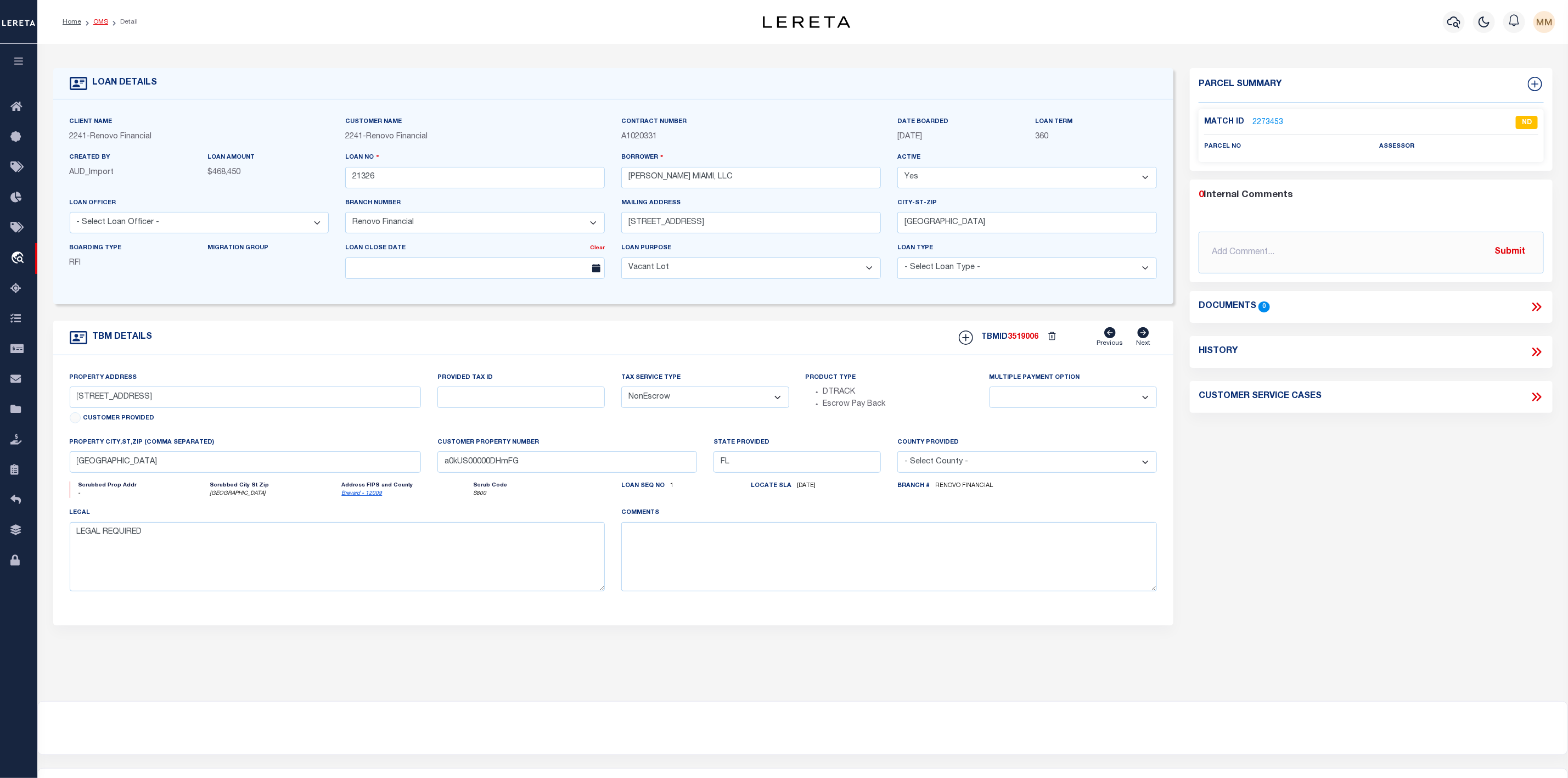
click at [101, 23] on link "OMS" at bounding box center [101, 21] width 15 height 7
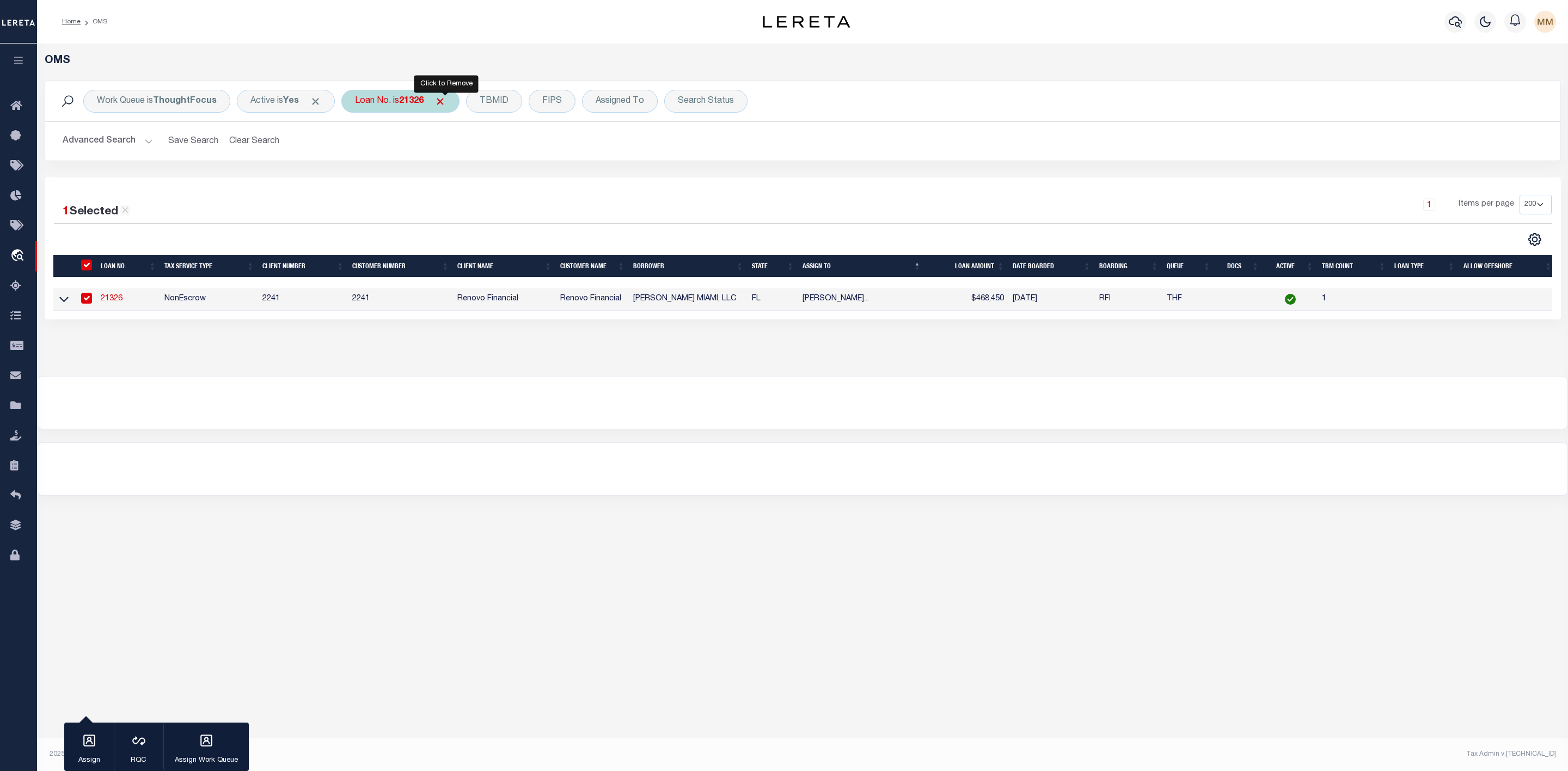
click at [446, 103] on span "Click to Remove" at bounding box center [440, 101] width 12 height 12
click at [381, 105] on div "Loan No." at bounding box center [373, 102] width 63 height 23
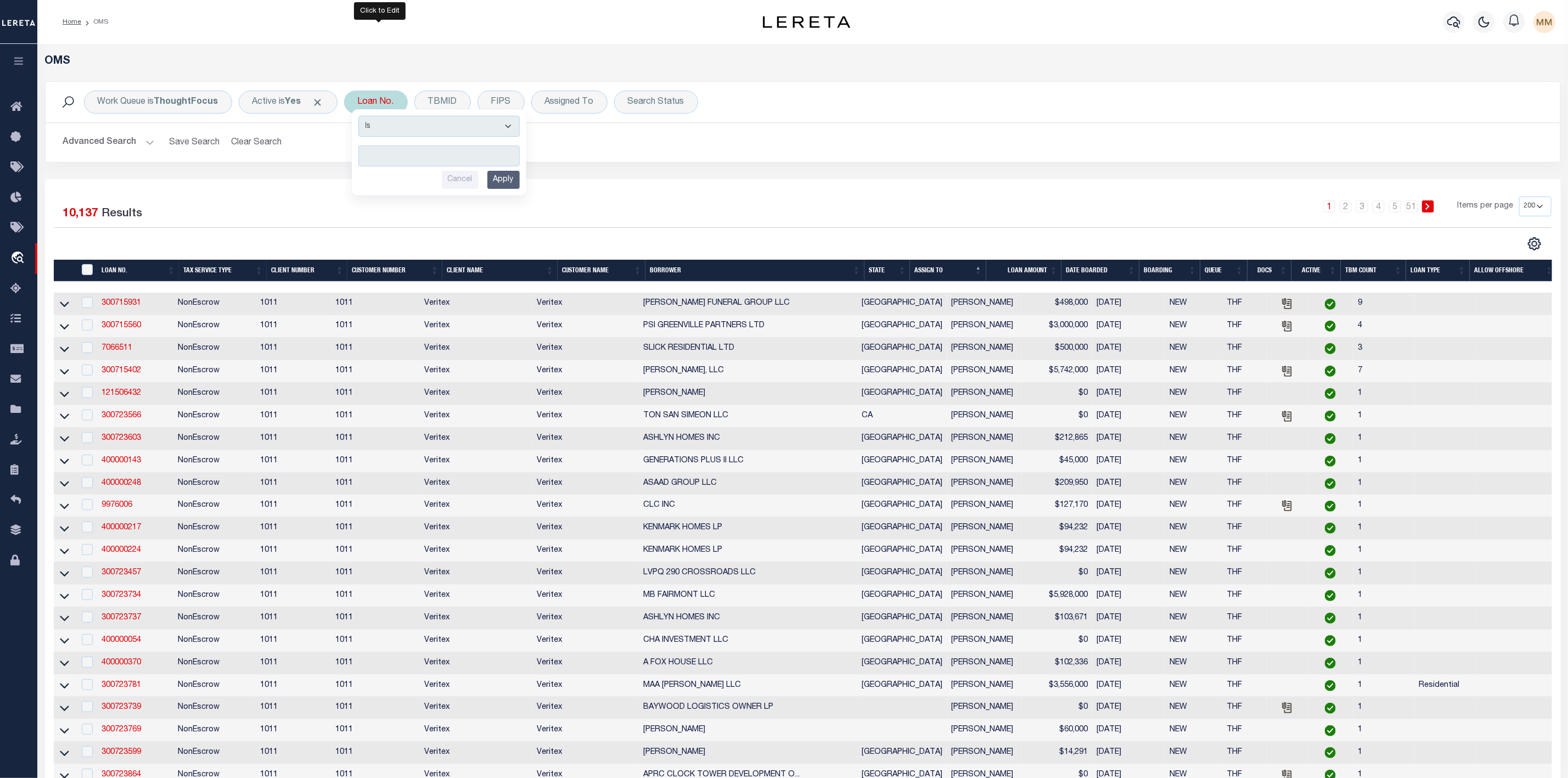
click at [384, 152] on input "text" at bounding box center [439, 156] width 161 height 21
click at [506, 183] on input "Apply" at bounding box center [503, 180] width 33 height 18
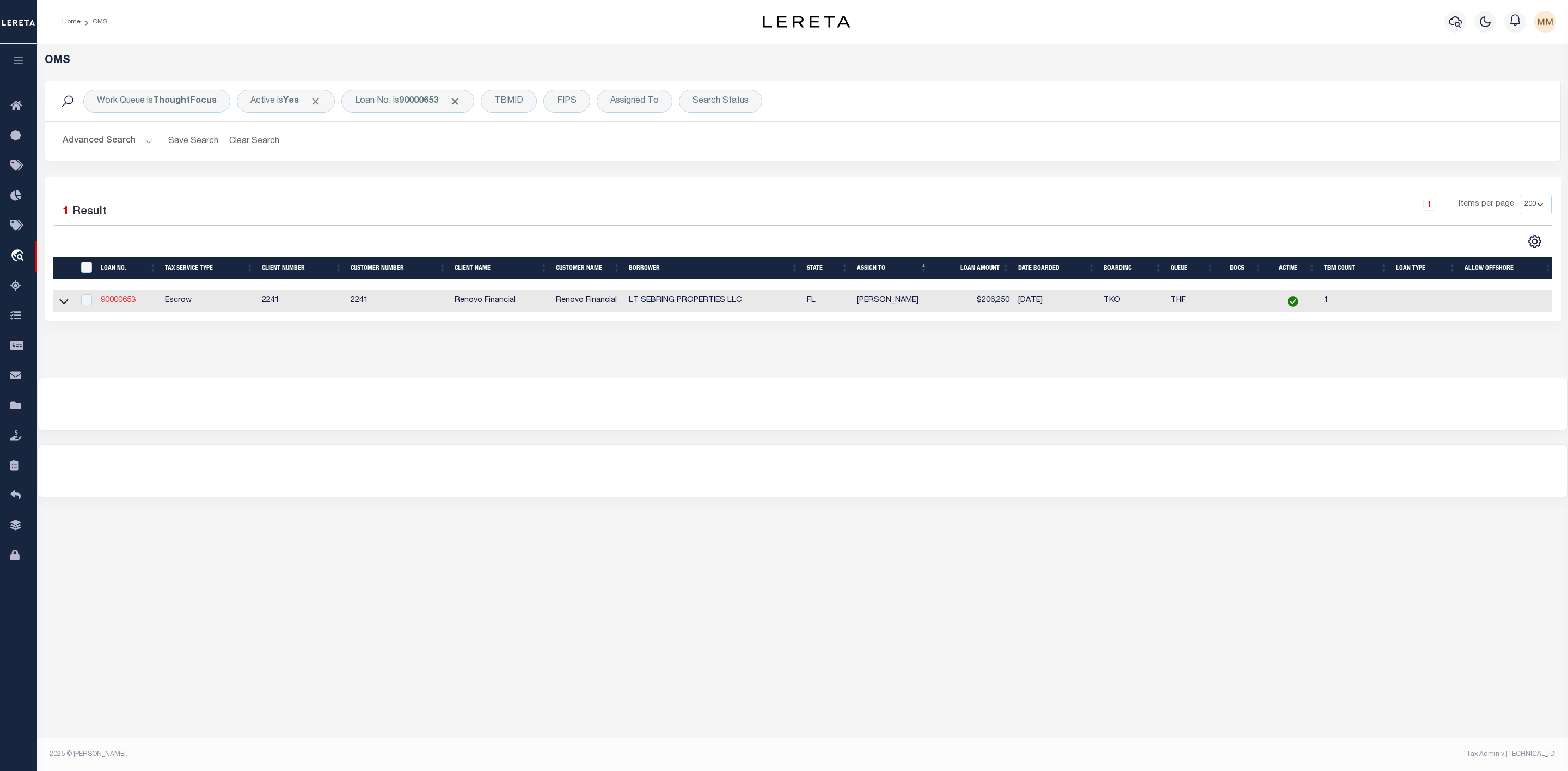
click at [116, 302] on link "90000653" at bounding box center [117, 300] width 35 height 8
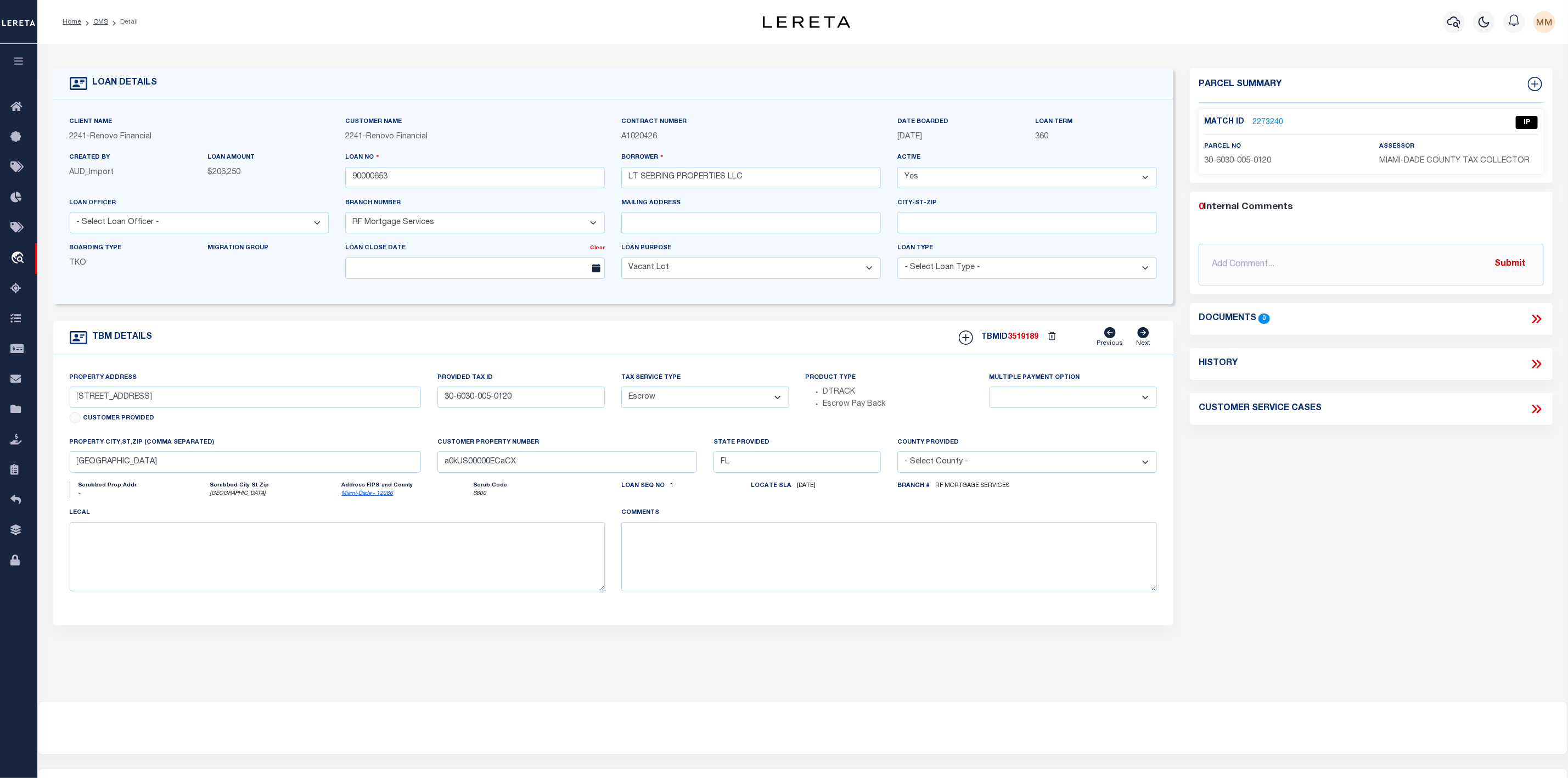
click at [1262, 122] on link "2273240" at bounding box center [1268, 123] width 31 height 12
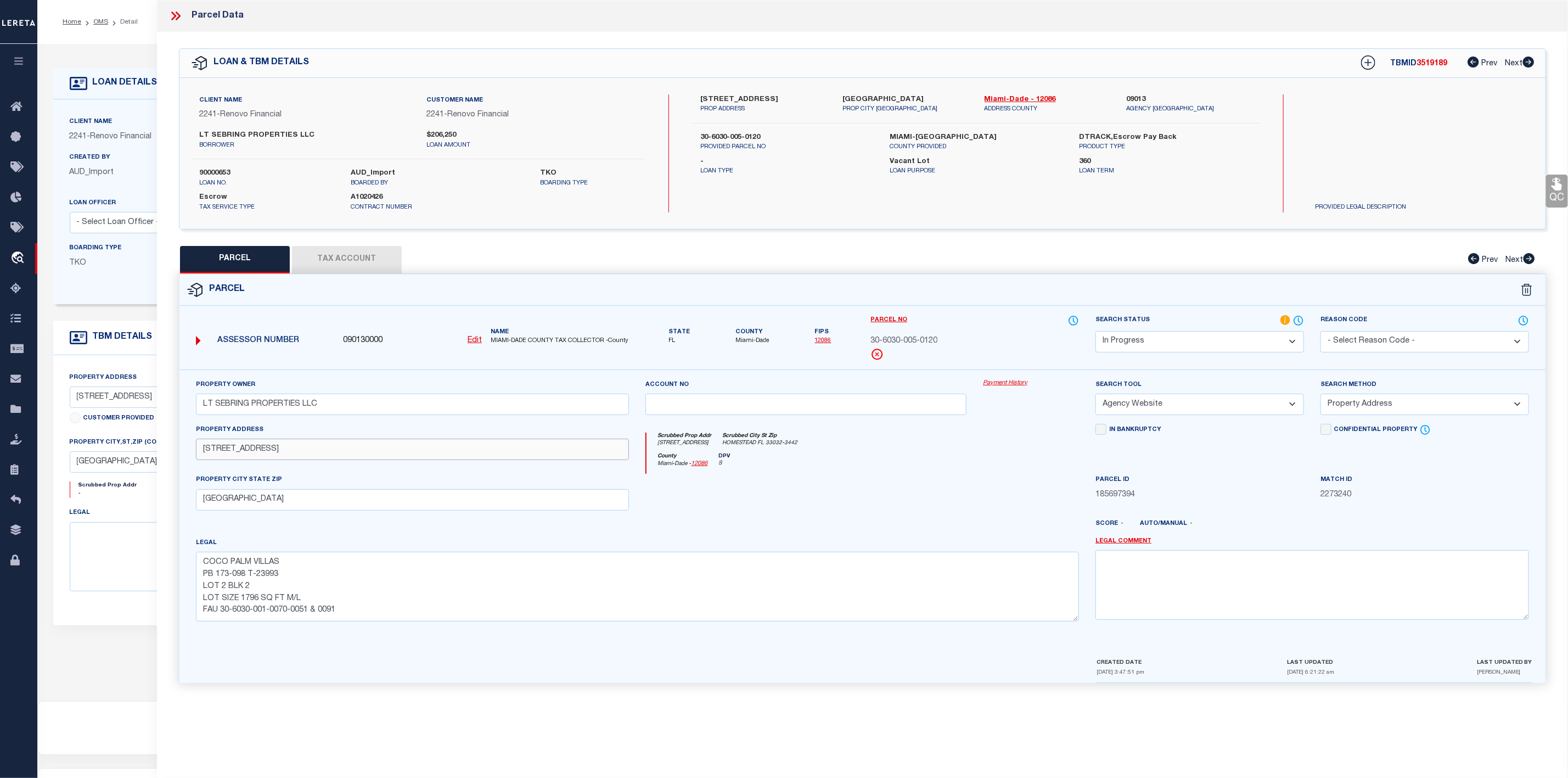
drag, startPoint x: 200, startPoint y: 460, endPoint x: 258, endPoint y: 455, distance: 58.2
click at [258, 455] on input "[STREET_ADDRESS]" at bounding box center [412, 449] width 434 height 21
click at [1161, 338] on select "Automated Search Bad Parcel Complete Duplicate Parcel High Dollar Reporting In …" at bounding box center [1200, 341] width 209 height 21
click at [1095, 332] on select "Automated Search Bad Parcel Complete Duplicate Parcel High Dollar Reporting In …" at bounding box center [1200, 341] width 209 height 21
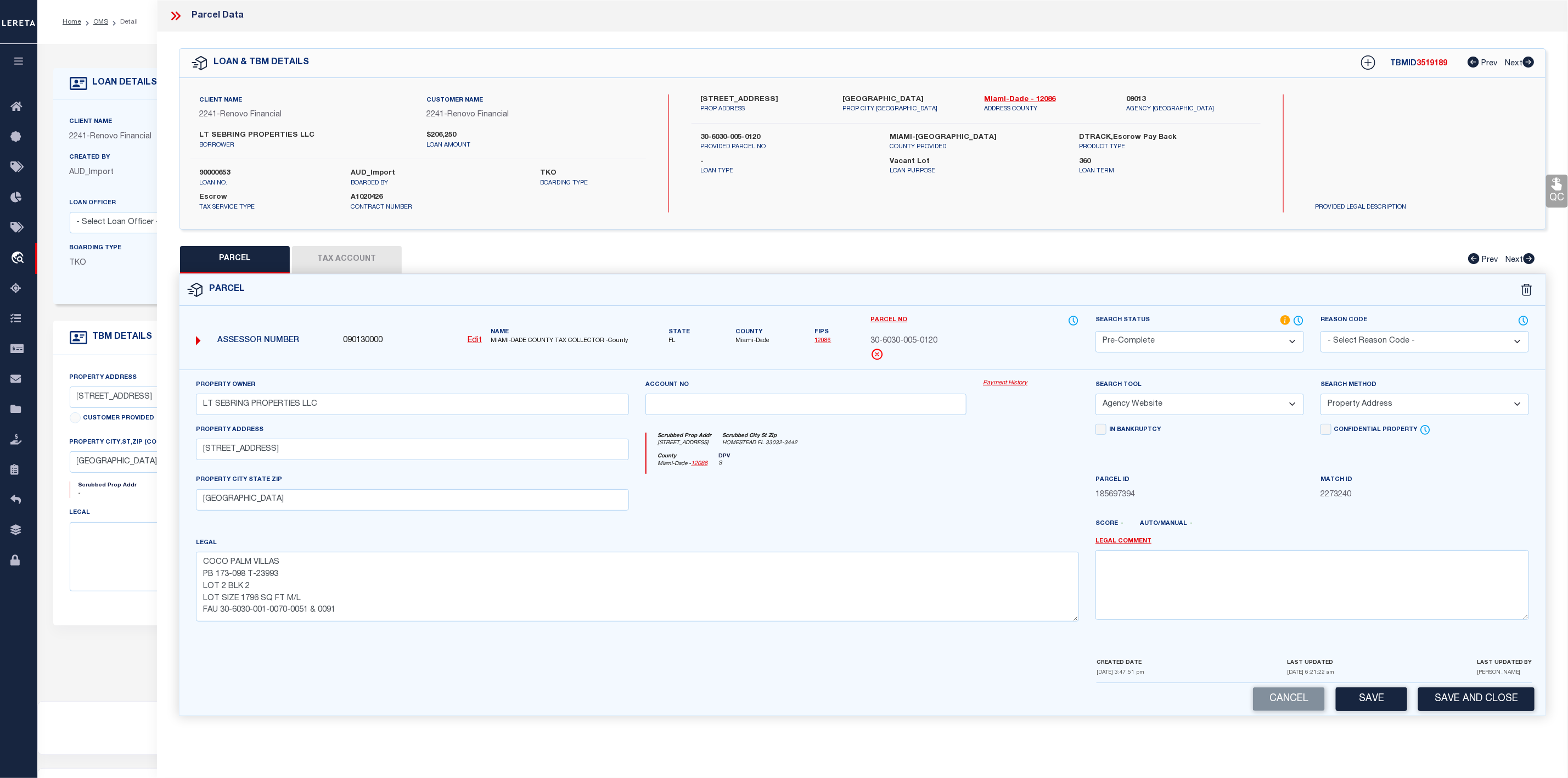
scroll to position [68, 0]
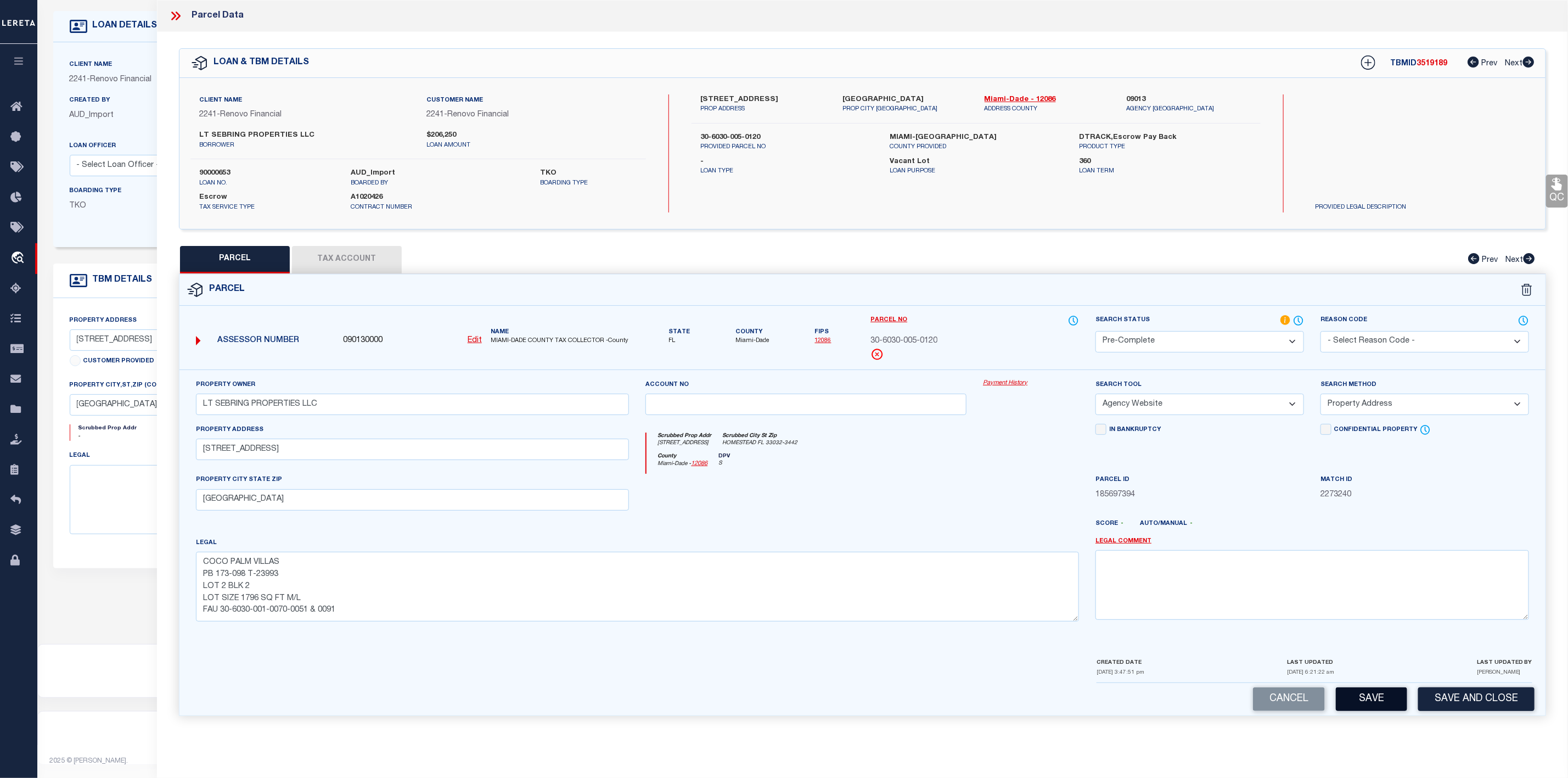
click at [1350, 699] on button "Save" at bounding box center [1372, 699] width 71 height 23
click at [361, 266] on button "Tax Account" at bounding box center [347, 260] width 110 height 28
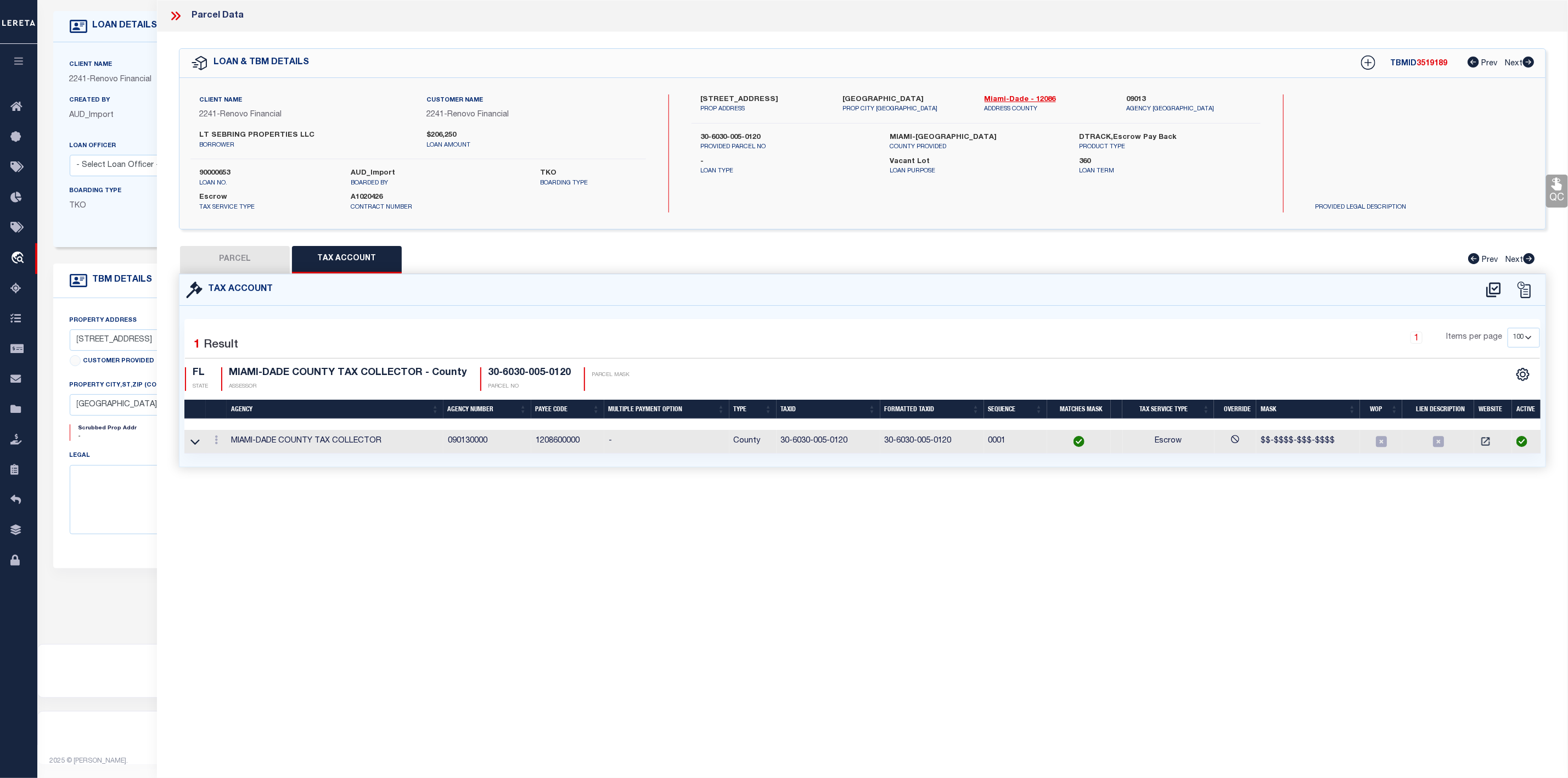
click at [233, 267] on button "PARCEL" at bounding box center [234, 260] width 110 height 28
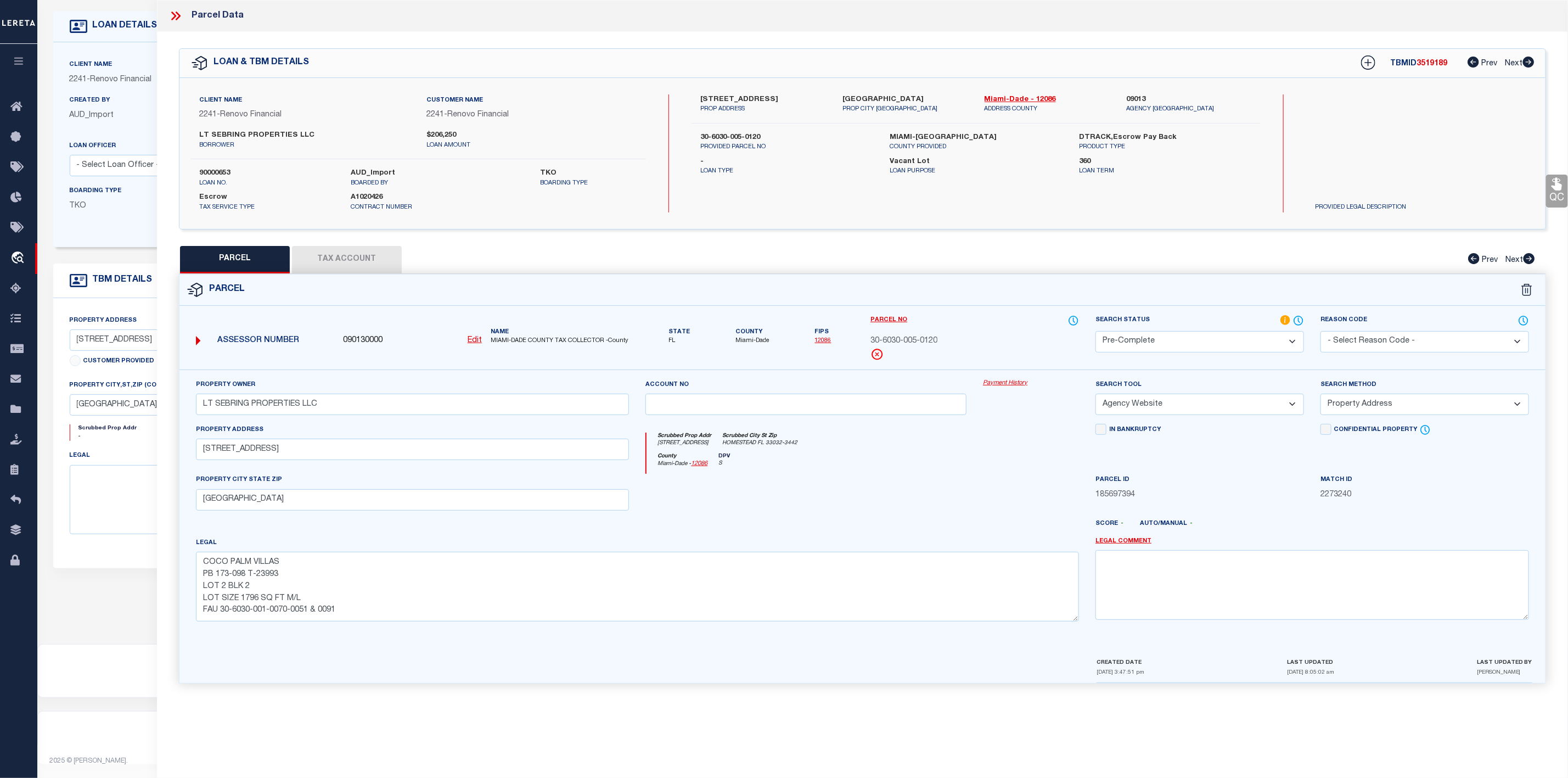
scroll to position [0, 0]
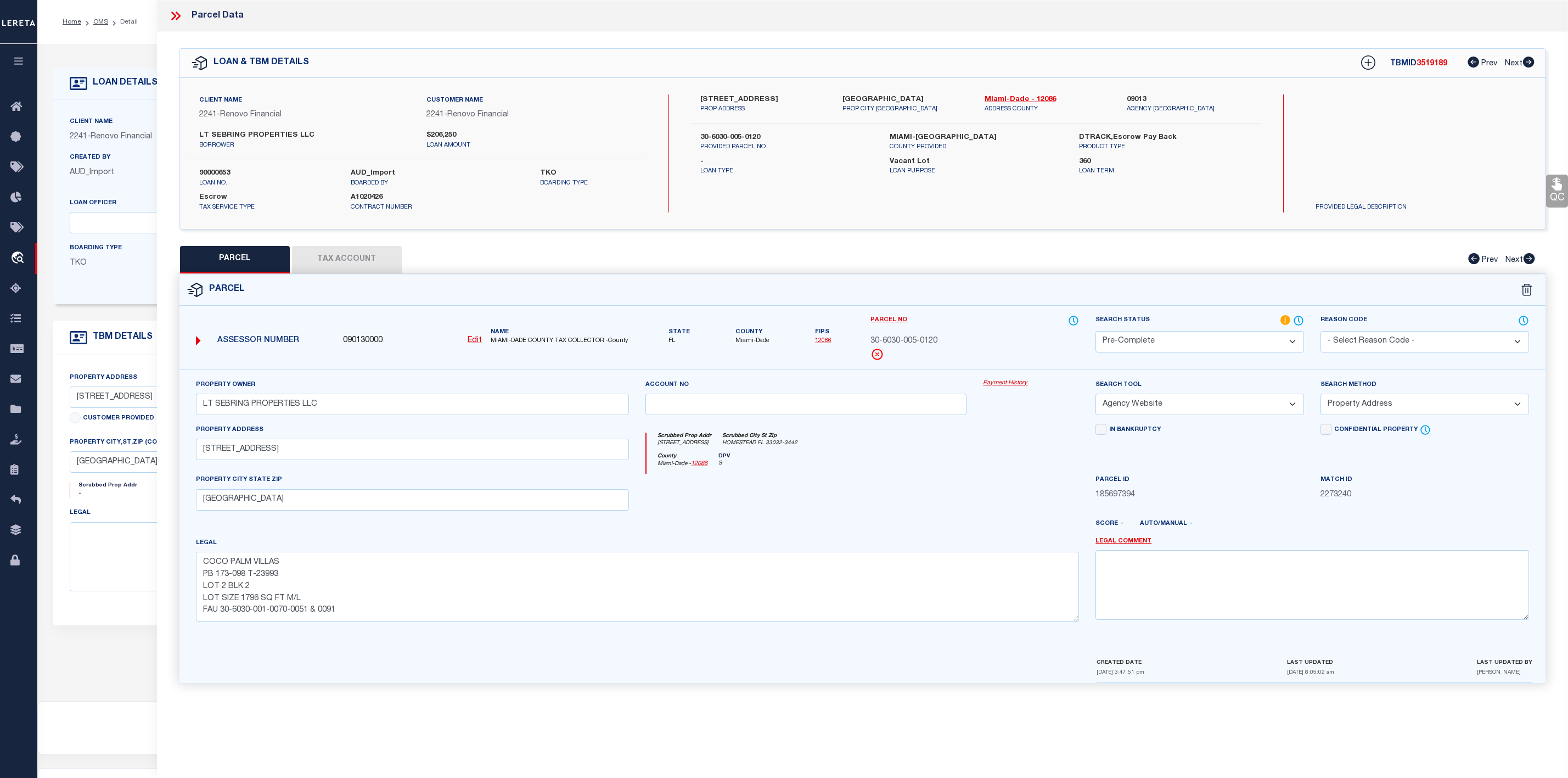
select select "200"
select select "PC"
select select "AGW"
select select "ADD"
select select "164194"
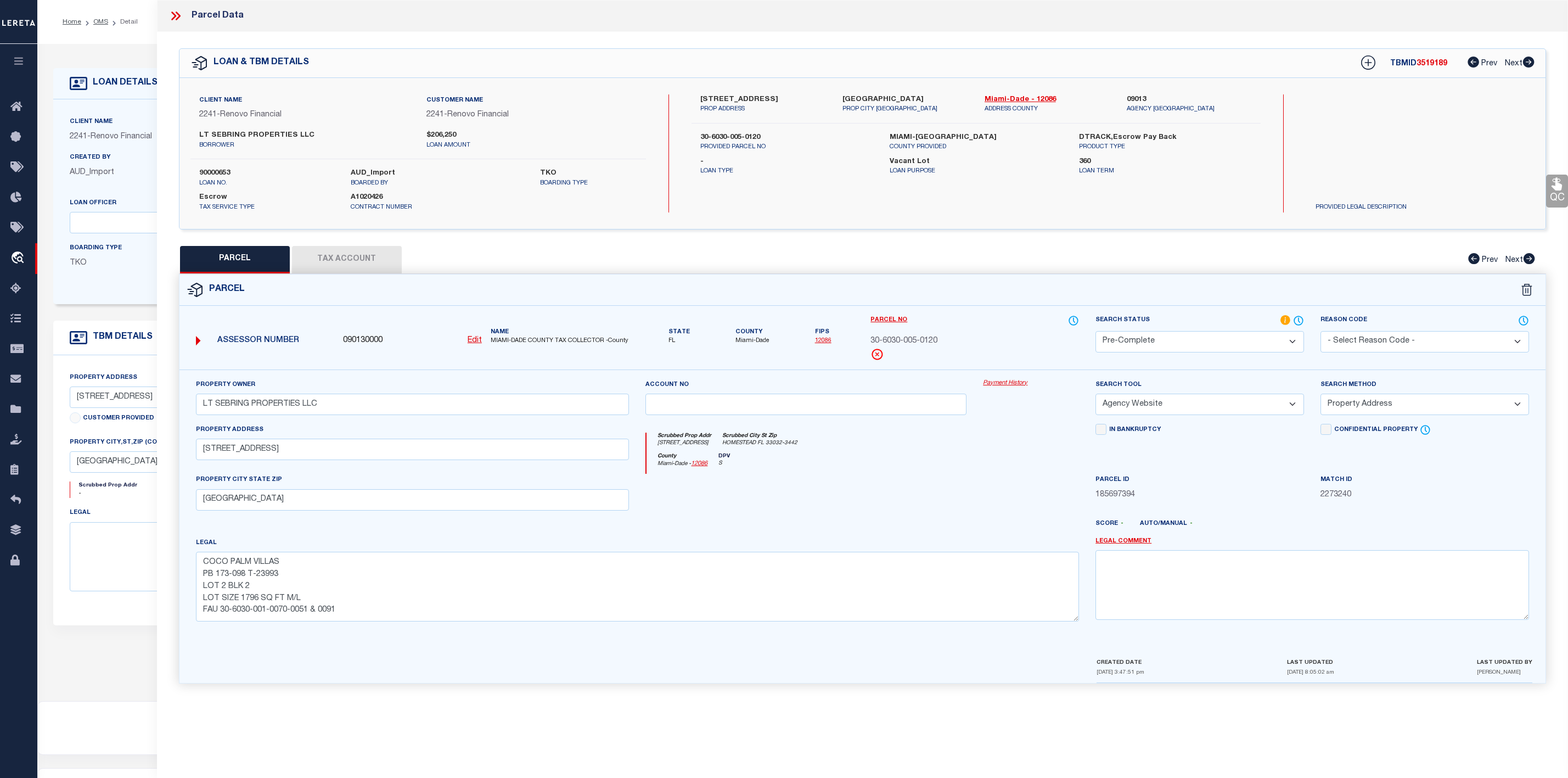
select select "25067"
select select "400"
select select "Escrow"
click at [180, 14] on icon at bounding box center [176, 15] width 14 height 14
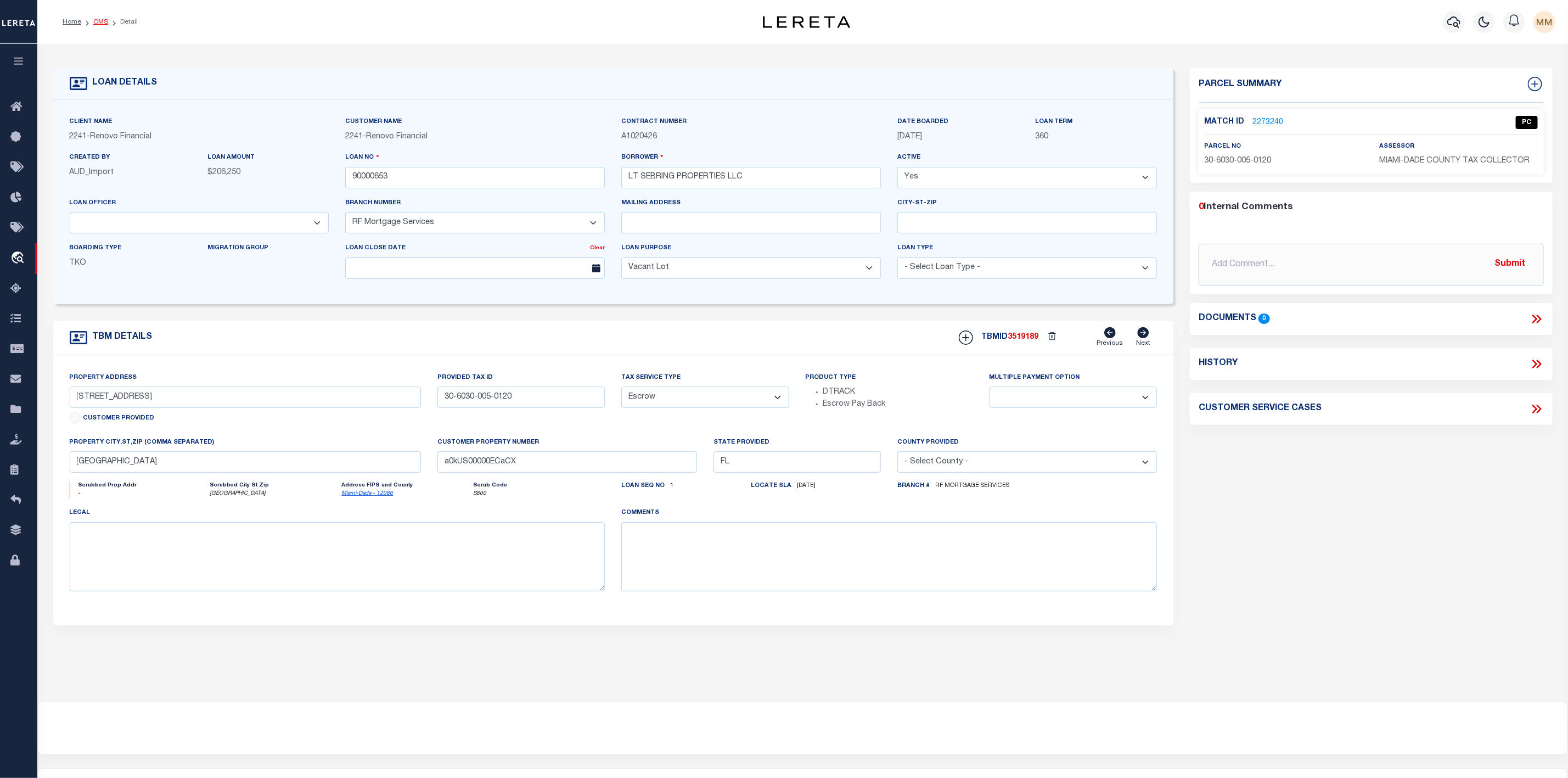
click at [99, 20] on link "OMS" at bounding box center [101, 21] width 15 height 7
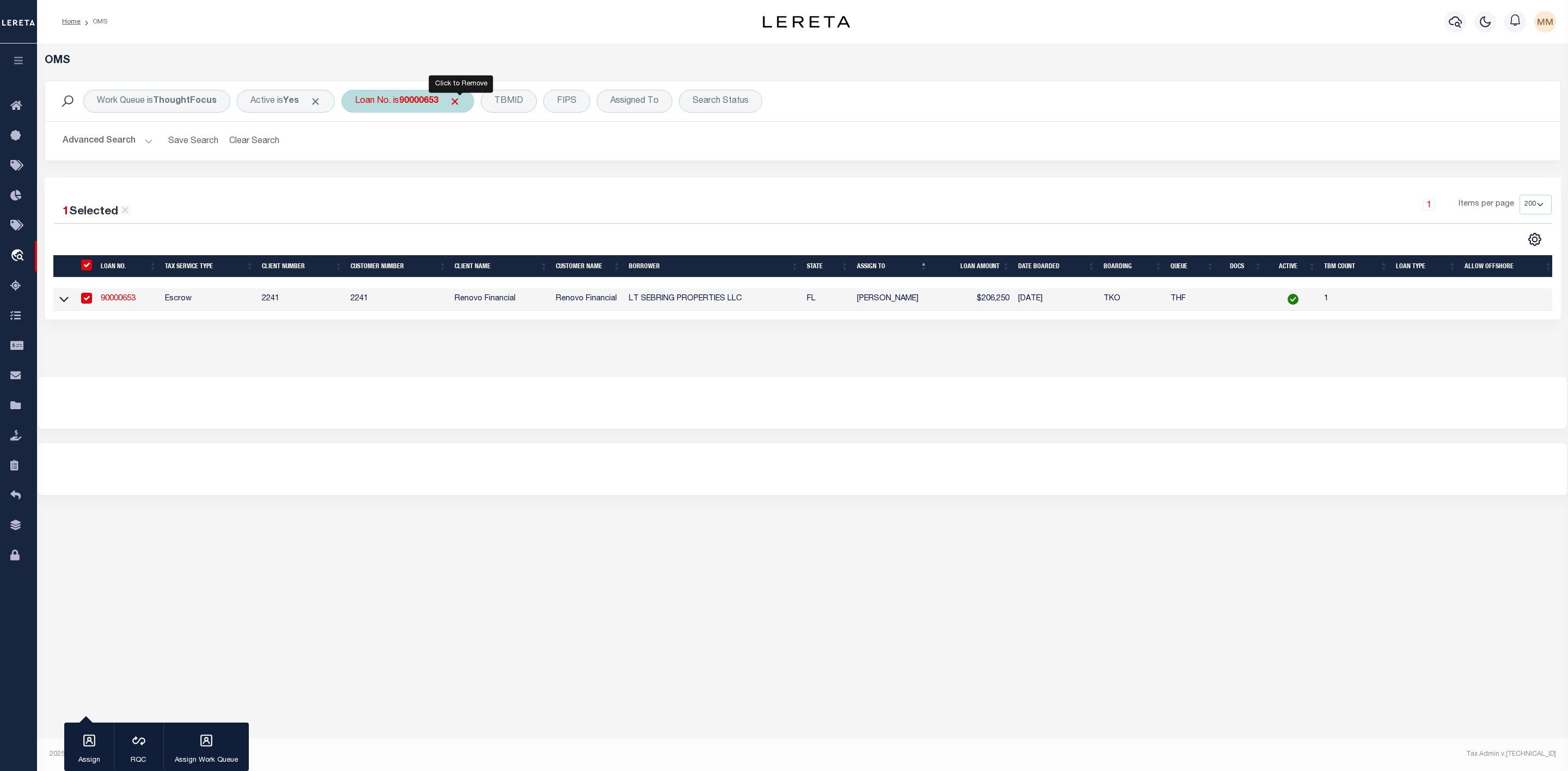
click at [460, 100] on span "Click to Remove" at bounding box center [455, 101] width 12 height 12
click at [383, 105] on div "Loan No." at bounding box center [373, 102] width 63 height 23
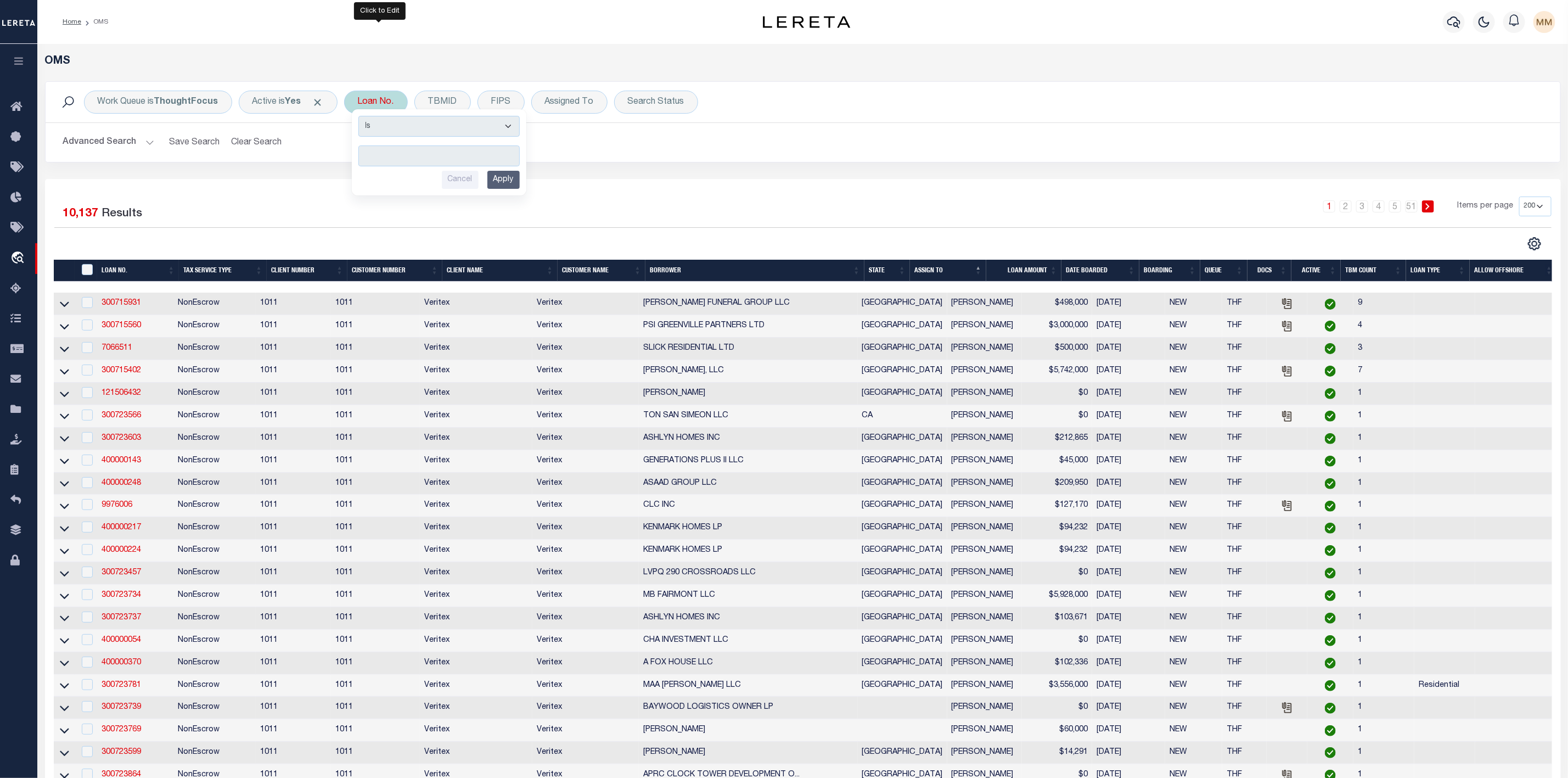
click at [382, 158] on input "text" at bounding box center [439, 156] width 161 height 21
type input "90000660"
click at [509, 185] on input "Apply" at bounding box center [503, 180] width 33 height 18
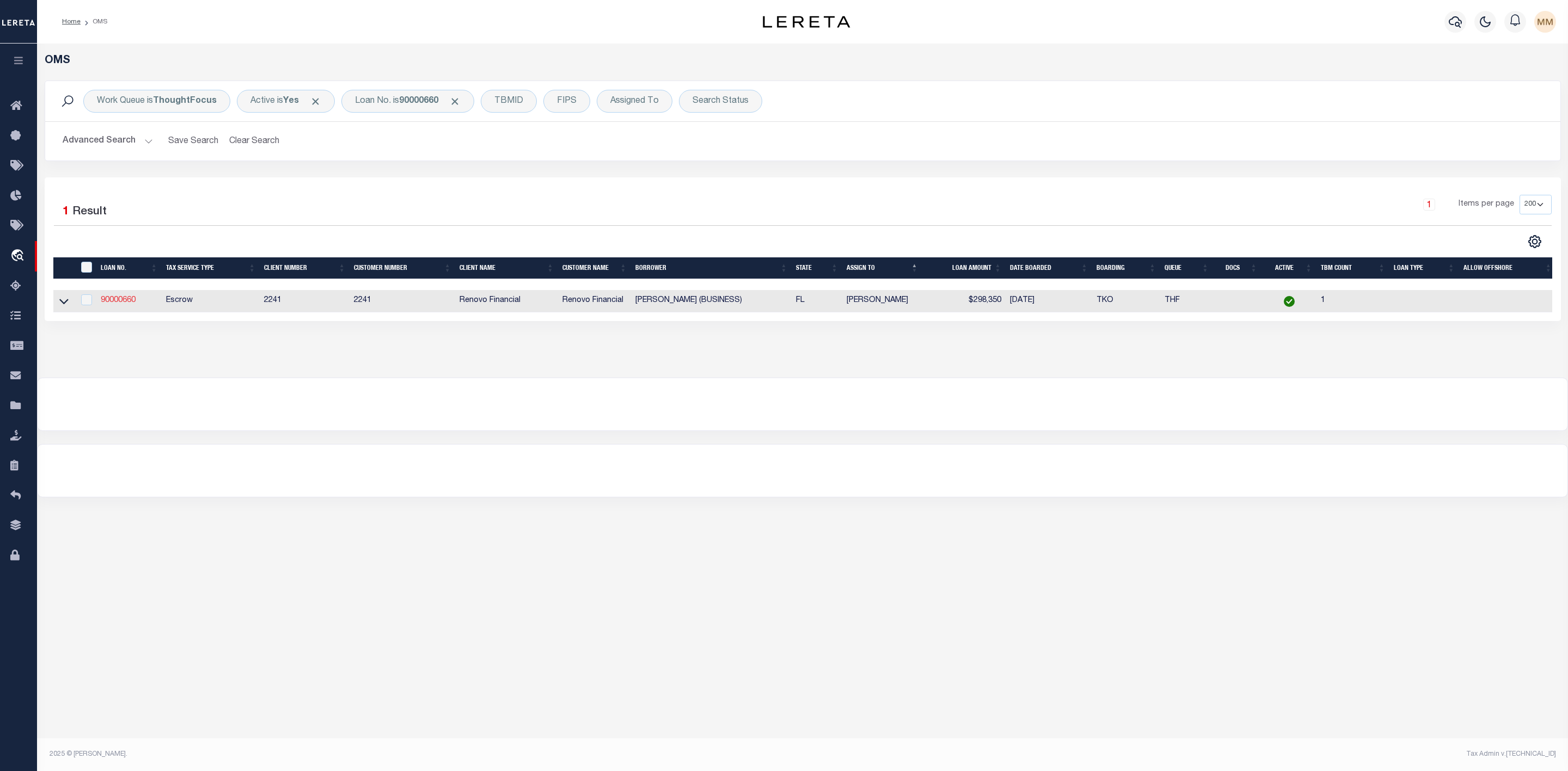
click at [127, 299] on link "90000660" at bounding box center [117, 300] width 35 height 8
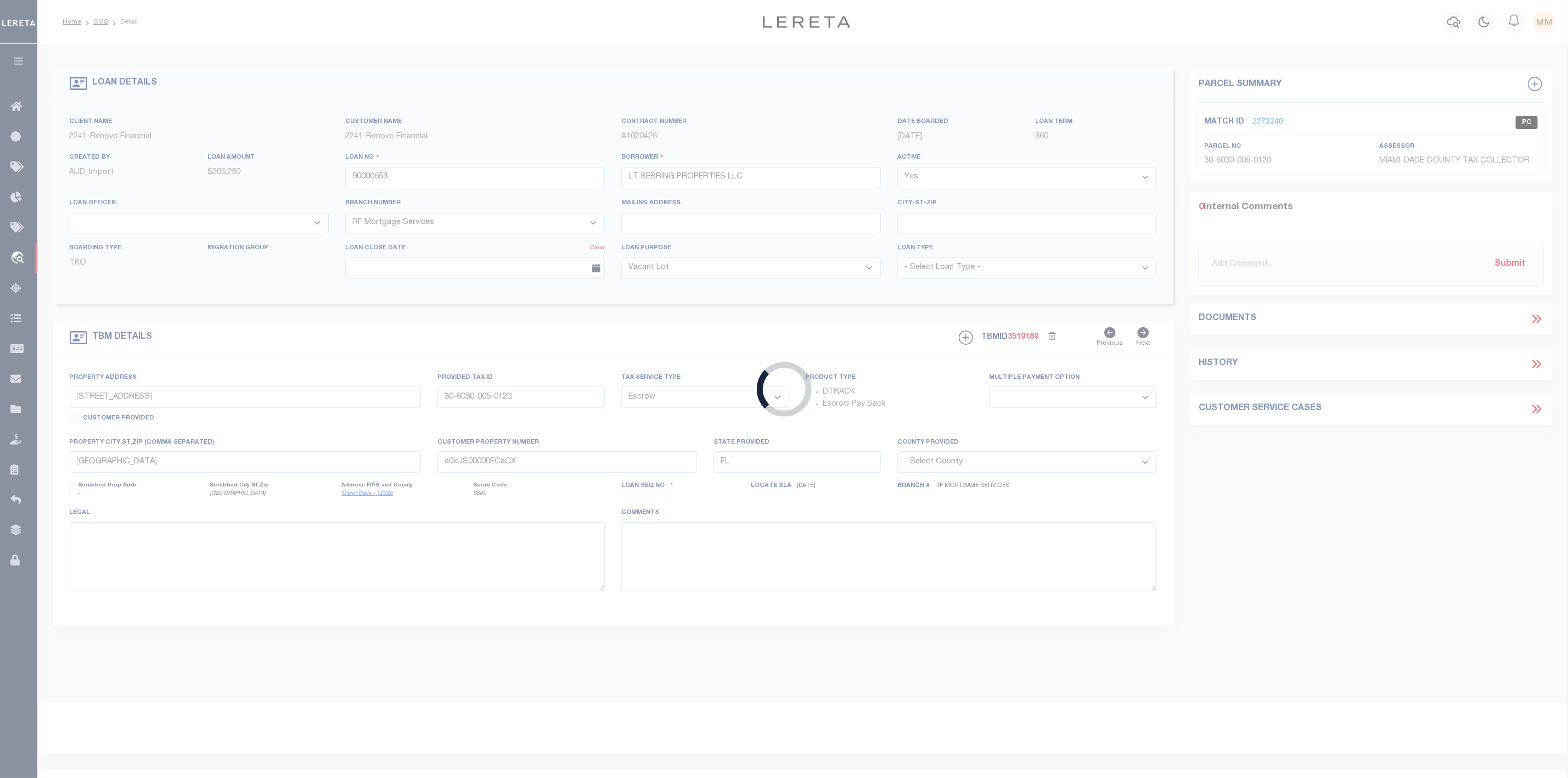
type input "90000660"
type input "[PERSON_NAME] (BUSINESS)"
type input "[STREET_ADDRESS]"
type input "36-6017-012-1520"
select select
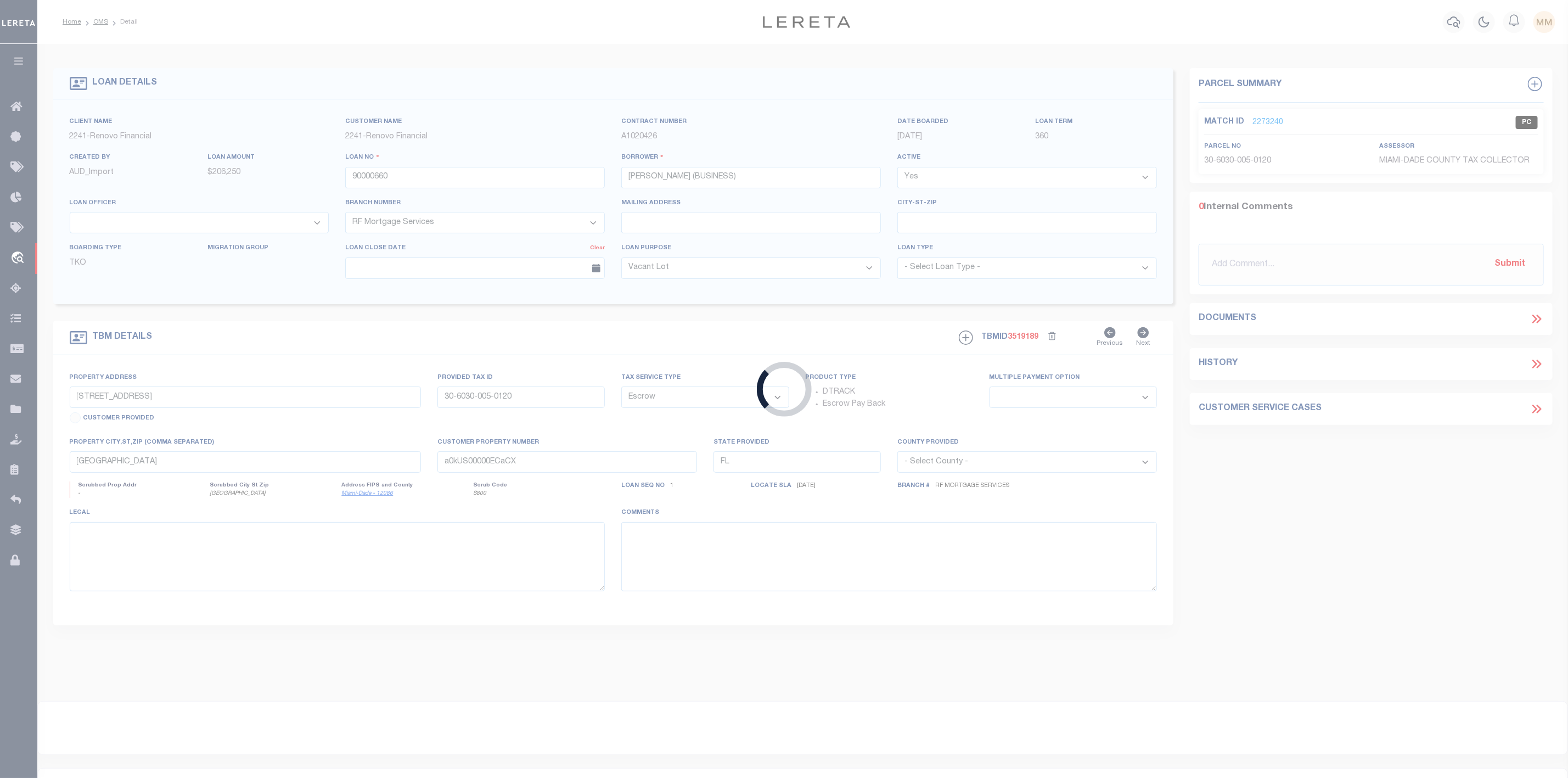
type input "[PERSON_NAME][GEOGRAPHIC_DATA]"
type input "a0kUS00000ECafZ"
select select
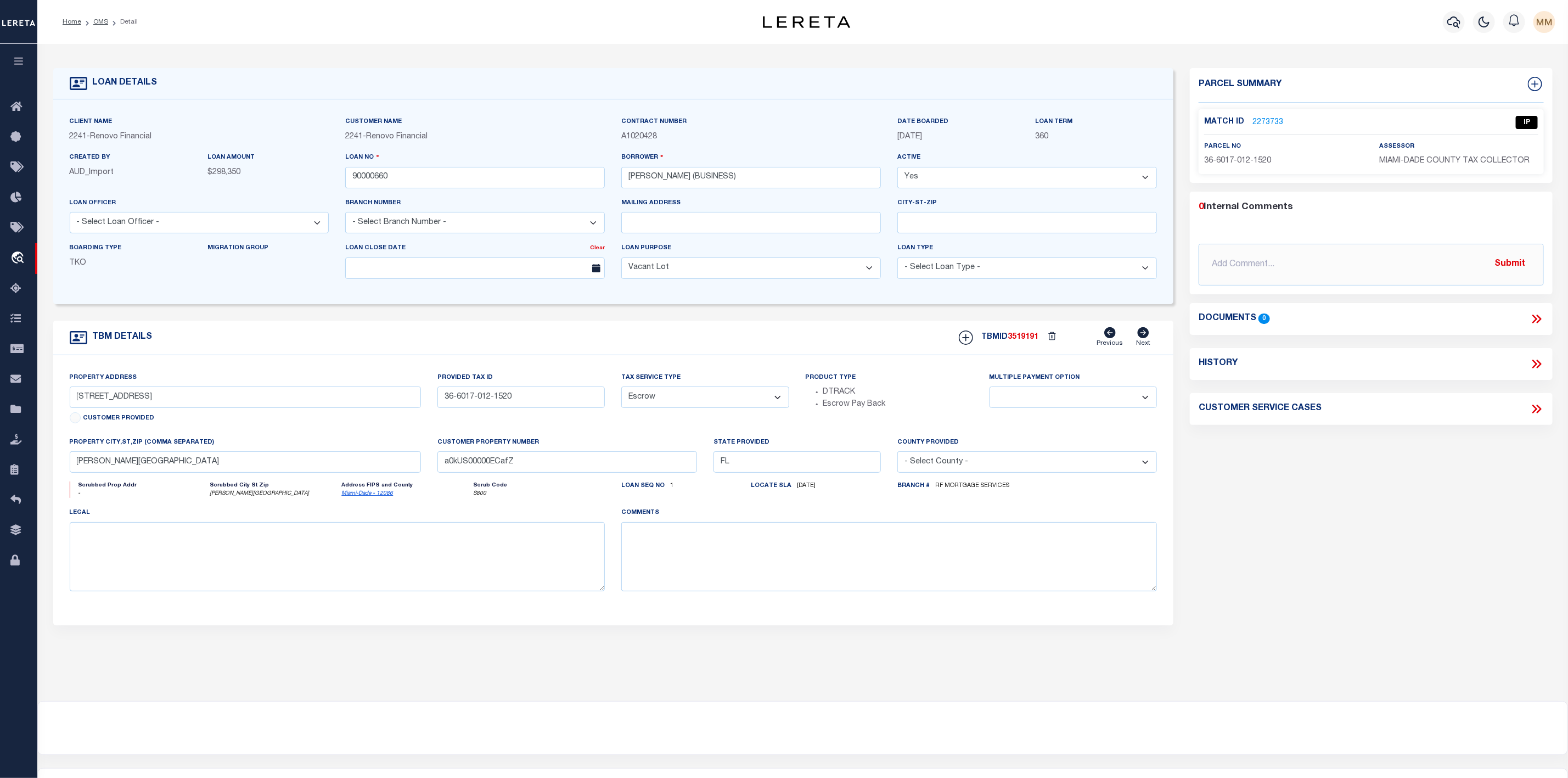
click at [1269, 121] on link "2273733" at bounding box center [1268, 123] width 31 height 12
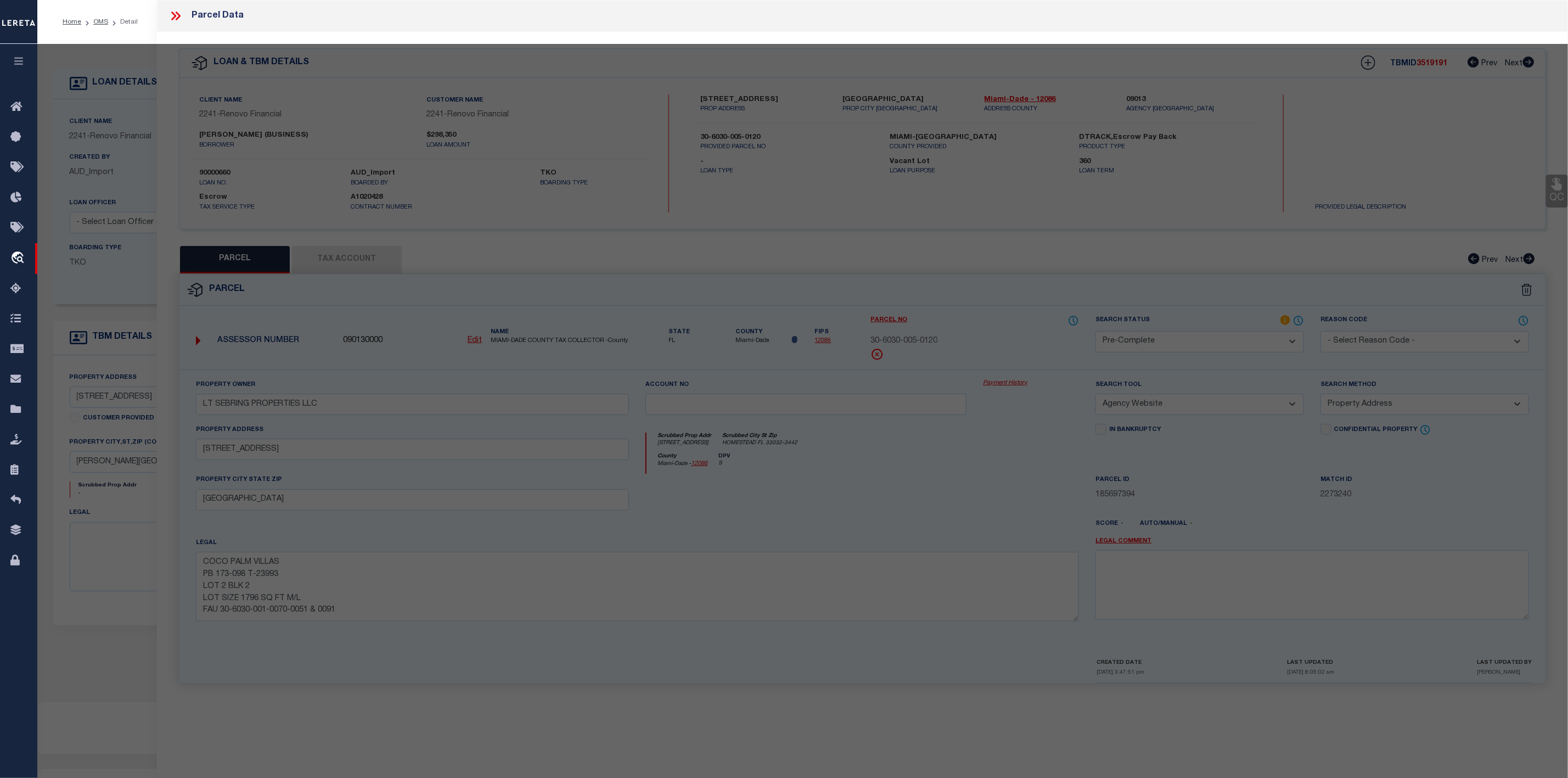
select select "AS"
select select
checkbox input "false"
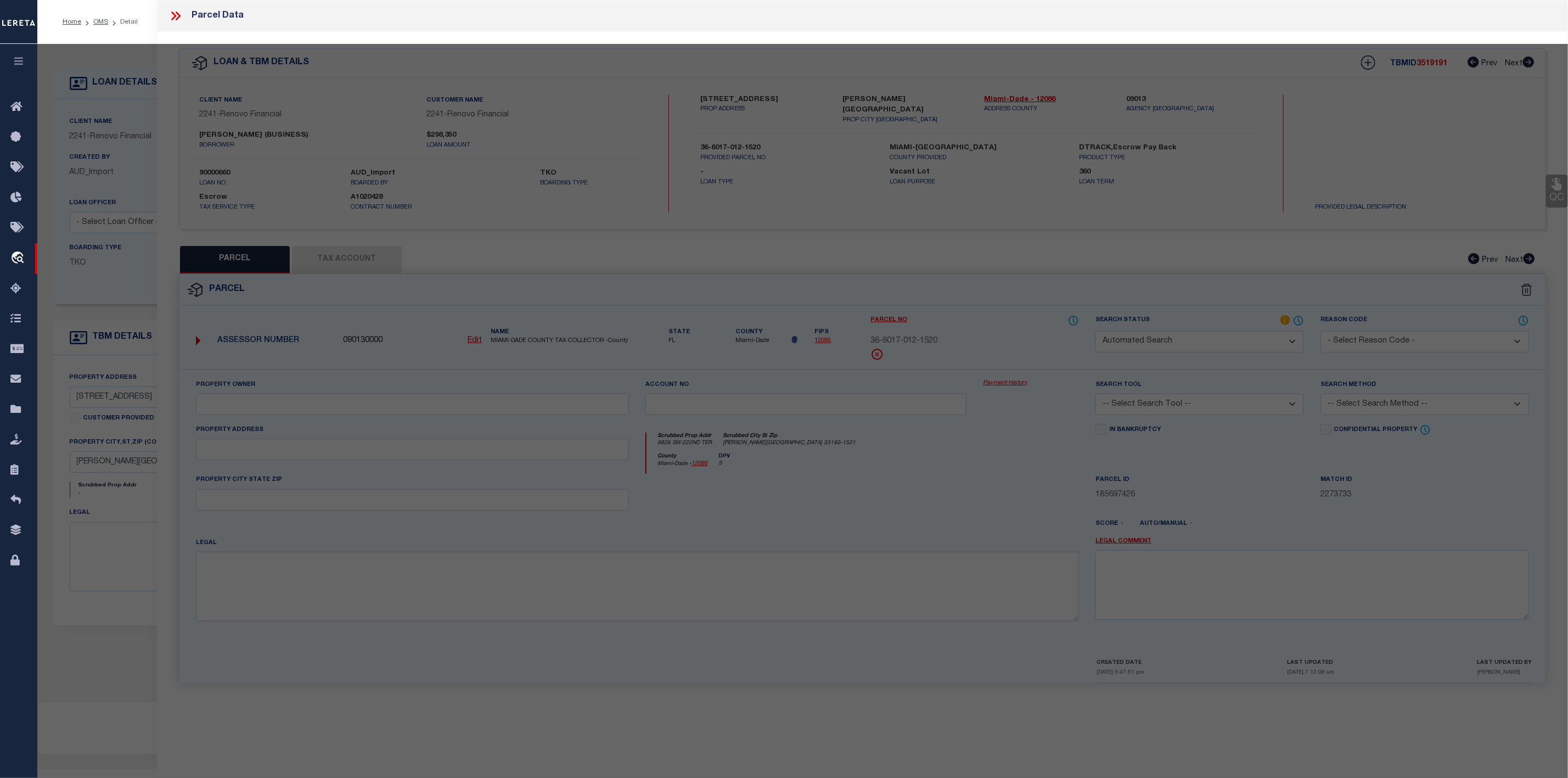
select select "IP"
type input "[PERSON_NAME]"
select select "AGW"
select select "ADD"
type input "[STREET_ADDRESS]"
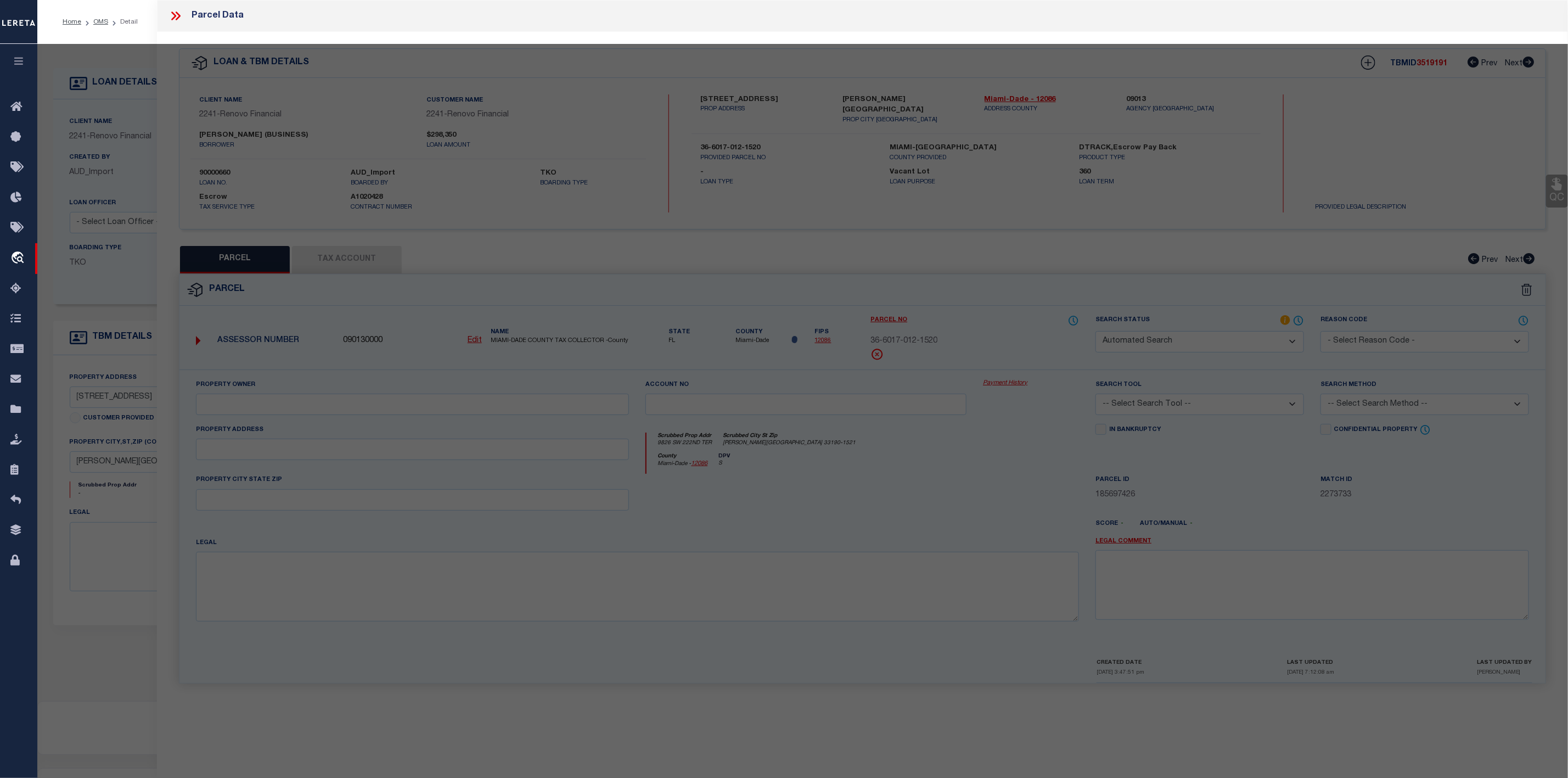
type input "[PERSON_NAME][GEOGRAPHIC_DATA]"
type textarea "LAKES BY THE BAY SEC 5 PB 131-75 LOT 26 BLK 18 LOT SIZE 4022 SQ FT & INT IN COM…"
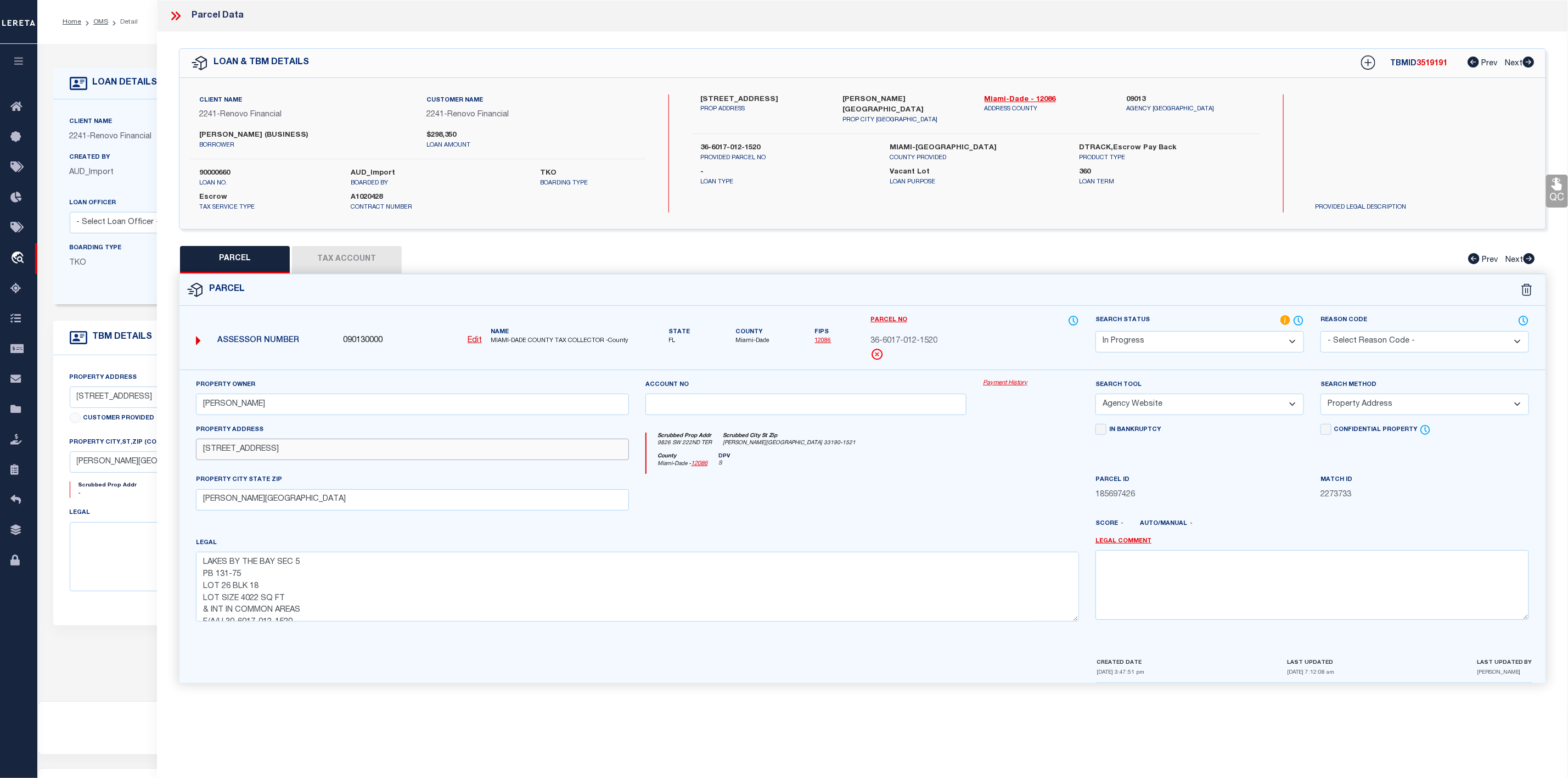
drag, startPoint x: 198, startPoint y: 457, endPoint x: 253, endPoint y: 454, distance: 55.1
click at [253, 454] on input "[STREET_ADDRESS]" at bounding box center [412, 449] width 434 height 21
drag, startPoint x: 944, startPoint y: 344, endPoint x: 871, endPoint y: 345, distance: 73.0
click at [871, 345] on div "36-6017-012-1520" at bounding box center [975, 342] width 209 height 12
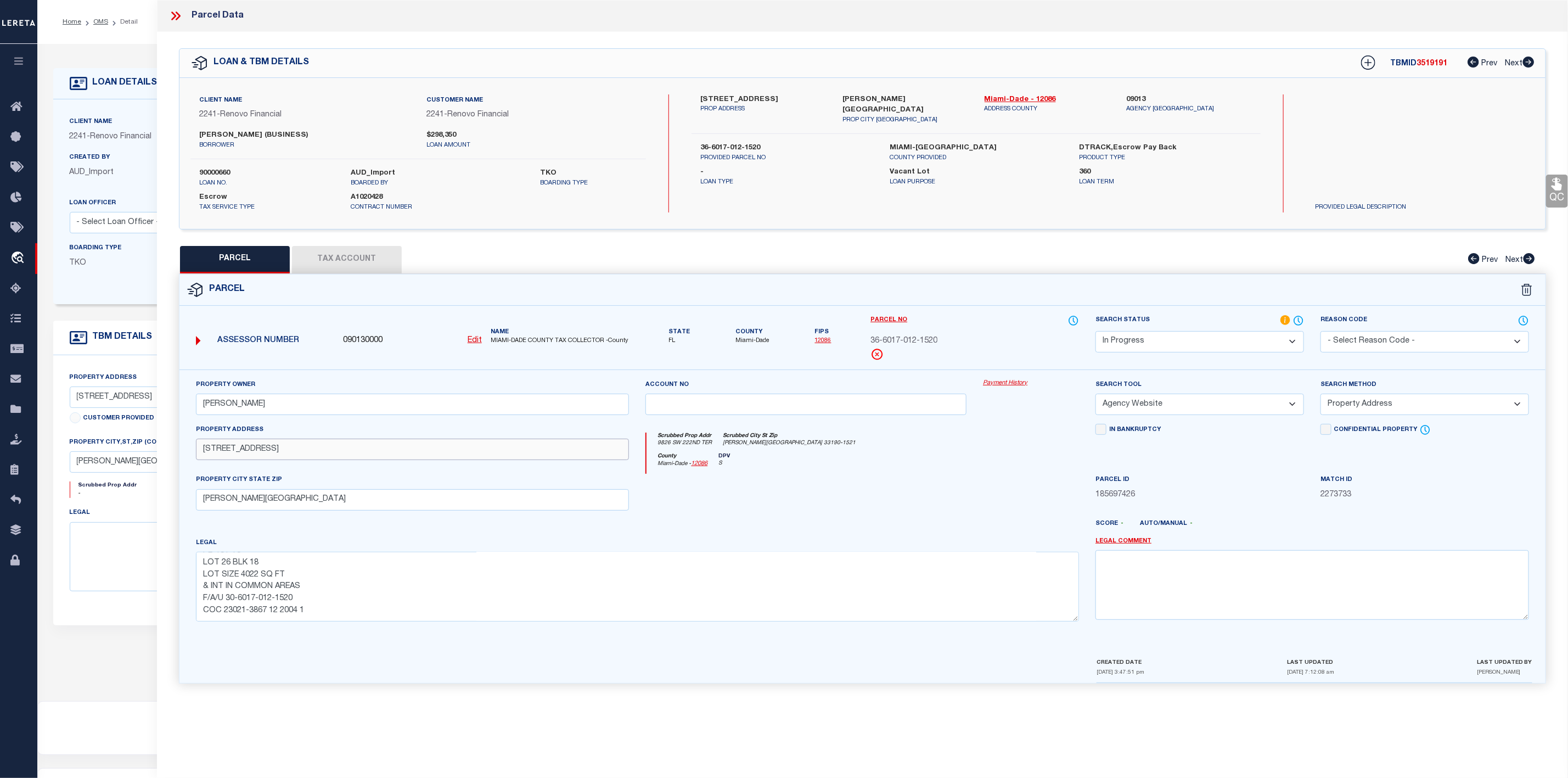
drag, startPoint x: 198, startPoint y: 453, endPoint x: 206, endPoint y: 453, distance: 8.0
click at [206, 453] on input "[STREET_ADDRESS]" at bounding box center [412, 449] width 434 height 21
click at [198, 454] on input "[STREET_ADDRESS]" at bounding box center [412, 449] width 434 height 21
drag, startPoint x: 253, startPoint y: 455, endPoint x: 158, endPoint y: 453, distance: 95.0
click at [158, 453] on div "QC QC QC" at bounding box center [863, 364] width 1412 height 665
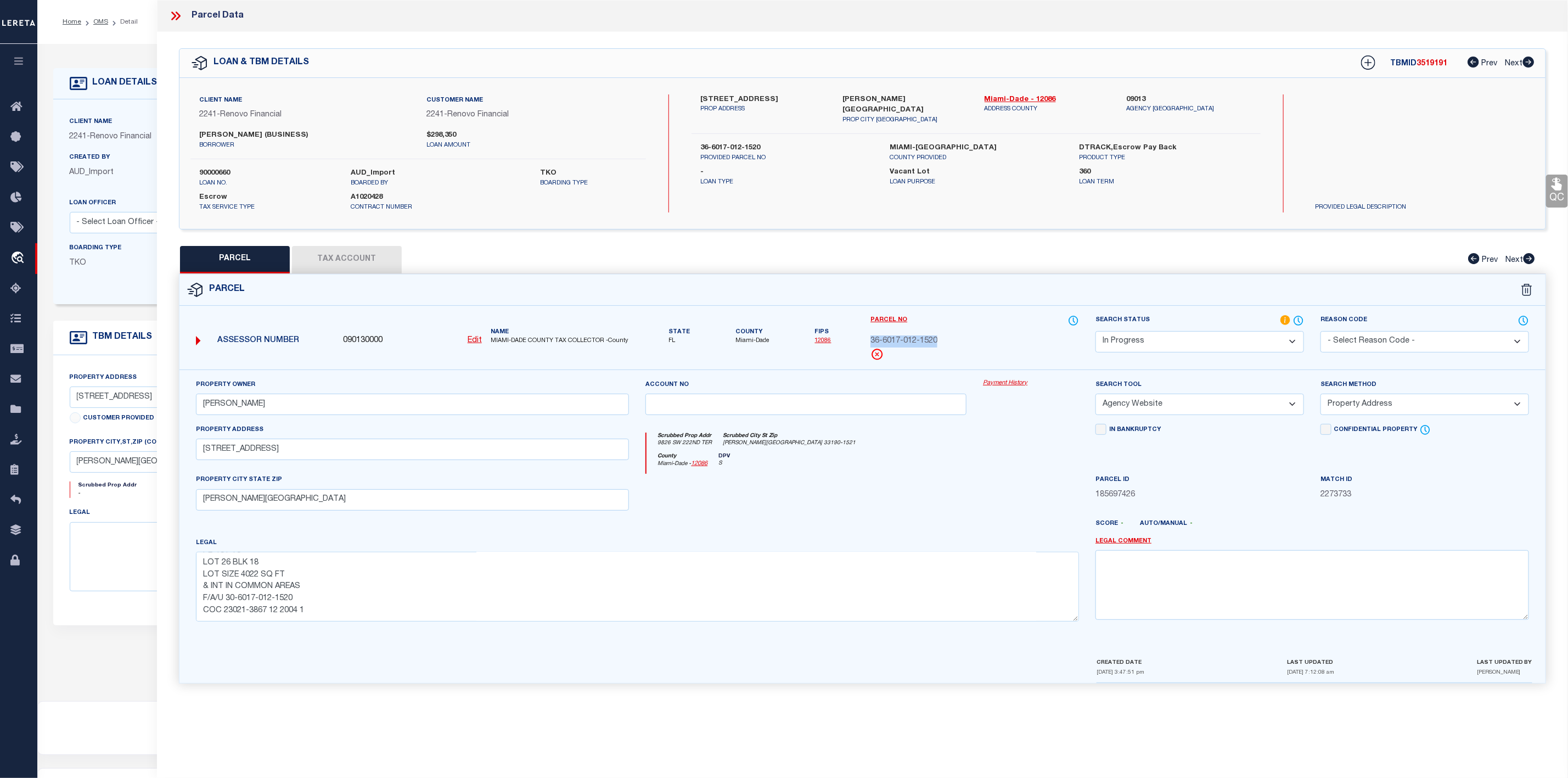
drag, startPoint x: 871, startPoint y: 341, endPoint x: 954, endPoint y: 344, distance: 83.1
click at [954, 344] on div "36-6017-012-1520" at bounding box center [975, 342] width 209 height 12
copy span "36-6017-012-1520"
click at [1128, 61] on div "LOAN & TBM DETAILS TBMID 3519191 Prev Next" at bounding box center [862, 63] width 1366 height 29
click at [352, 267] on button "Tax Account" at bounding box center [347, 260] width 110 height 28
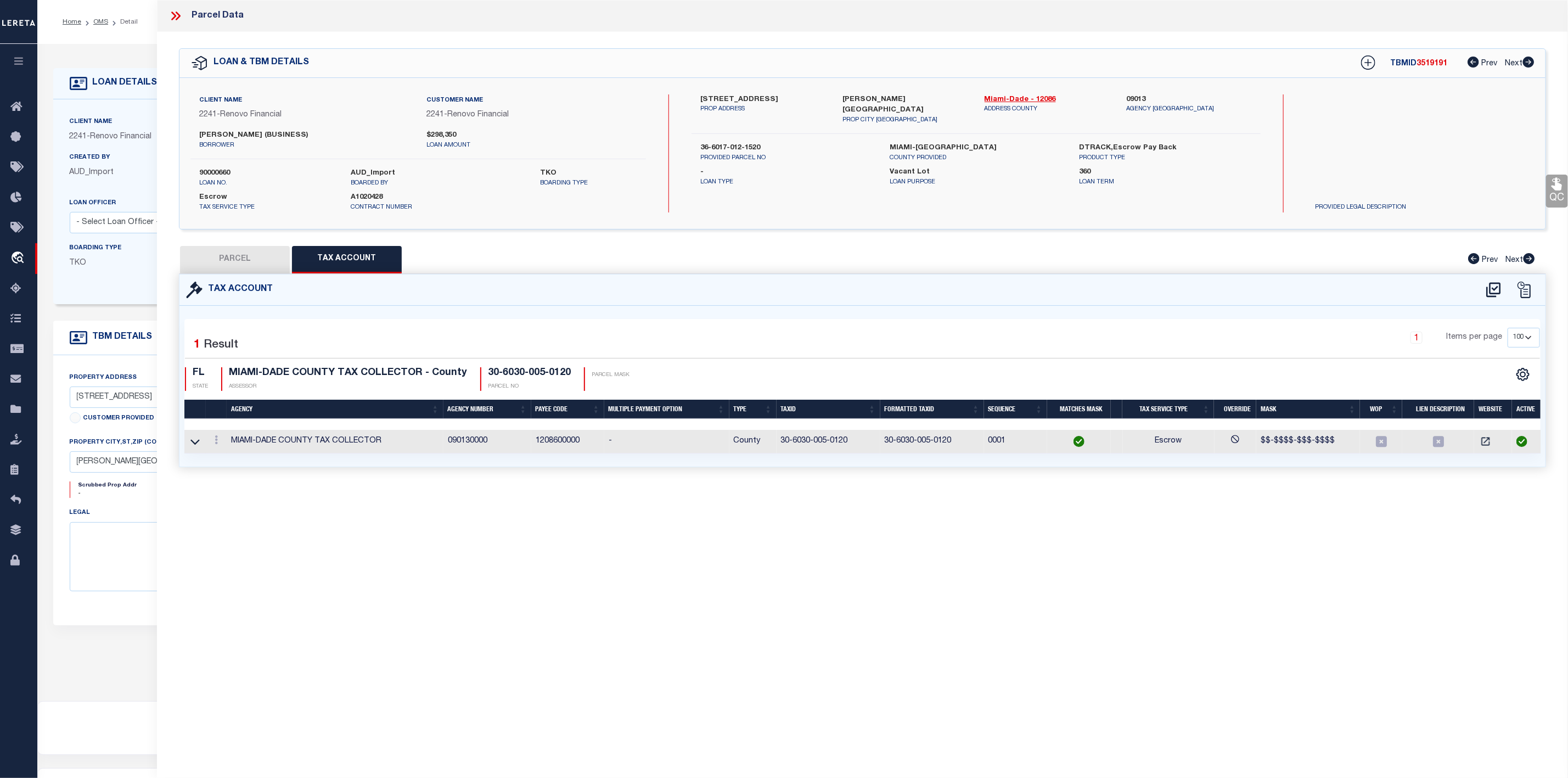
select select "100"
click at [246, 271] on button "PARCEL" at bounding box center [234, 260] width 110 height 28
select select "AS"
select select
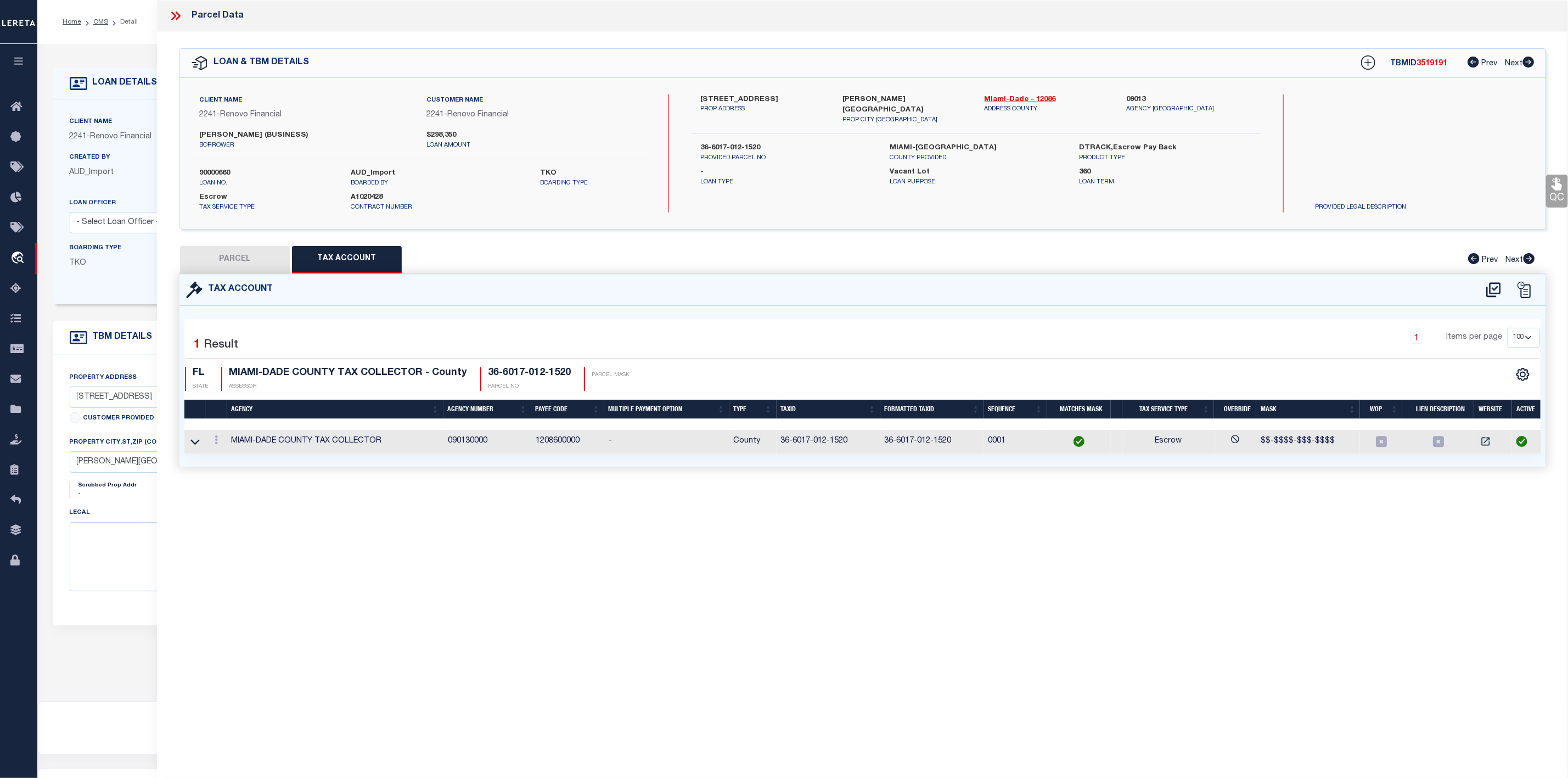
checkbox input "false"
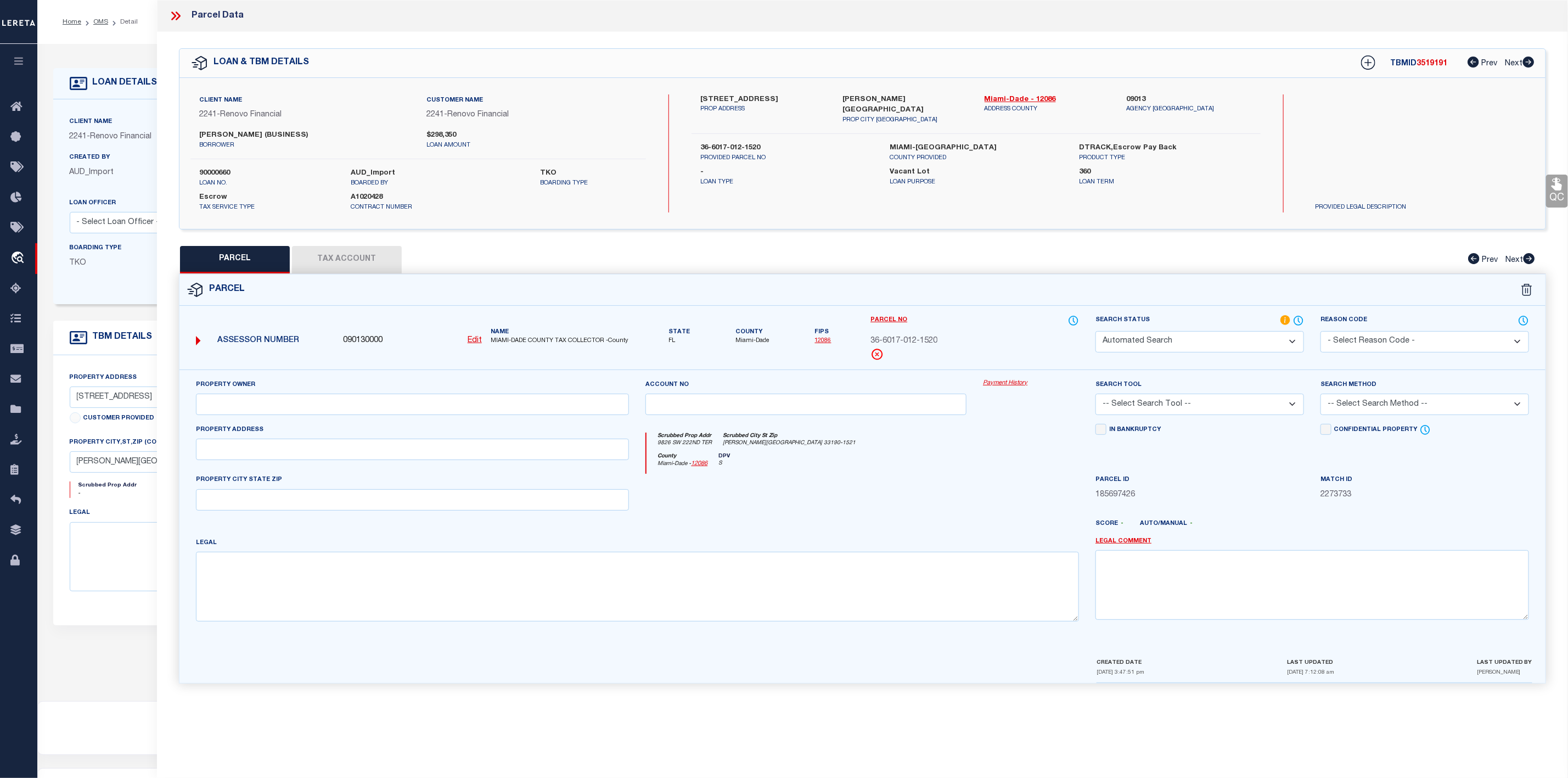
select select "IP"
type input "[PERSON_NAME]"
select select "AGW"
select select "ADD"
type input "[STREET_ADDRESS]"
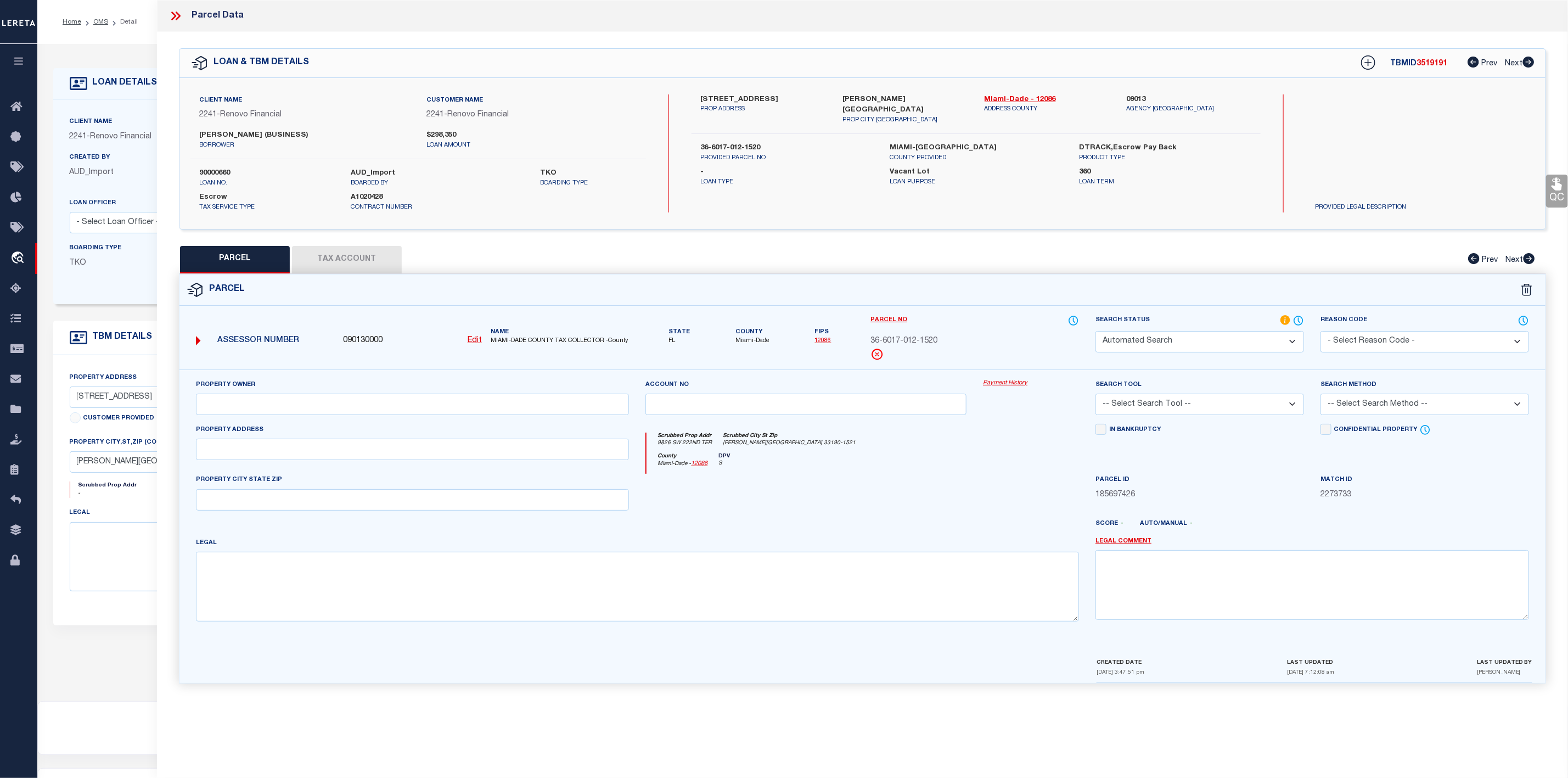
type input "[PERSON_NAME][GEOGRAPHIC_DATA]"
type textarea "LAKES BY THE BAY SEC 5 PB 131-75 LOT 26 BLK 18 LOT SIZE 4022 SQ FT & INT IN COM…"
click at [1167, 345] on select "Automated Search Bad Parcel Complete Duplicate Parcel High Dollar Reporting In …" at bounding box center [1200, 341] width 209 height 21
click at [1095, 332] on select "Automated Search Bad Parcel Complete Duplicate Parcel High Dollar Reporting In …" at bounding box center [1200, 341] width 209 height 21
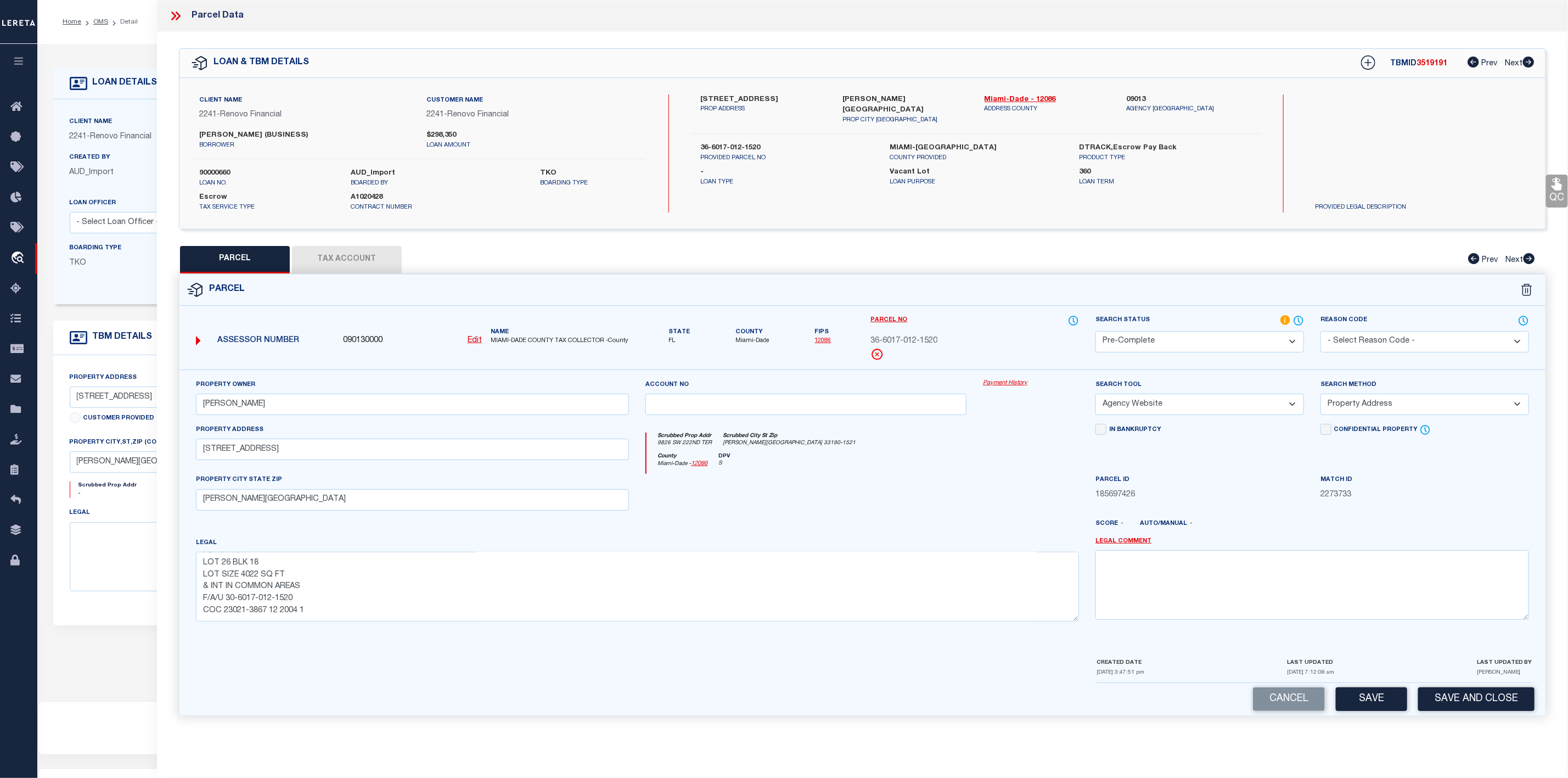
scroll to position [68, 0]
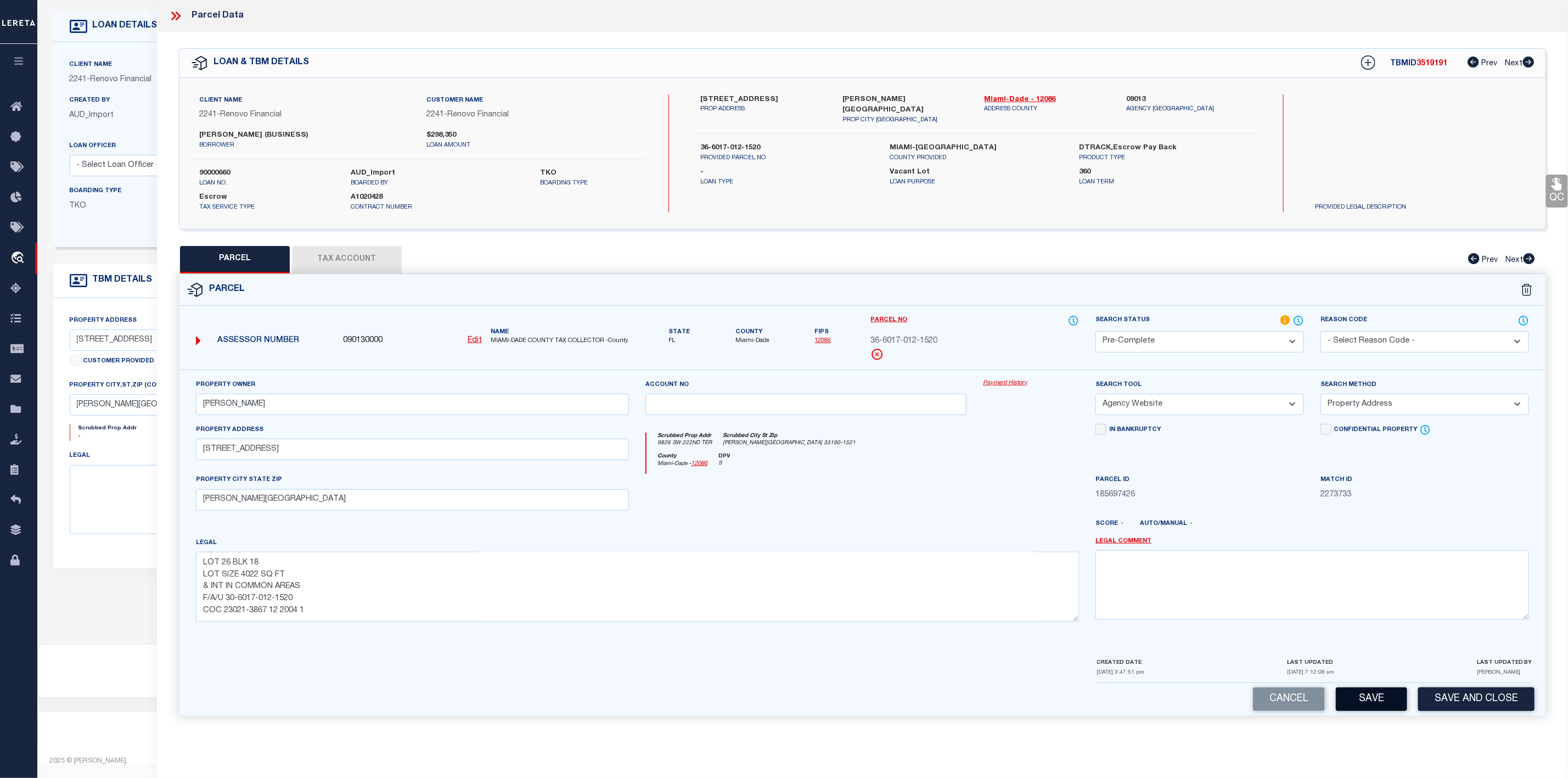
click at [1367, 709] on button "Save" at bounding box center [1372, 699] width 71 height 23
select select "AS"
select select
checkbox input "false"
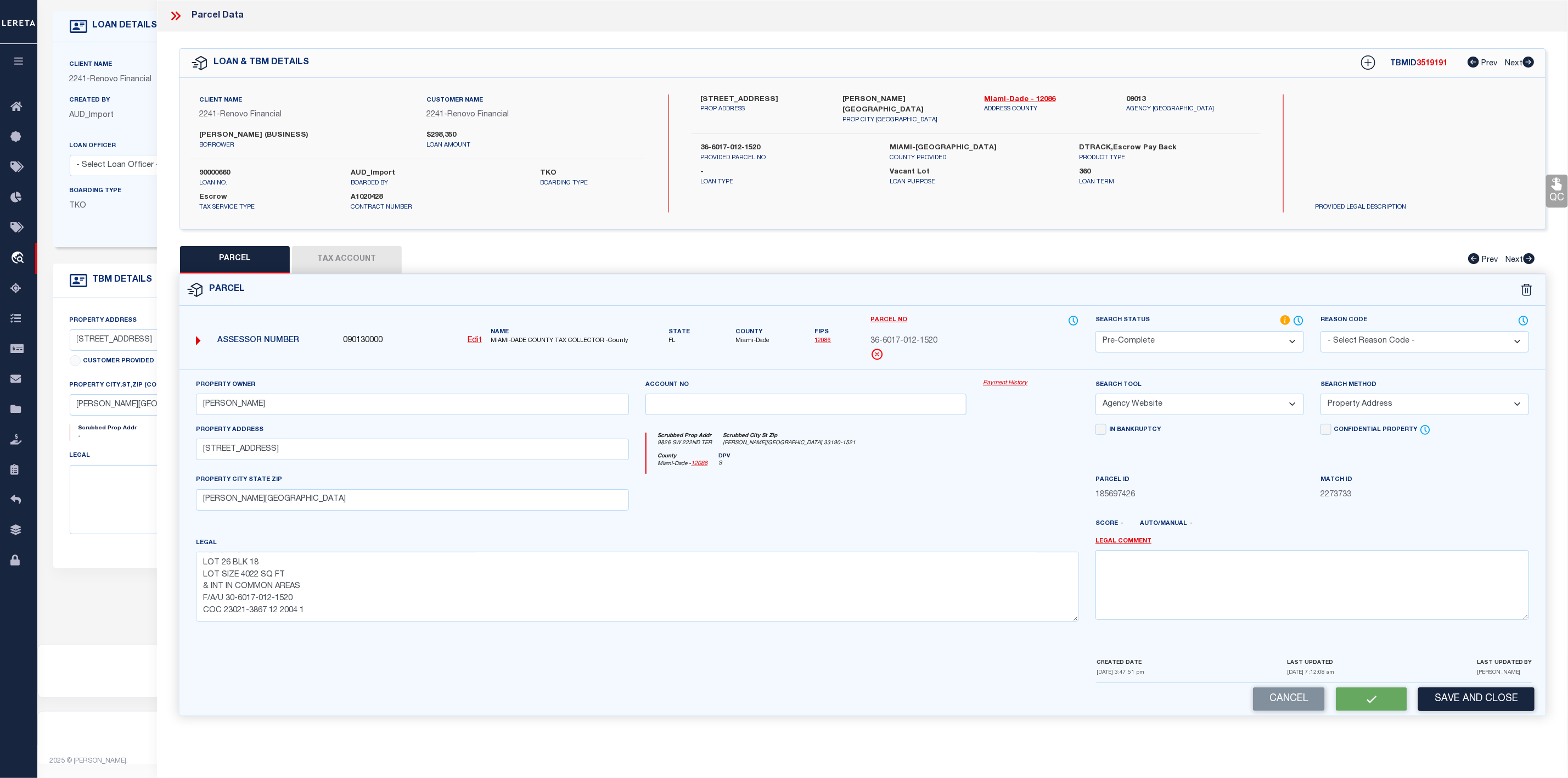
checkbox input "false"
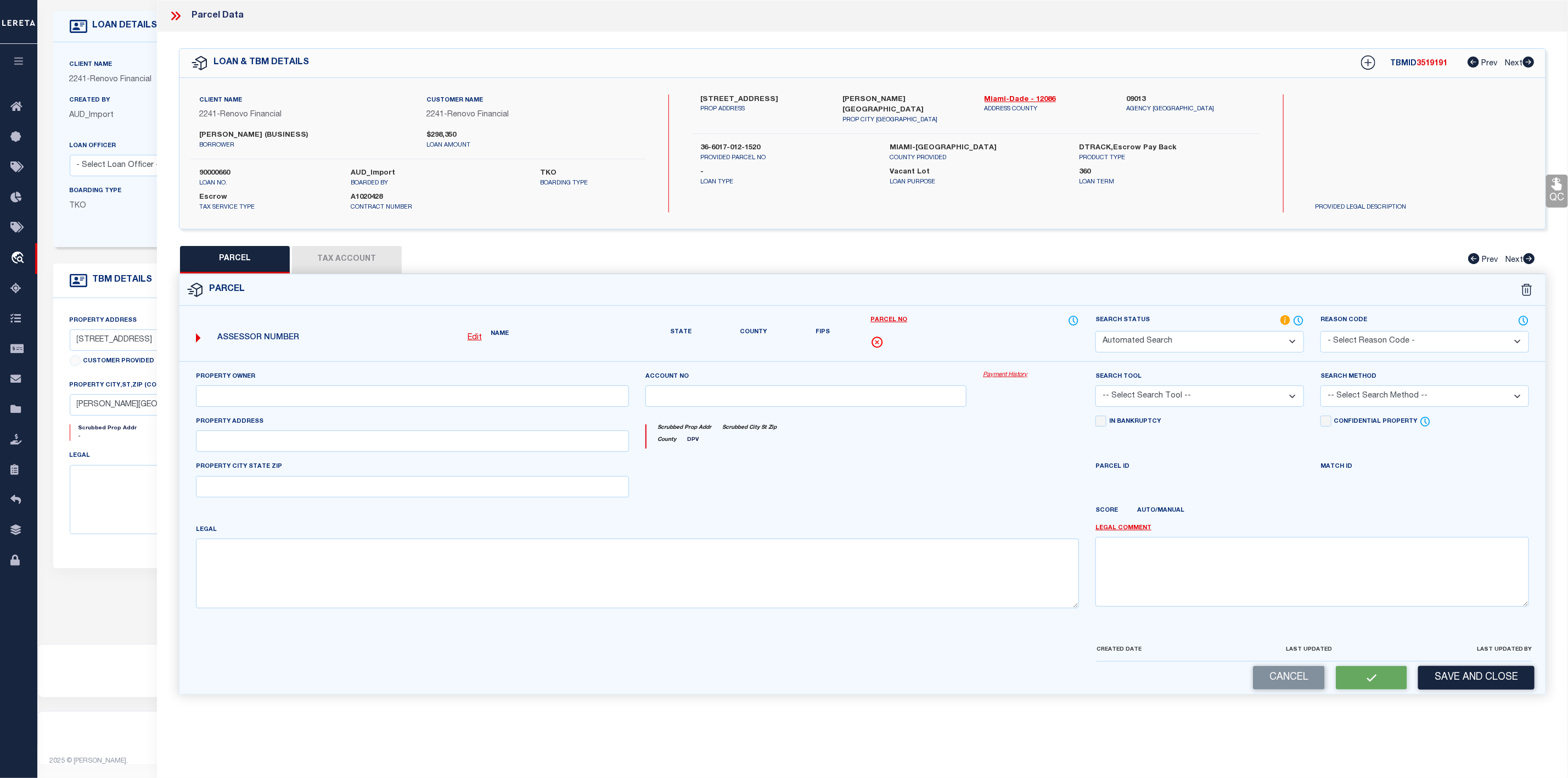
select select "PC"
type input "[PERSON_NAME]"
select select "AGW"
select select "ADD"
type input "[STREET_ADDRESS]"
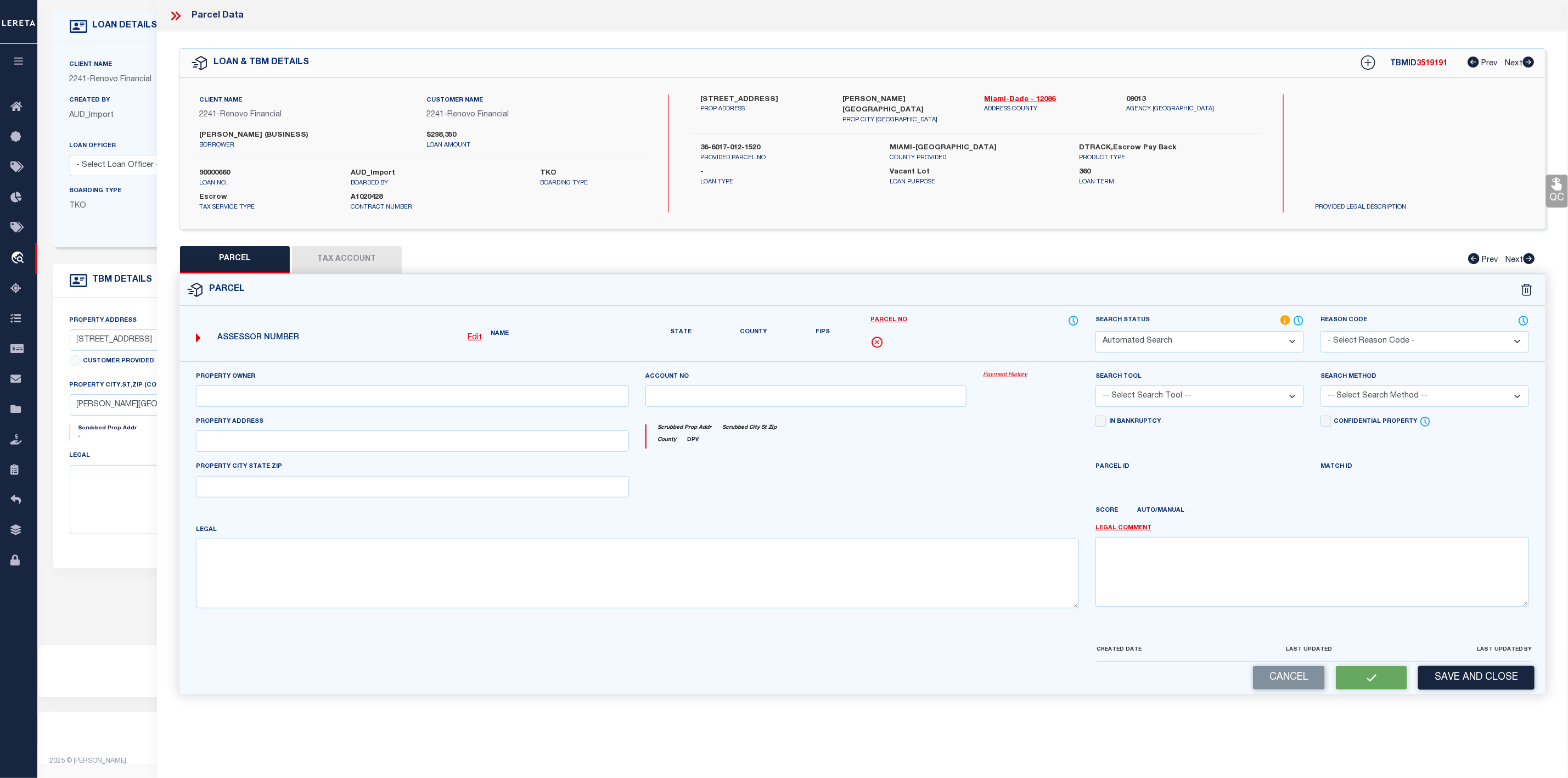
type input "[PERSON_NAME][GEOGRAPHIC_DATA]"
type textarea "LAKES BY THE BAY SEC 5 PB 131-75 LOT 26 BLK 18 LOT SIZE 4022 SQ FT & INT IN COM…"
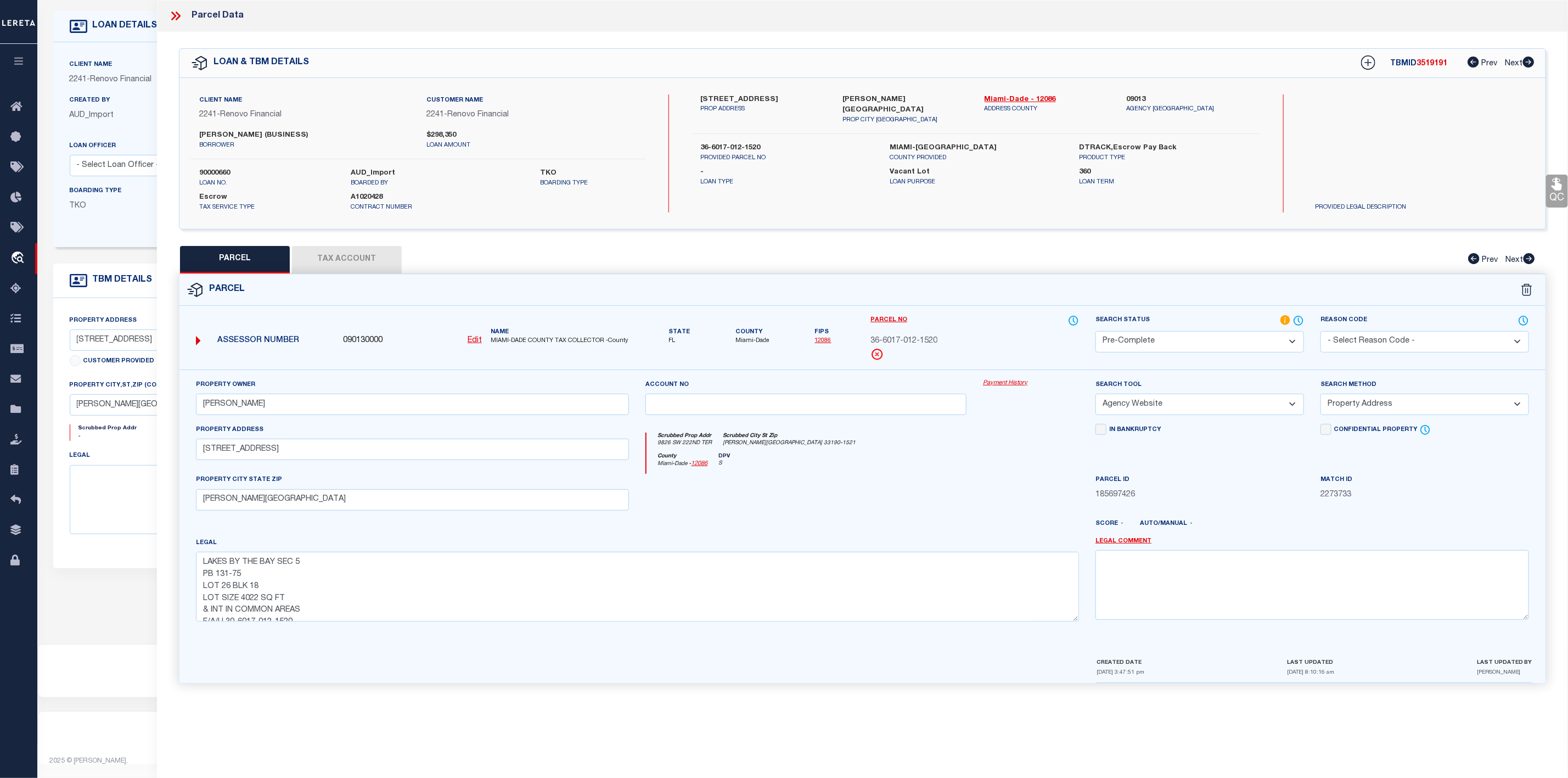
click at [175, 17] on icon at bounding box center [174, 16] width 5 height 9
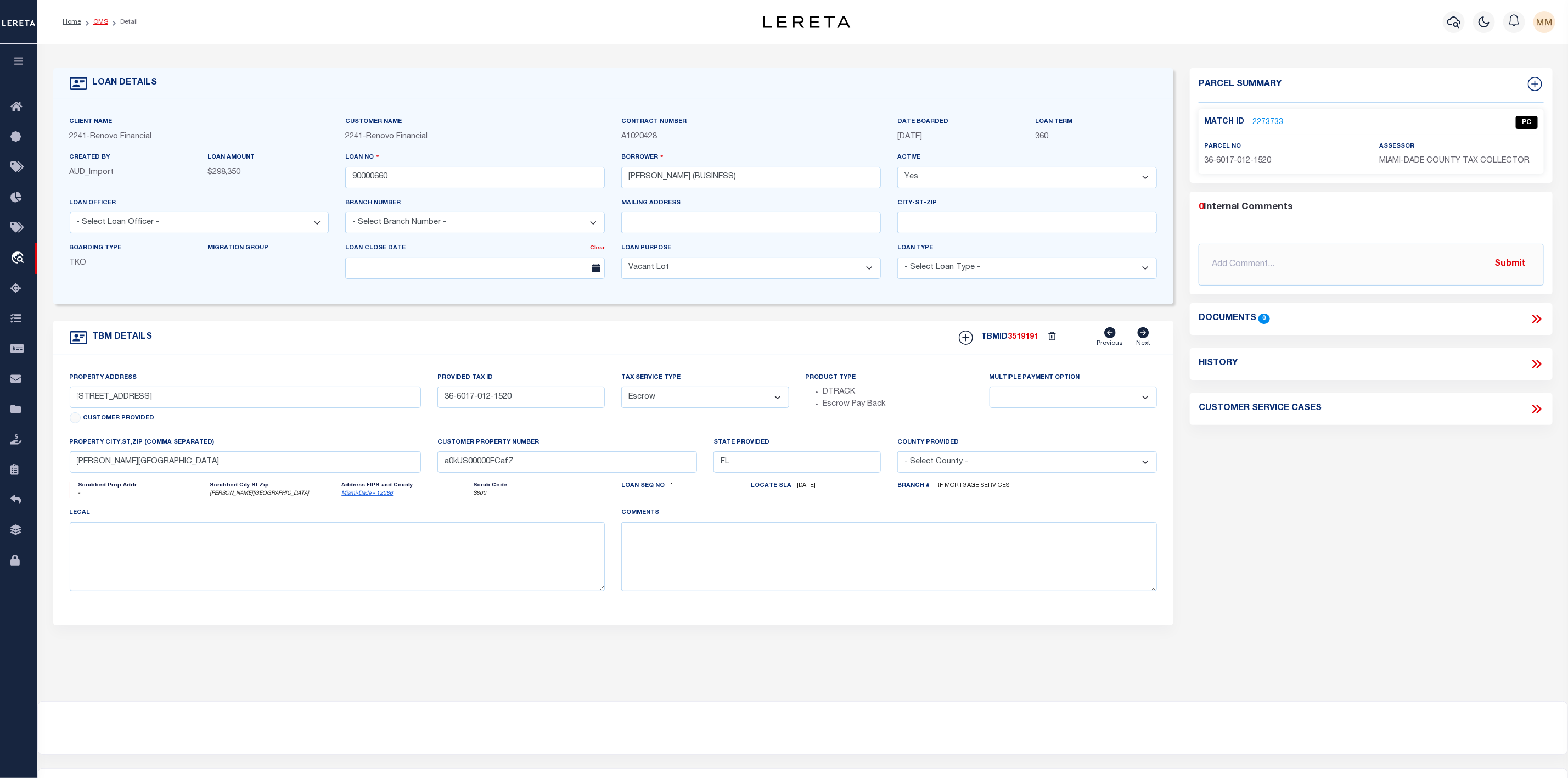
click at [101, 23] on link "OMS" at bounding box center [101, 21] width 15 height 7
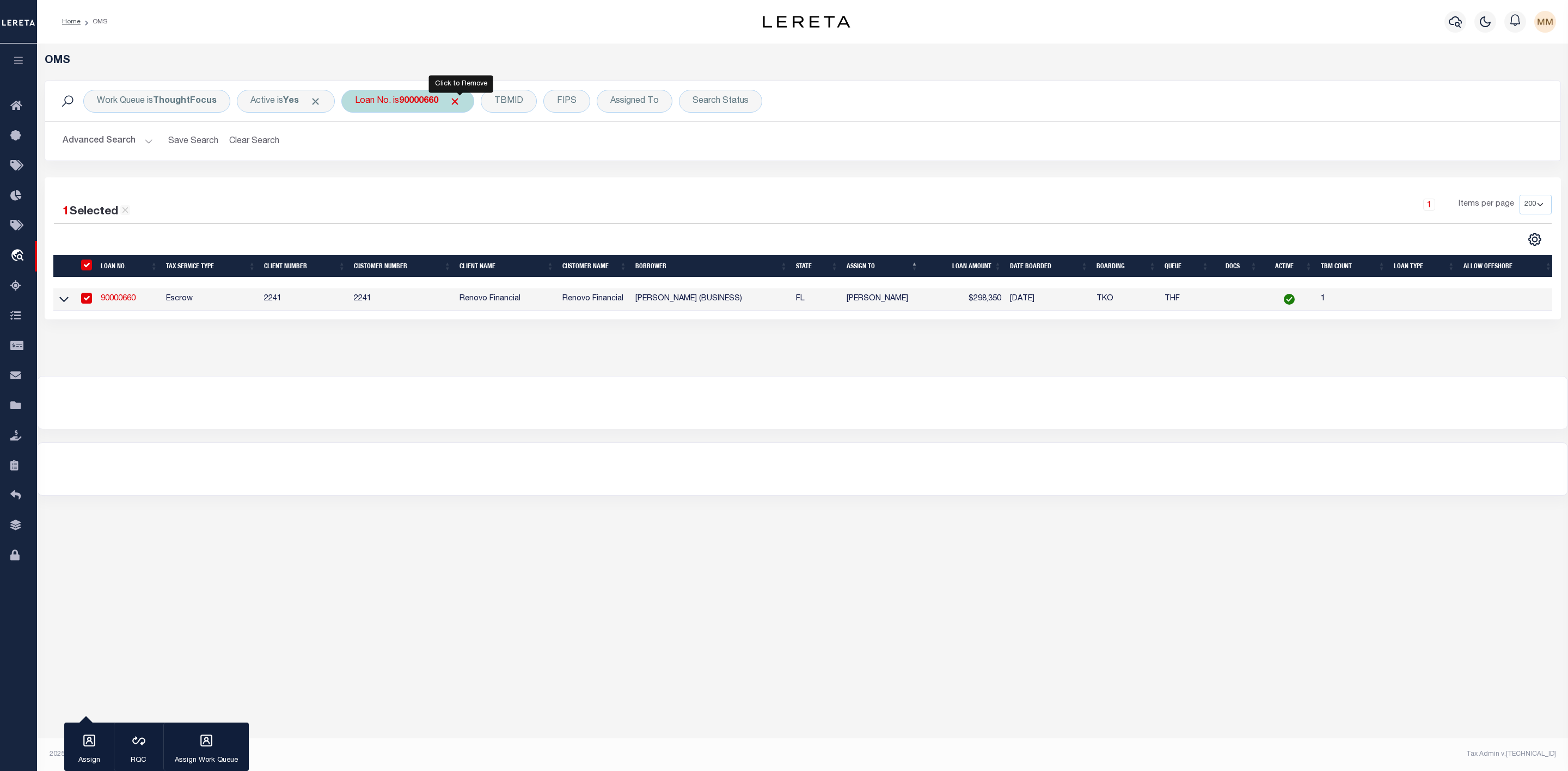
click at [460, 100] on span "Click to Remove" at bounding box center [455, 101] width 12 height 12
click at [383, 105] on div "Loan No." at bounding box center [373, 102] width 63 height 23
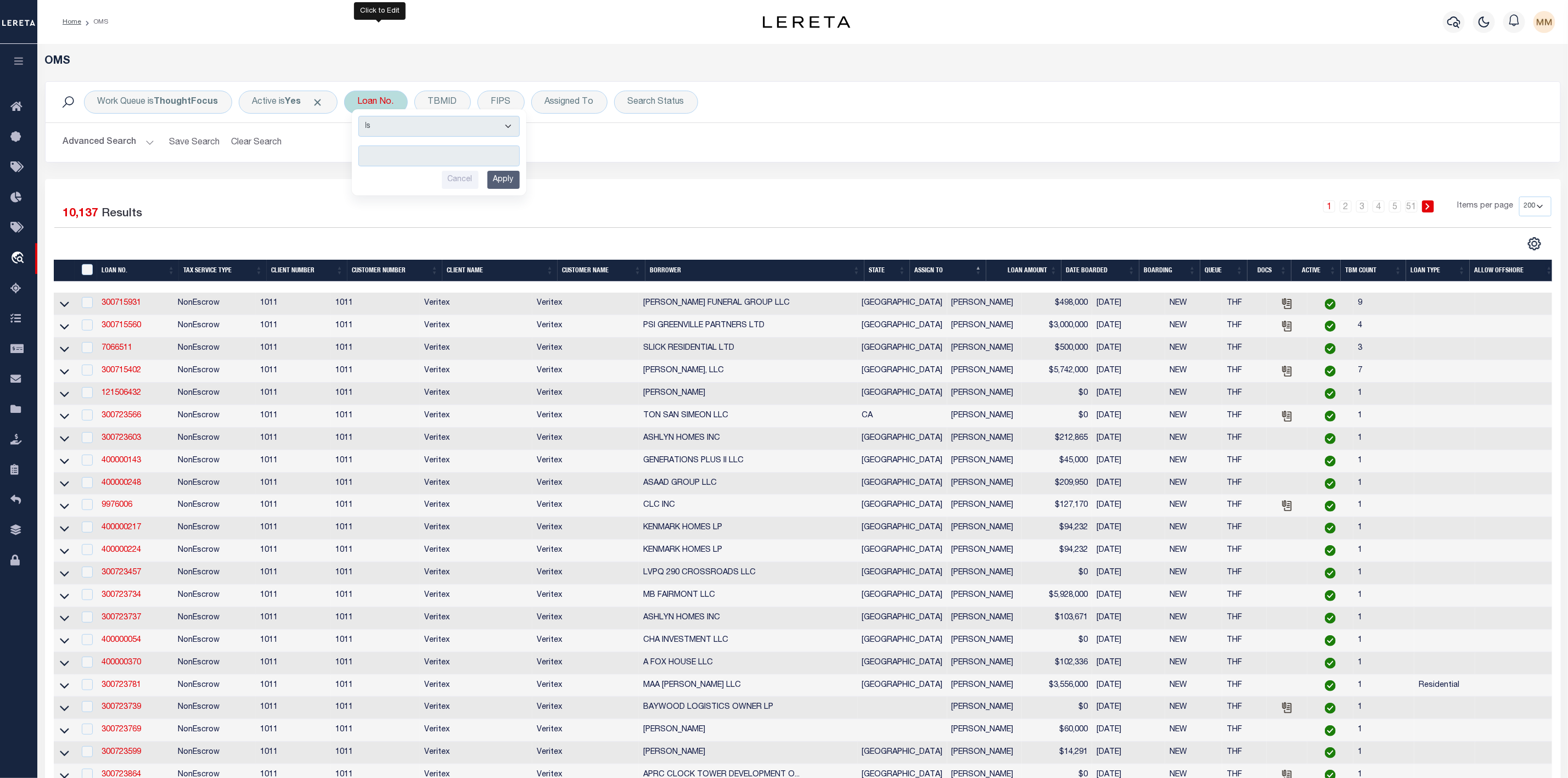
click at [391, 155] on input "text" at bounding box center [439, 156] width 161 height 21
type input "90001061"
click at [512, 183] on input "Apply" at bounding box center [503, 180] width 33 height 18
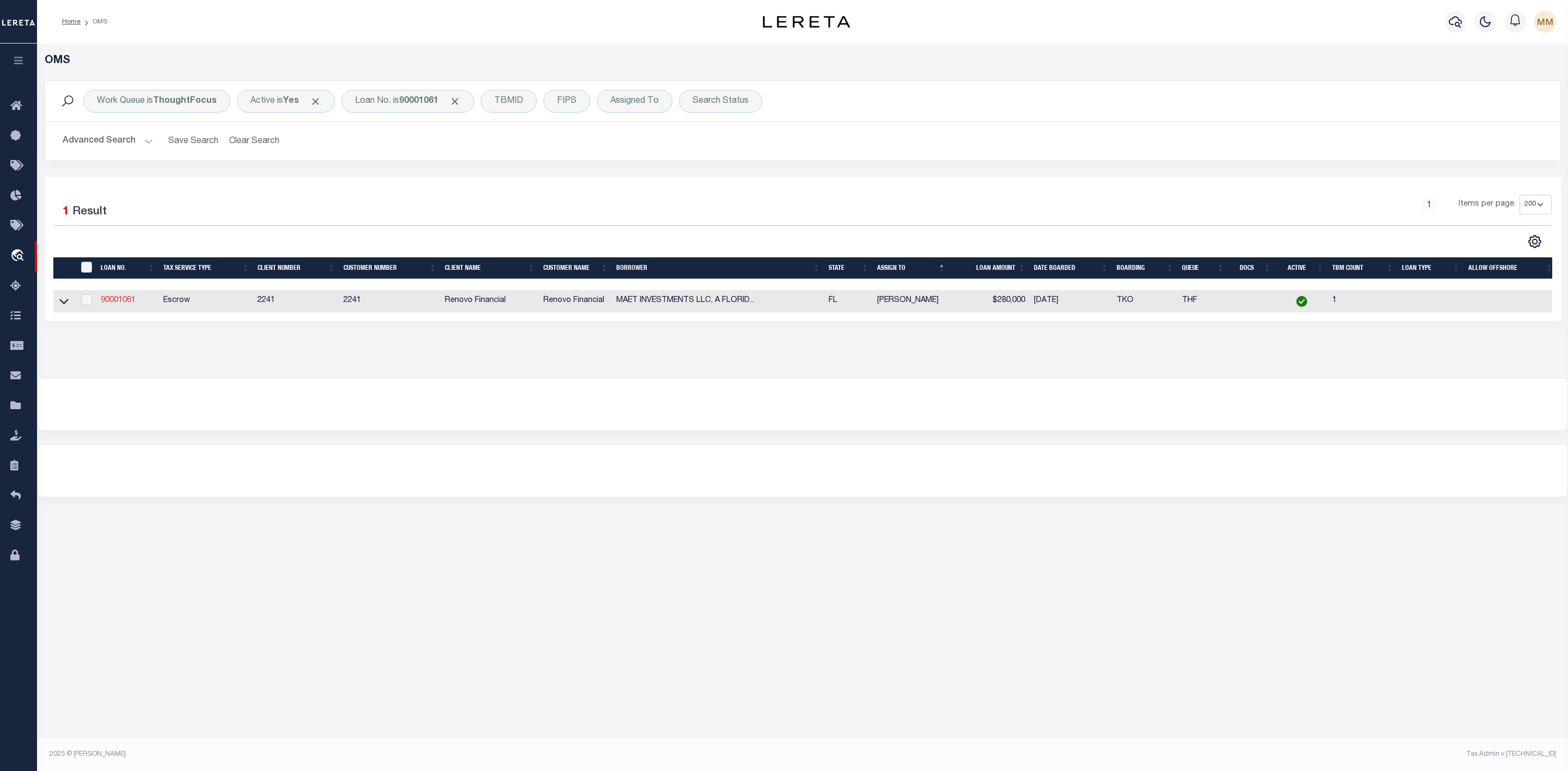
click at [128, 304] on link "90001061" at bounding box center [117, 300] width 35 height 8
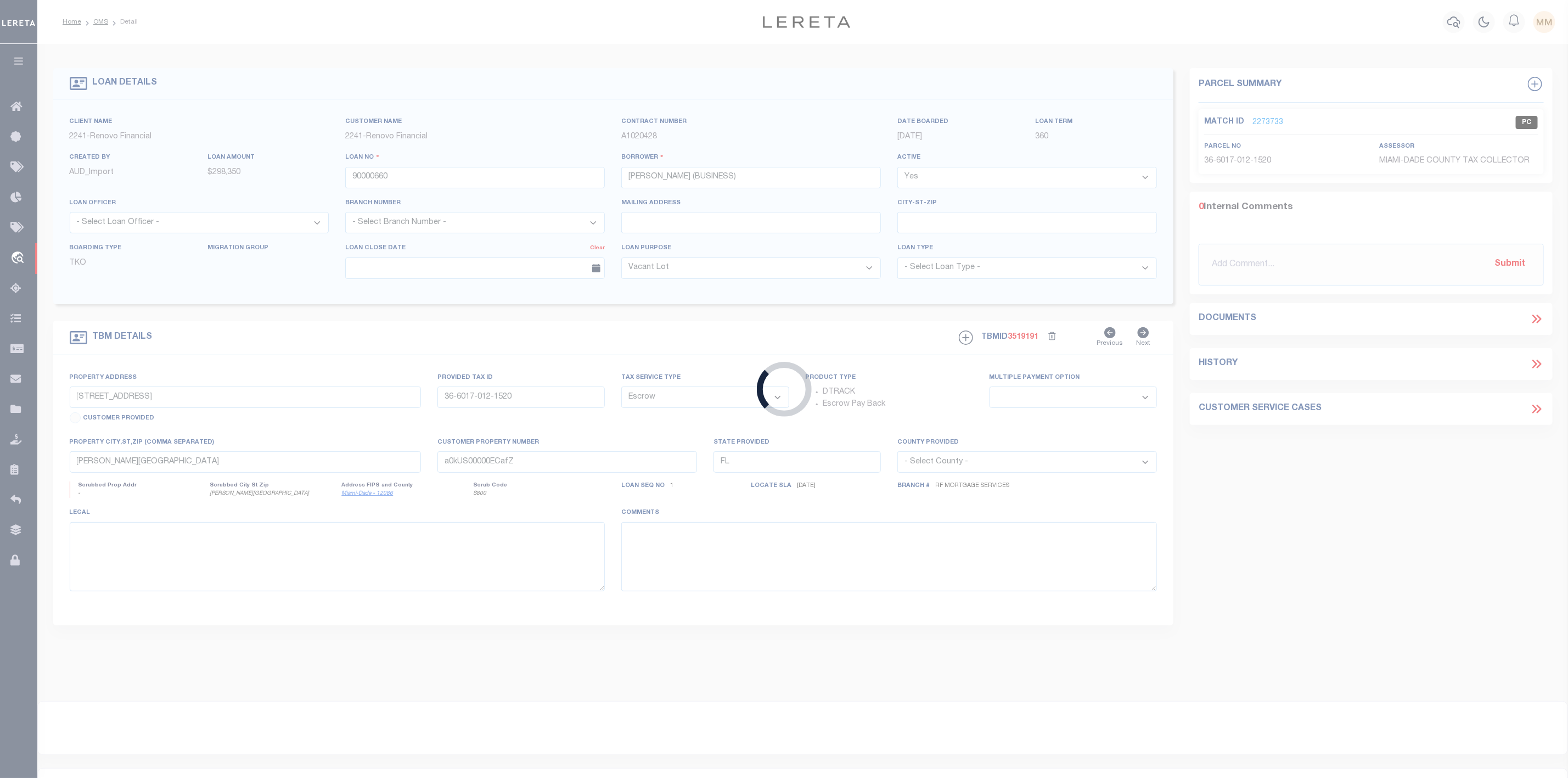
type input "90001061"
type input "MAET INVESTMENTS LLC, A [US_STATE] LIMITED LIABILITY COMPANY"
type input "[STREET_ADDRESS]"
type input "34-20-575-0486-0006"
select select
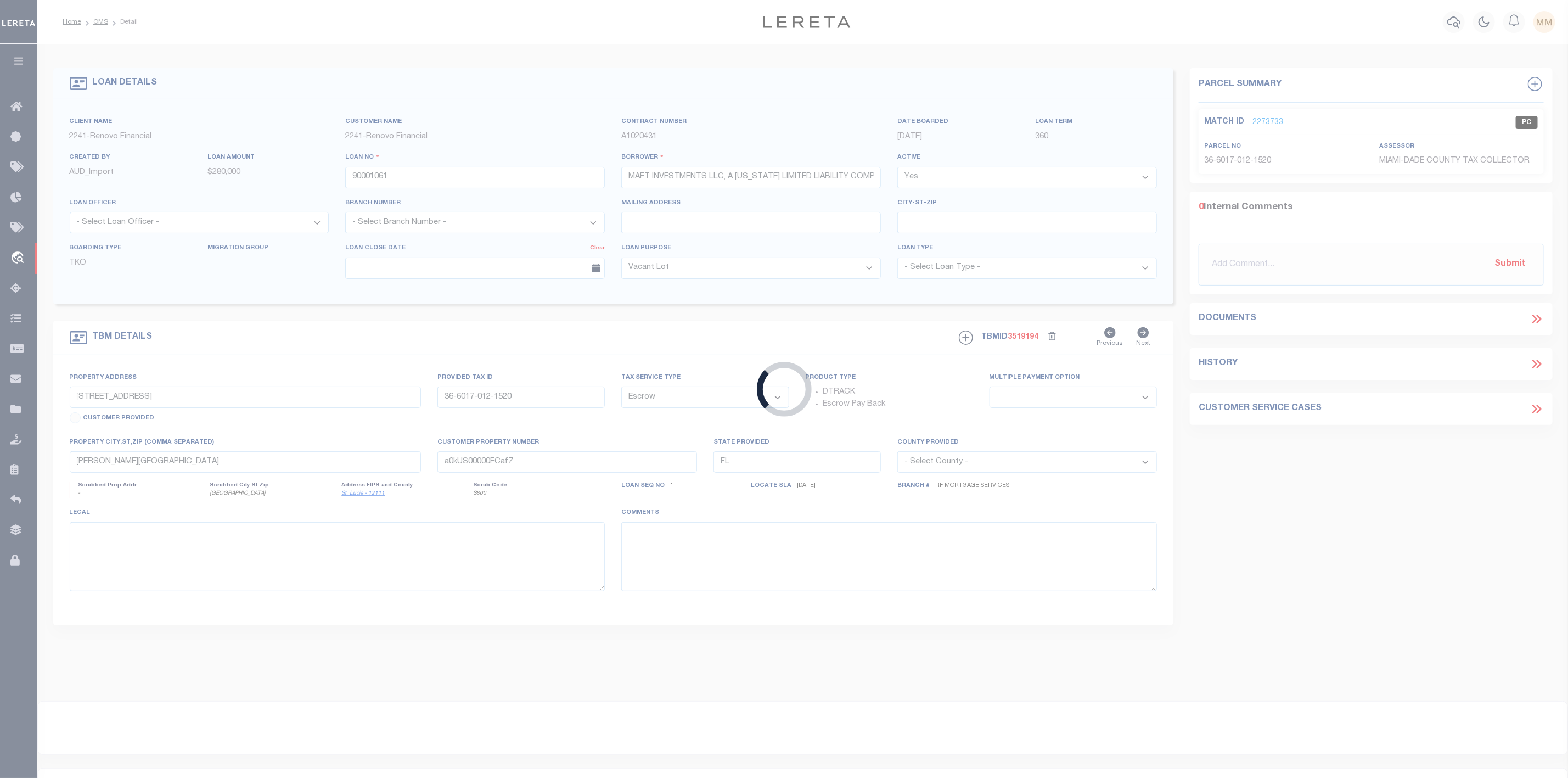
type input "[GEOGRAPHIC_DATA]"
type input "a0kUS00000ECVg5"
select select
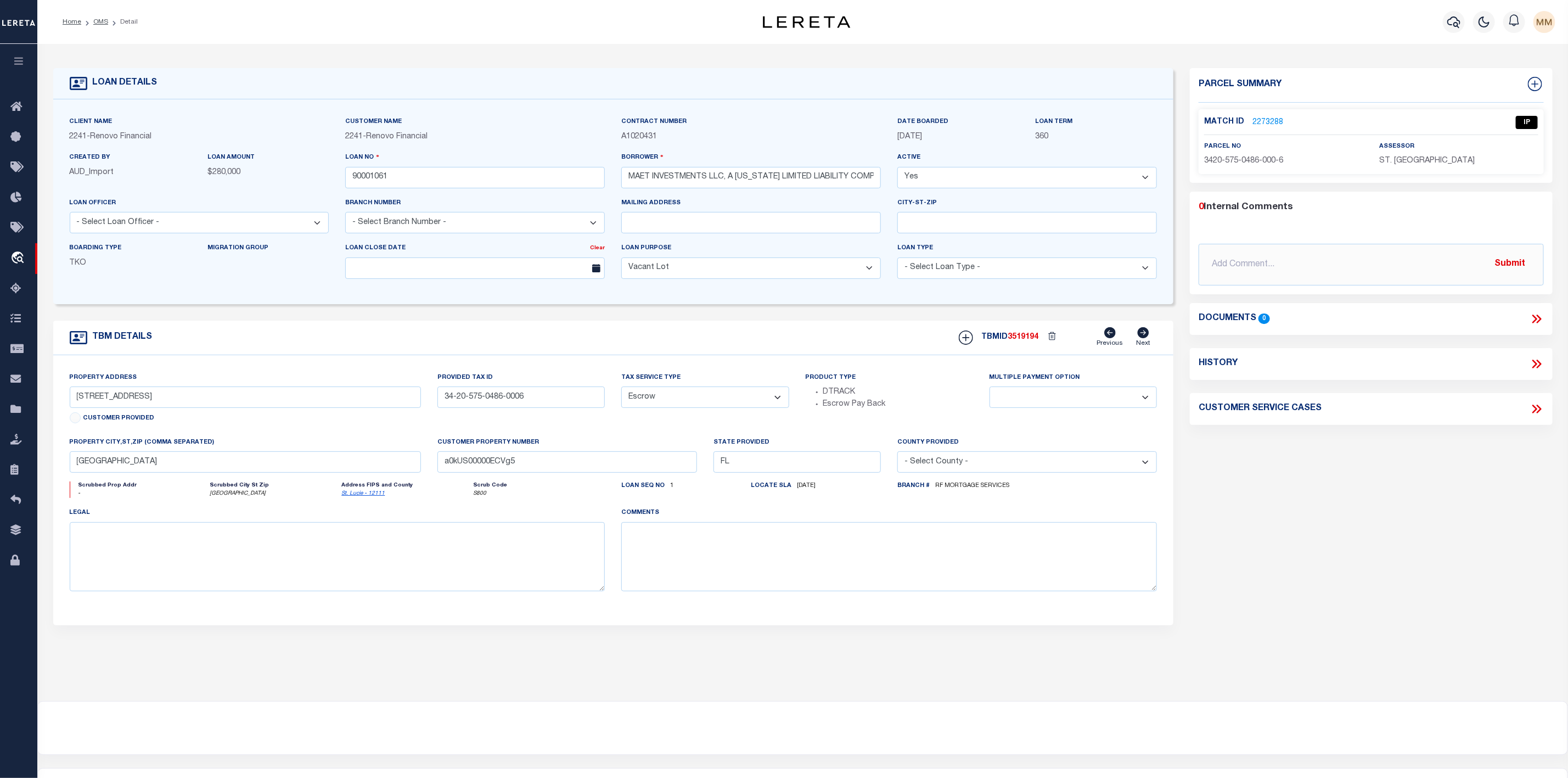
click at [1258, 125] on link "2273288" at bounding box center [1268, 123] width 31 height 12
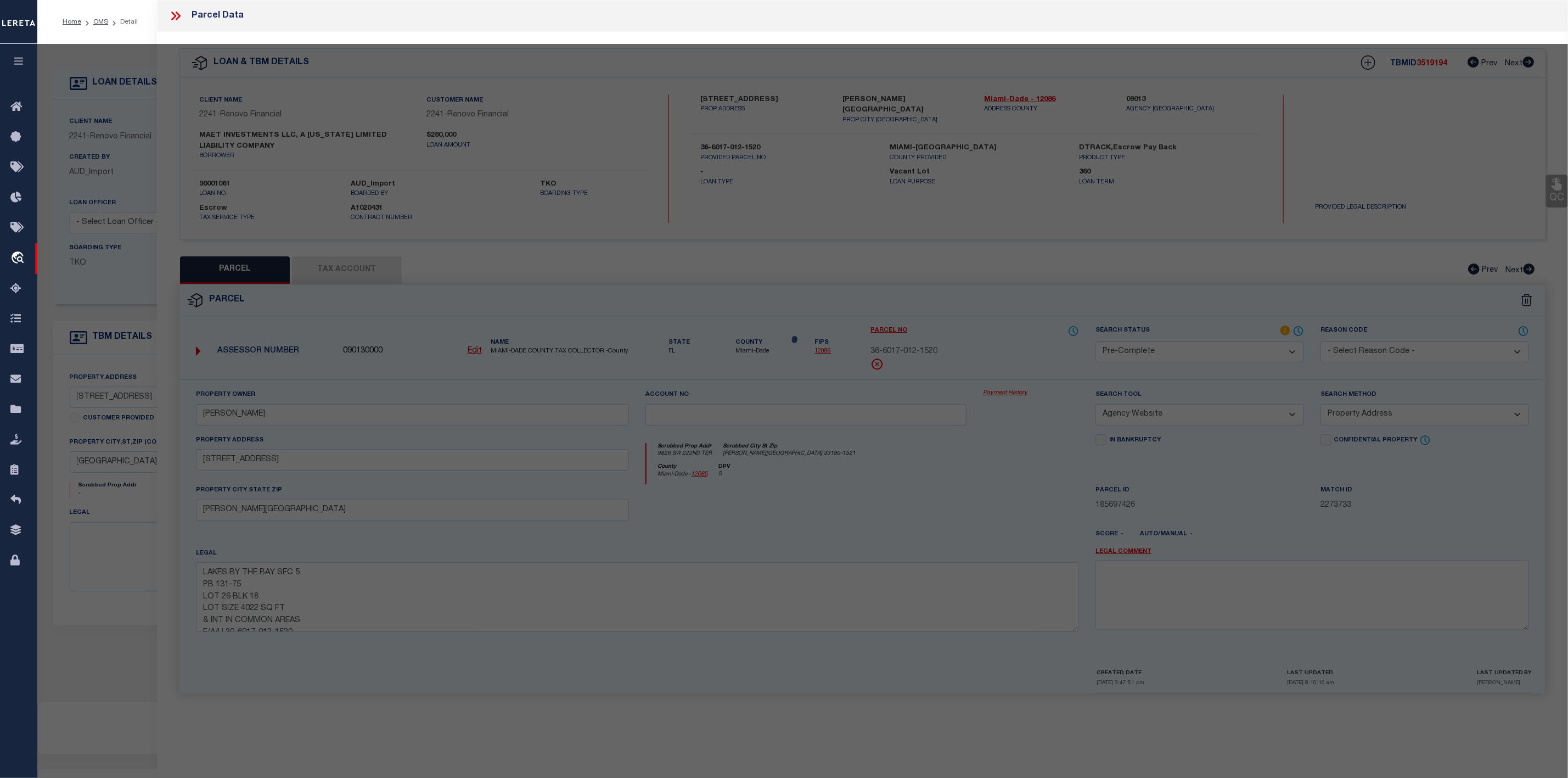
select select "AS"
select select
checkbox input "false"
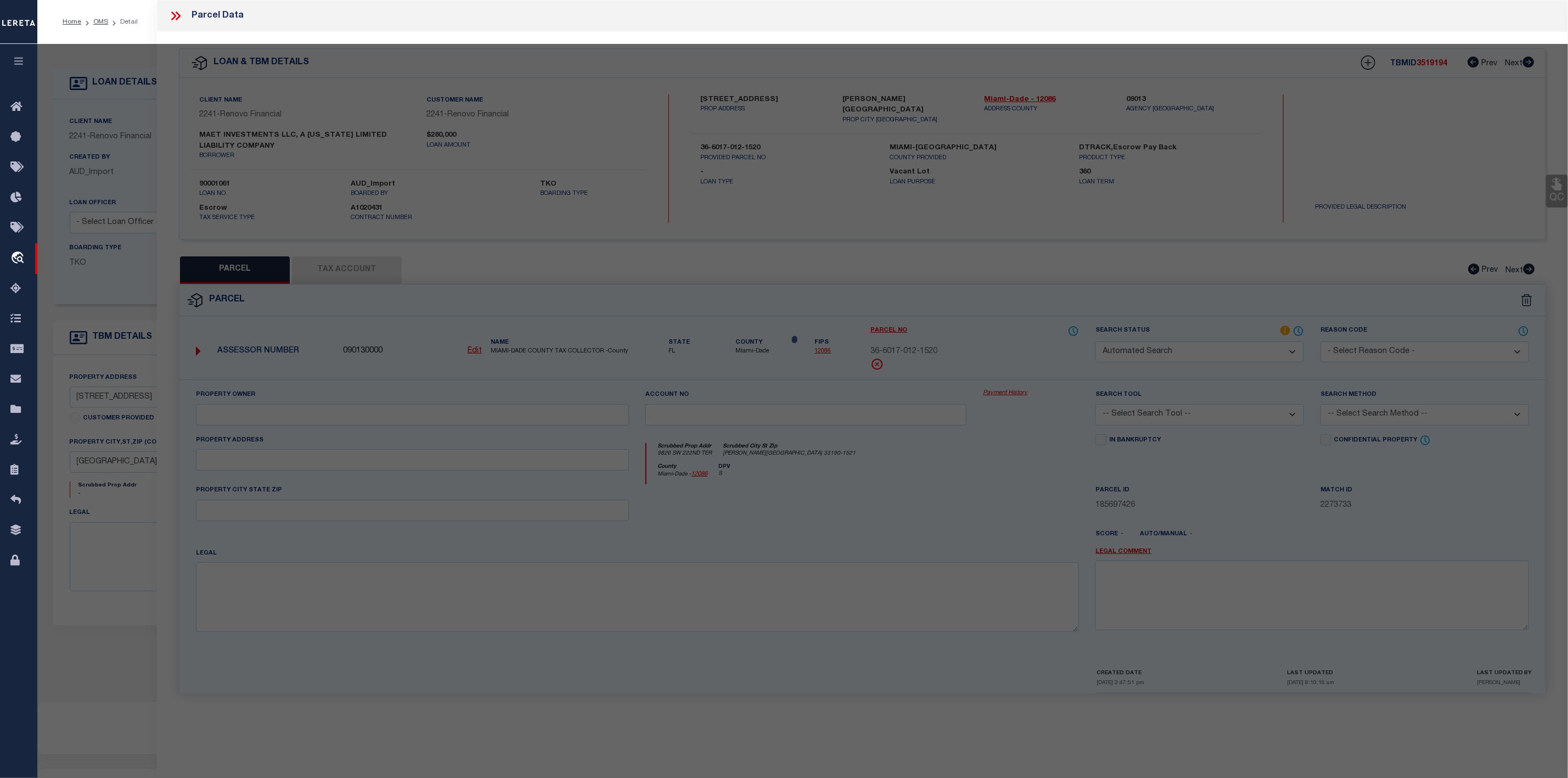
select select "IP"
type input "[PERSON_NAME] [PERSON_NAME]"
select select "AGW"
select select "ADD"
type input "[STREET_ADDRESS]"
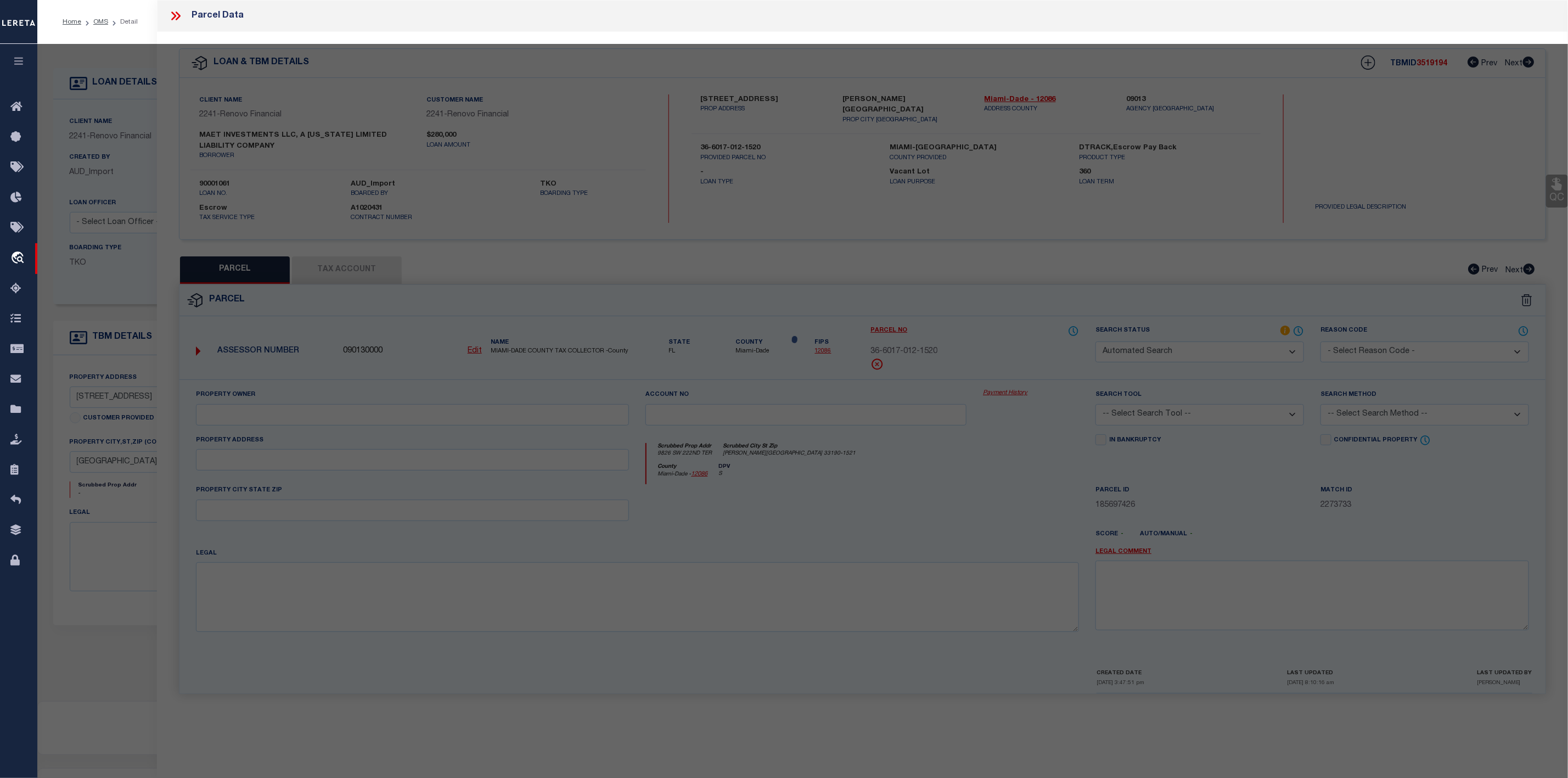
type input "[GEOGRAPHIC_DATA]"
type textarea "[GEOGRAPHIC_DATA]-SECTION 16- BLK 1493 LOT 16 (MAP 44/18S)"
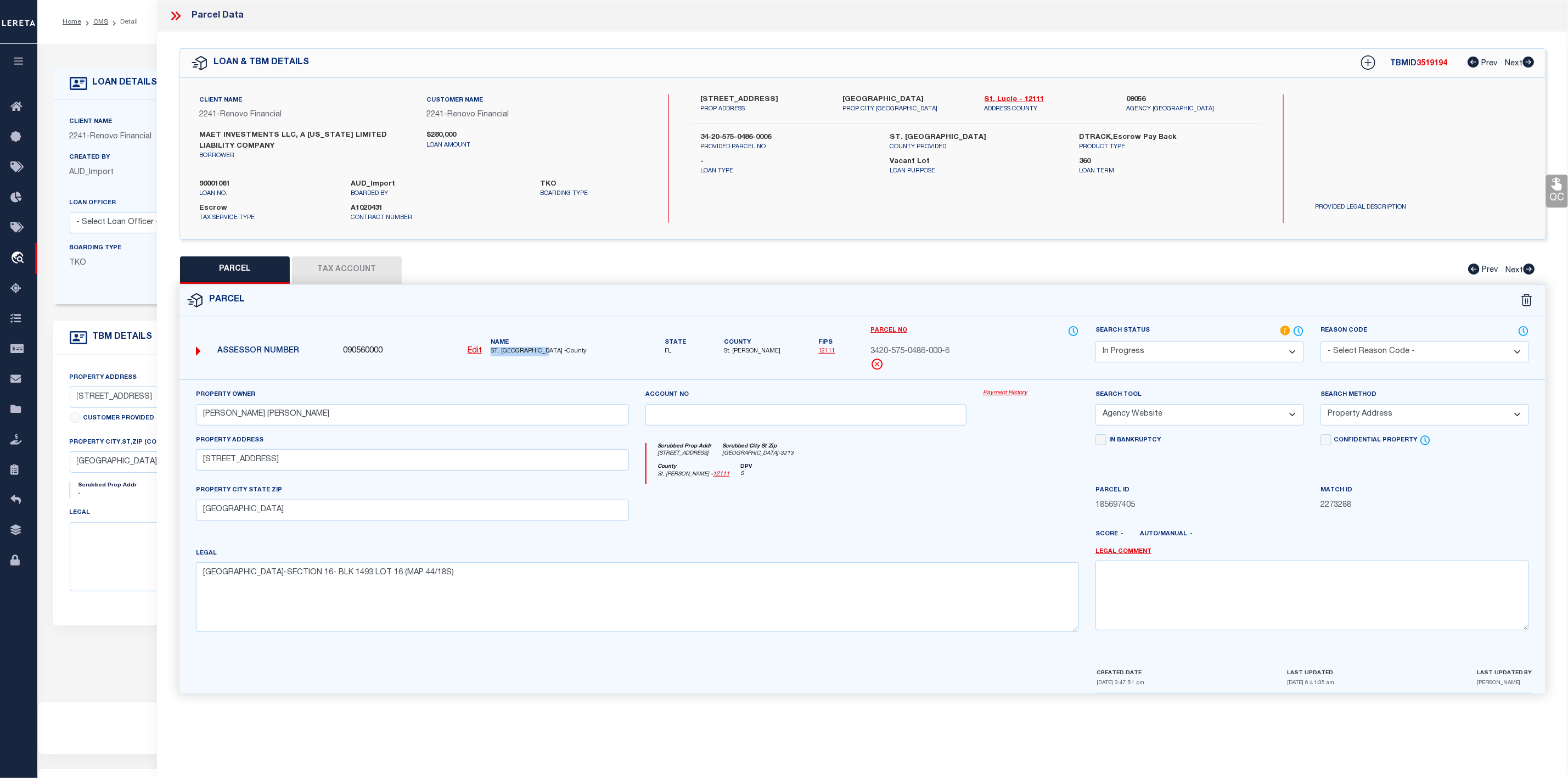
drag, startPoint x: 488, startPoint y: 351, endPoint x: 547, endPoint y: 355, distance: 59.1
click at [547, 355] on div "Name ST. [GEOGRAPHIC_DATA] -County" at bounding box center [560, 348] width 148 height 18
copy span "ST. [GEOGRAPHIC_DATA]"
click at [203, 466] on input "[STREET_ADDRESS]" at bounding box center [412, 460] width 434 height 21
drag, startPoint x: 203, startPoint y: 464, endPoint x: 263, endPoint y: 467, distance: 60.1
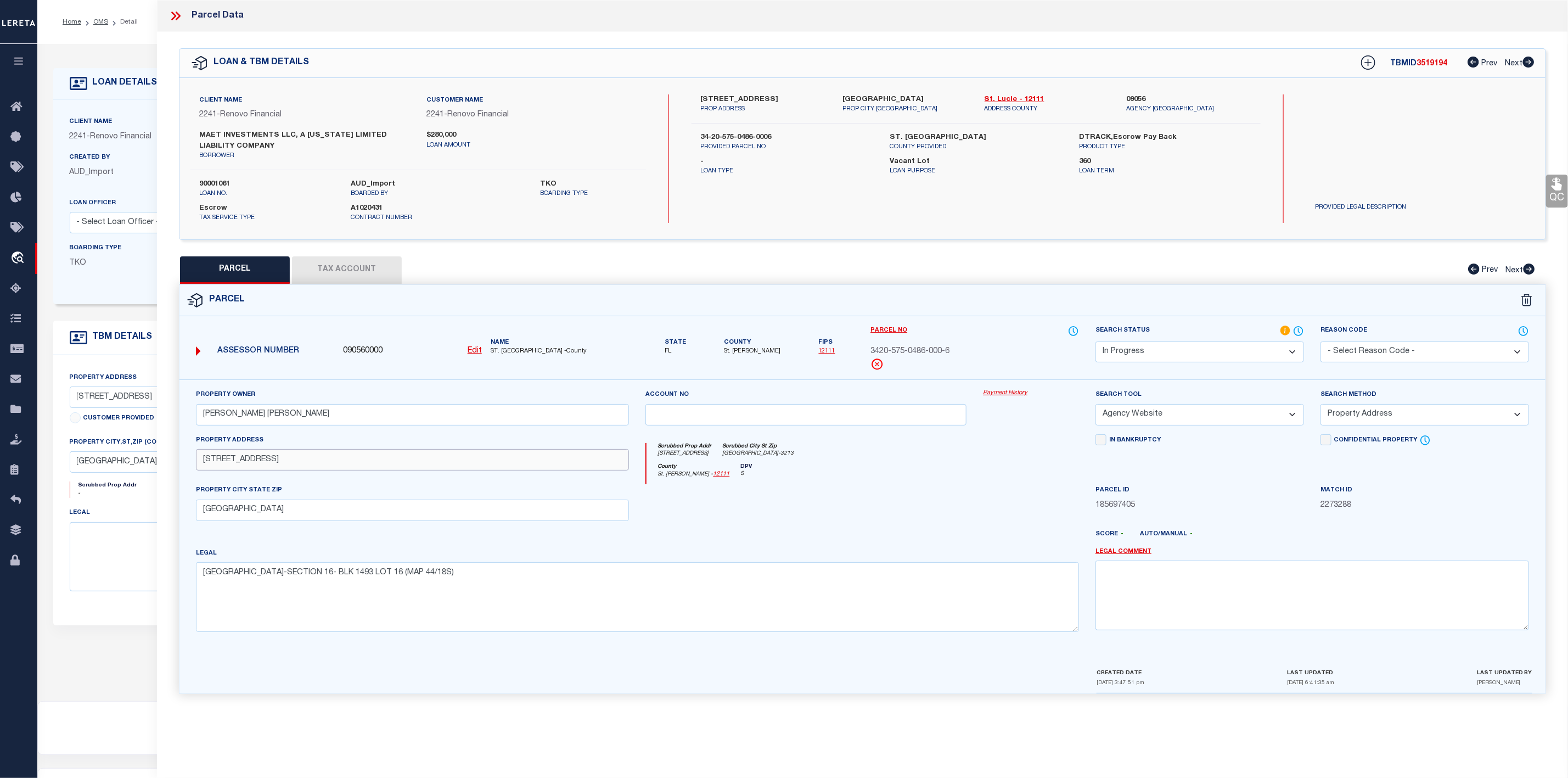
click at [263, 467] on input "[STREET_ADDRESS]" at bounding box center [412, 460] width 434 height 21
click at [1225, 355] on select "Automated Search Bad Parcel Complete Duplicate Parcel High Dollar Reporting In …" at bounding box center [1200, 352] width 209 height 21
click at [1095, 343] on select "Automated Search Bad Parcel Complete Duplicate Parcel High Dollar Reporting In …" at bounding box center [1200, 352] width 209 height 21
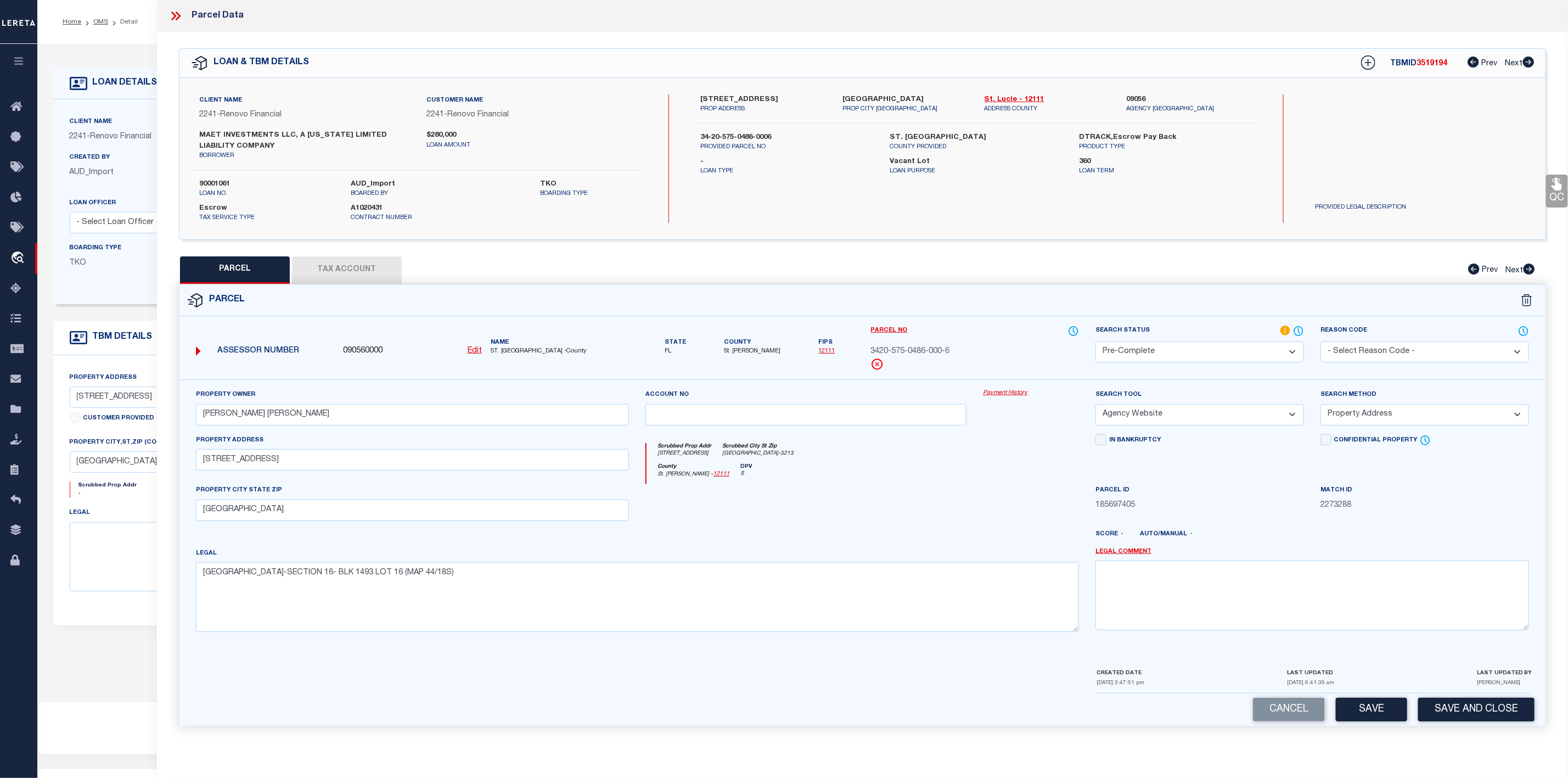
scroll to position [68, 0]
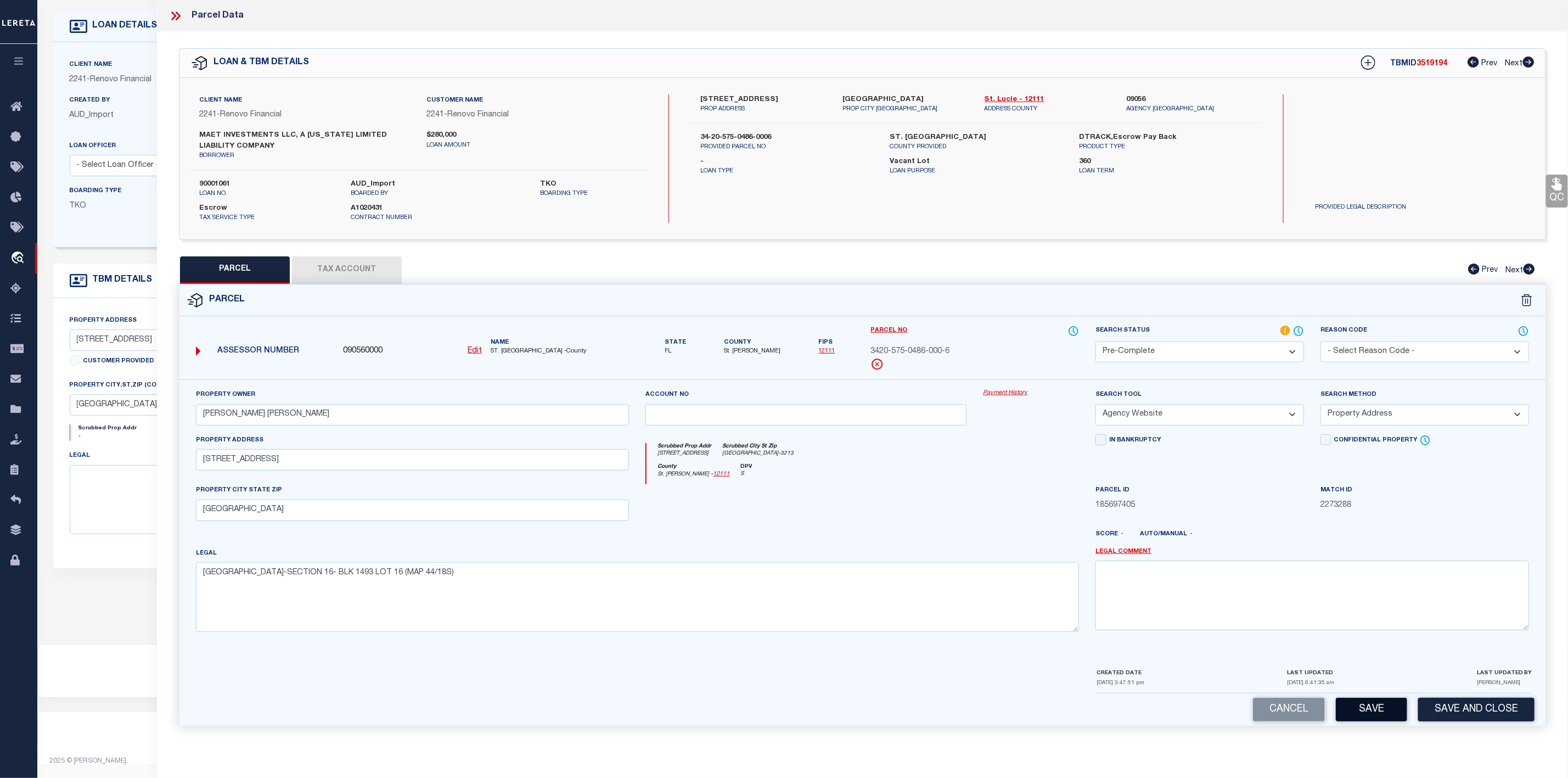
click at [1369, 722] on button "Save" at bounding box center [1372, 710] width 71 height 23
select select "AS"
select select
checkbox input "false"
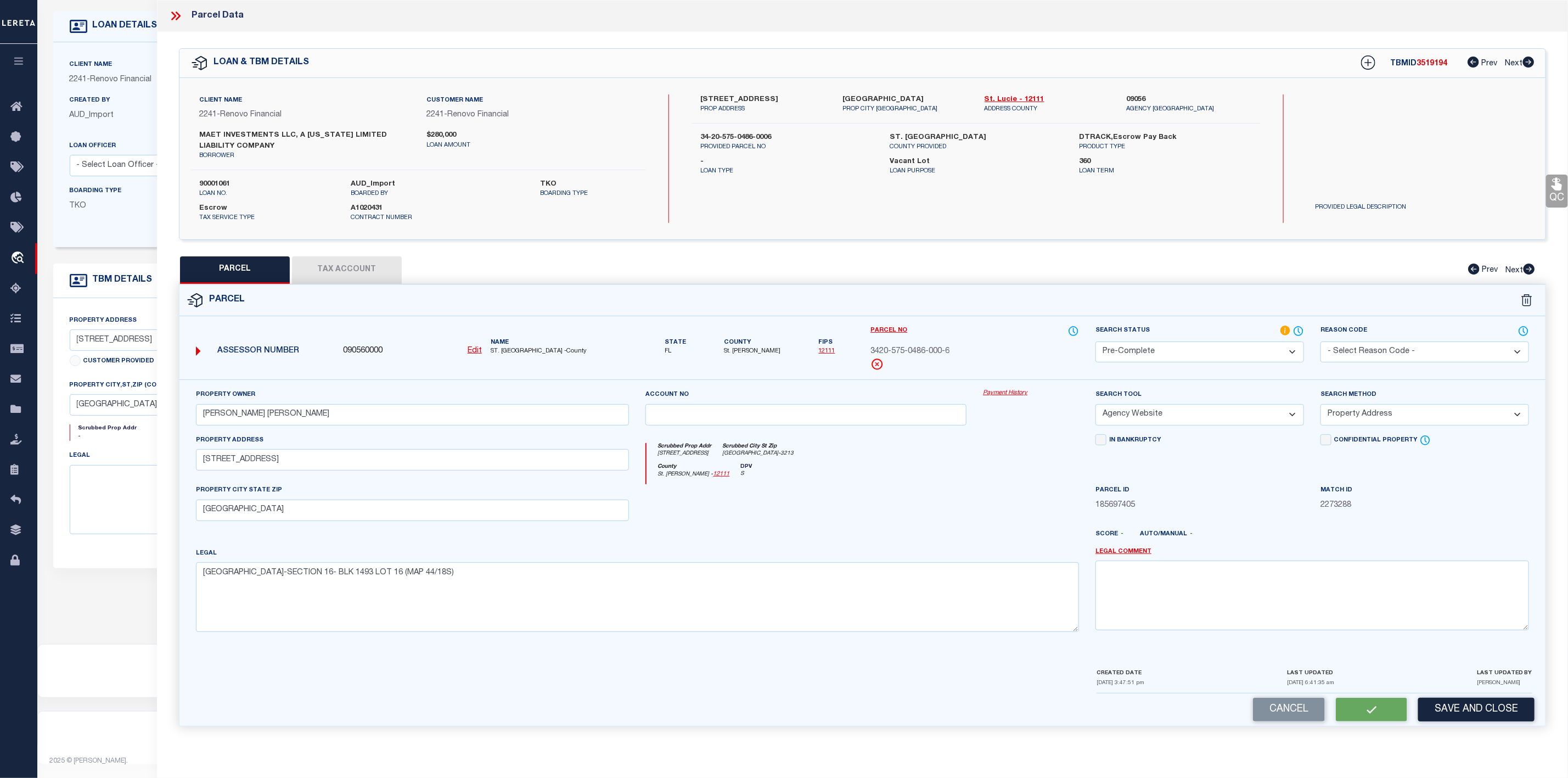
checkbox input "false"
select select "PC"
type input "[PERSON_NAME] [PERSON_NAME]"
select select "AGW"
select select "ADD"
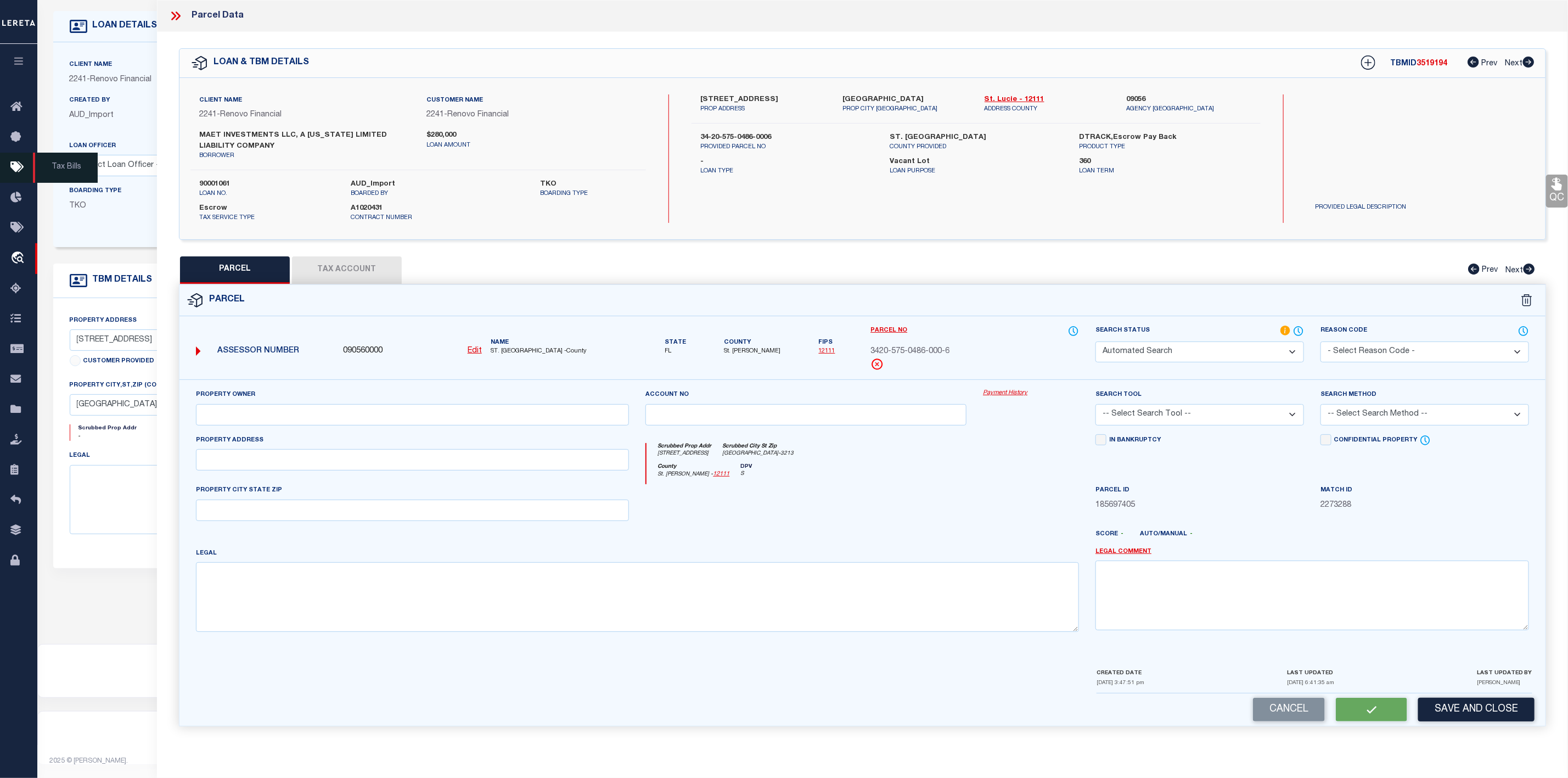
type input "[STREET_ADDRESS]"
type input "[GEOGRAPHIC_DATA]"
type textarea "[GEOGRAPHIC_DATA]-SECTION 16- BLK 1493 LOT 16 (MAP 44/18S)"
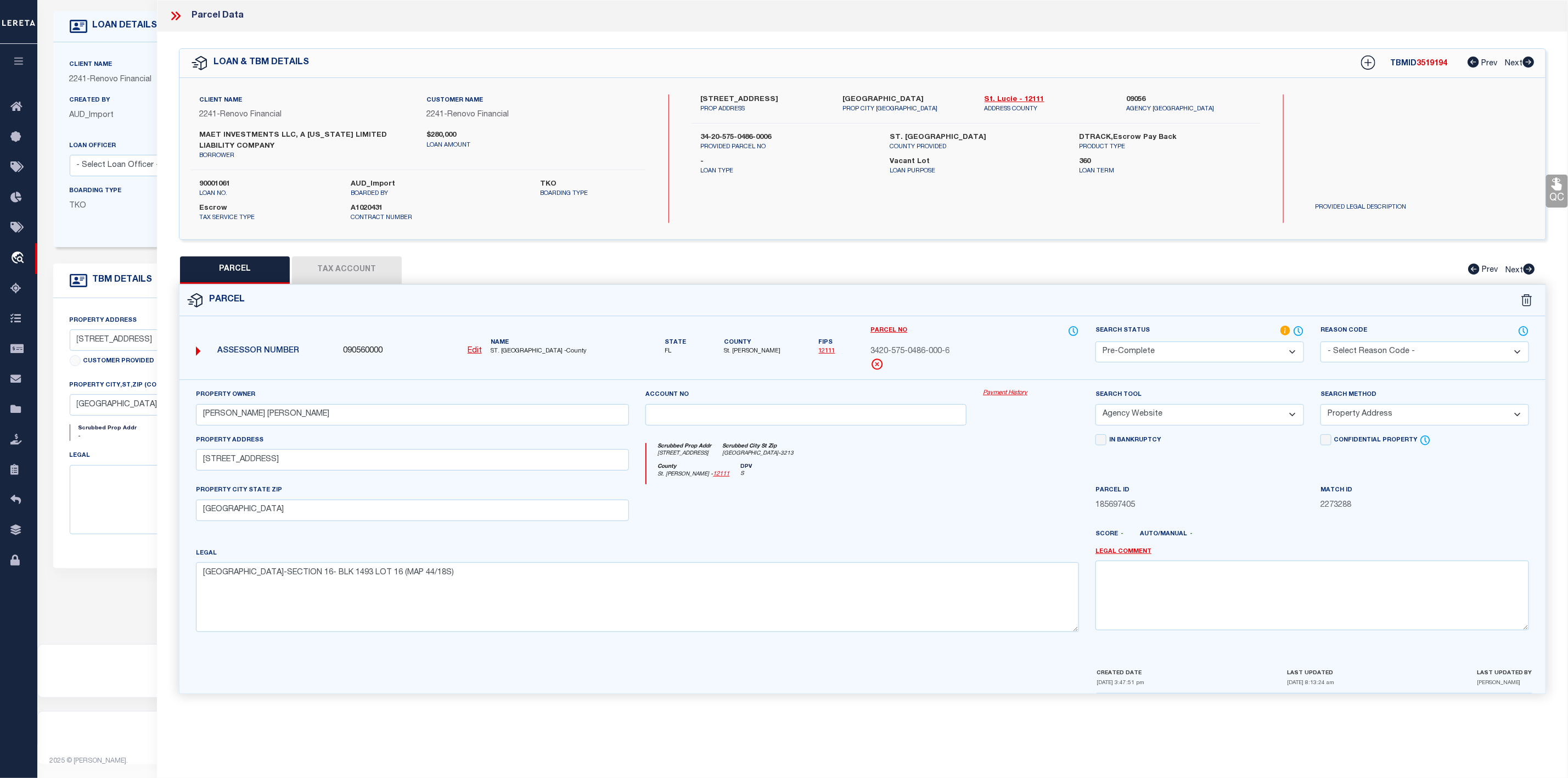
click at [182, 22] on icon at bounding box center [176, 15] width 14 height 14
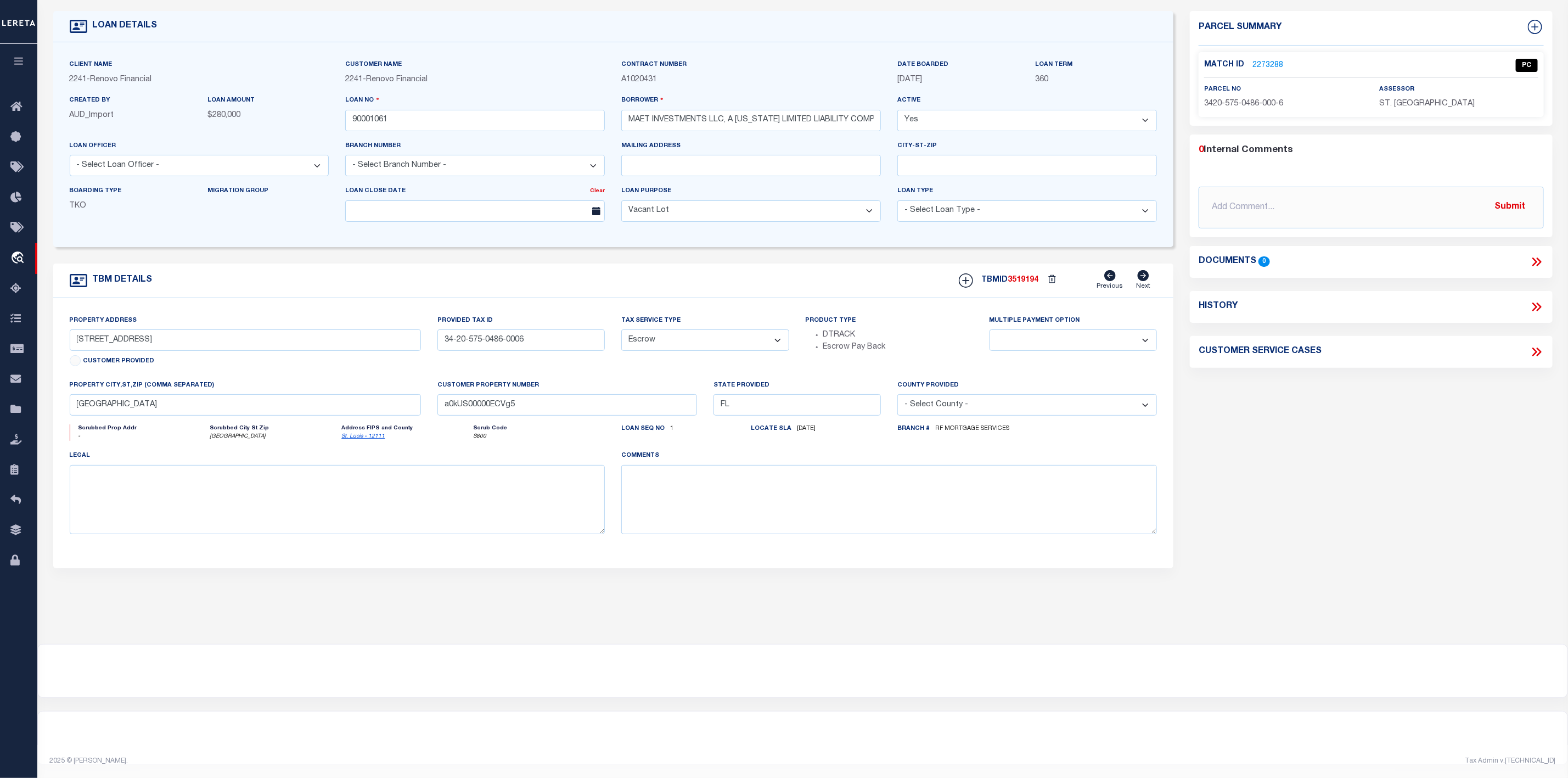
scroll to position [0, 0]
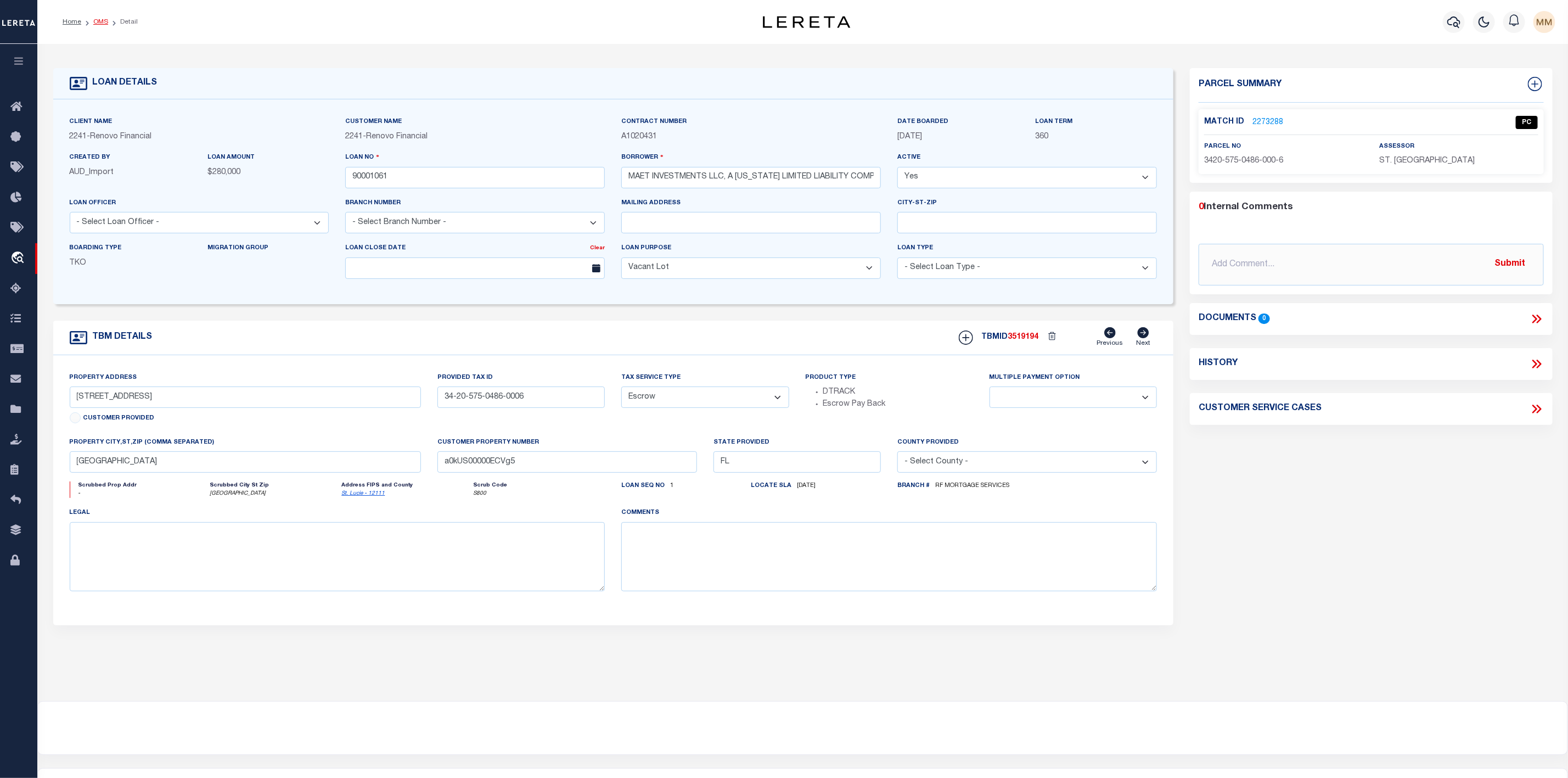
click at [104, 25] on link "OMS" at bounding box center [101, 21] width 15 height 7
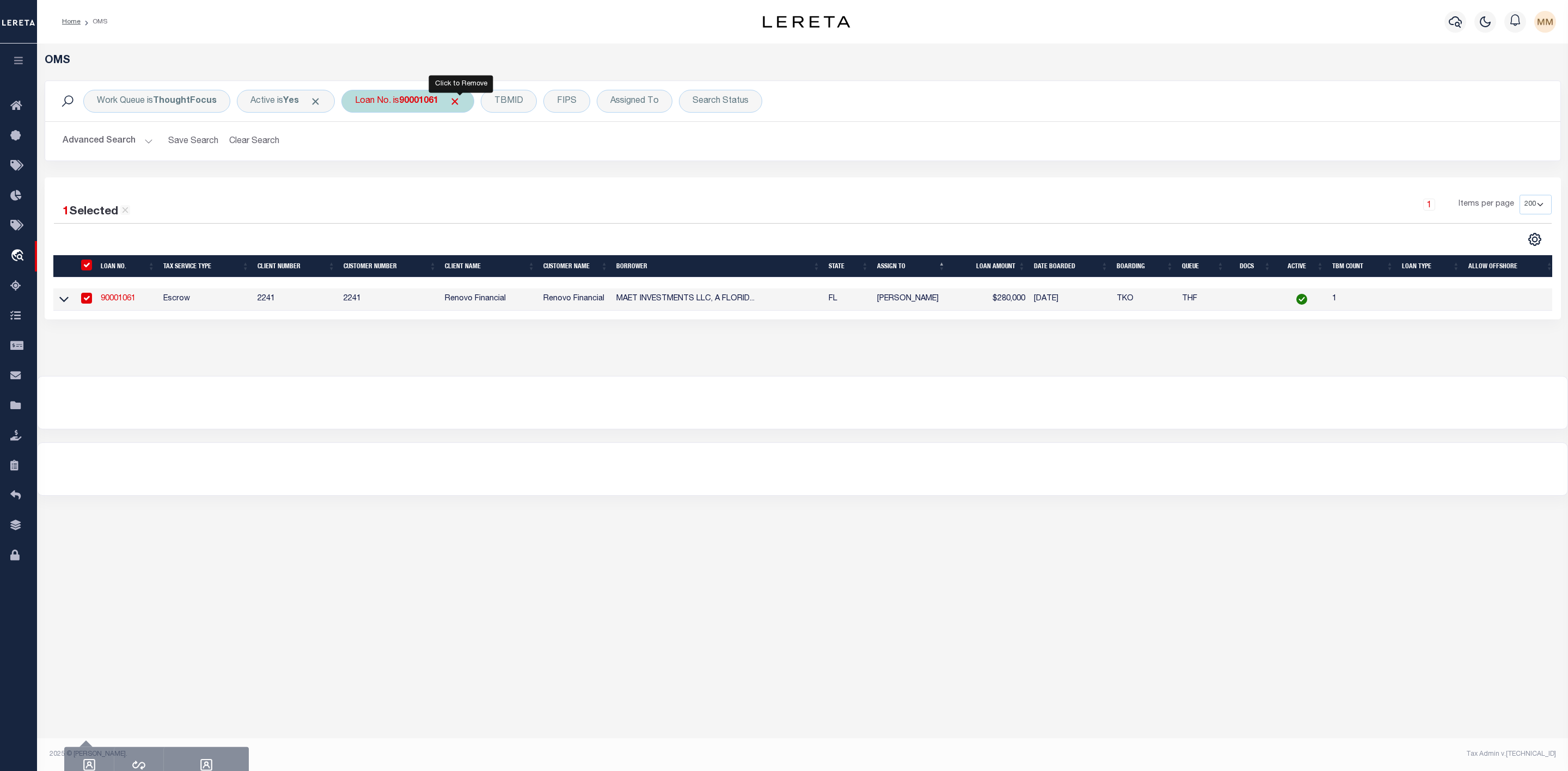
click at [460, 101] on span "Click to Remove" at bounding box center [455, 101] width 12 height 12
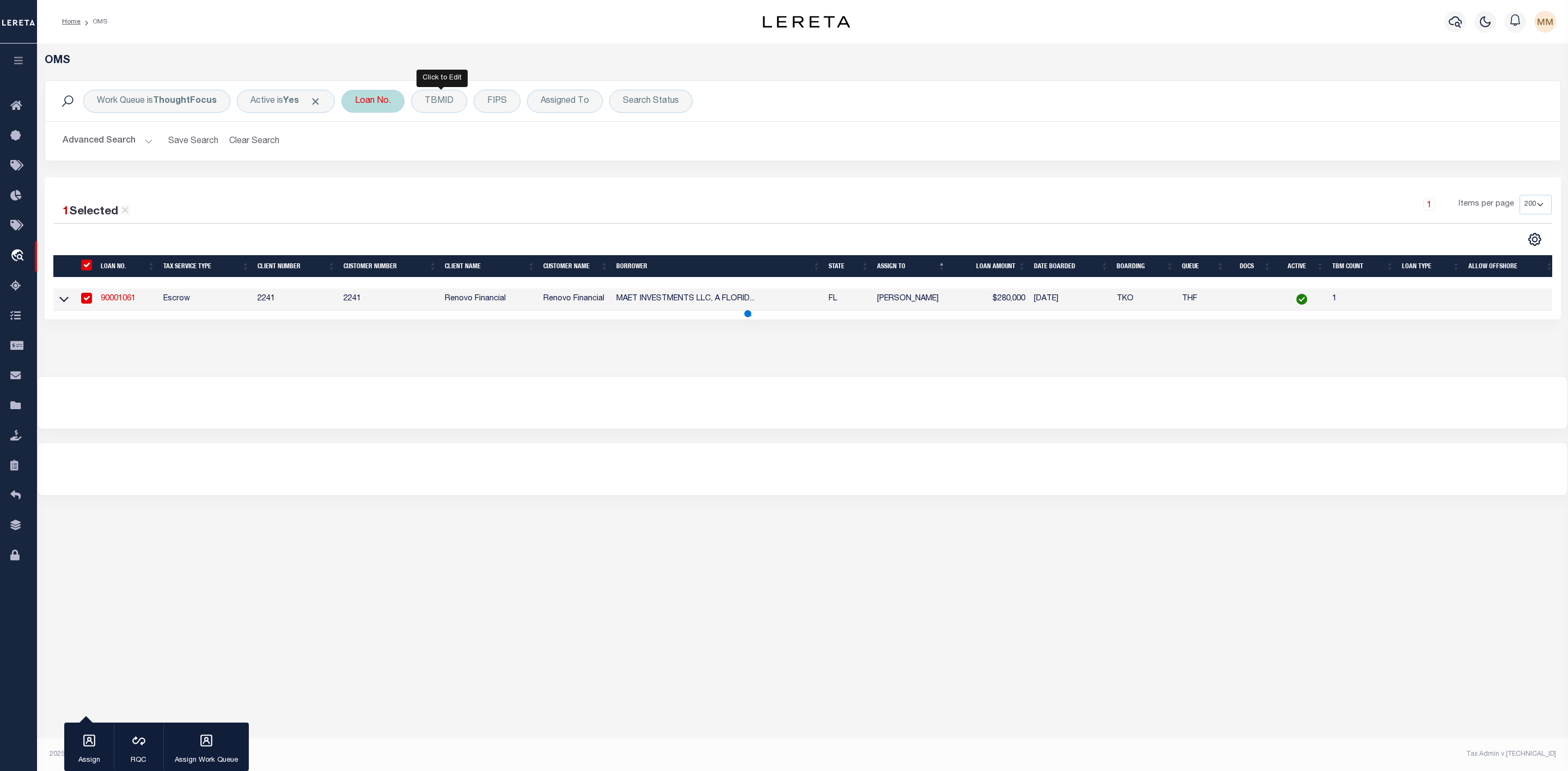
click at [382, 102] on div "Loan No." at bounding box center [373, 102] width 63 height 23
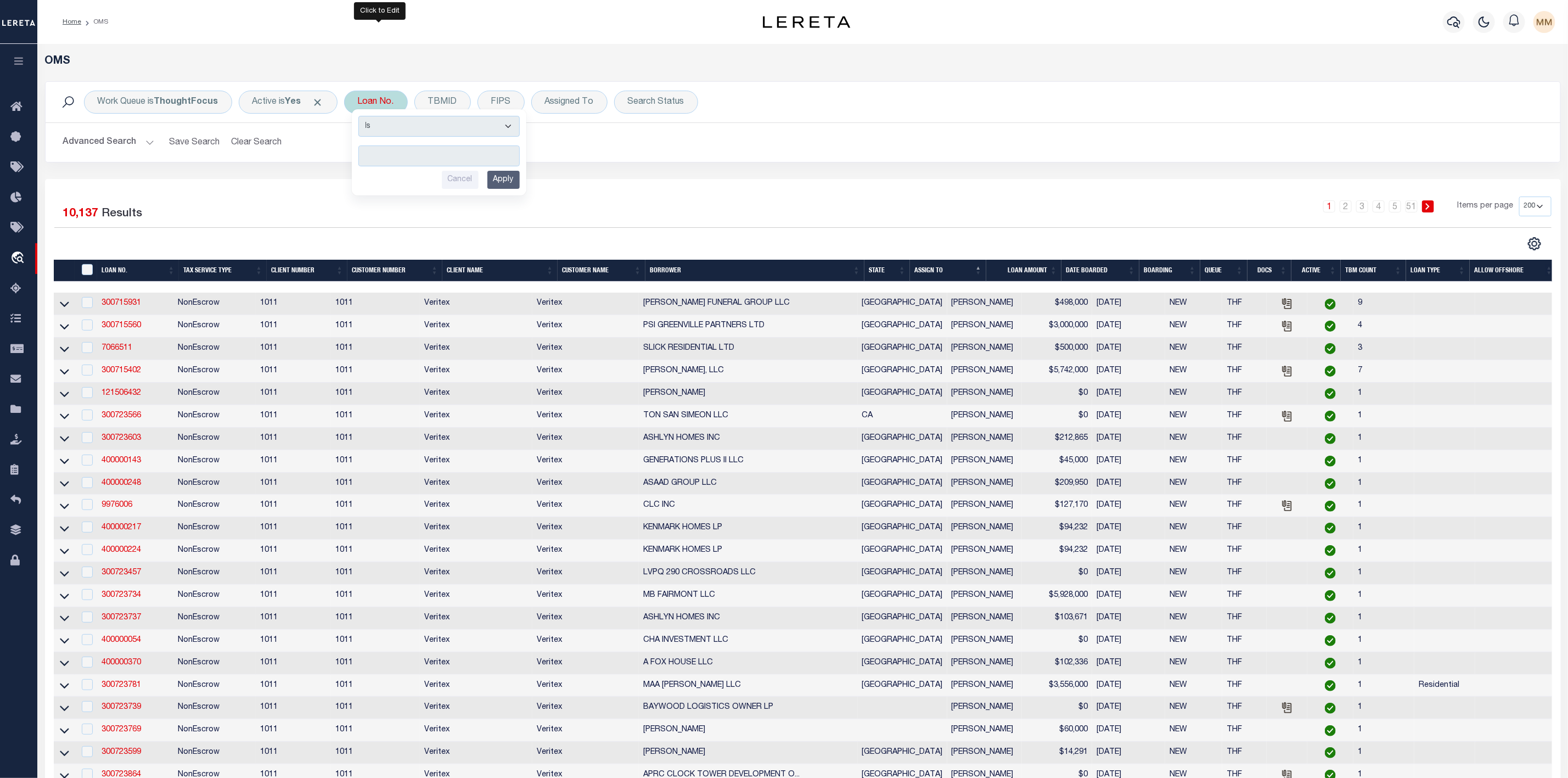
click at [389, 155] on input "text" at bounding box center [439, 156] width 161 height 21
type input "90001074"
click at [504, 185] on input "Apply" at bounding box center [503, 180] width 33 height 18
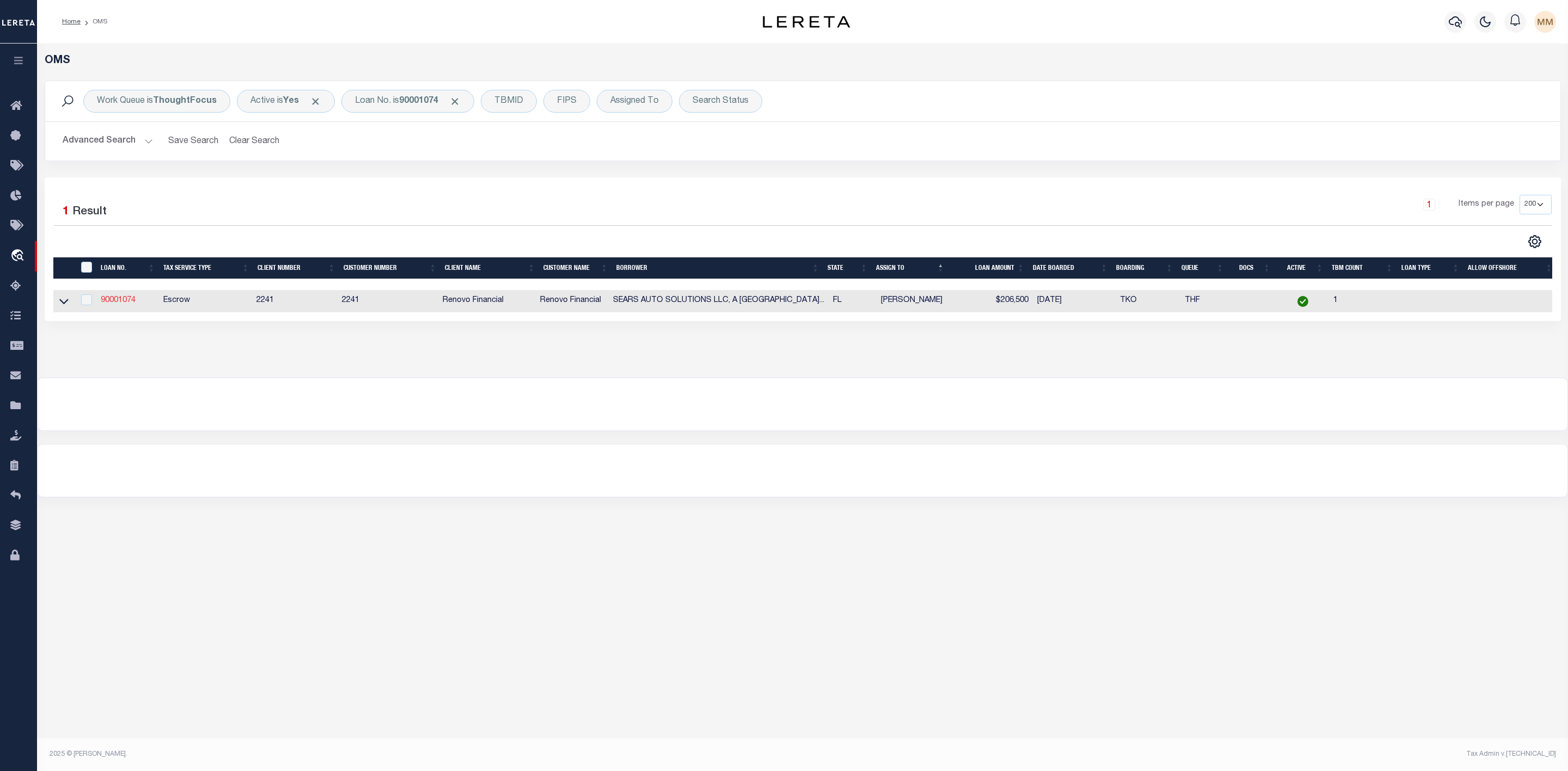
click at [117, 301] on link "90001074" at bounding box center [117, 300] width 35 height 8
type input "90001074"
type input "SEARS AUTO SOLUTIONS LLC, A [US_STATE]"
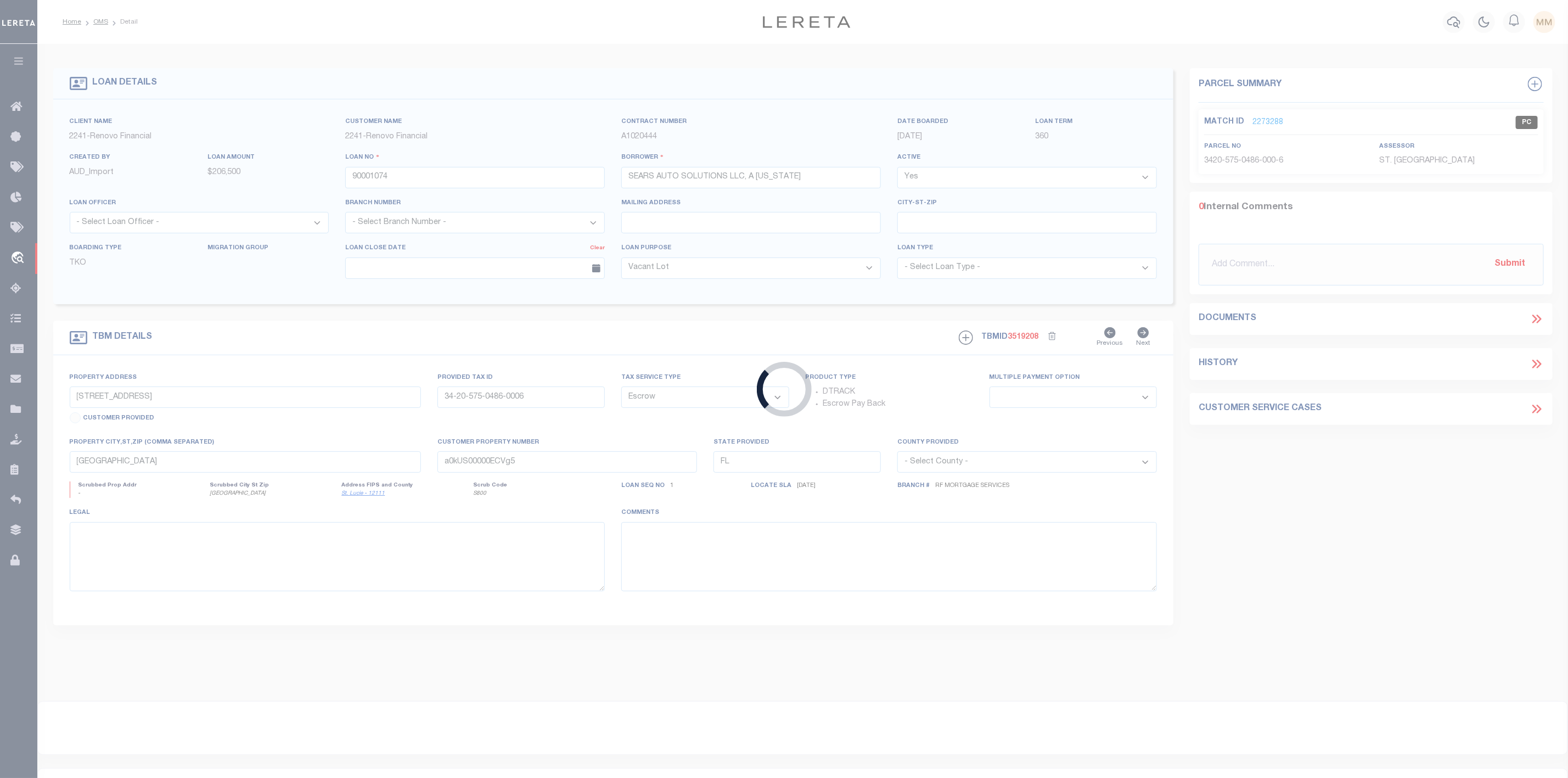
type input "[STREET_ADDRESS]"
type input "04-31-16-73800-000-1470"
select select
type input "[GEOGRAPHIC_DATA]"
type input "a0kUS00000ECMO7"
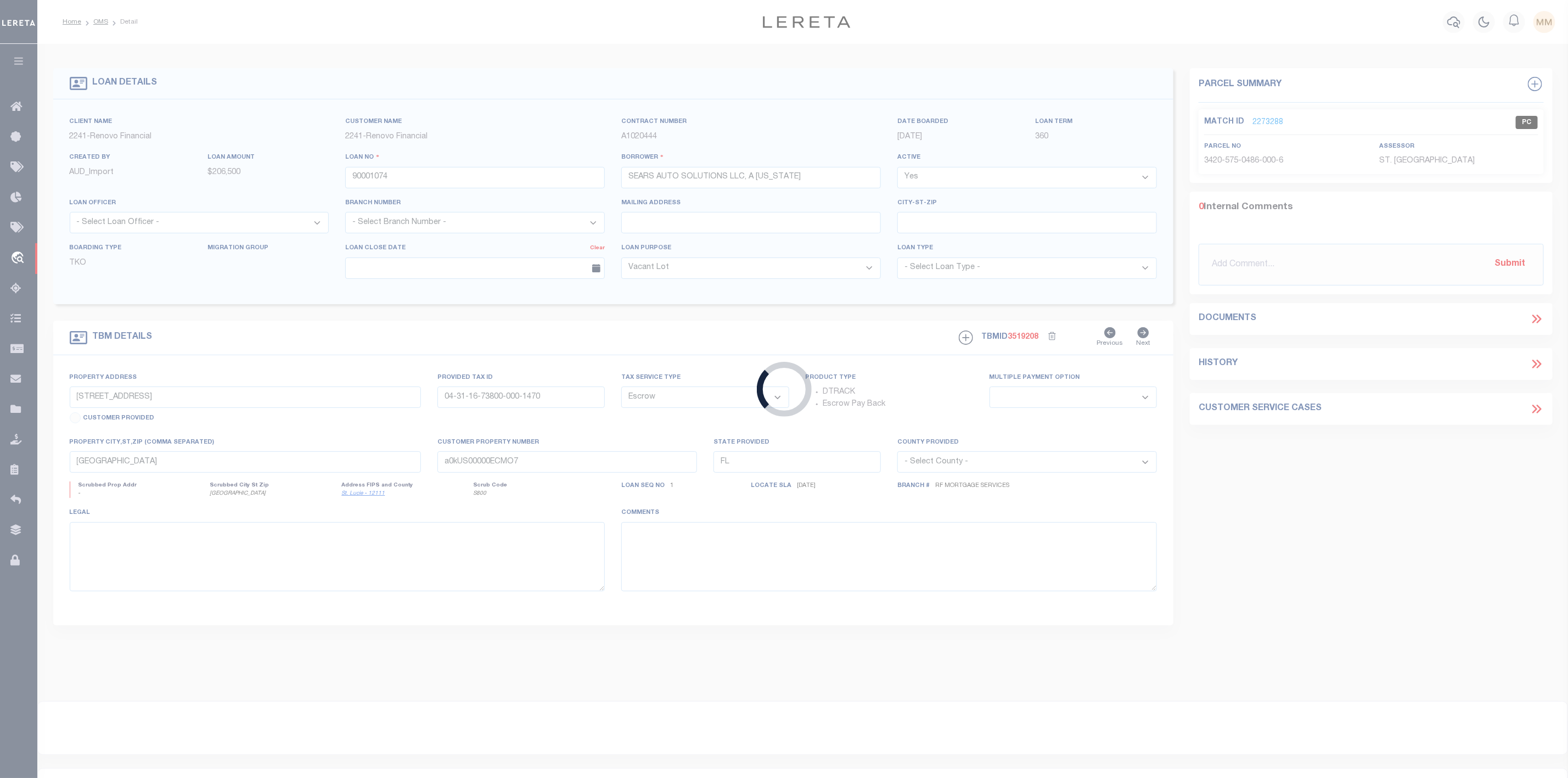
select select
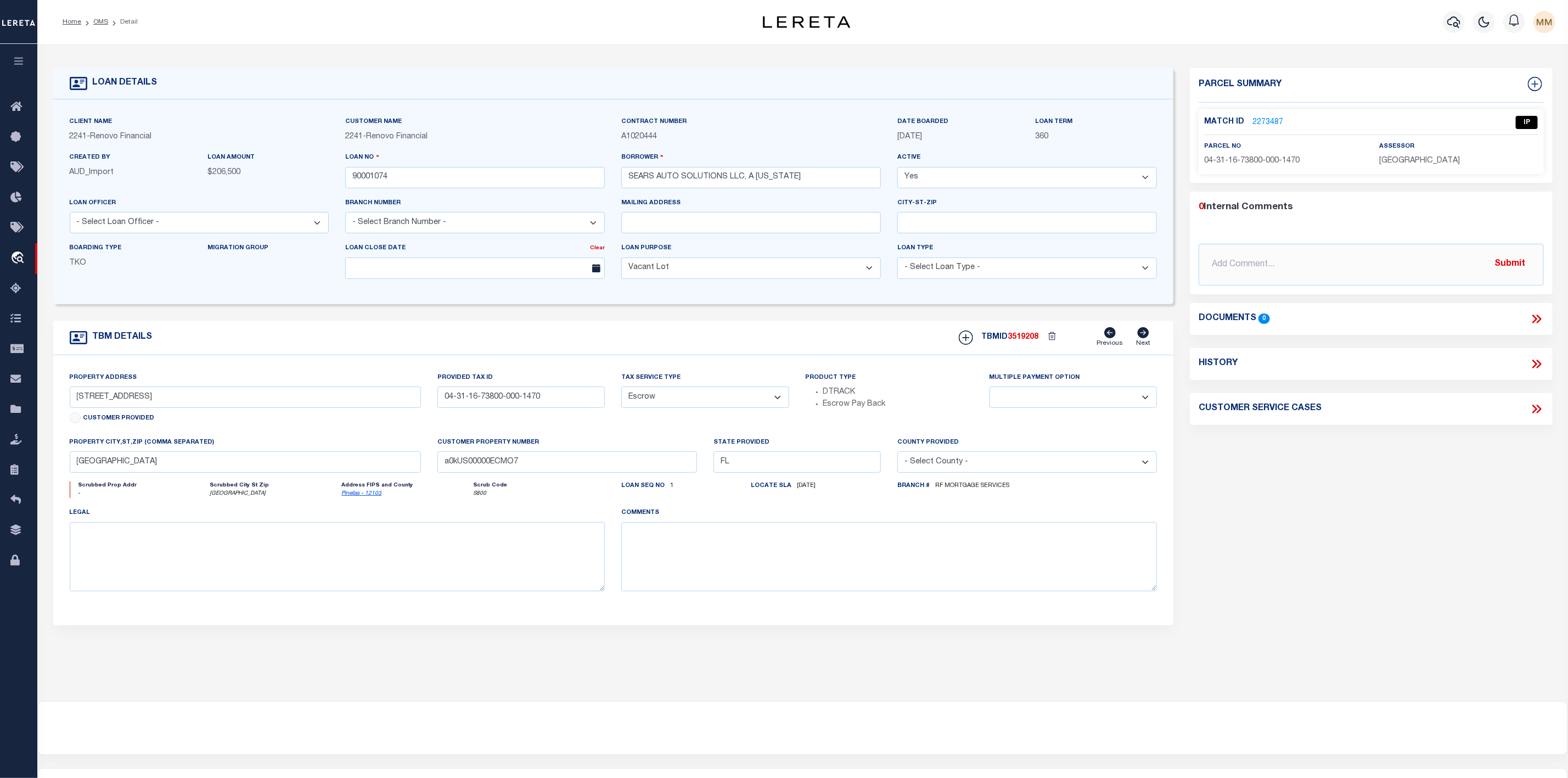
click at [1264, 124] on link "2273487" at bounding box center [1268, 123] width 31 height 12
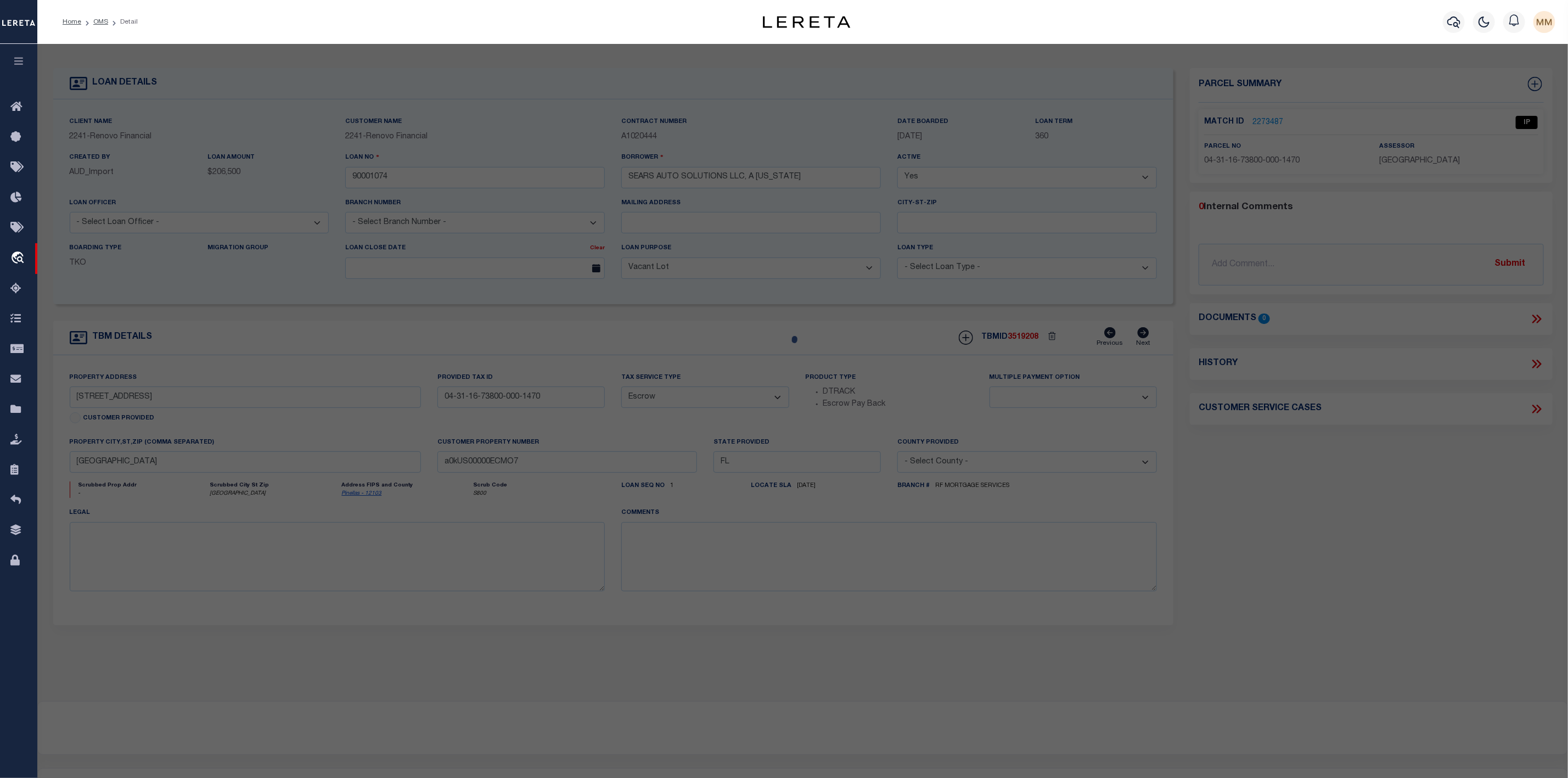
select select "AS"
select select
checkbox input "false"
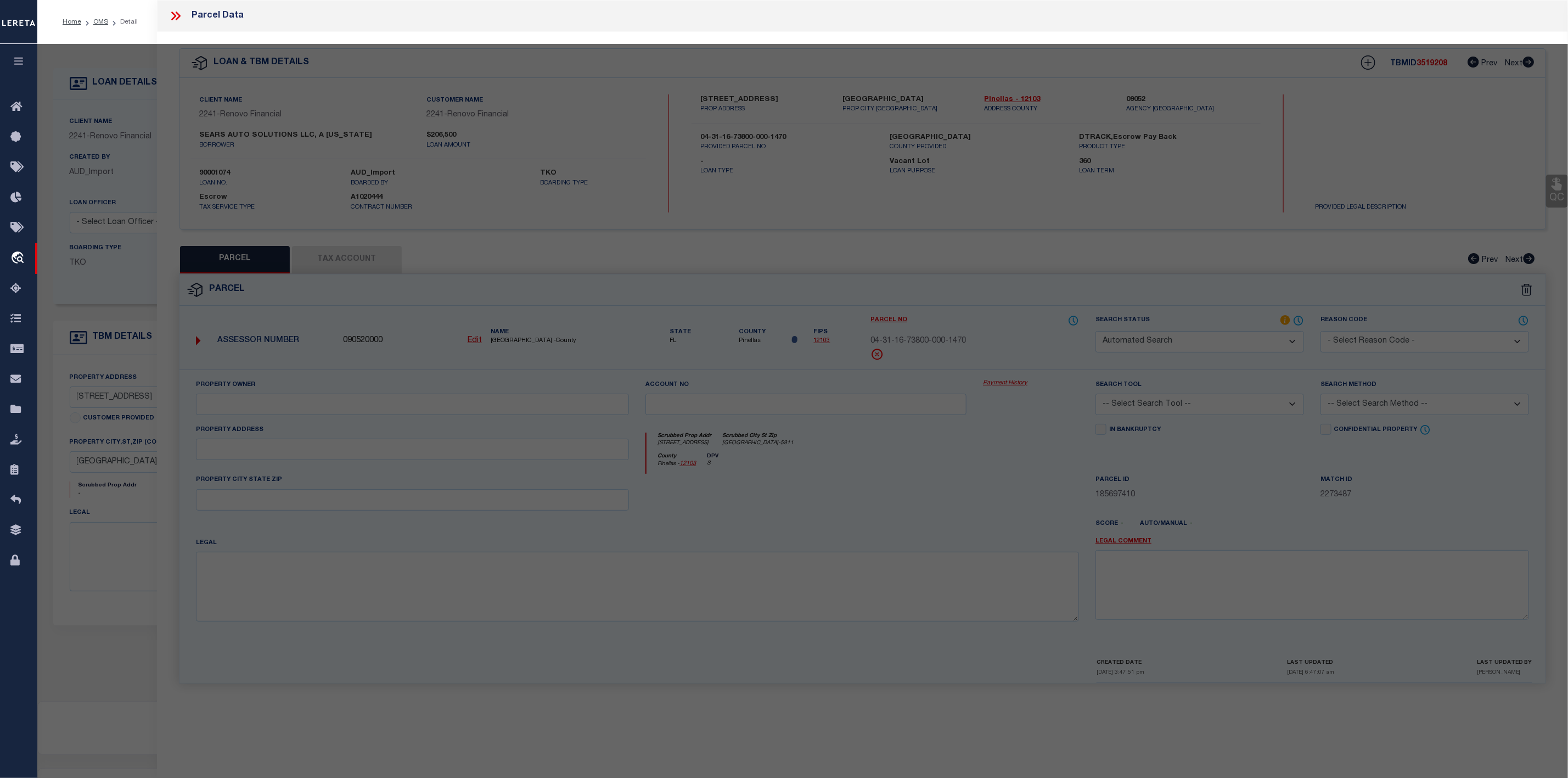
select select "IP"
type input "SEARS AUTO SOLUTIONS LLC"
select select "AGW"
select select "ADD"
type input "[STREET_ADDRESS]"
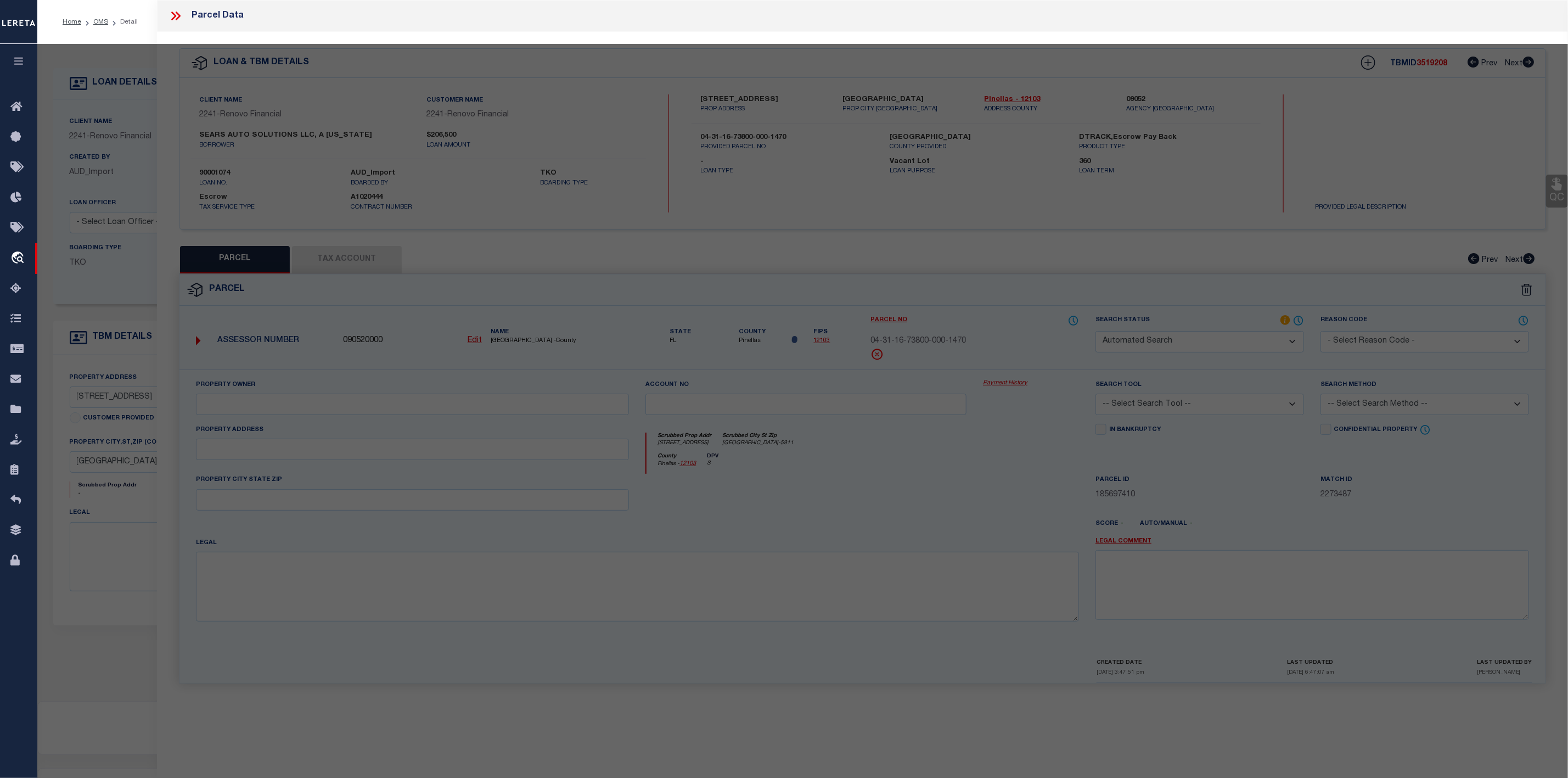
type input "[GEOGRAPHIC_DATA]"
type textarea "[PERSON_NAME] GROVELAND 4TH ADD LOT 147"
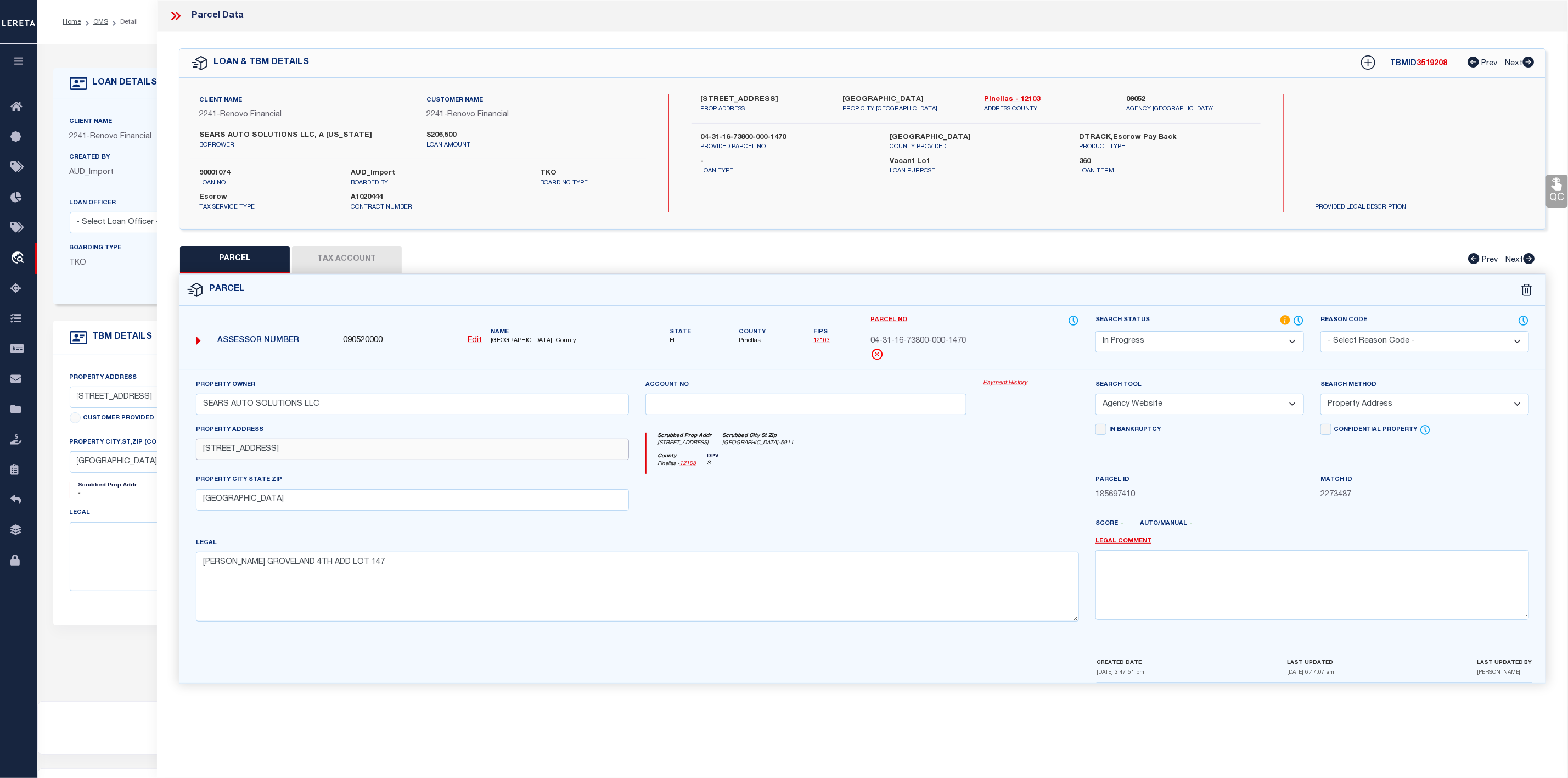
drag, startPoint x: 198, startPoint y: 455, endPoint x: 294, endPoint y: 455, distance: 96.0
click at [294, 455] on input "[STREET_ADDRESS]" at bounding box center [412, 449] width 434 height 21
click at [1183, 344] on select "Automated Search Bad Parcel Complete Duplicate Parcel High Dollar Reporting In …" at bounding box center [1200, 341] width 209 height 21
click at [1095, 332] on select "Automated Search Bad Parcel Complete Duplicate Parcel High Dollar Reporting In …" at bounding box center [1200, 341] width 209 height 21
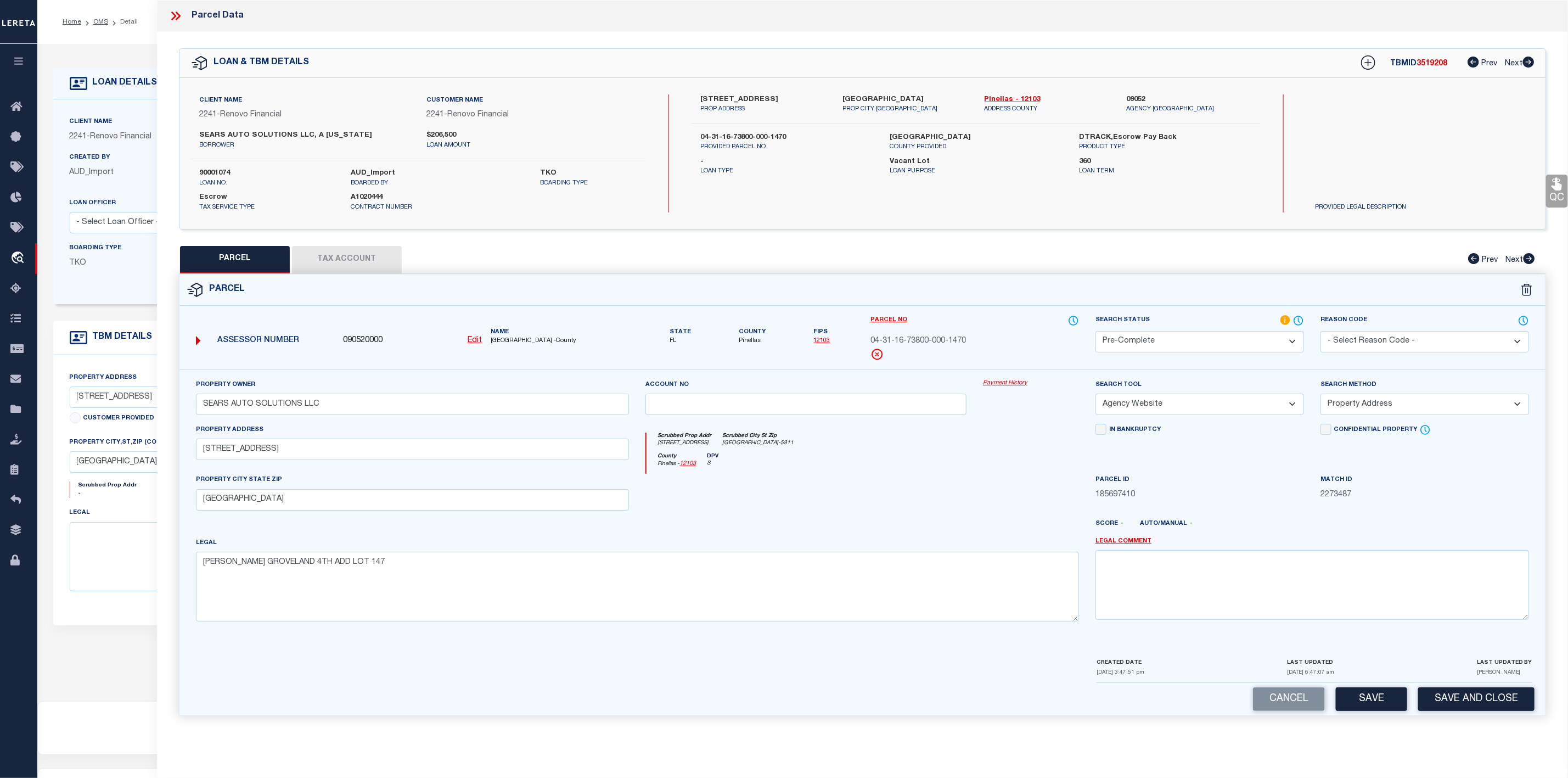
scroll to position [68, 0]
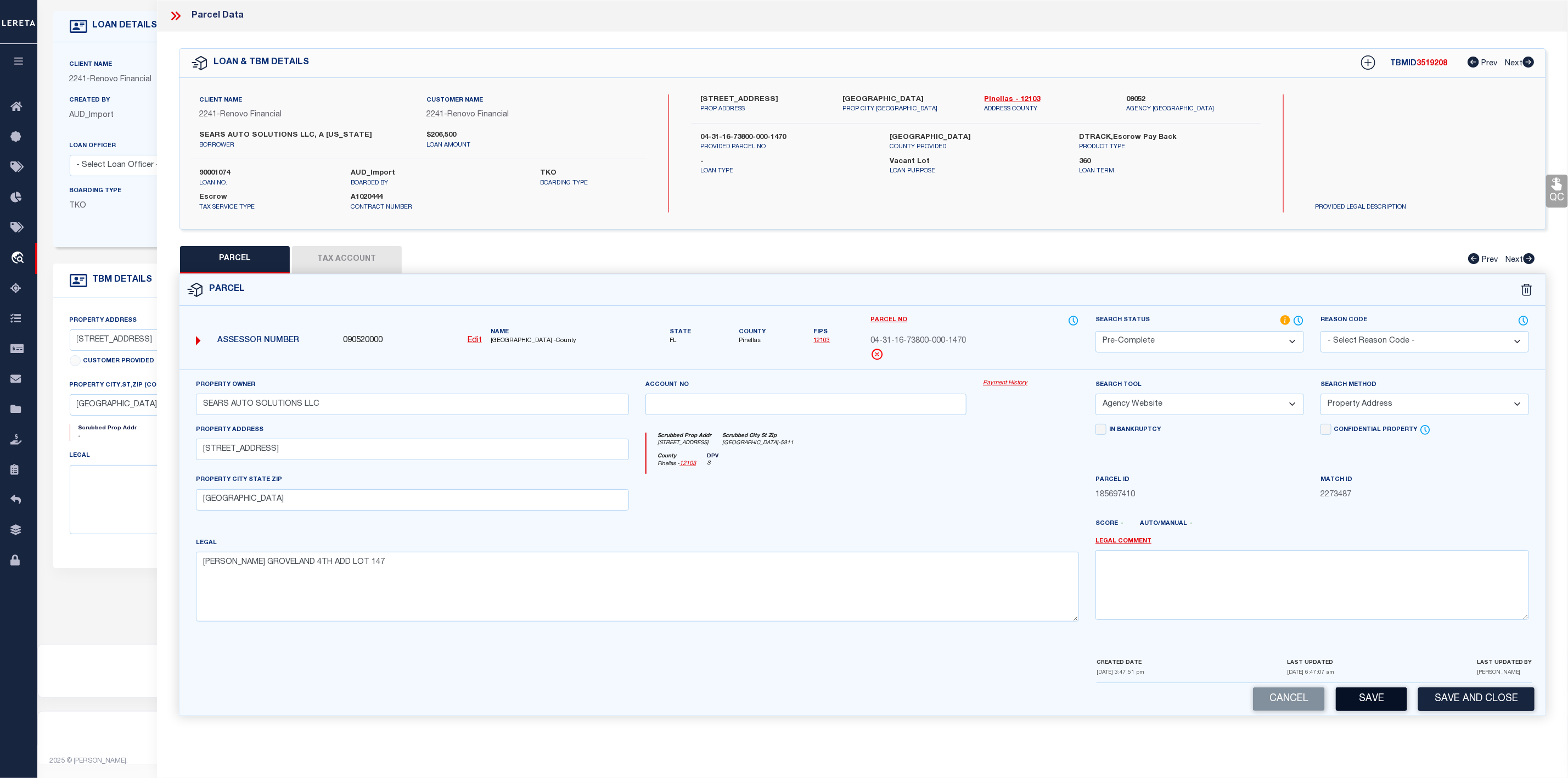
click at [1386, 706] on button "Save" at bounding box center [1372, 699] width 71 height 23
select select "AS"
select select
checkbox input "false"
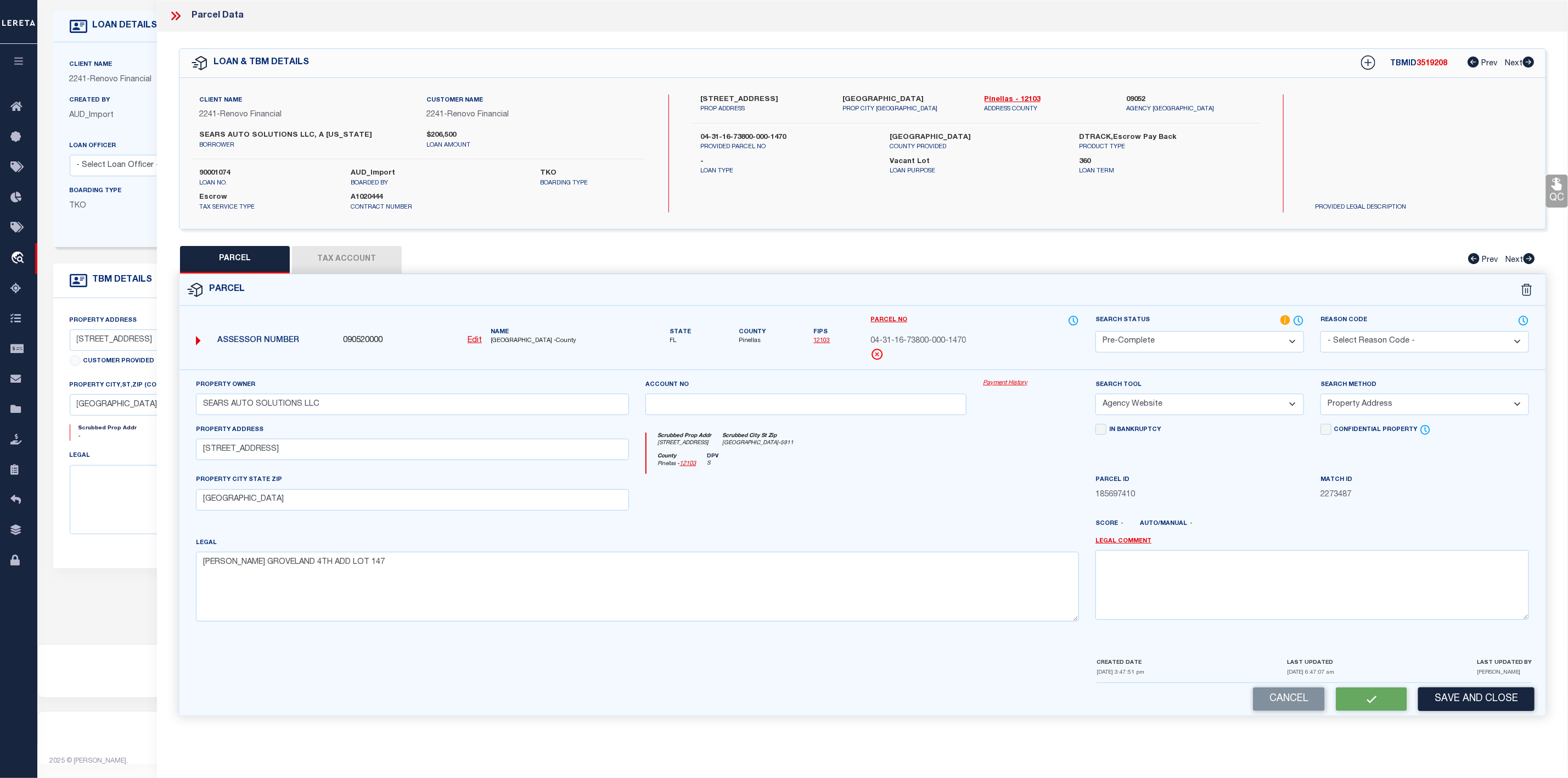
checkbox input "false"
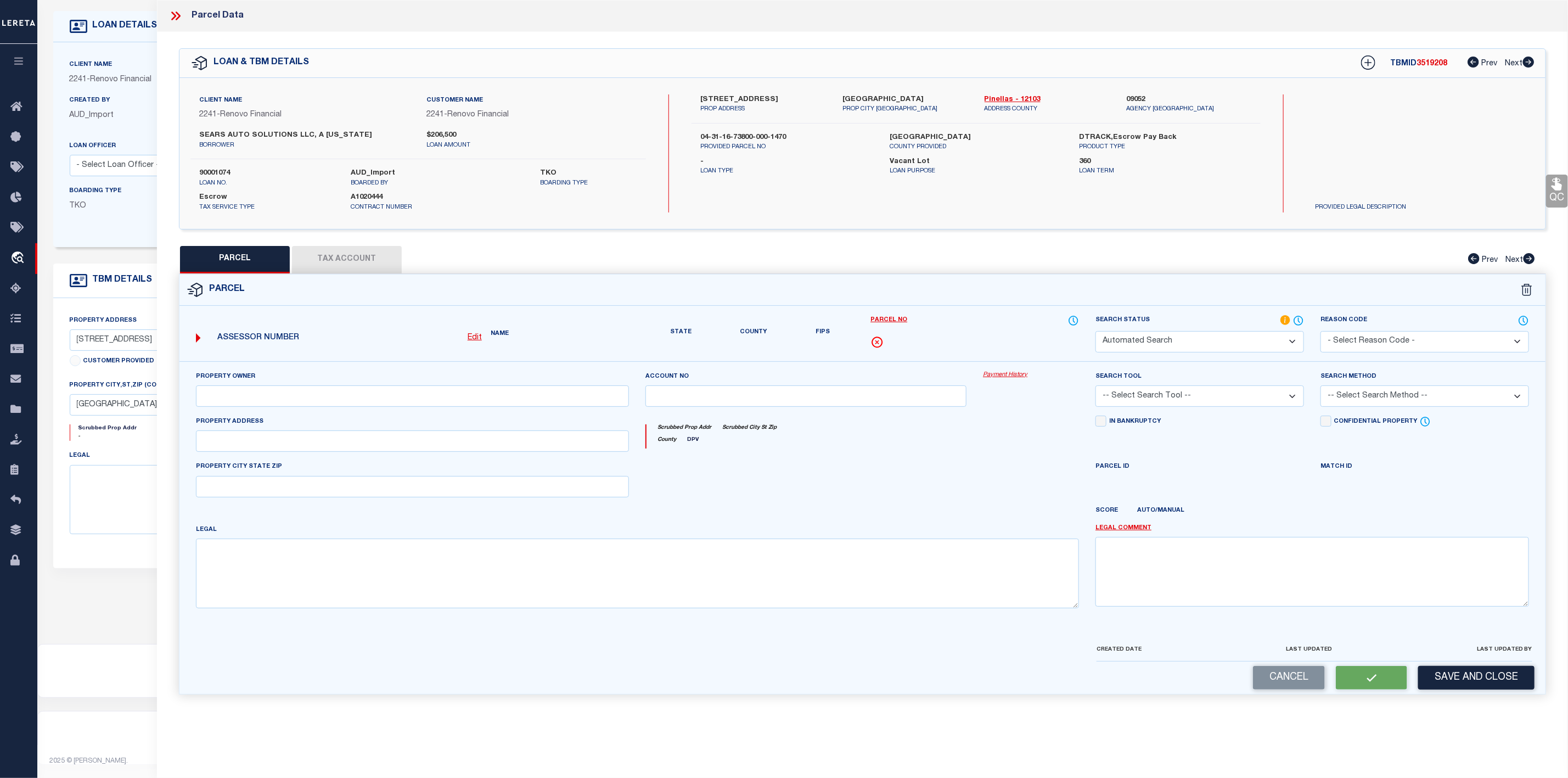
select select "PC"
type input "SEARS AUTO SOLUTIONS LLC"
select select "AGW"
select select "ADD"
type input "[STREET_ADDRESS]"
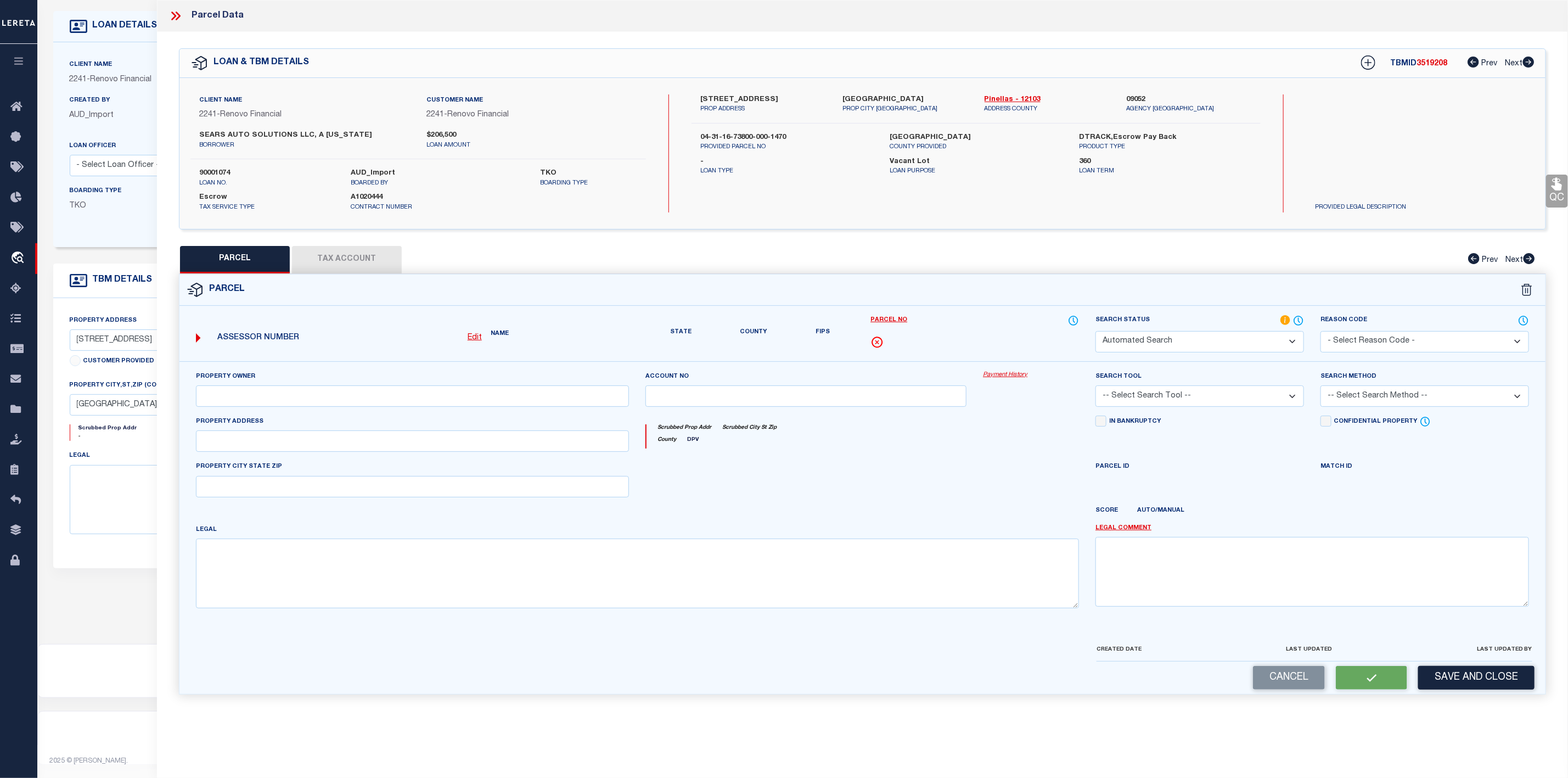
type input "[GEOGRAPHIC_DATA]"
type textarea "[PERSON_NAME] GROVELAND 4TH ADD LOT 147"
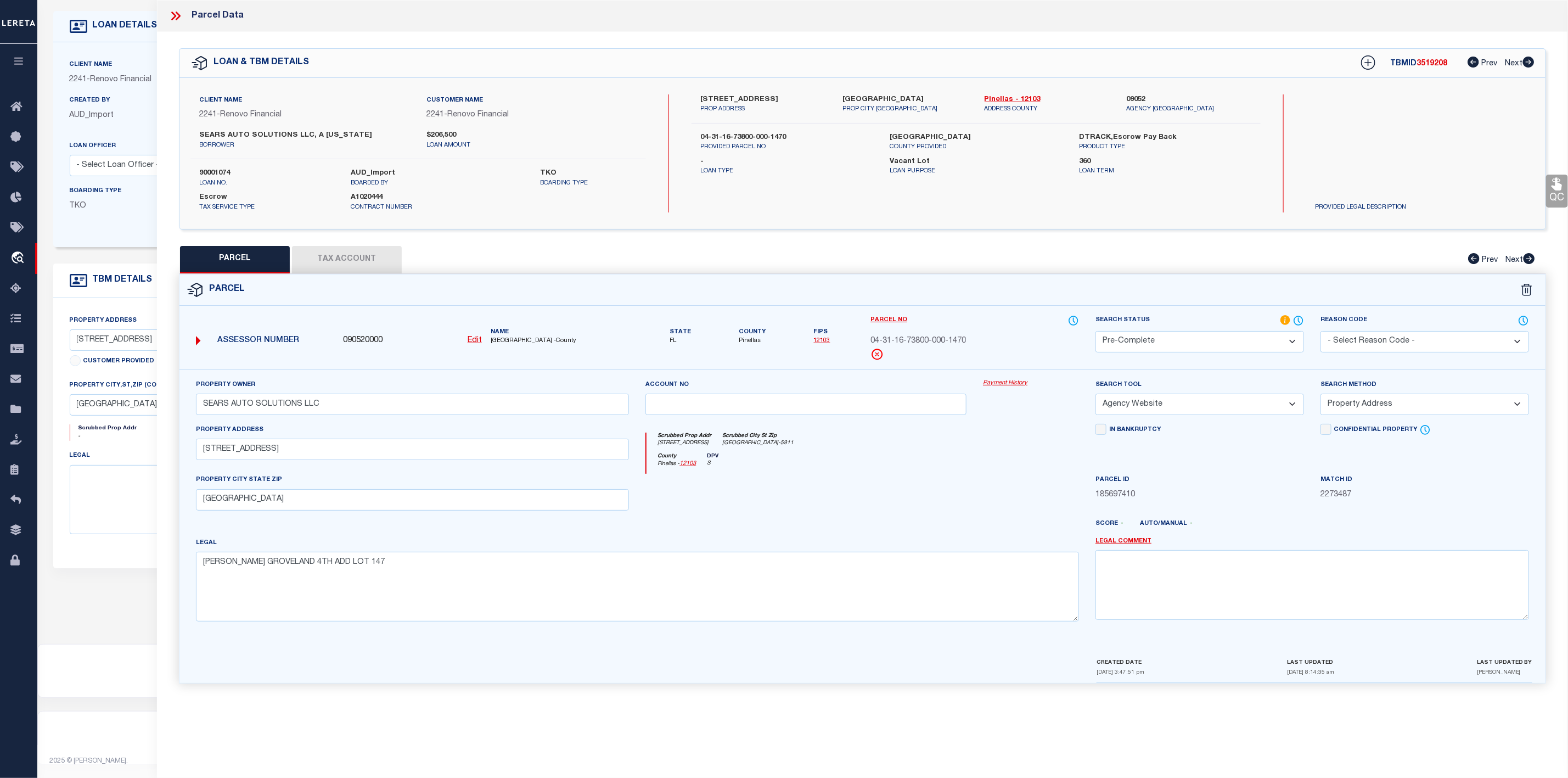
click at [352, 268] on button "Tax Account" at bounding box center [347, 260] width 110 height 28
select select "100"
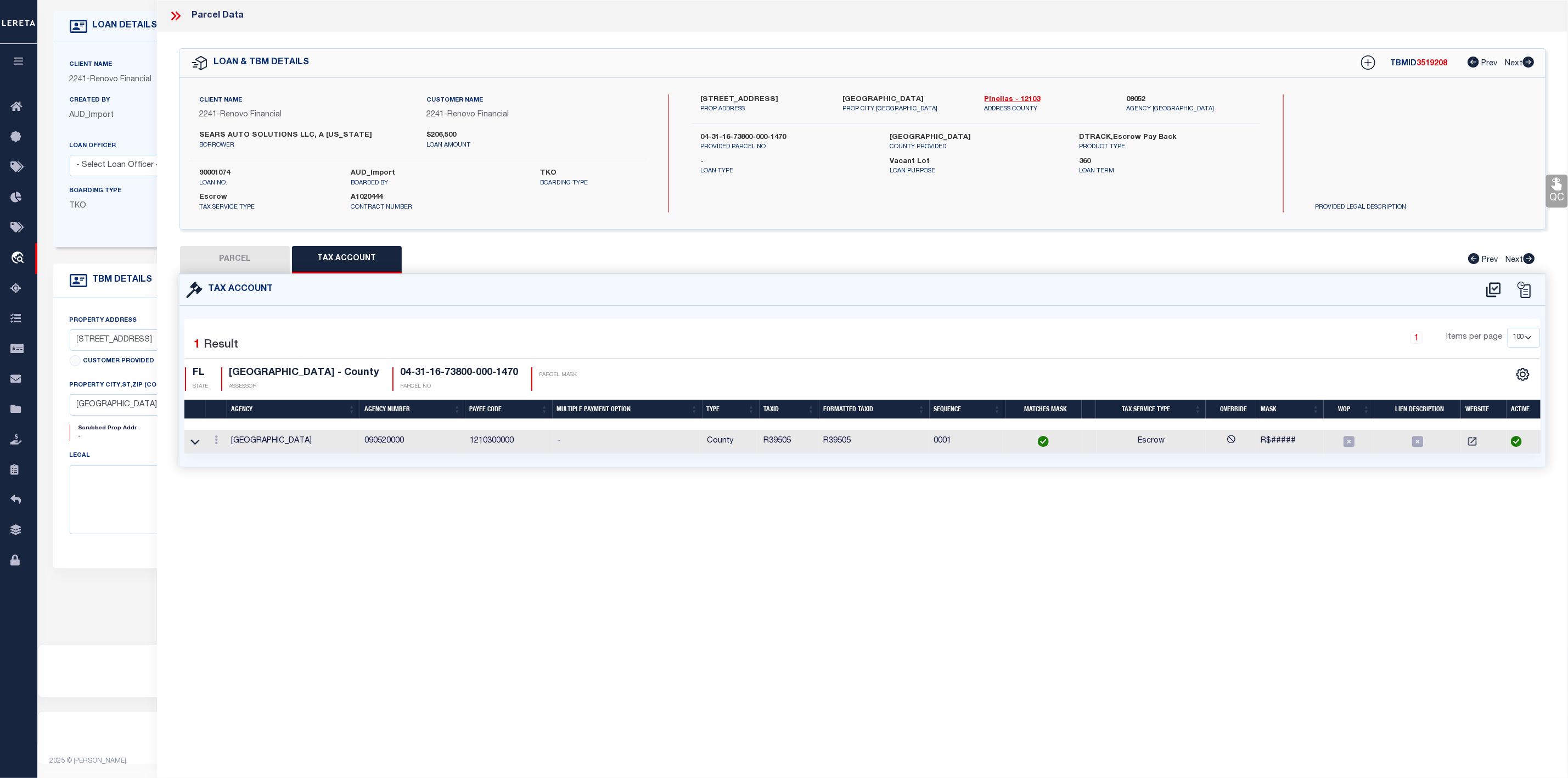
click at [172, 12] on icon at bounding box center [174, 16] width 5 height 9
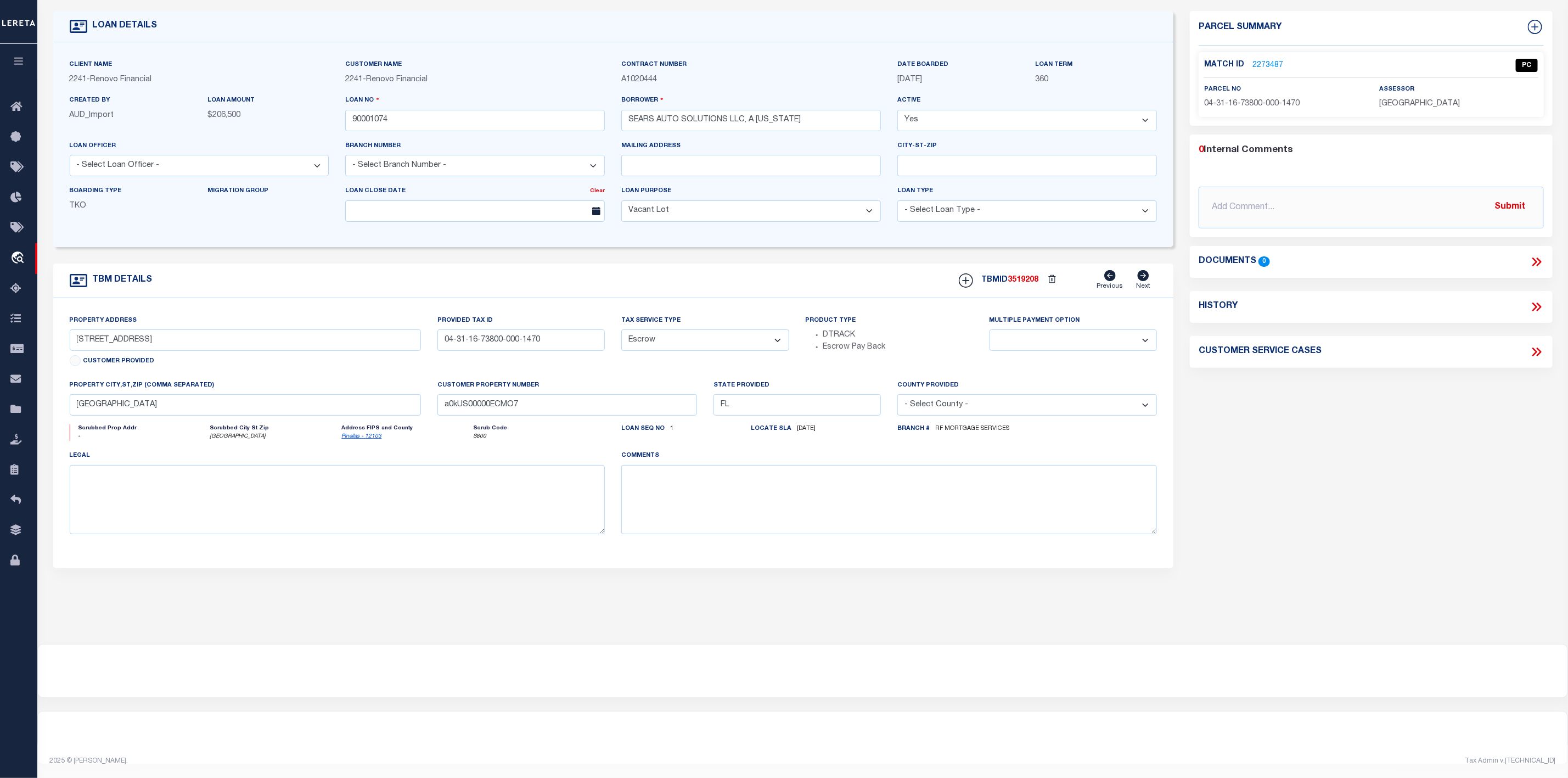
scroll to position [0, 0]
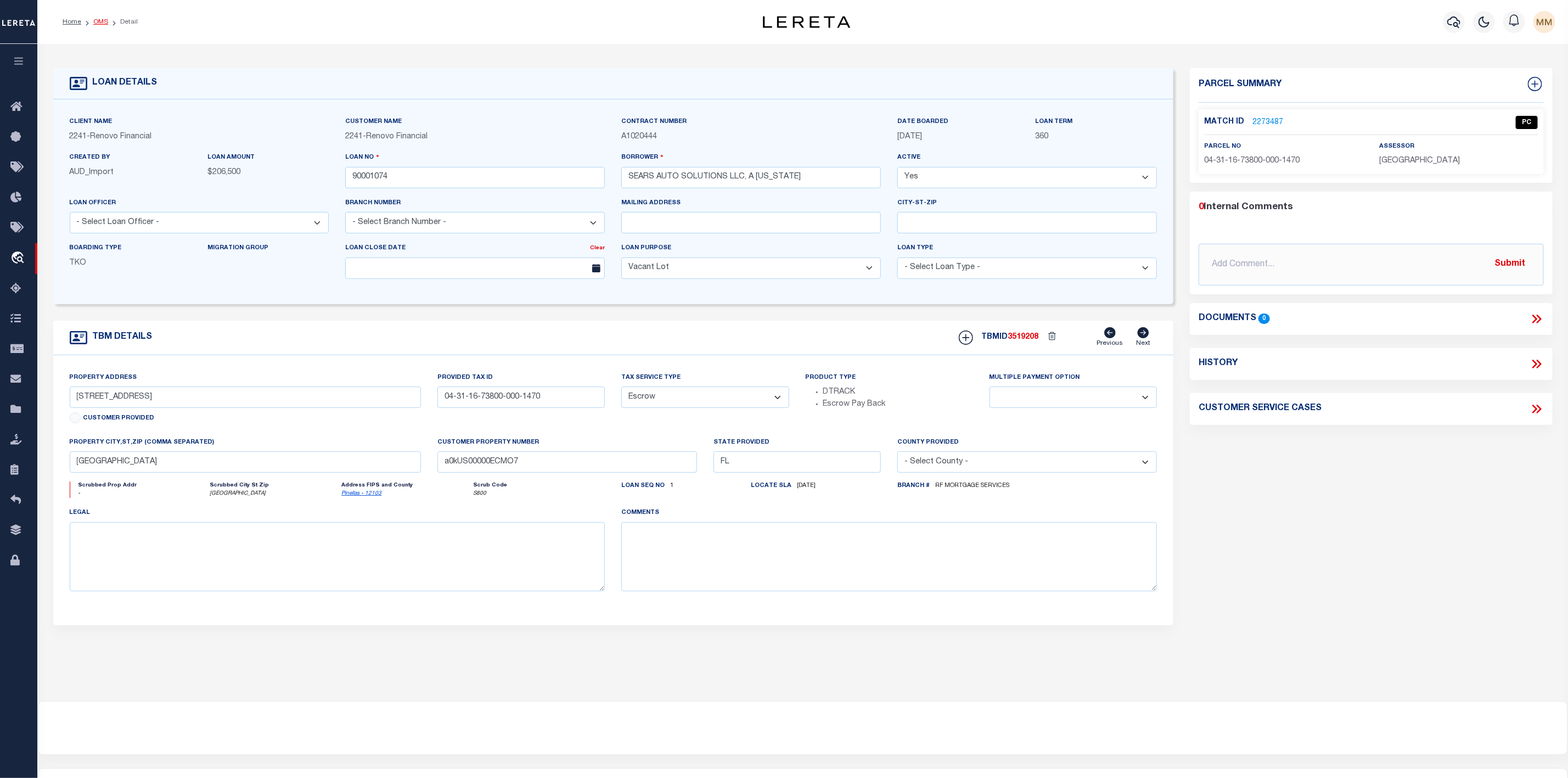
click at [102, 23] on link "OMS" at bounding box center [101, 21] width 15 height 7
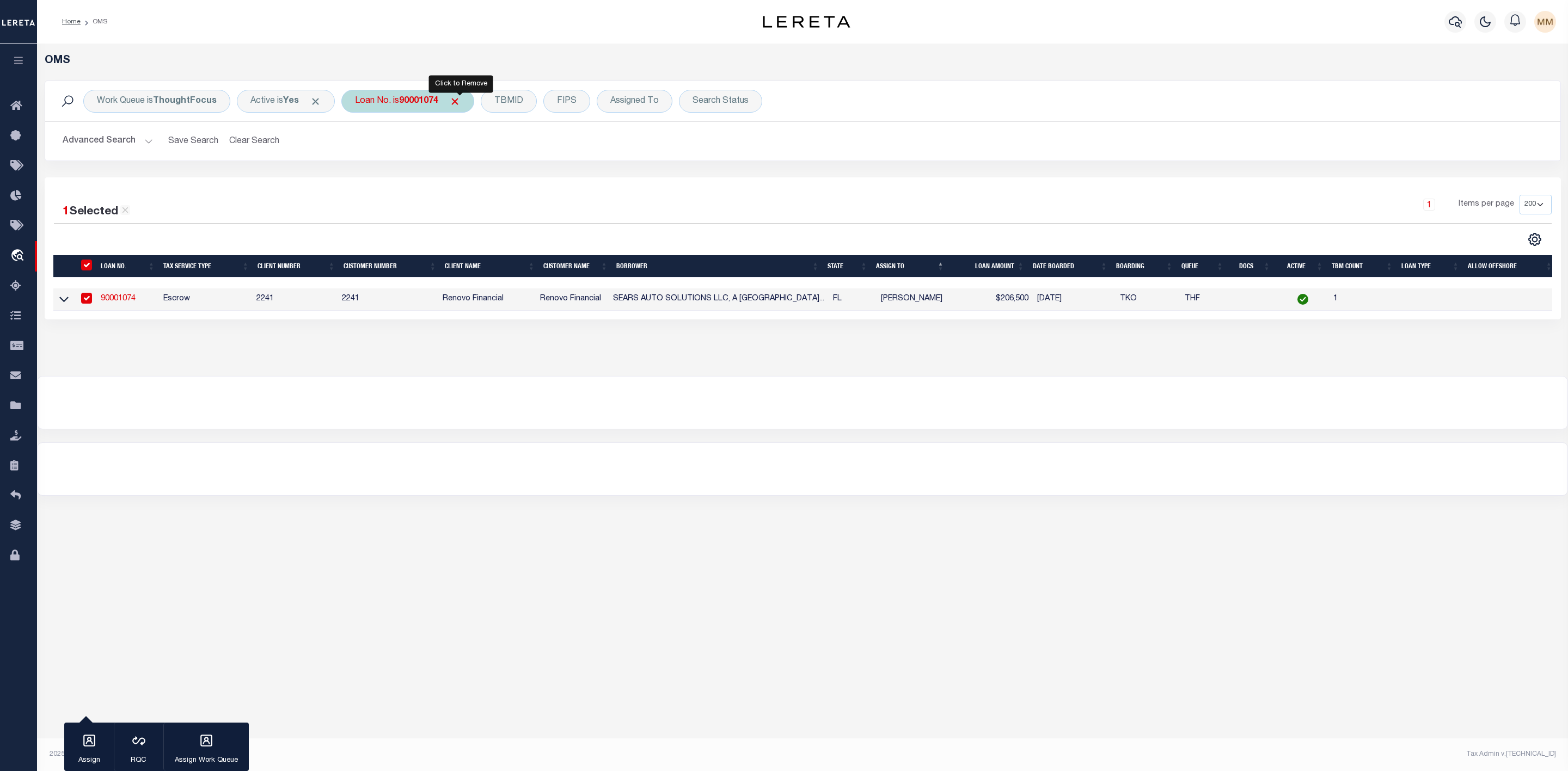
click at [458, 102] on span "Click to Remove" at bounding box center [455, 101] width 12 height 12
click at [647, 101] on div "Search Status" at bounding box center [651, 102] width 83 height 23
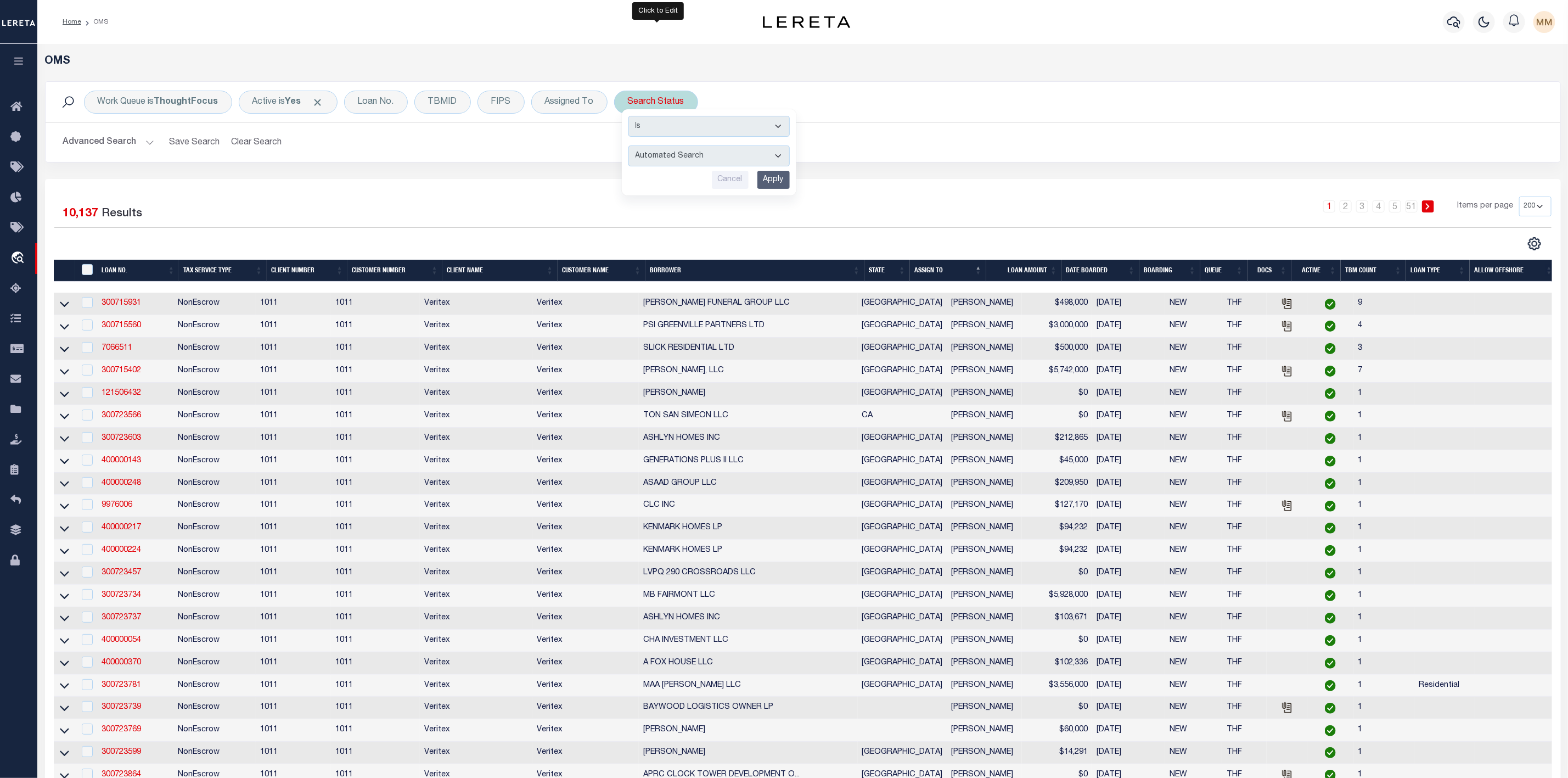
click at [684, 160] on select "Automated Search Bad Parcel Complete Duplicate Parcel High Dollar Reporting In …" at bounding box center [709, 156] width 161 height 21
select select "IP"
click at [631, 147] on select "Automated Search Bad Parcel Complete Duplicate Parcel High Dollar Reporting In …" at bounding box center [709, 156] width 161 height 21
click at [776, 183] on input "Apply" at bounding box center [773, 180] width 33 height 18
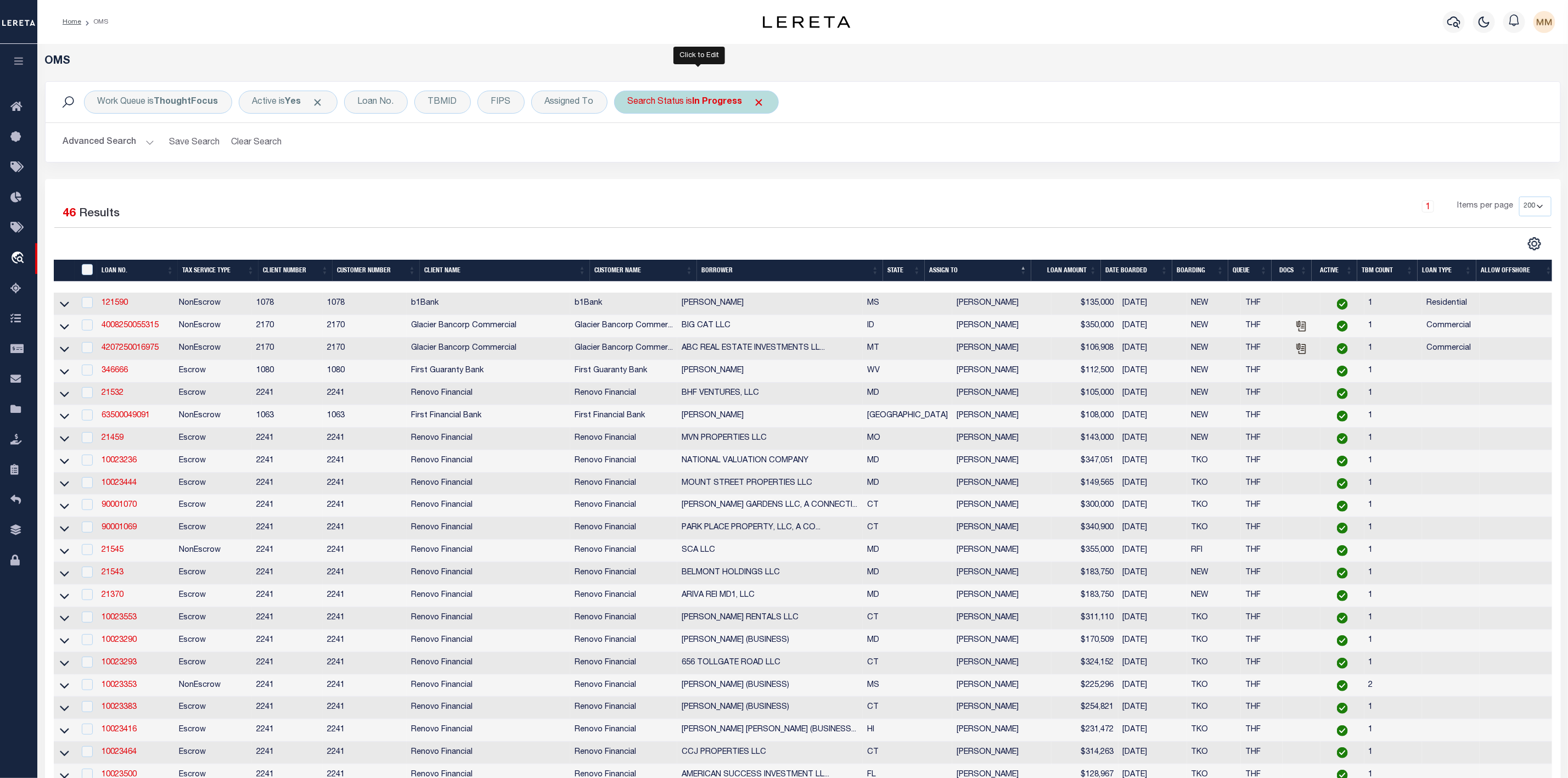
click at [685, 96] on div "Search Status is In Progress" at bounding box center [697, 103] width 164 height 23
click at [677, 155] on select "Automated Search Bad Parcel Complete Duplicate Parcel High Dollar Reporting In …" at bounding box center [709, 156] width 161 height 21
select select "RD"
click at [631, 147] on select "Automated Search Bad Parcel Complete Duplicate Parcel High Dollar Reporting In …" at bounding box center [709, 156] width 161 height 21
click at [778, 179] on input "Apply" at bounding box center [773, 180] width 33 height 18
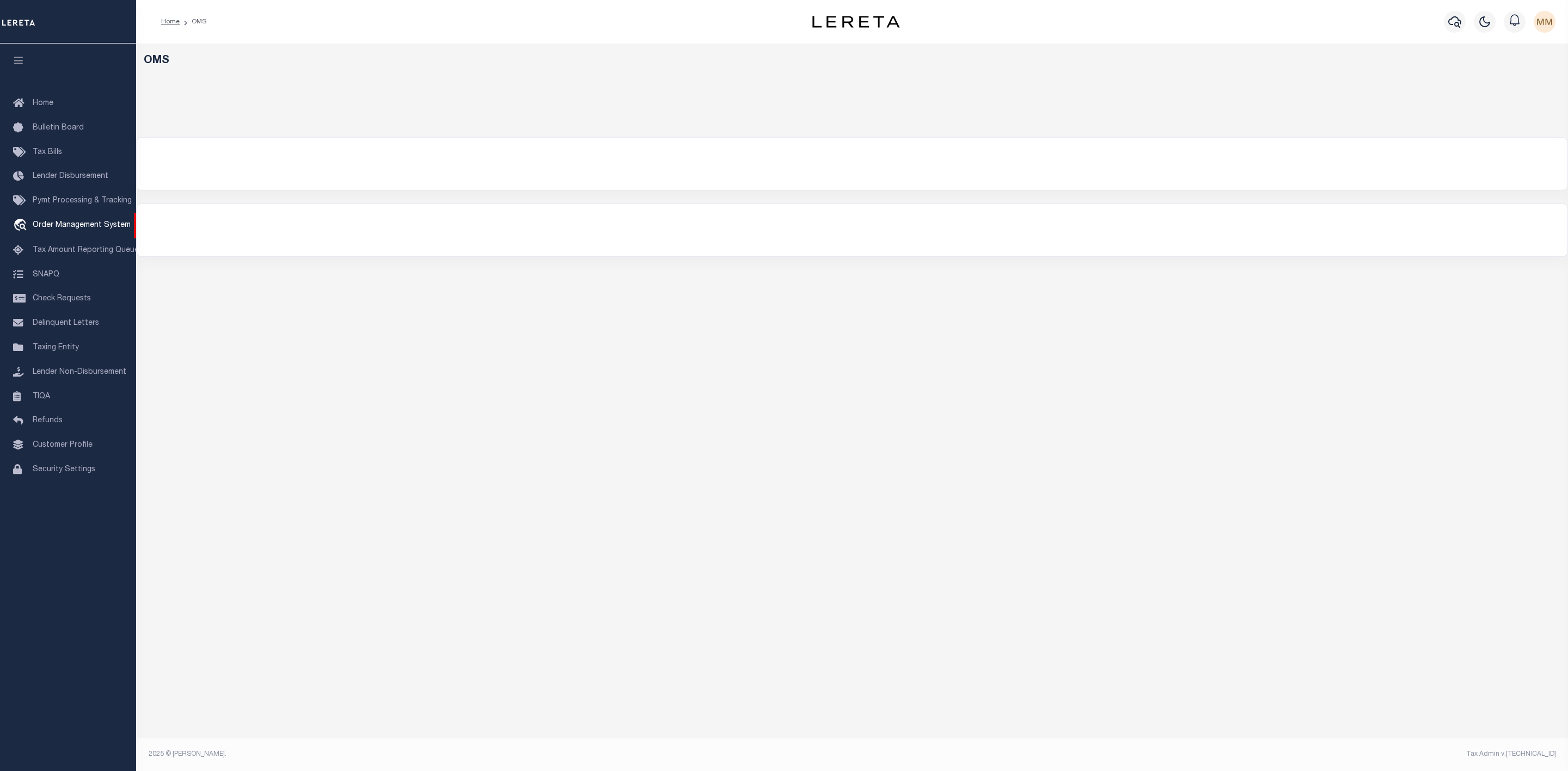
select select "200"
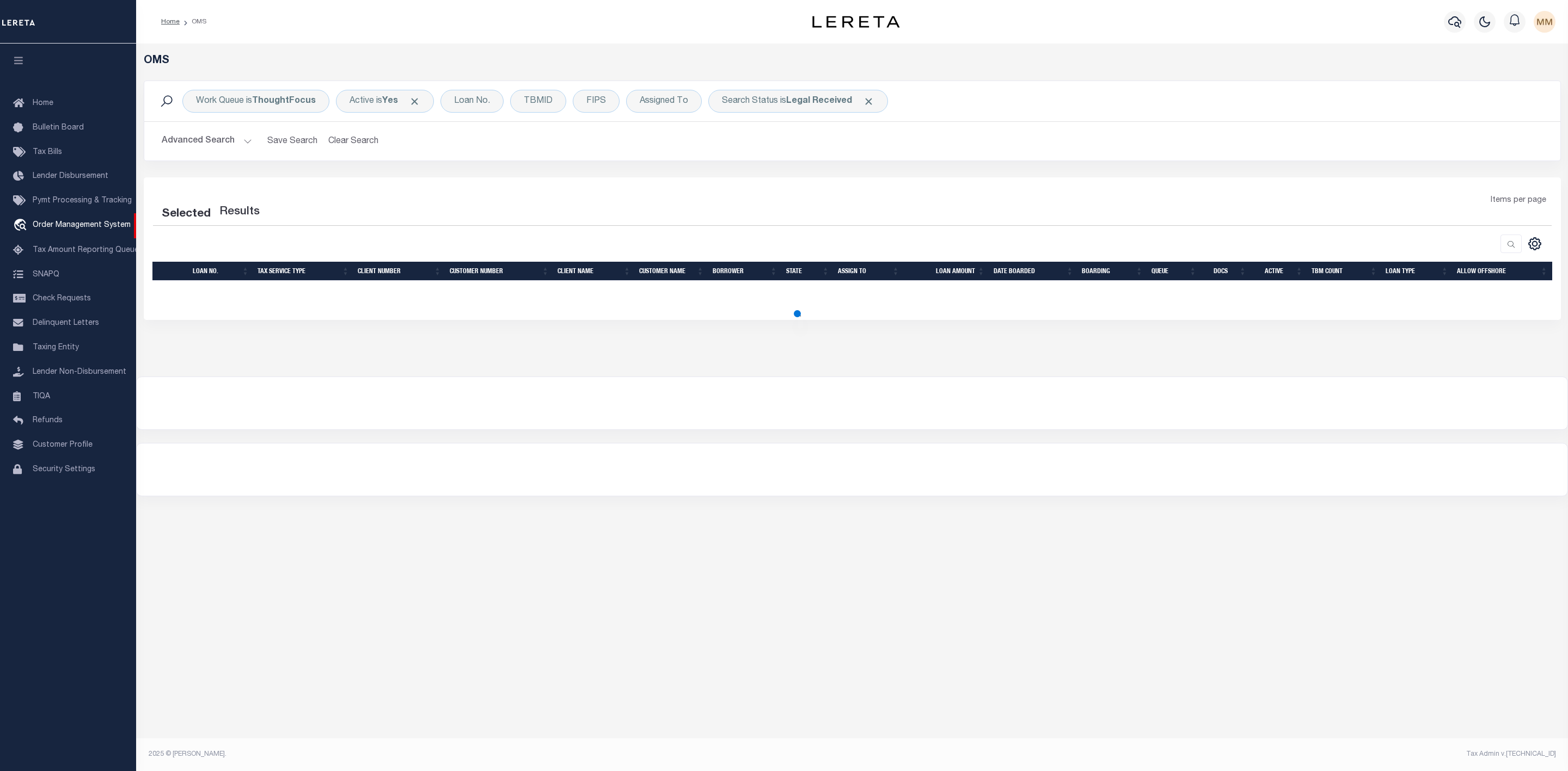
select select "200"
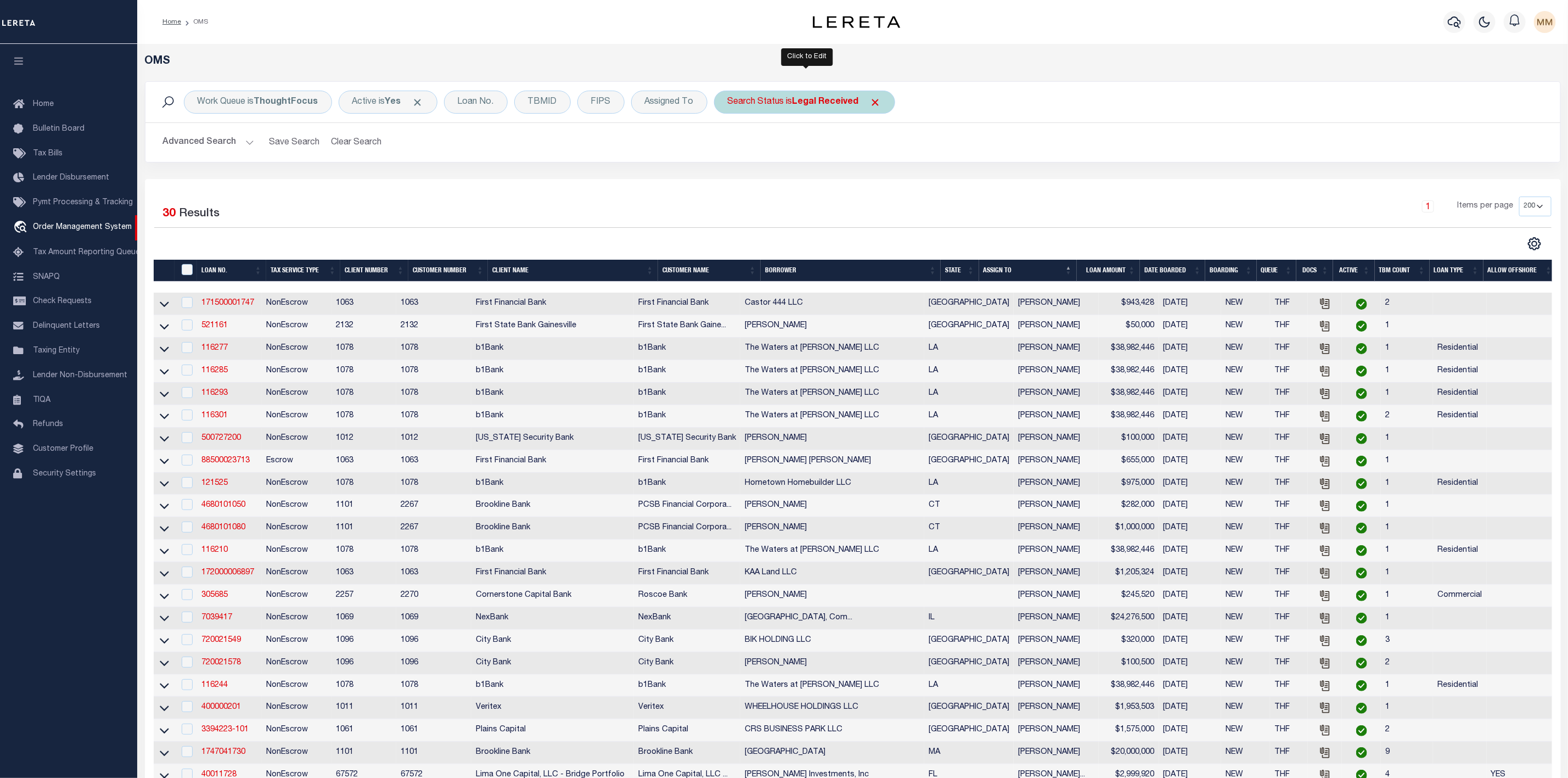
click at [804, 107] on div "Search Status is Legal Received" at bounding box center [805, 103] width 181 height 23
click at [784, 155] on select "Automated Search Bad Parcel Complete Duplicate Parcel High Dollar Reporting In …" at bounding box center [809, 156] width 161 height 21
select select "IP"
click at [731, 147] on select "Automated Search Bad Parcel Complete Duplicate Parcel High Dollar Reporting In …" at bounding box center [809, 156] width 161 height 21
click at [878, 184] on input "Apply" at bounding box center [873, 180] width 33 height 18
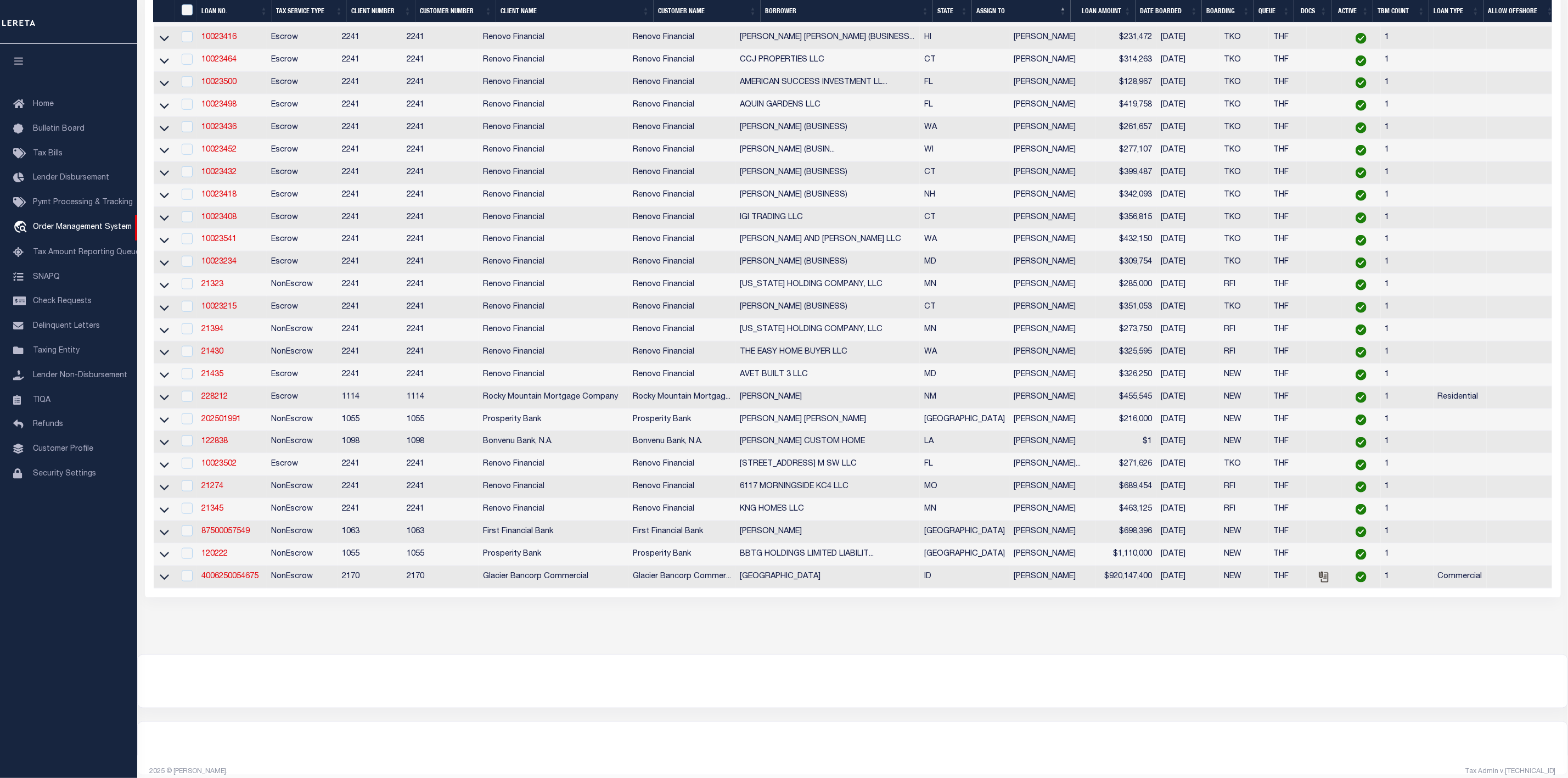
scroll to position [691, 0]
